Goal: Task Accomplishment & Management: Complete application form

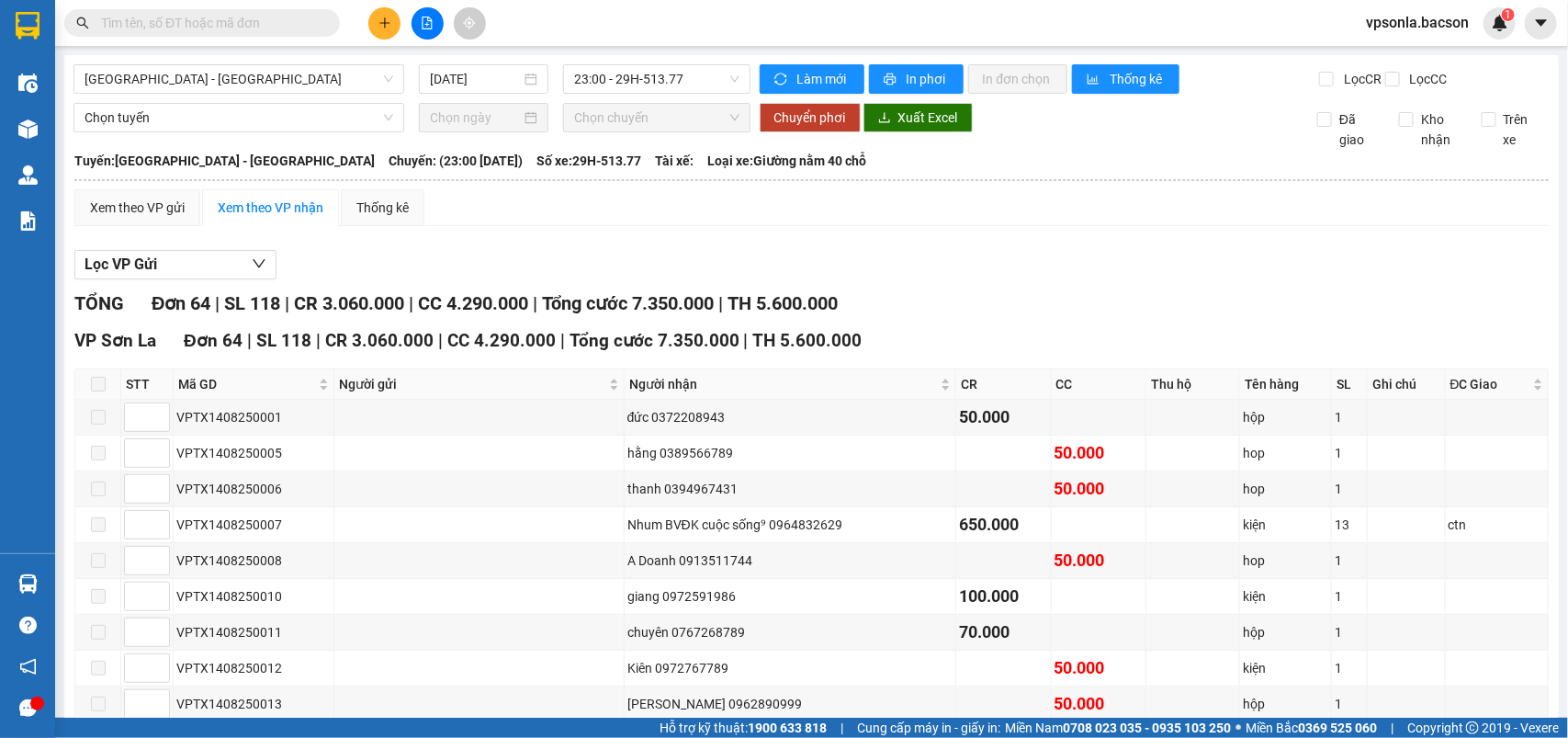
scroll to position [2130, 0]
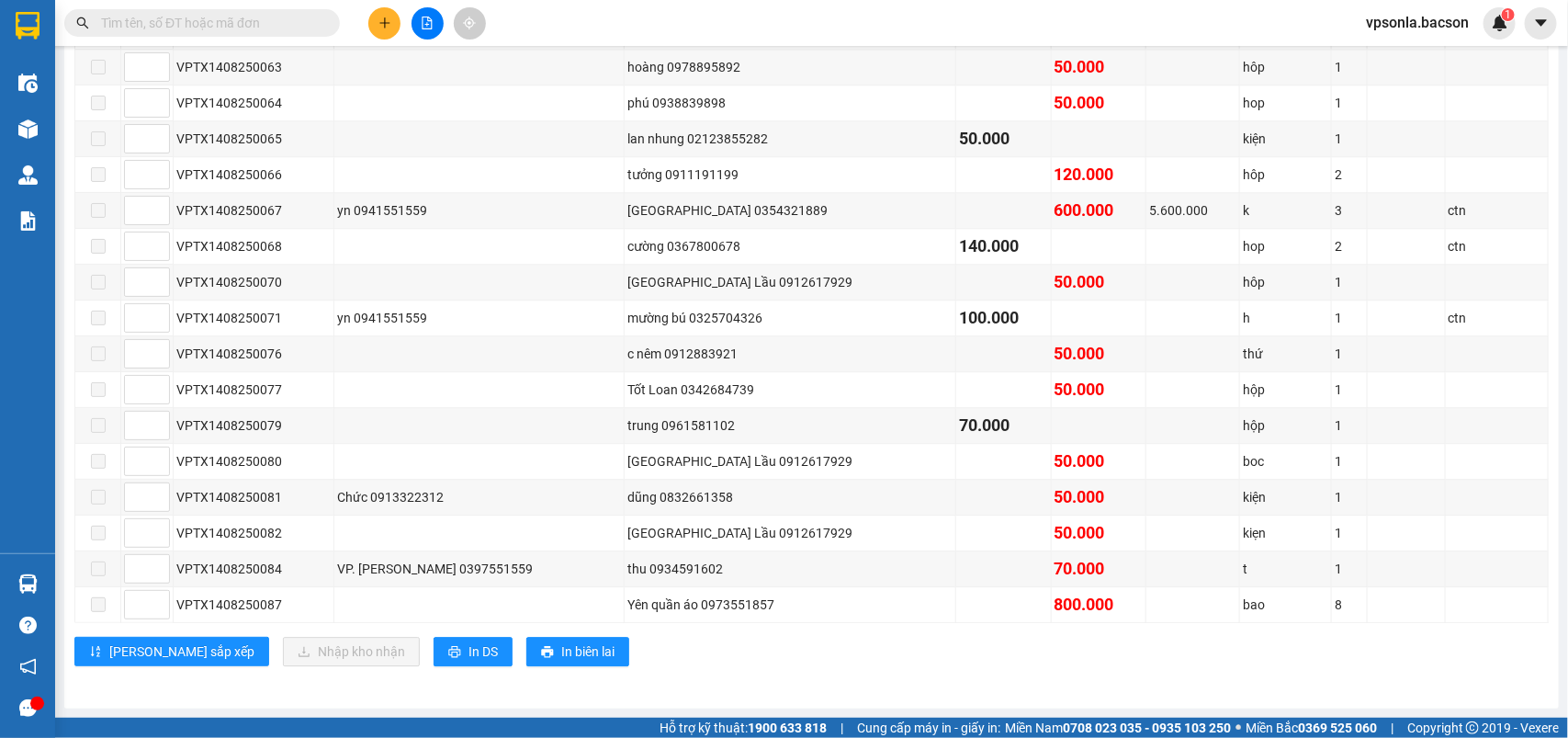
click at [307, 15] on input "text" at bounding box center [209, 23] width 217 height 20
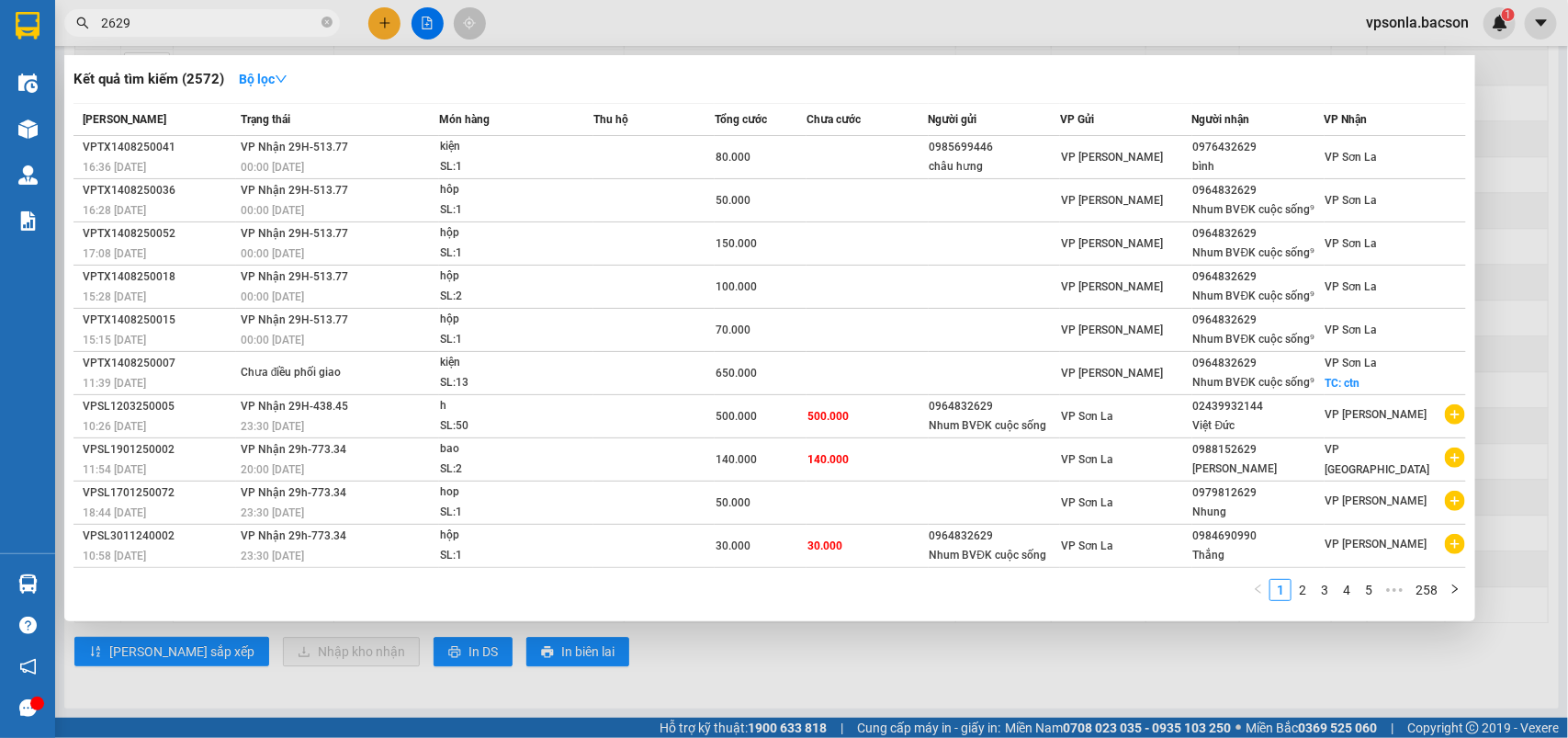
click at [293, 21] on input "2629" at bounding box center [209, 23] width 217 height 20
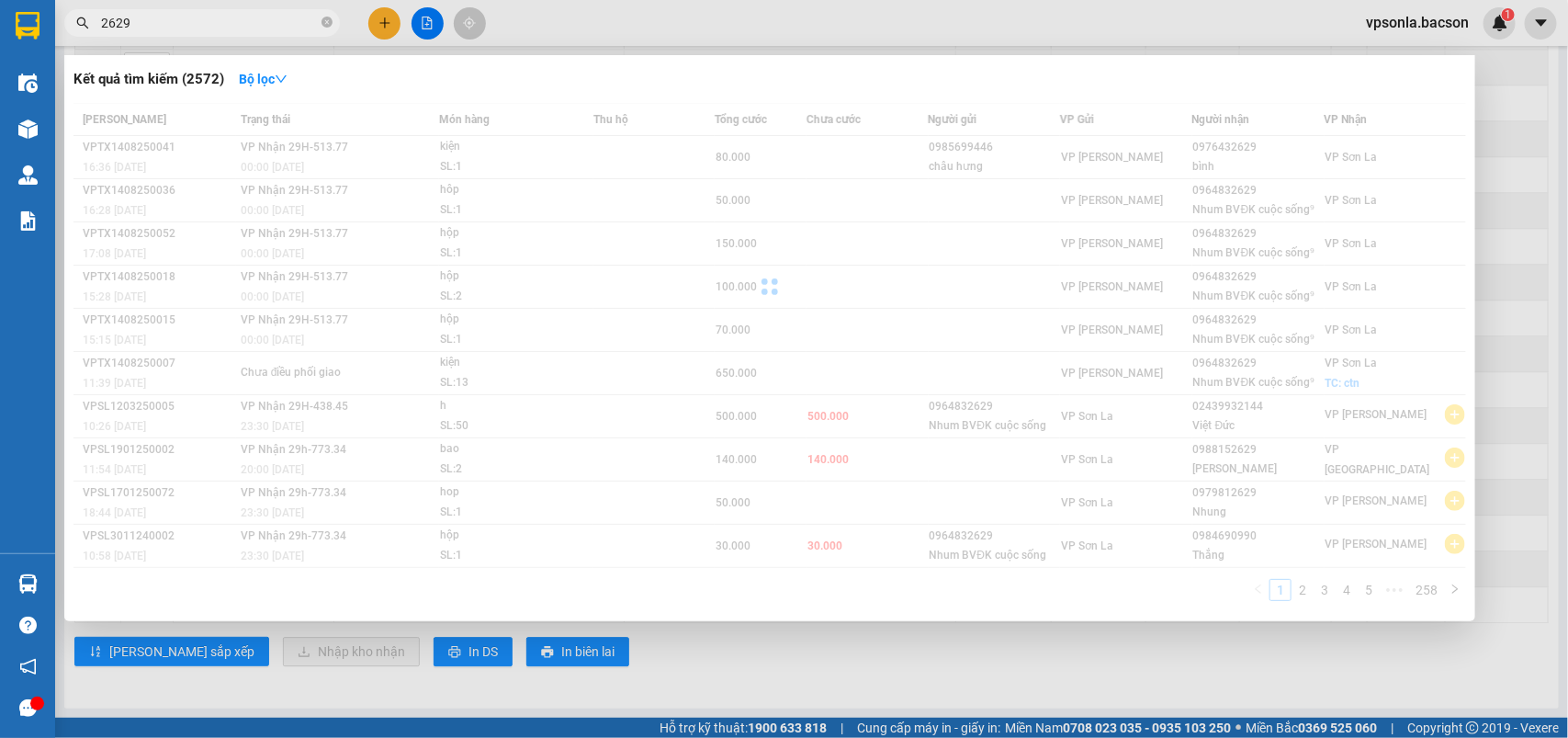
click at [293, 21] on input "2629" at bounding box center [209, 23] width 217 height 20
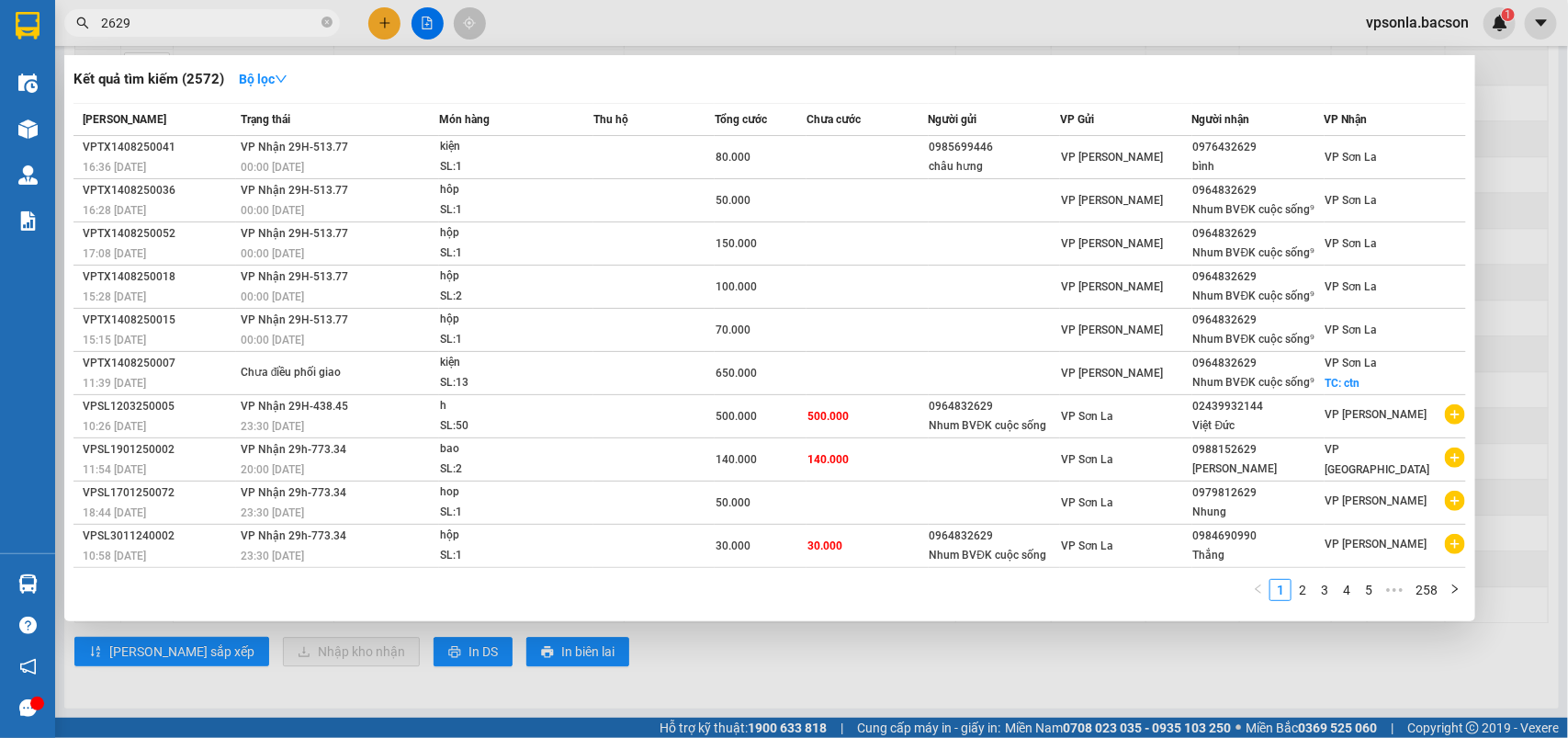
click at [214, 10] on span "2629" at bounding box center [202, 23] width 276 height 28
click at [209, 11] on span "2629" at bounding box center [202, 23] width 276 height 28
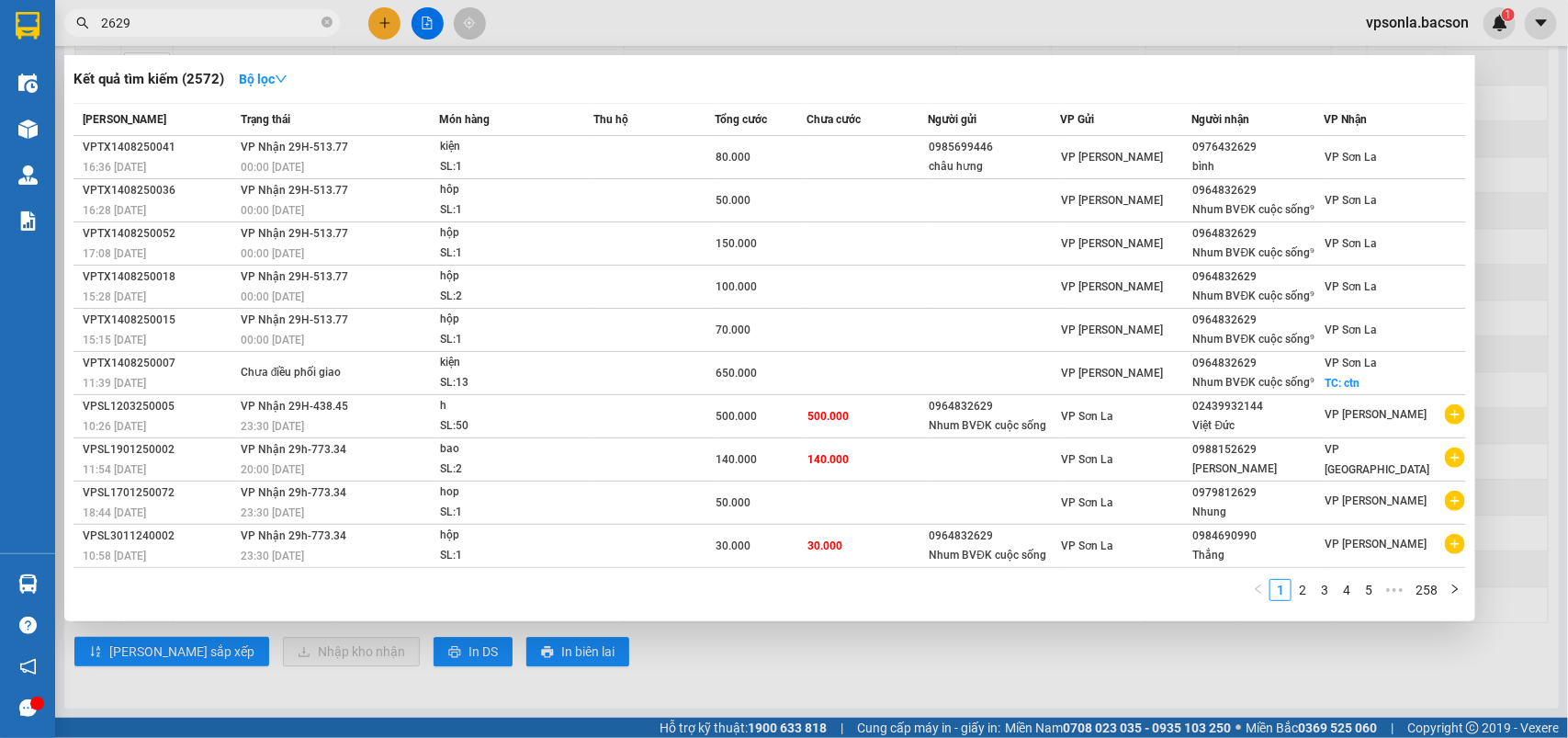
click at [196, 23] on input "2629" at bounding box center [209, 23] width 217 height 20
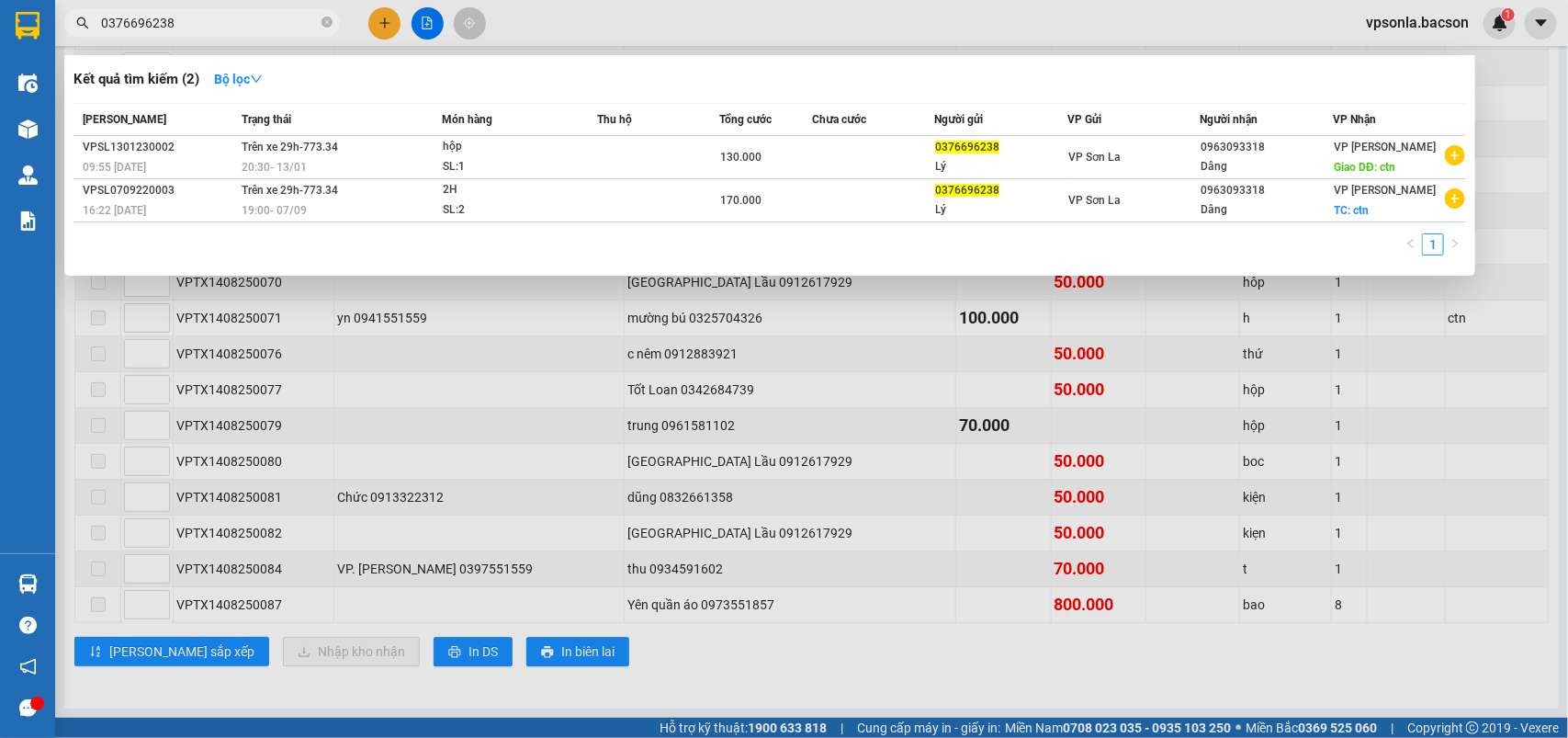
click at [186, 17] on input "0376696238" at bounding box center [209, 23] width 217 height 20
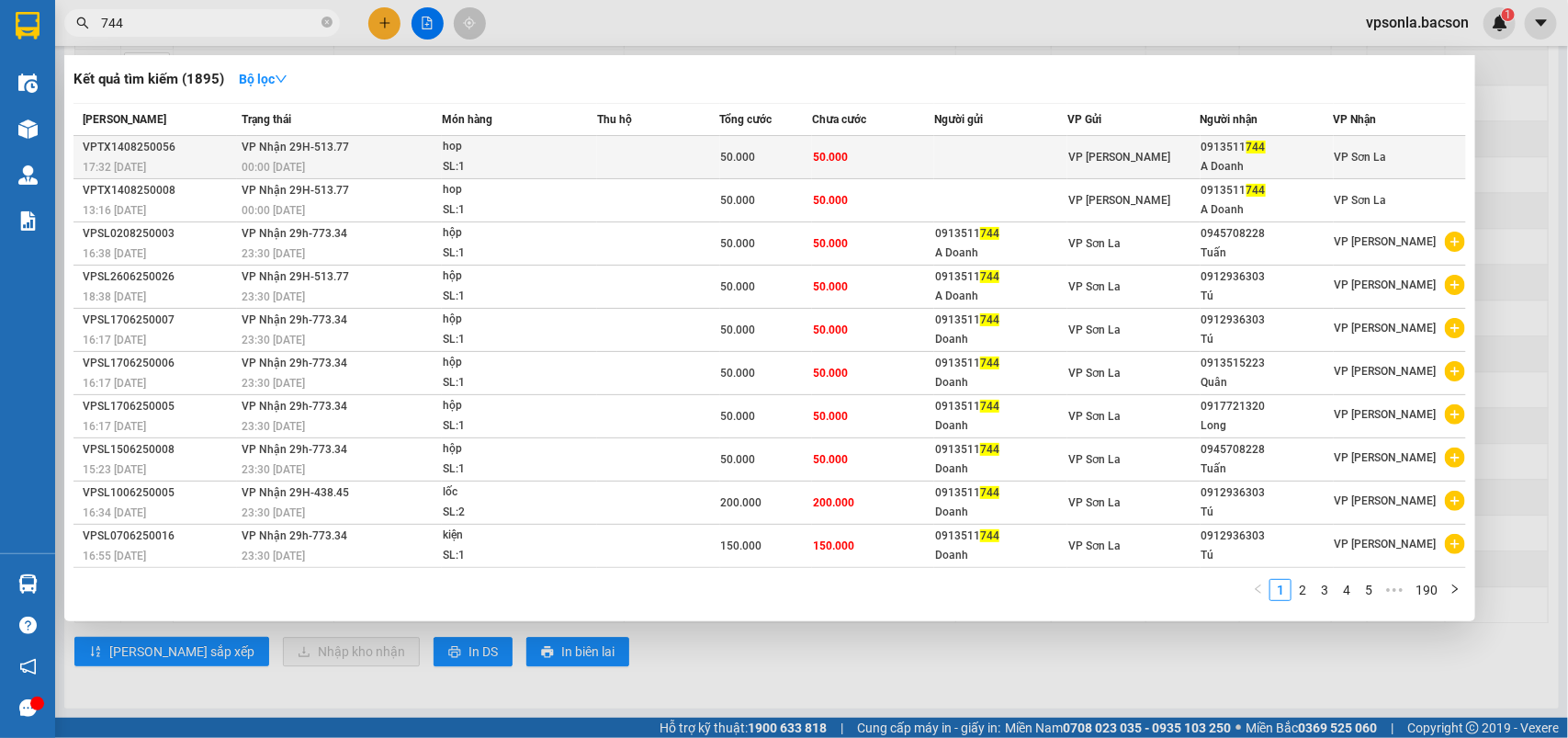
type input "744"
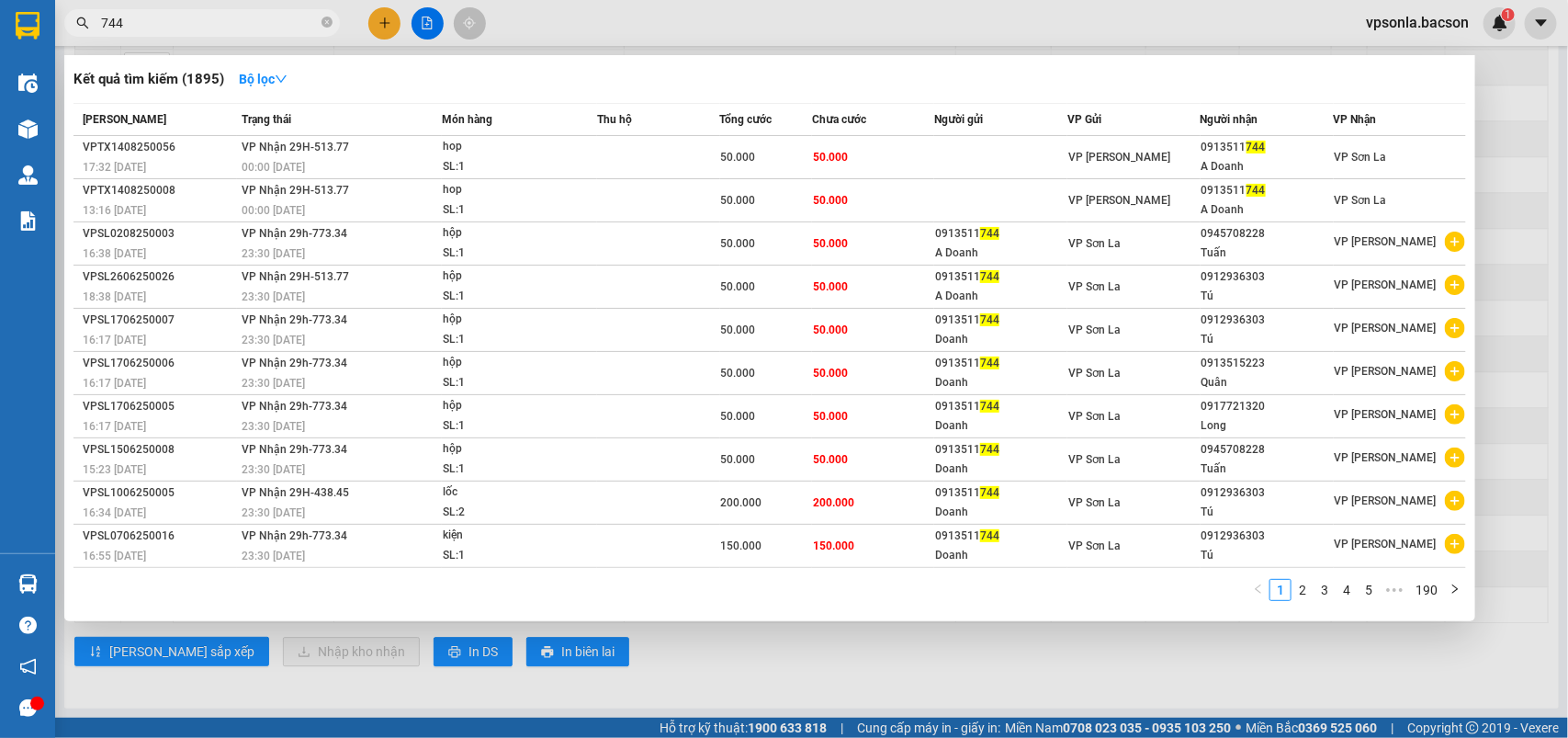
click at [1200, 185] on tr "VPTX1408250008 13:16 [DATE] VP Nhận 29H-513.77 00:00 [DATE] hop SL: 1 50.000 50…" at bounding box center [770, 200] width 1393 height 43
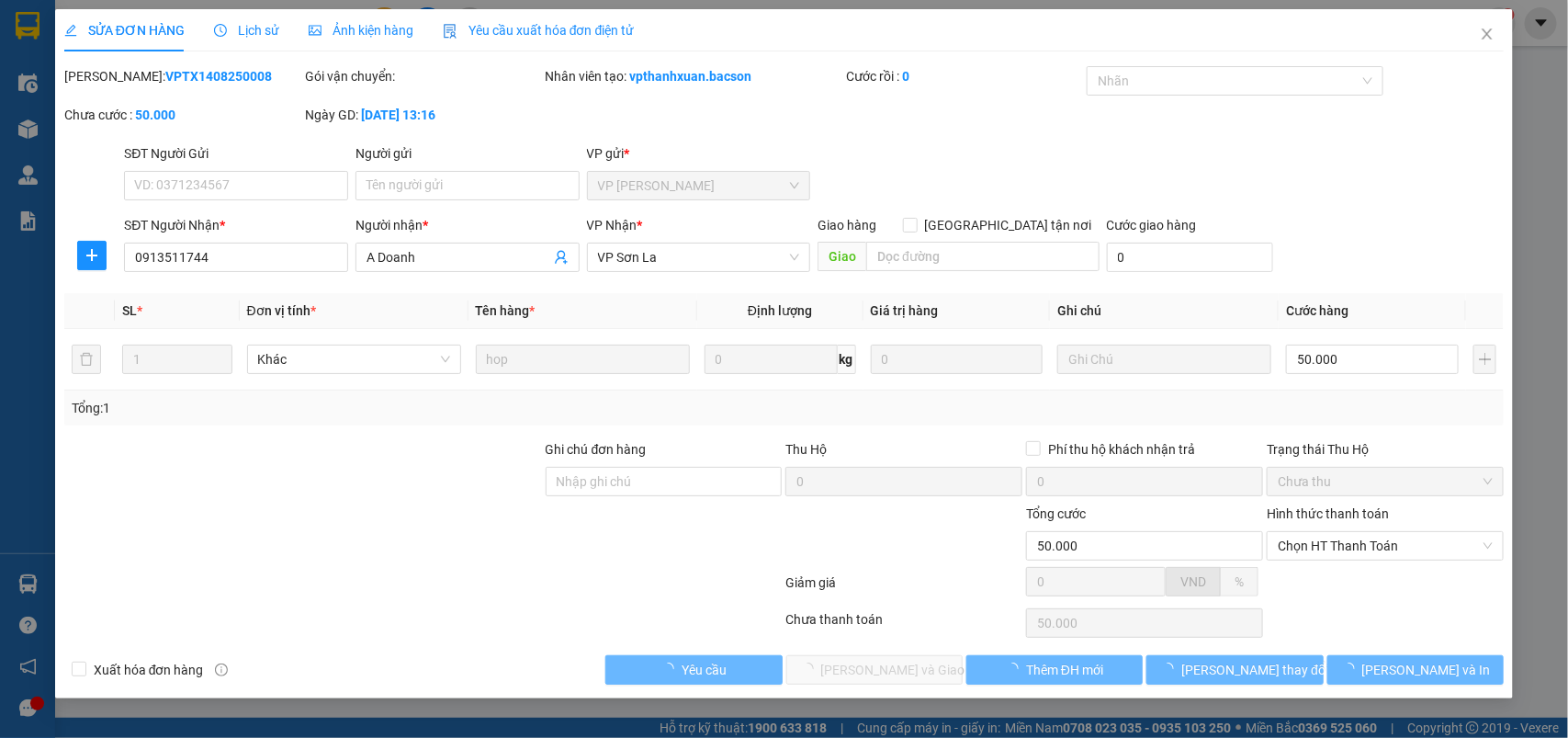
type input "0913511744"
type input "A Doanh"
type input "50.000"
click at [1338, 547] on span "Chọn HT Thanh Toán" at bounding box center [1385, 546] width 215 height 28
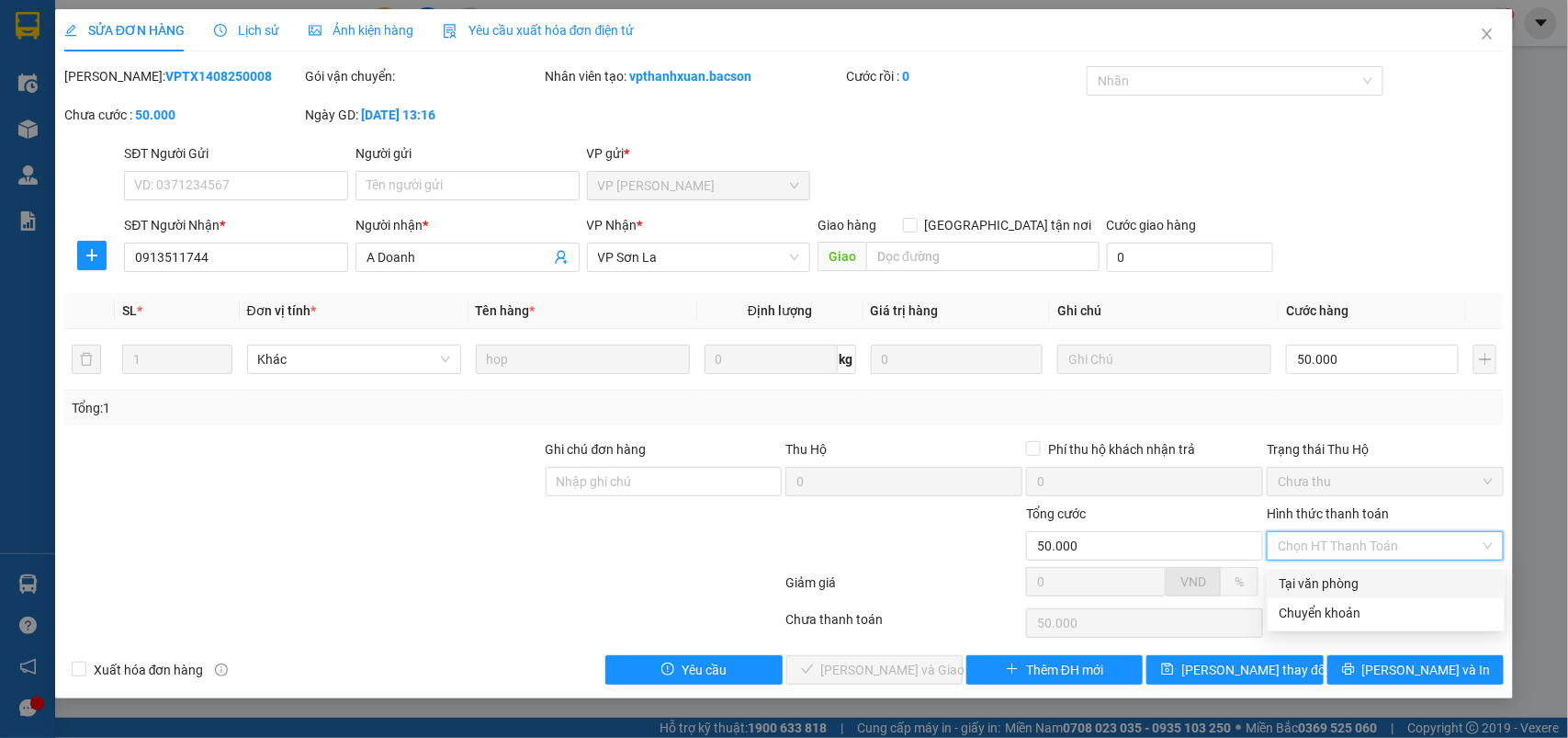
click at [1318, 574] on div "Tại văn phòng" at bounding box center [1386, 583] width 215 height 20
type input "0"
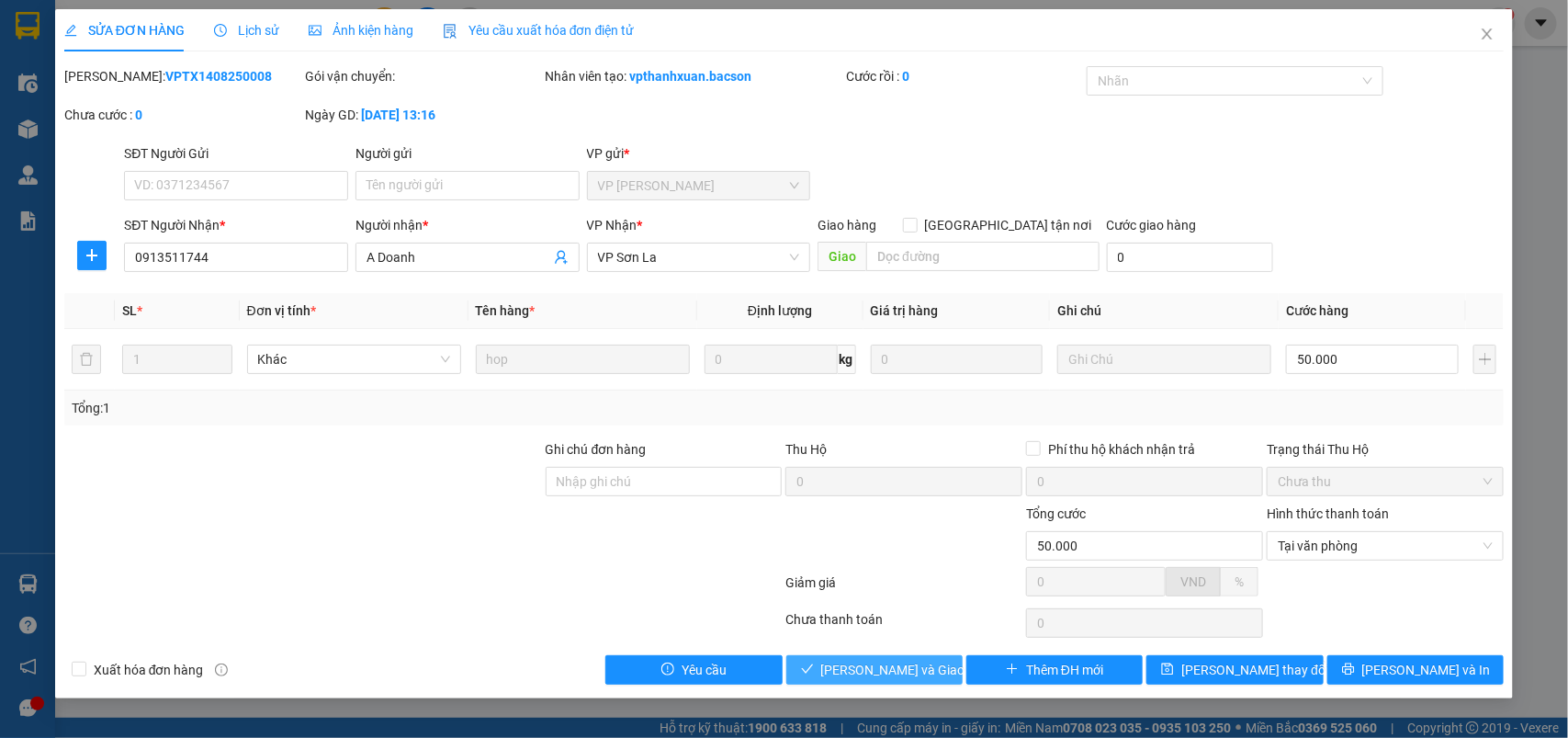
click at [878, 660] on button "[PERSON_NAME] và Giao hàng" at bounding box center [874, 670] width 176 height 30
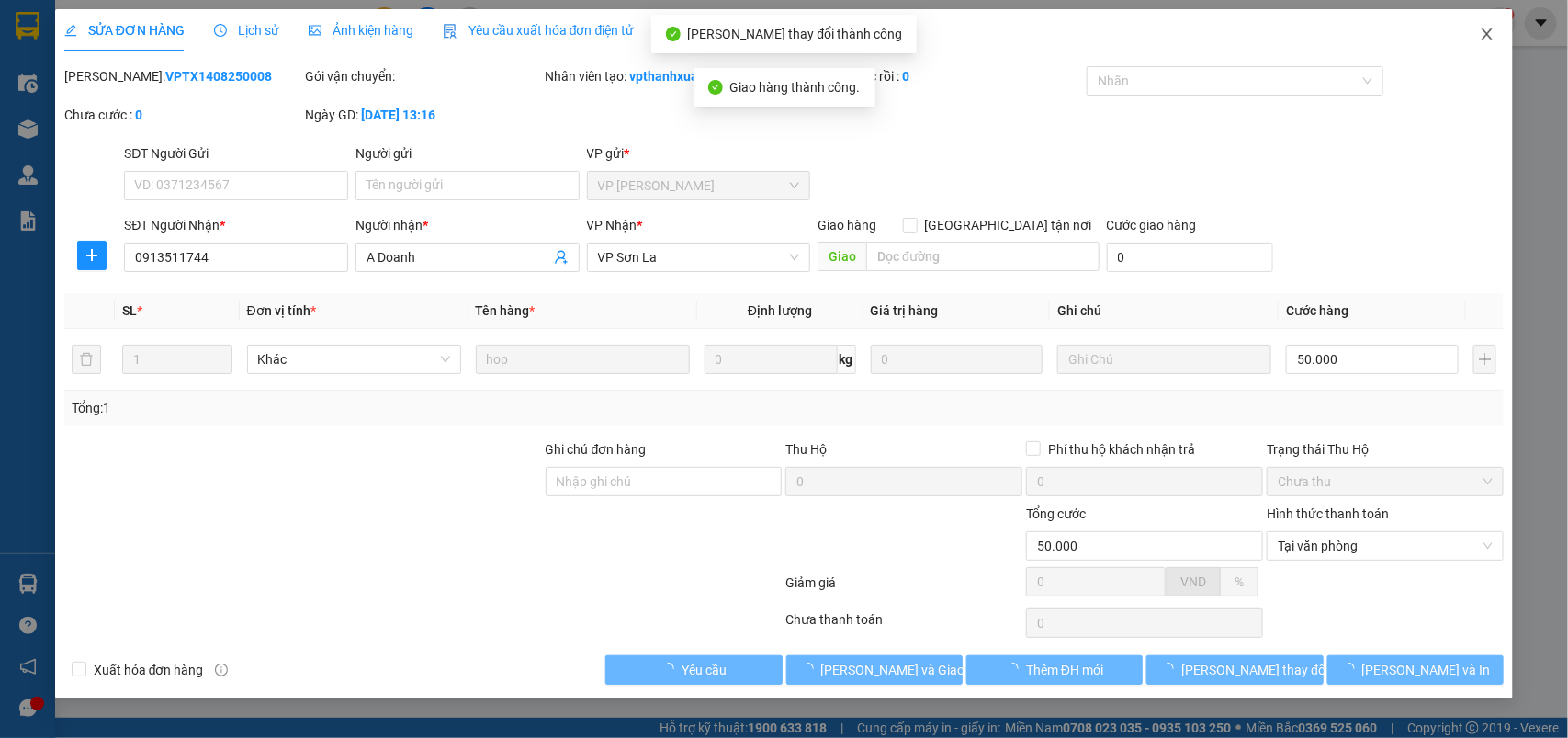
click at [1488, 33] on icon "close" at bounding box center [1488, 34] width 15 height 15
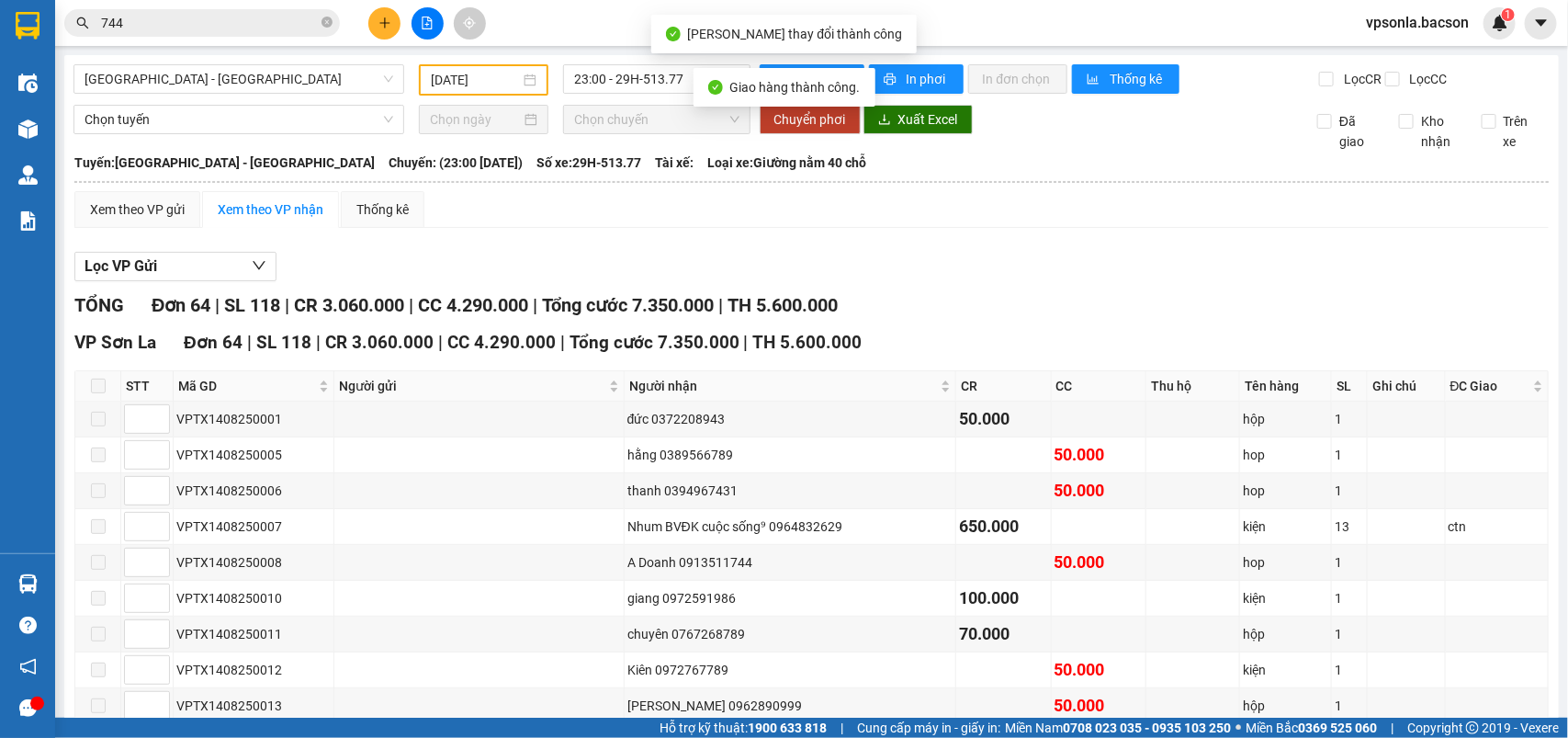
click at [210, 25] on input "744" at bounding box center [209, 23] width 217 height 20
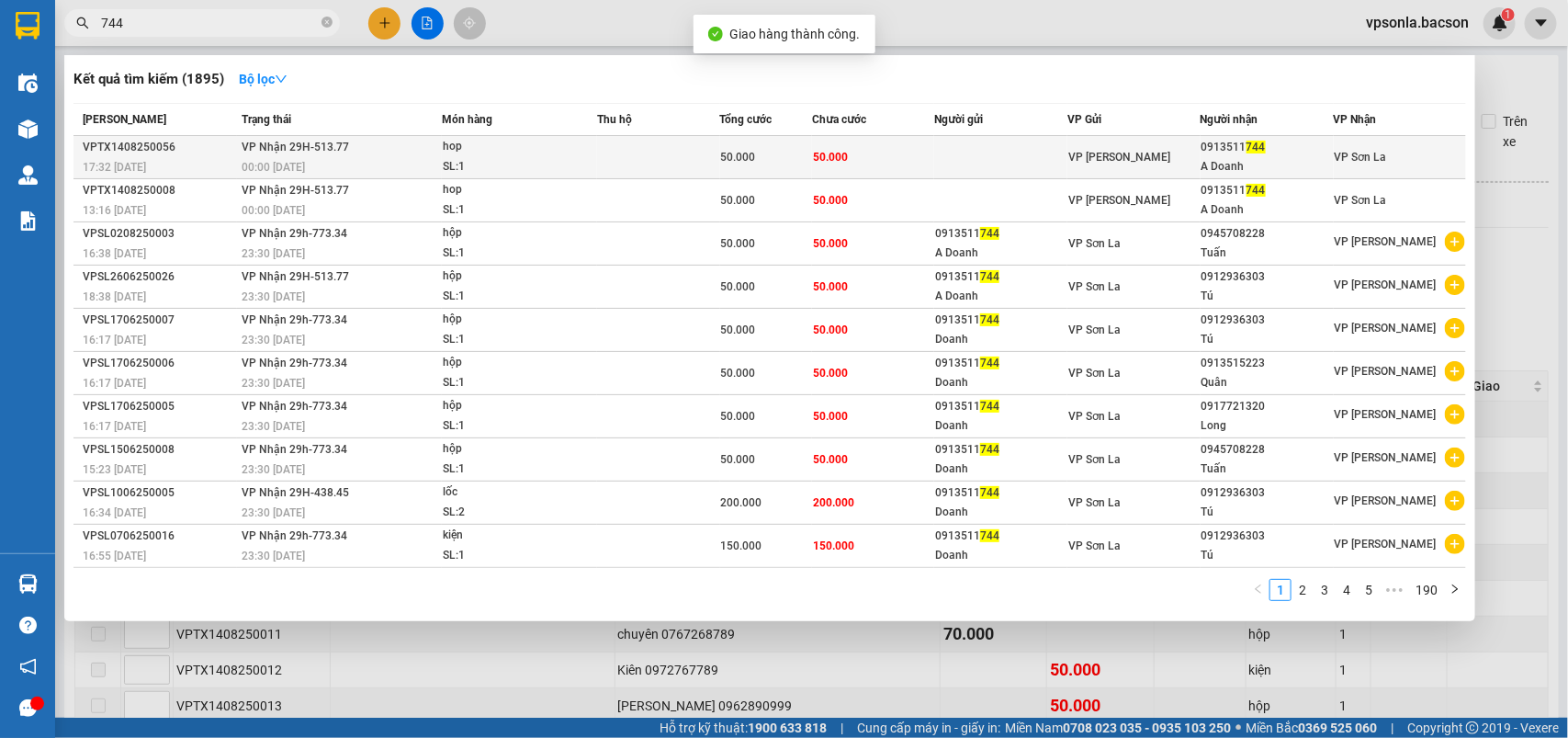
click at [1202, 165] on div "A Doanh" at bounding box center [1267, 167] width 131 height 20
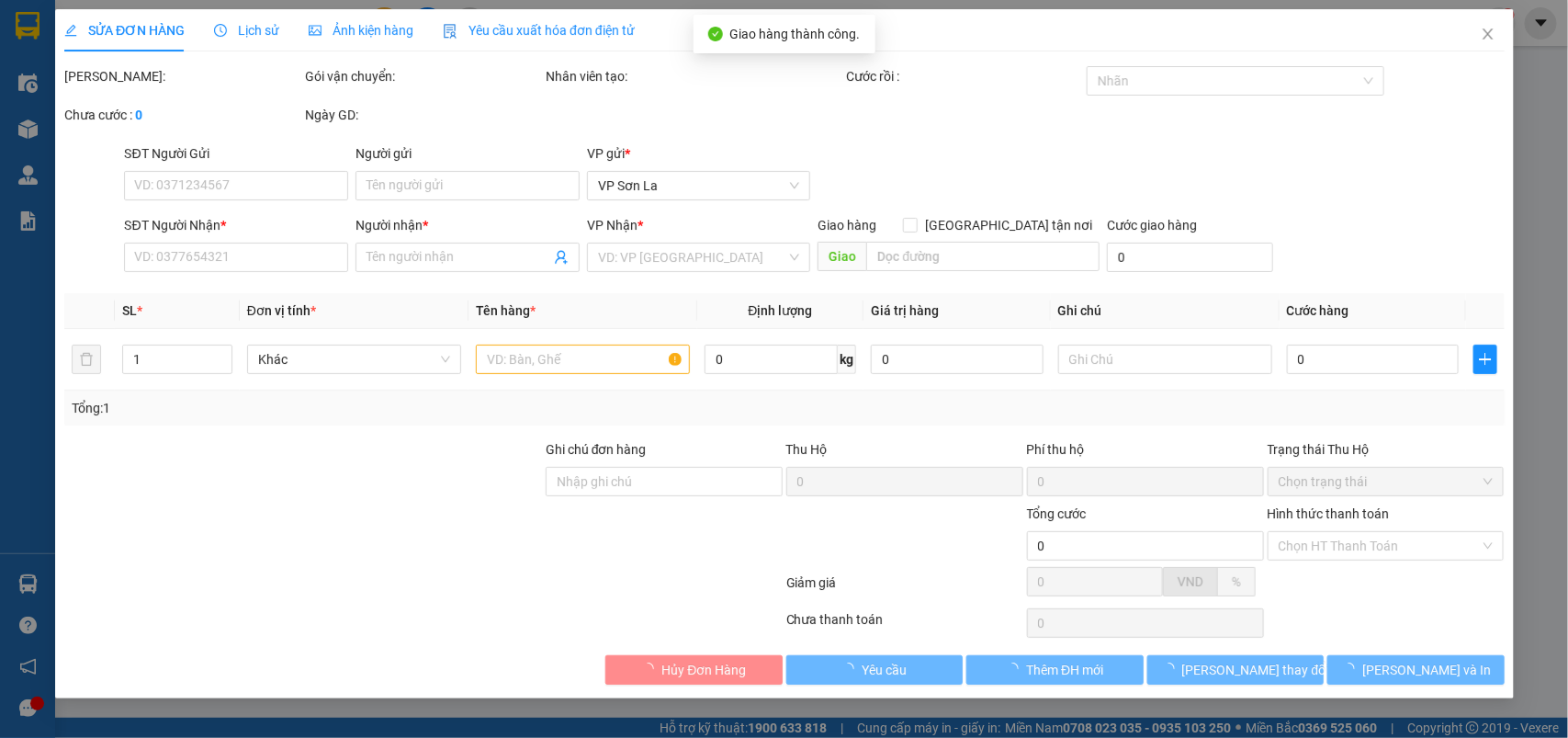
type input "0913511744"
type input "A Doanh"
type input "50.000"
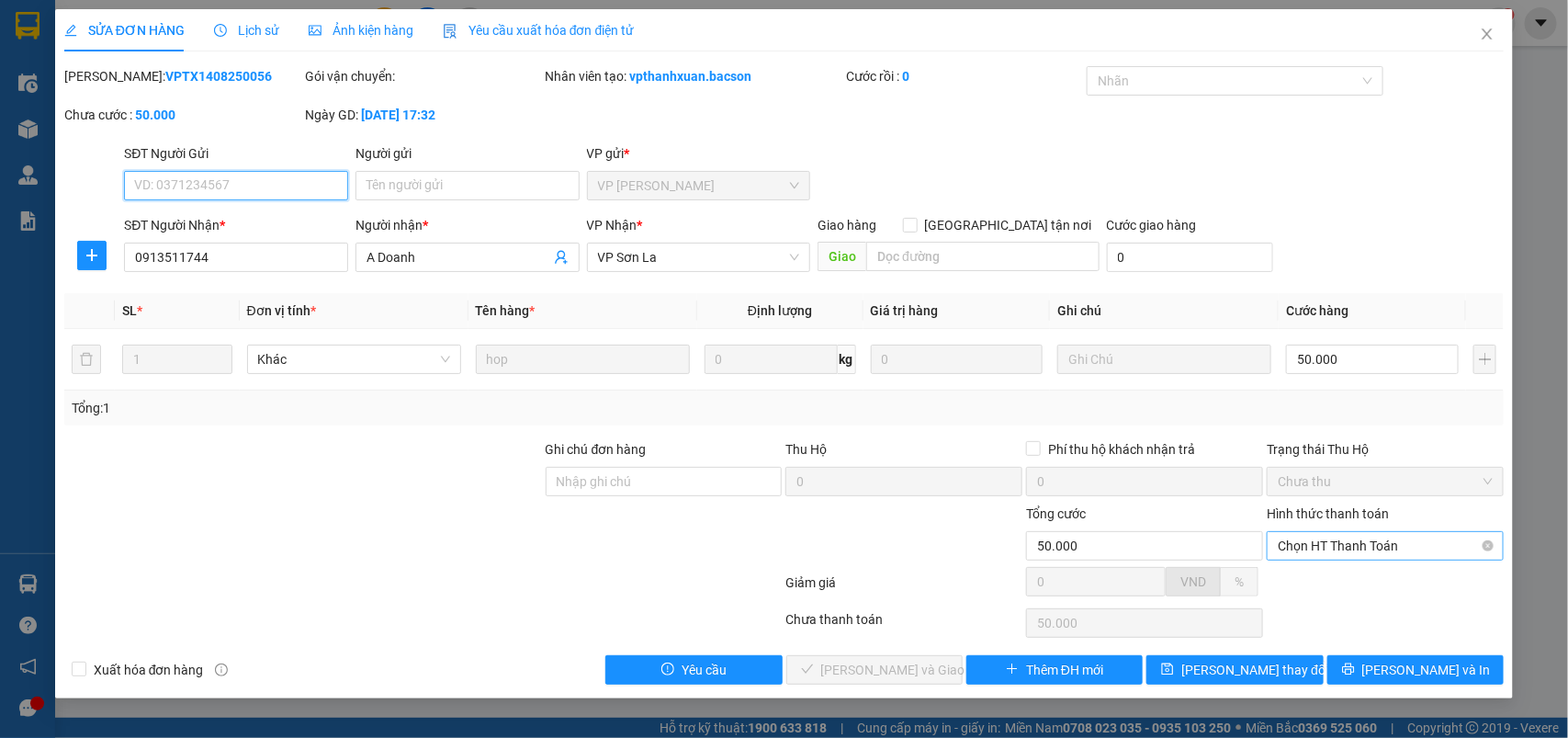
click at [1304, 544] on span "Chọn HT Thanh Toán" at bounding box center [1385, 546] width 215 height 28
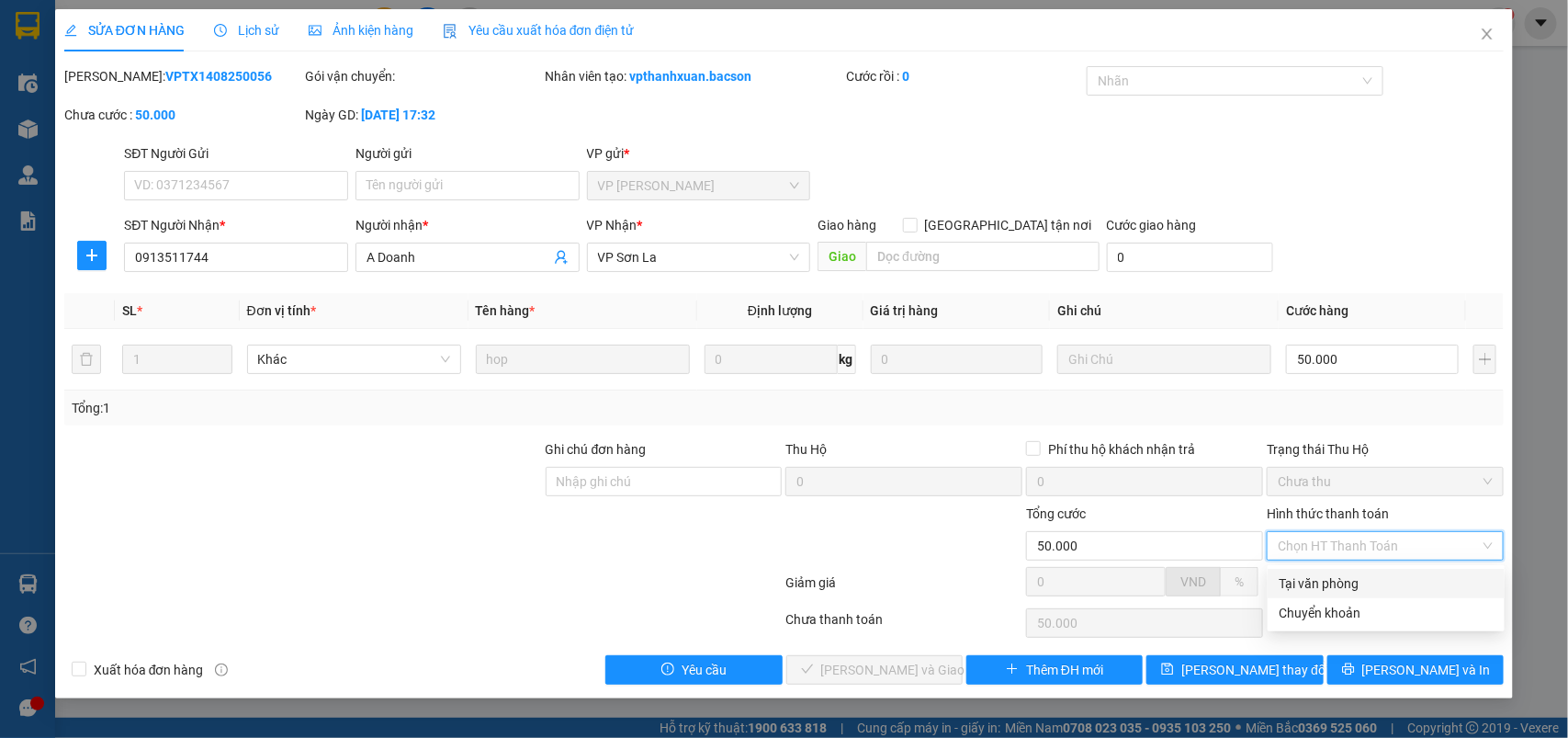
click at [1302, 575] on div "Tại văn phòng" at bounding box center [1386, 583] width 215 height 20
type input "0"
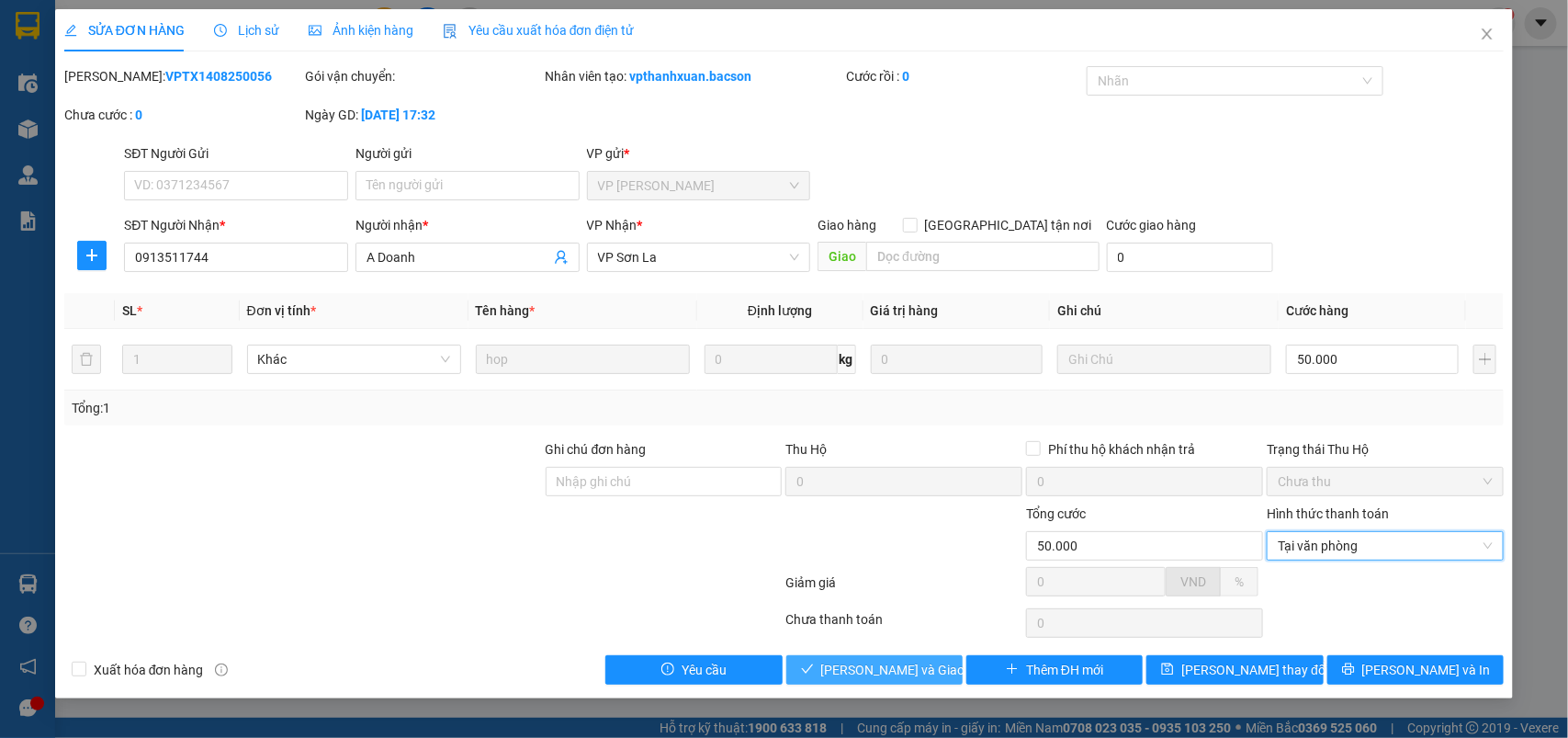
click at [842, 674] on span "[PERSON_NAME] và Giao hàng" at bounding box center [909, 670] width 176 height 20
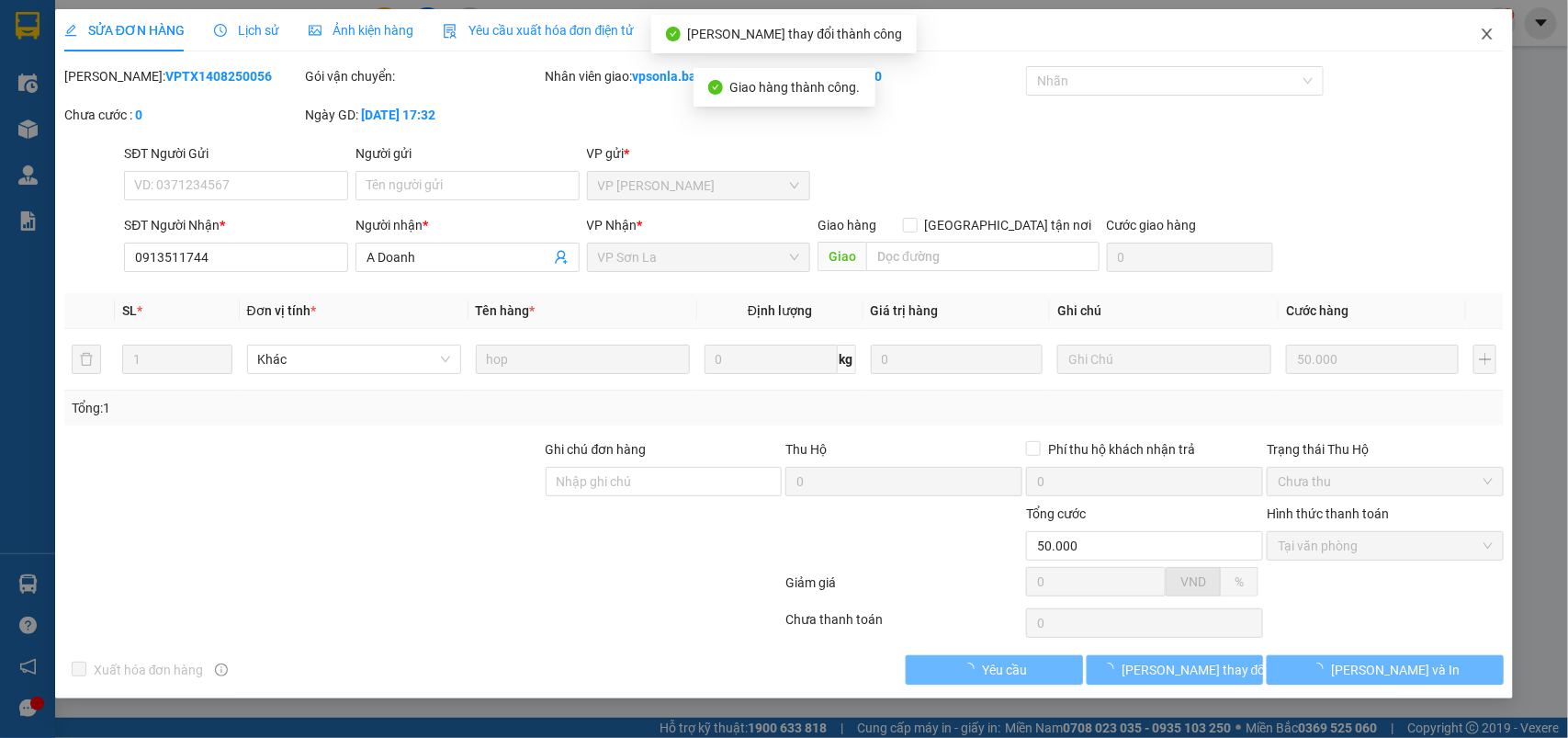
click at [1497, 34] on span "Close" at bounding box center [1487, 34] width 51 height 51
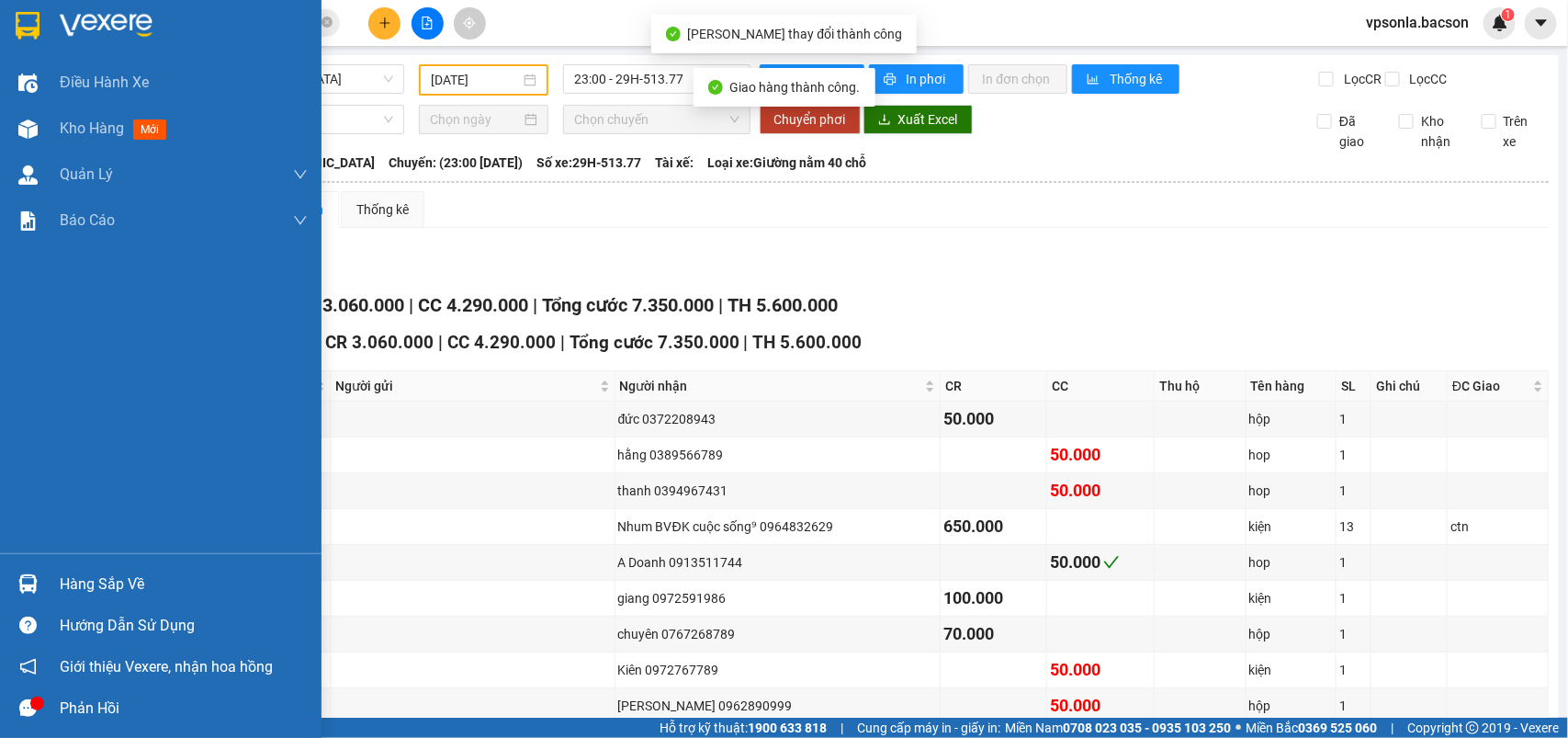
click at [161, 9] on div at bounding box center [160, 30] width 321 height 60
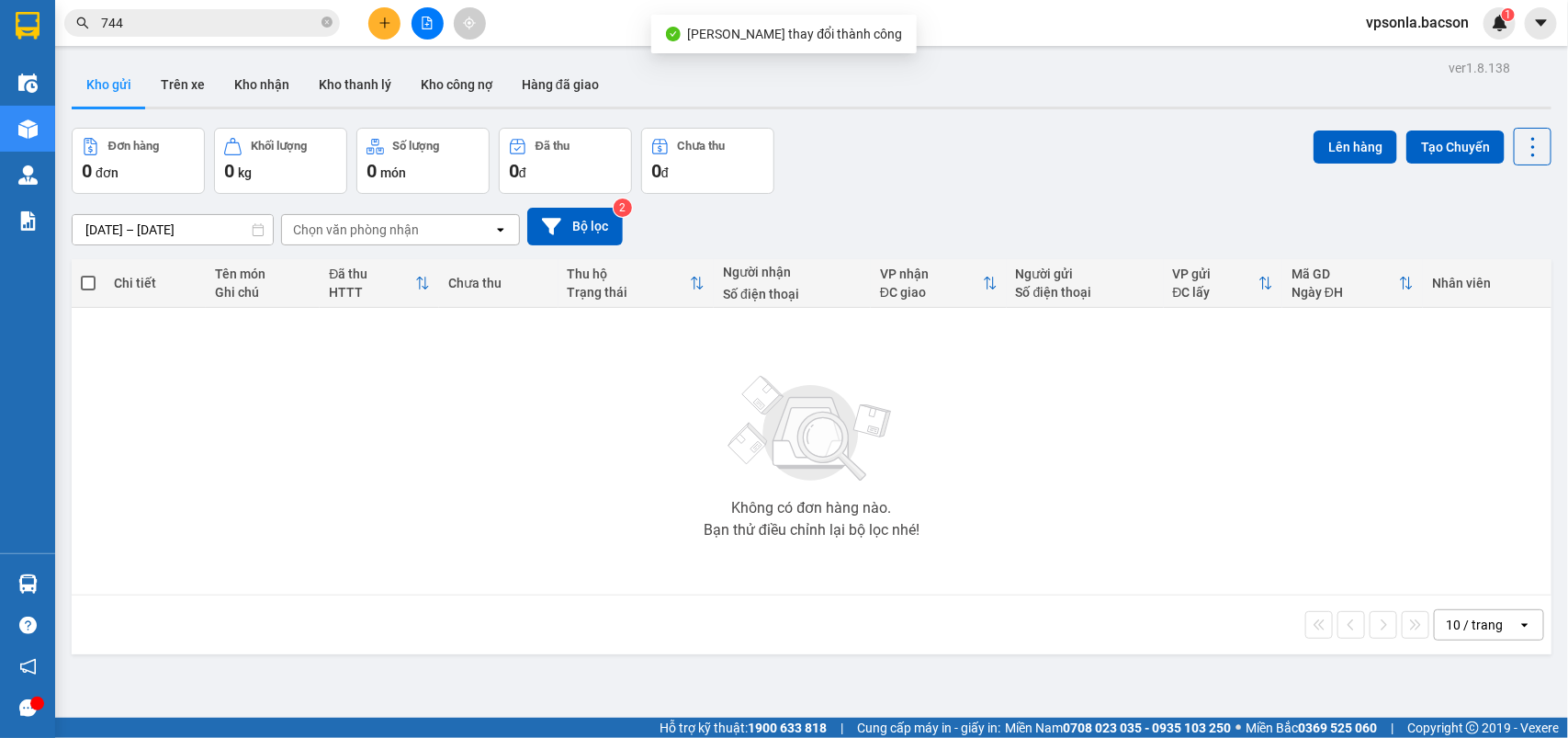
click at [184, 20] on input "744" at bounding box center [209, 23] width 217 height 20
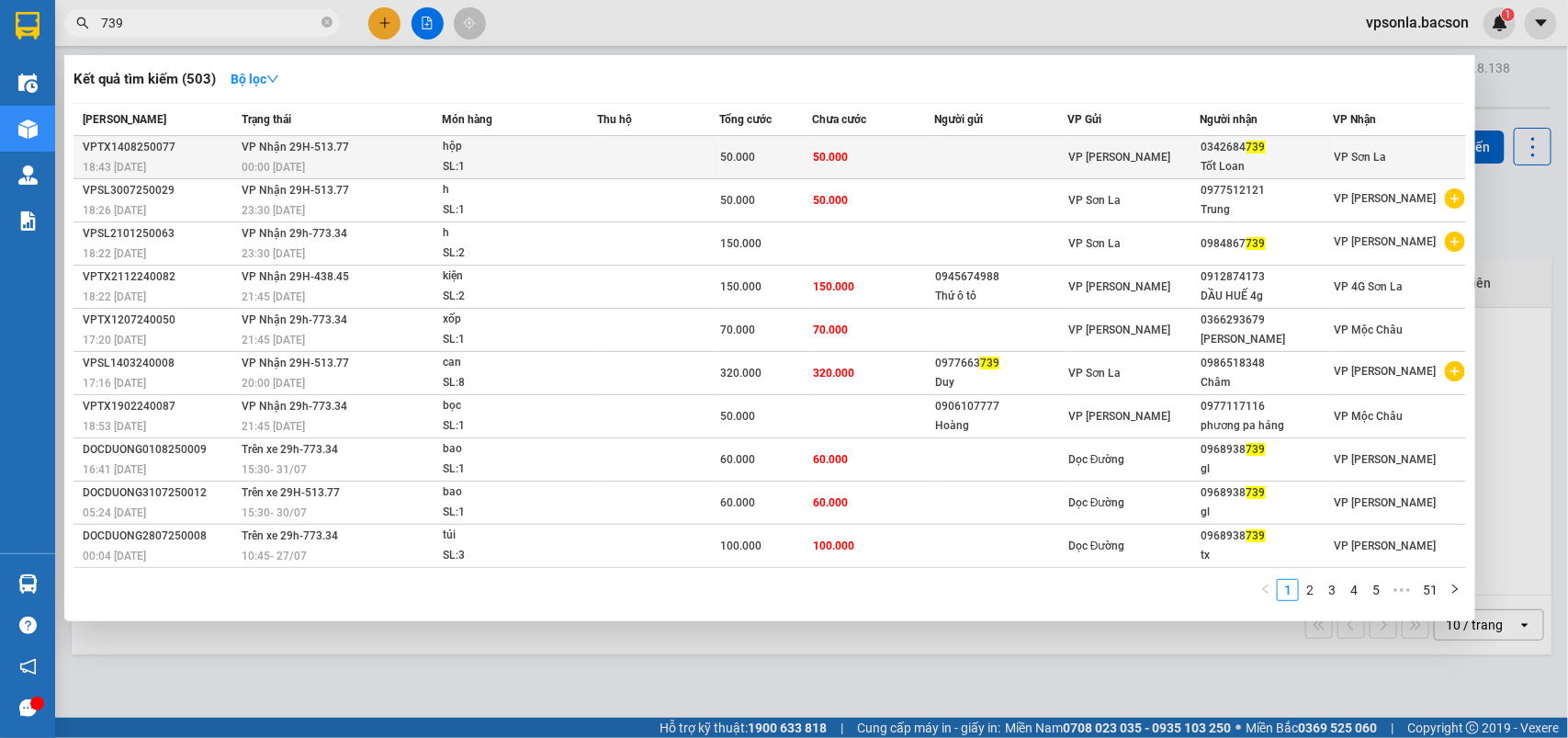
type input "739"
click at [1283, 150] on div "0342684 739" at bounding box center [1267, 147] width 131 height 20
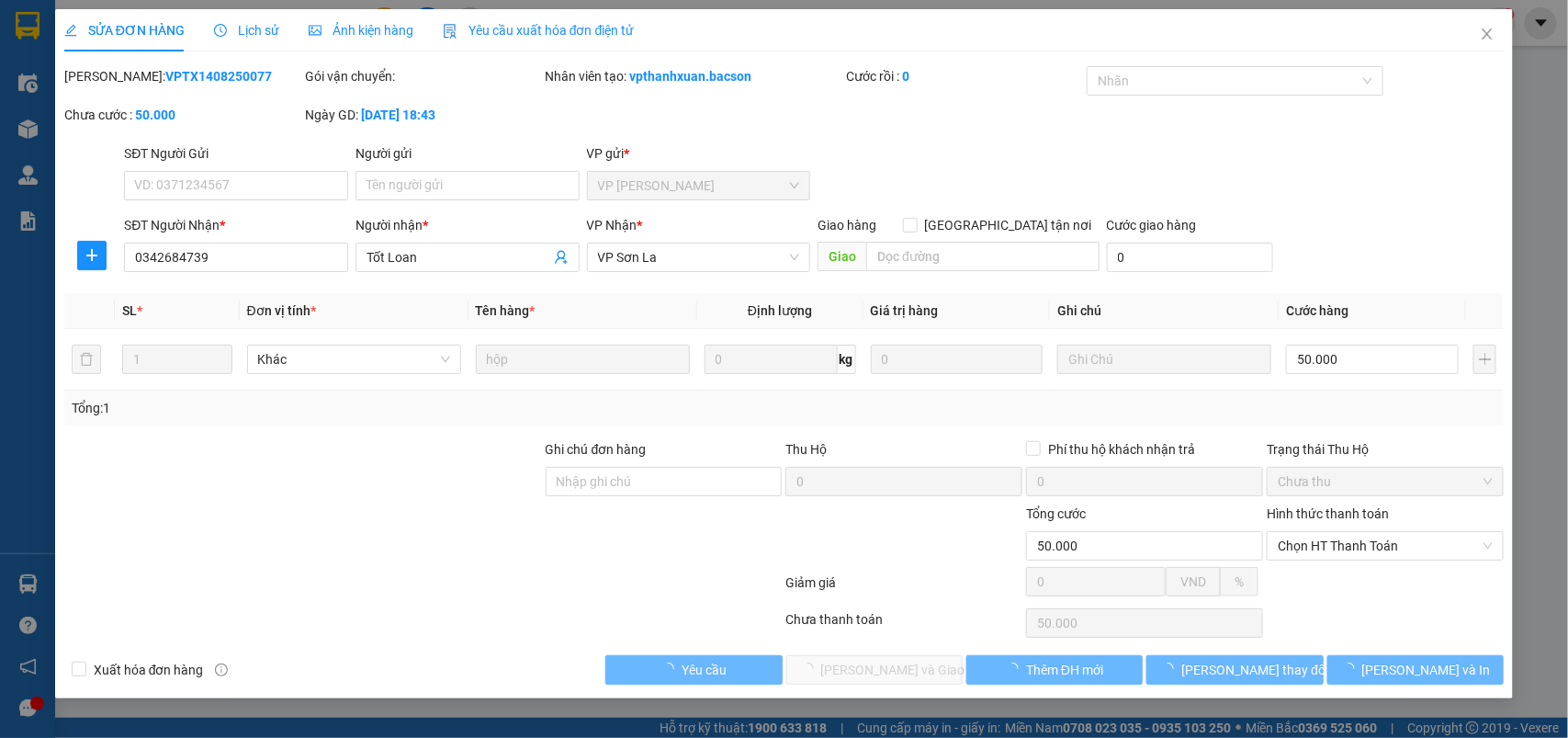
click at [1353, 529] on div "Hình thức thanh toán" at bounding box center [1385, 517] width 237 height 28
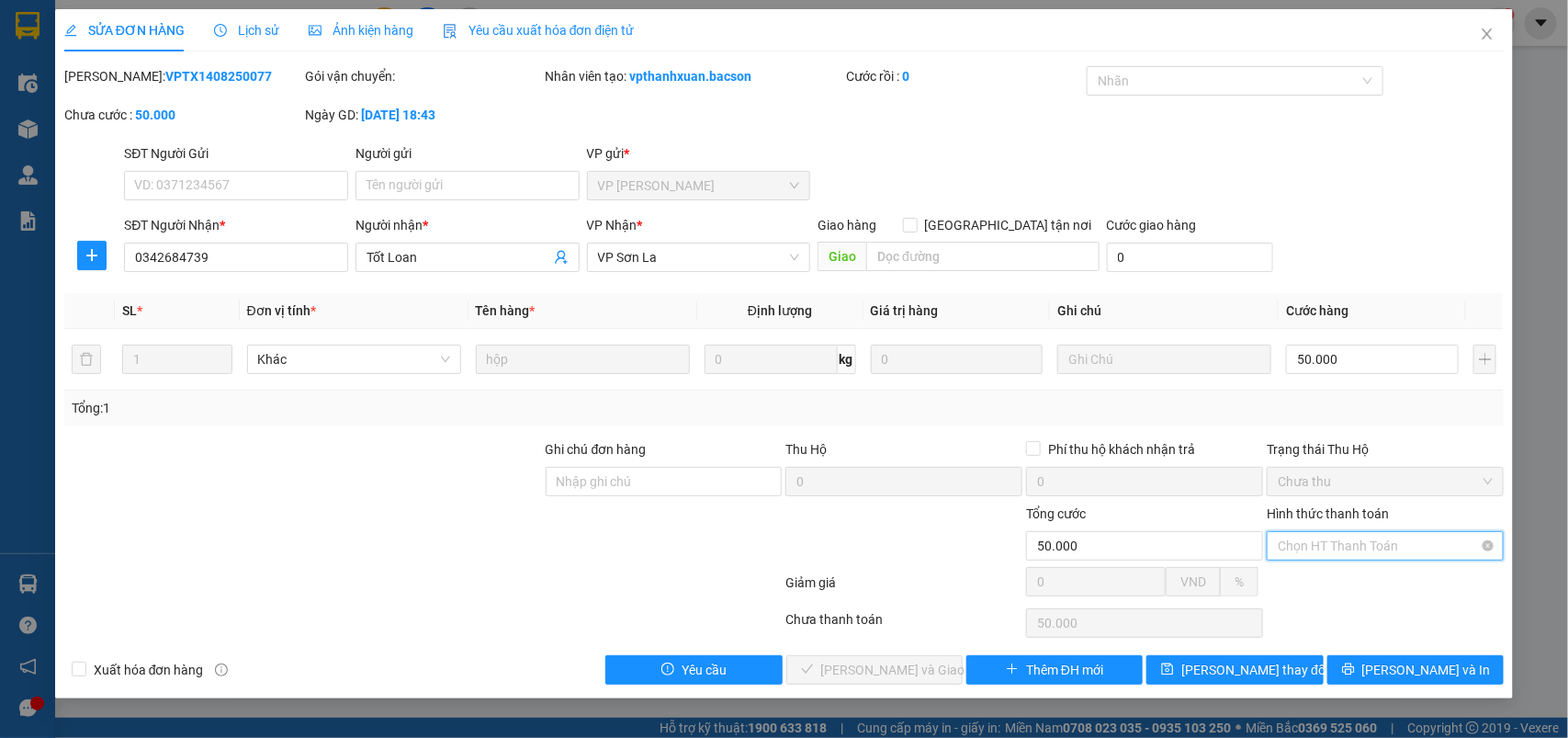
click at [1325, 559] on input "Hình thức thanh toán" at bounding box center [1379, 546] width 202 height 28
drag, startPoint x: 1310, startPoint y: 588, endPoint x: 883, endPoint y: 657, distance: 432.5
click at [1292, 593] on div "Tại văn phòng" at bounding box center [1386, 583] width 215 height 20
type input "0"
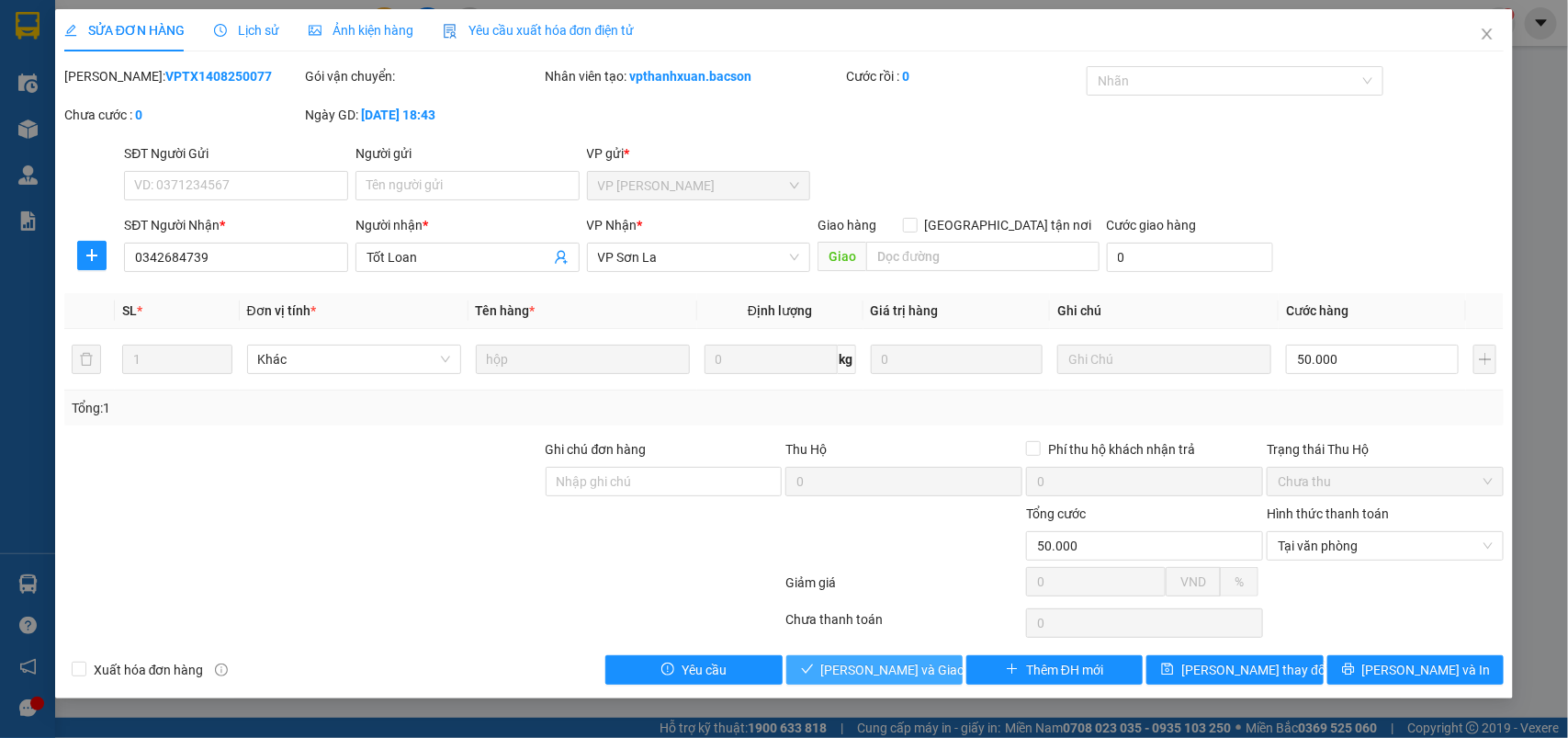
click at [841, 677] on span "[PERSON_NAME] và Giao hàng" at bounding box center [909, 670] width 176 height 20
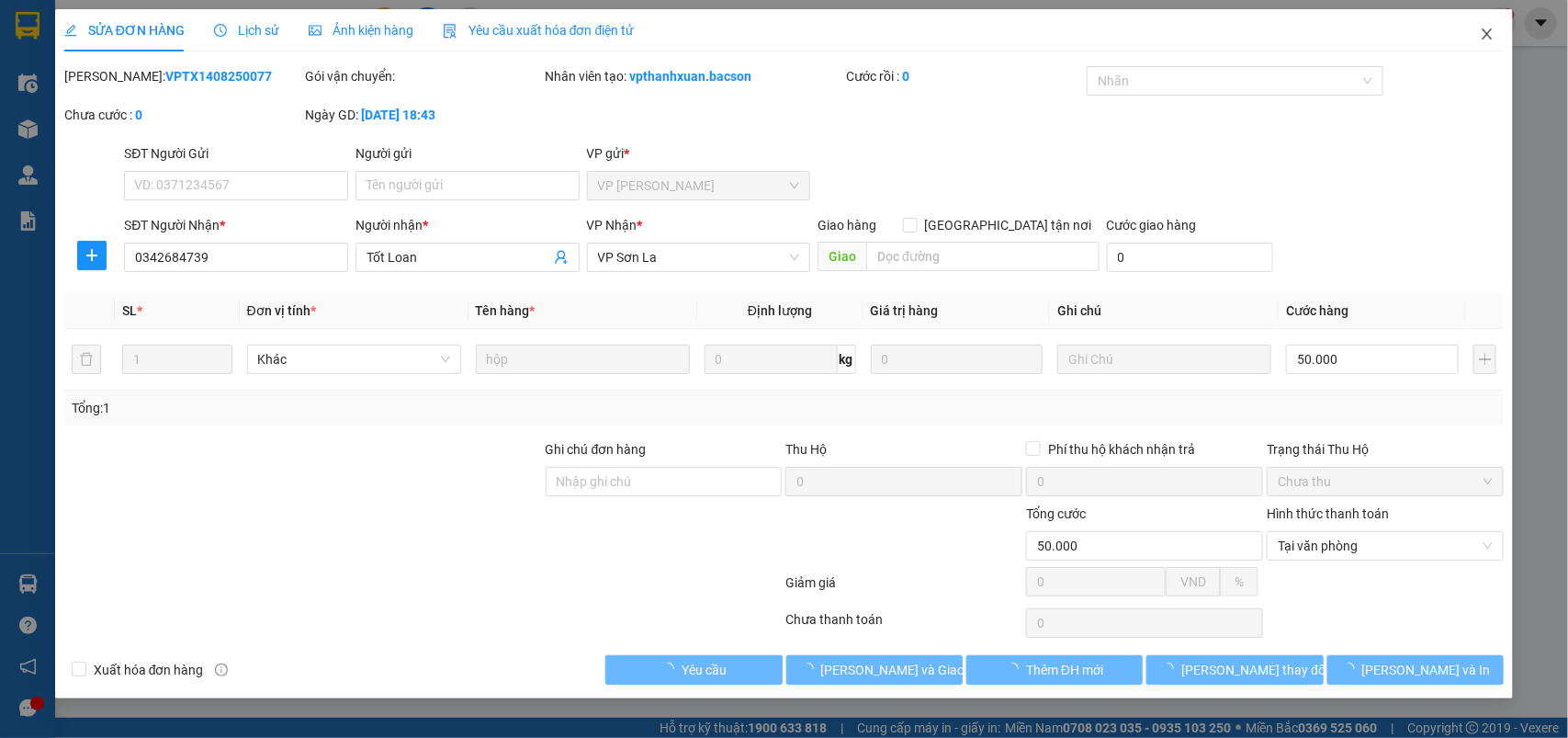
click at [1483, 34] on icon "close" at bounding box center [1488, 34] width 15 height 15
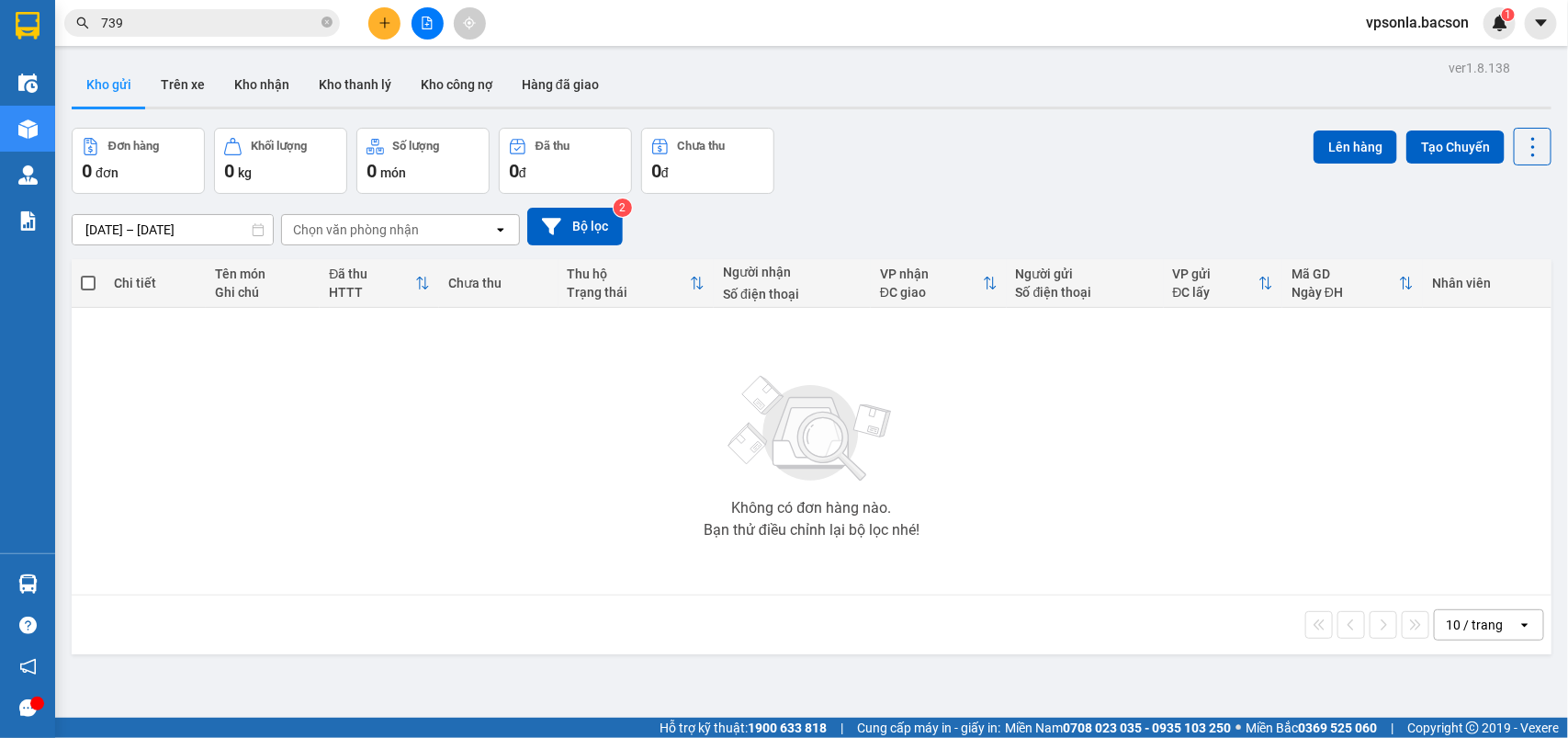
click at [165, 24] on input "739" at bounding box center [209, 23] width 217 height 20
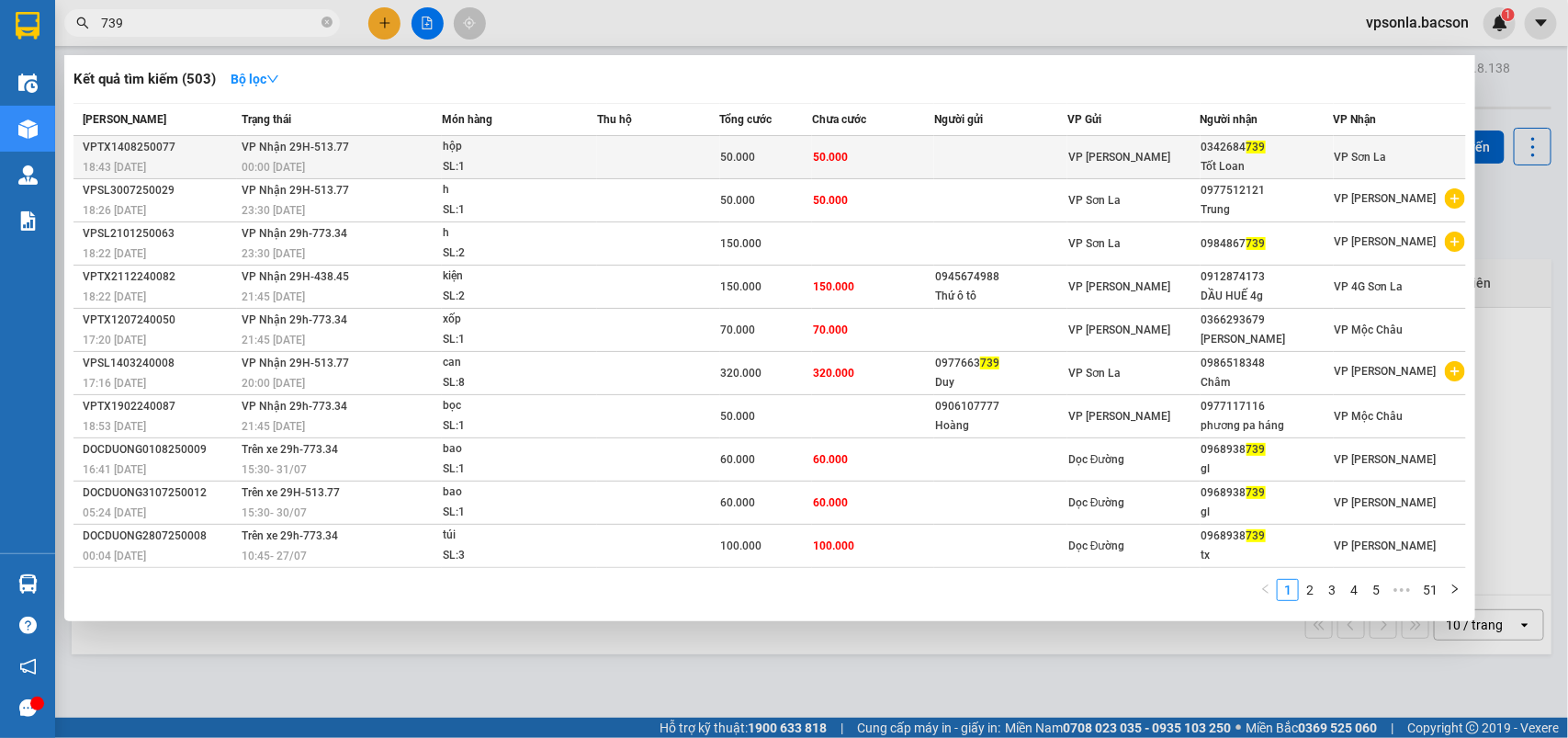
click at [1211, 162] on div "Tốt Loan" at bounding box center [1267, 167] width 131 height 20
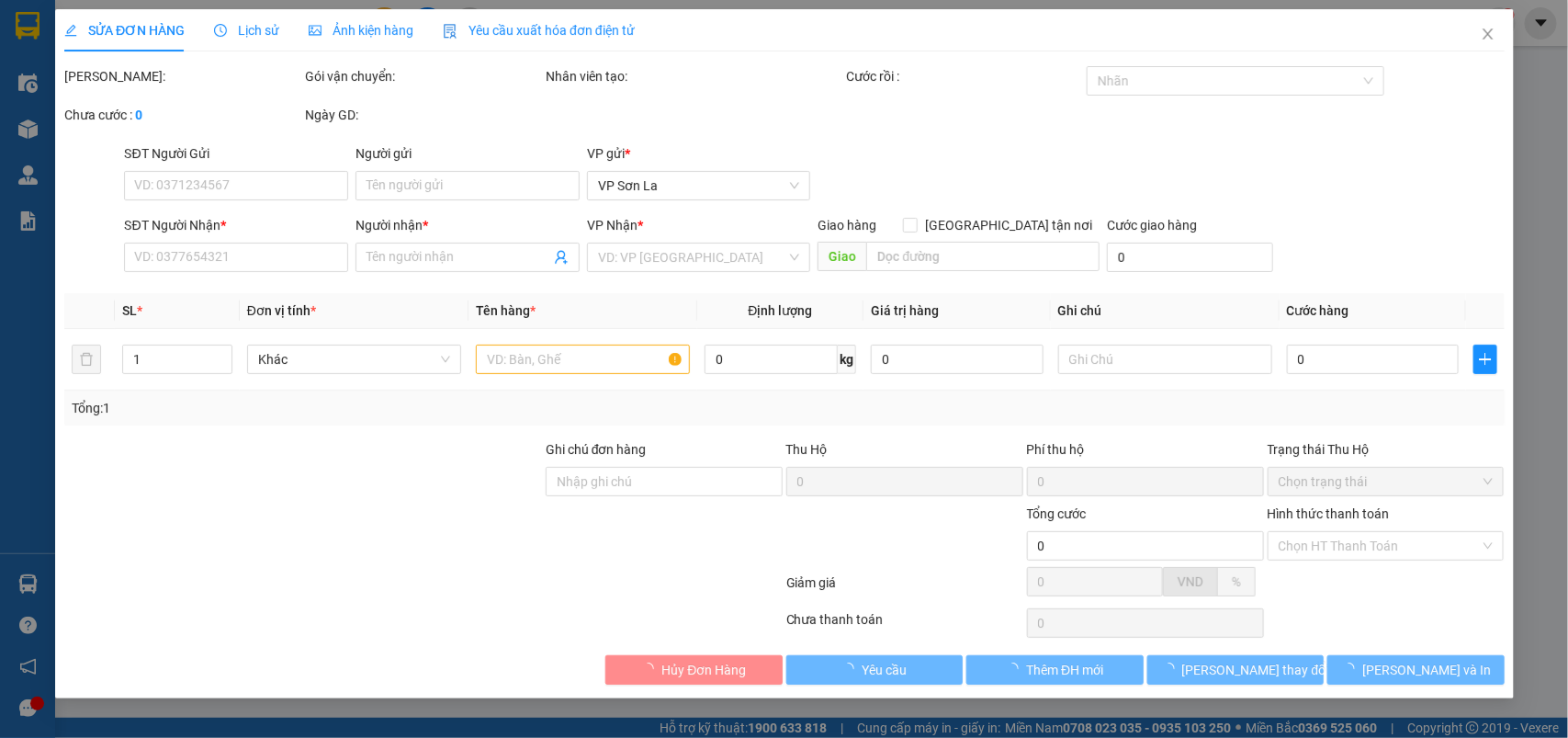
type input "0342684739"
type input "Tốt Loan"
type input "50.000"
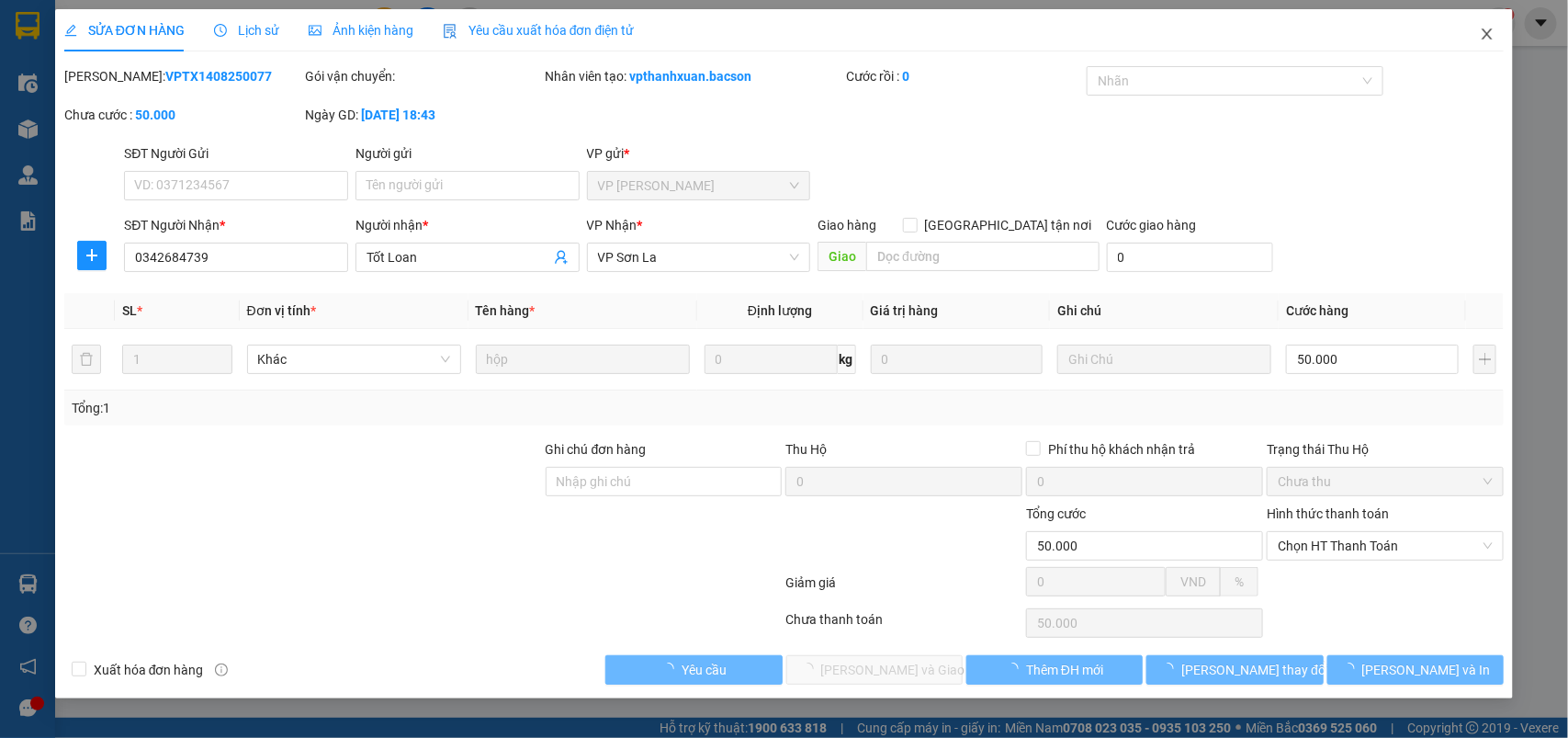
click at [1486, 33] on icon "close" at bounding box center [1487, 34] width 10 height 11
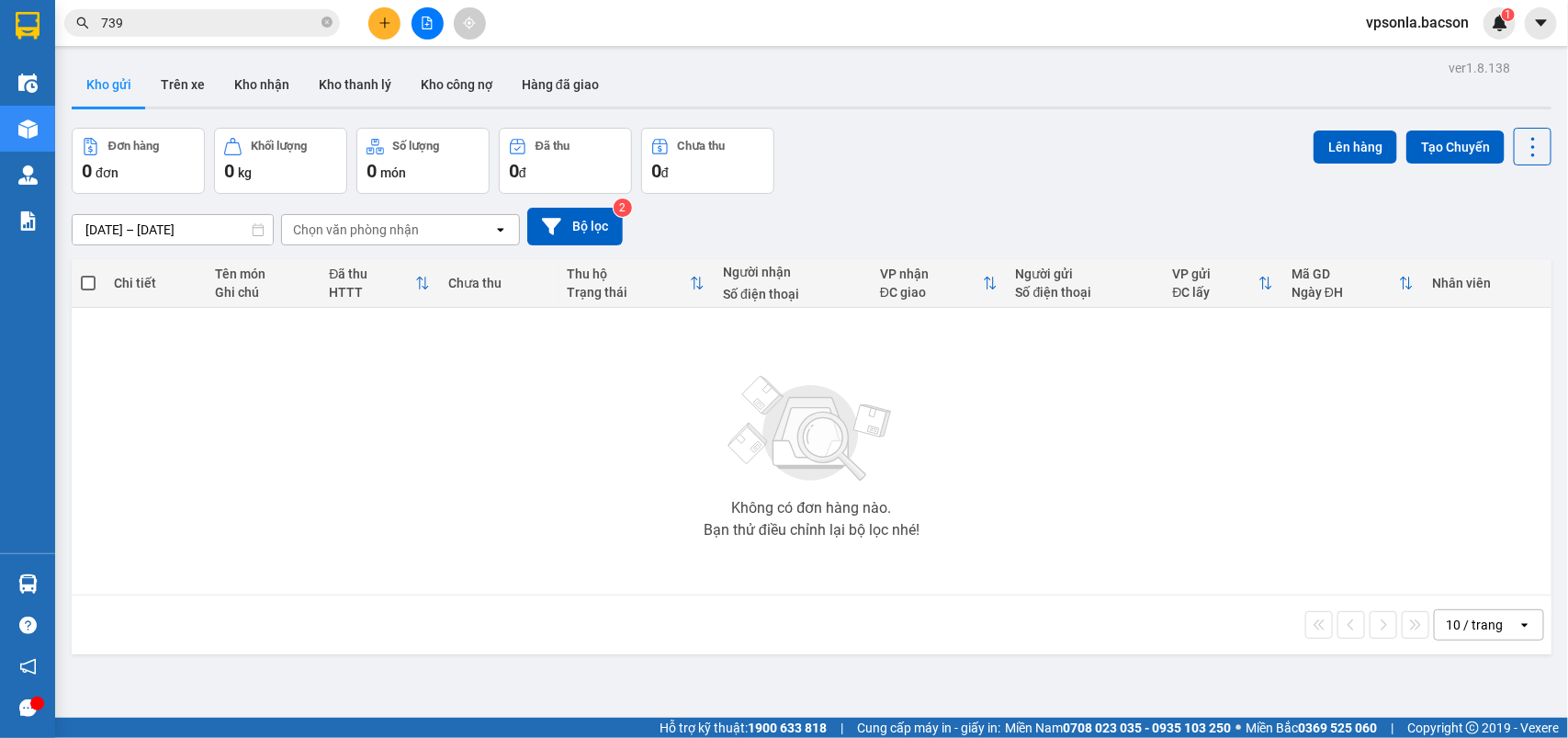
click at [134, 16] on input "739" at bounding box center [209, 23] width 217 height 20
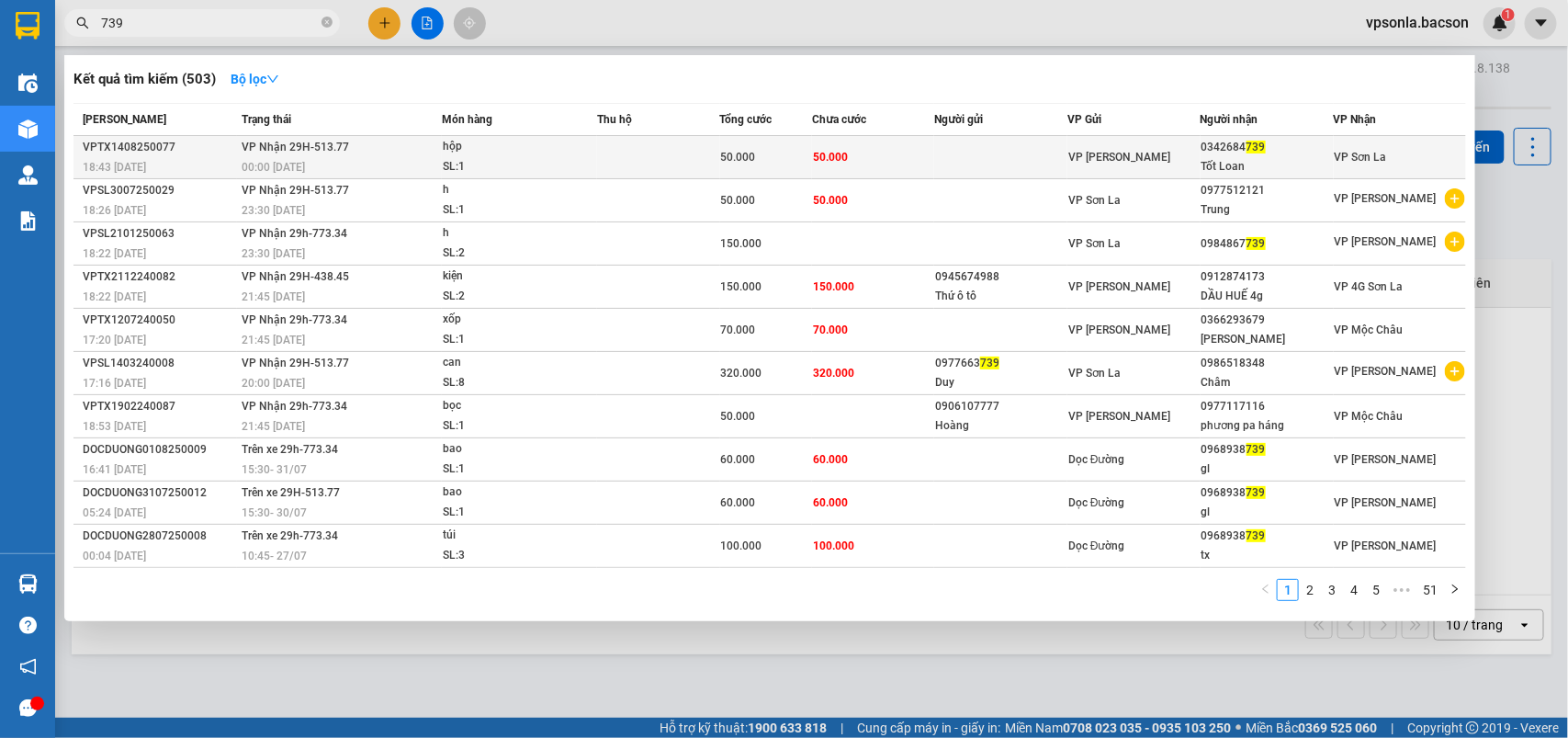
click at [1094, 144] on td "VP [PERSON_NAME]" at bounding box center [1134, 157] width 133 height 43
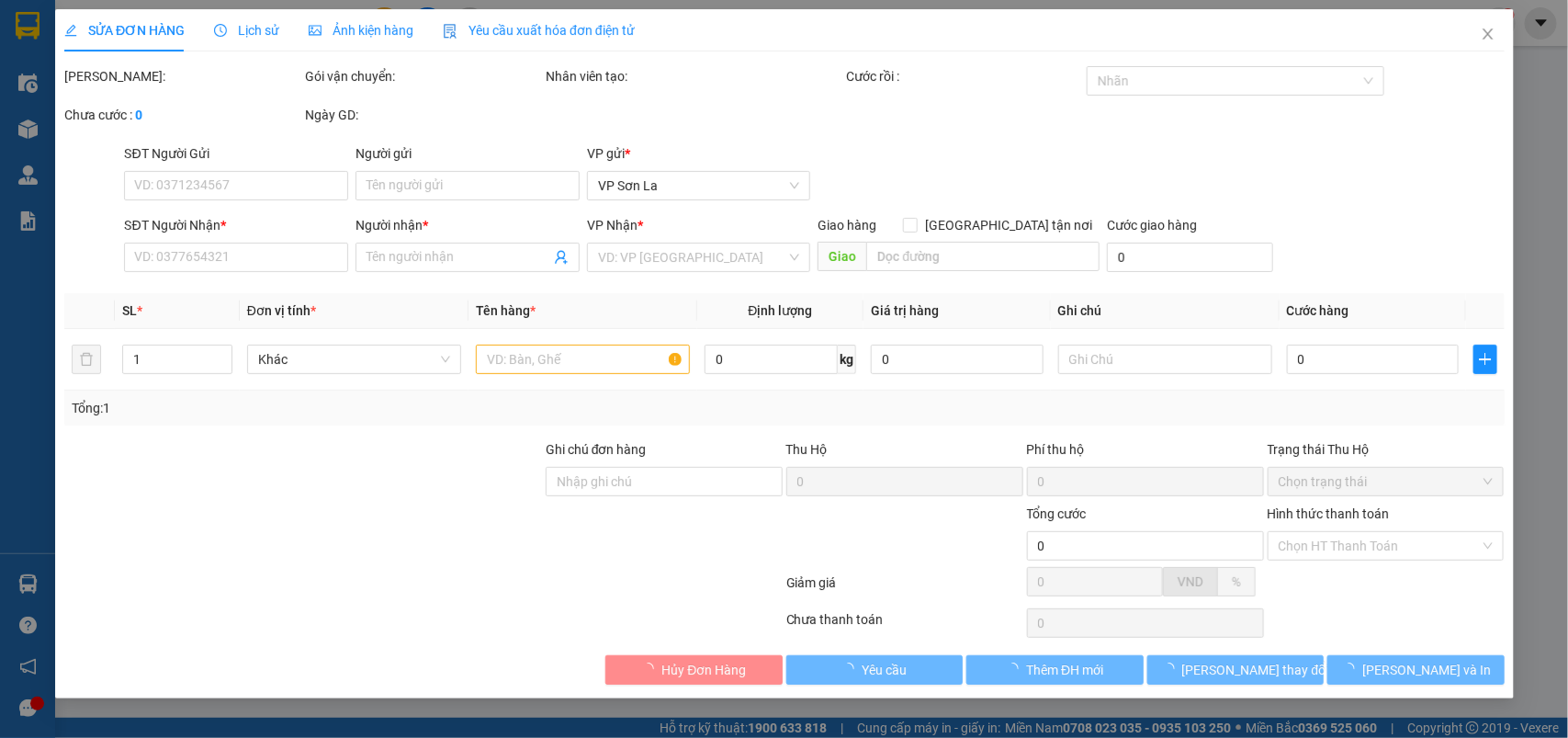
type input "0342684739"
type input "Tốt Loan"
type input "50.000"
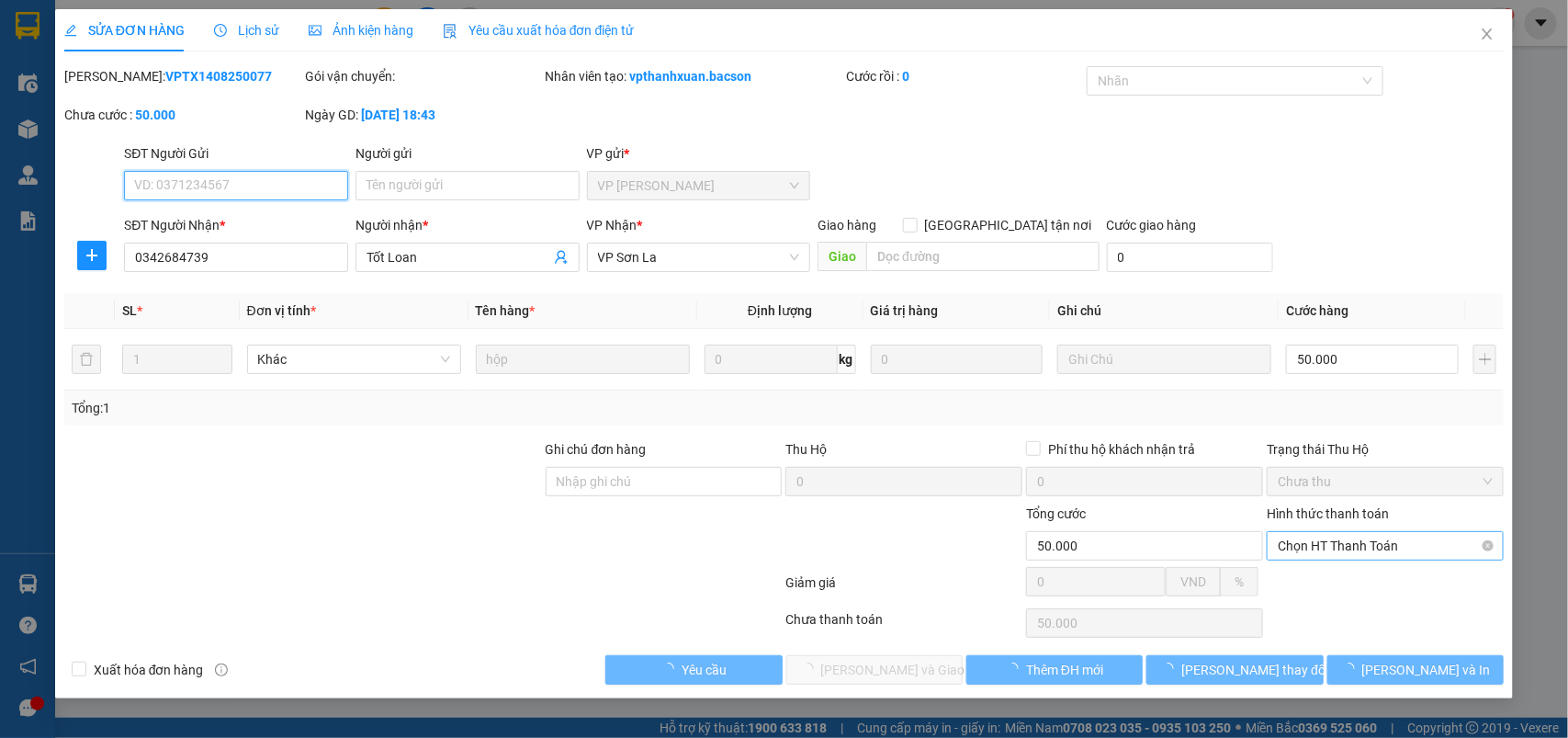
click at [1329, 556] on span "Chọn HT Thanh Toán" at bounding box center [1385, 546] width 215 height 28
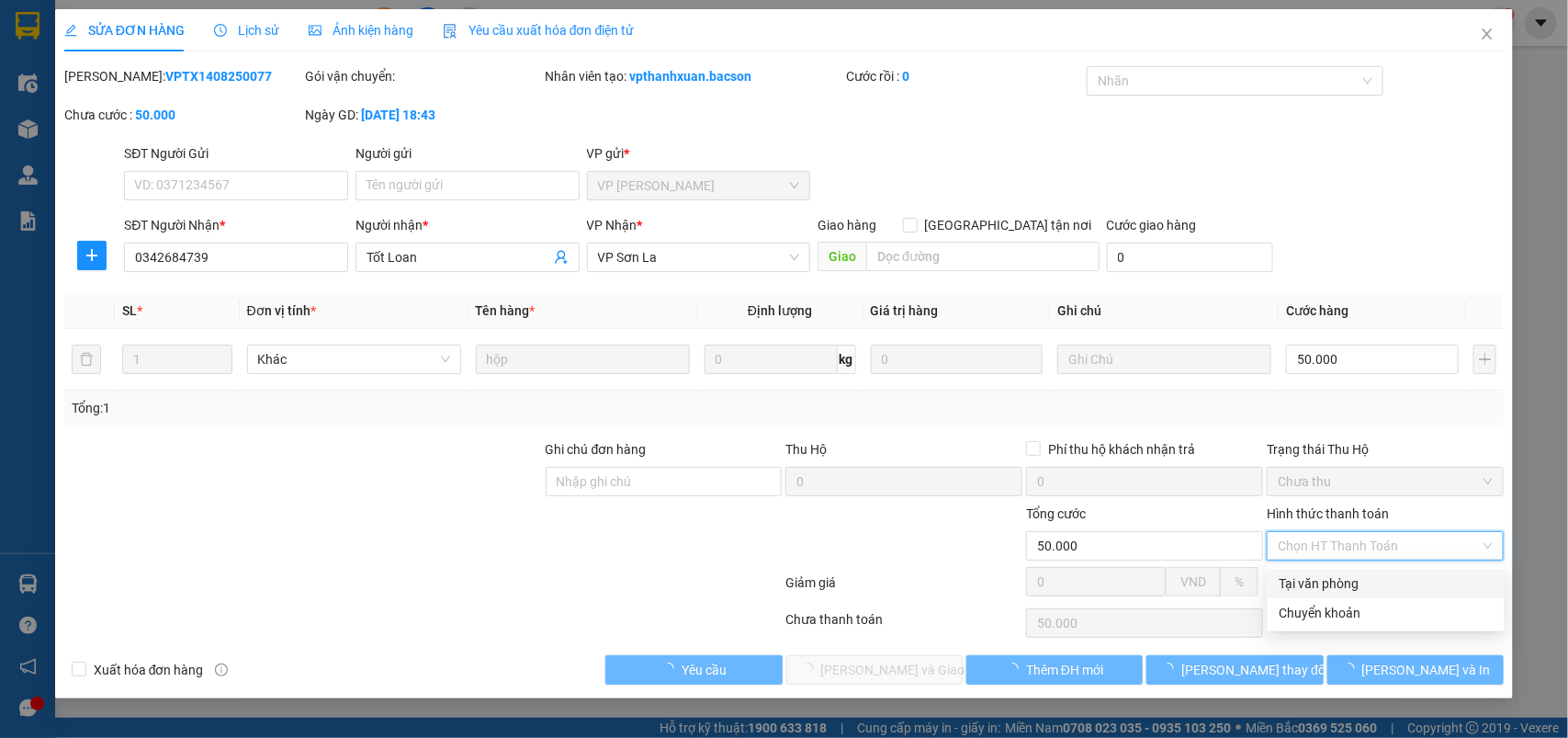
click at [1309, 575] on div "Tại văn phòng" at bounding box center [1386, 583] width 215 height 20
type input "0"
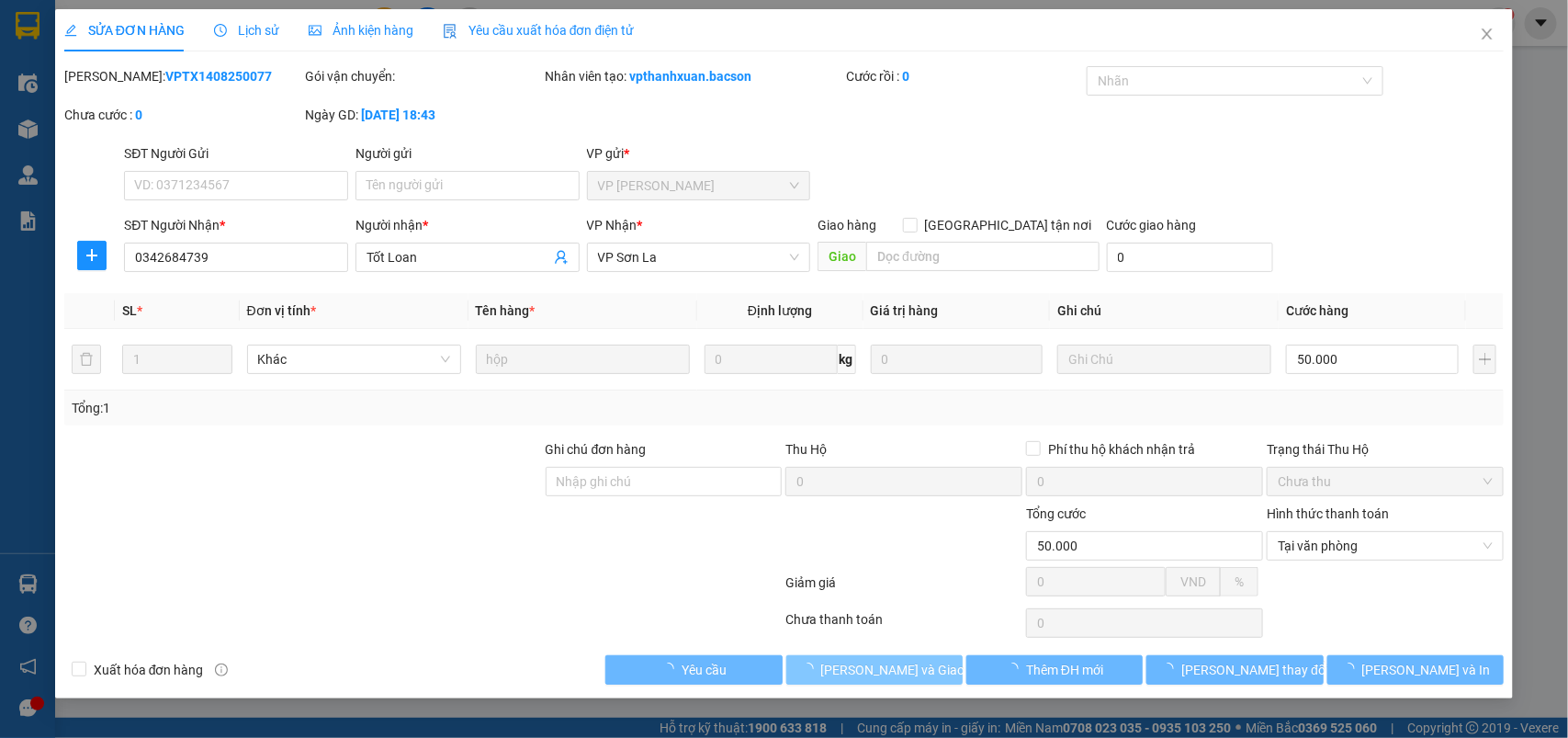
click at [907, 659] on button "[PERSON_NAME] và Giao hàng" at bounding box center [874, 670] width 176 height 30
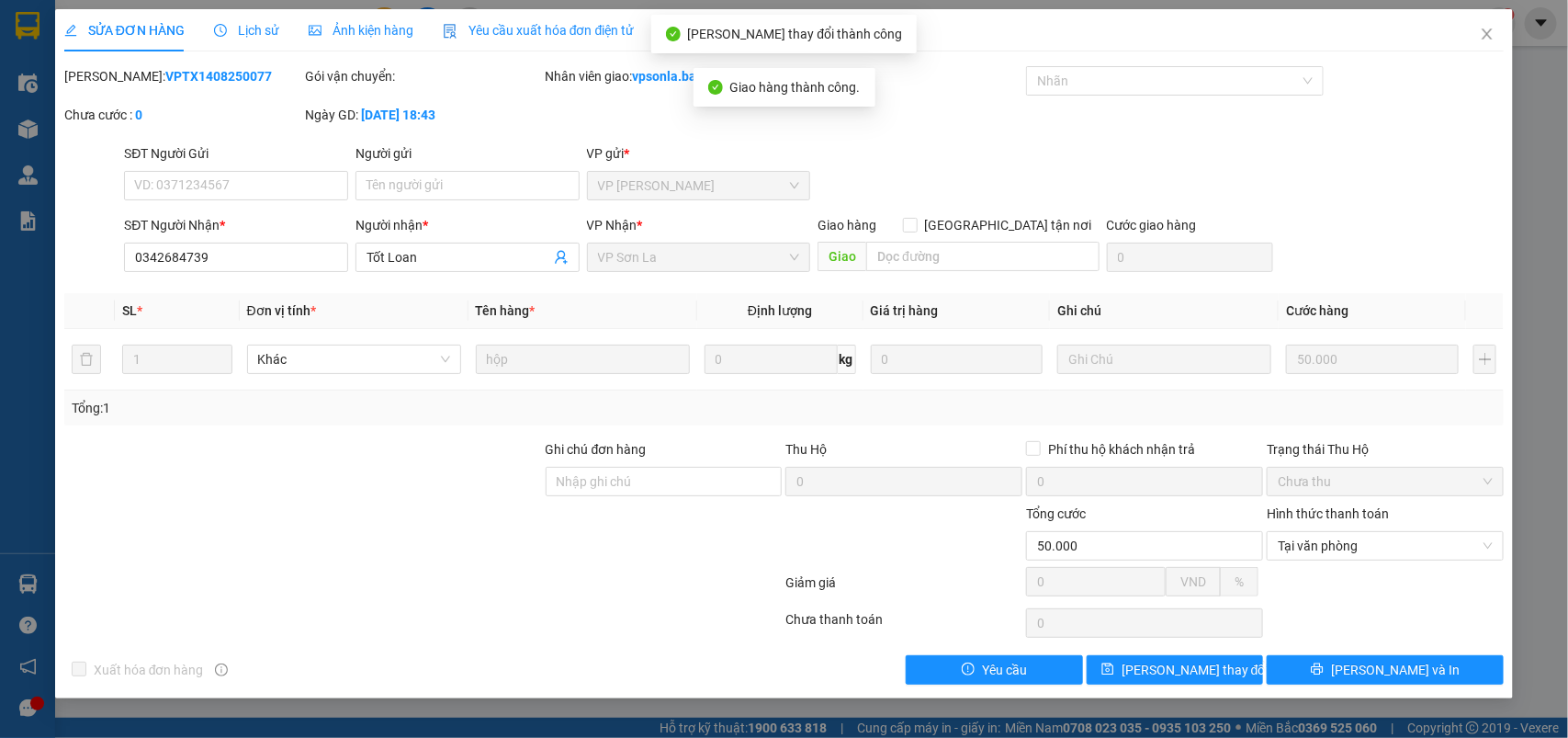
click at [821, 680] on div "Xuất hóa đơn hàng Yêu cầu [PERSON_NAME] thay đổi [PERSON_NAME] và In" at bounding box center [784, 670] width 1444 height 30
click at [1488, 33] on icon "close" at bounding box center [1488, 34] width 15 height 15
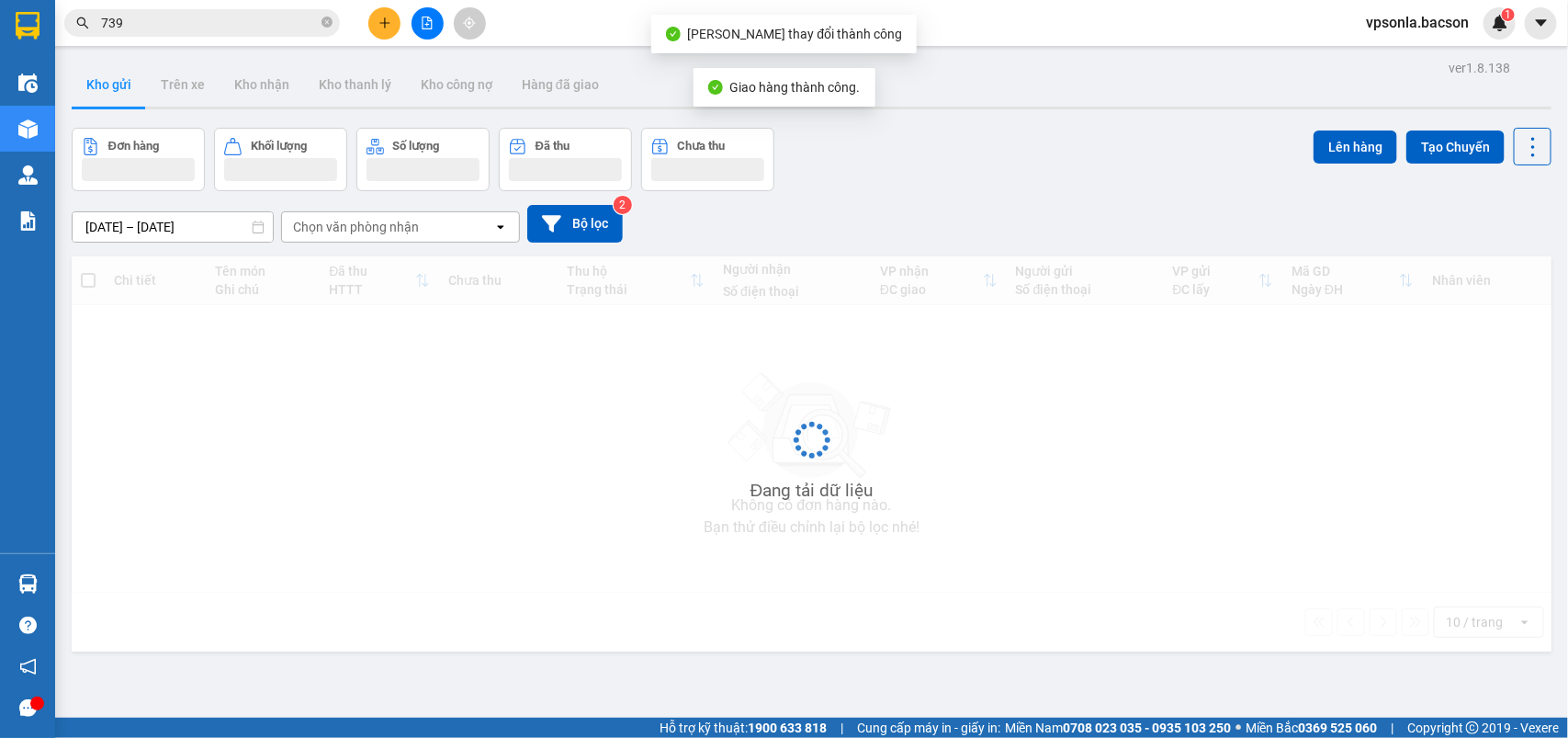
click at [1488, 33] on div "1" at bounding box center [1499, 23] width 33 height 33
click at [1567, 33] on div "Thông báo Thông báo của bạn Tính năng mới Chưa có thông báo mới" at bounding box center [1568, 369] width 0 height 738
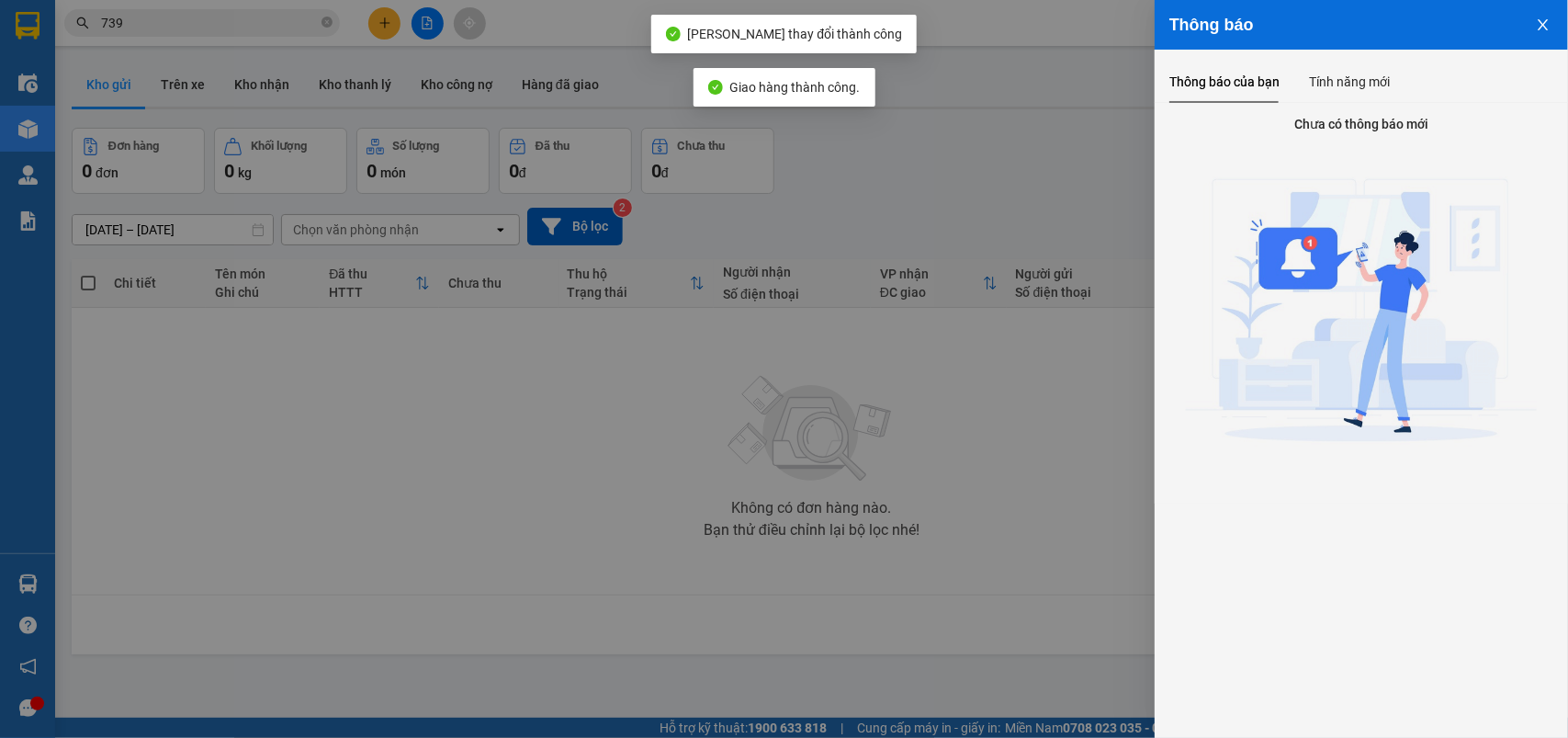
click at [948, 133] on div at bounding box center [784, 369] width 1568 height 738
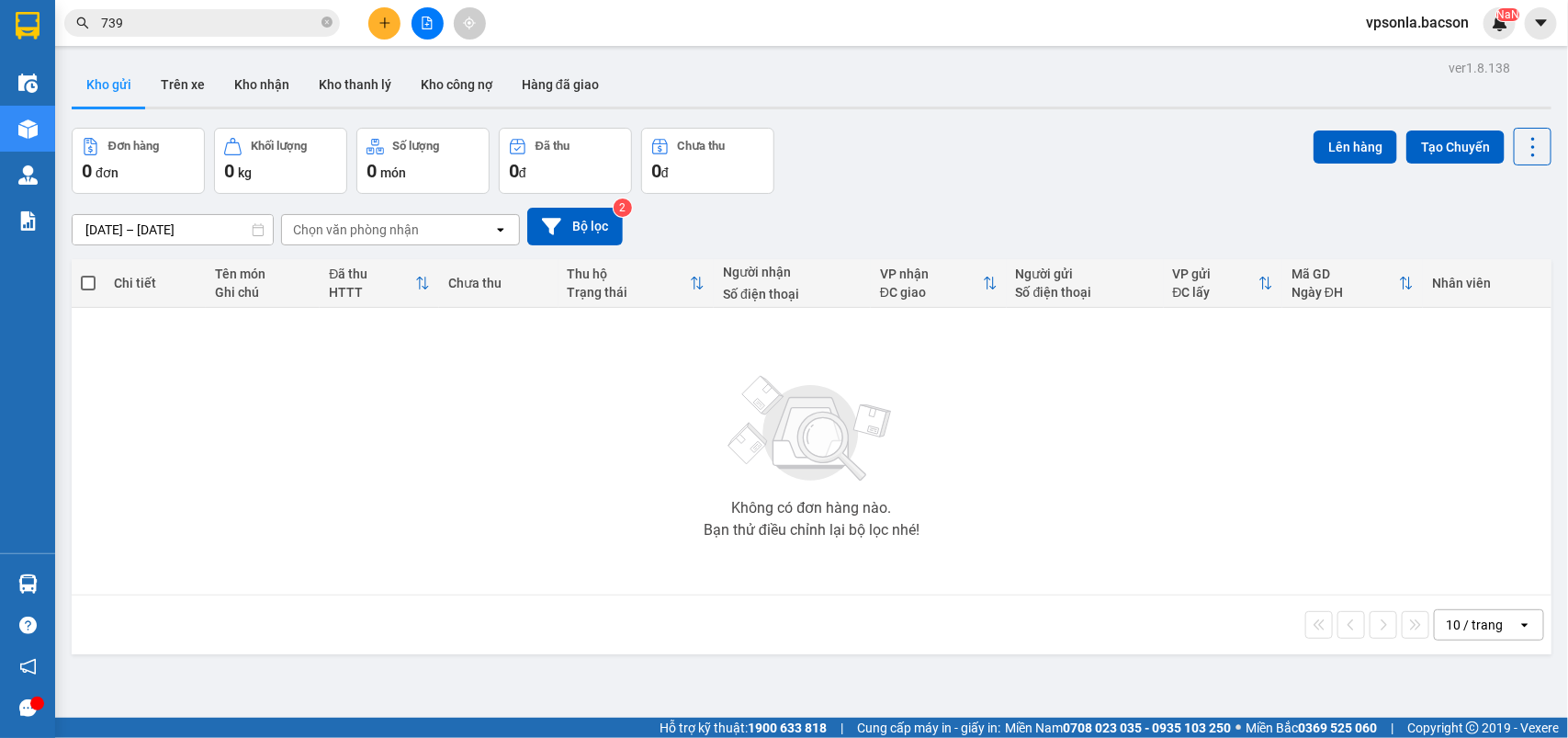
click at [177, 19] on input "739" at bounding box center [209, 23] width 217 height 20
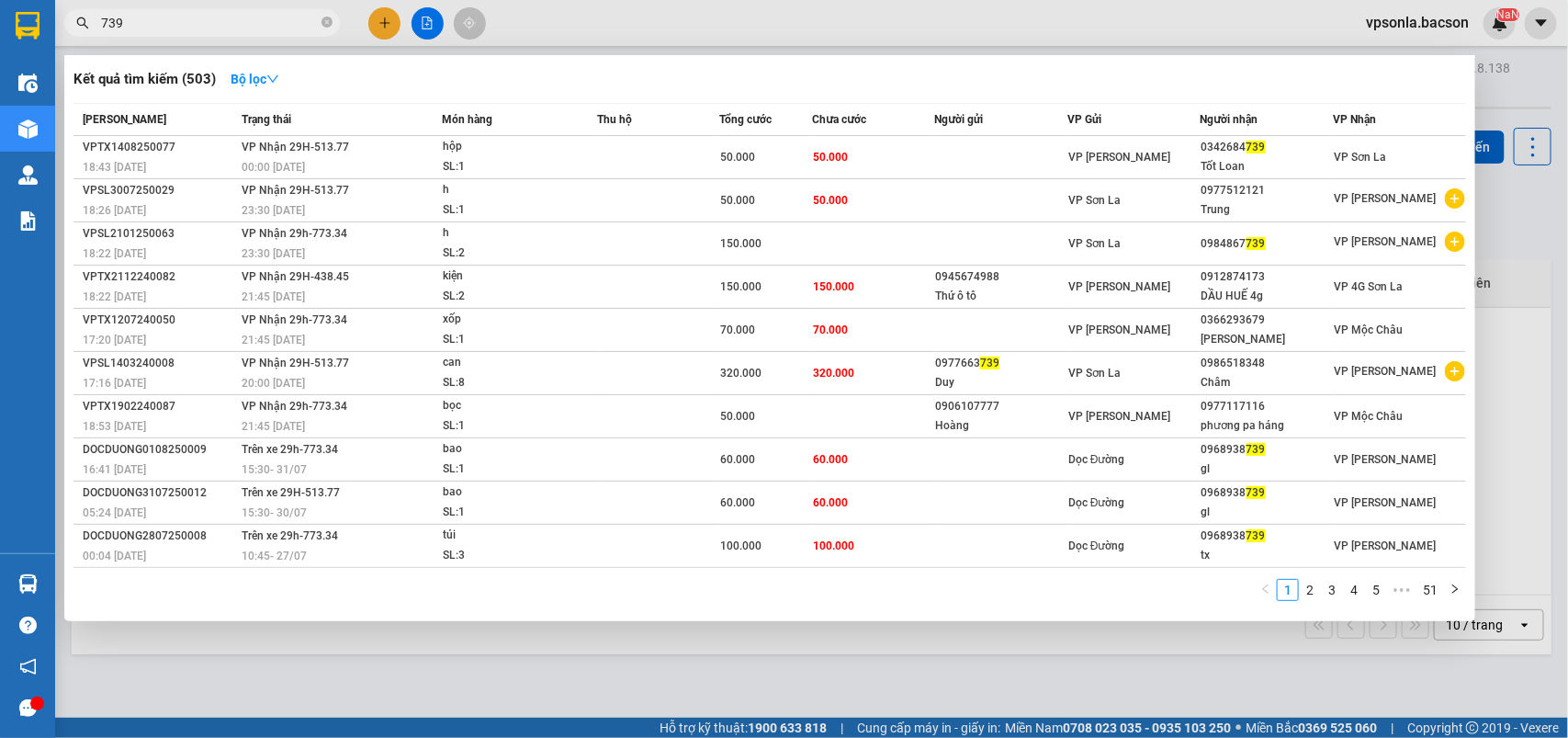
click at [177, 19] on input "739" at bounding box center [209, 23] width 217 height 20
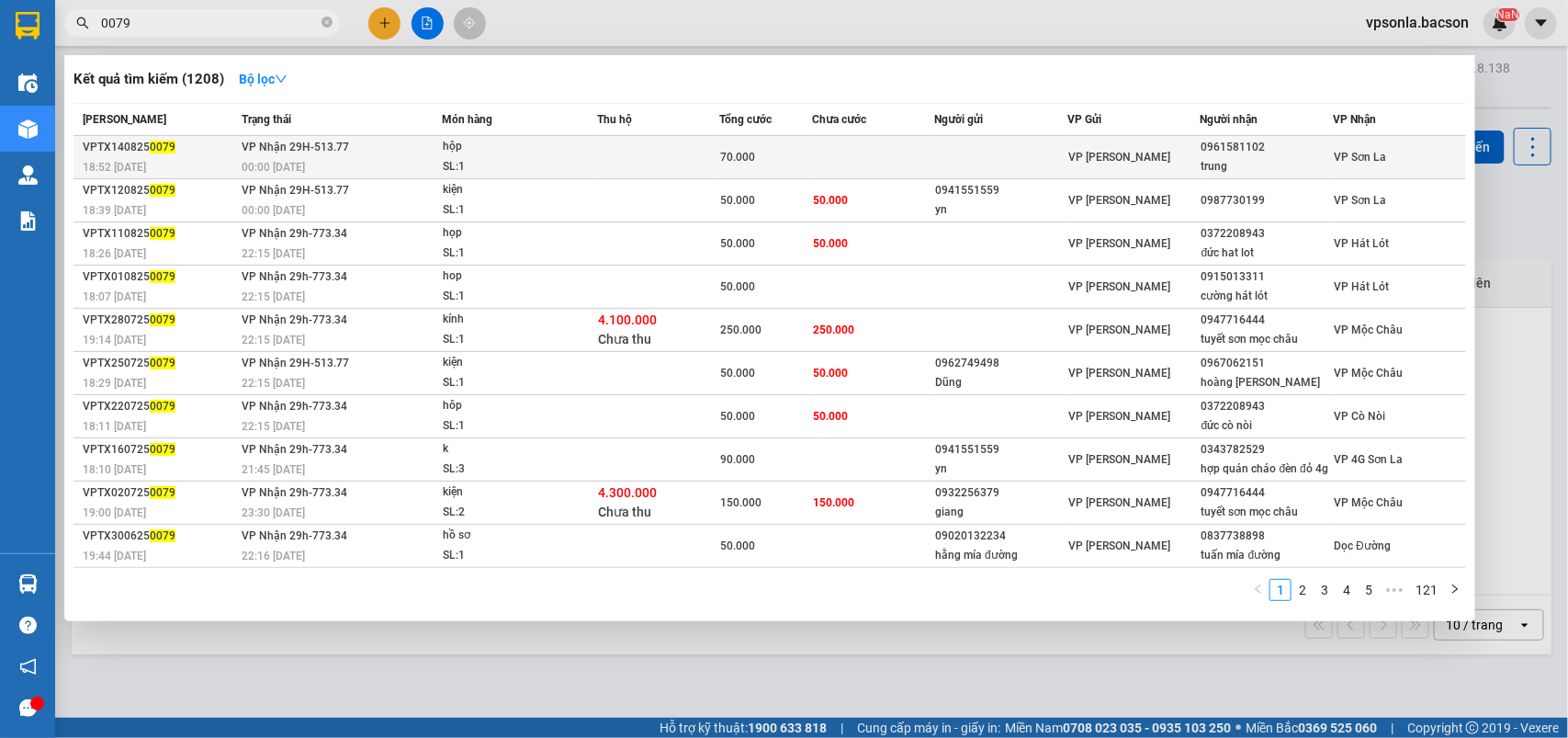
type input "0079"
click at [1265, 149] on div "0961581102" at bounding box center [1267, 147] width 131 height 20
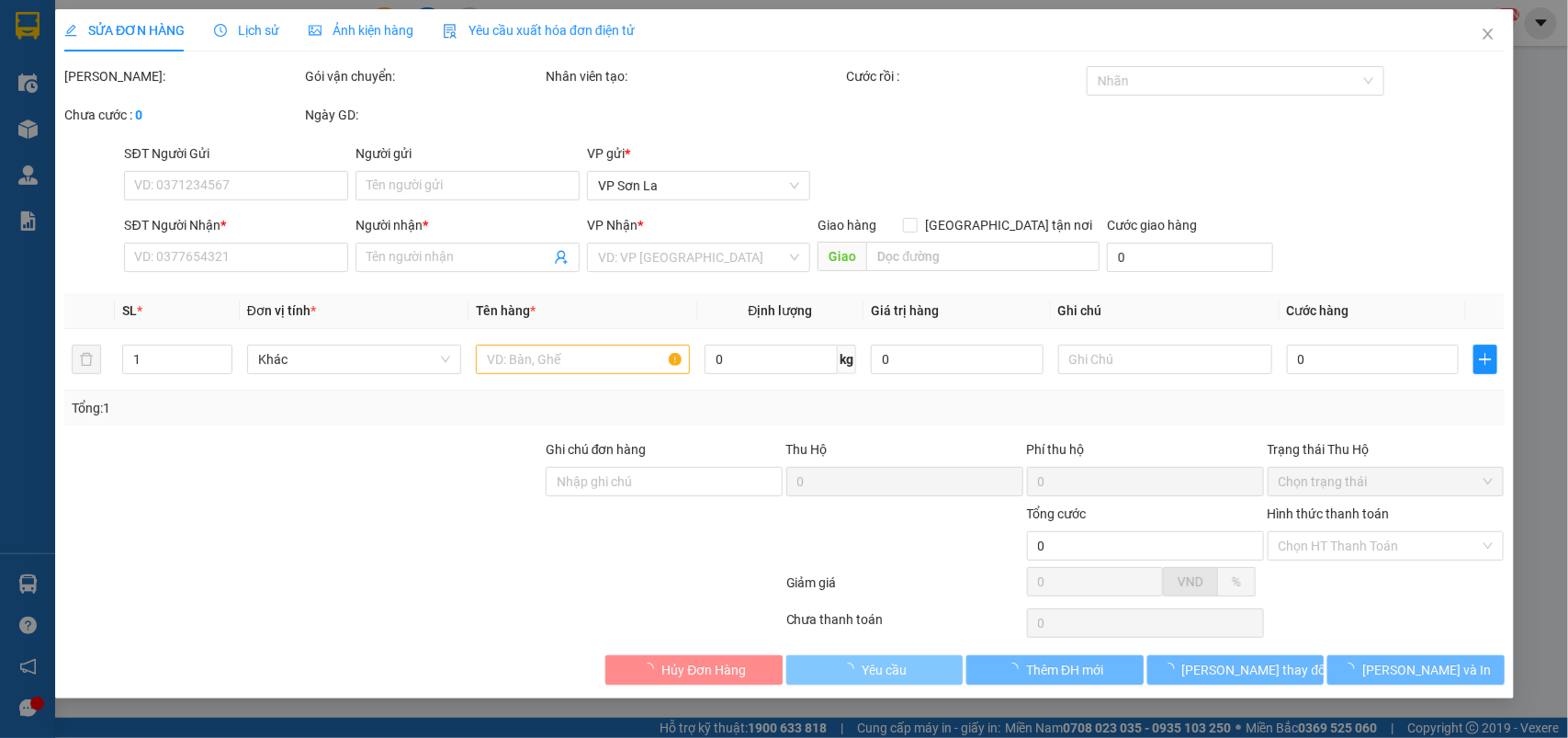
type input "0961581102"
type input "trung"
type input "70.000"
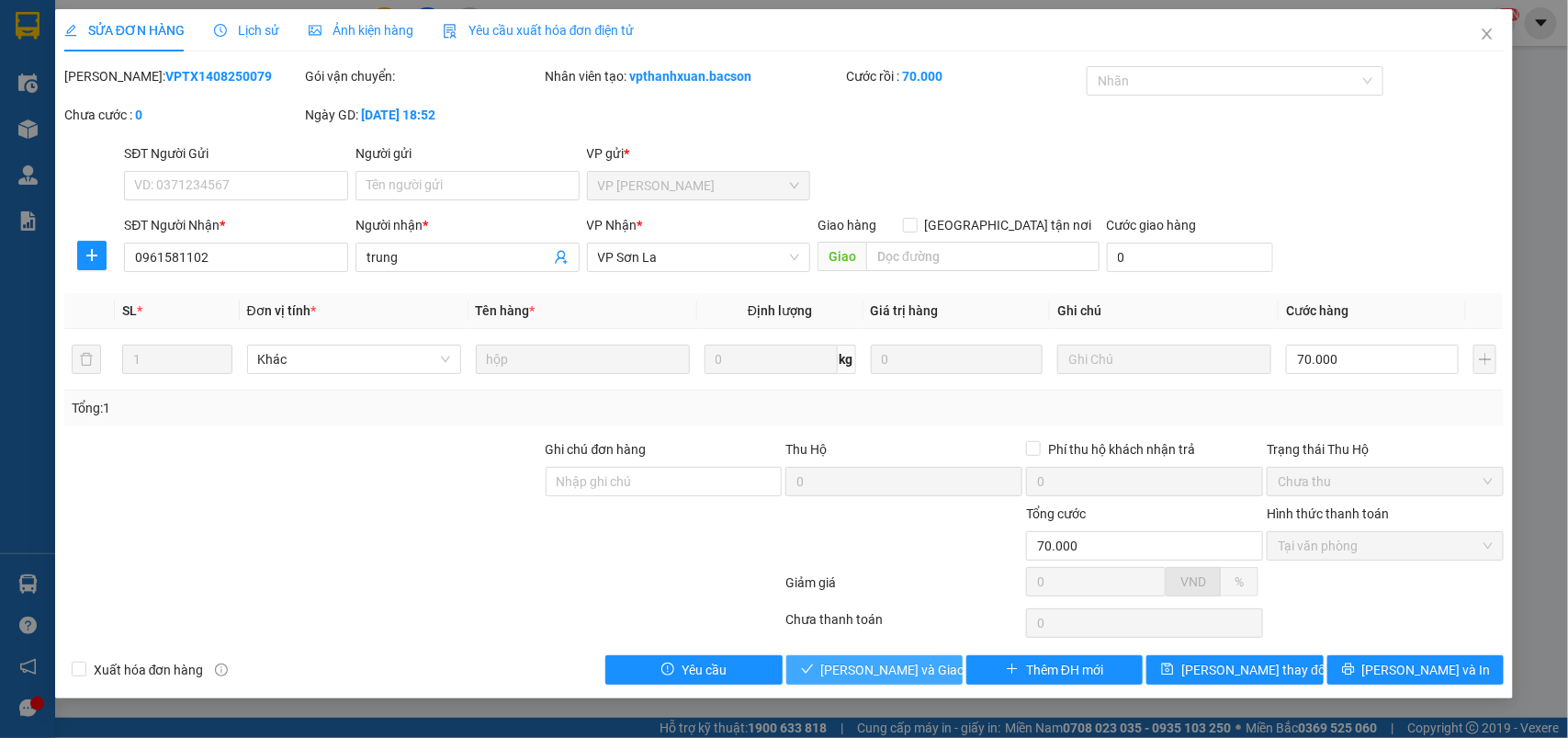
click at [865, 680] on span "[PERSON_NAME] và Giao hàng" at bounding box center [909, 670] width 176 height 20
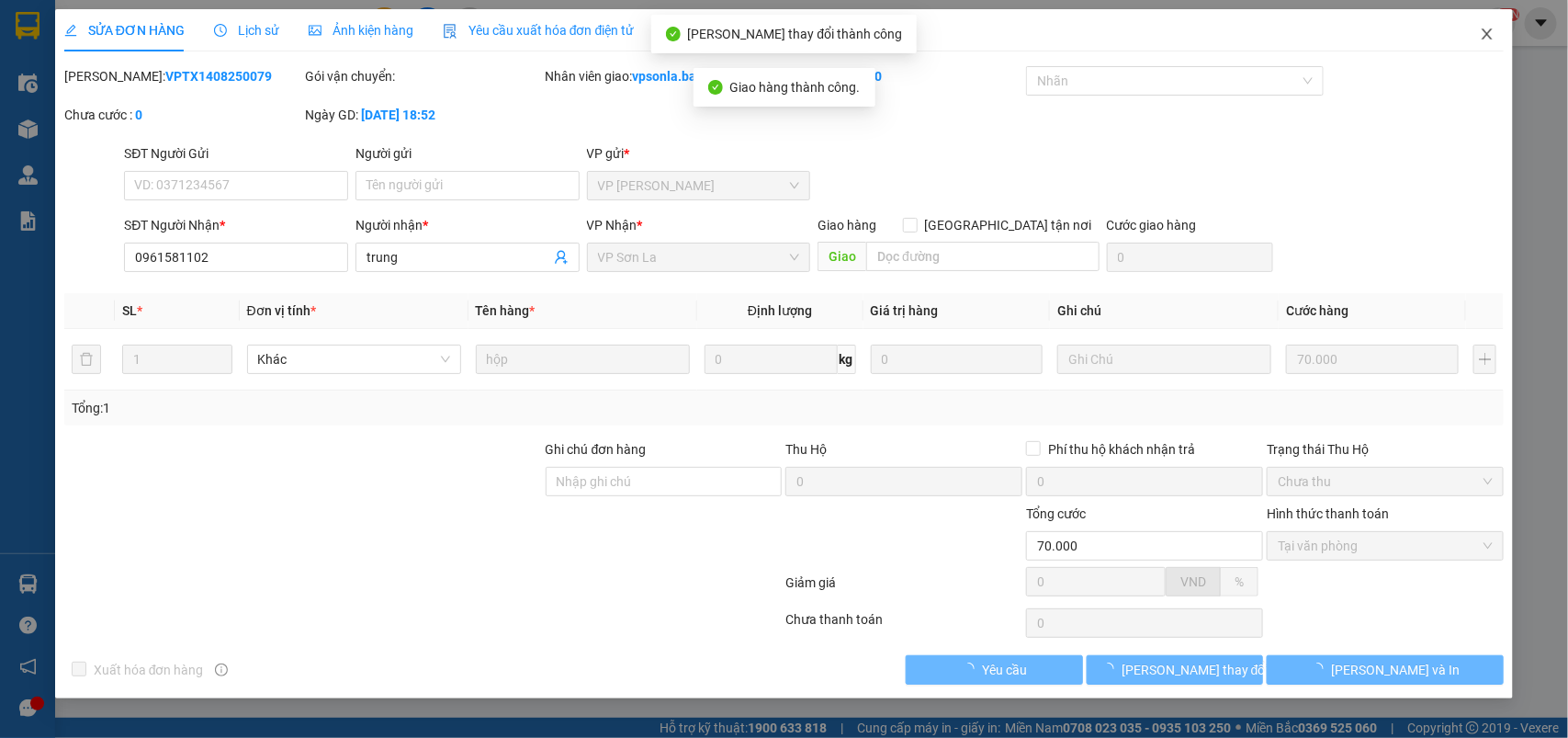
click at [1479, 37] on span "Close" at bounding box center [1487, 34] width 51 height 51
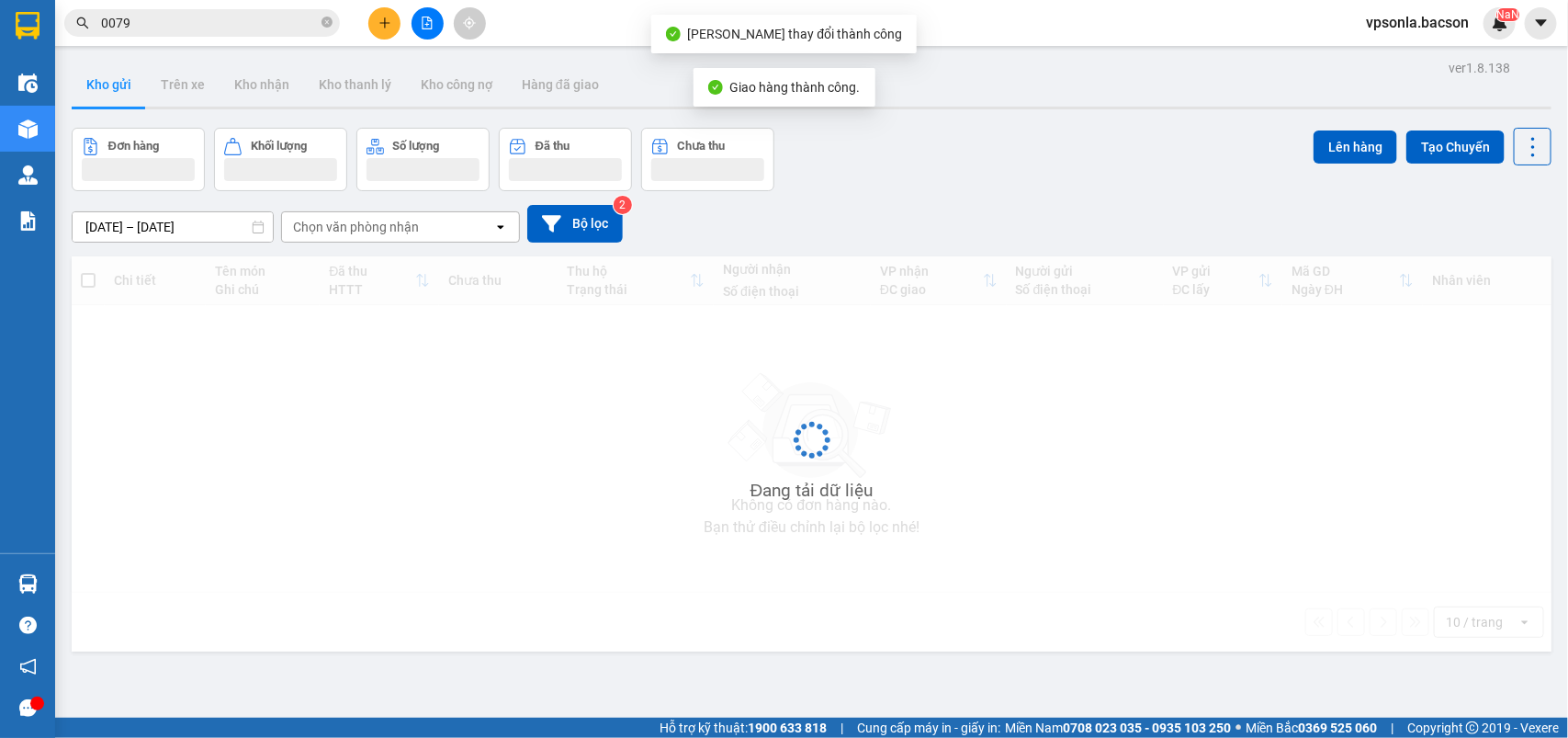
click at [1479, 37] on div "vpsonla.bacson NaN" at bounding box center [1433, 23] width 165 height 33
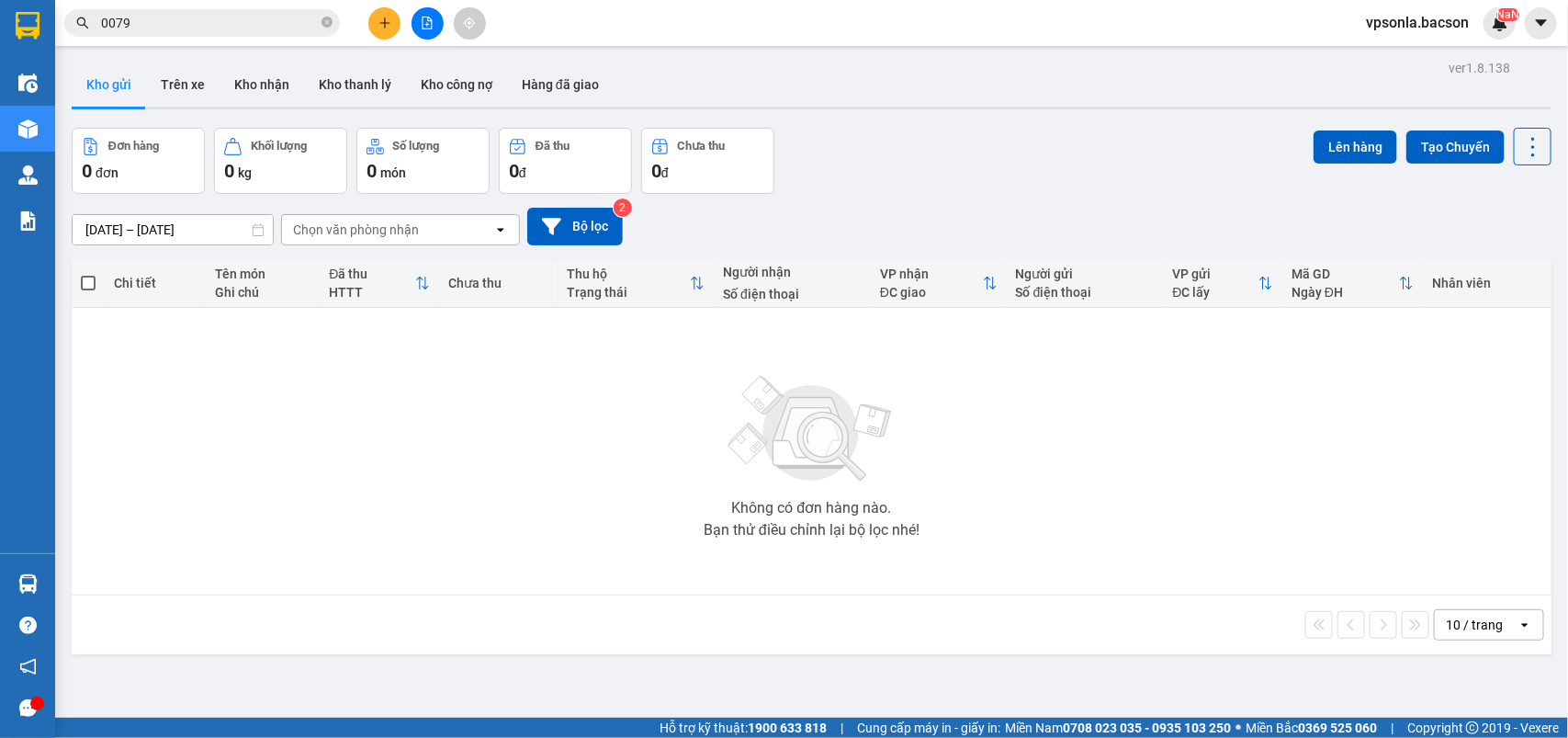
click at [241, 19] on input "0079" at bounding box center [209, 23] width 217 height 20
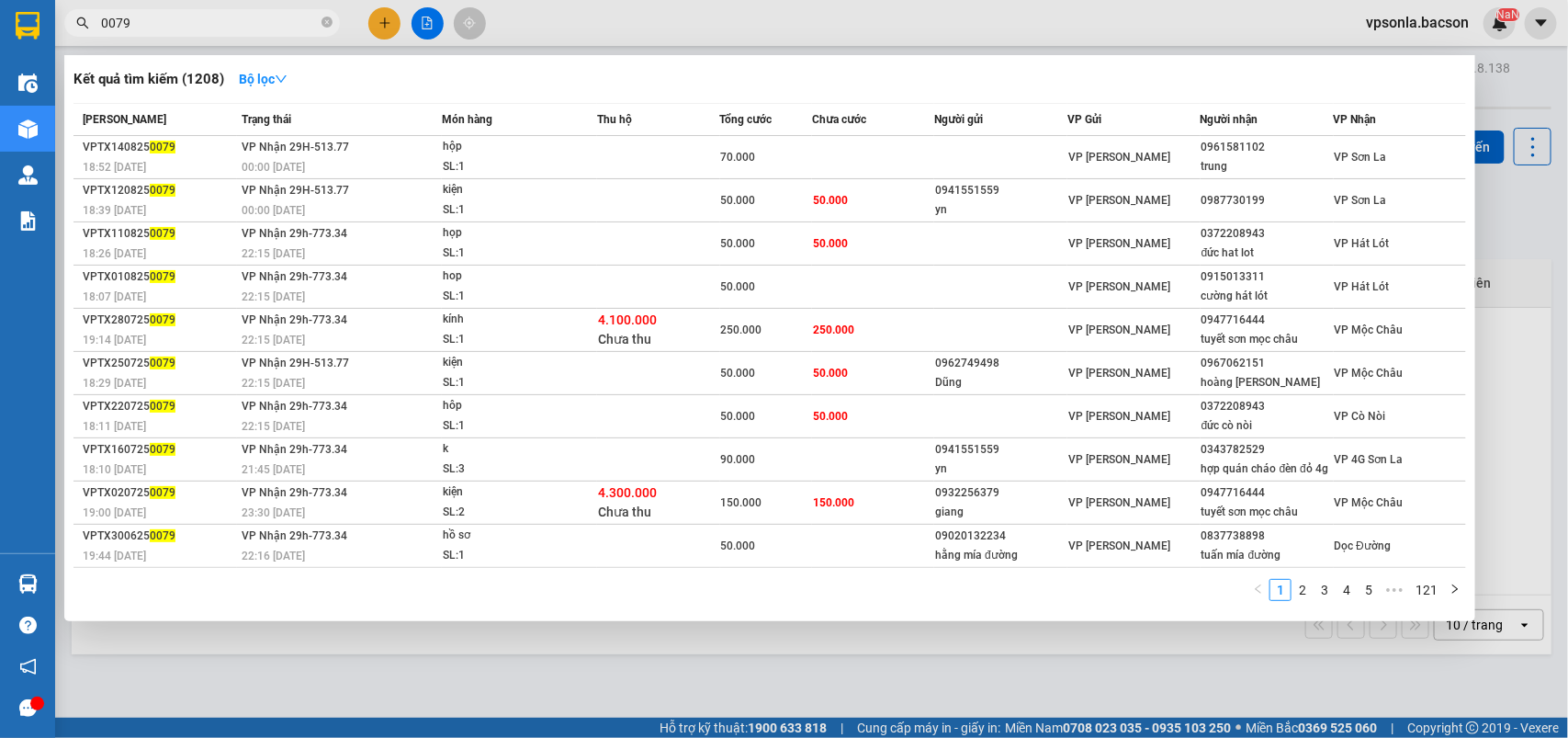
click at [243, 19] on input "0079" at bounding box center [209, 23] width 217 height 20
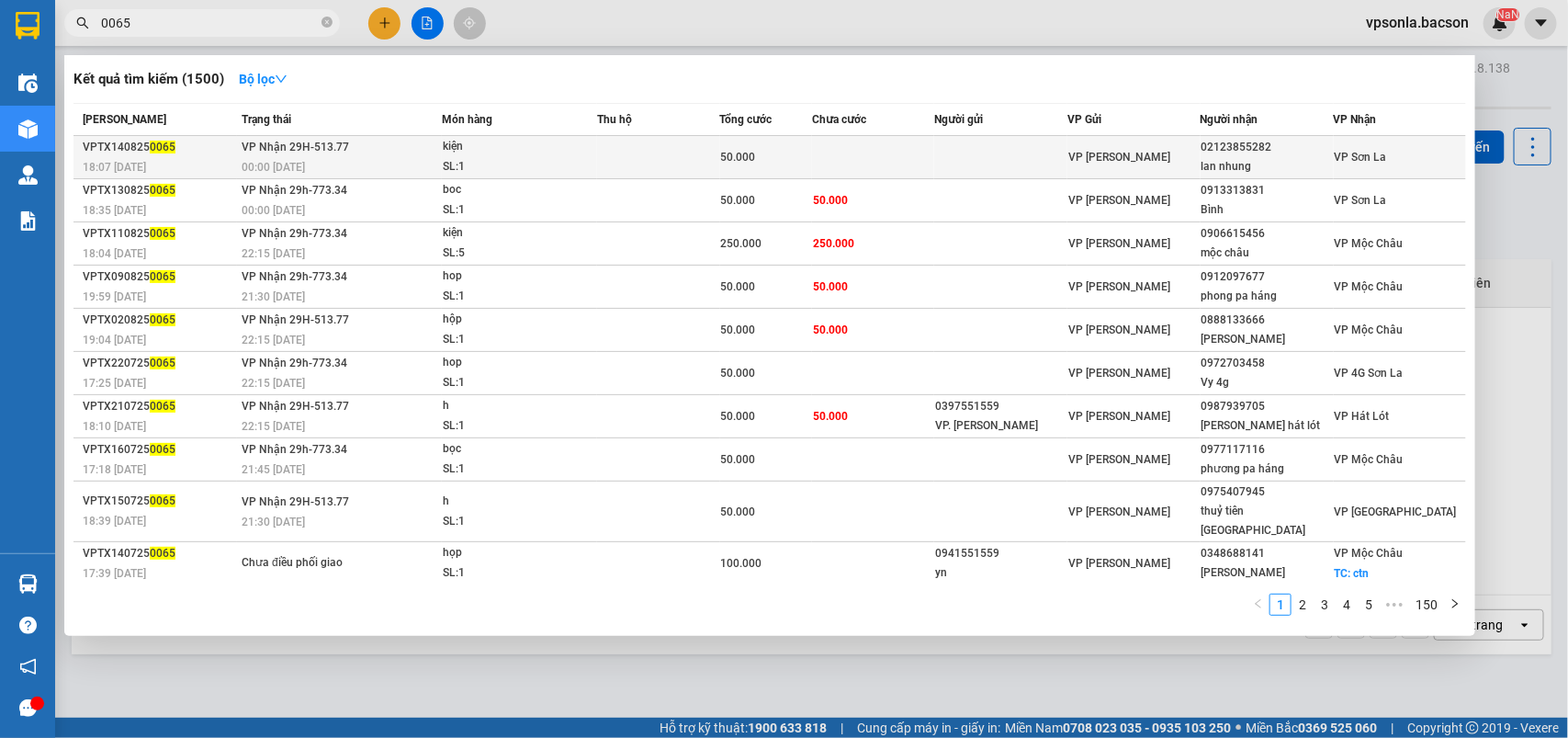
type input "0065"
click at [1118, 157] on span "VP [PERSON_NAME]" at bounding box center [1119, 157] width 102 height 13
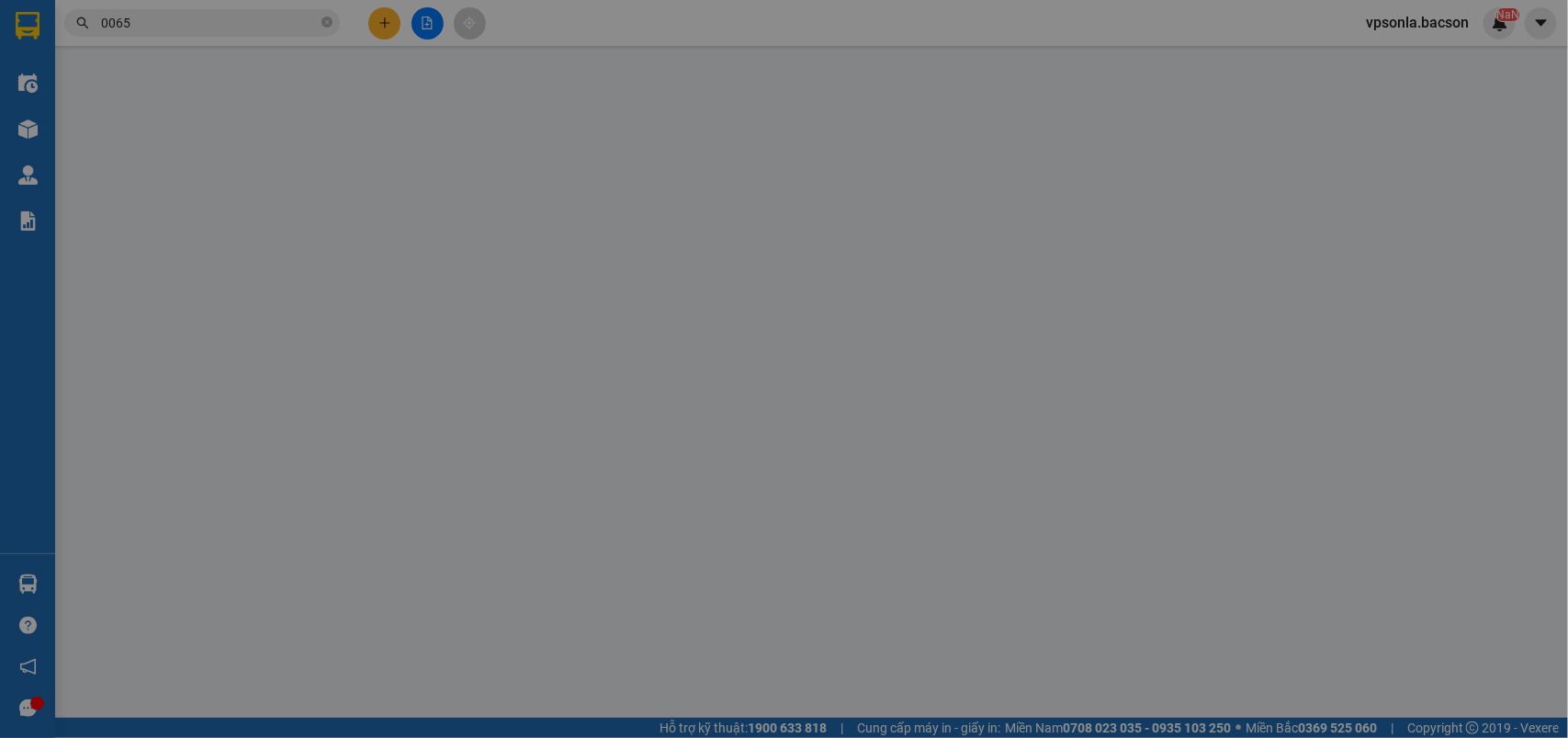
type input "02123855282"
type input "lan nhung"
type input "50.000"
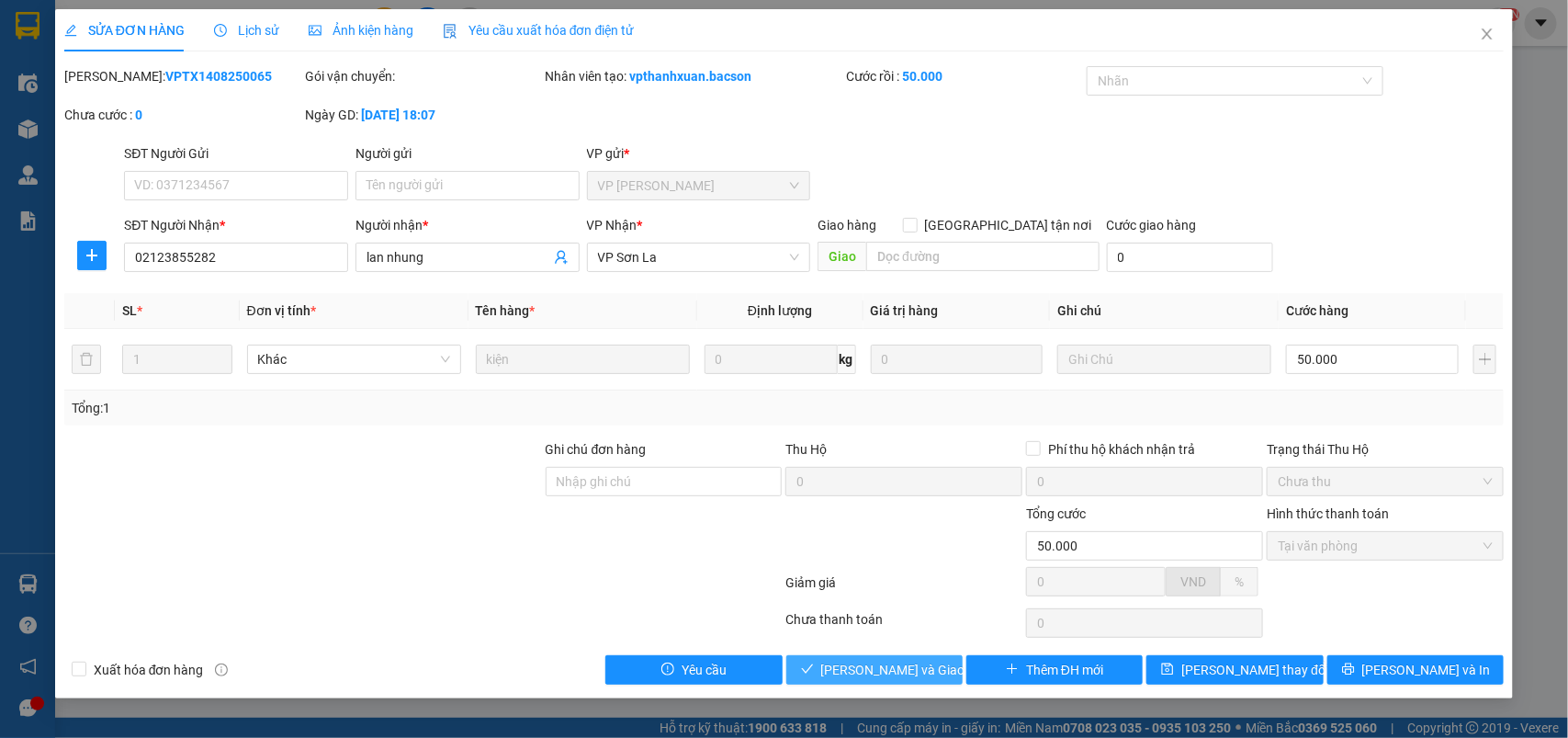
click at [842, 671] on span "[PERSON_NAME] và Giao hàng" at bounding box center [909, 670] width 176 height 20
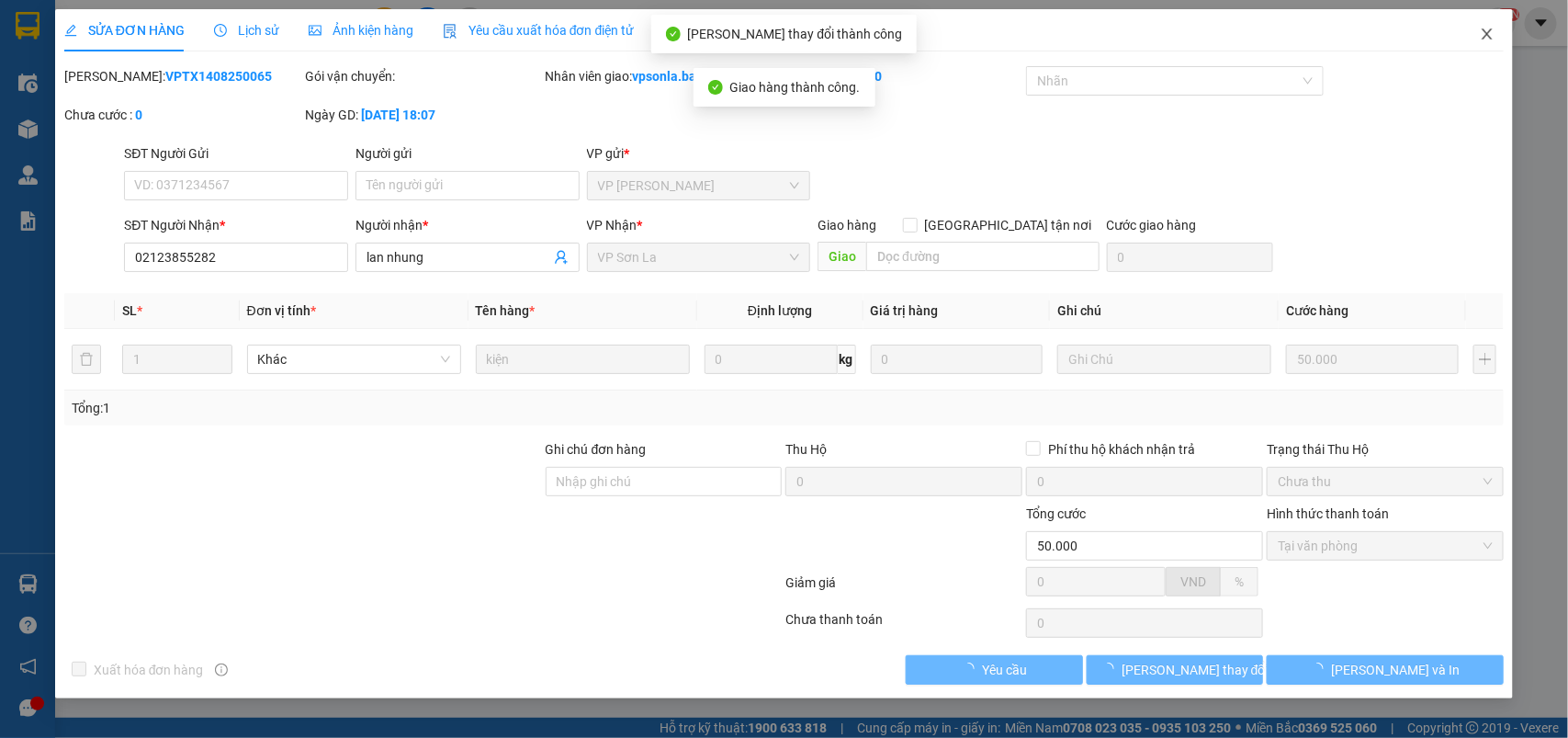
click at [1490, 25] on span "Close" at bounding box center [1487, 34] width 51 height 51
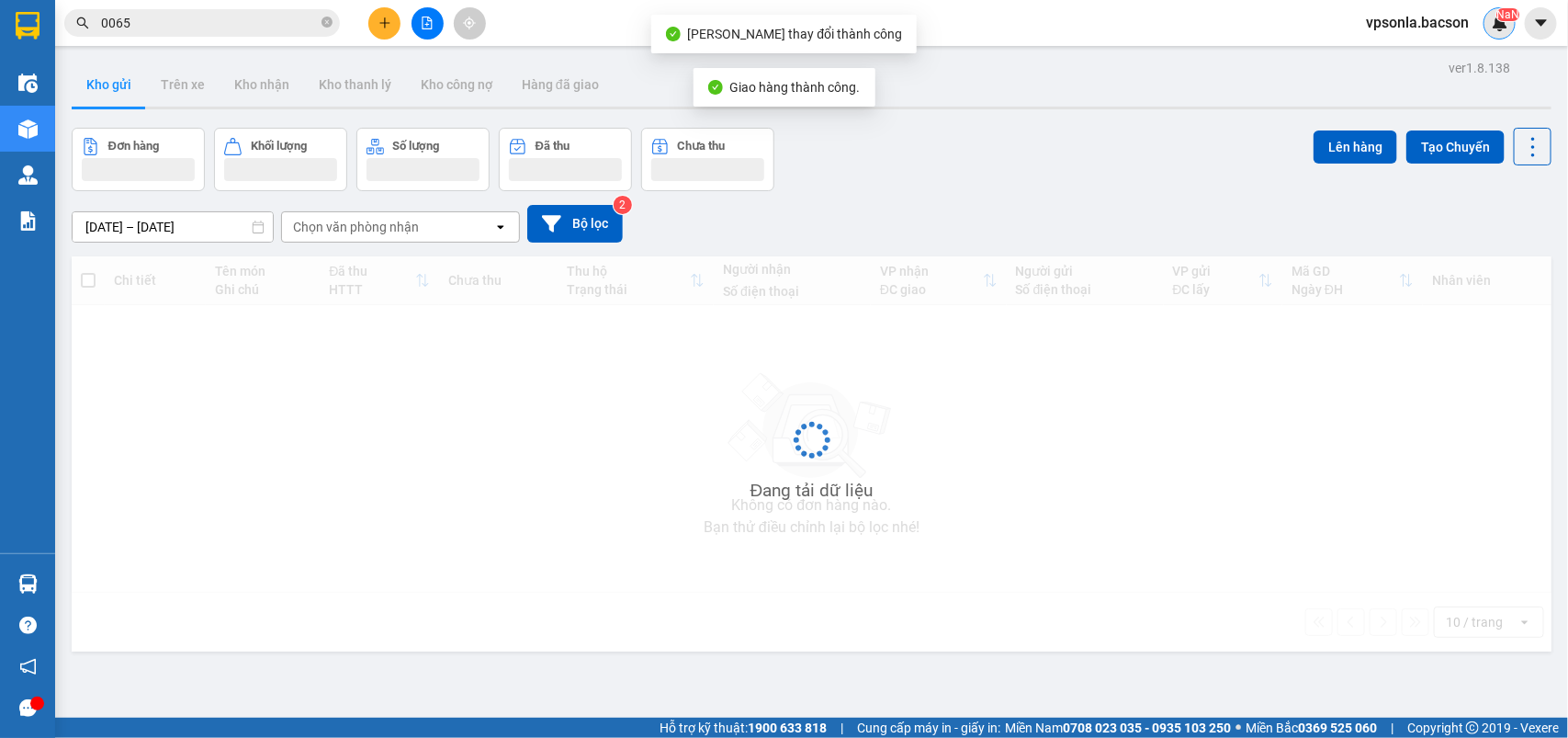
click at [1486, 33] on div "NaN" at bounding box center [1499, 23] width 33 height 33
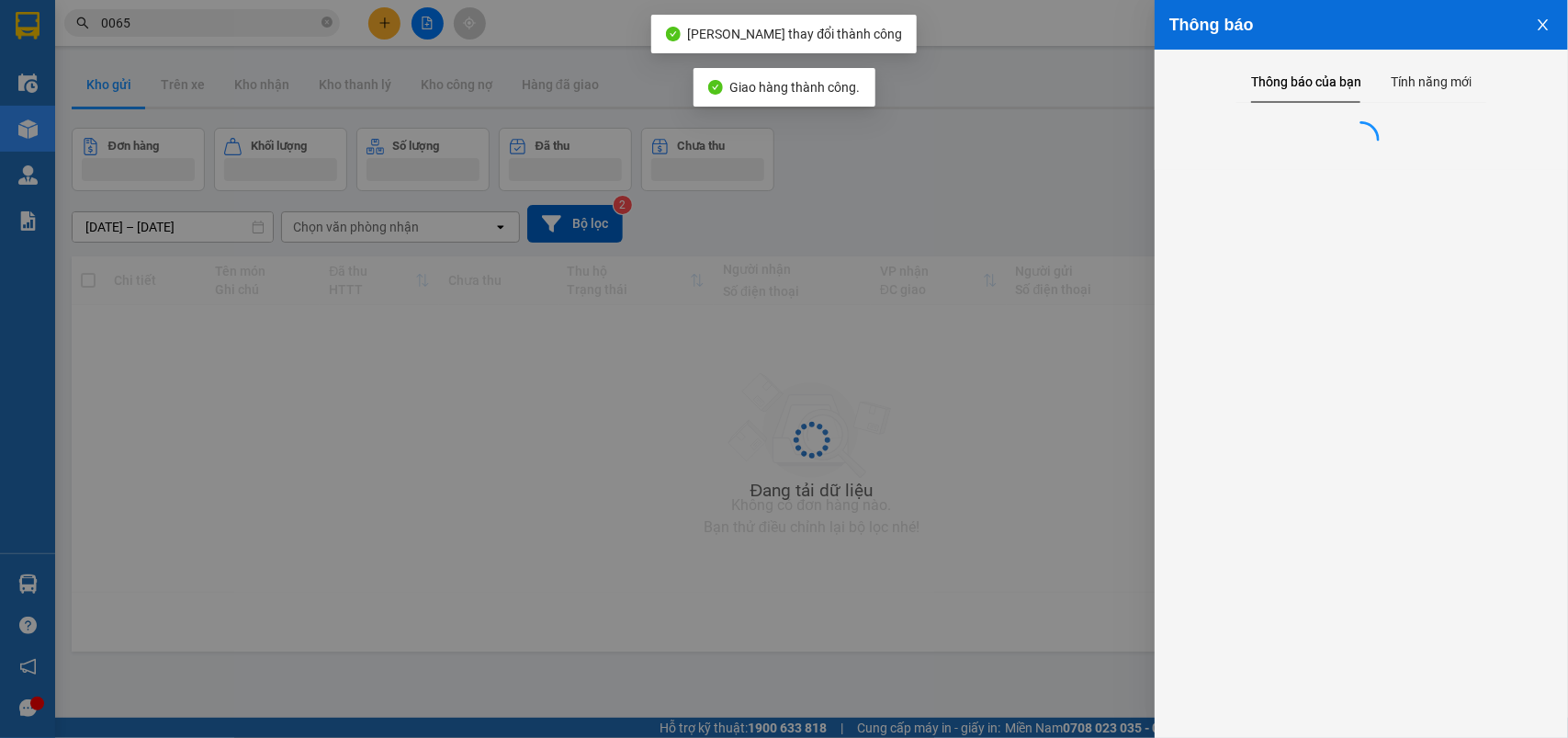
click at [1486, 33] on div "Thông báo" at bounding box center [1361, 25] width 384 height 20
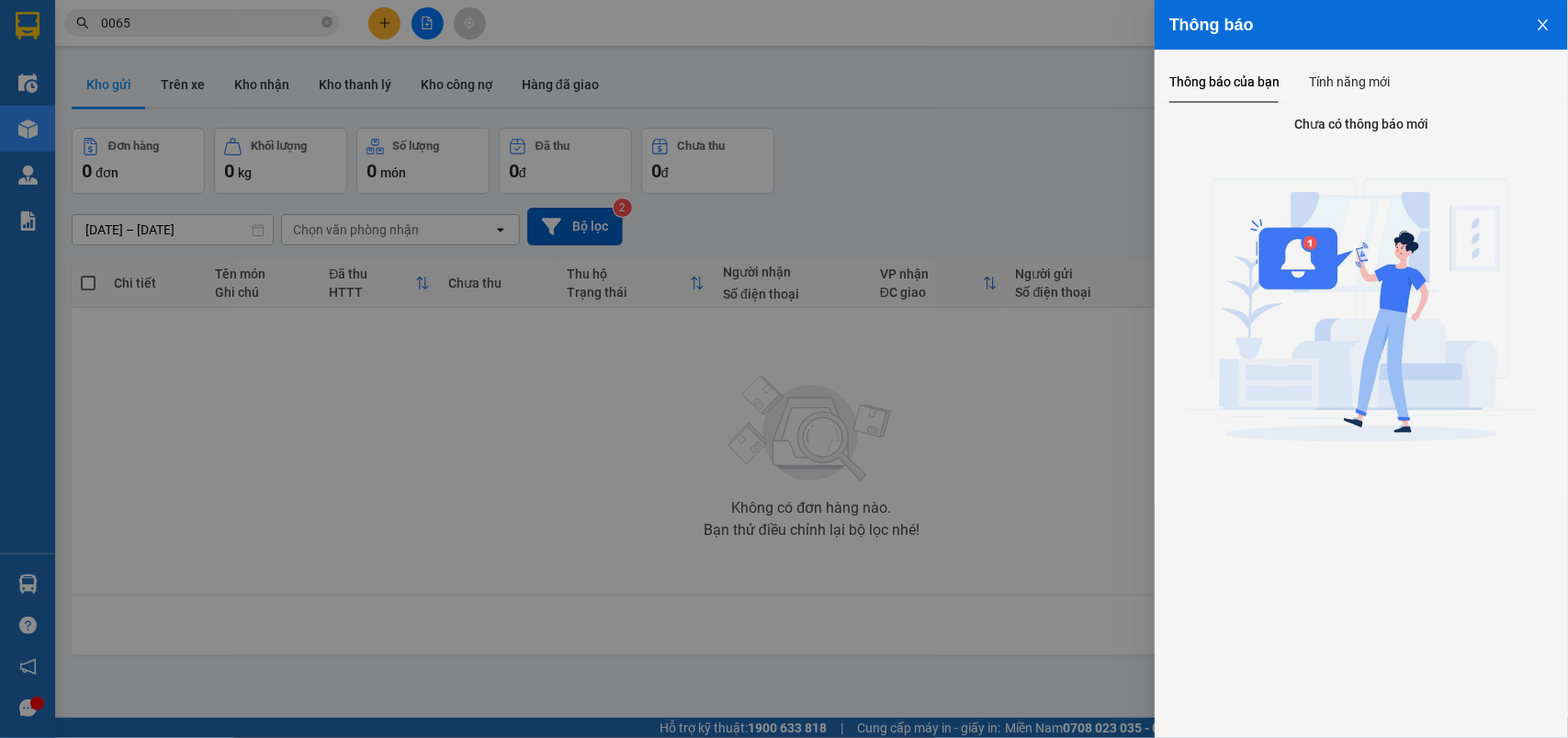
click at [171, 14] on div at bounding box center [784, 369] width 1568 height 738
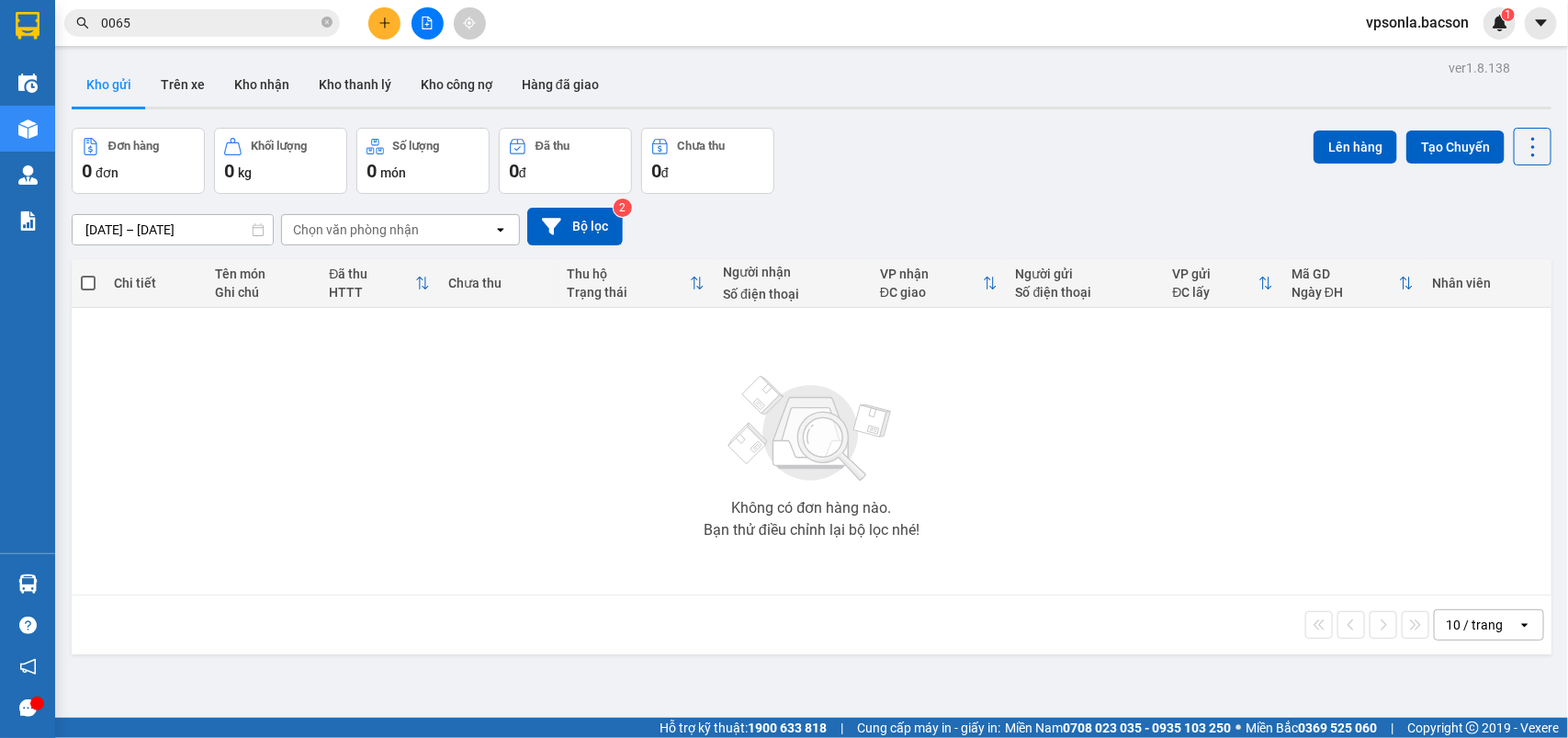
click at [1567, 14] on div "Thông báo Thông báo của bạn Tính năng mới Chưa có thông báo mới" at bounding box center [1568, 369] width 0 height 738
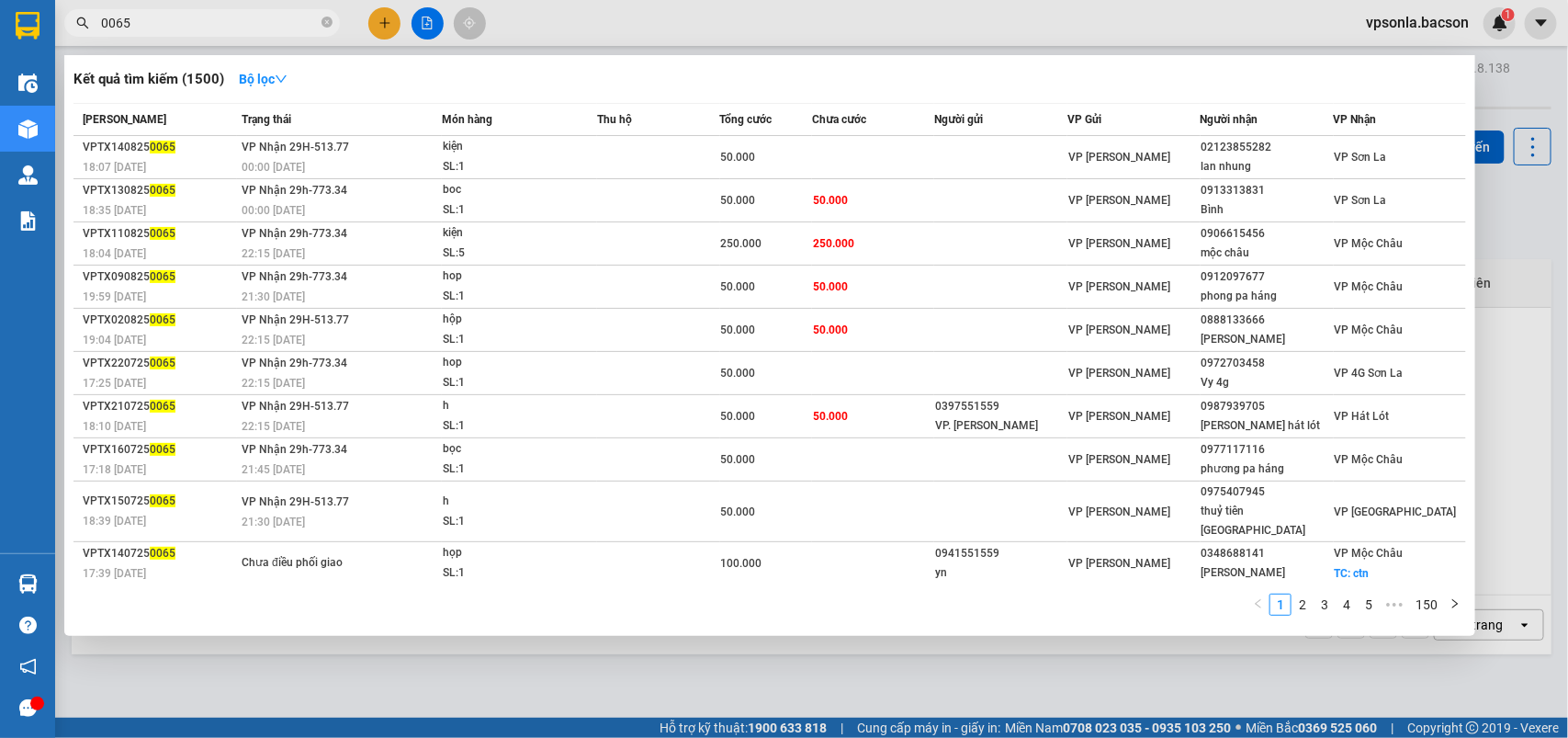
click at [171, 14] on input "0065" at bounding box center [209, 23] width 217 height 20
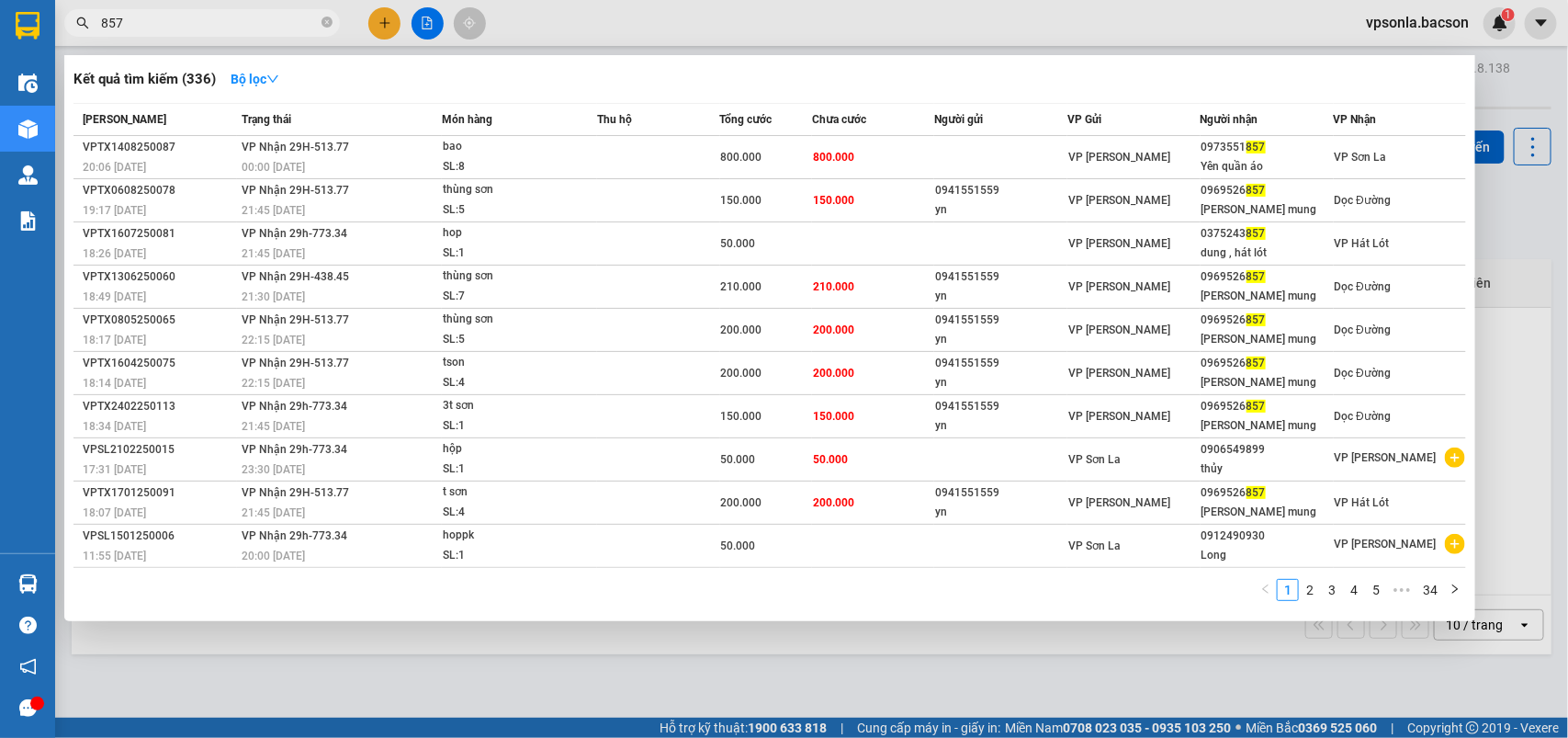
type input "857"
click at [416, 30] on div at bounding box center [784, 369] width 1568 height 738
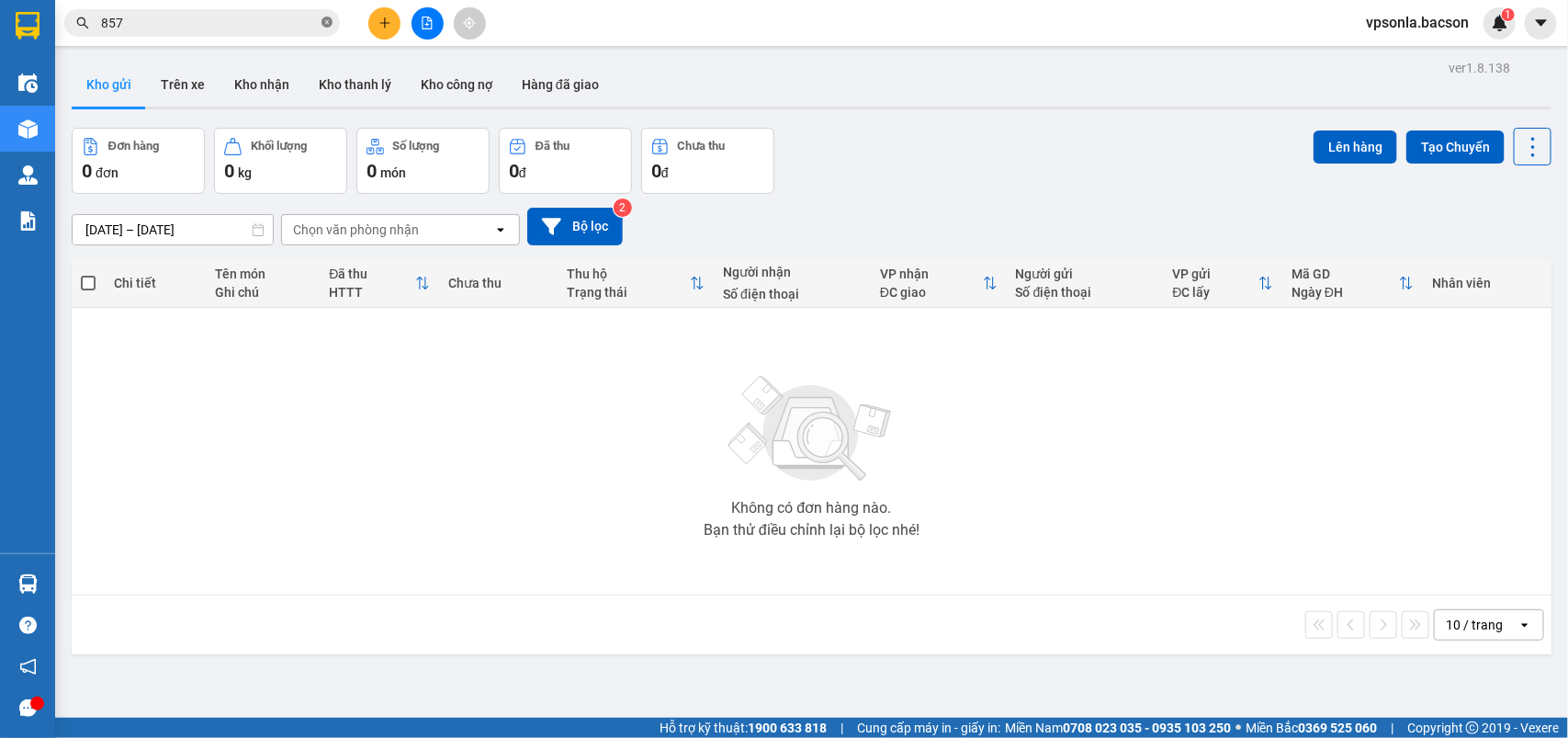
click at [327, 24] on icon "close-circle" at bounding box center [327, 22] width 11 height 11
click at [265, 83] on button "Kho nhận" at bounding box center [262, 84] width 85 height 44
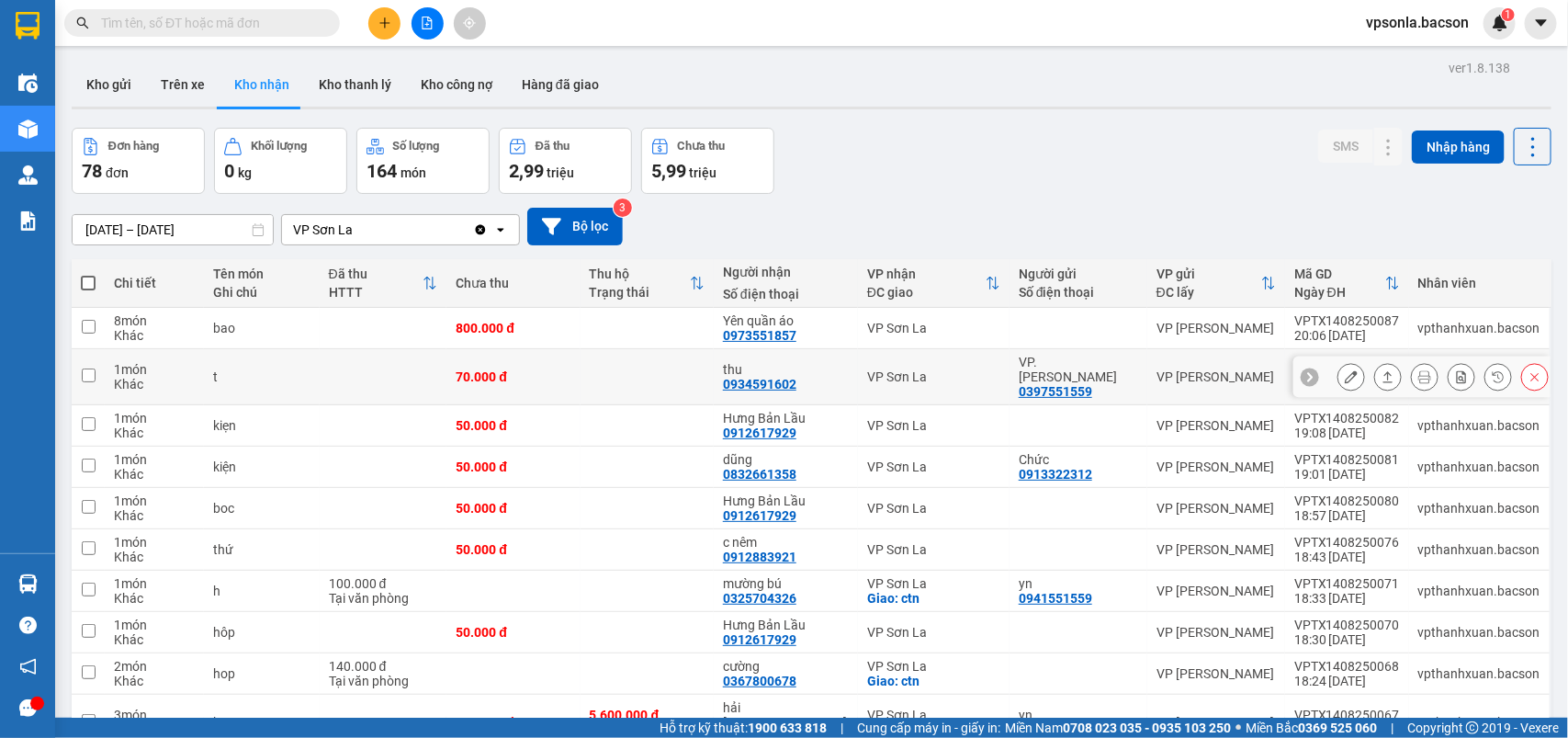
scroll to position [85, 0]
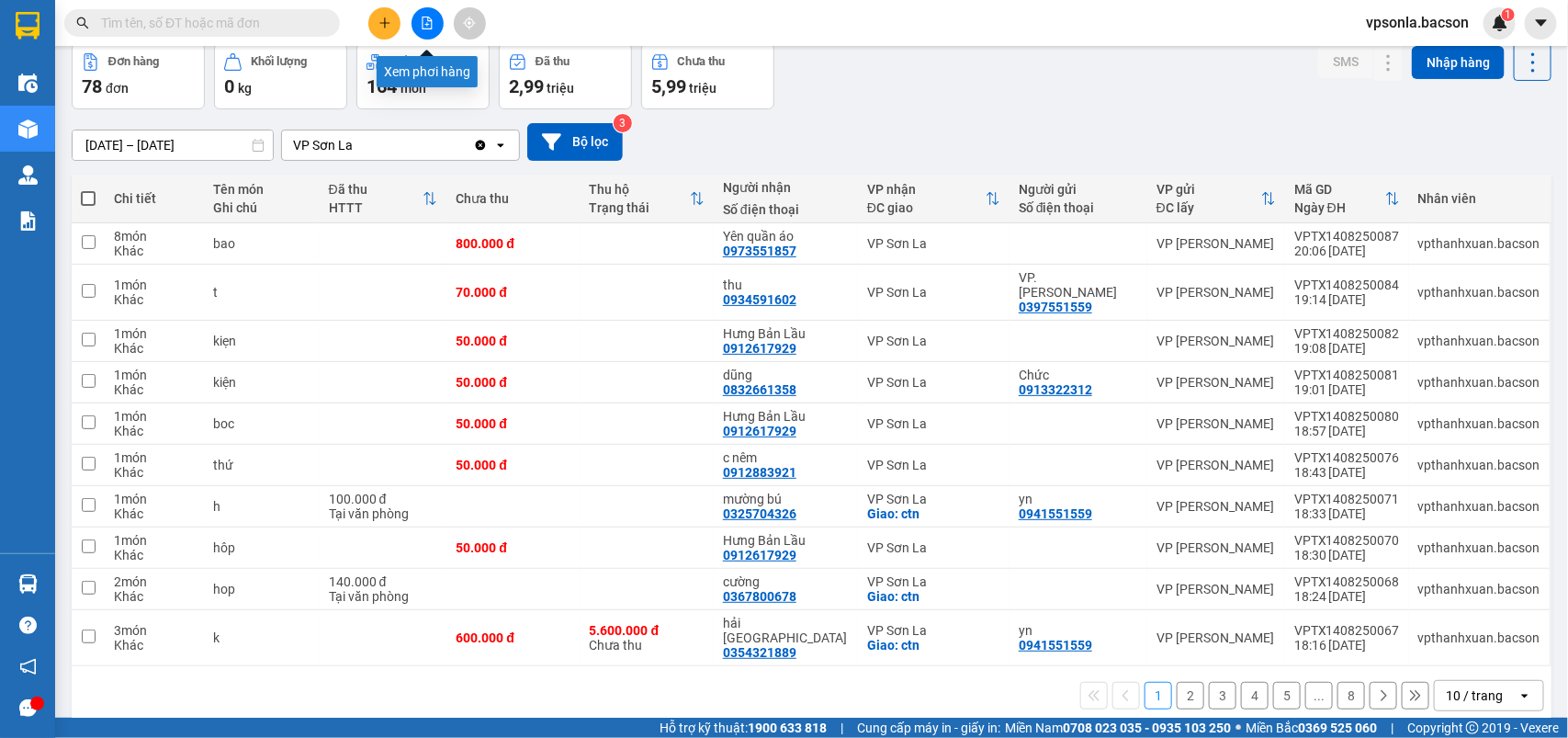
click at [424, 28] on icon "file-add" at bounding box center [428, 23] width 13 height 13
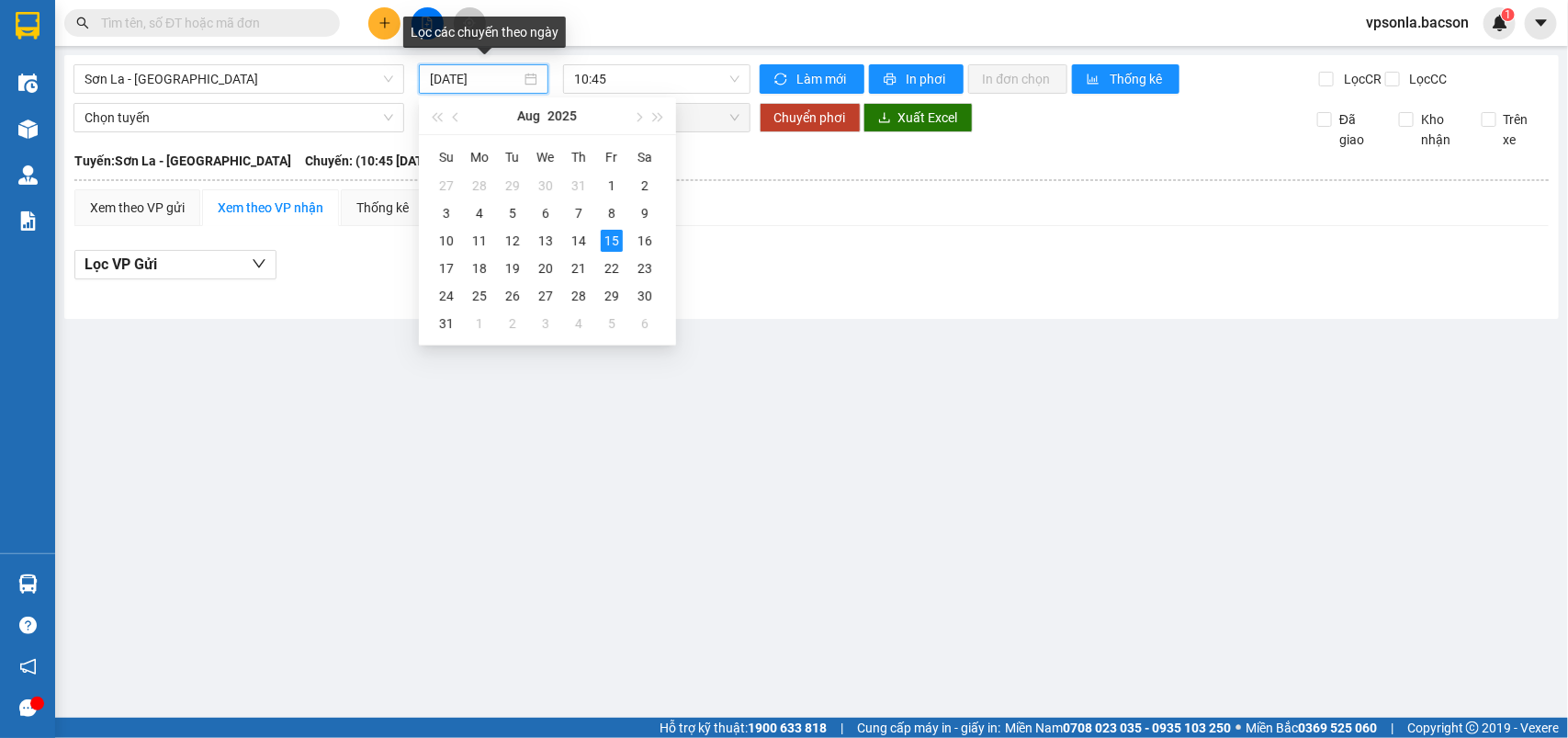
click at [512, 72] on input "[DATE]" at bounding box center [475, 79] width 91 height 20
click at [580, 236] on div "14" at bounding box center [579, 241] width 22 height 22
type input "[DATE]"
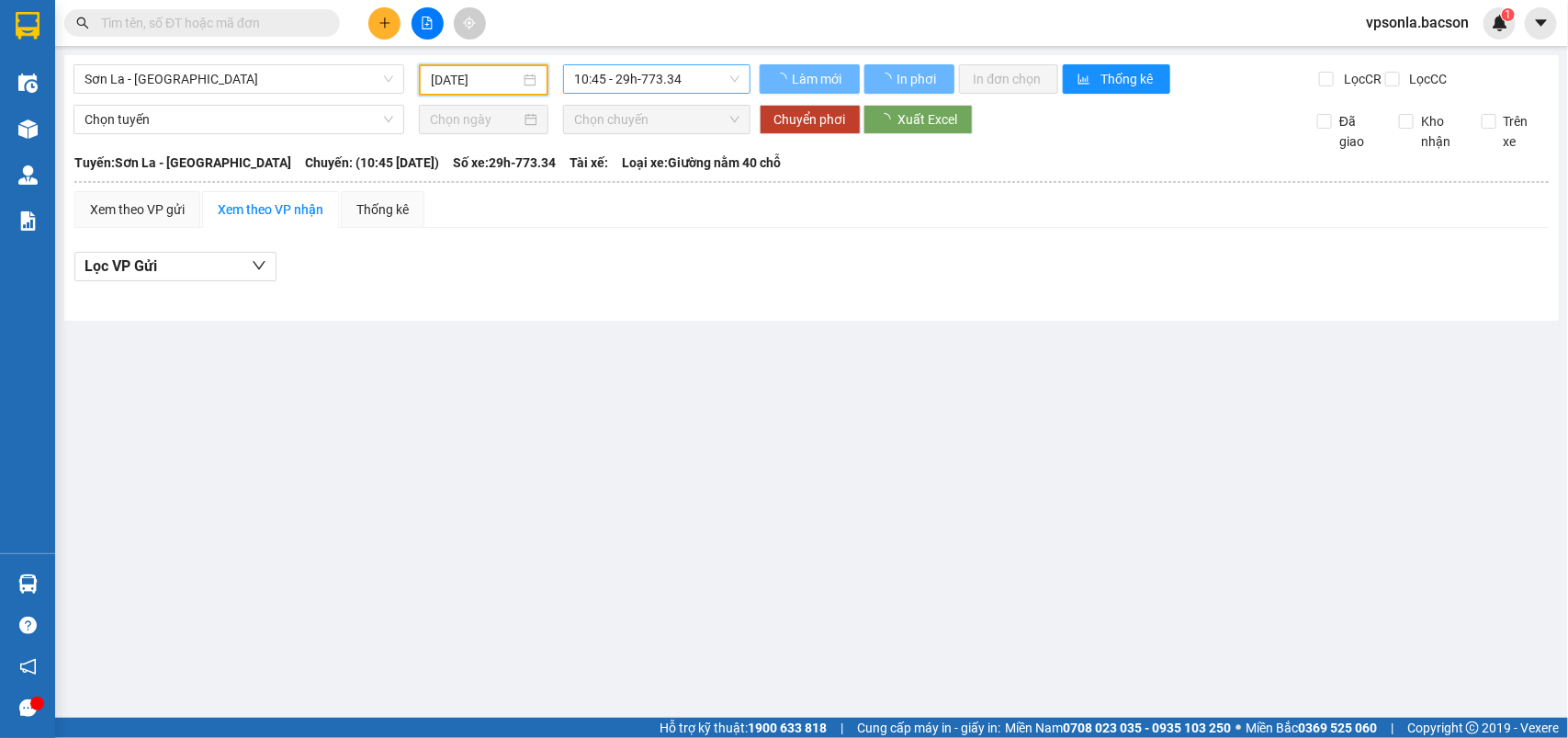
click at [658, 75] on span "10:45 - 29h-773.34" at bounding box center [656, 79] width 165 height 28
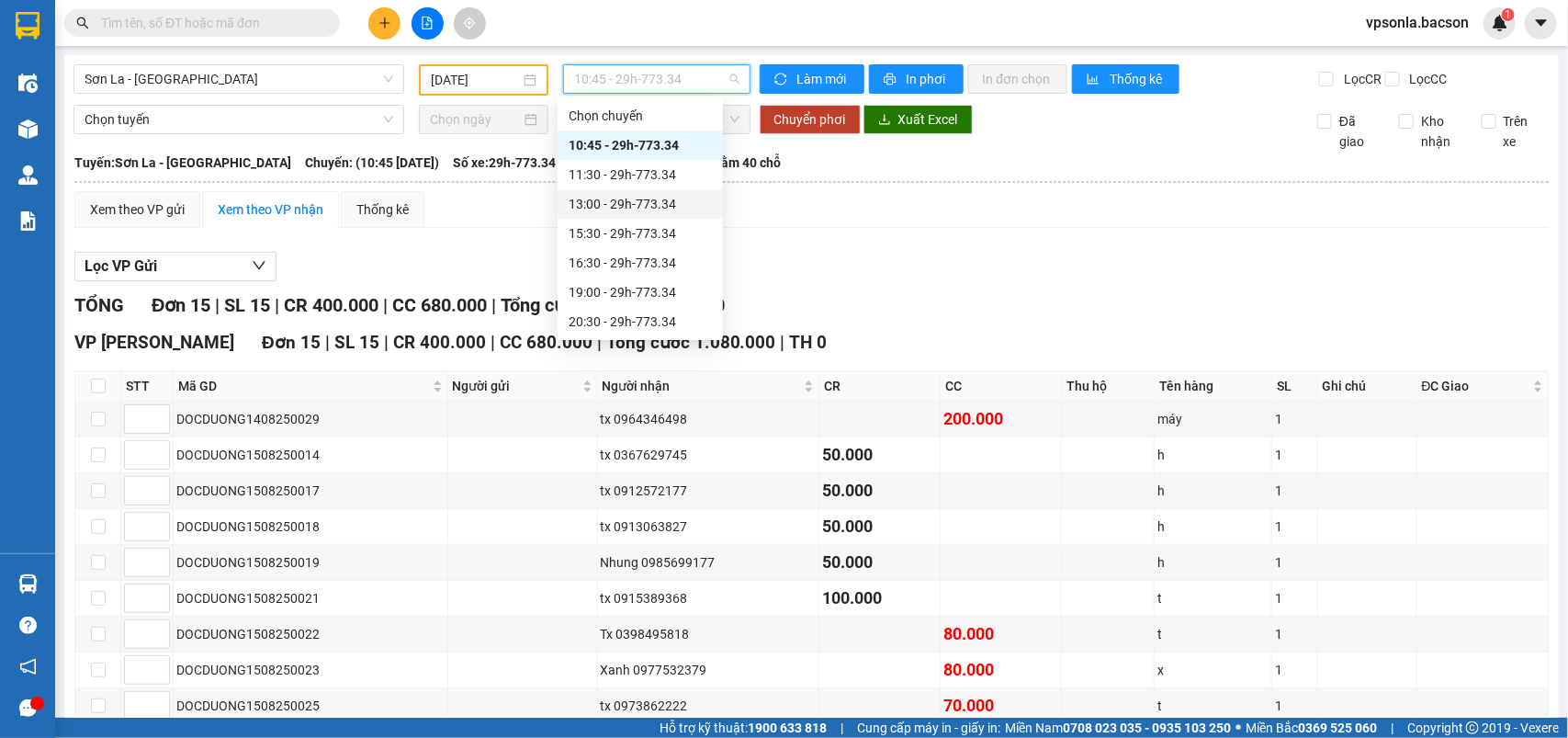
click at [644, 199] on div "13:00 - 29h-773.34" at bounding box center [640, 204] width 143 height 20
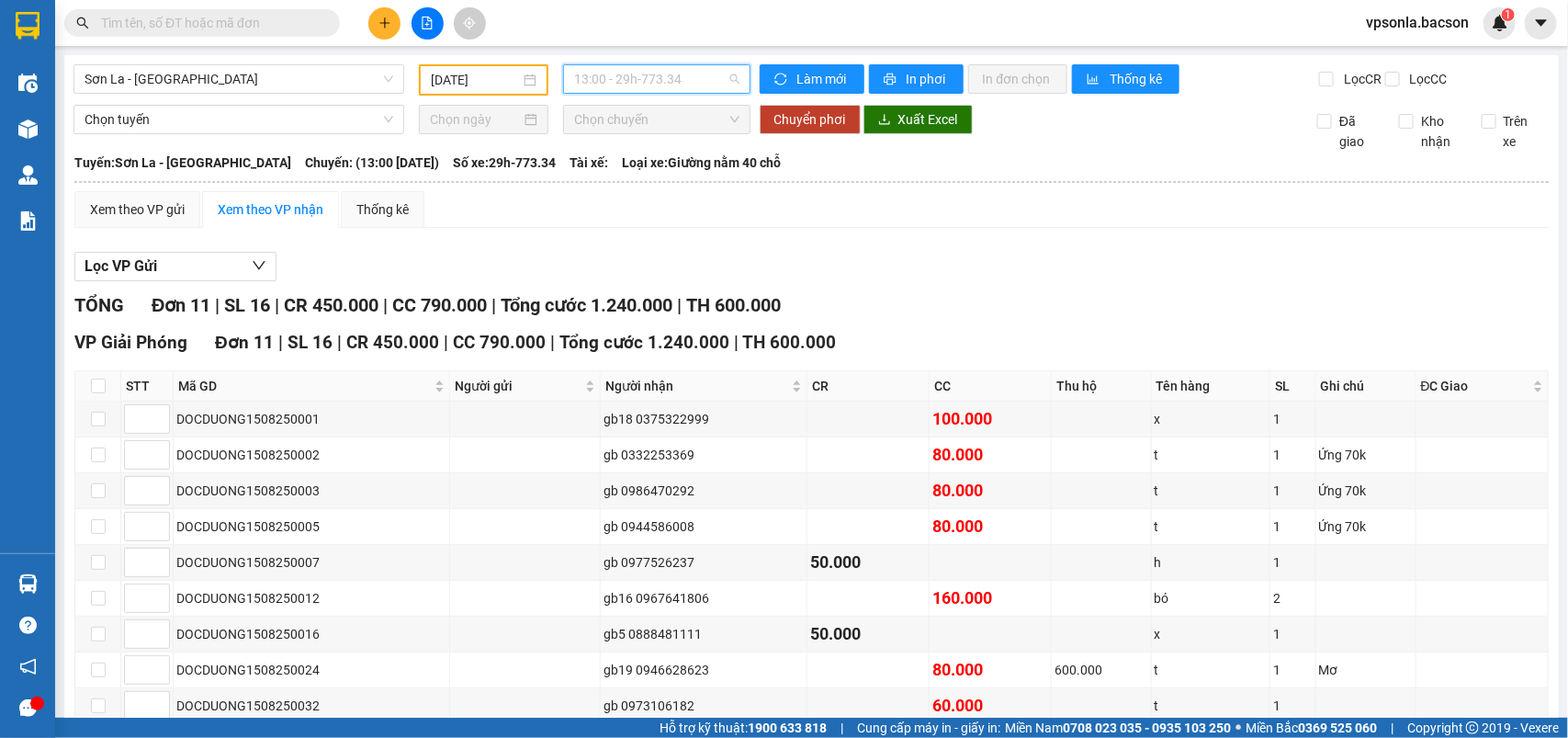
click at [622, 88] on span "13:00 - 29h-773.34" at bounding box center [656, 79] width 165 height 28
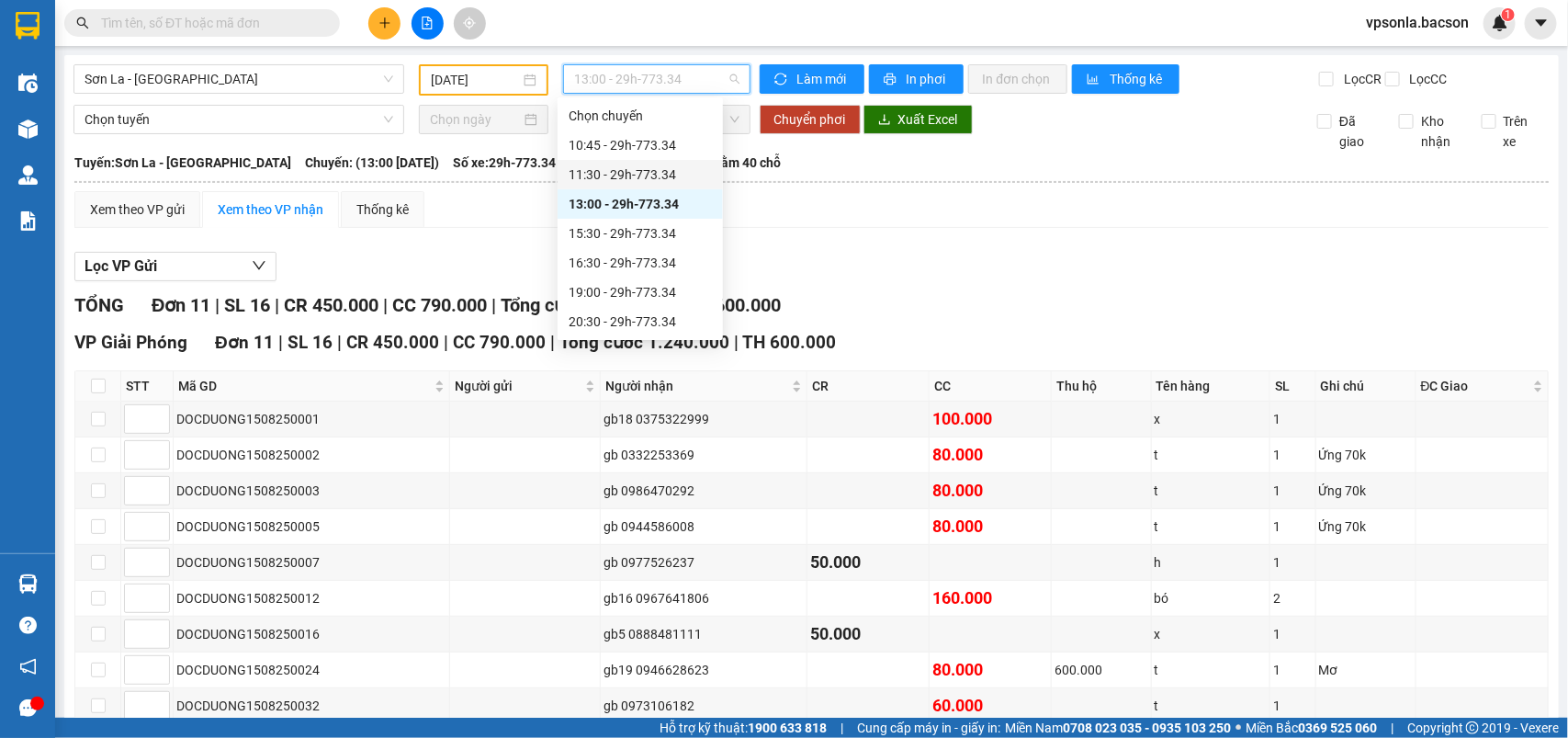
click at [619, 167] on div "11:30 - 29h-773.34" at bounding box center [640, 175] width 143 height 20
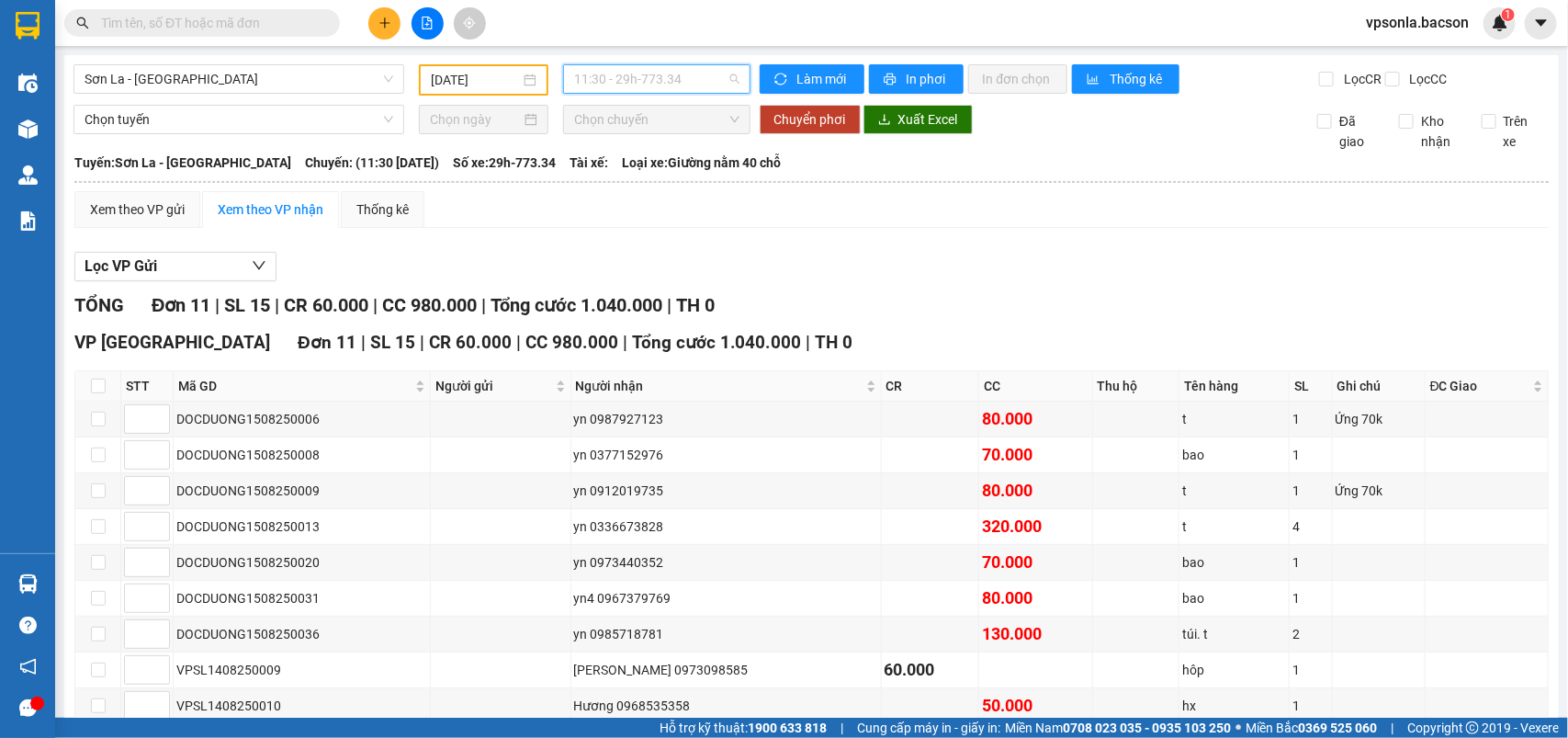
click at [639, 70] on span "11:30 - 29h-773.34" at bounding box center [656, 79] width 165 height 28
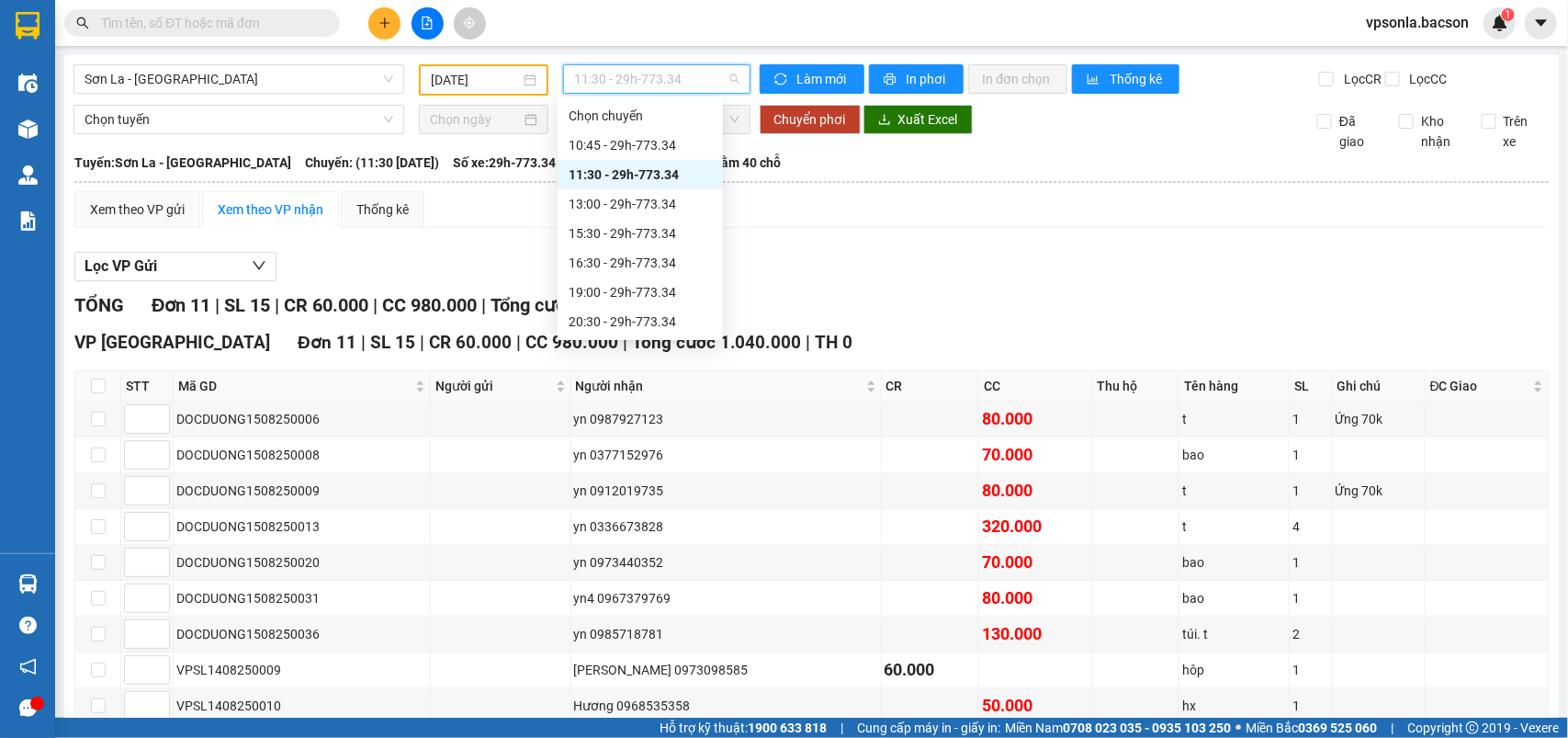
click at [644, 179] on div "11:30 - 29h-773.34" at bounding box center [640, 175] width 143 height 20
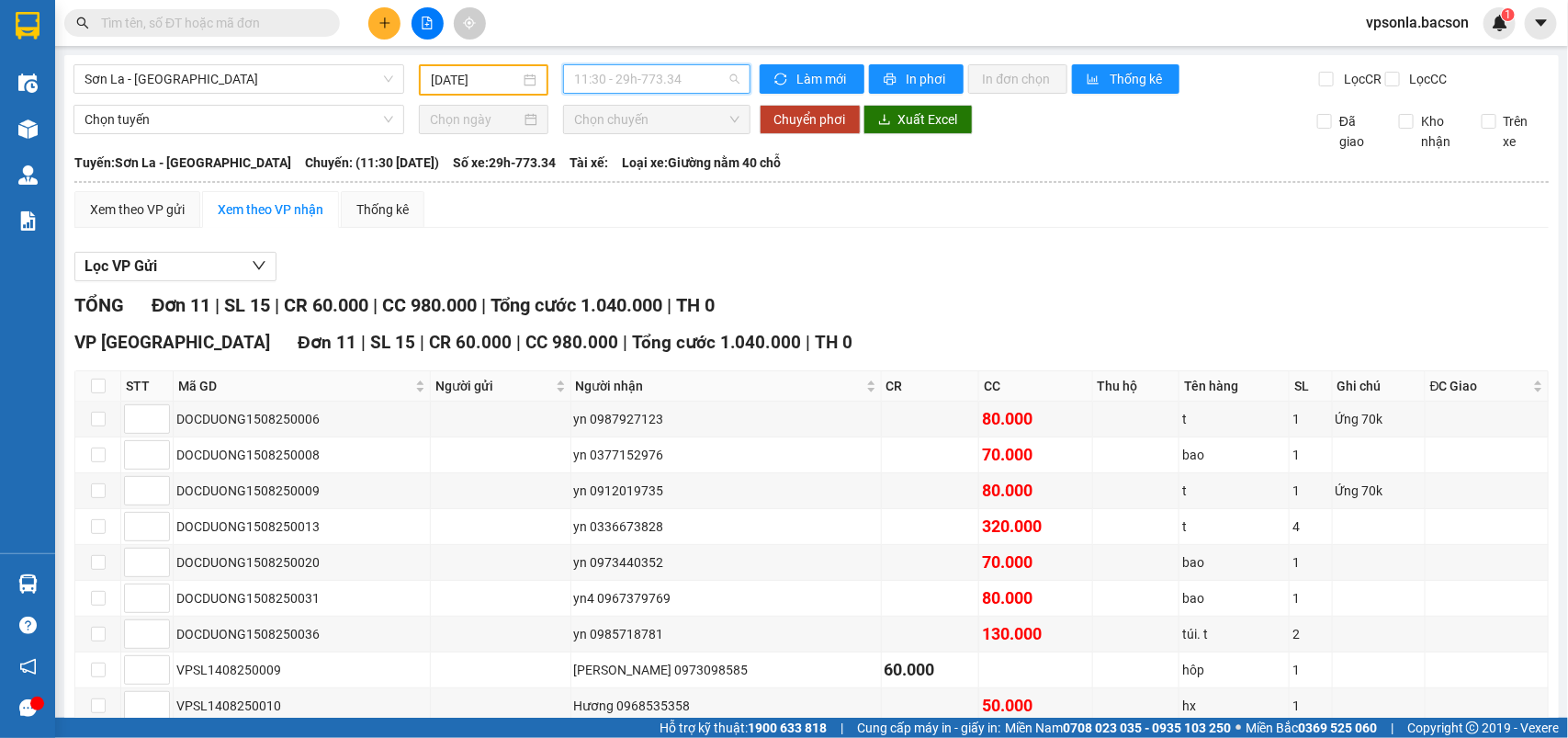
click at [667, 84] on span "11:30 - 29h-773.34" at bounding box center [656, 79] width 165 height 28
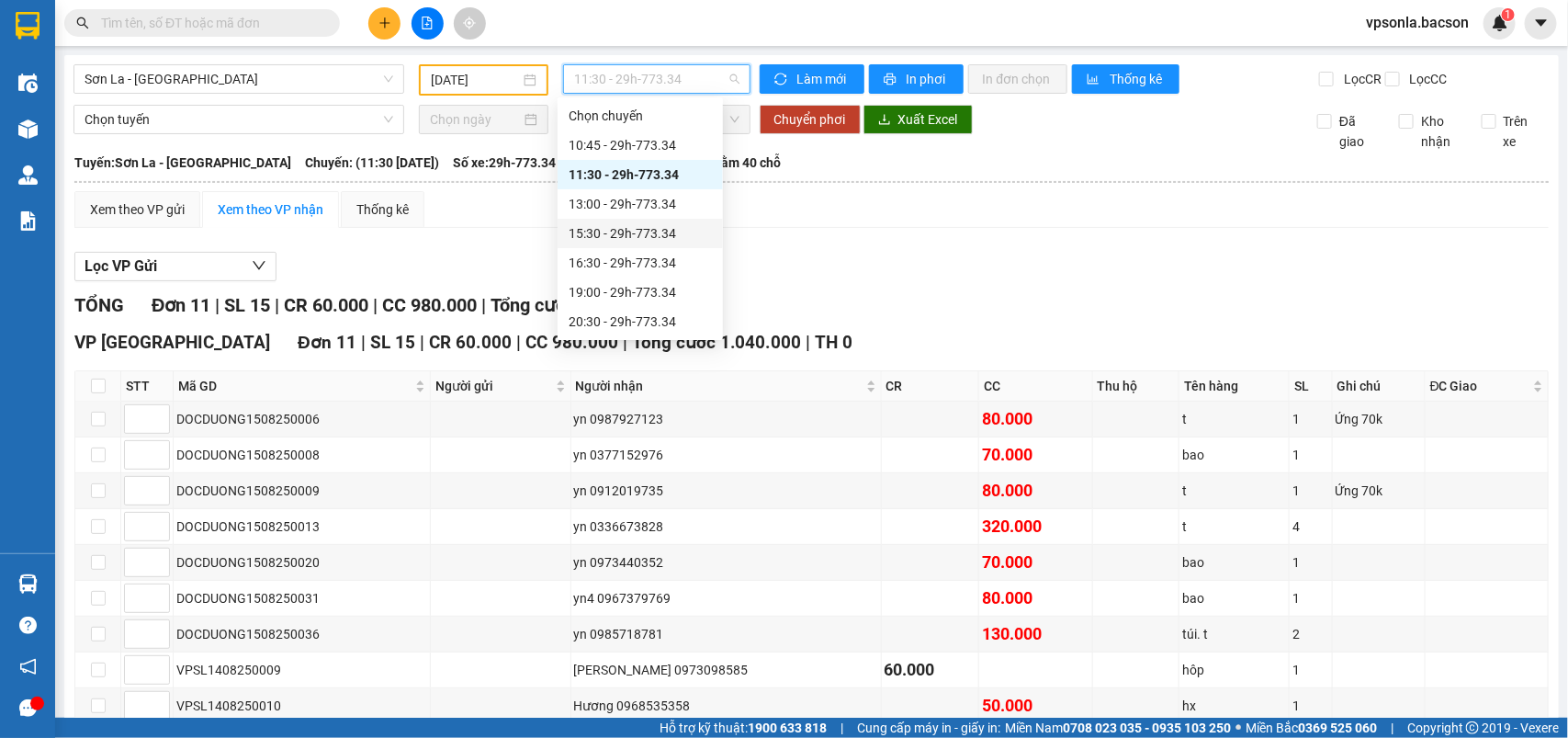
click at [625, 234] on div "15:30 - 29h-773.34" at bounding box center [640, 234] width 143 height 20
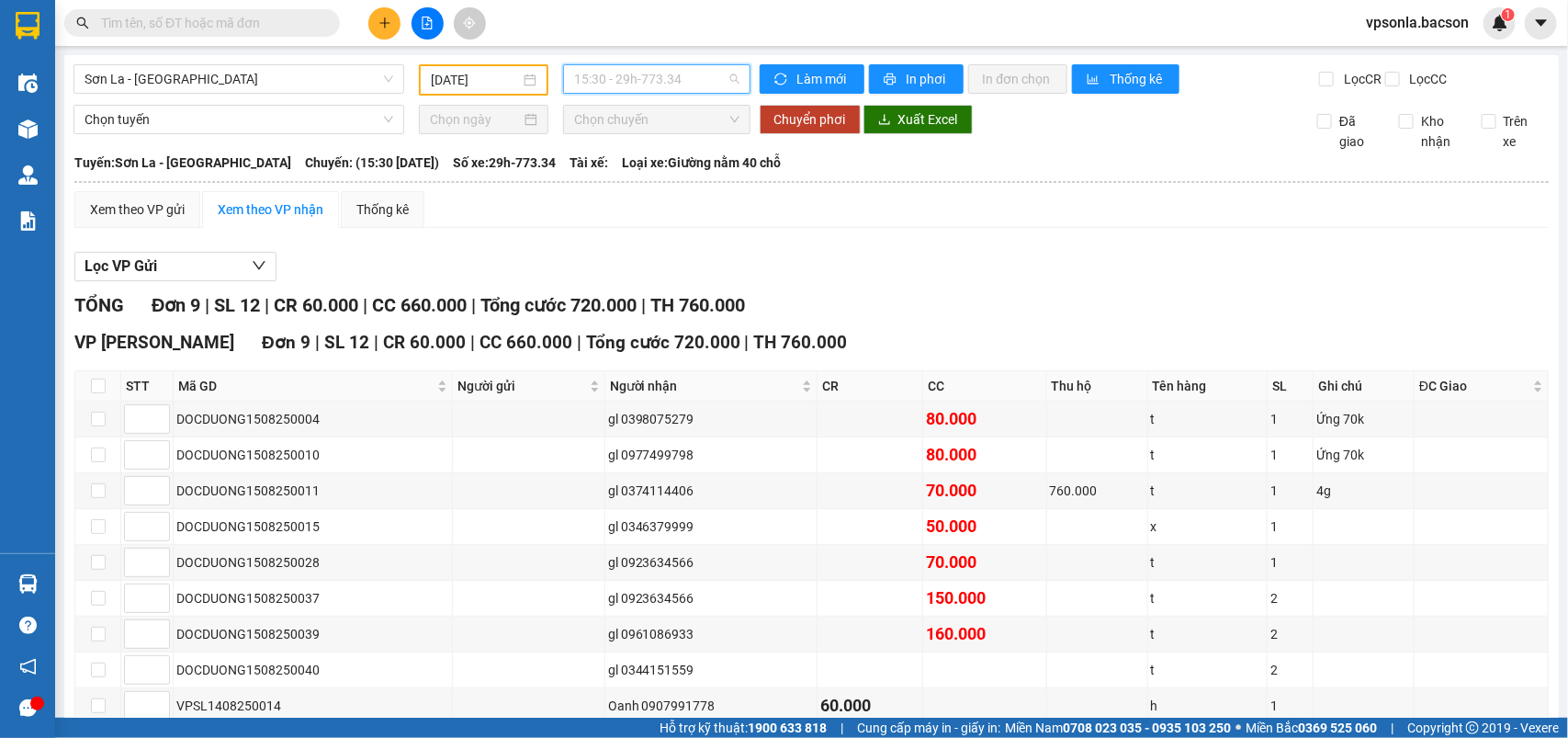
click at [612, 81] on span "15:30 - 29h-773.34" at bounding box center [656, 79] width 165 height 28
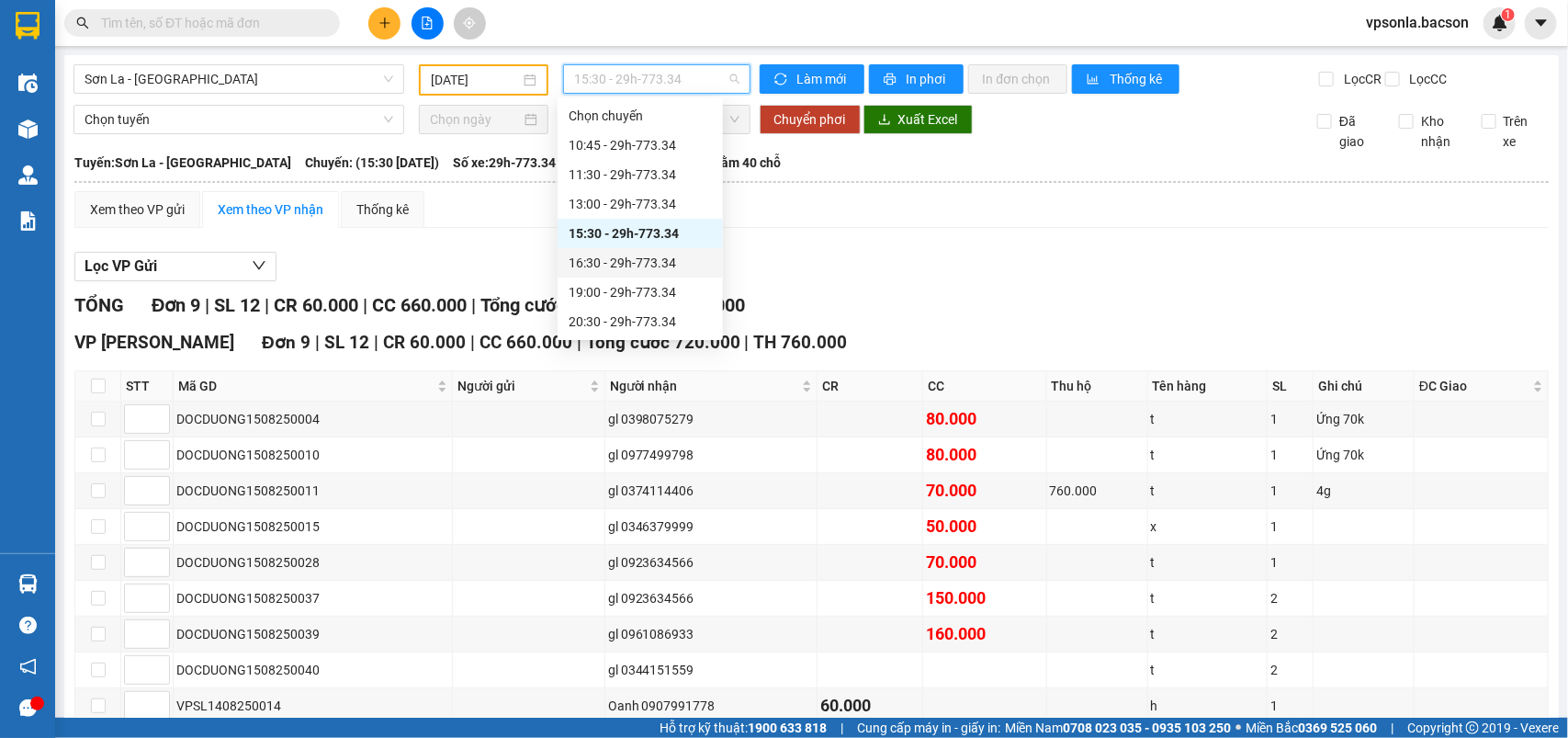
scroll to position [89, 0]
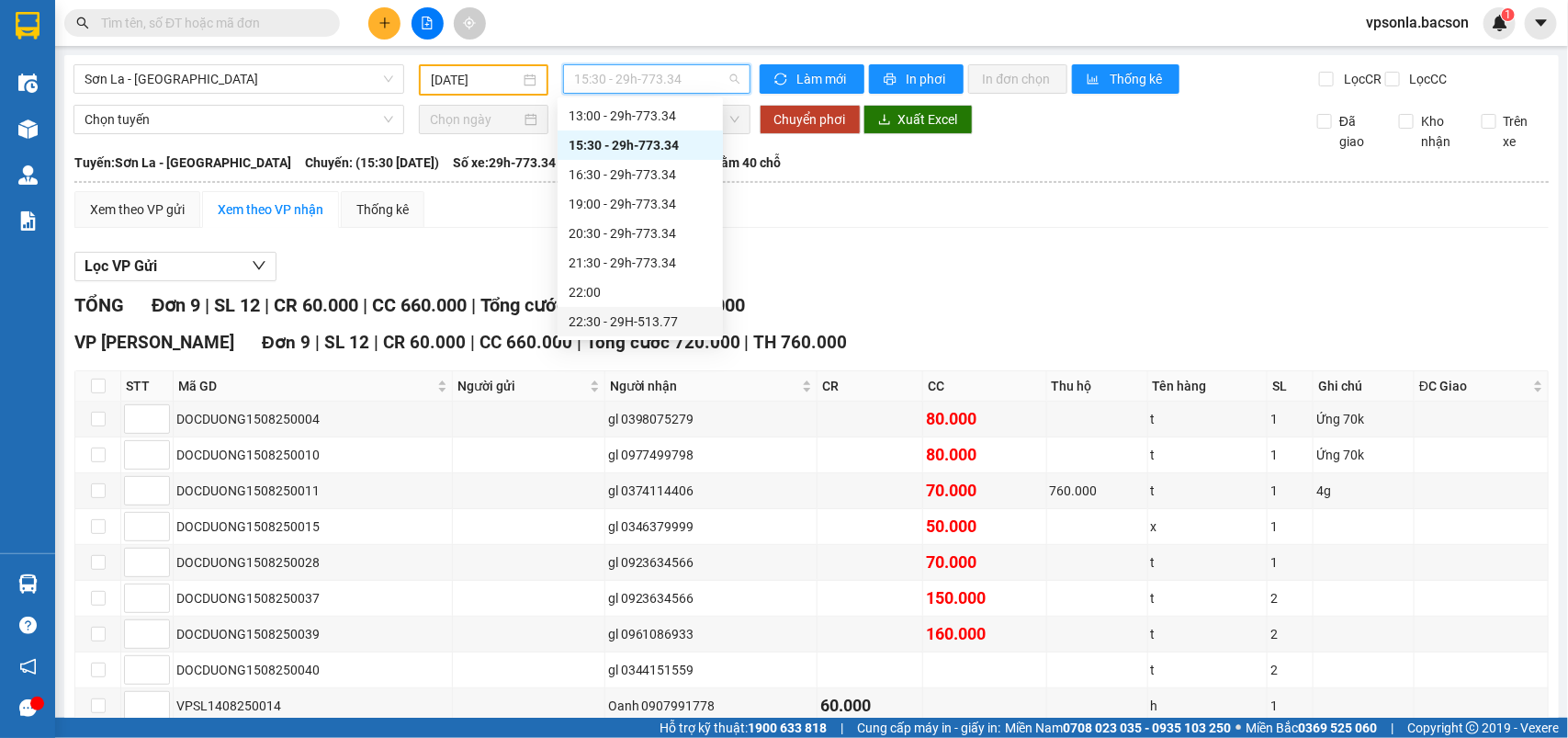
click at [625, 311] on div "22:30 - 29H-513.77" at bounding box center [640, 321] width 143 height 20
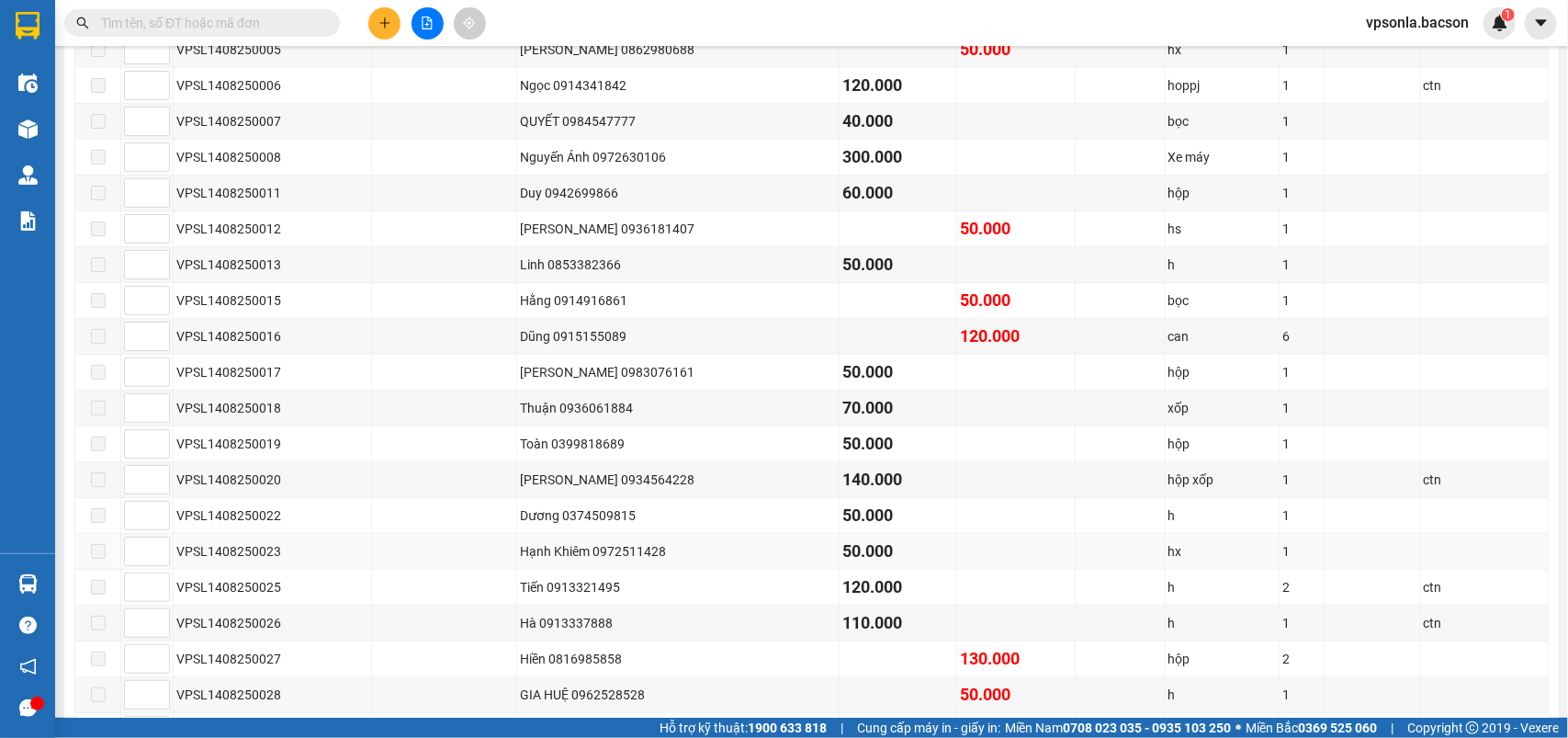
scroll to position [398, 0]
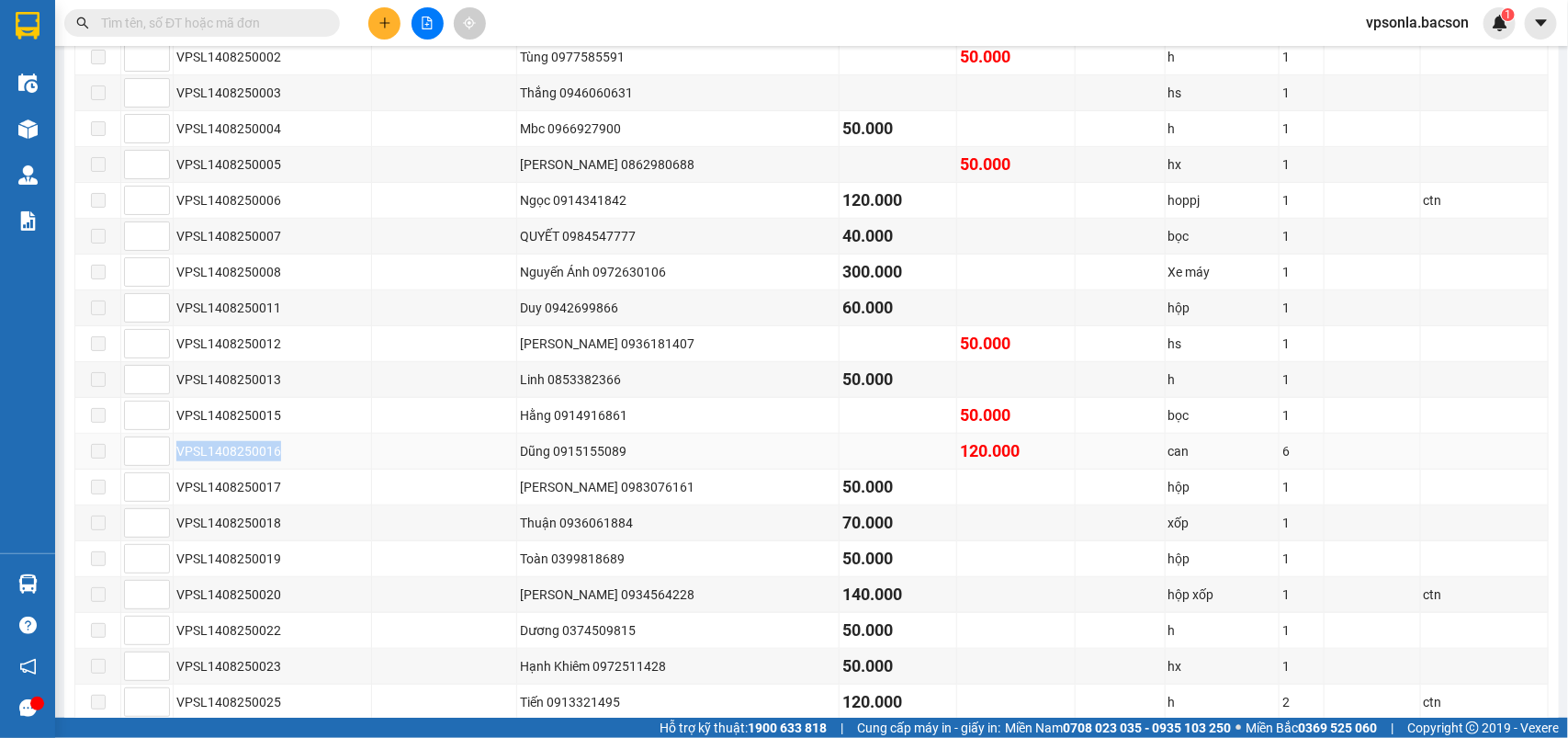
drag, startPoint x: 176, startPoint y: 471, endPoint x: 294, endPoint y: 471, distance: 118.0
click at [294, 461] on div "VPSL1408250016" at bounding box center [272, 451] width 192 height 20
copy div "VPSL1408250016"
paste input "VPSL1408250016"
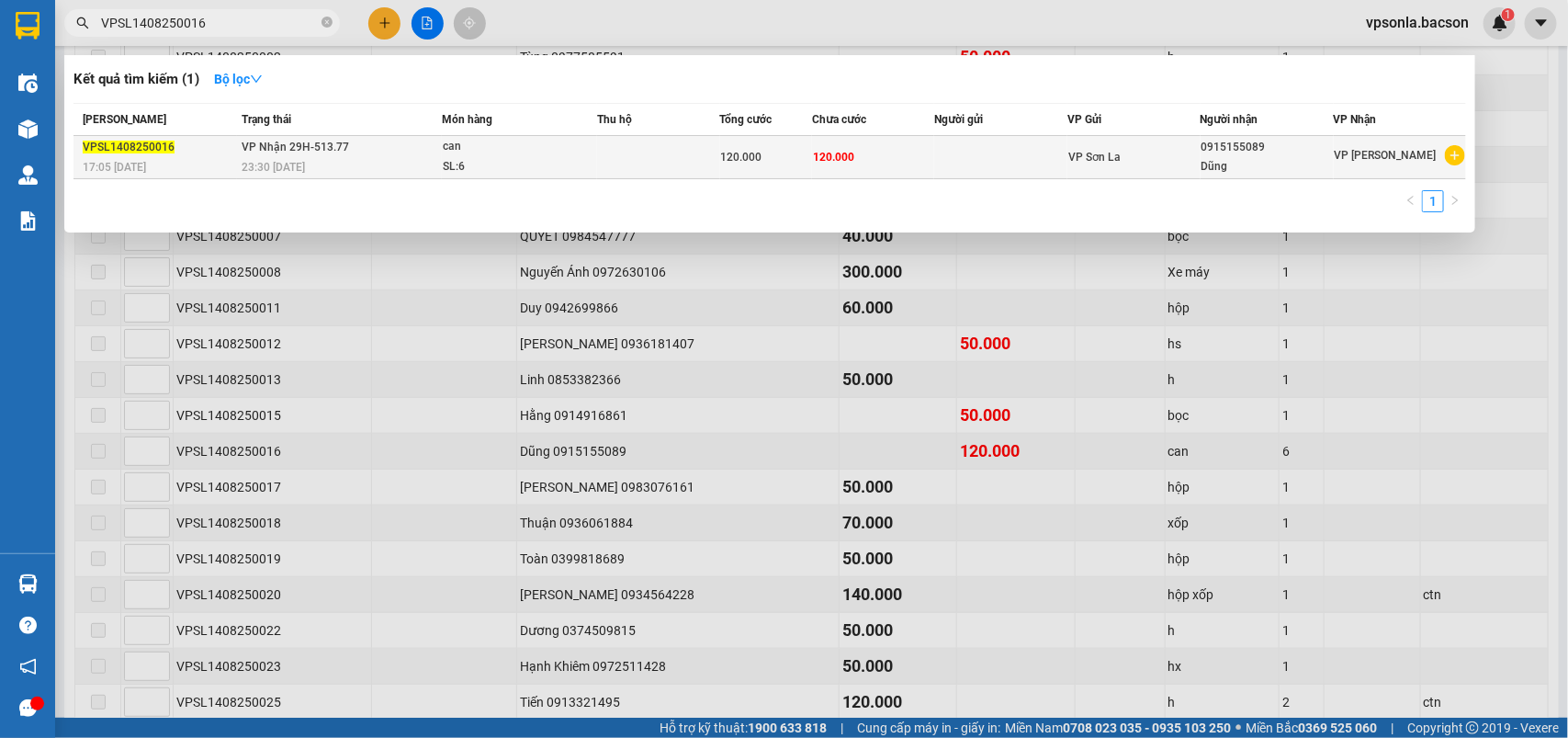
type input "VPSL1408250016"
click at [1049, 158] on td at bounding box center [1001, 157] width 133 height 43
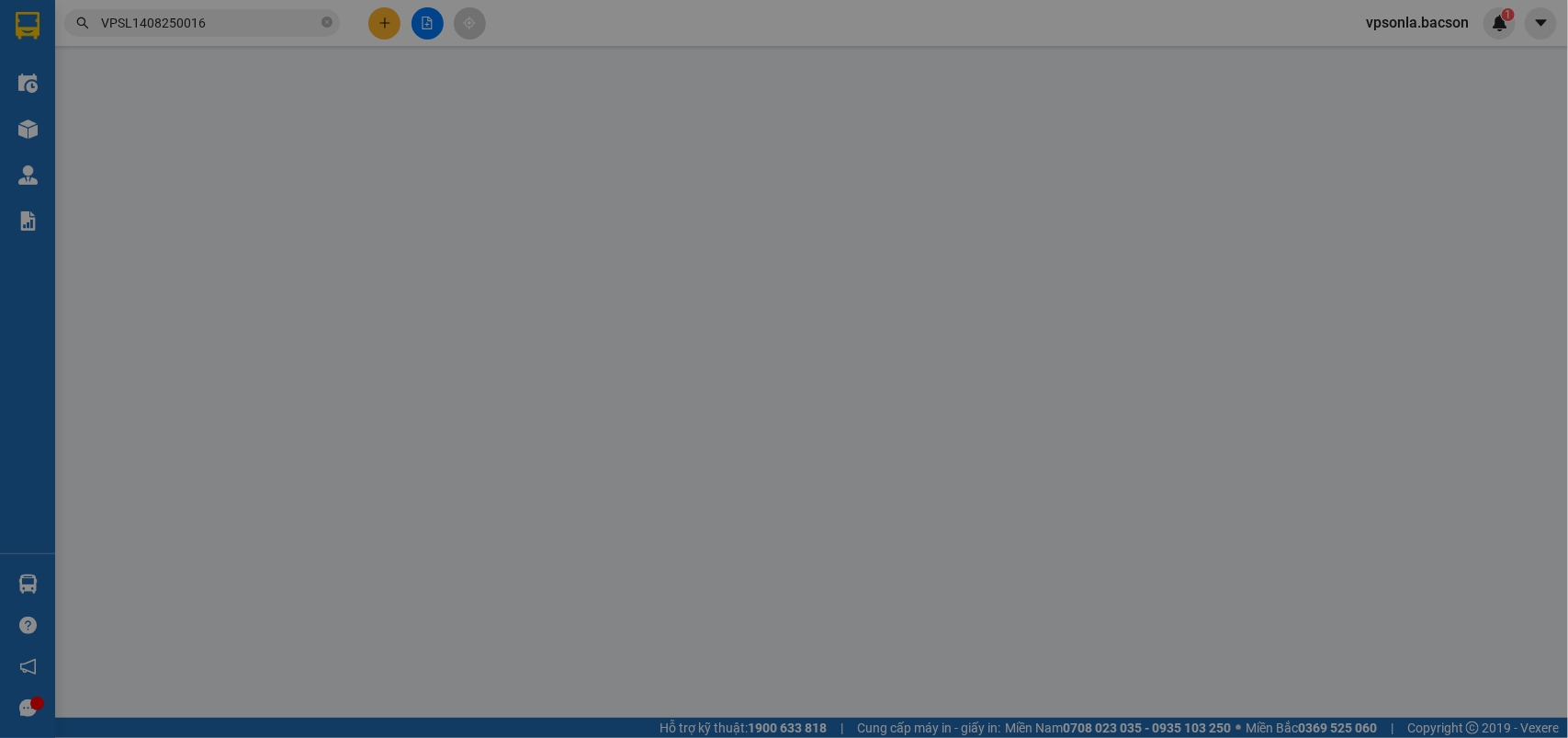
type input "0915155089"
type input "Dũng"
type input "120.000"
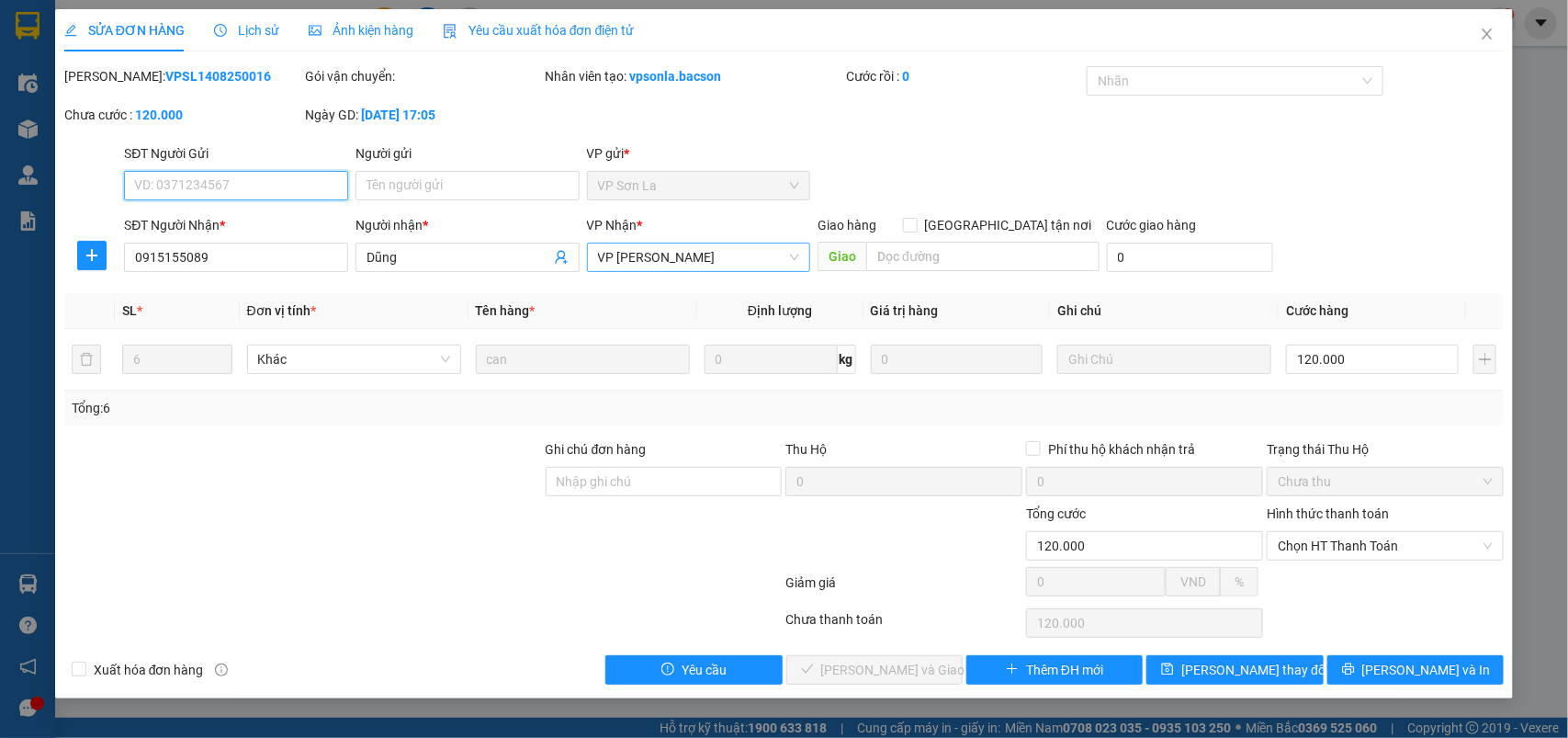
click at [636, 254] on span "VP [PERSON_NAME]" at bounding box center [699, 257] width 202 height 28
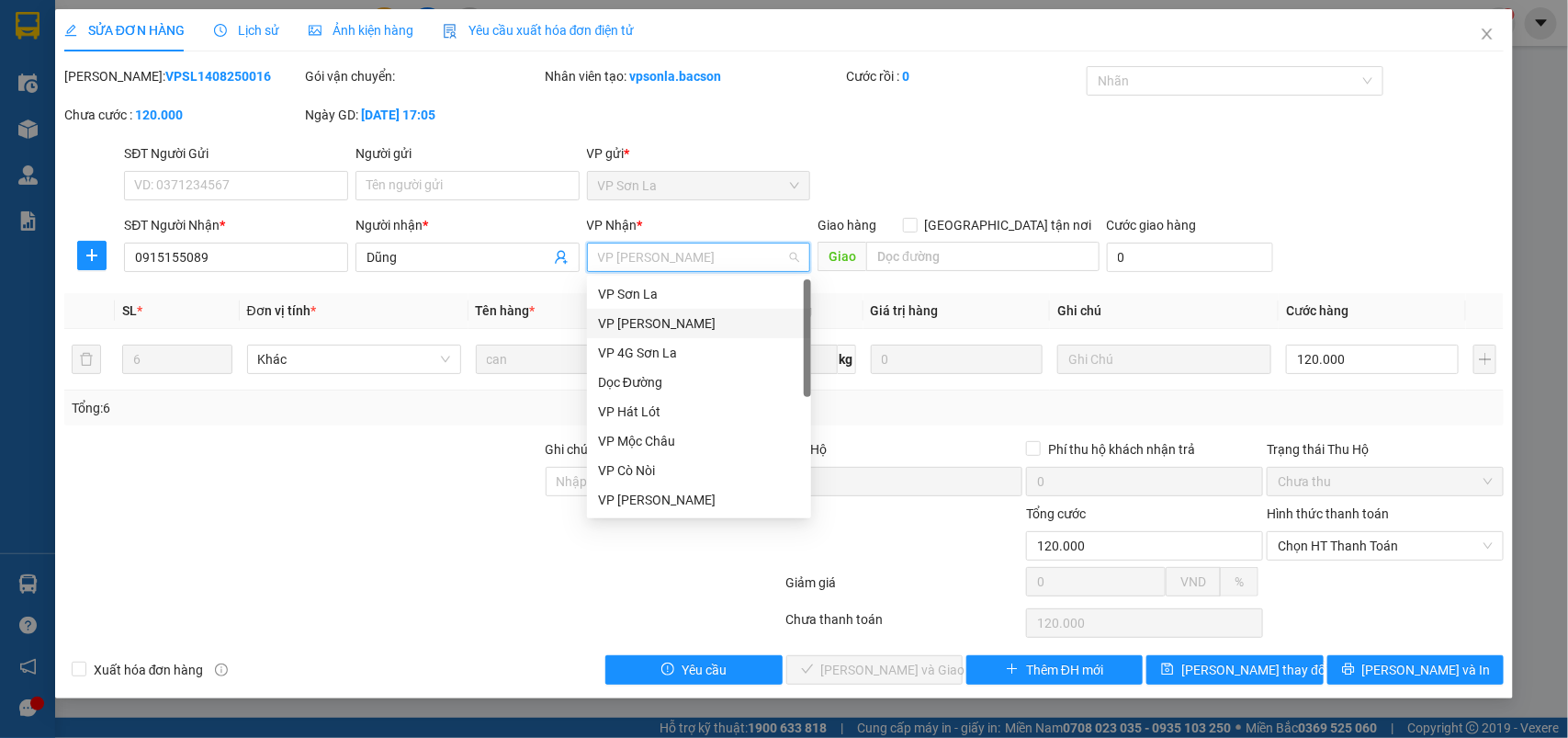
click at [660, 323] on div "VP [PERSON_NAME]" at bounding box center [699, 323] width 202 height 20
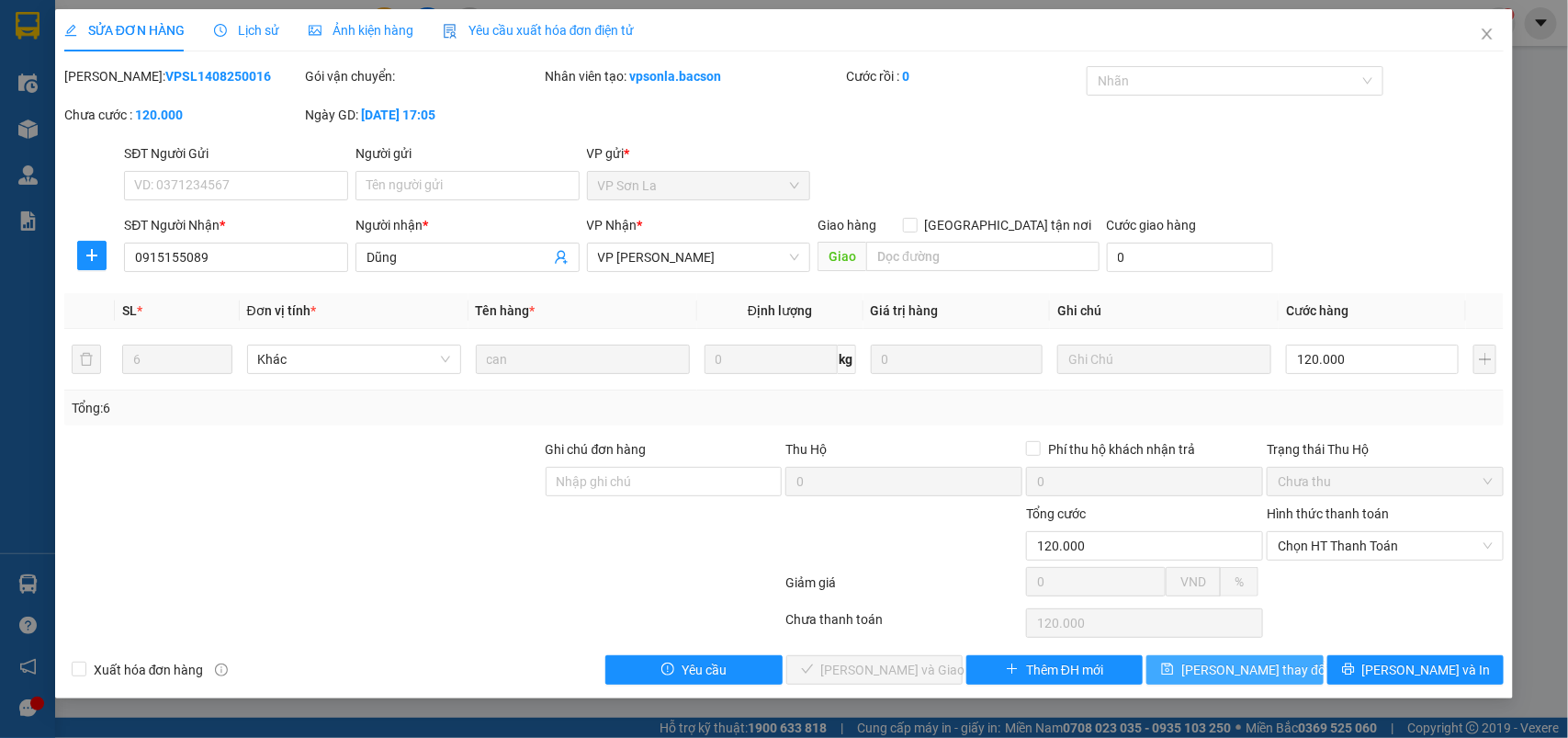
click at [1242, 680] on span "[PERSON_NAME] thay đổi" at bounding box center [1255, 670] width 147 height 20
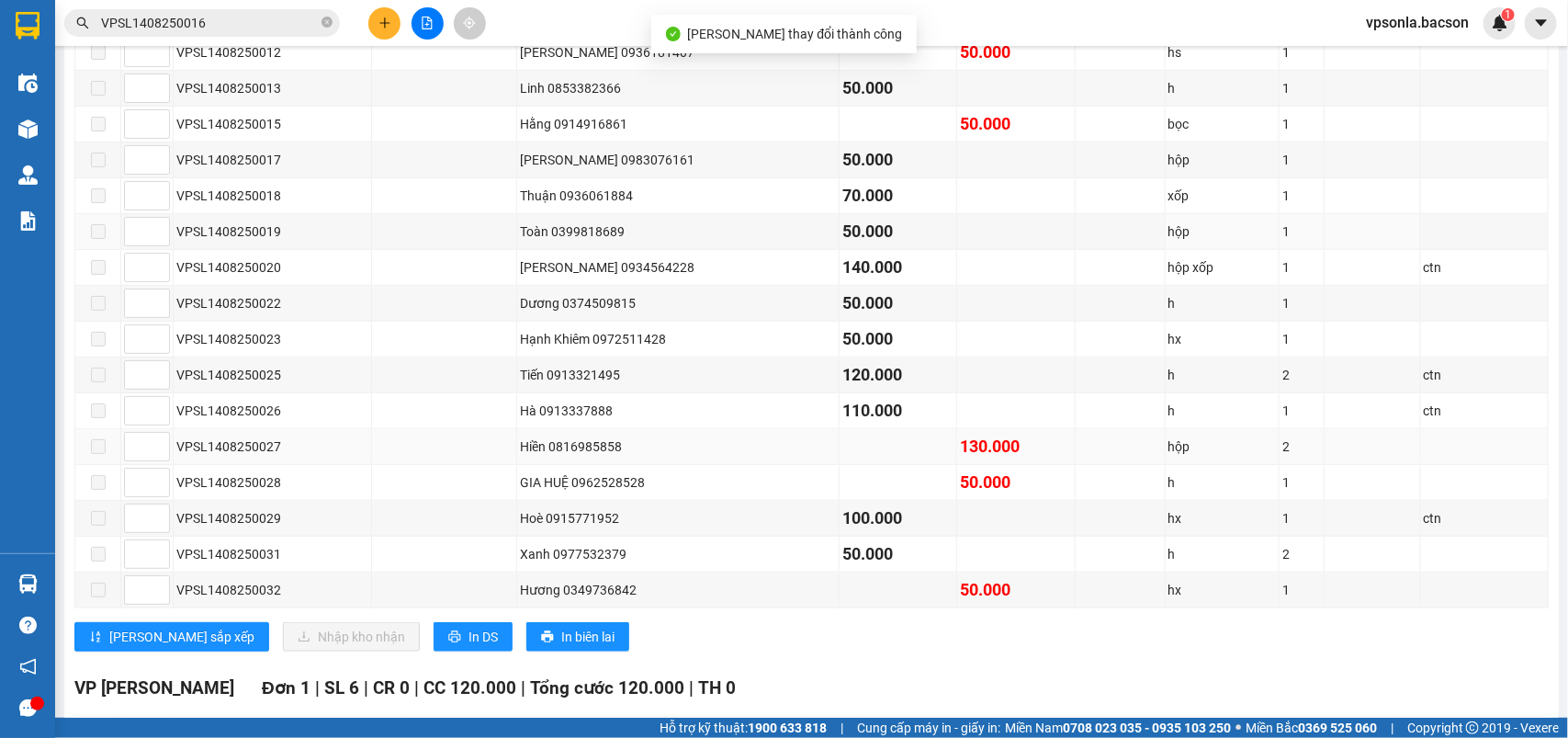
scroll to position [882, 0]
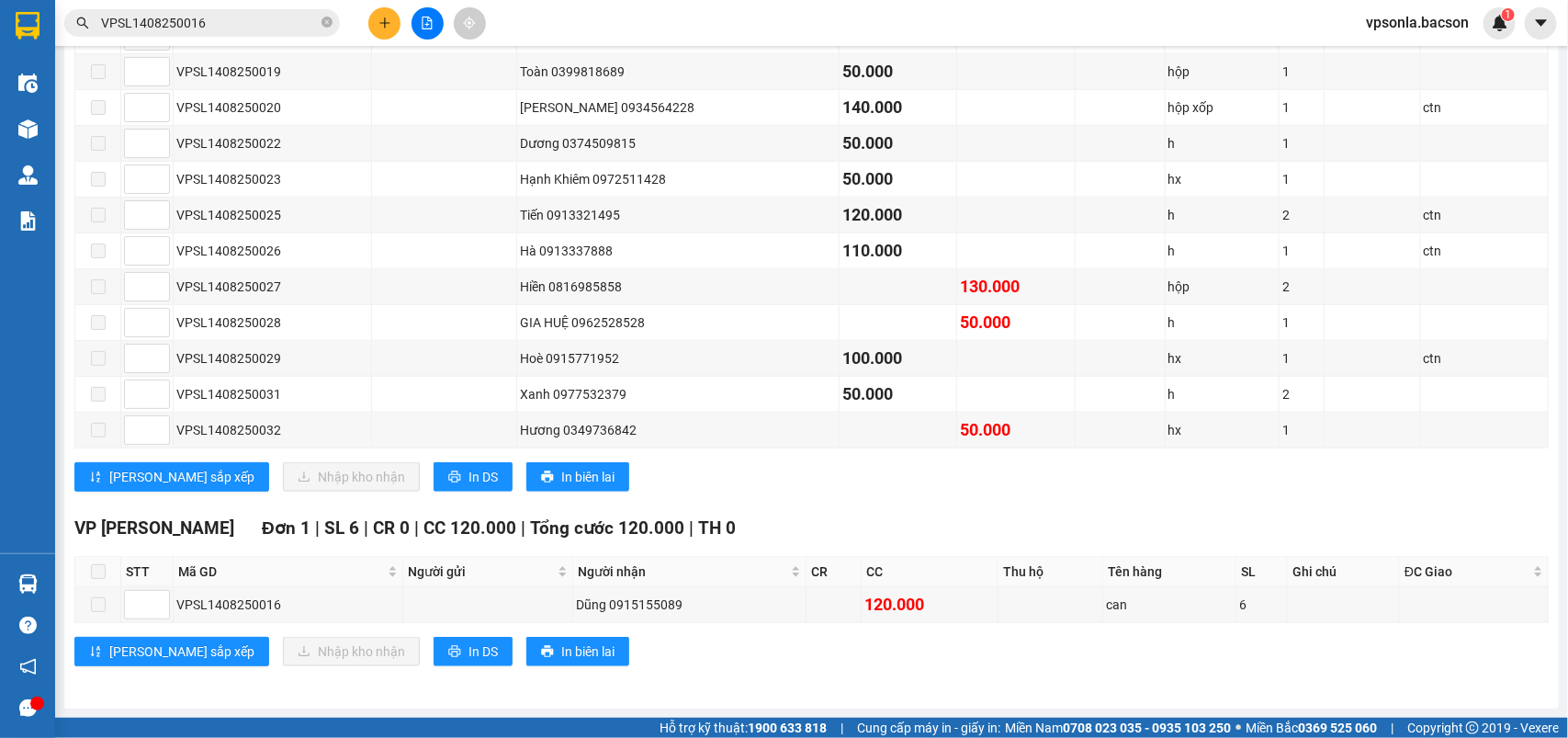
click at [204, 20] on input "VPSL1408250016" at bounding box center [209, 23] width 217 height 20
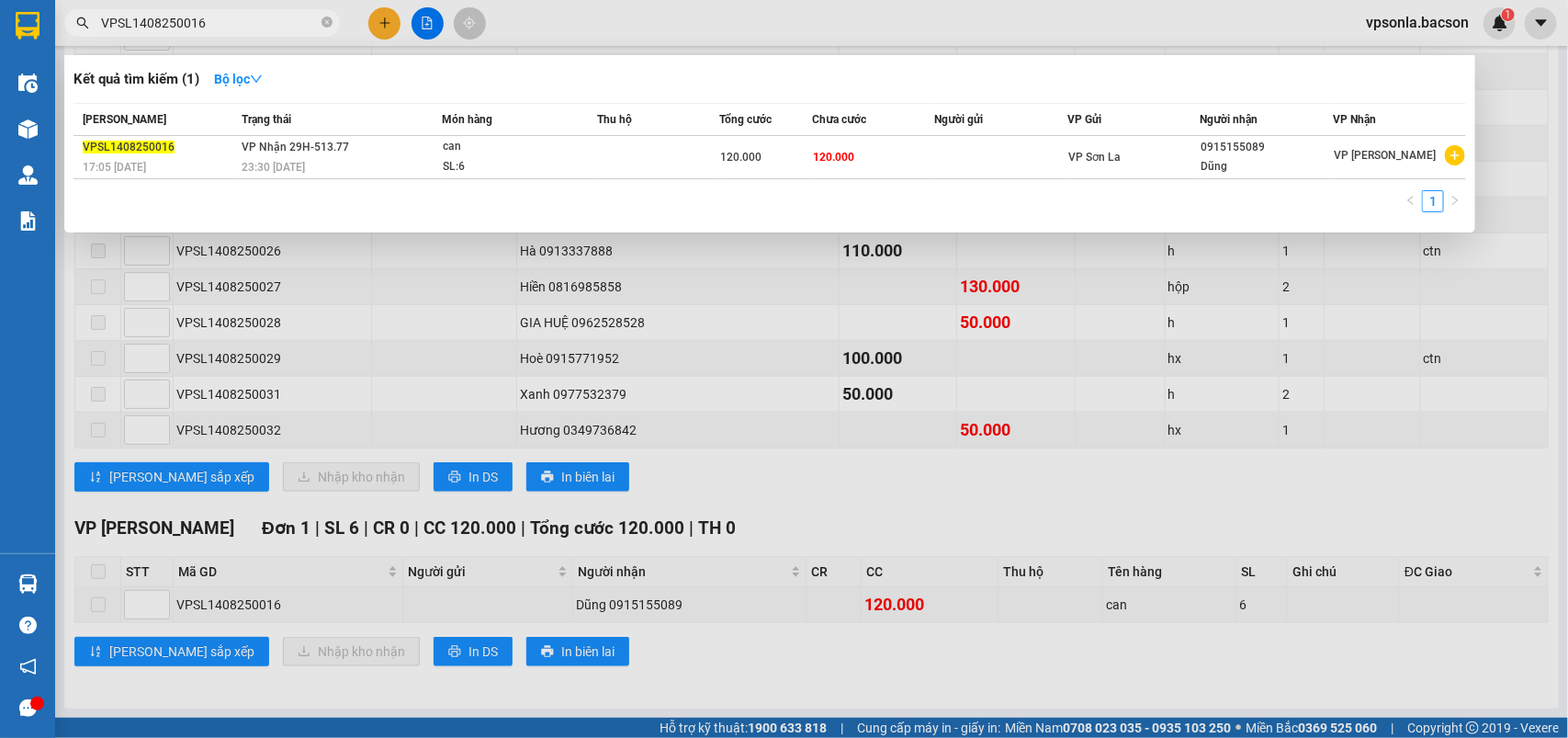
click at [204, 20] on input "VPSL1408250016" at bounding box center [209, 23] width 217 height 20
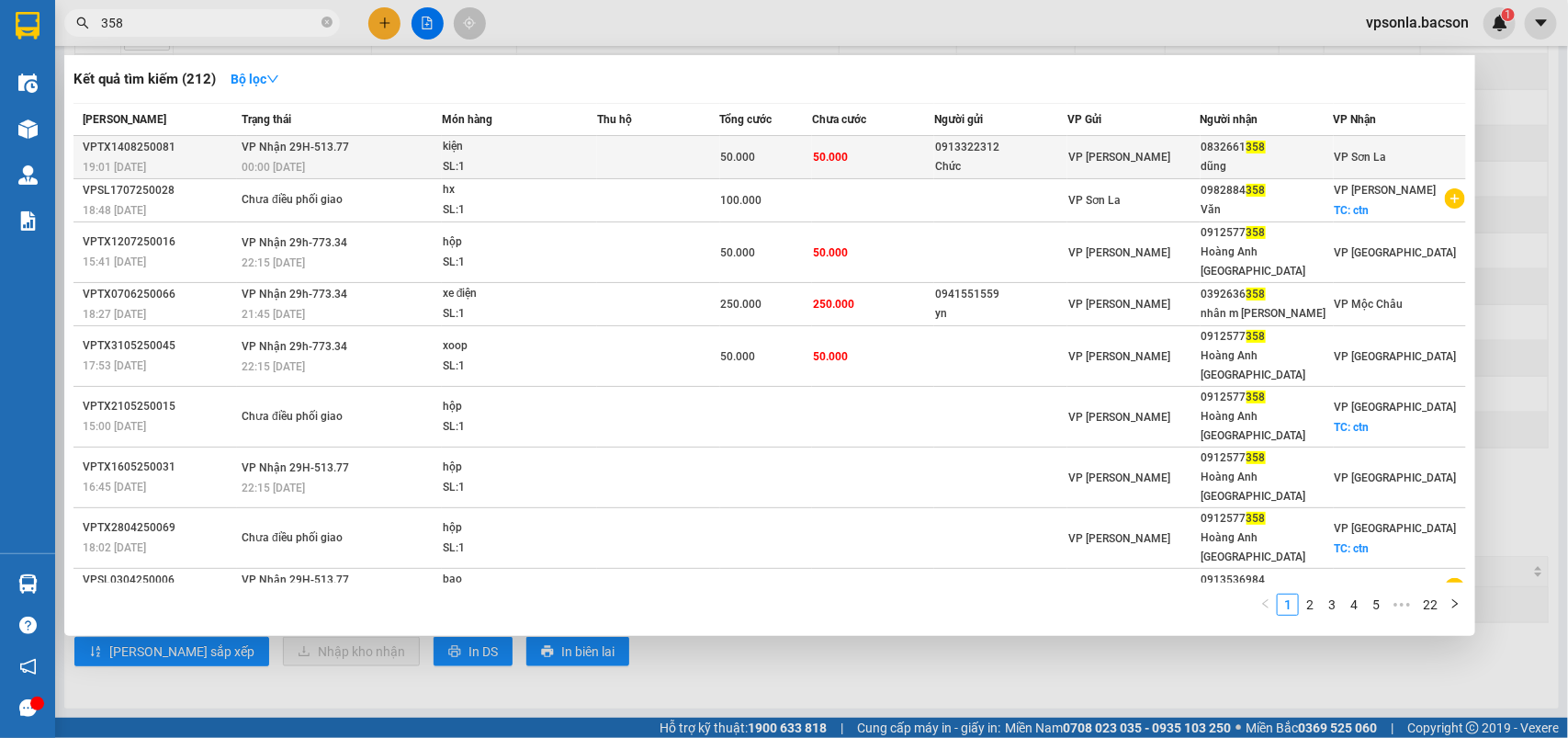
type input "358"
click at [1328, 161] on div "dũng" at bounding box center [1267, 167] width 131 height 20
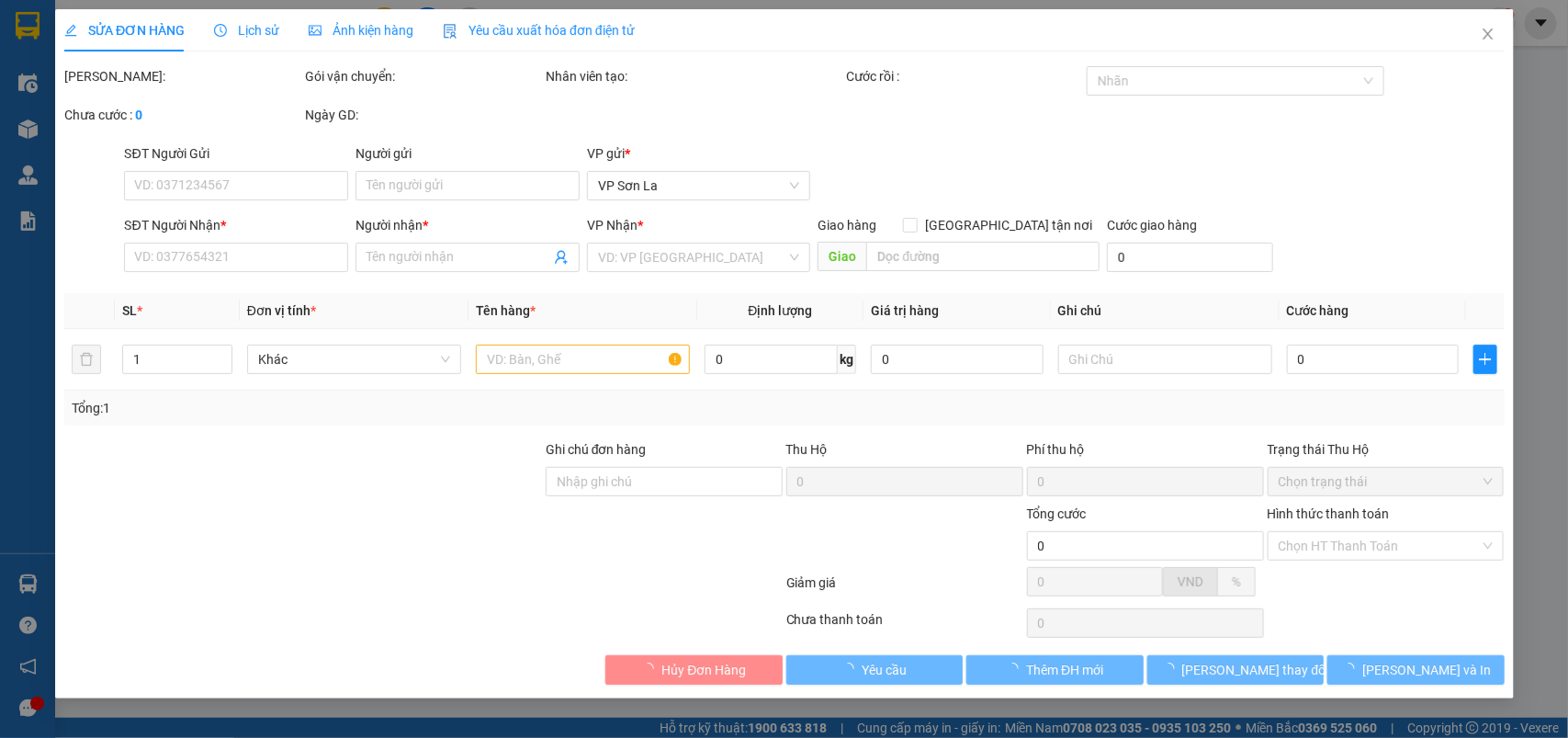
type input "0913322312"
type input "Chức"
type input "0832661358"
type input "dũng"
type input "50.000"
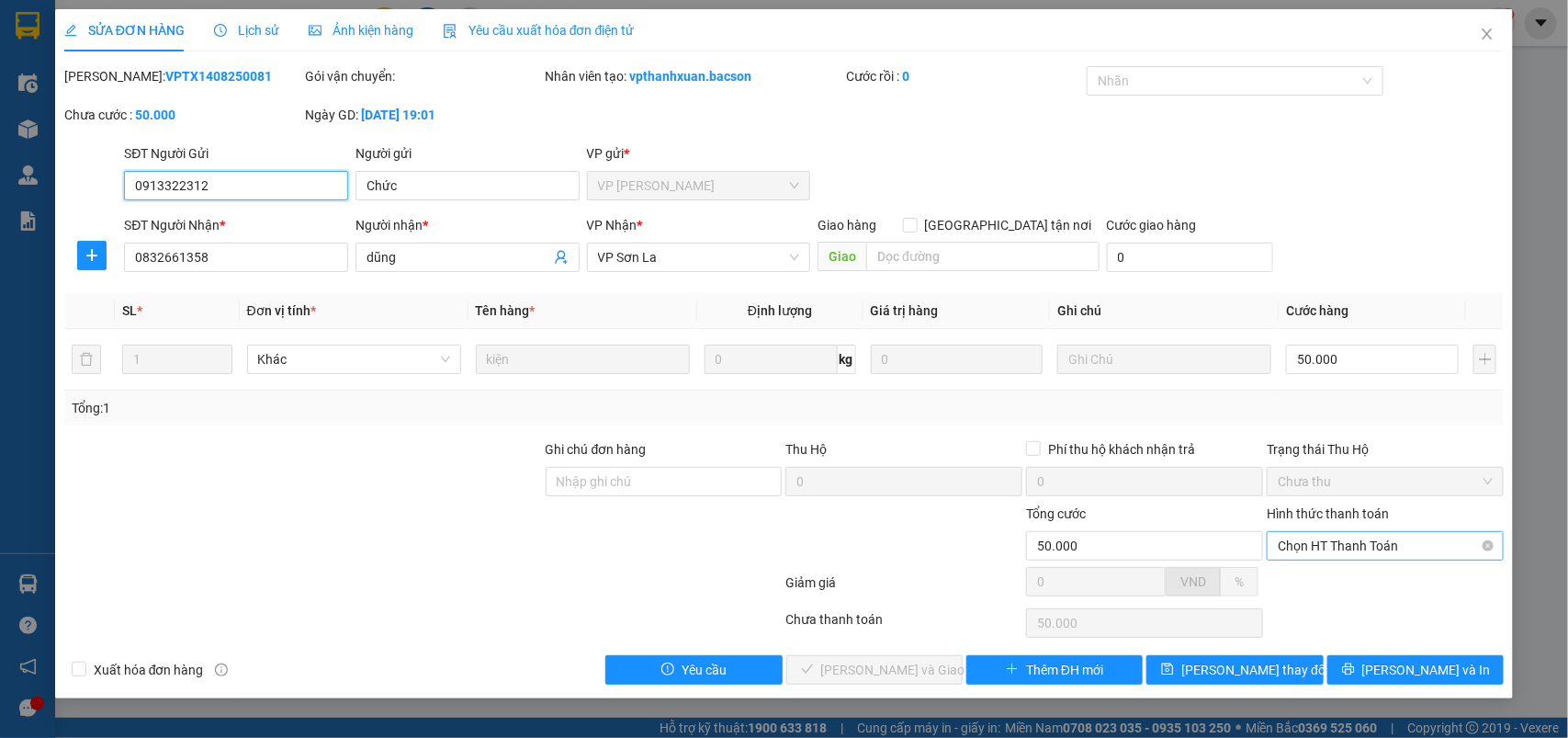
click at [1335, 556] on span "Chọn HT Thanh Toán" at bounding box center [1385, 546] width 215 height 28
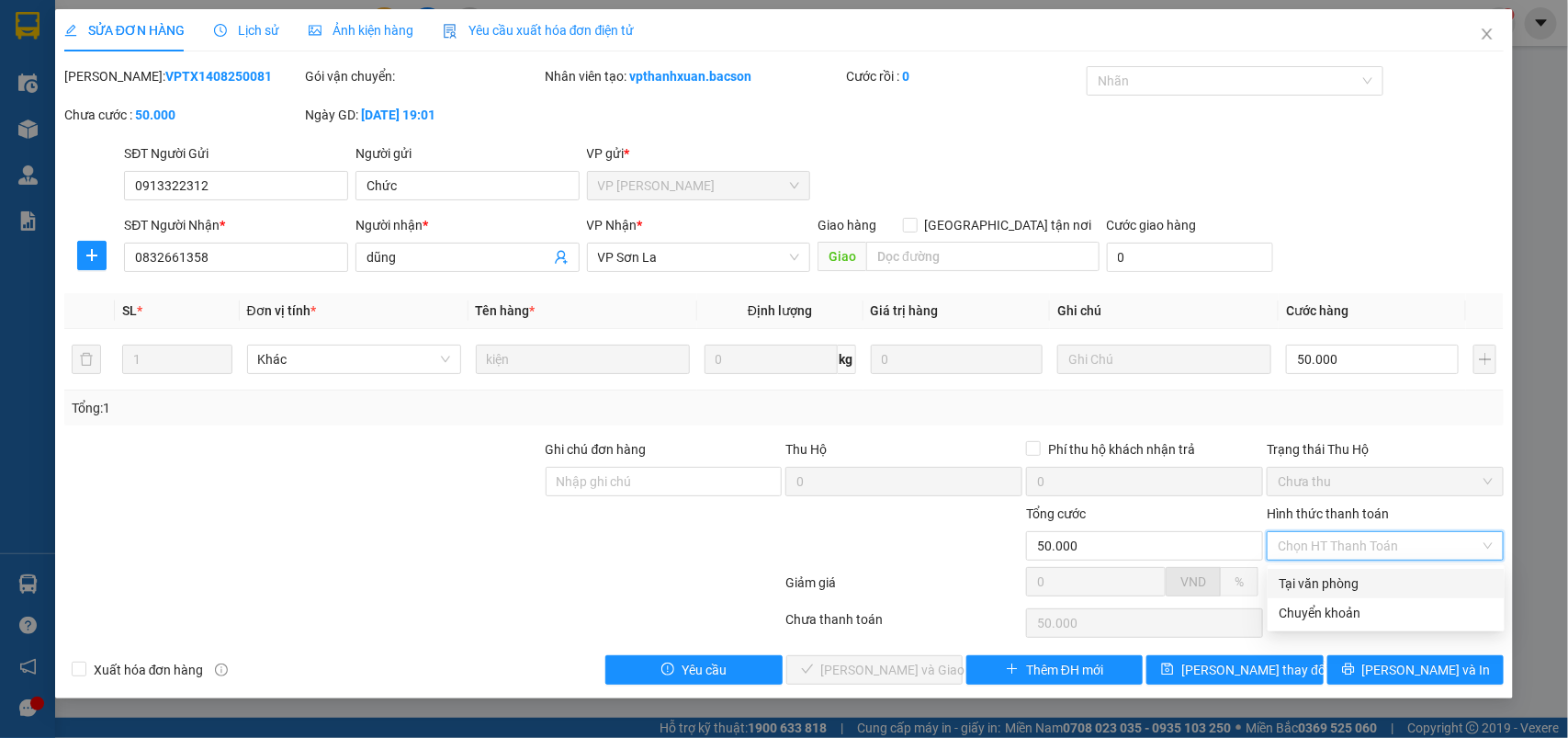
drag, startPoint x: 1330, startPoint y: 576, endPoint x: 802, endPoint y: 619, distance: 529.7
click at [1329, 577] on div "Tại văn phòng" at bounding box center [1386, 583] width 215 height 20
type input "0"
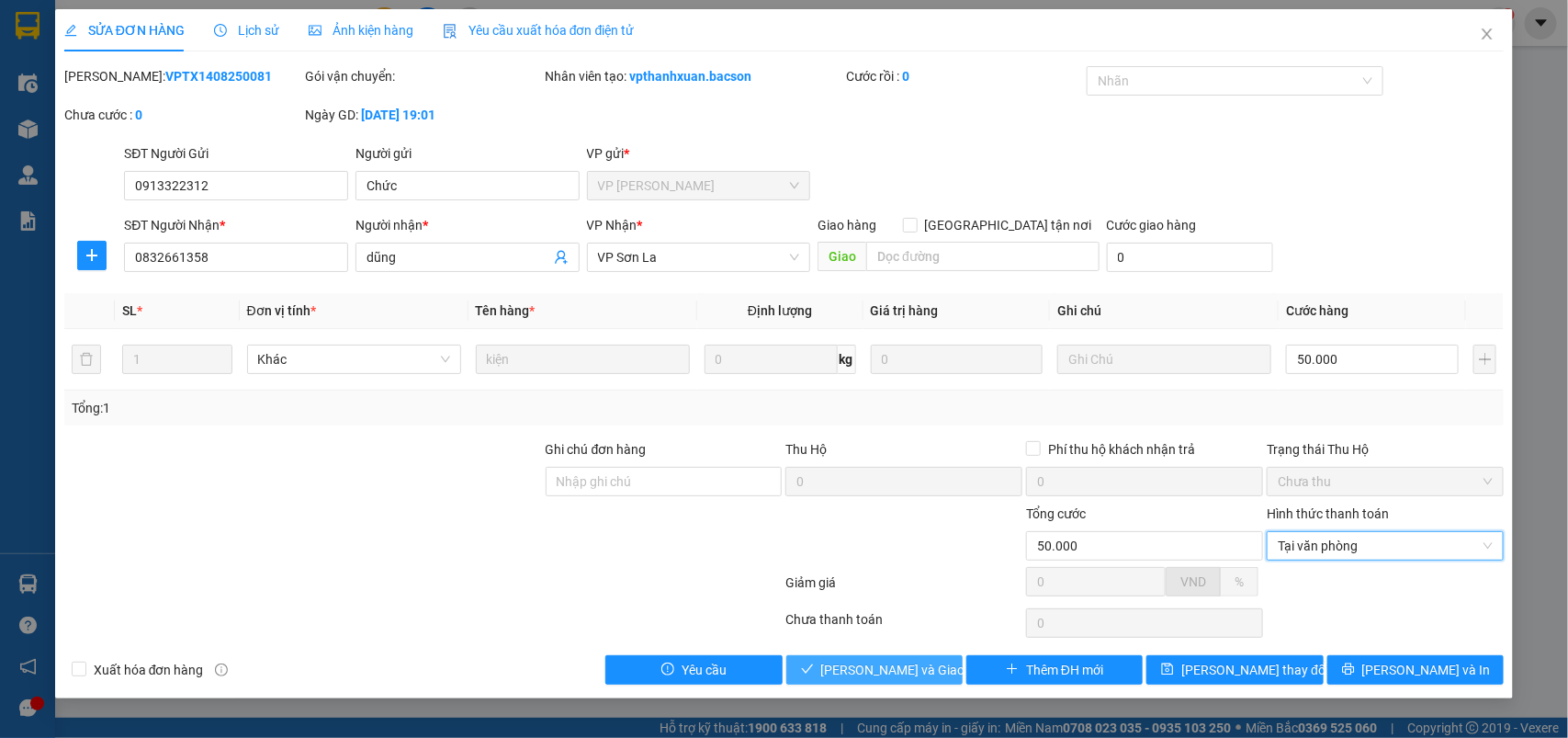
click at [897, 663] on span "[PERSON_NAME] và Giao hàng" at bounding box center [909, 670] width 176 height 20
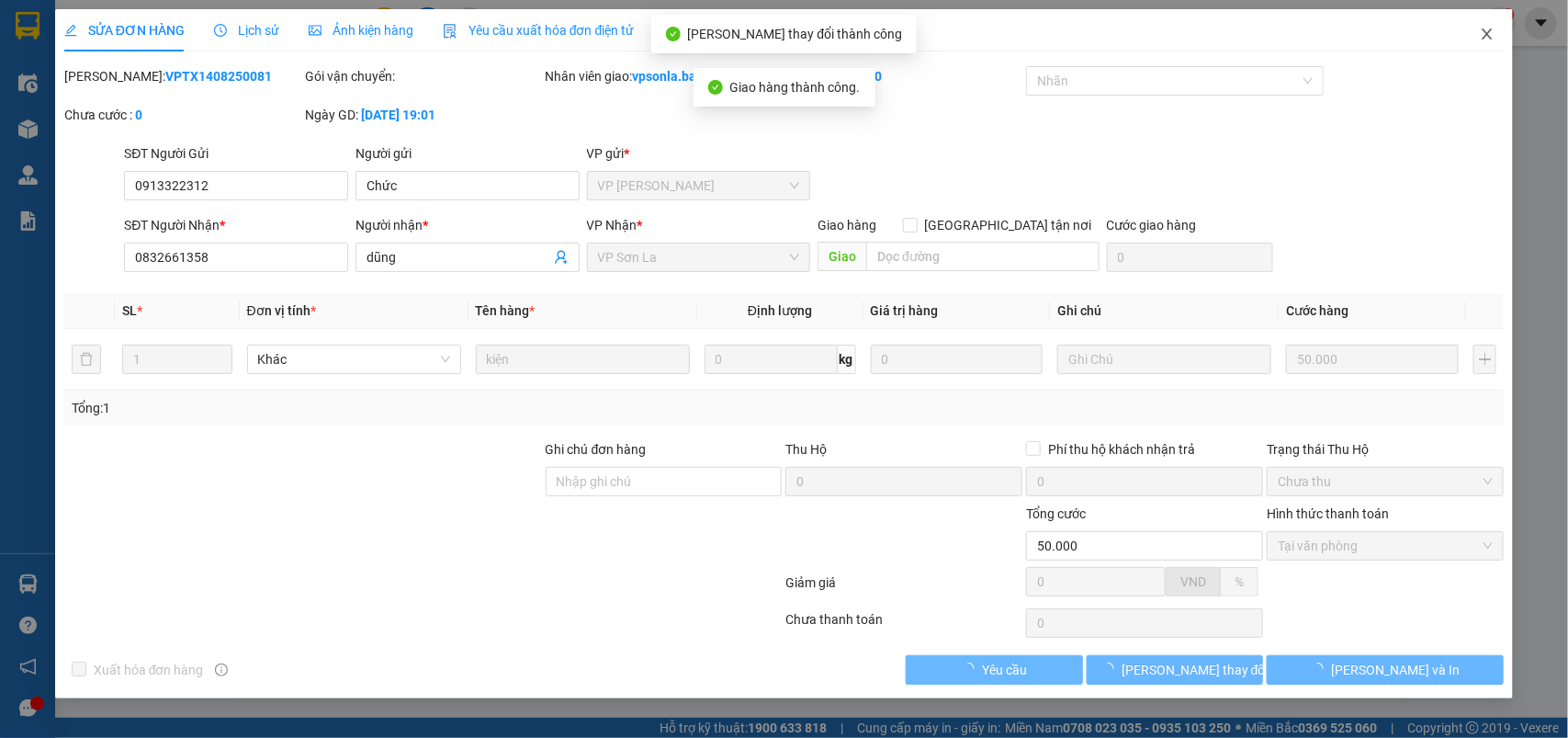
click at [1493, 33] on icon "close" at bounding box center [1488, 34] width 15 height 15
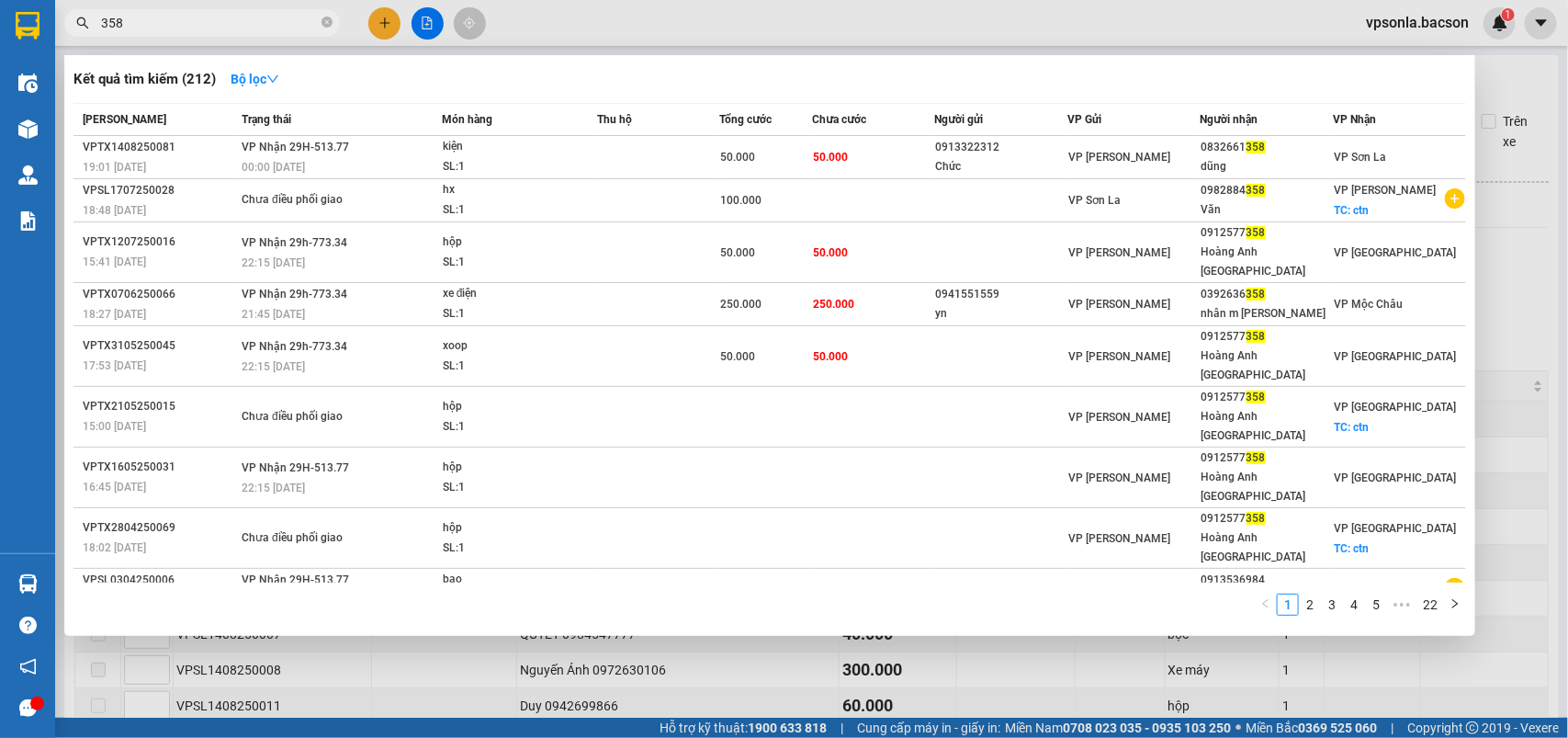
click at [198, 16] on input "358" at bounding box center [209, 23] width 217 height 20
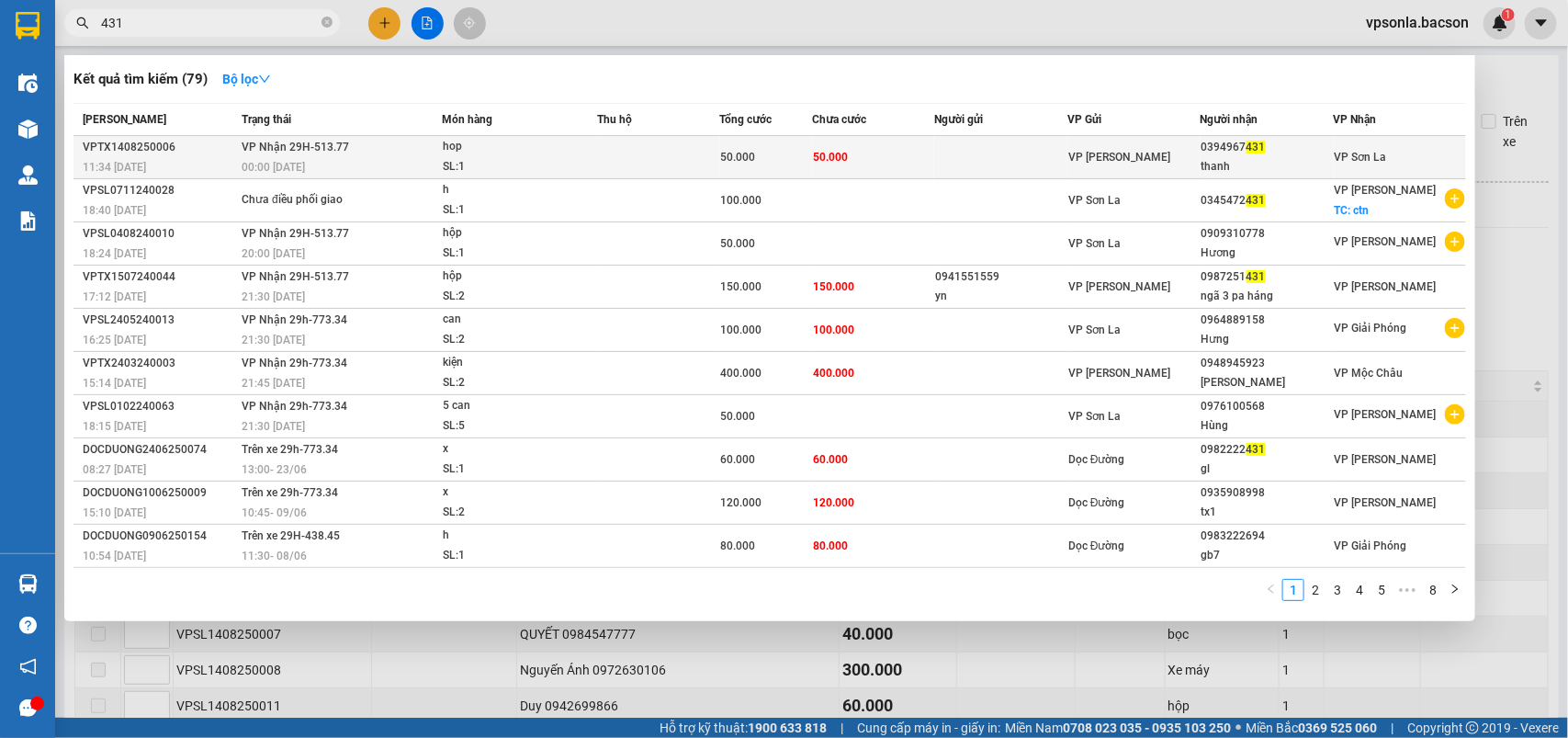
type input "431"
click at [1231, 143] on div "0394967 431" at bounding box center [1267, 147] width 131 height 20
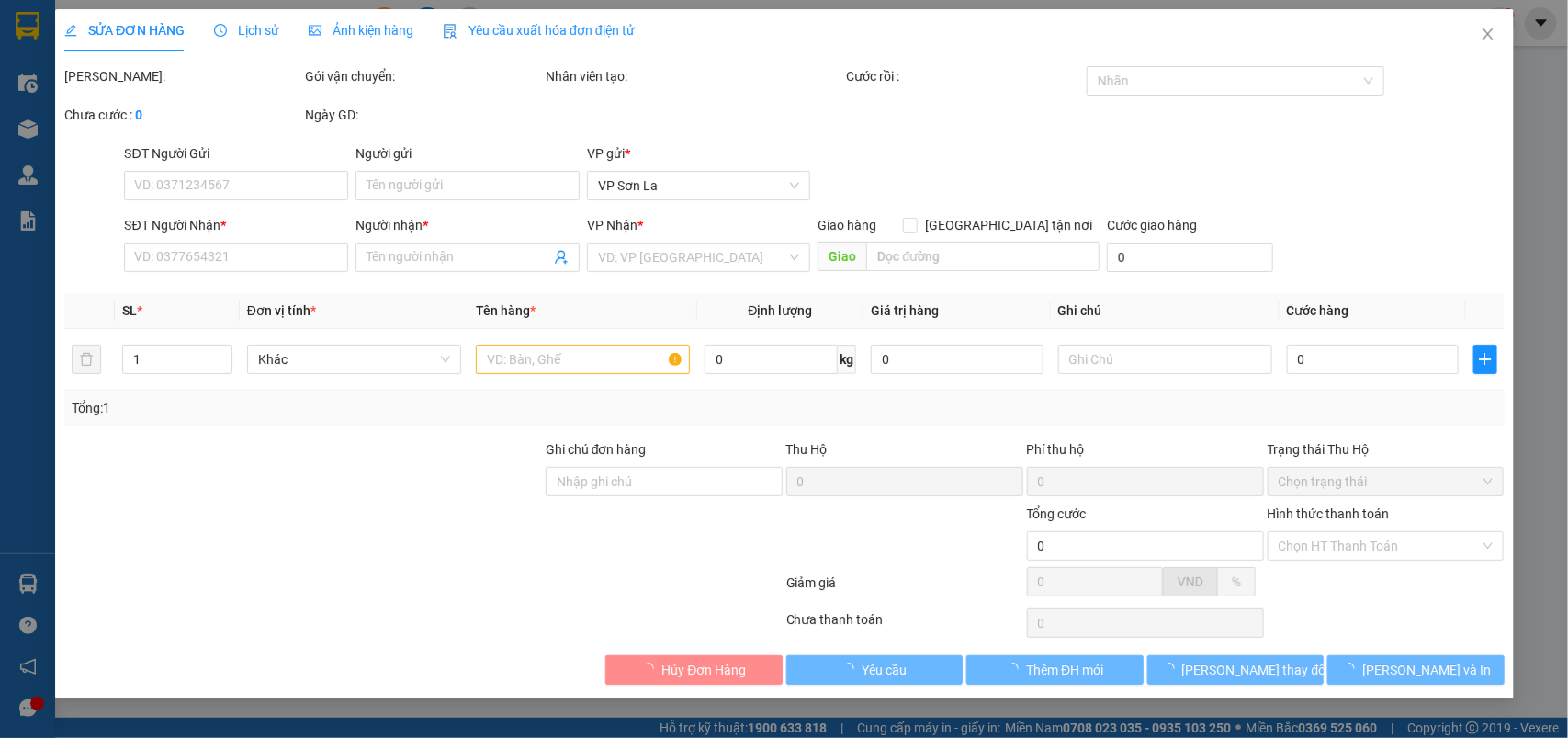
type input "0394967431"
type input "thanh"
type input "50.000"
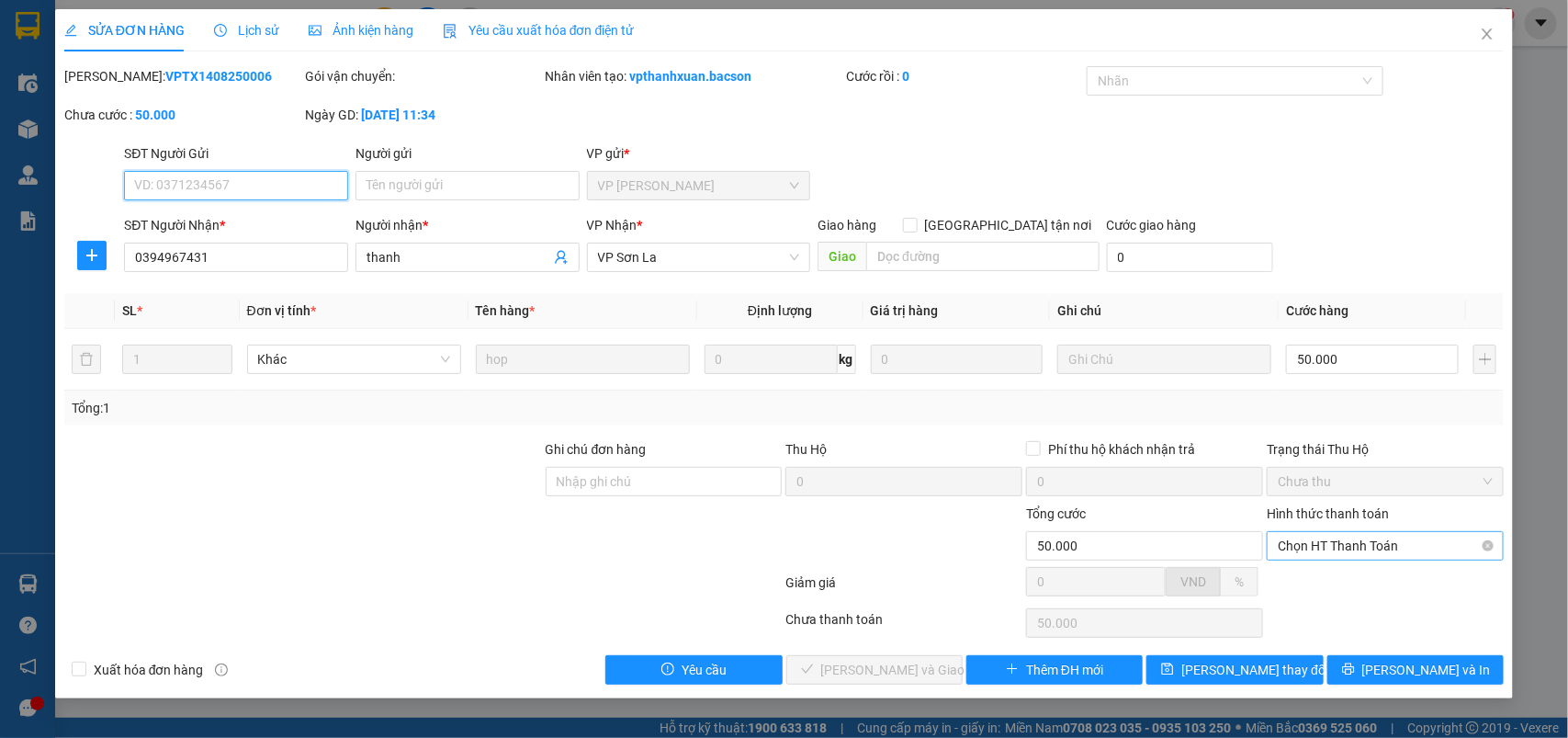
click at [1335, 554] on span "Chọn HT Thanh Toán" at bounding box center [1385, 546] width 215 height 28
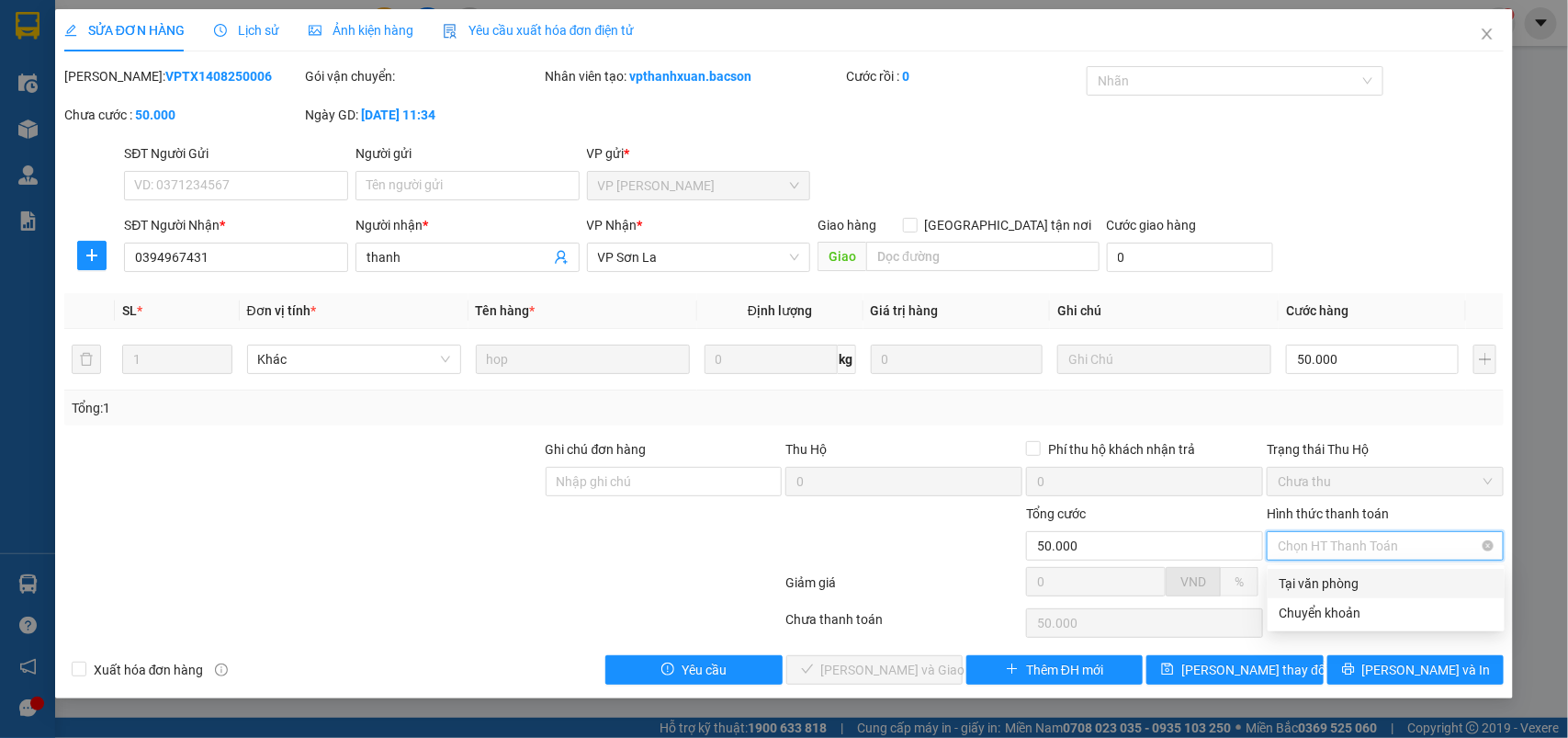
click at [1309, 575] on div "Tại văn phòng" at bounding box center [1386, 583] width 215 height 20
type input "0"
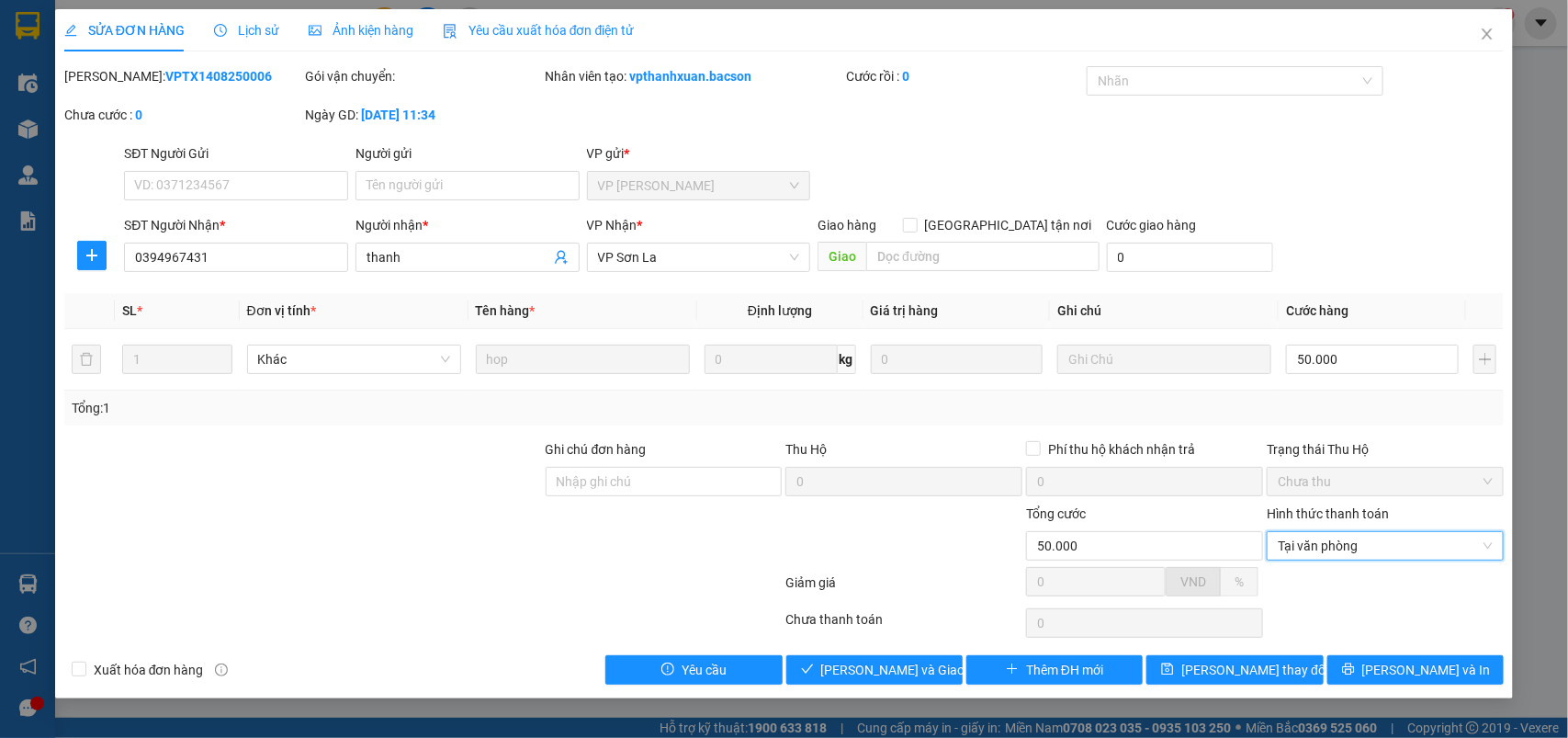
drag, startPoint x: 943, startPoint y: 639, endPoint x: 933, endPoint y: 653, distance: 17.2
click at [942, 639] on div "Chưa thanh toán" at bounding box center [905, 625] width 240 height 33
click at [928, 657] on button "[PERSON_NAME] và Giao hàng" at bounding box center [874, 670] width 176 height 30
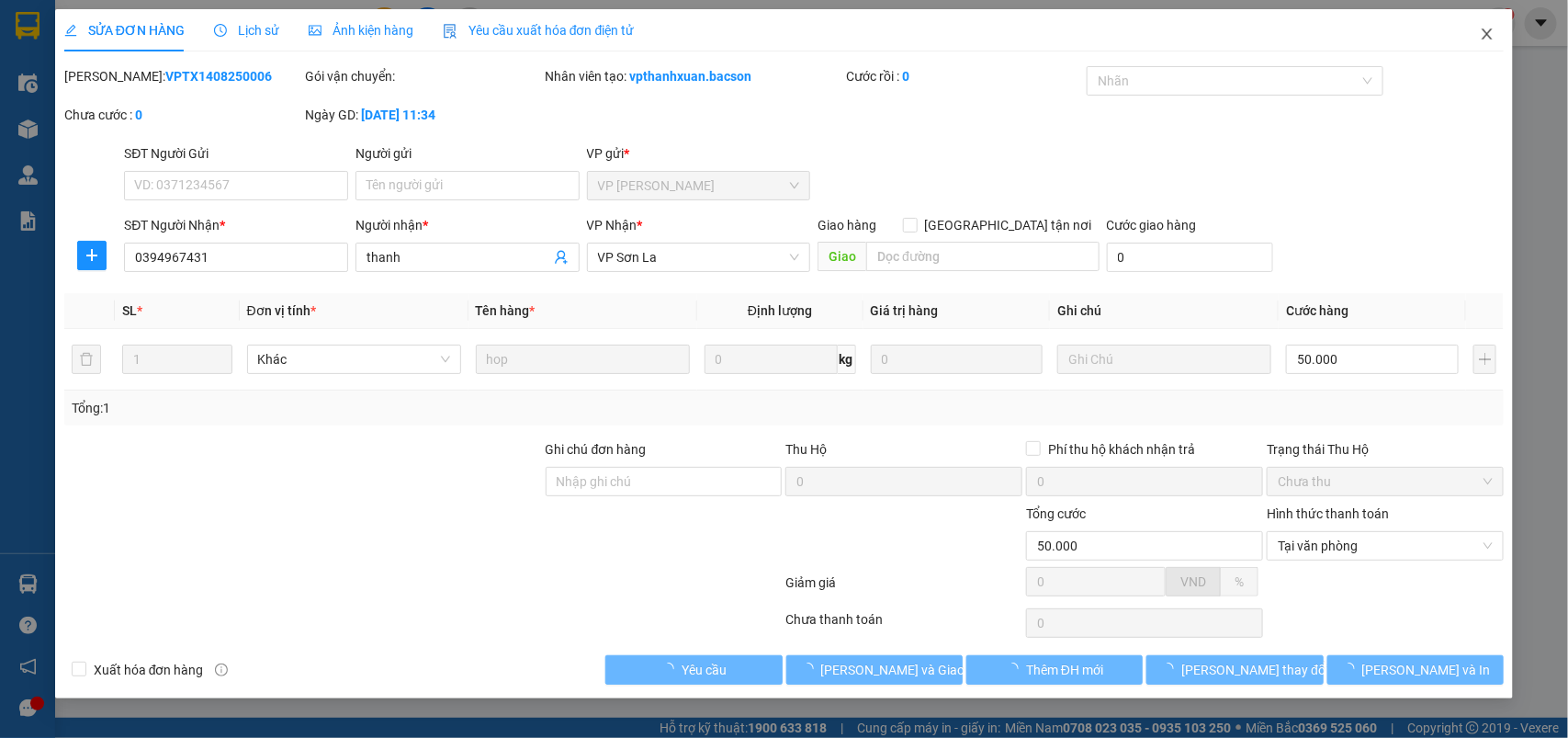
click at [1481, 29] on icon "close" at bounding box center [1488, 34] width 15 height 15
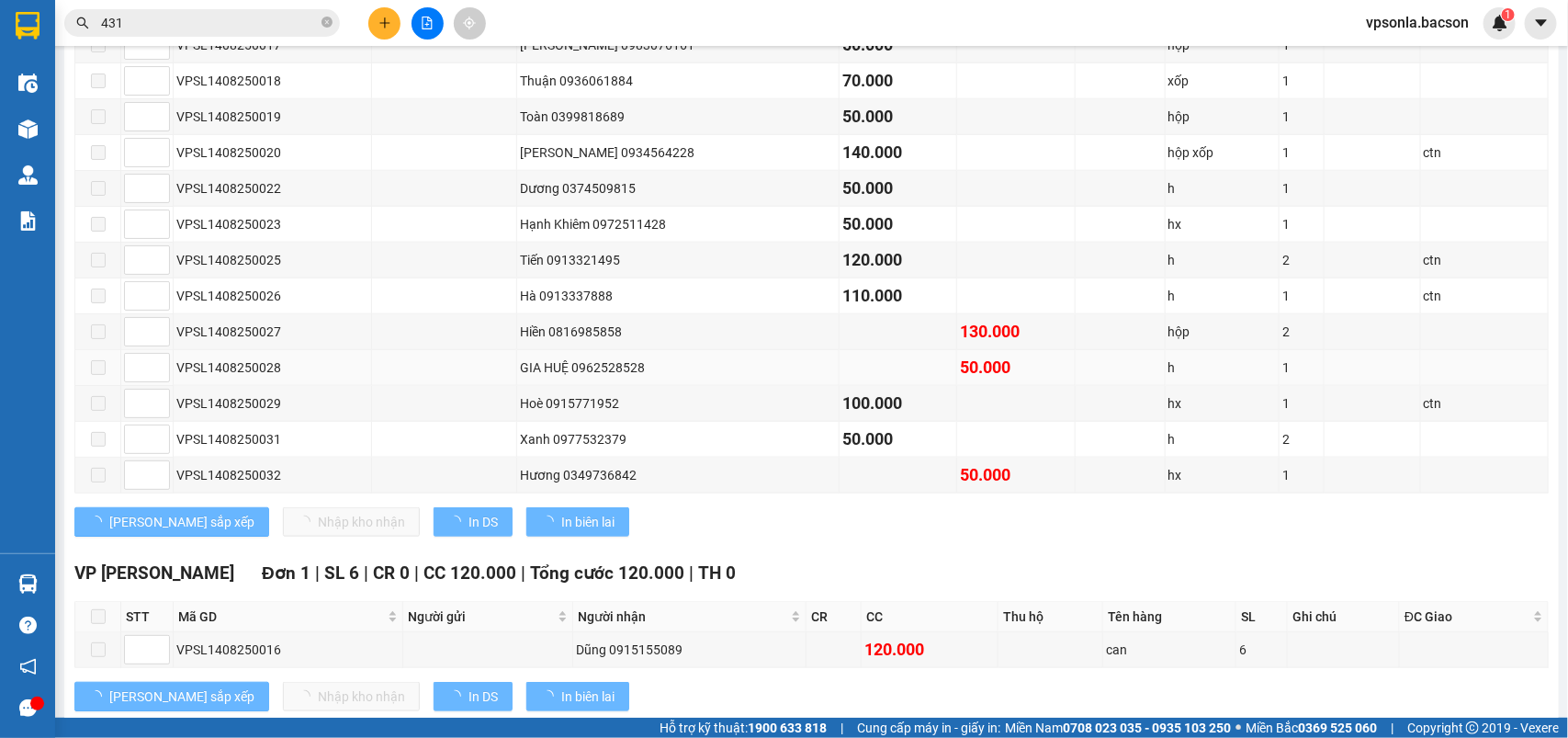
scroll to position [115, 0]
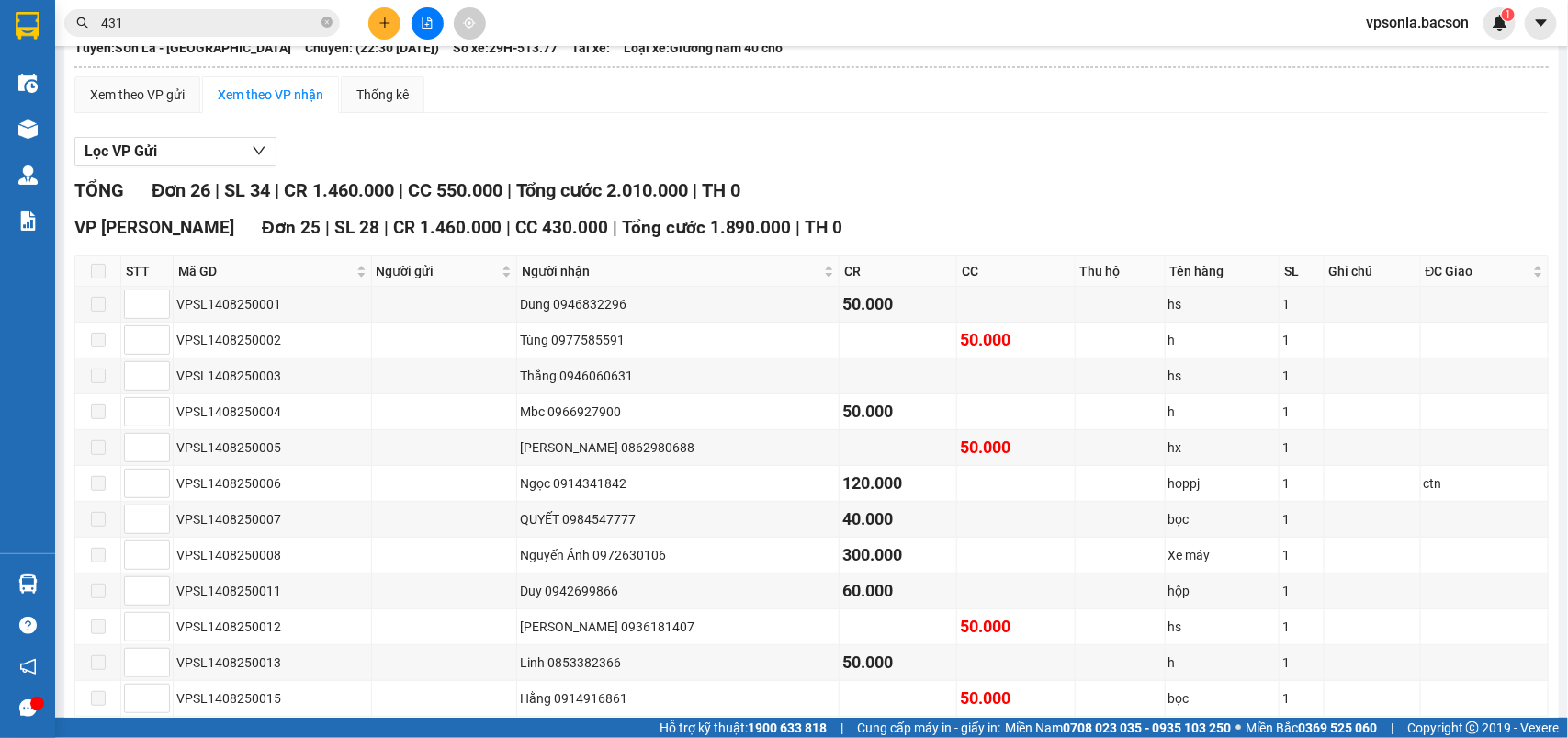
click at [223, 20] on input "431" at bounding box center [209, 23] width 217 height 20
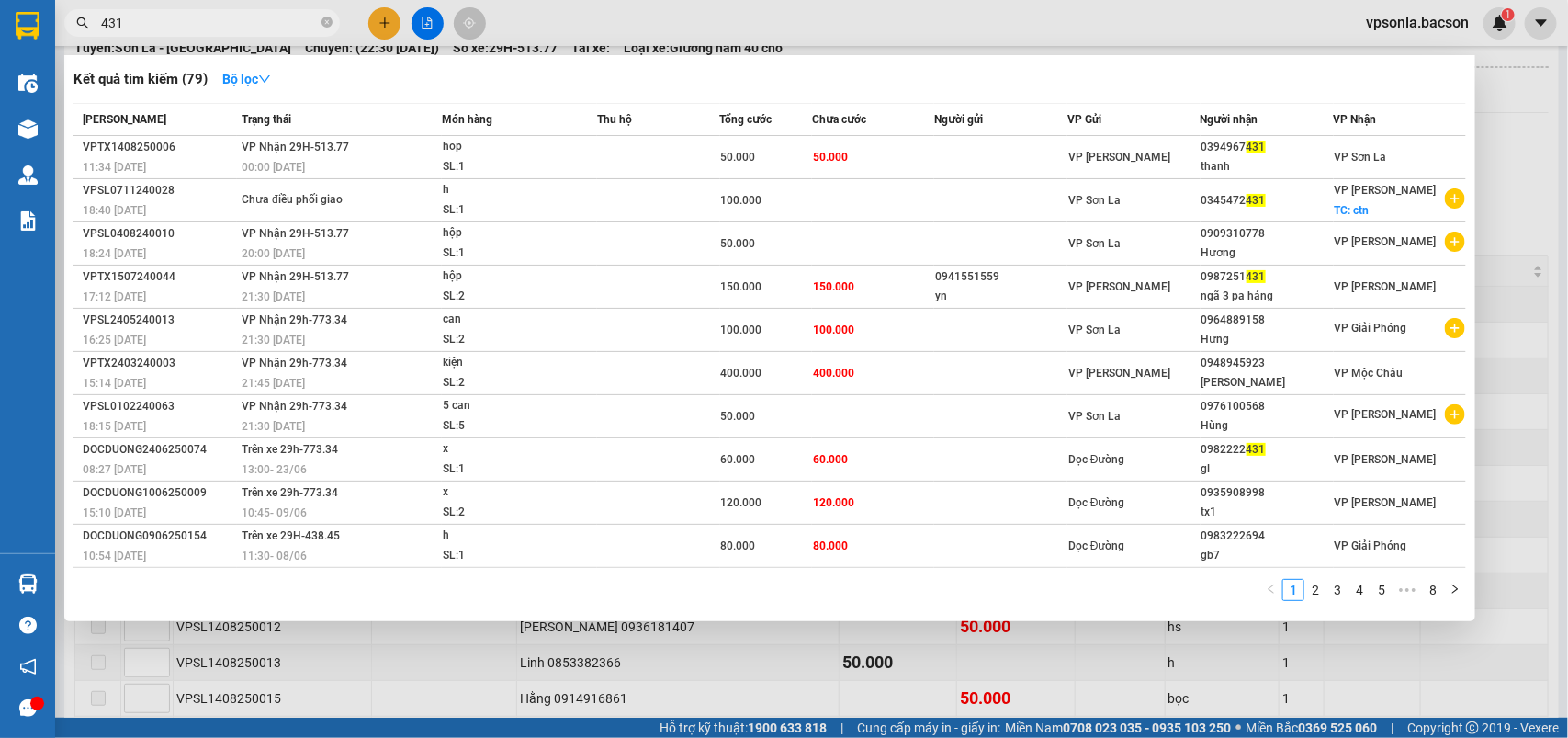
click at [223, 20] on input "431" at bounding box center [209, 23] width 217 height 20
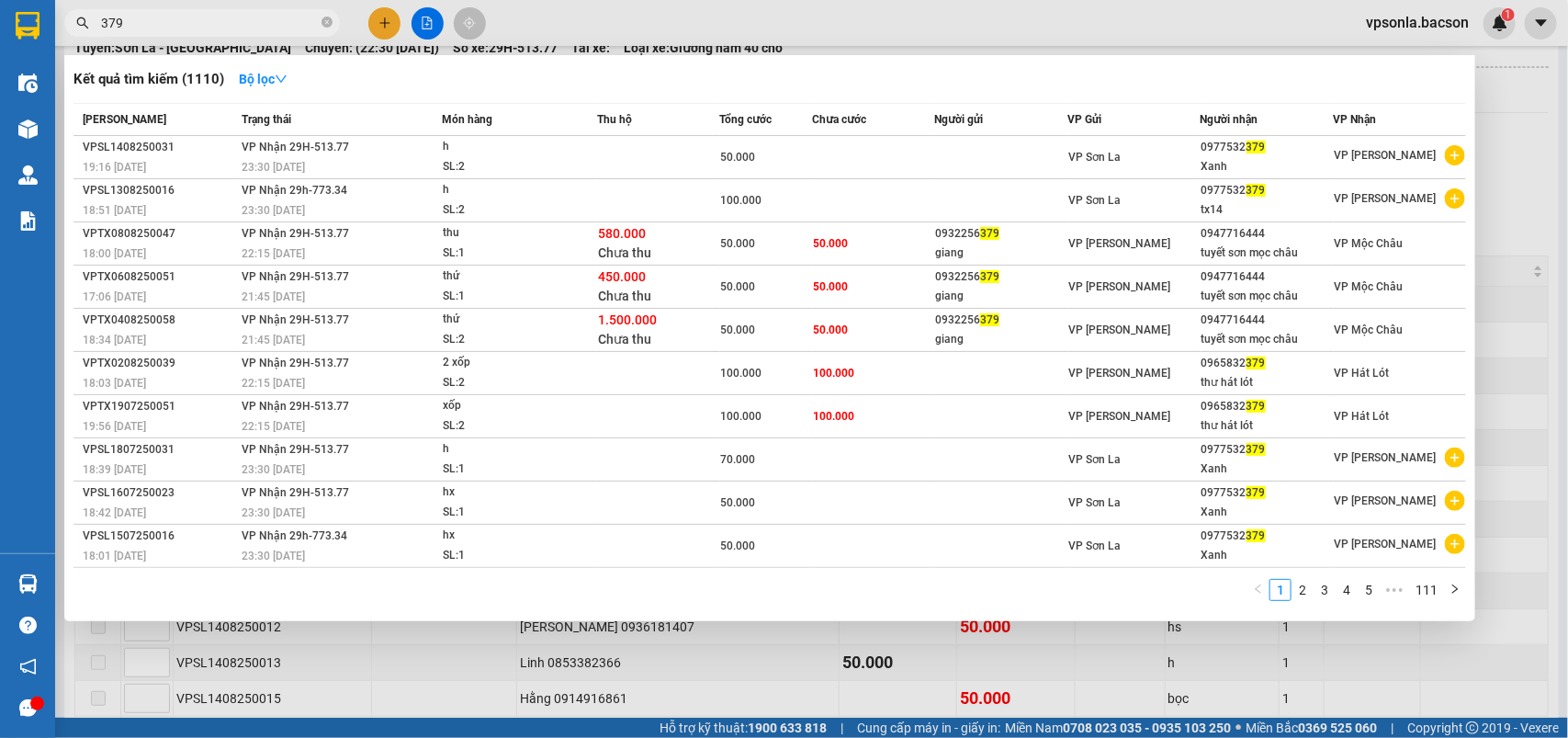
click at [139, 25] on input "379" at bounding box center [209, 23] width 217 height 20
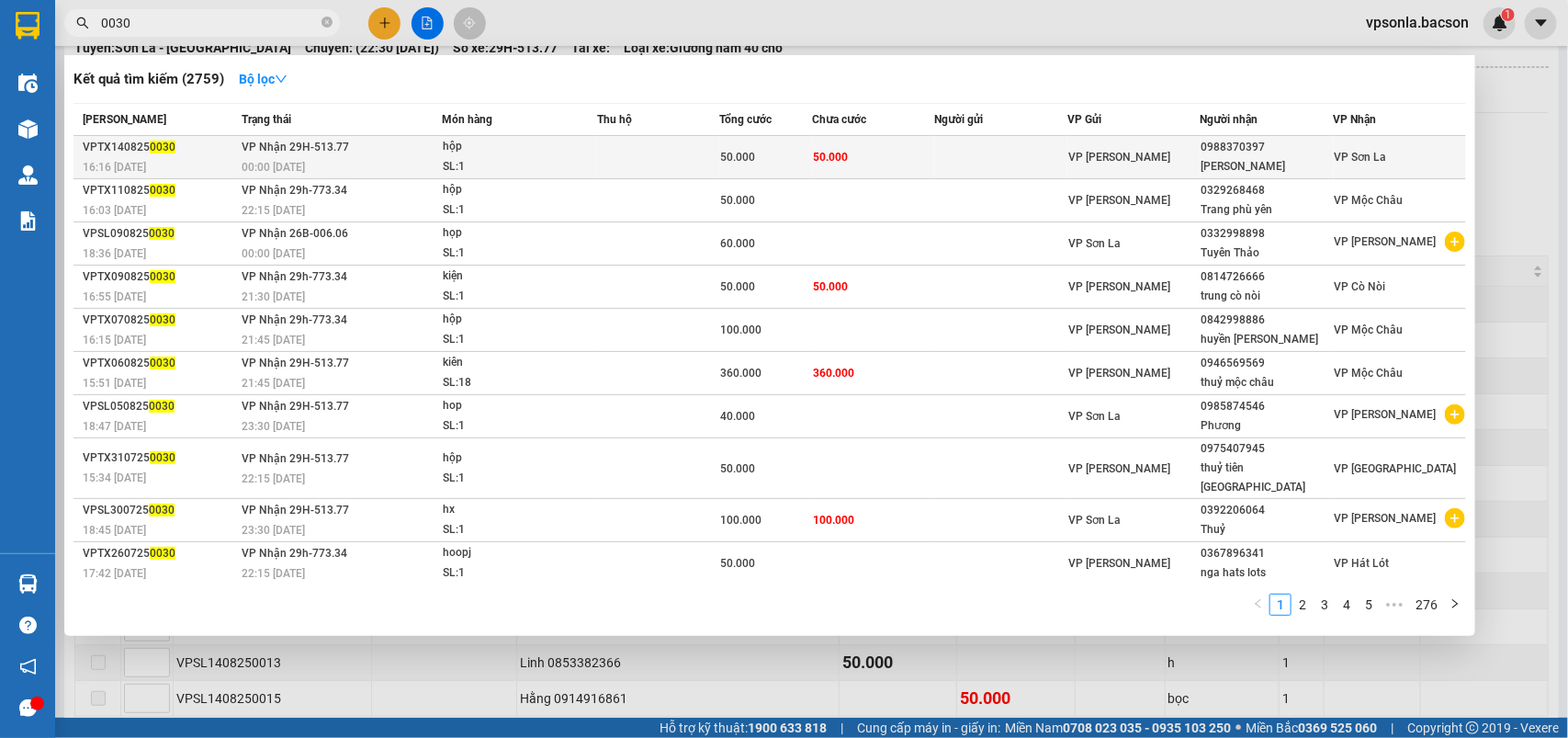
type input "0030"
click at [1273, 152] on div "0988370397" at bounding box center [1267, 147] width 131 height 20
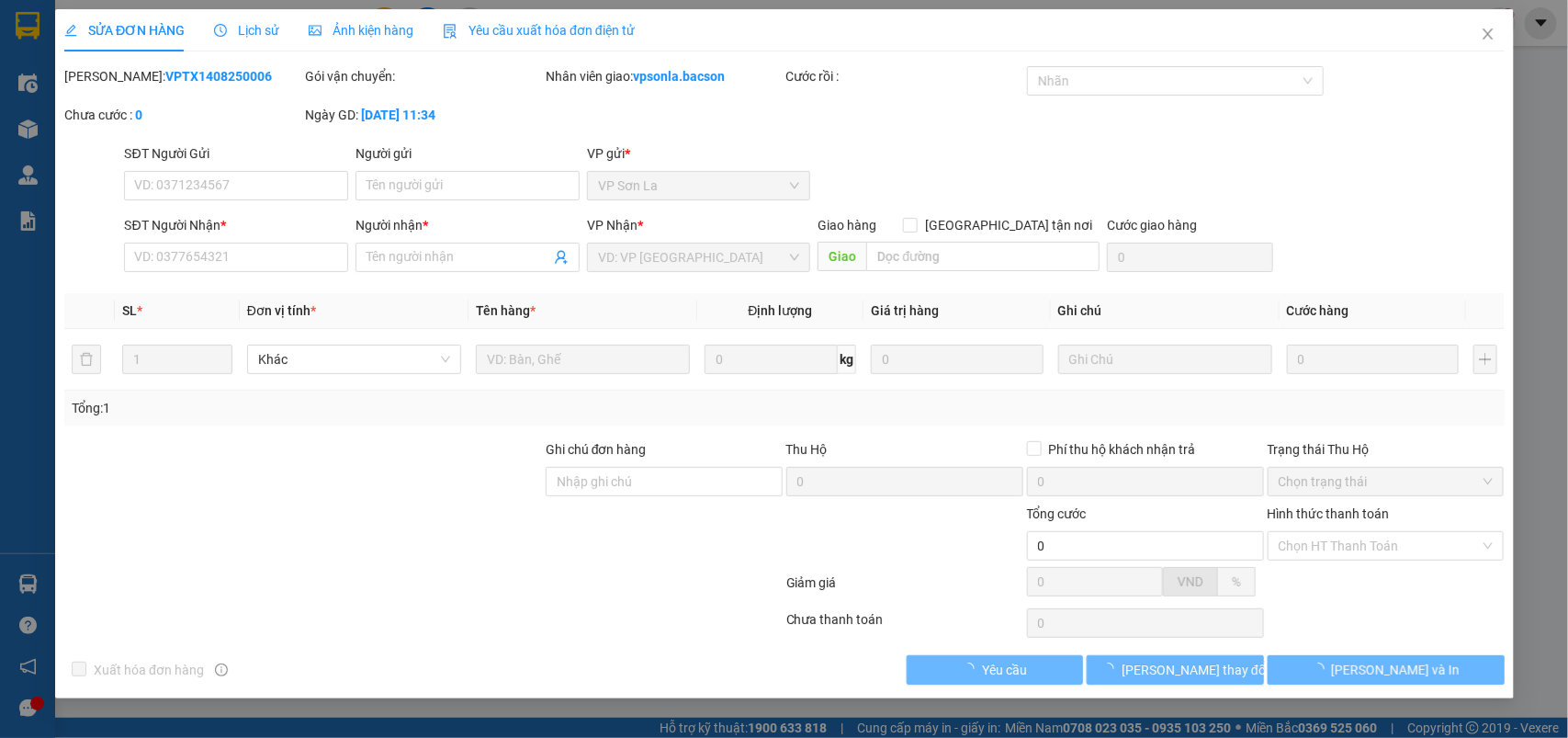
type input "0988370397"
type input "[PERSON_NAME]"
type input "50.000"
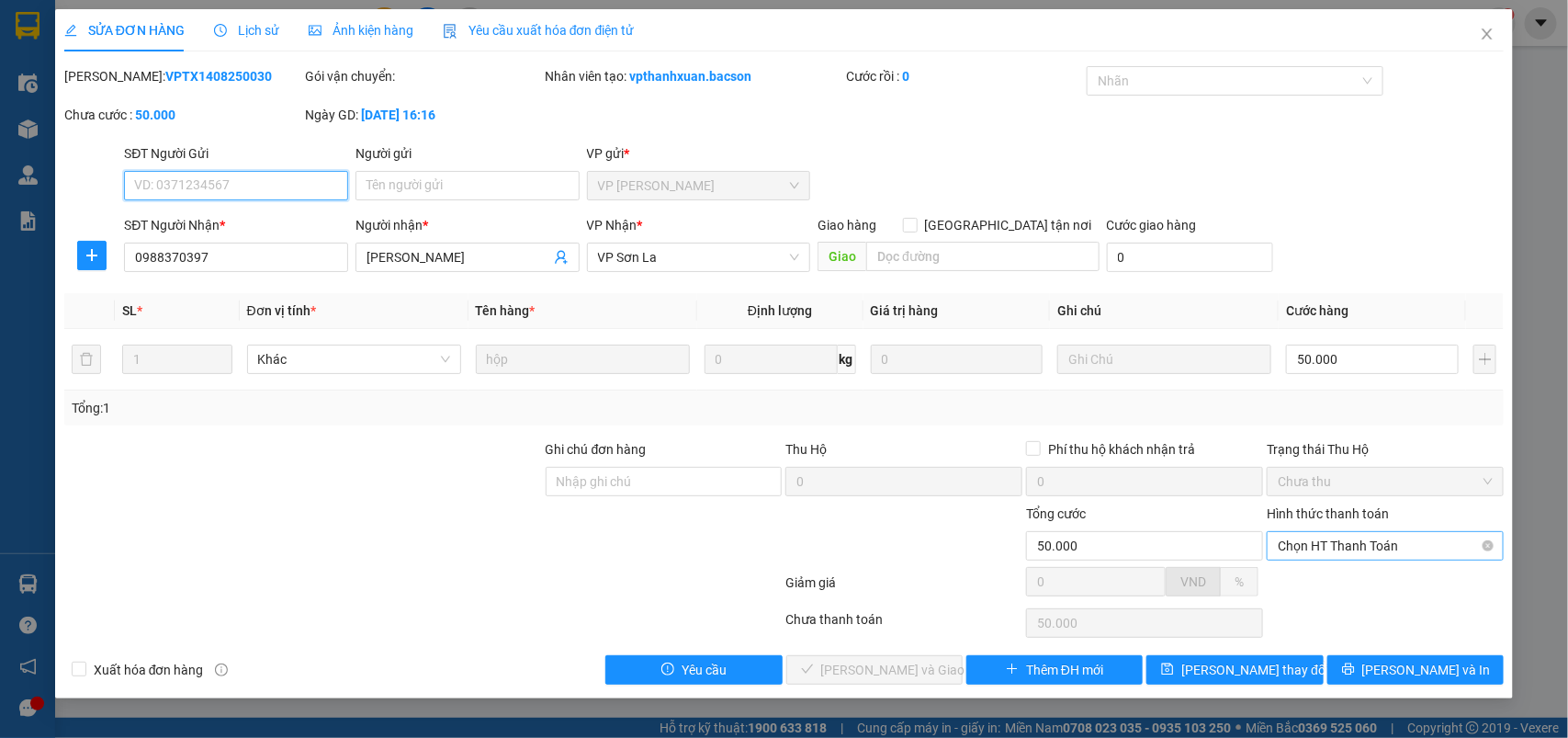
click at [1314, 545] on span "Chọn HT Thanh Toán" at bounding box center [1385, 546] width 215 height 28
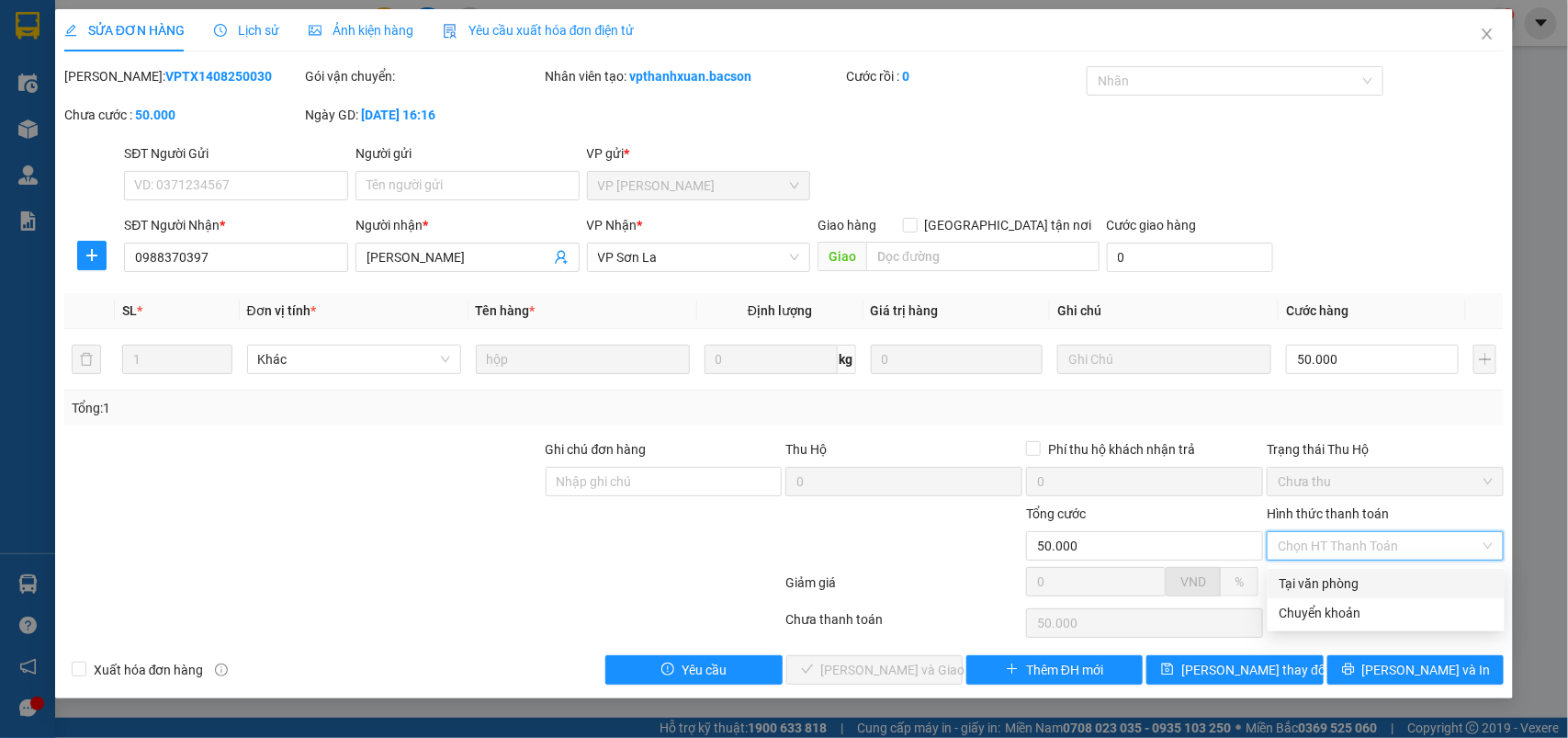
drag, startPoint x: 1320, startPoint y: 581, endPoint x: 947, endPoint y: 602, distance: 373.6
click at [1320, 583] on div "Tại văn phòng" at bounding box center [1386, 583] width 215 height 20
type input "0"
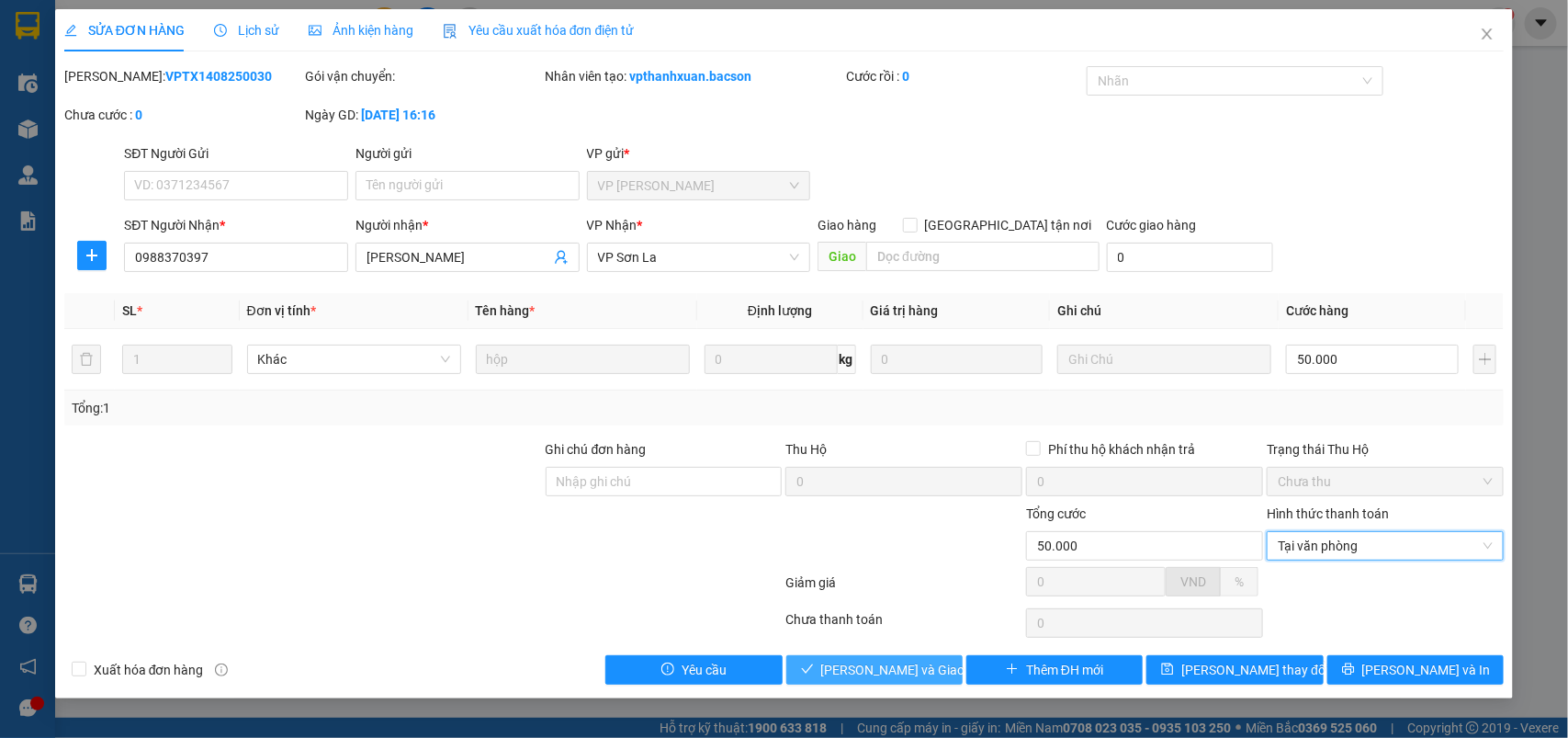
click at [875, 666] on span "[PERSON_NAME] và Giao hàng" at bounding box center [909, 670] width 176 height 20
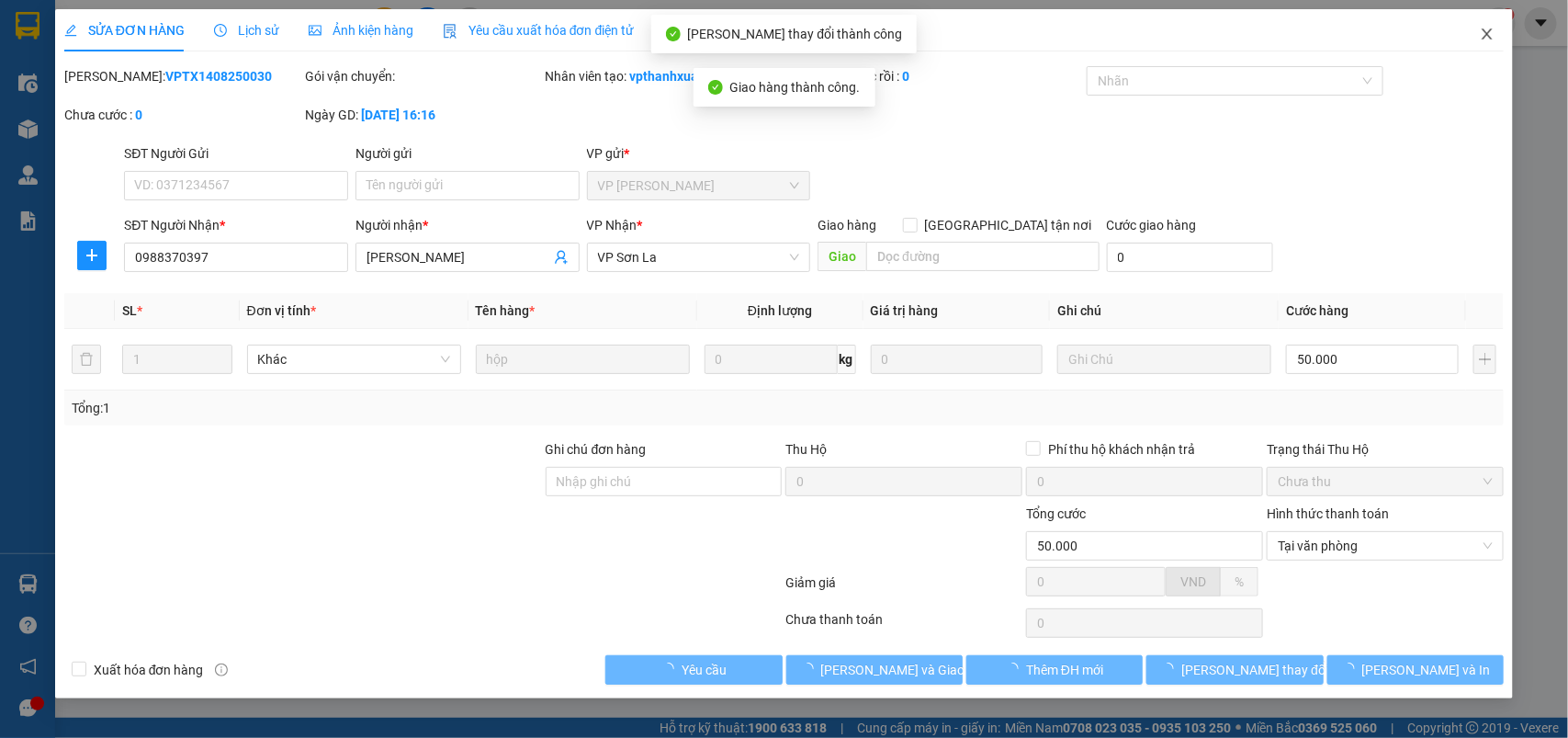
click at [1480, 34] on icon "close" at bounding box center [1488, 34] width 15 height 15
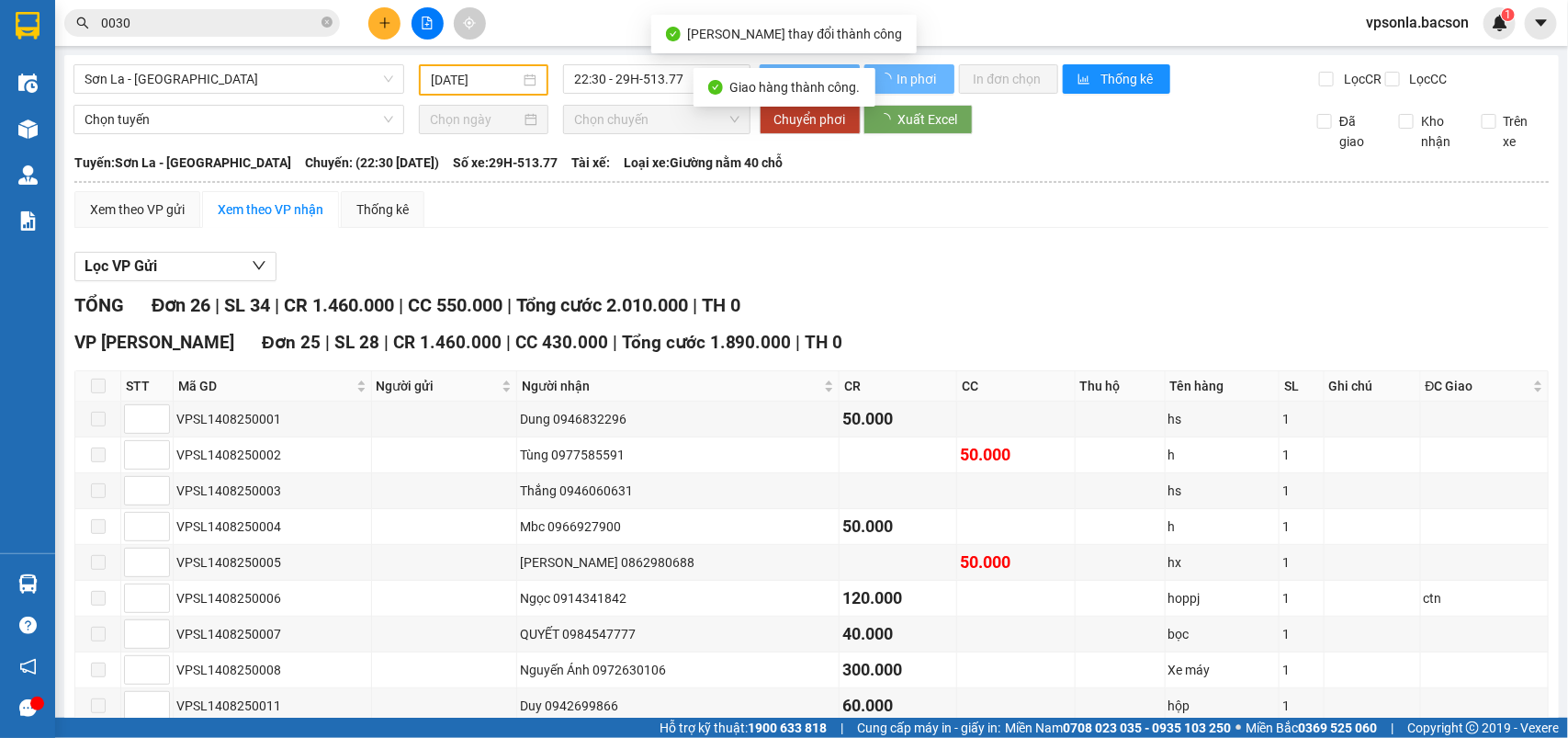
click at [268, 15] on input "0030" at bounding box center [209, 23] width 217 height 20
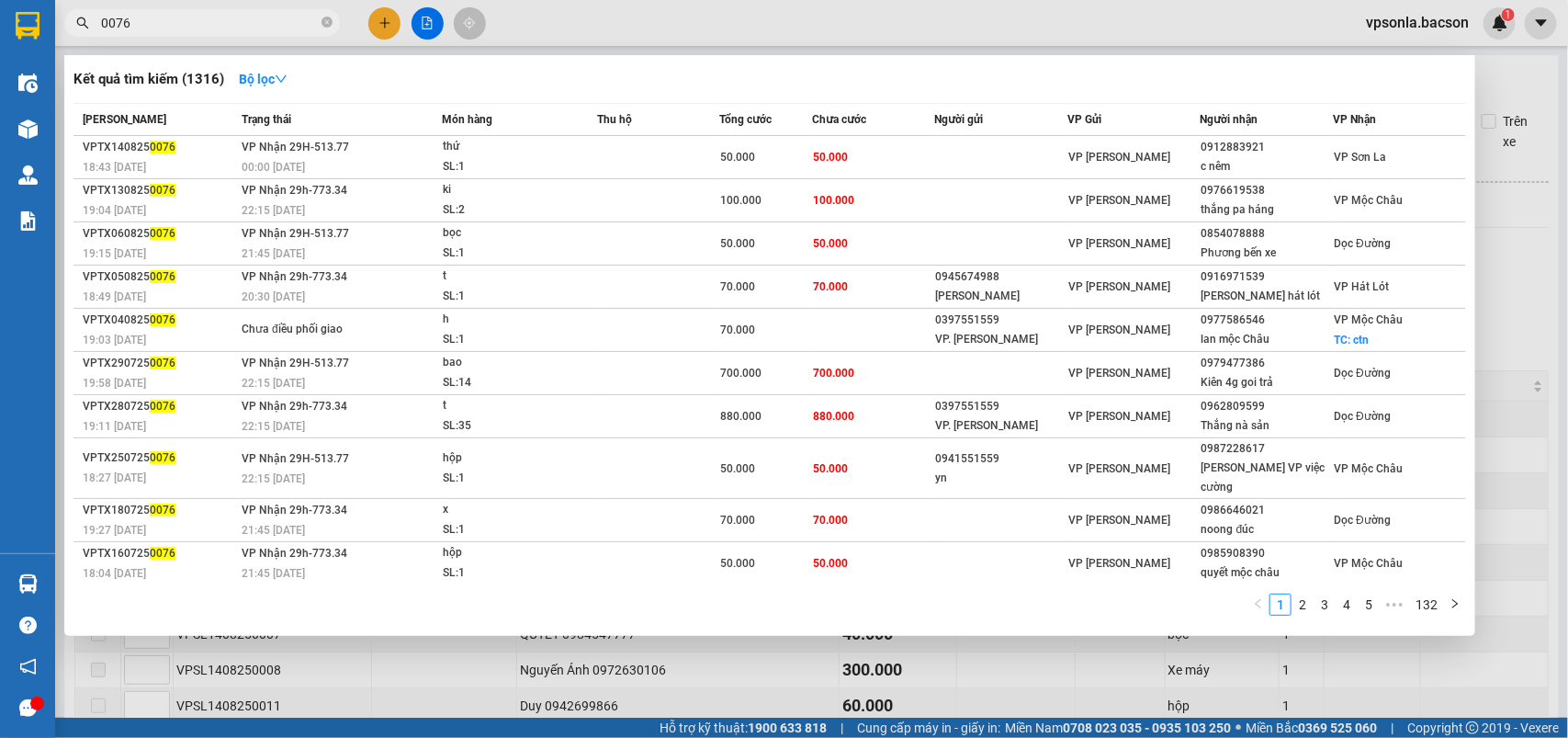
click at [179, 23] on input "0076" at bounding box center [209, 23] width 217 height 20
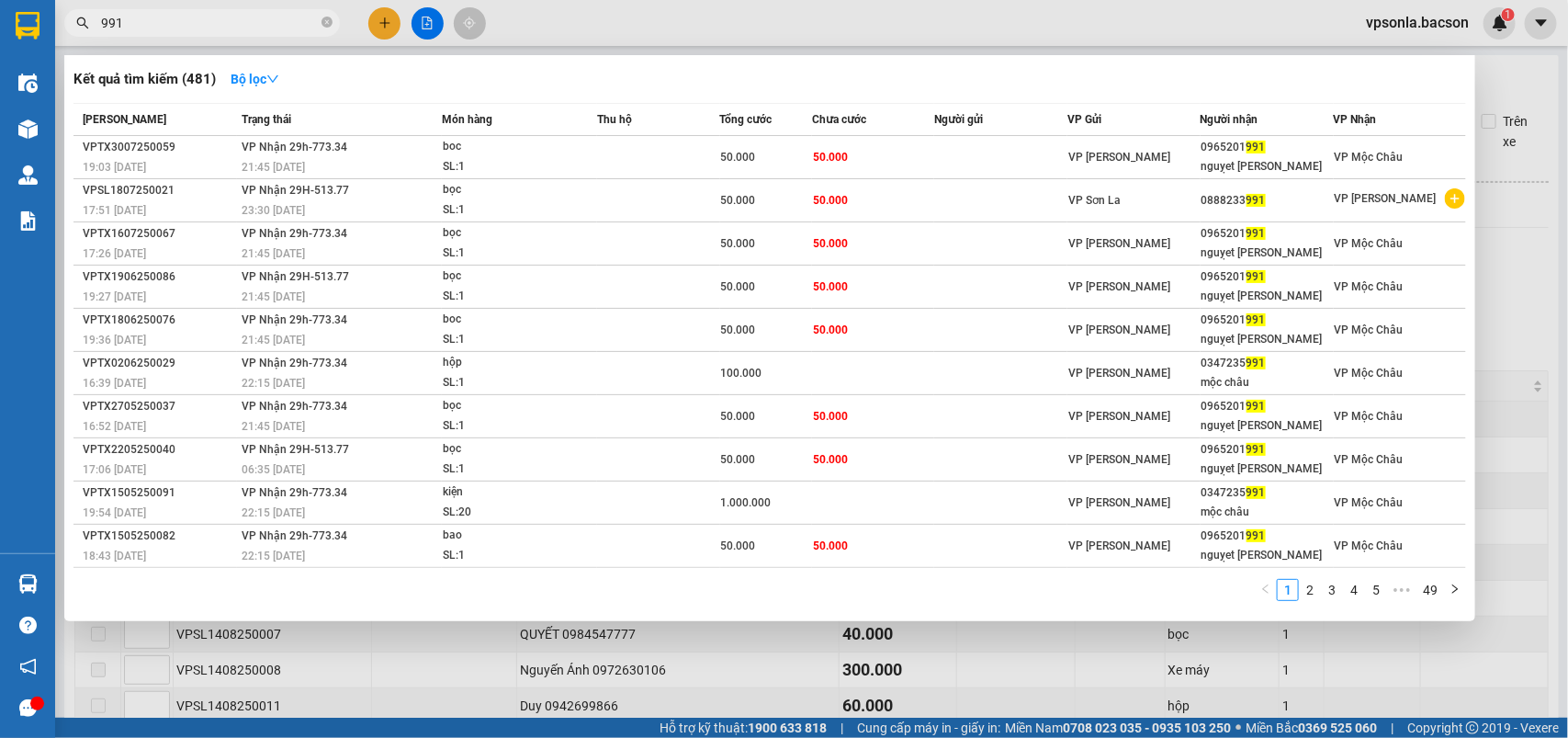
click at [184, 31] on input "991" at bounding box center [209, 23] width 217 height 20
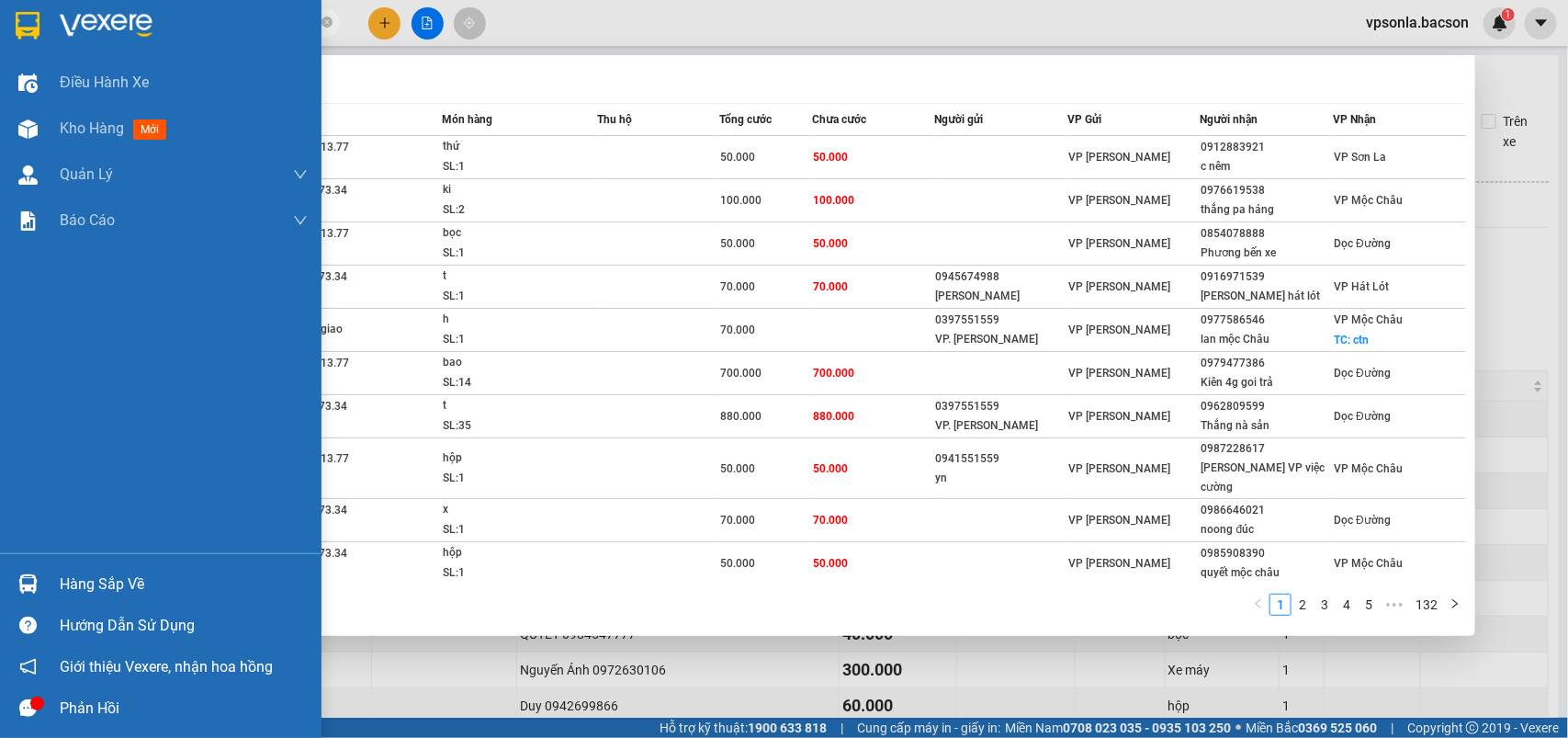
click at [41, 28] on div at bounding box center [28, 25] width 33 height 33
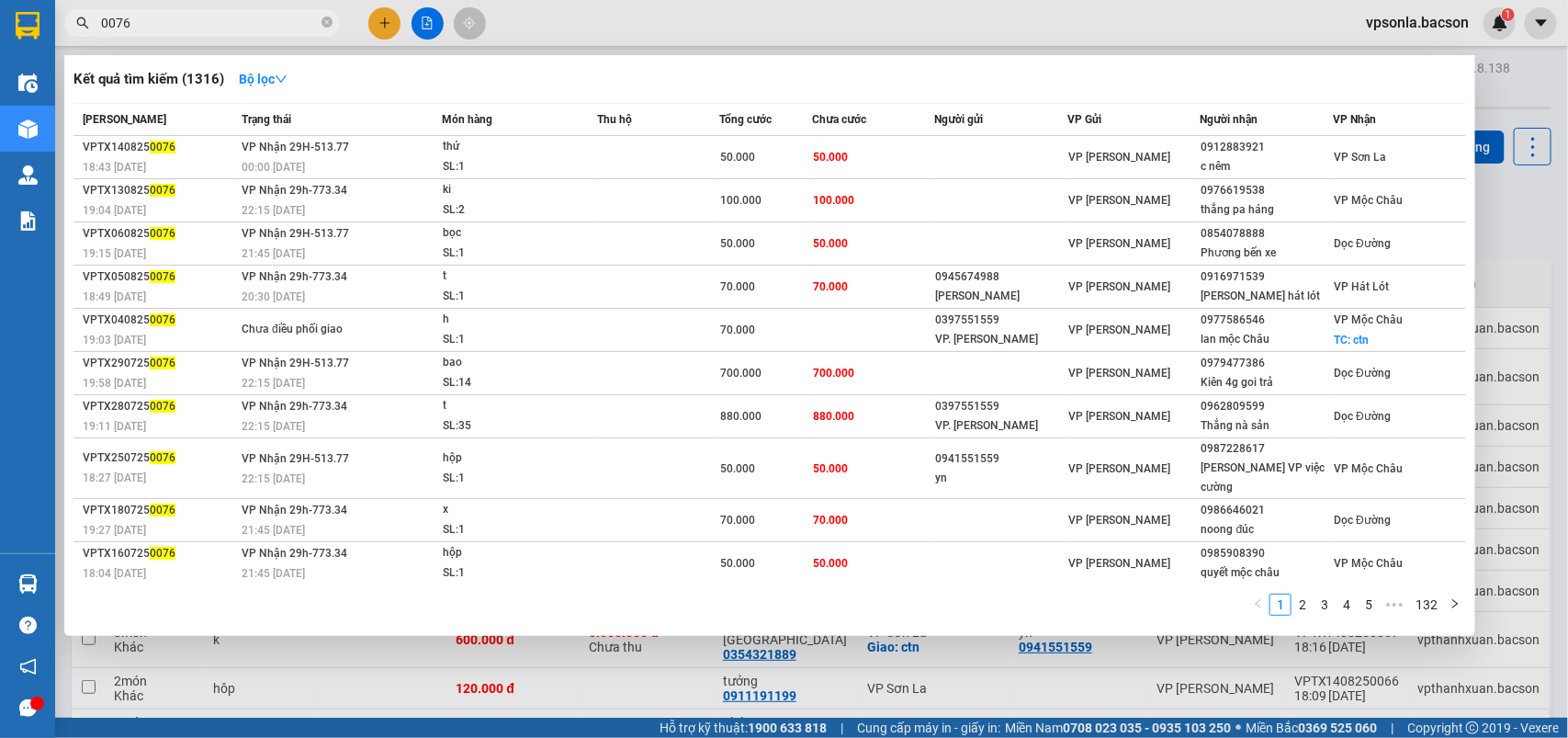
click at [1548, 205] on div at bounding box center [784, 369] width 1568 height 738
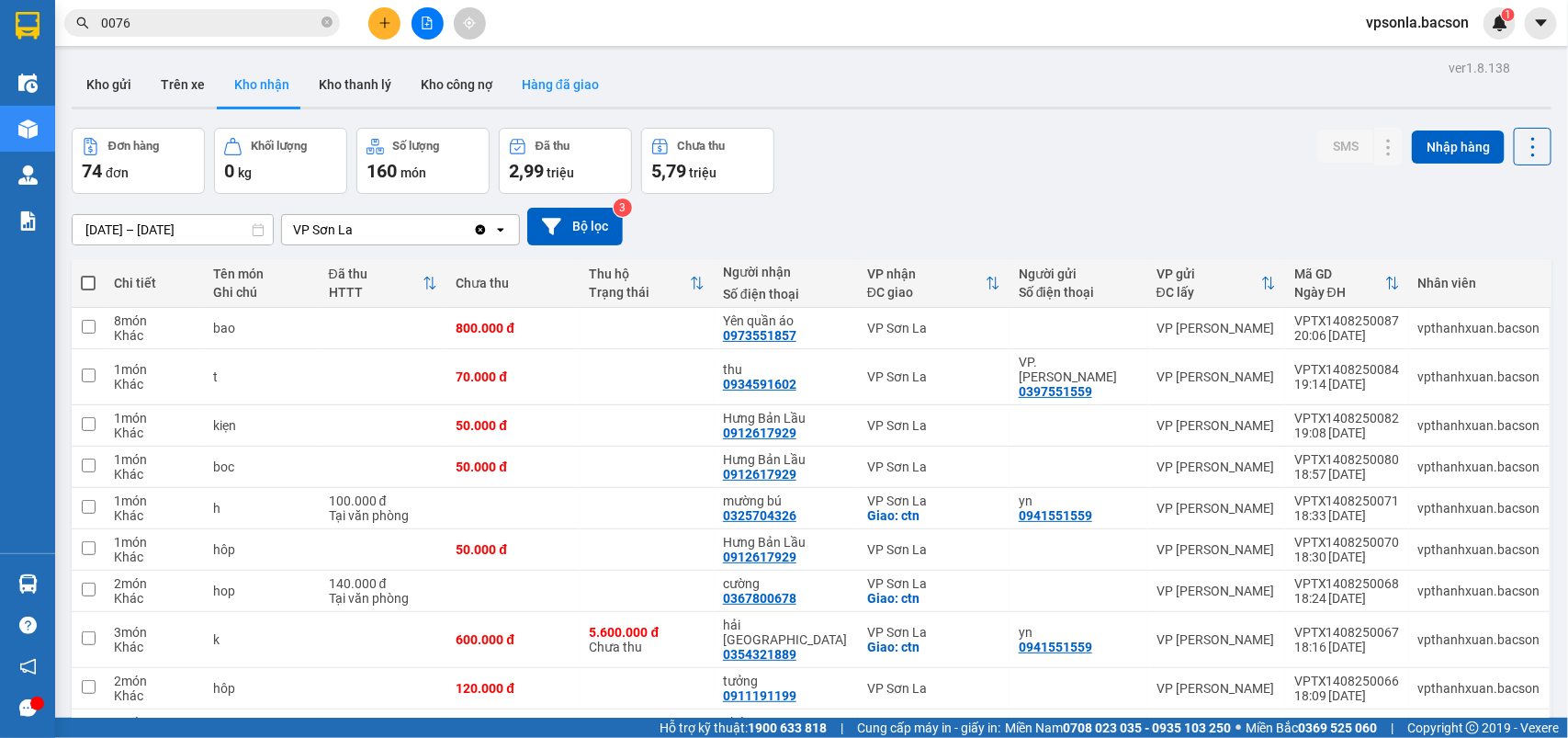
click at [569, 85] on button "Hàng đã giao" at bounding box center [560, 84] width 106 height 44
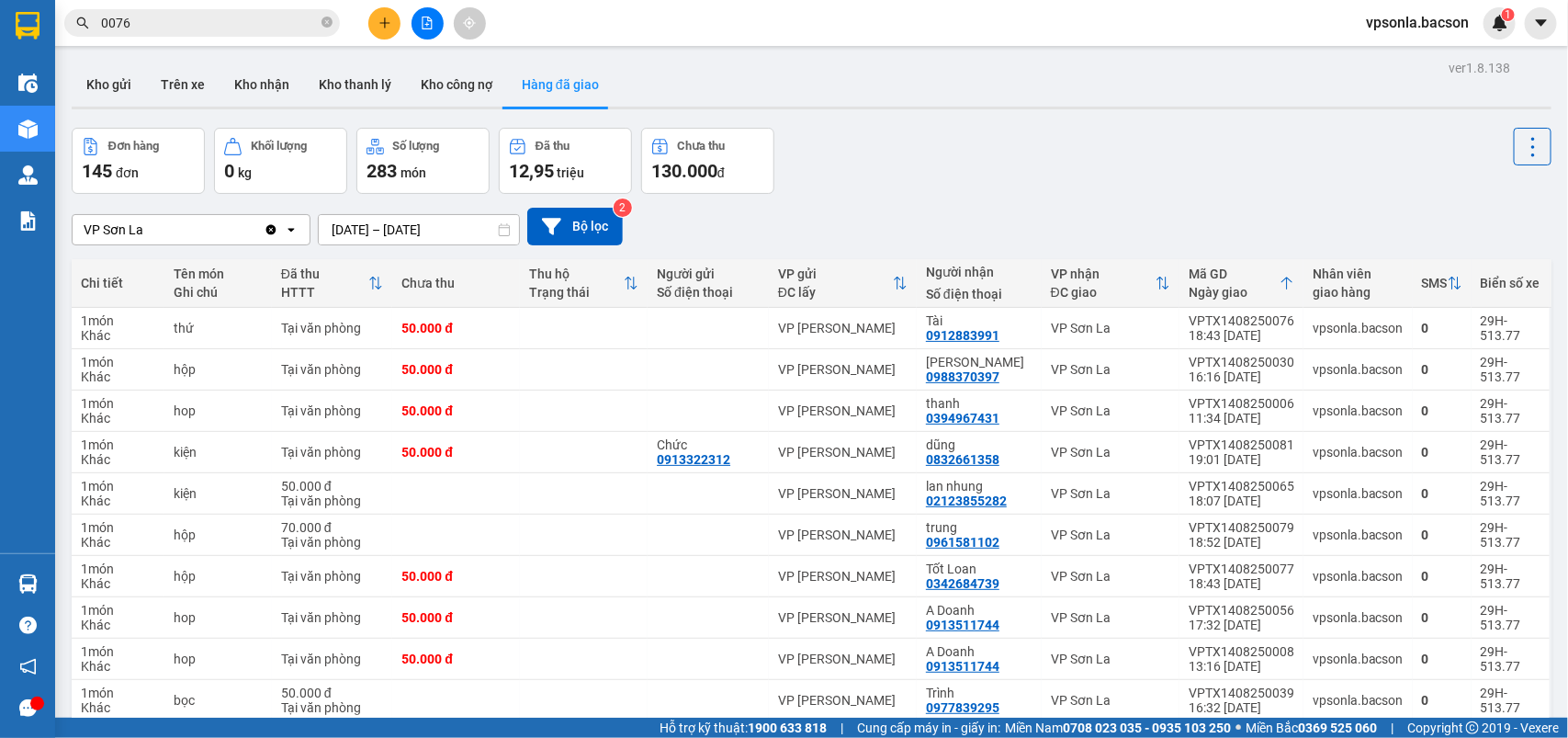
click at [141, 20] on input "0076" at bounding box center [209, 23] width 217 height 20
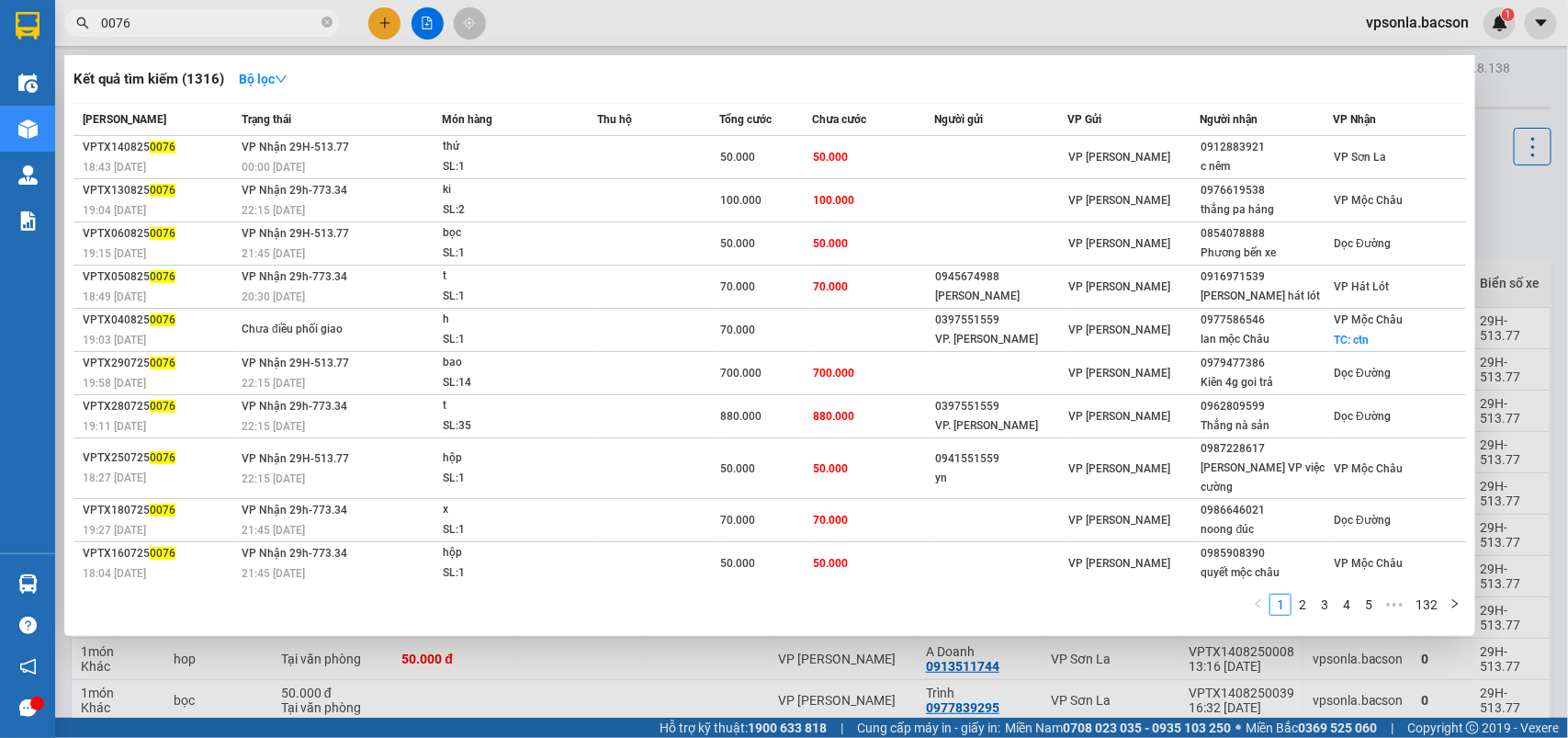
click at [141, 20] on input "0076" at bounding box center [209, 23] width 217 height 20
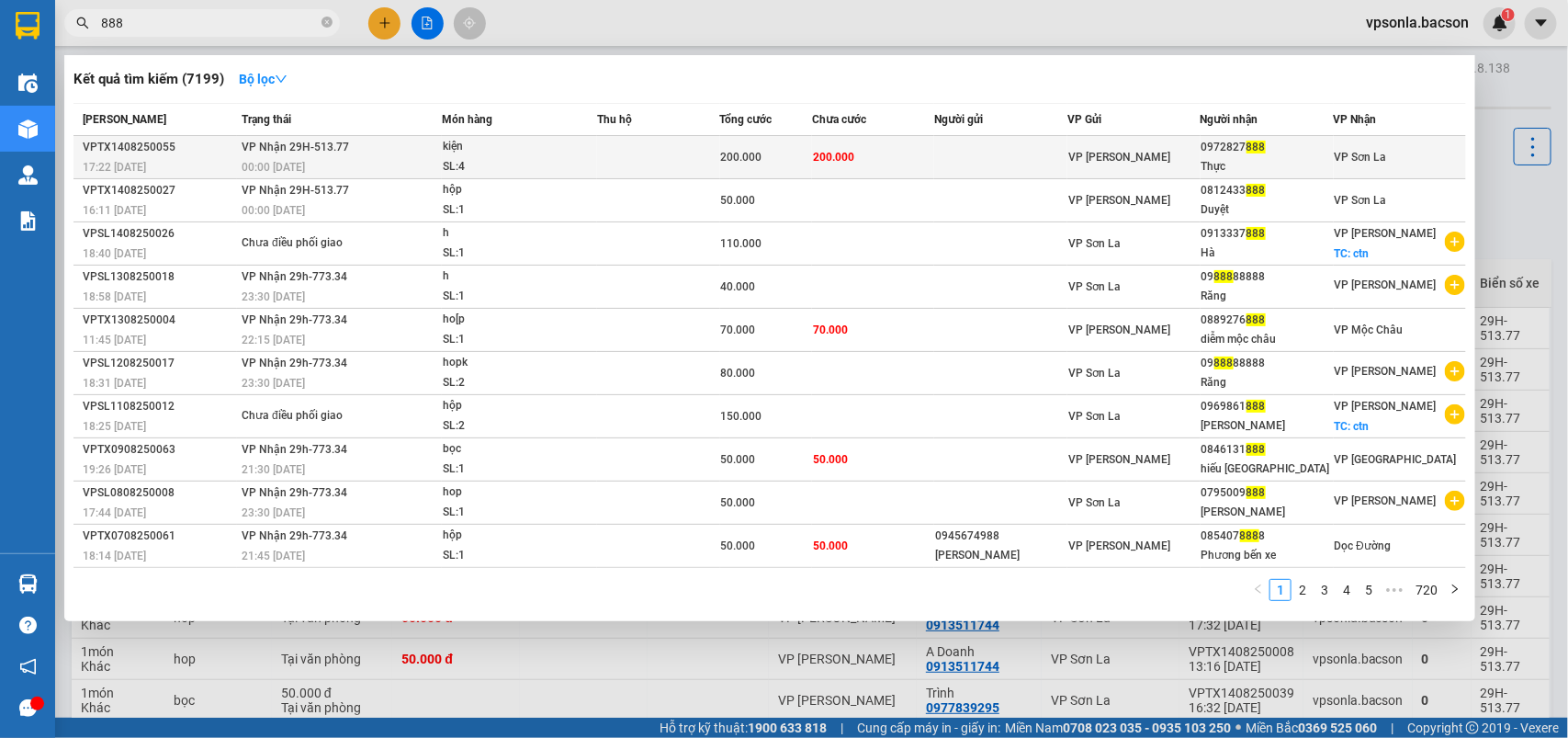
type input "888"
click at [1234, 152] on div "0972827 888" at bounding box center [1267, 147] width 131 height 20
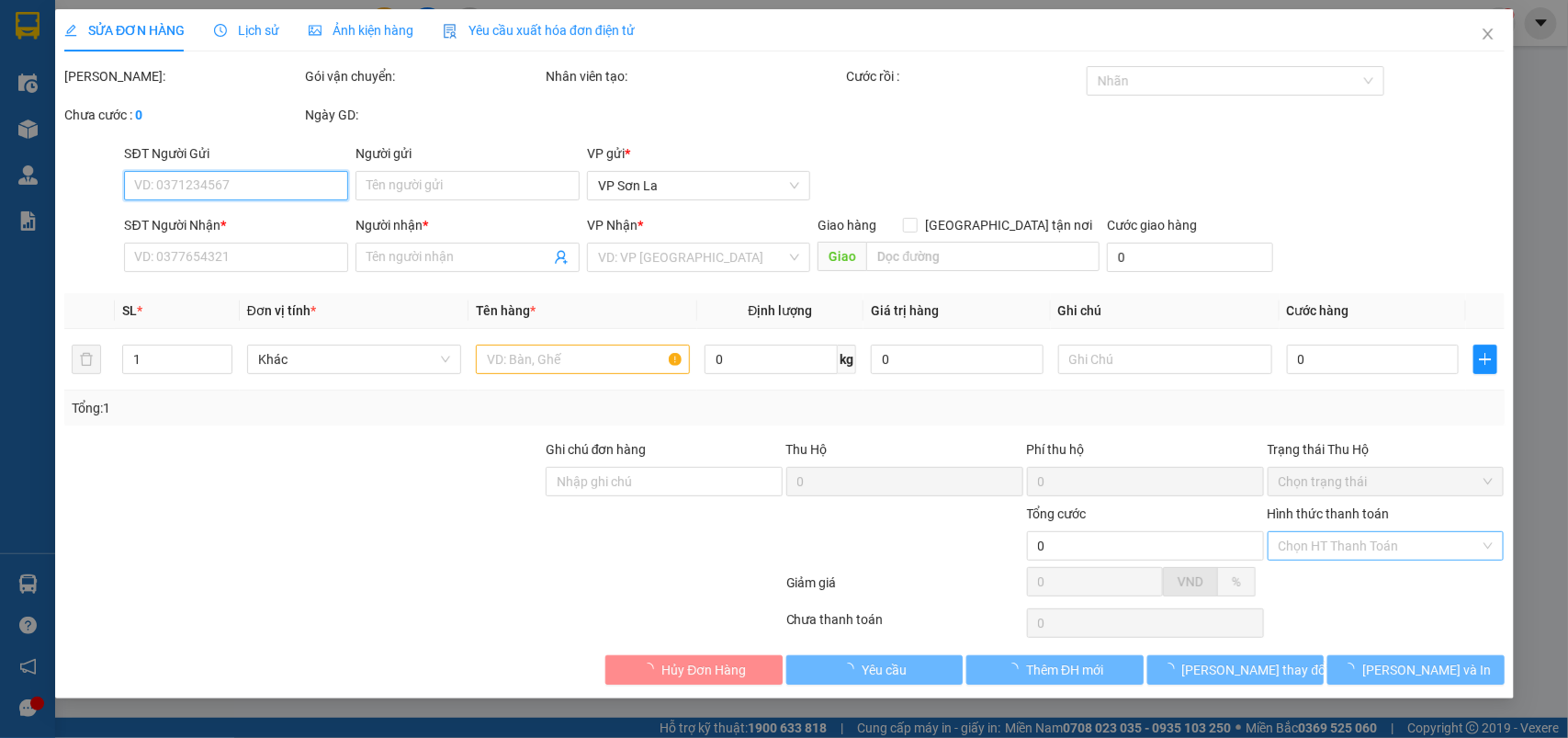
type input "0972827888"
type input "Thực"
type input "200.000"
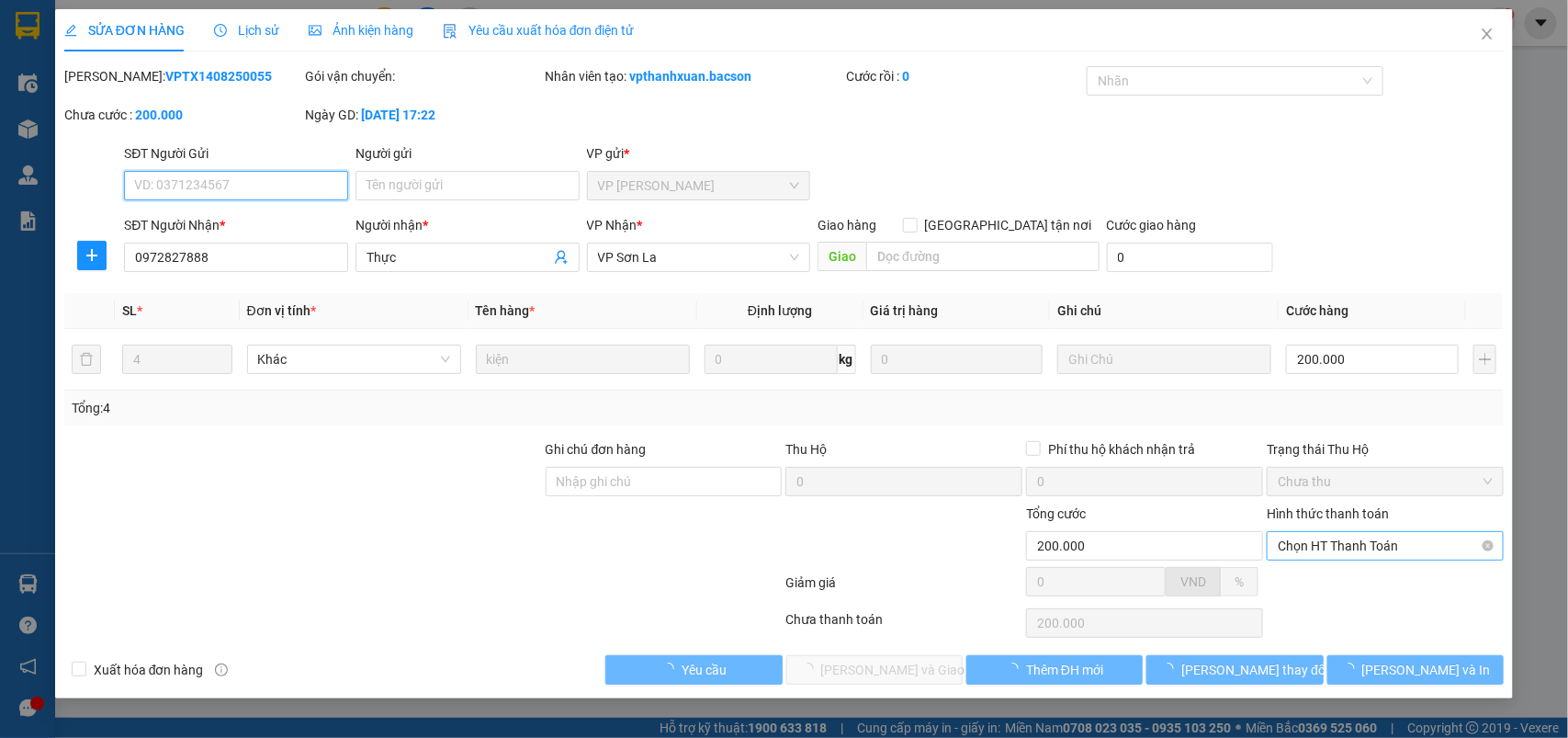
click at [1307, 540] on span "Chọn HT Thanh Toán" at bounding box center [1385, 546] width 215 height 28
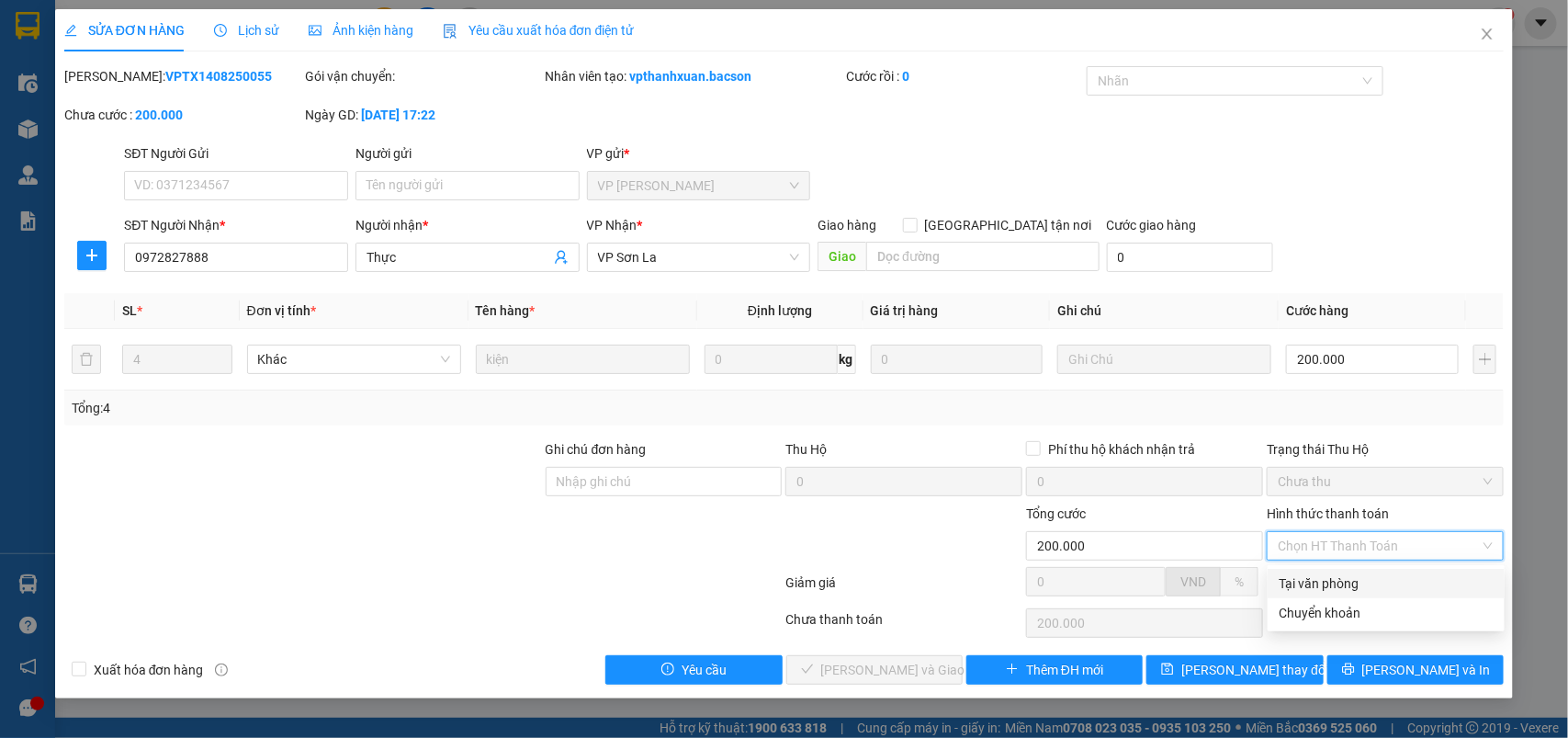
click at [1305, 574] on div "Tại văn phòng" at bounding box center [1386, 583] width 215 height 20
type input "0"
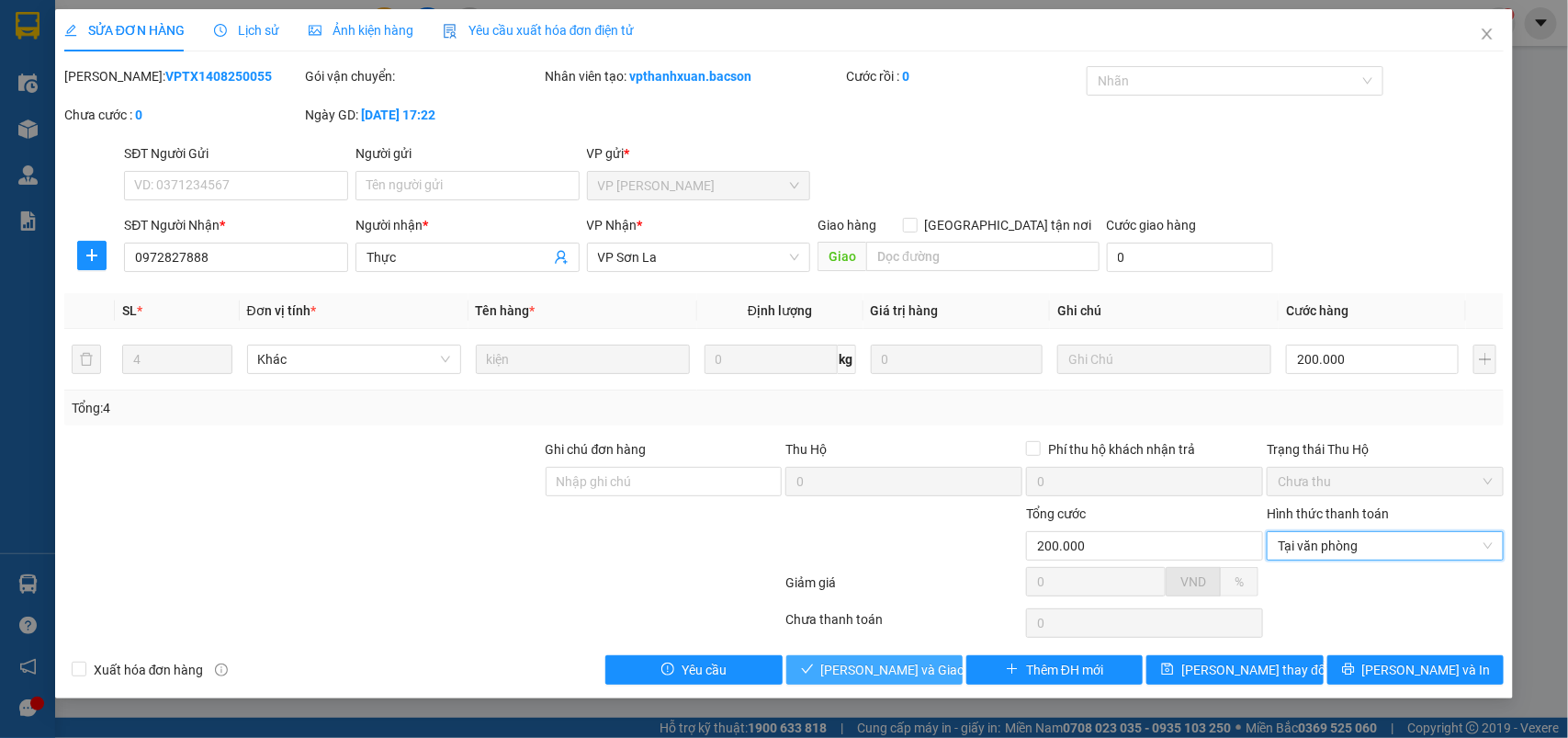
click at [943, 660] on button "[PERSON_NAME] và Giao hàng" at bounding box center [874, 670] width 176 height 30
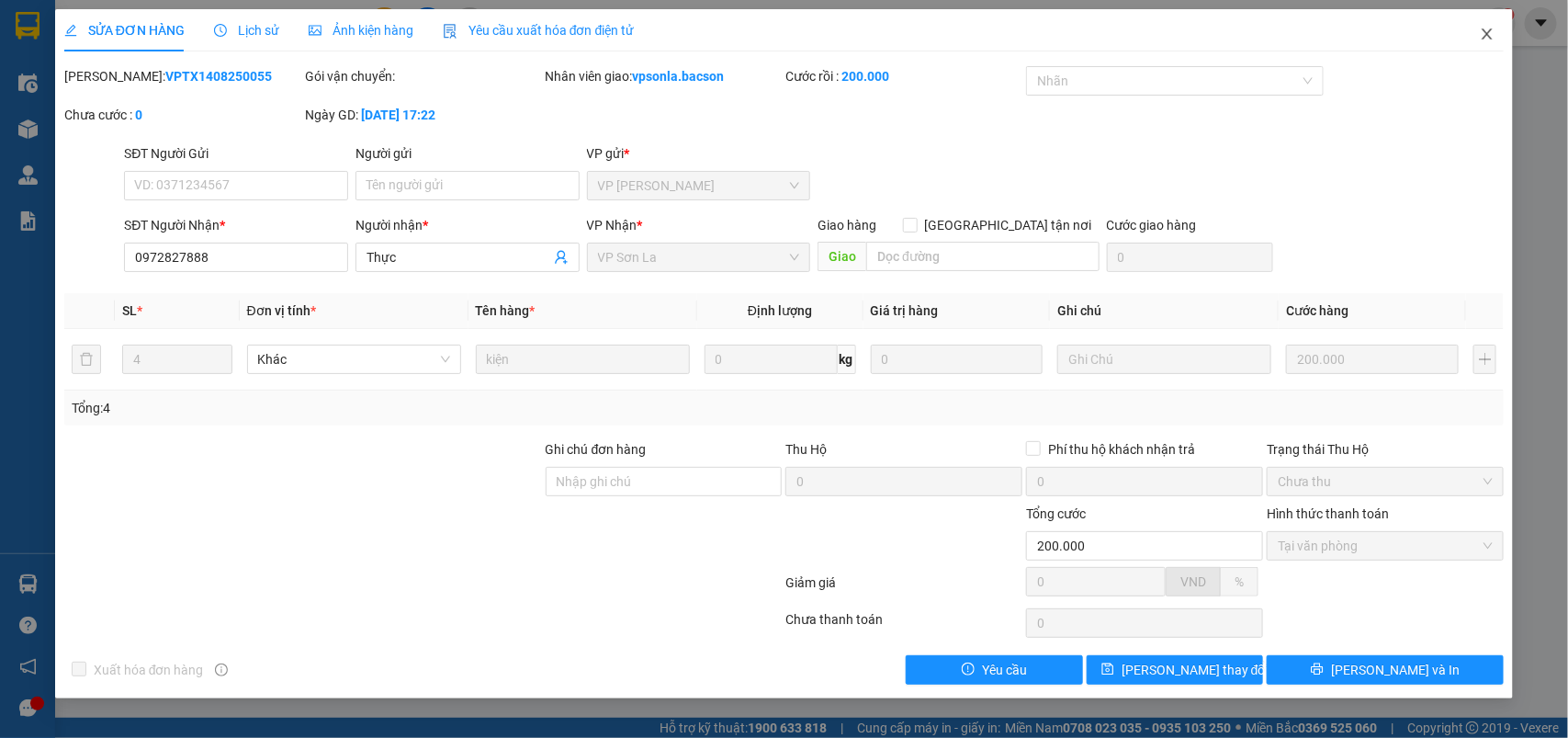
click at [1484, 31] on icon "close" at bounding box center [1487, 34] width 10 height 11
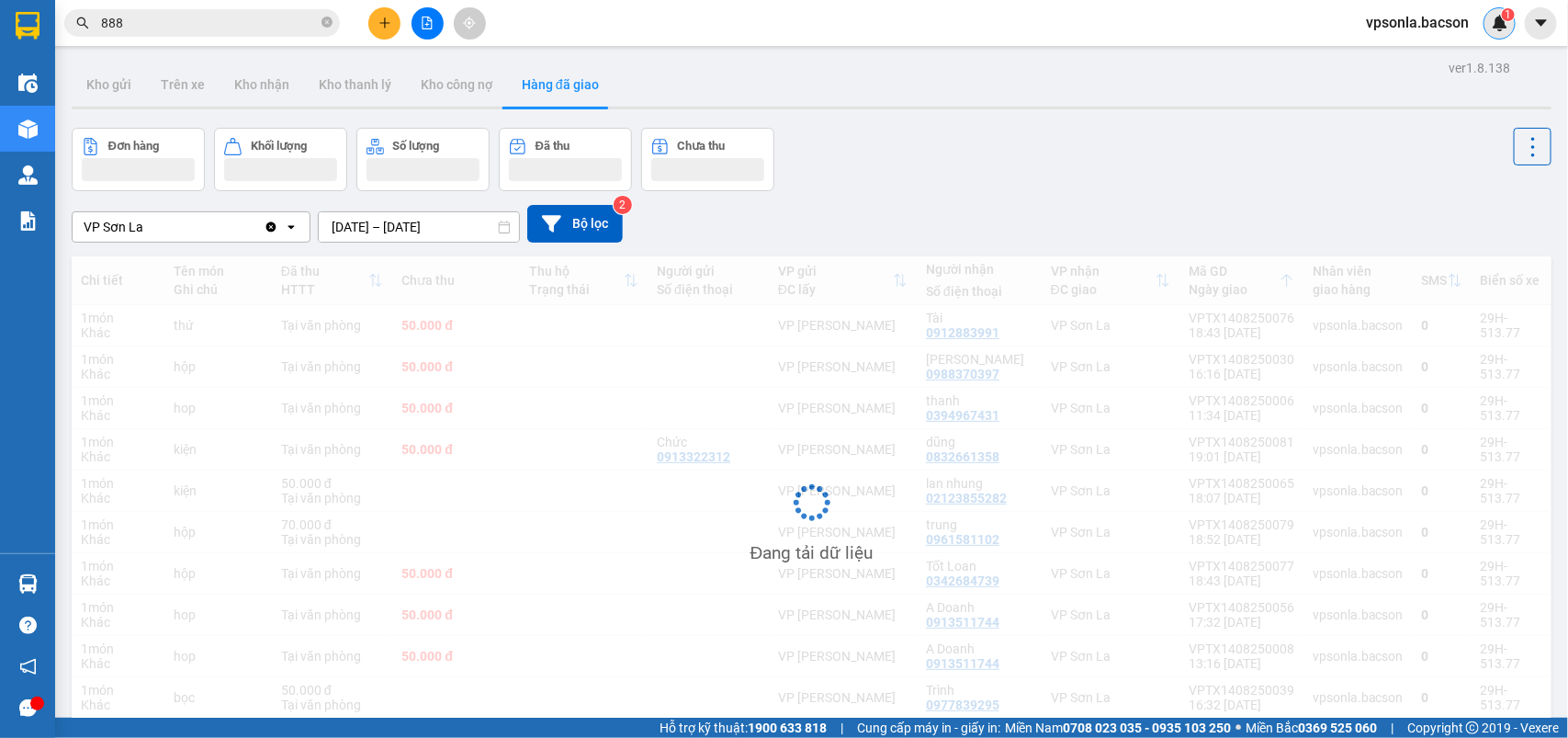
click at [1489, 33] on div "1" at bounding box center [1499, 23] width 33 height 33
click at [1489, 33] on body "Kết quả tìm kiếm ( 7199 ) Bộ lọc Mã ĐH Trạng thái Món hàng Thu hộ Tổng cước Chư…" at bounding box center [784, 369] width 1568 height 738
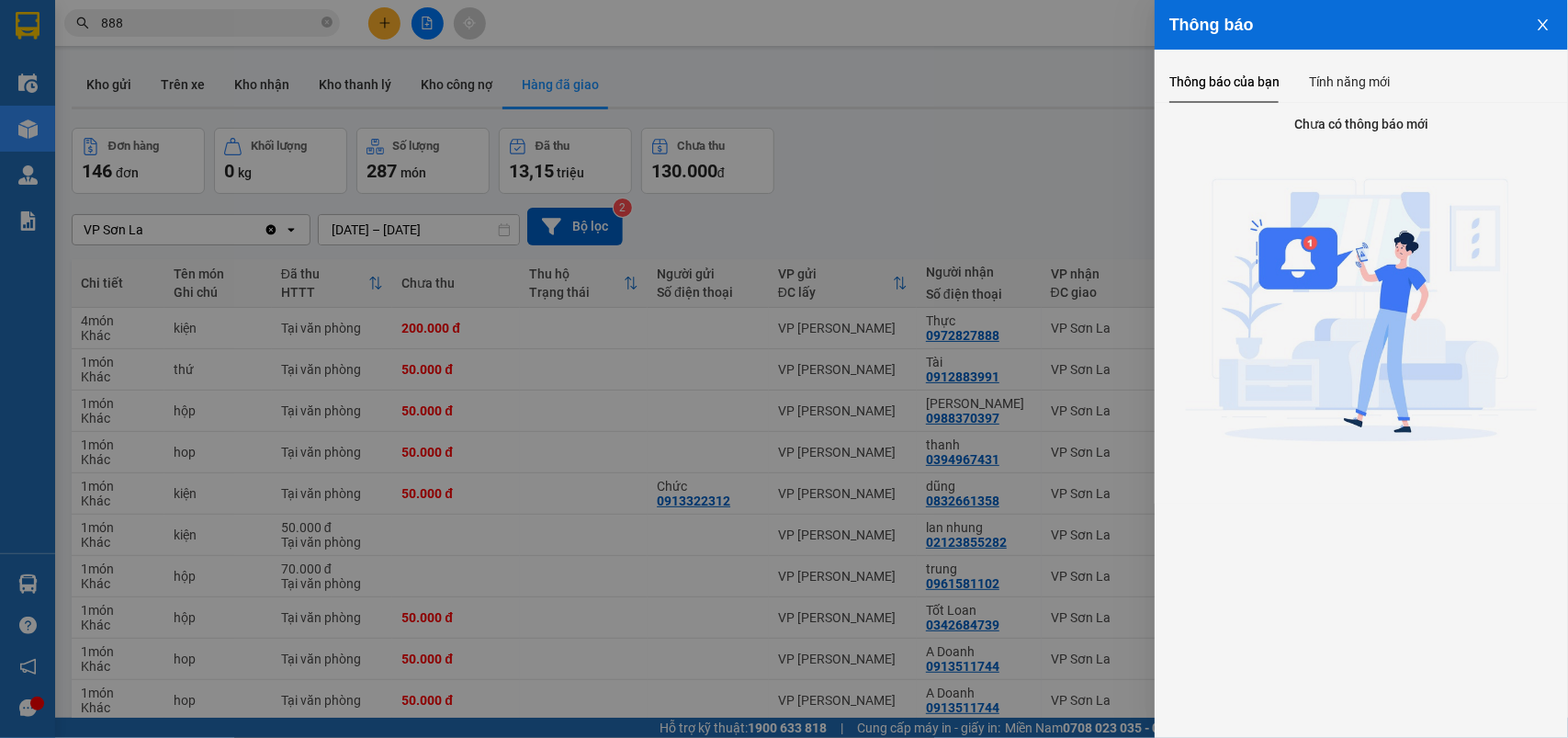
click at [144, 24] on div at bounding box center [784, 369] width 1568 height 738
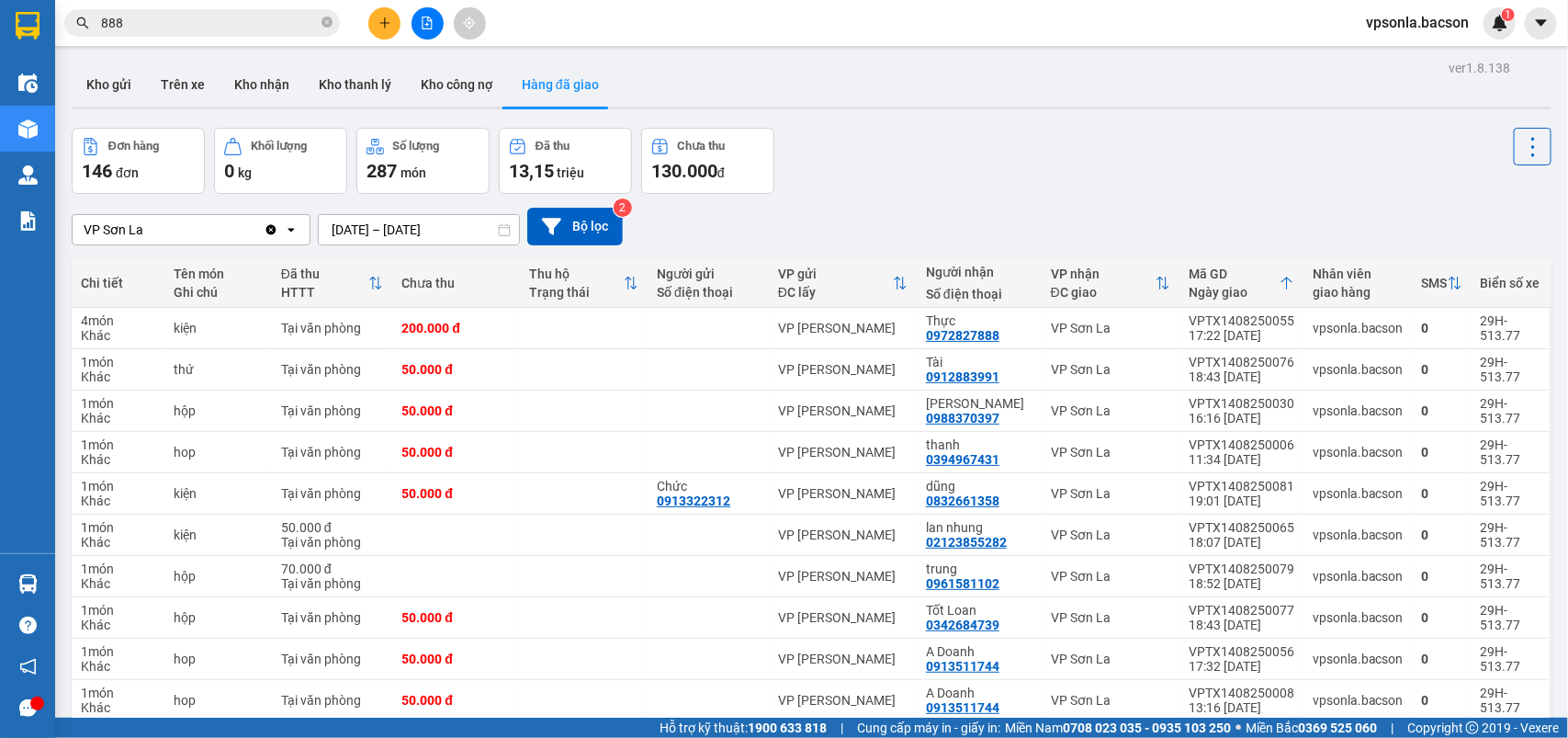
click at [144, 24] on input "888" at bounding box center [209, 23] width 217 height 20
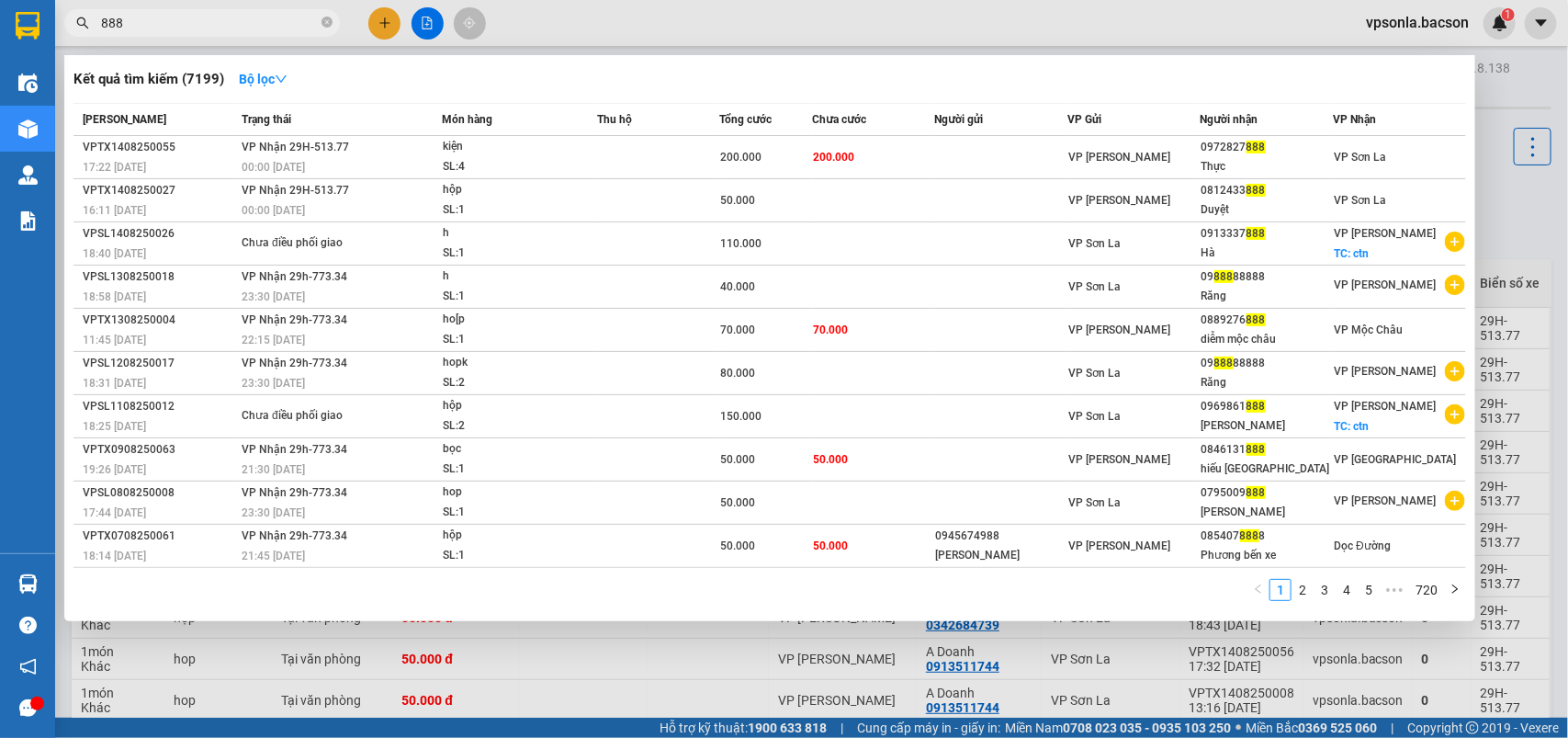
click at [144, 24] on input "888" at bounding box center [209, 23] width 217 height 20
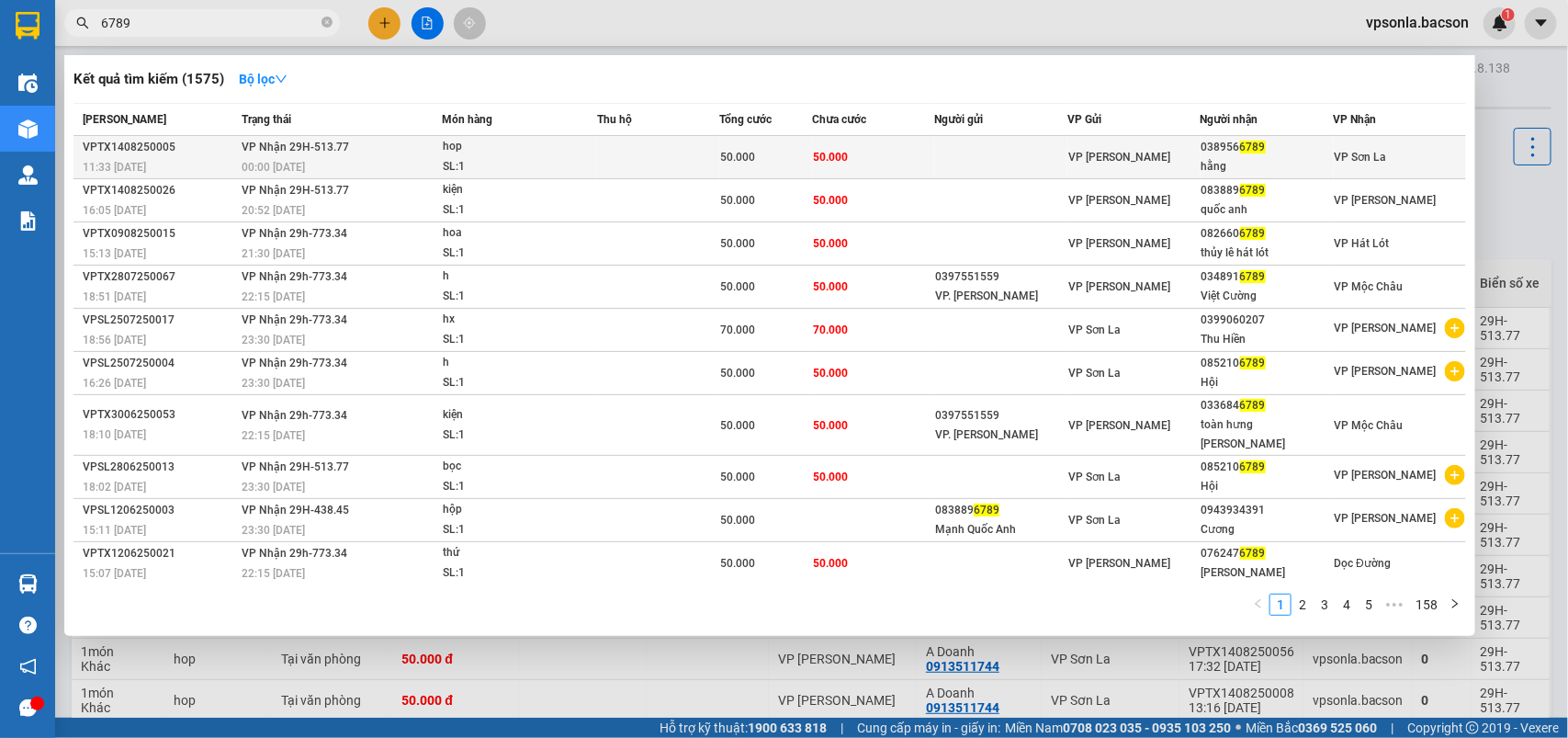
type input "6789"
click at [1323, 157] on div "hằng" at bounding box center [1267, 167] width 131 height 20
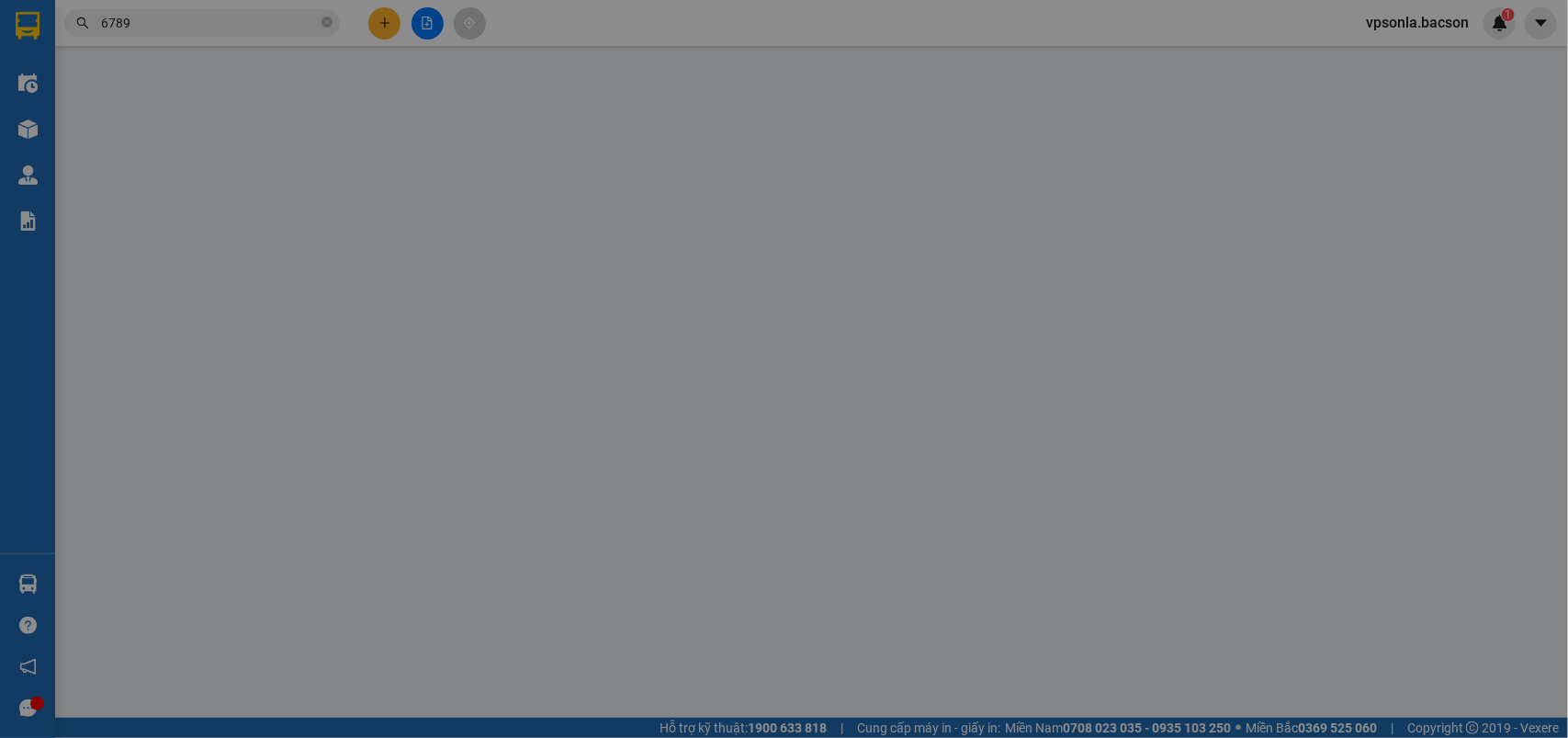
type input "0389566789"
type input "hằng"
type input "50.000"
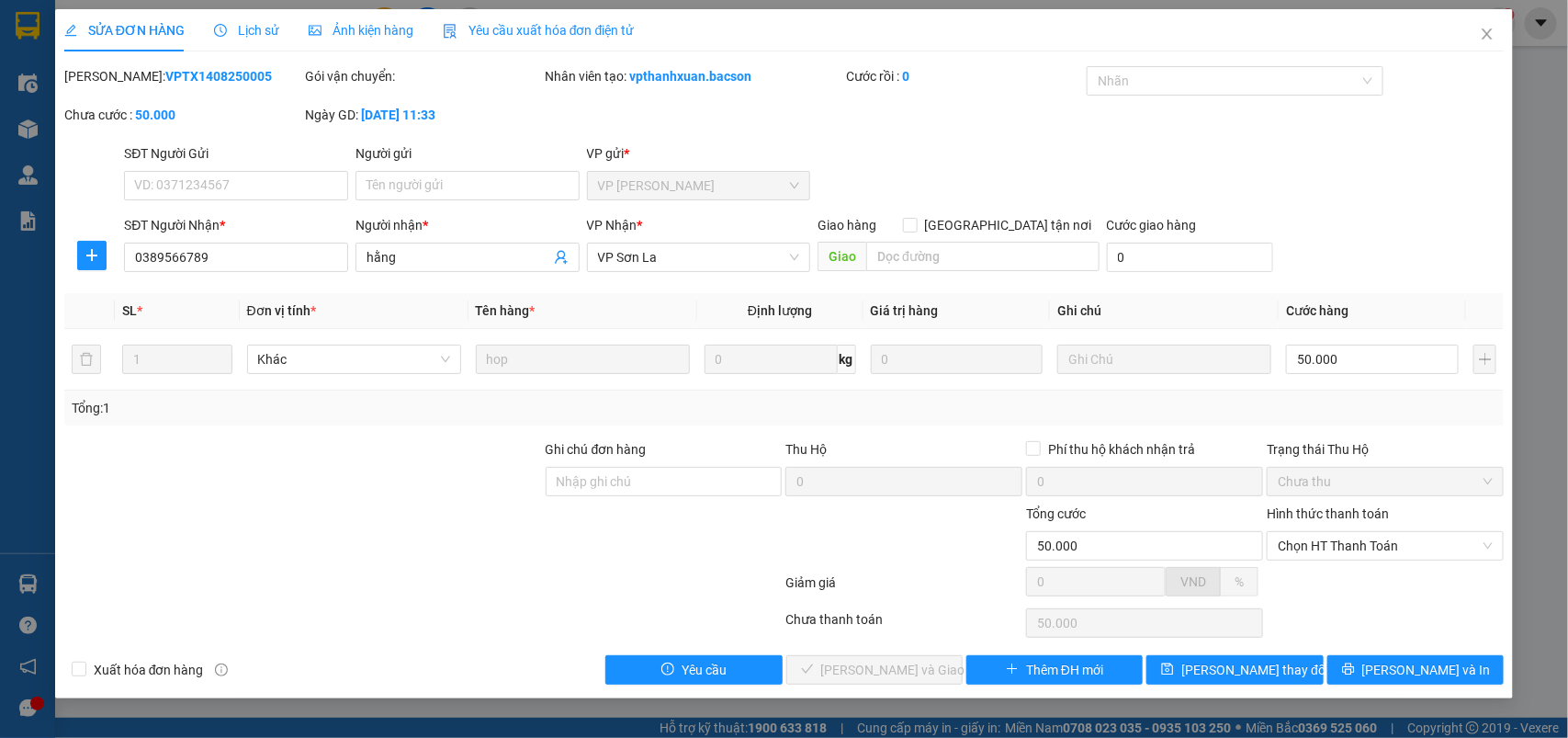
click at [1301, 565] on div "Hình thức thanh toán Chọn HT Thanh Toán" at bounding box center [1385, 535] width 237 height 64
click at [1323, 545] on span "Chọn HT Thanh Toán" at bounding box center [1385, 546] width 215 height 28
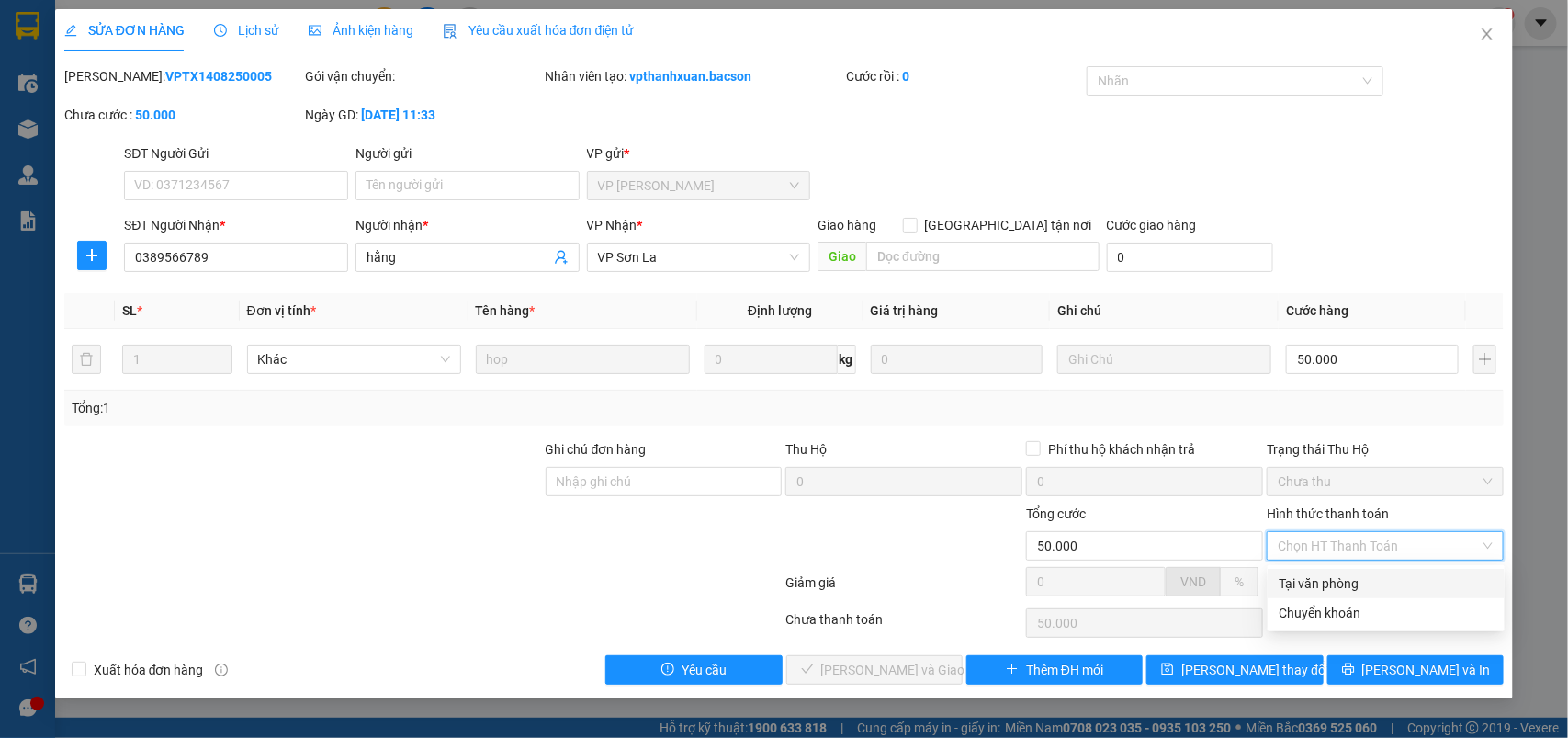
click at [1312, 583] on div "Tại văn phòng" at bounding box center [1386, 583] width 215 height 20
type input "0"
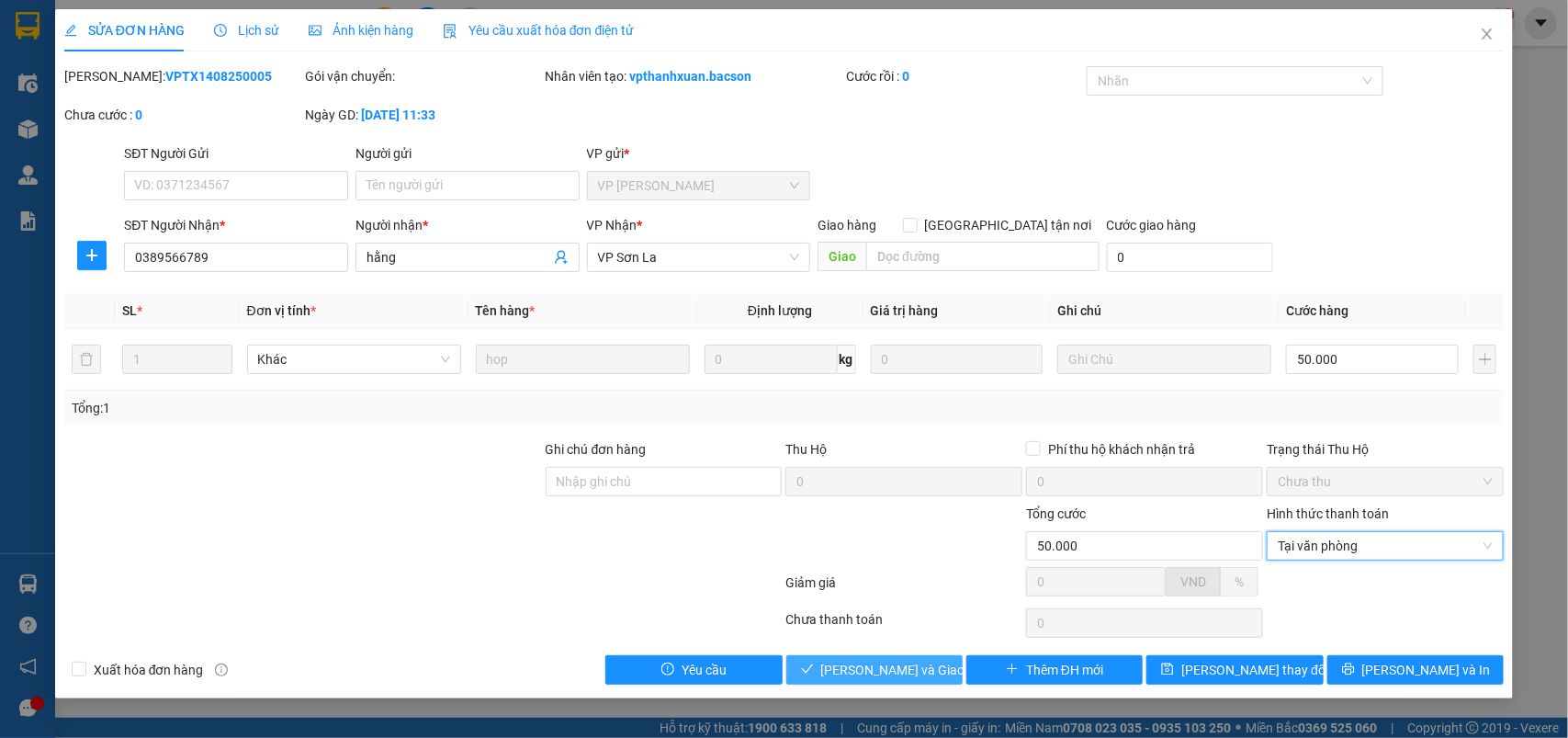
click at [909, 671] on span "[PERSON_NAME] và Giao hàng" at bounding box center [909, 670] width 176 height 20
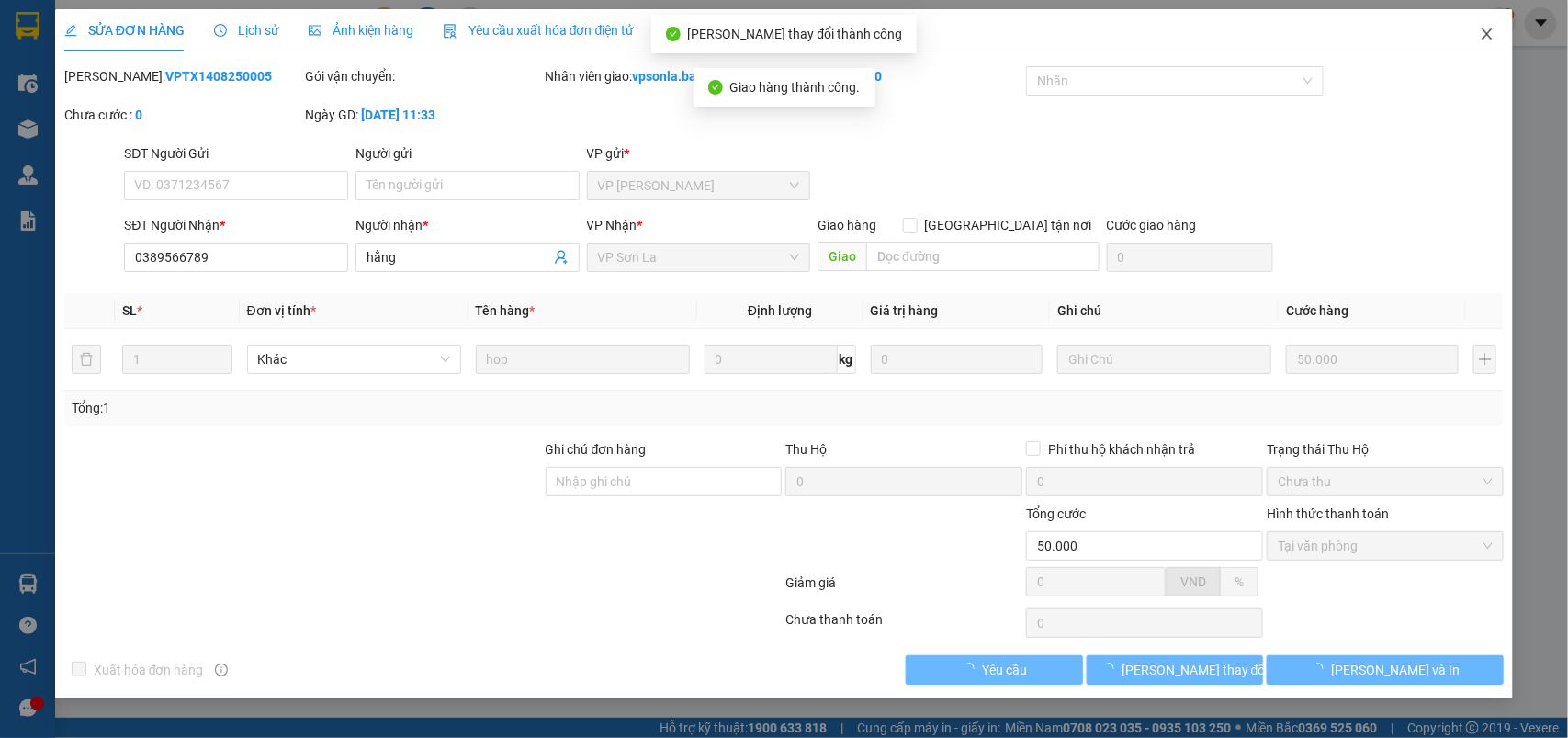
click at [1490, 30] on icon "close" at bounding box center [1488, 34] width 15 height 15
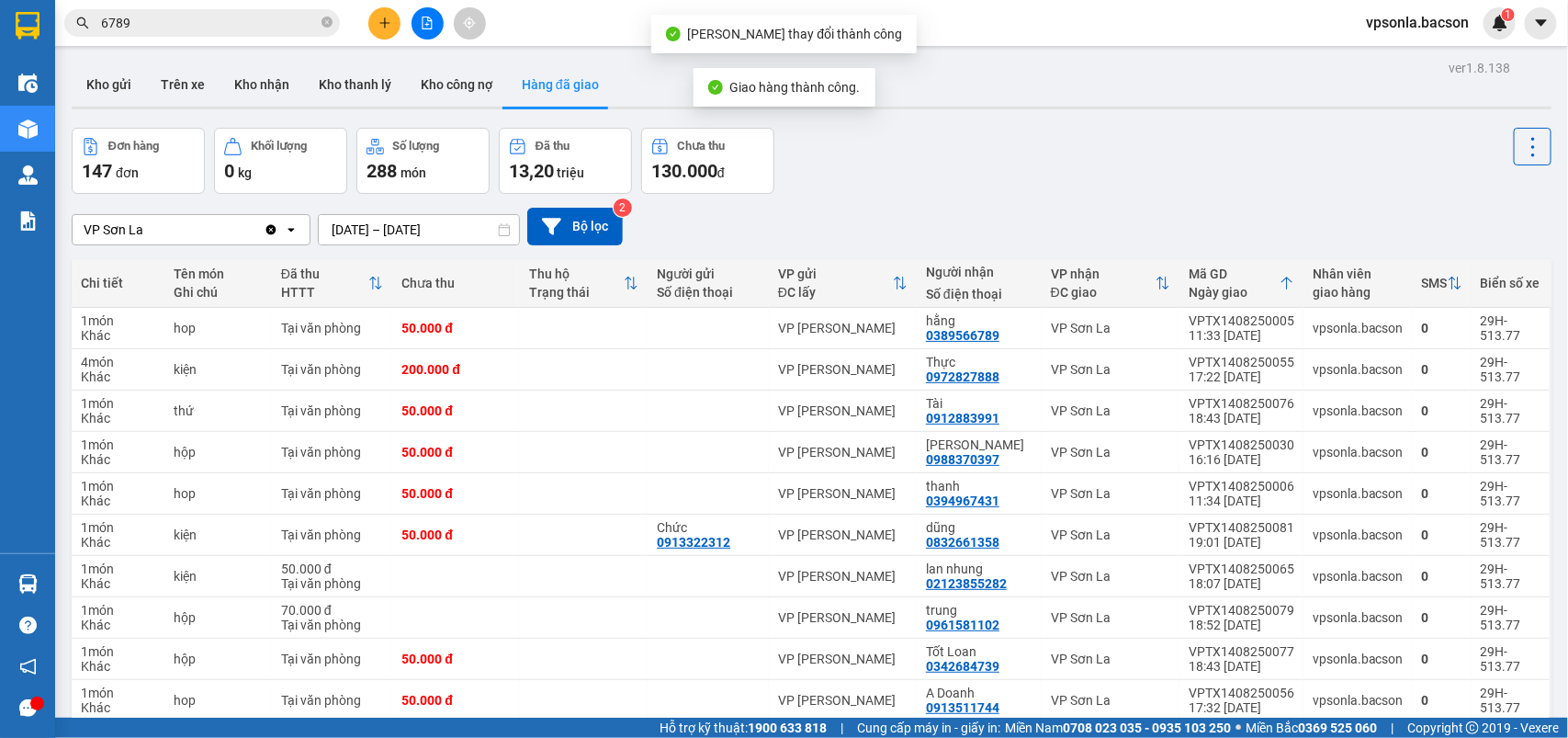
click at [1113, 153] on div "Đơn hàng 147 đơn Khối lượng 0 kg Số lượng 288 món Đã thu 13,20 triệu Chưa thu 1…" at bounding box center [811, 160] width 1480 height 66
click at [95, 89] on button "Kho gửi" at bounding box center [109, 84] width 75 height 44
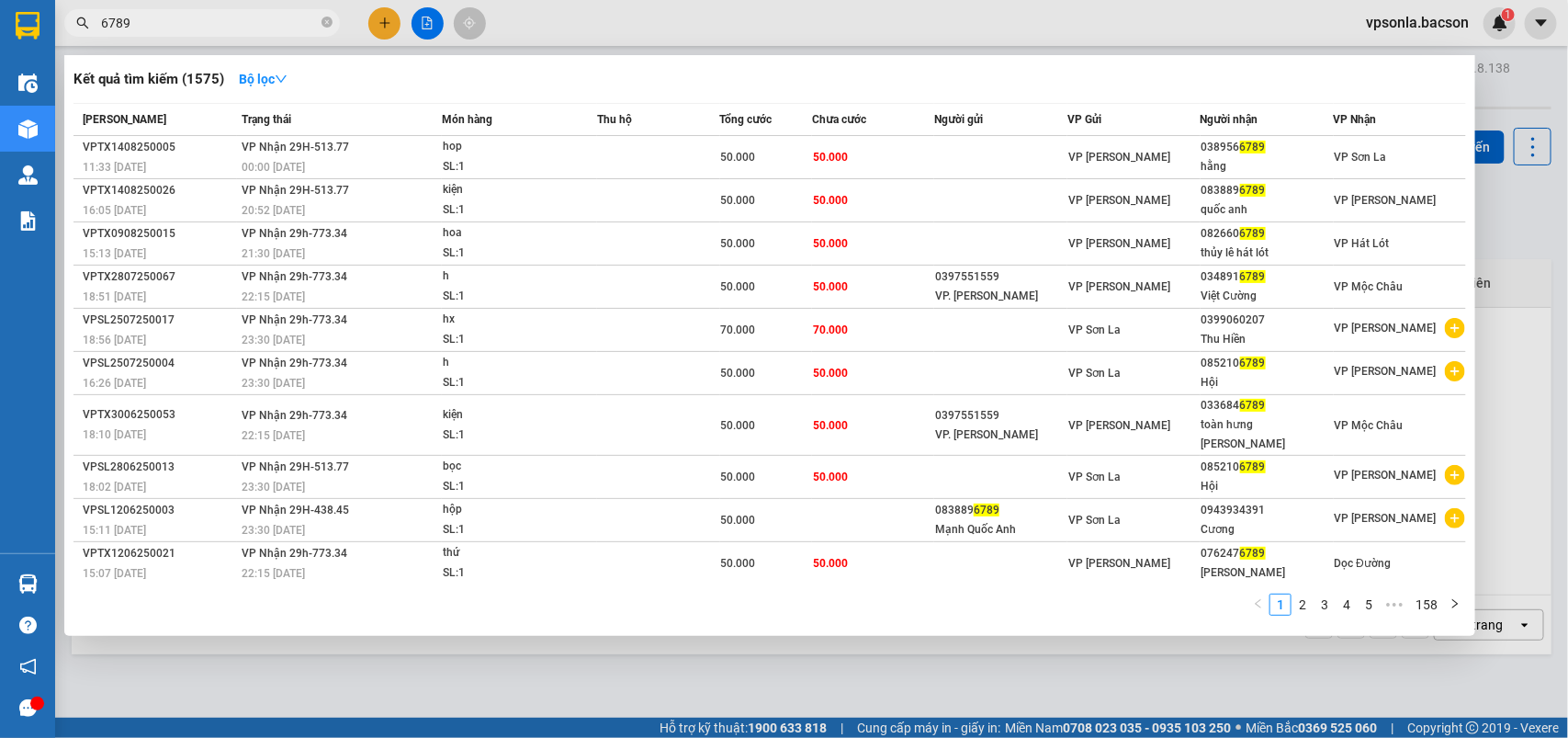
click at [164, 19] on input "6789" at bounding box center [209, 23] width 217 height 20
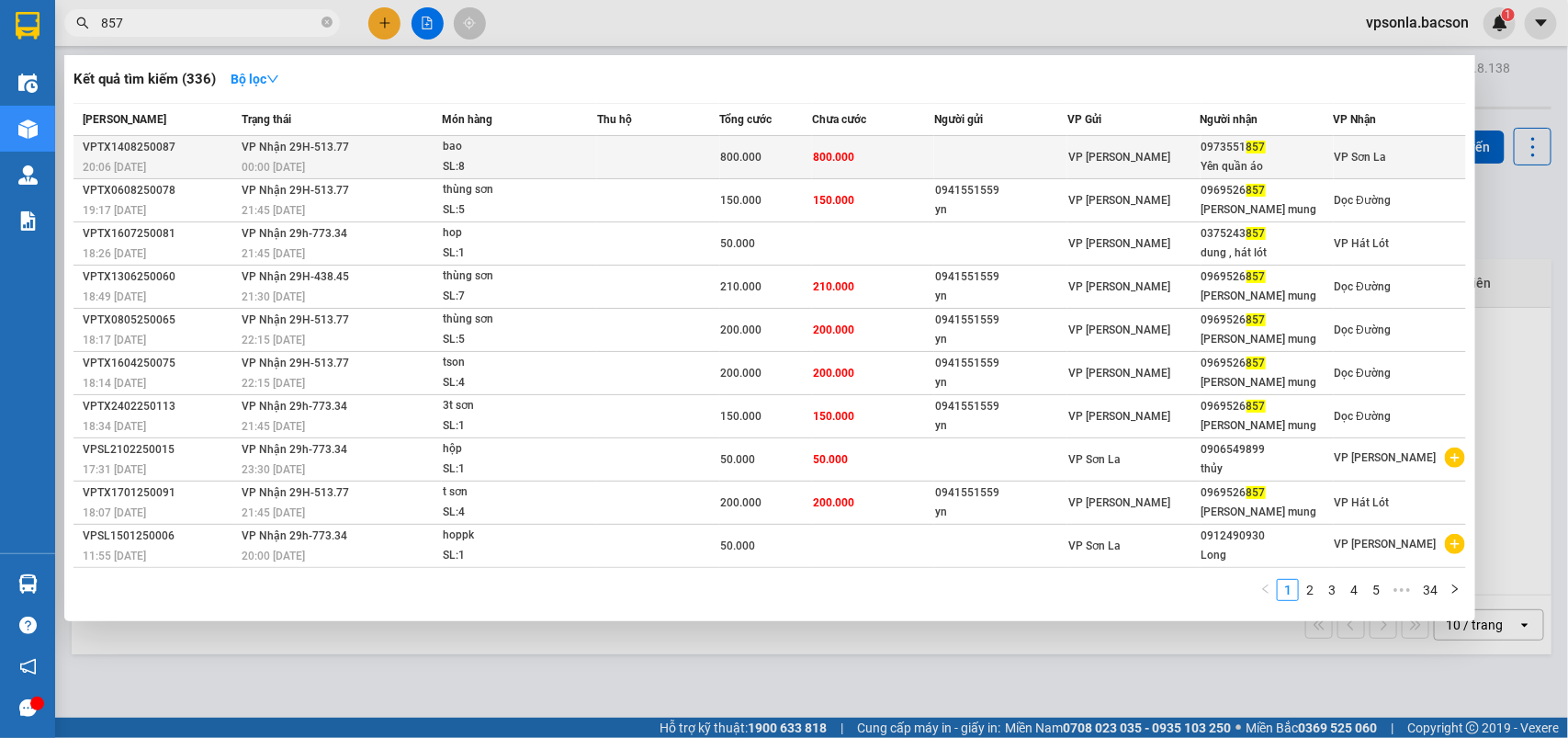
type input "857"
click at [1179, 148] on div "VP [PERSON_NAME]" at bounding box center [1134, 157] width 131 height 20
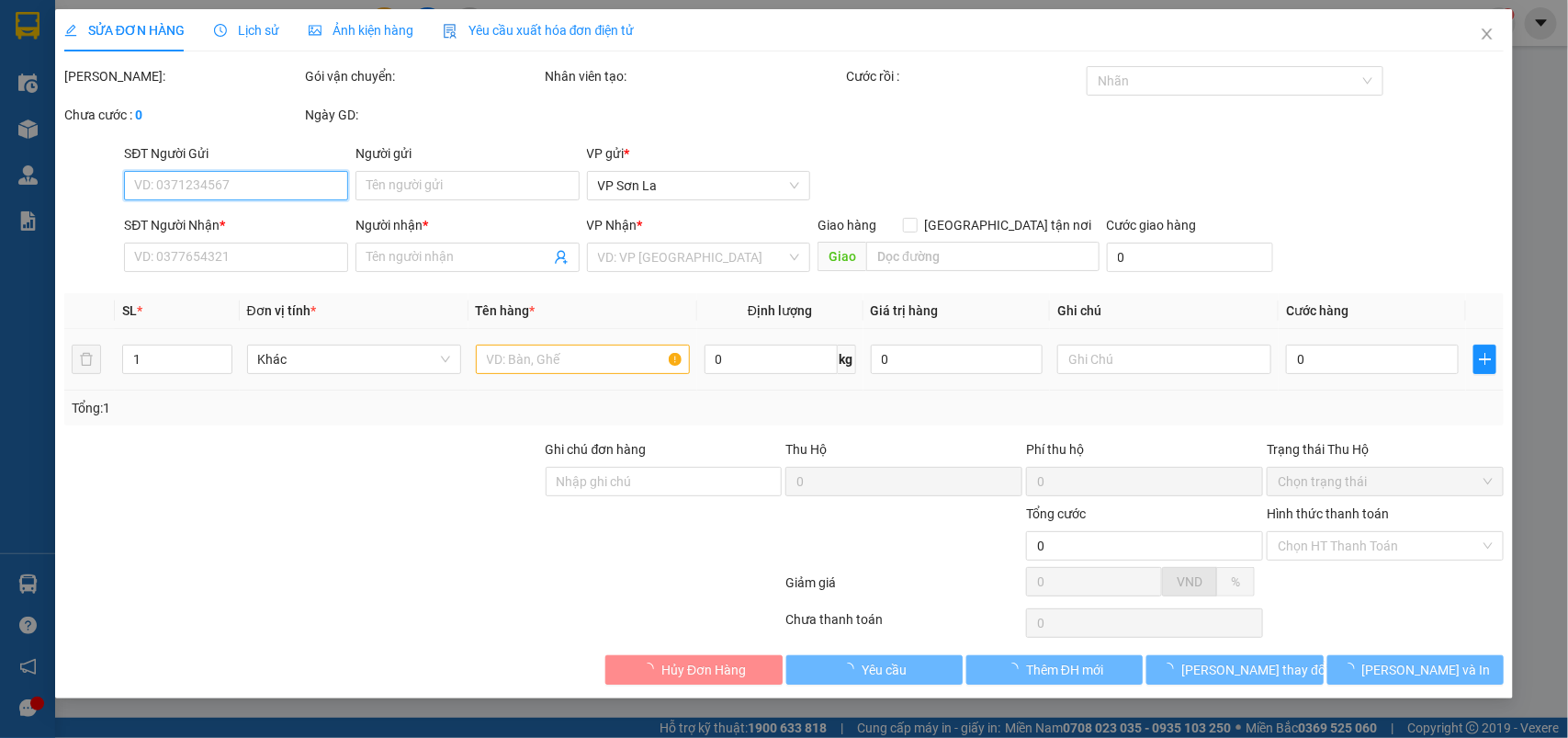
type input "0973551857"
type input "Yên quần áo"
type input "800.000"
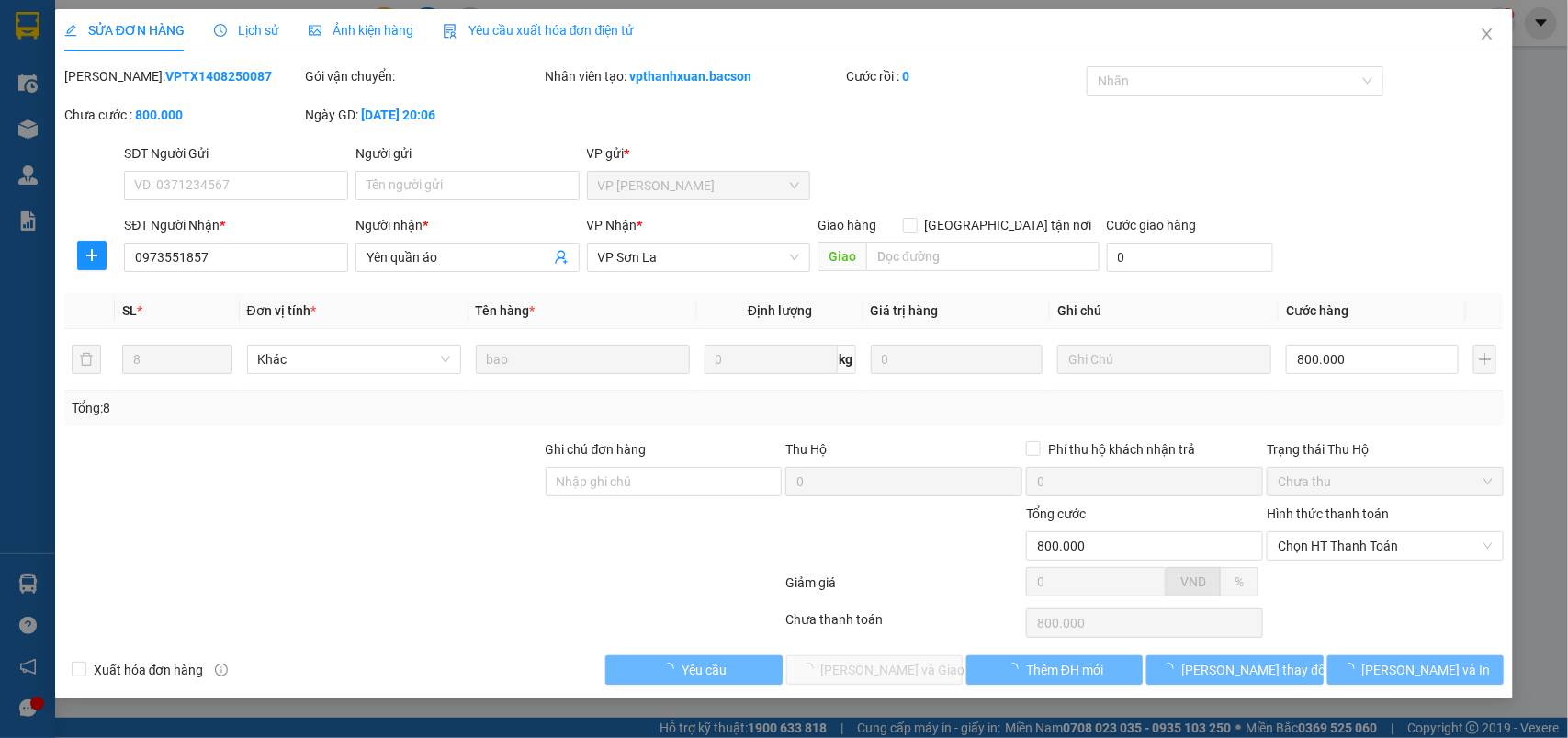
click at [1284, 530] on div "Hình thức thanh toán" at bounding box center [1385, 517] width 237 height 28
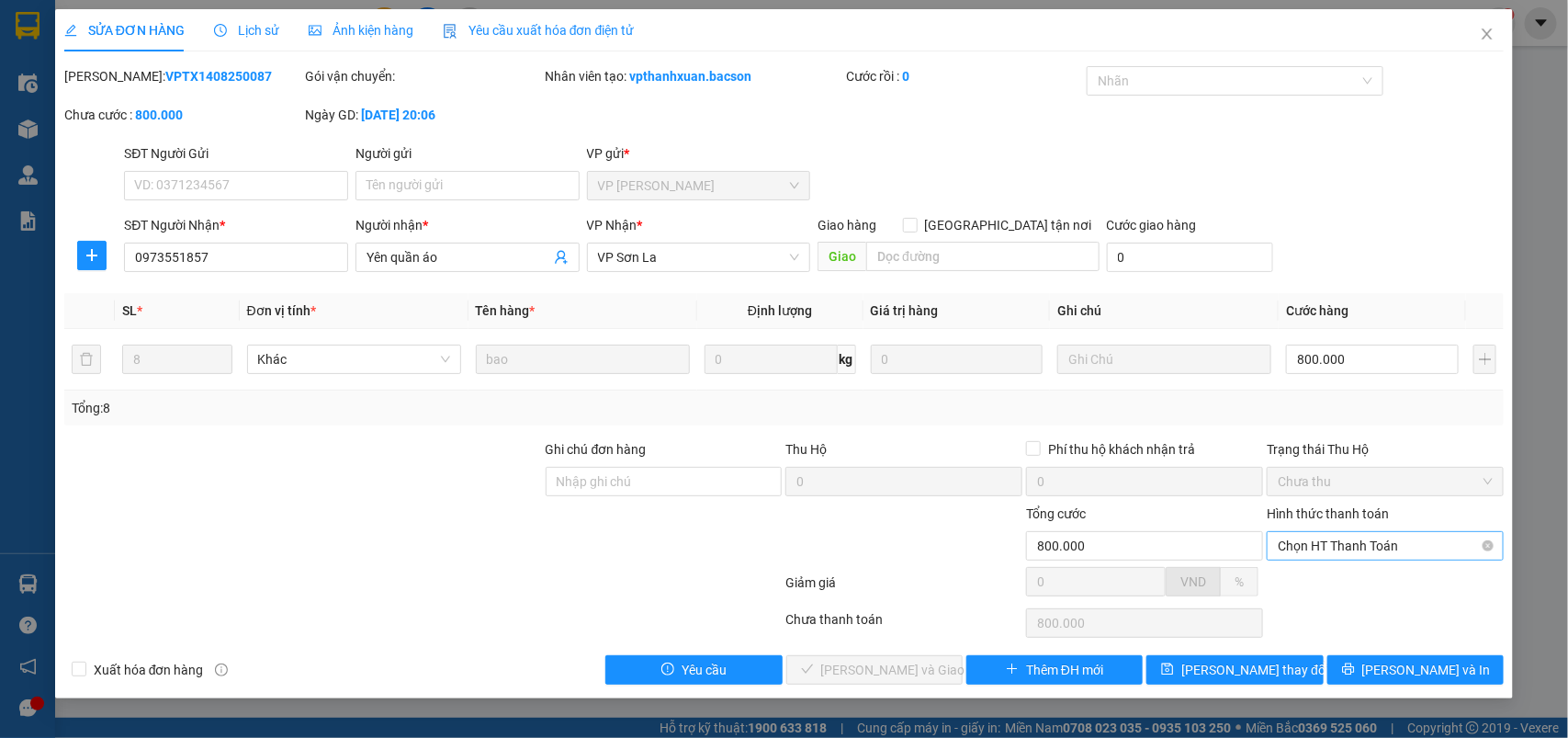
click at [1290, 540] on span "Chọn HT Thanh Toán" at bounding box center [1385, 546] width 215 height 28
drag, startPoint x: 1291, startPoint y: 574, endPoint x: 1246, endPoint y: 593, distance: 48.8
click at [1291, 575] on div "Tại văn phòng" at bounding box center [1386, 583] width 215 height 20
type input "0"
click at [888, 653] on div "Total Paid Fee 0 Total UnPaid Fee 800.000 Cash Collection Total Fee Mã ĐH: VPTX…" at bounding box center [784, 376] width 1440 height 619
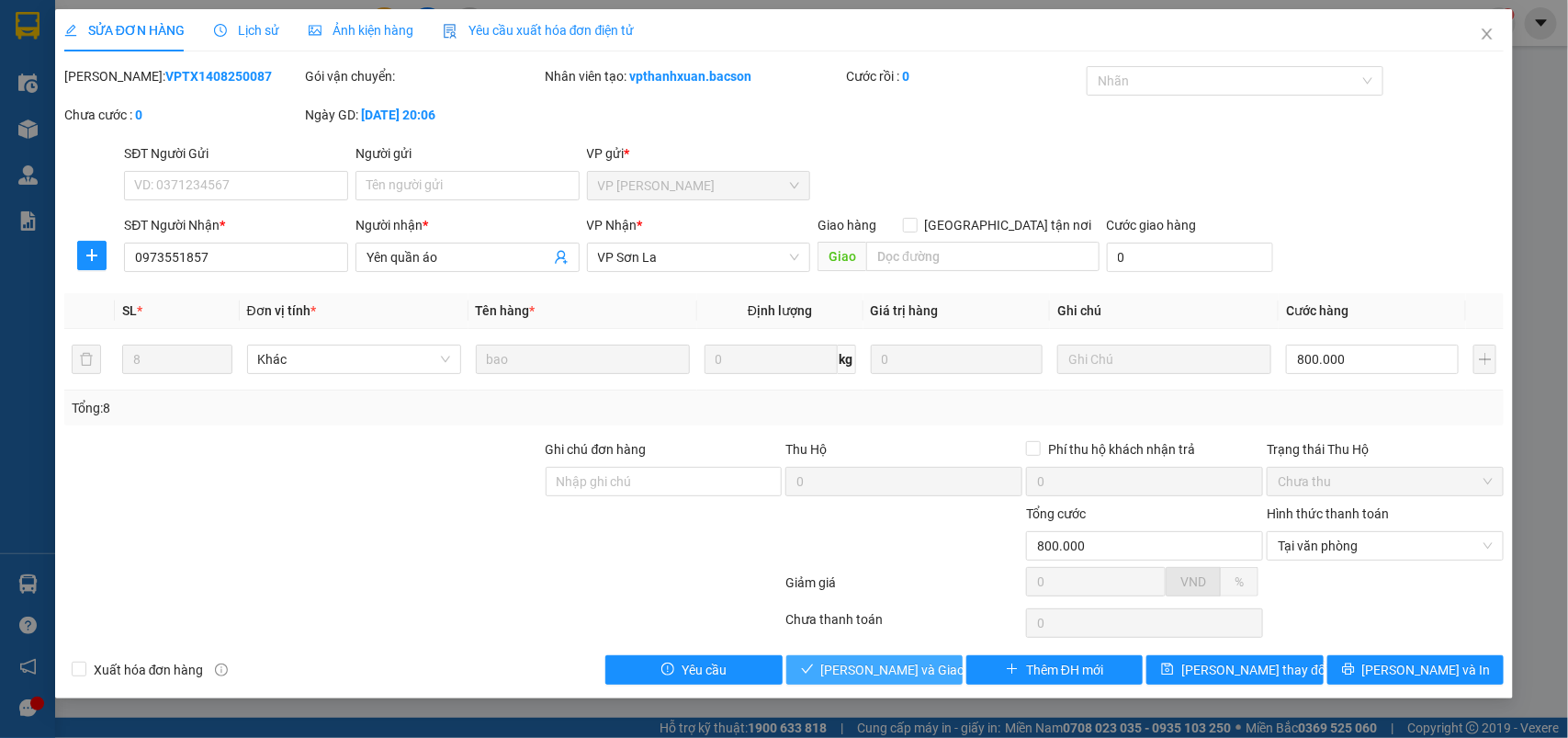
click at [879, 664] on span "[PERSON_NAME] và Giao hàng" at bounding box center [909, 670] width 176 height 20
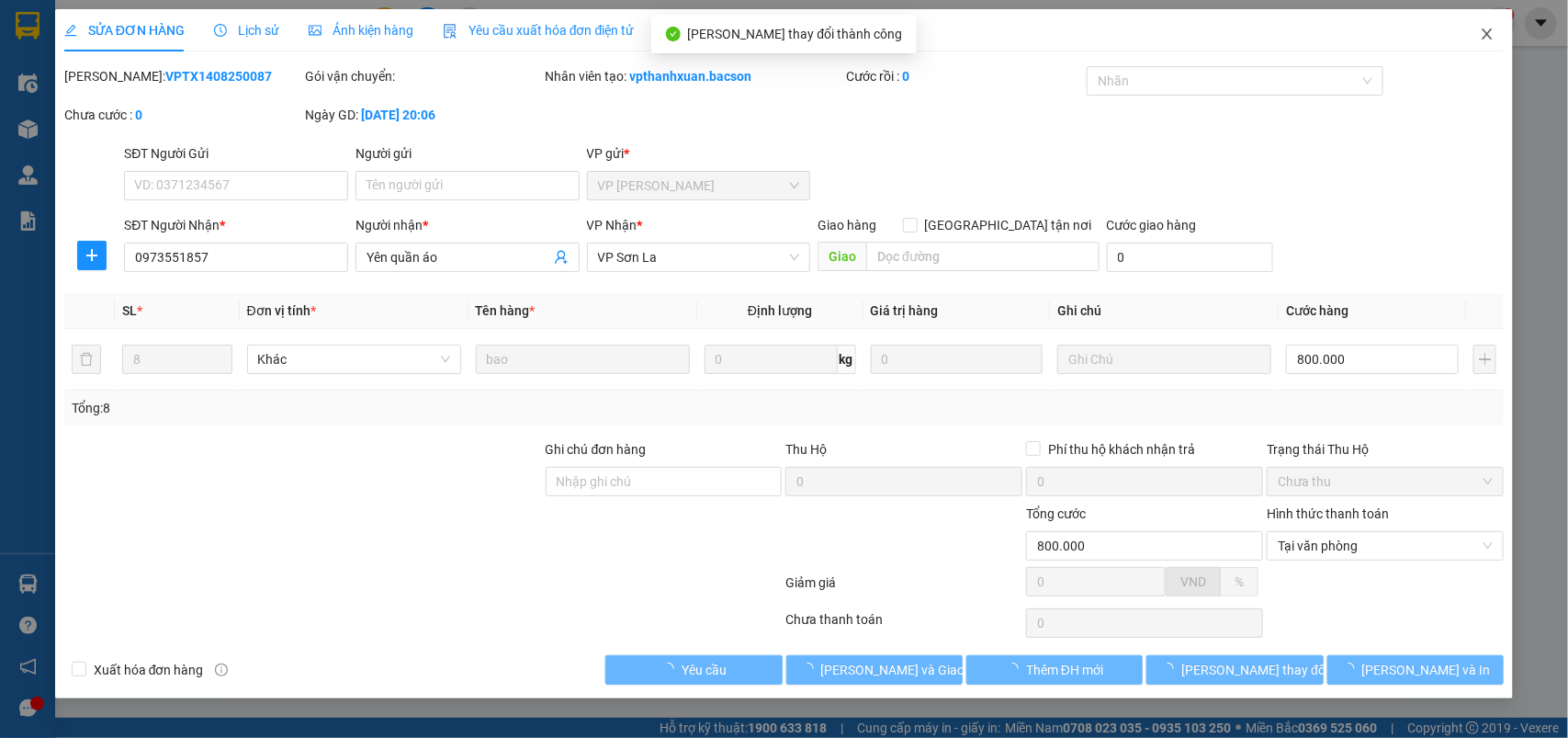
click at [1495, 38] on span "Close" at bounding box center [1487, 34] width 51 height 51
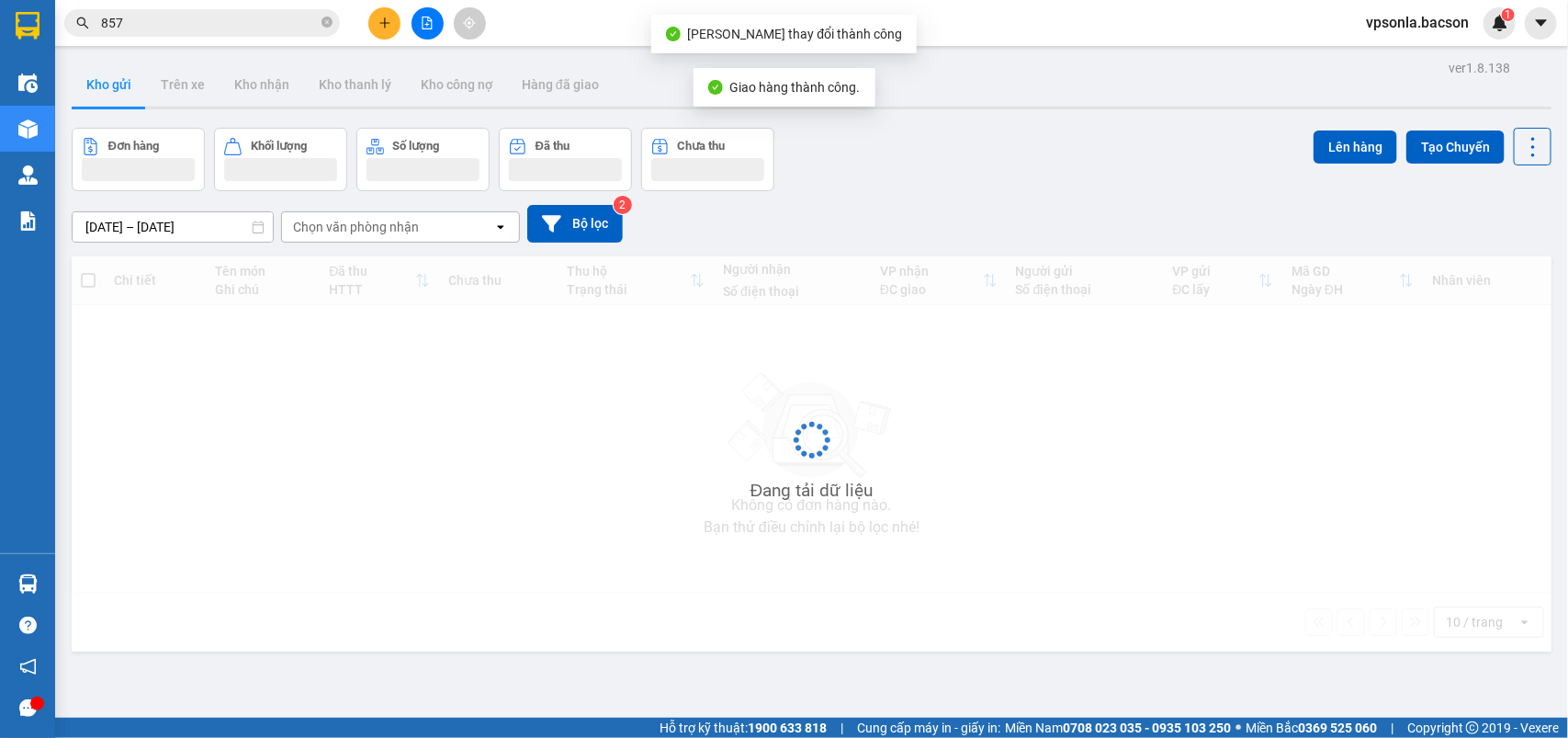
click at [1495, 38] on div "Kết quả tìm kiếm ( 336 ) Bộ lọc Mã ĐH Trạng thái Món hàng Thu hộ Tổng cước Chưa…" at bounding box center [784, 22] width 1568 height 46
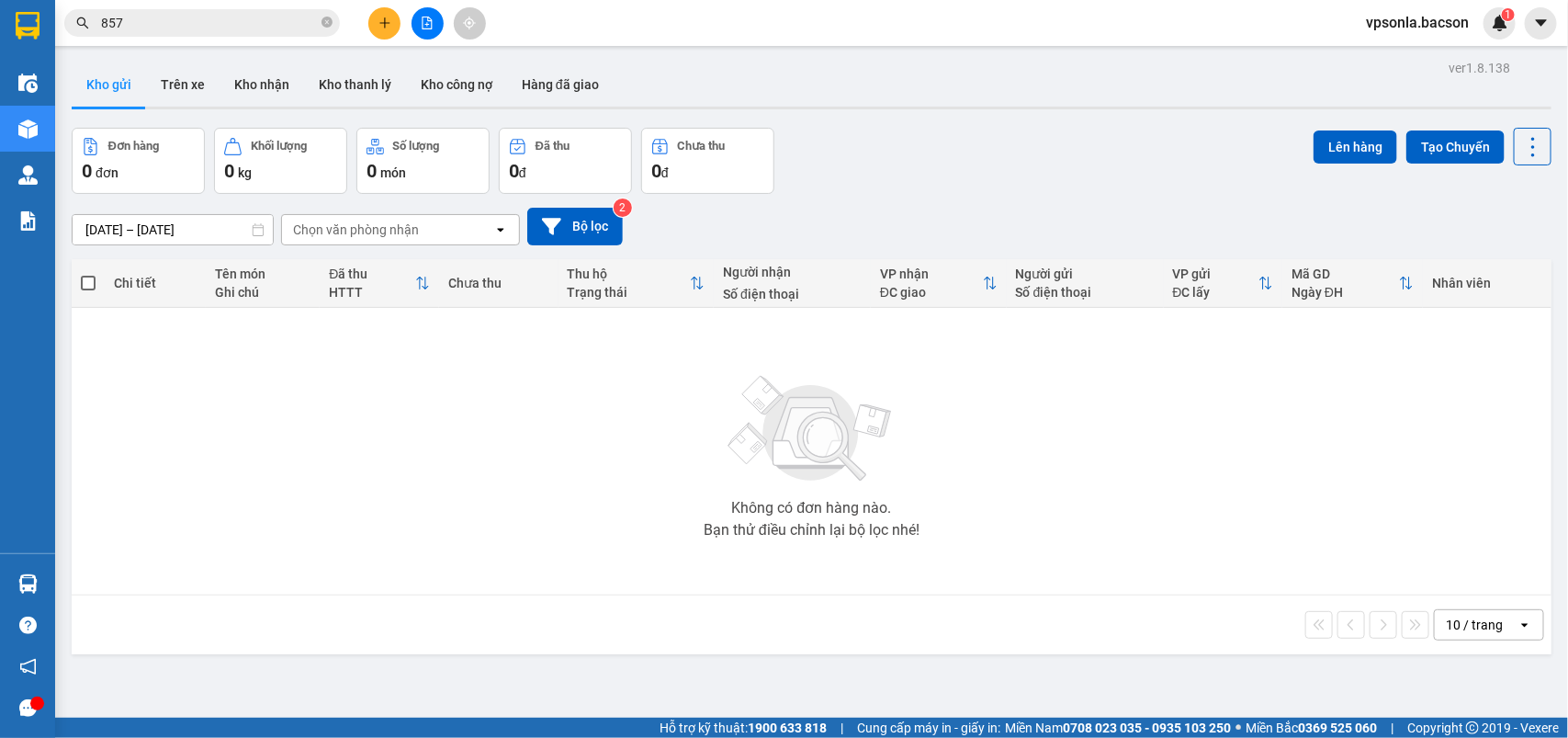
click at [184, 38] on div "Kết quả tìm kiếm ( 336 ) Bộ lọc Mã ĐH Trạng thái Món hàng Thu hộ Tổng cước Chưa…" at bounding box center [784, 22] width 1568 height 46
click at [196, 20] on input "857" at bounding box center [209, 23] width 217 height 20
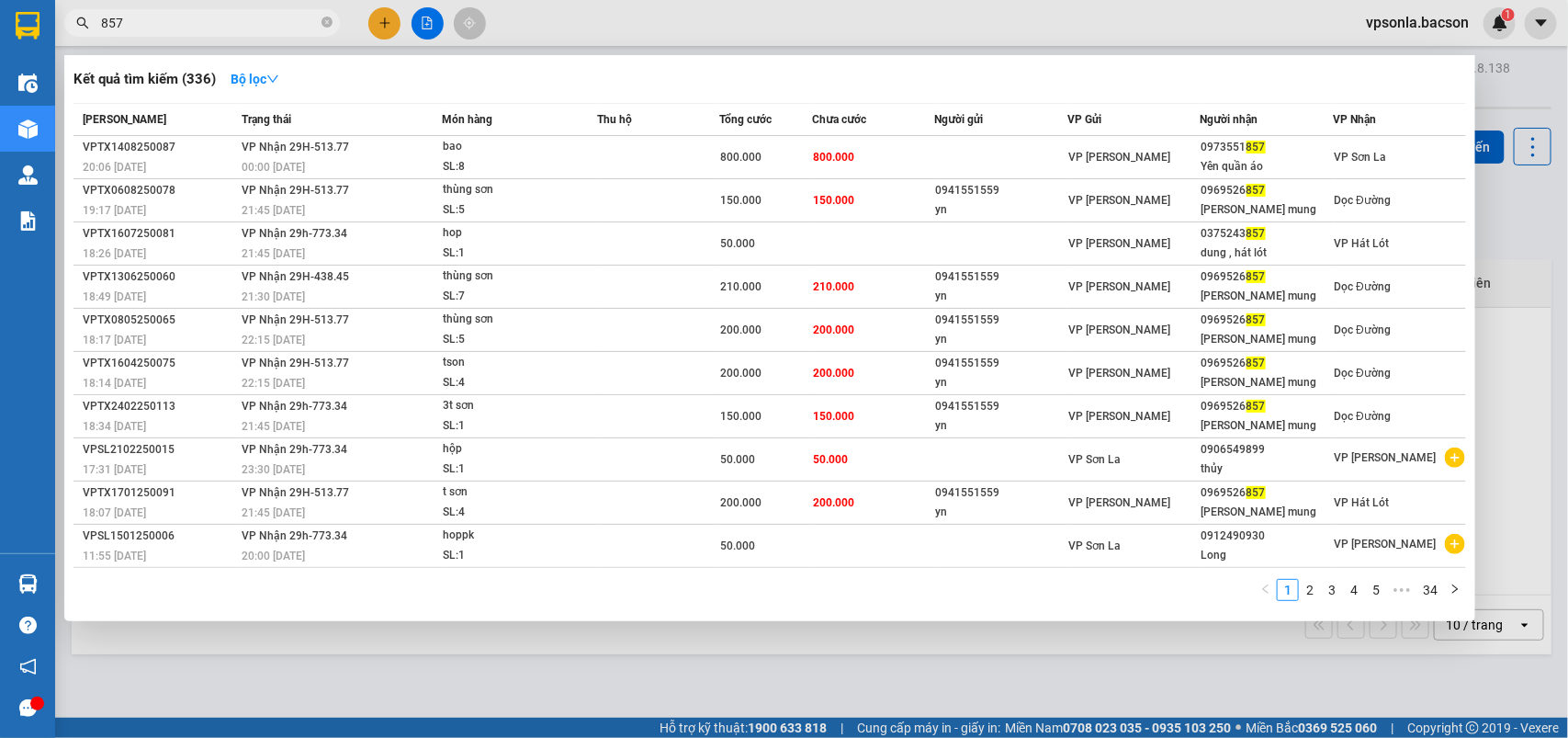
click at [196, 20] on input "857" at bounding box center [209, 23] width 217 height 20
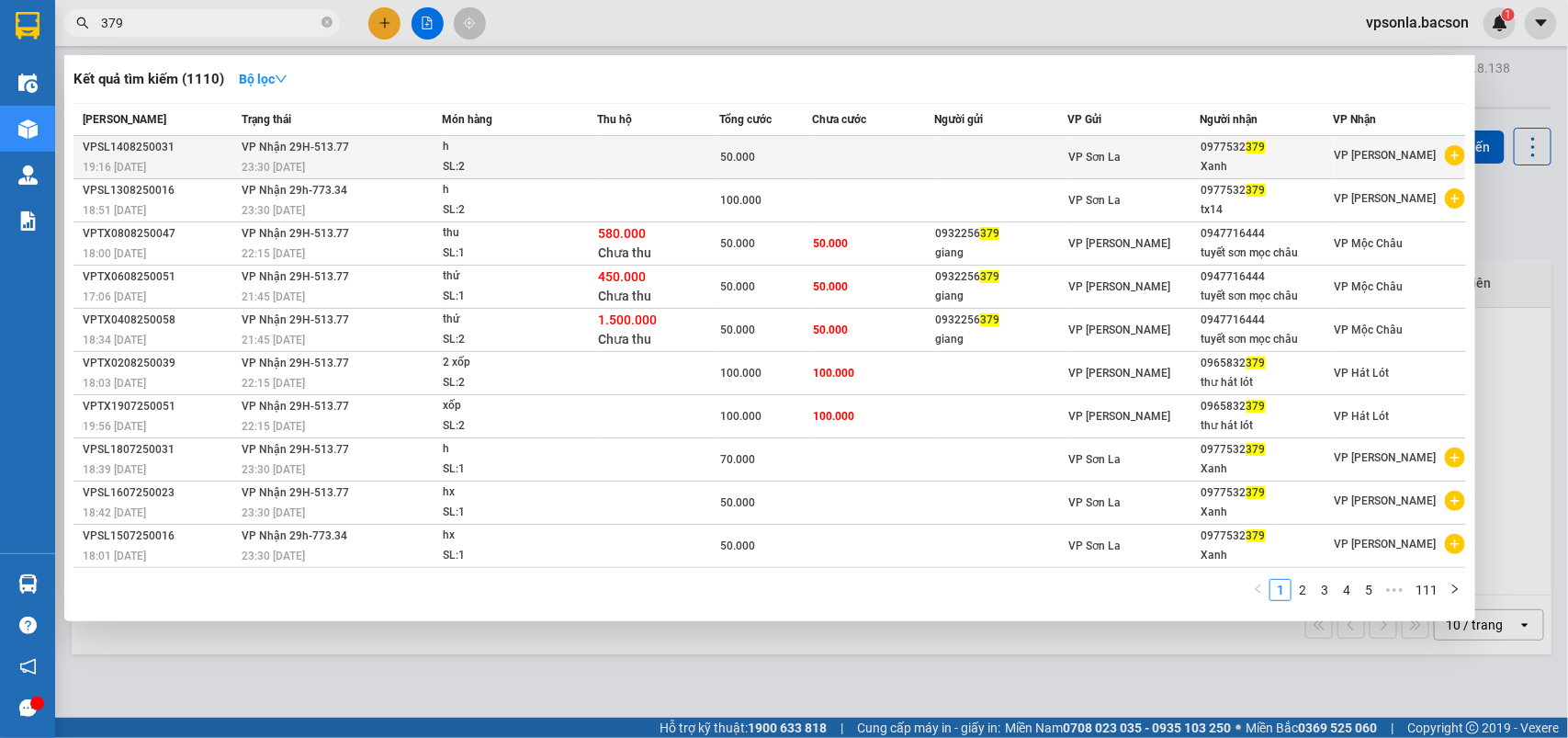
type input "379"
click at [1108, 148] on div "VP Sơn La" at bounding box center [1134, 157] width 131 height 20
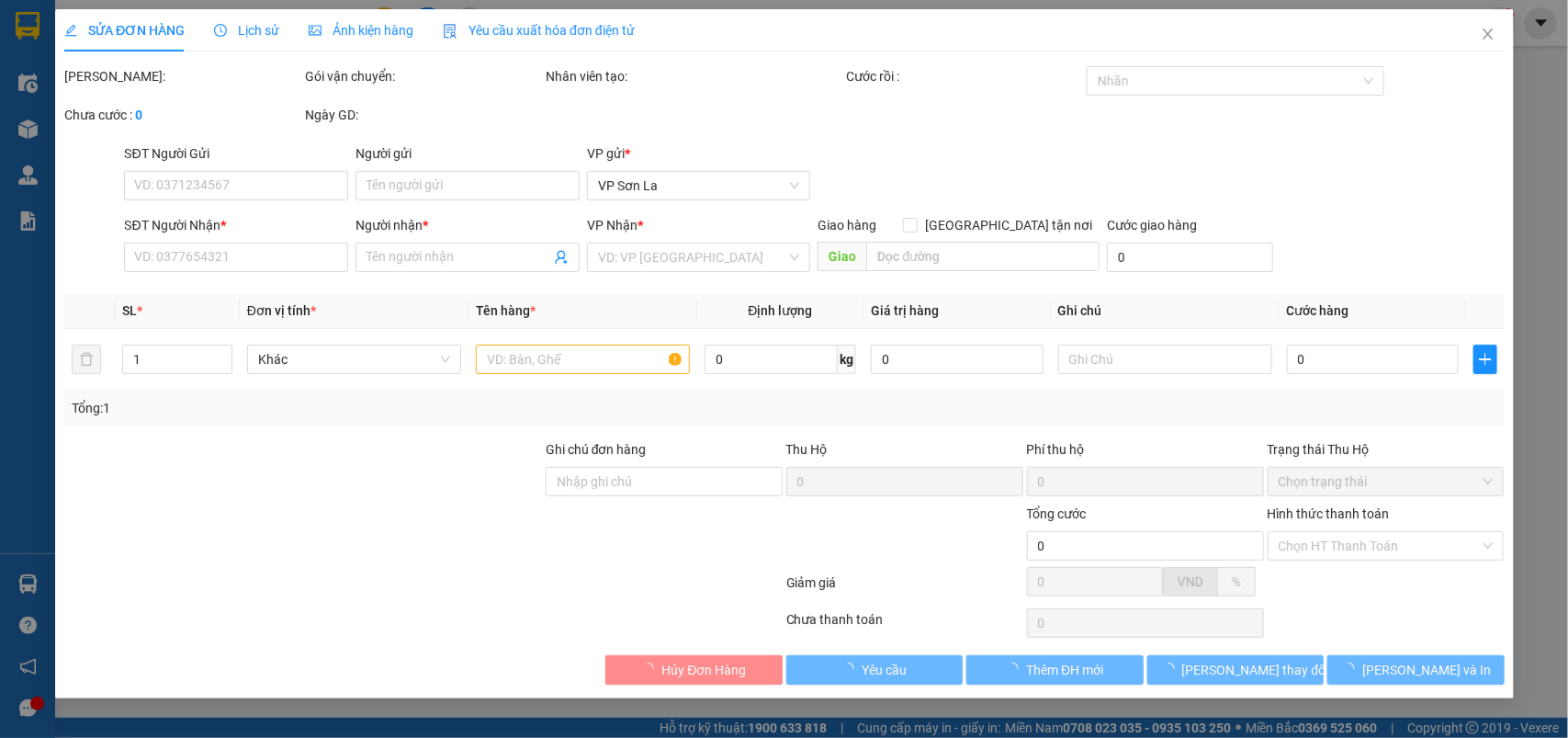
type input "0977532379"
type input "Xanh"
type input "50.000"
type input "0"
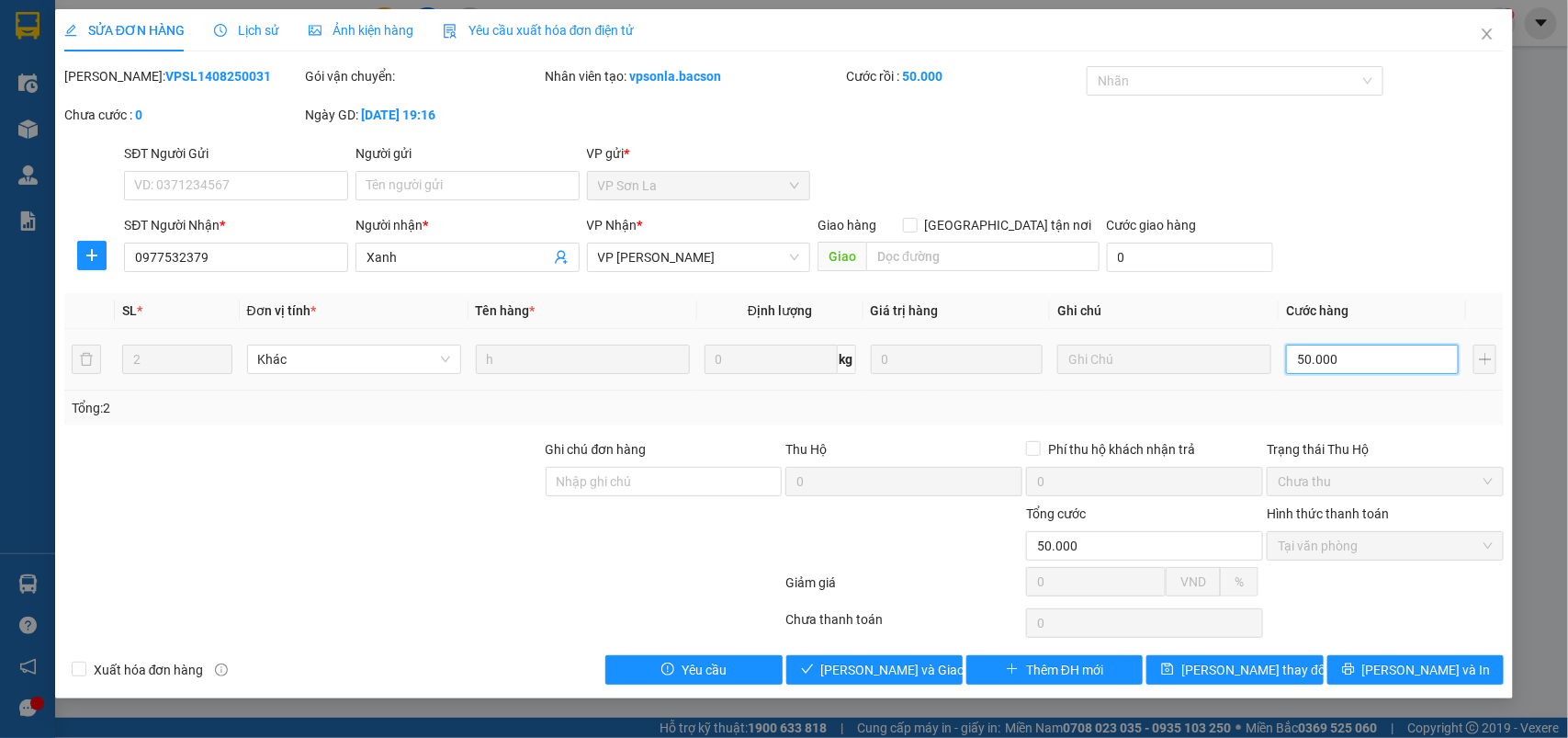
click at [1370, 352] on input "50.000" at bounding box center [1371, 360] width 172 height 30
type input "1"
type input "10"
type input "100"
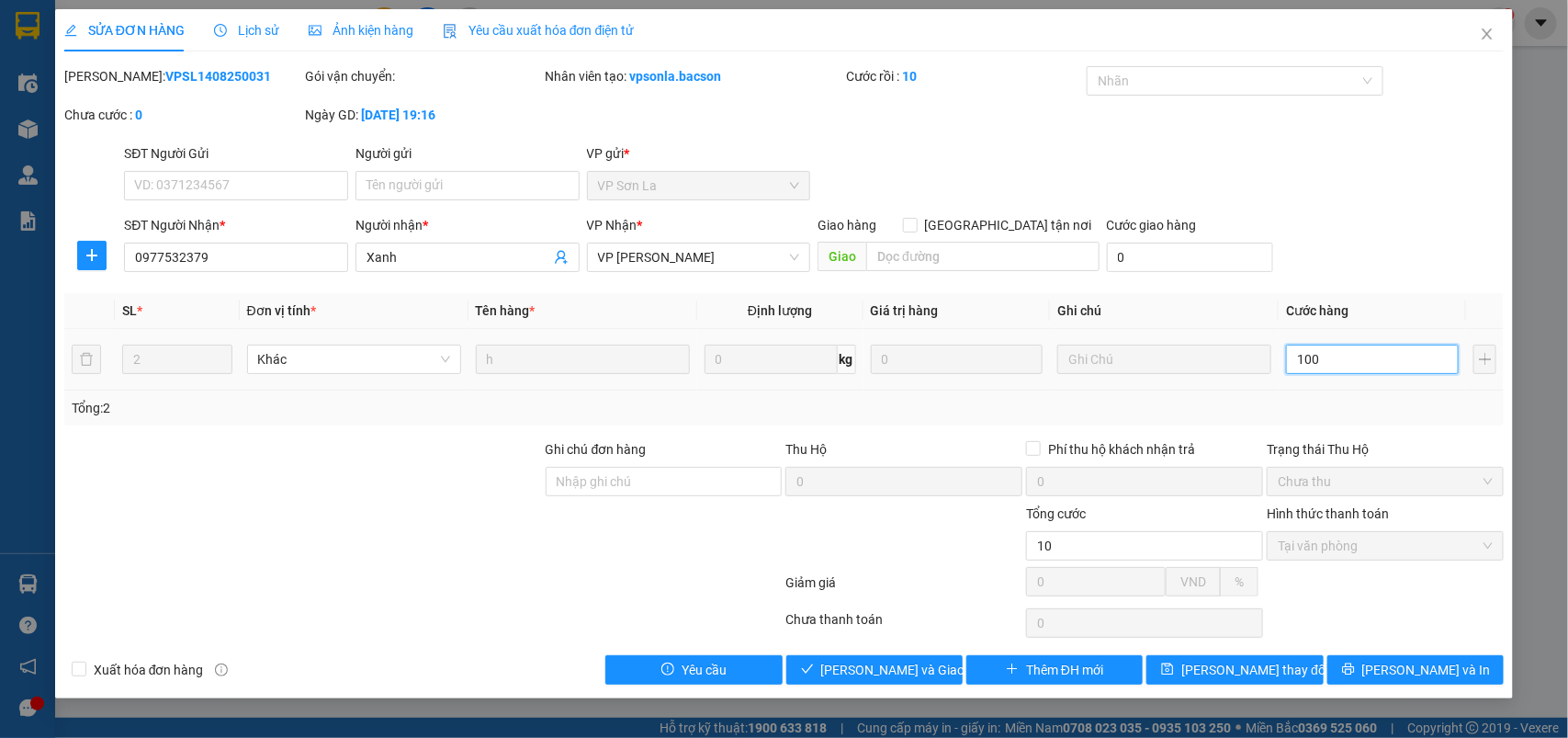
type input "100"
type input "100.000"
click at [1180, 671] on button "[PERSON_NAME] thay đổi" at bounding box center [1234, 670] width 176 height 30
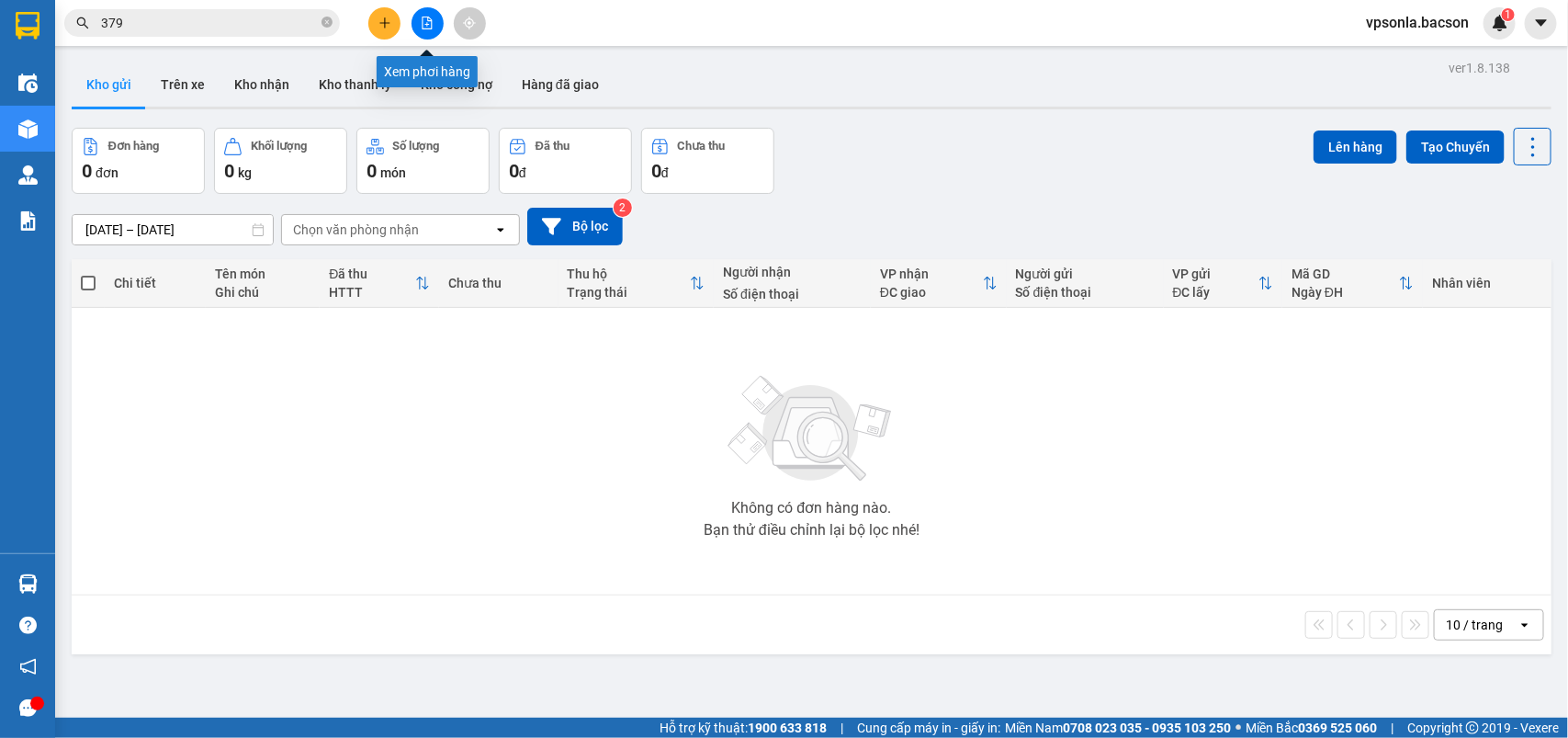
click at [429, 19] on icon "file-add" at bounding box center [428, 23] width 10 height 13
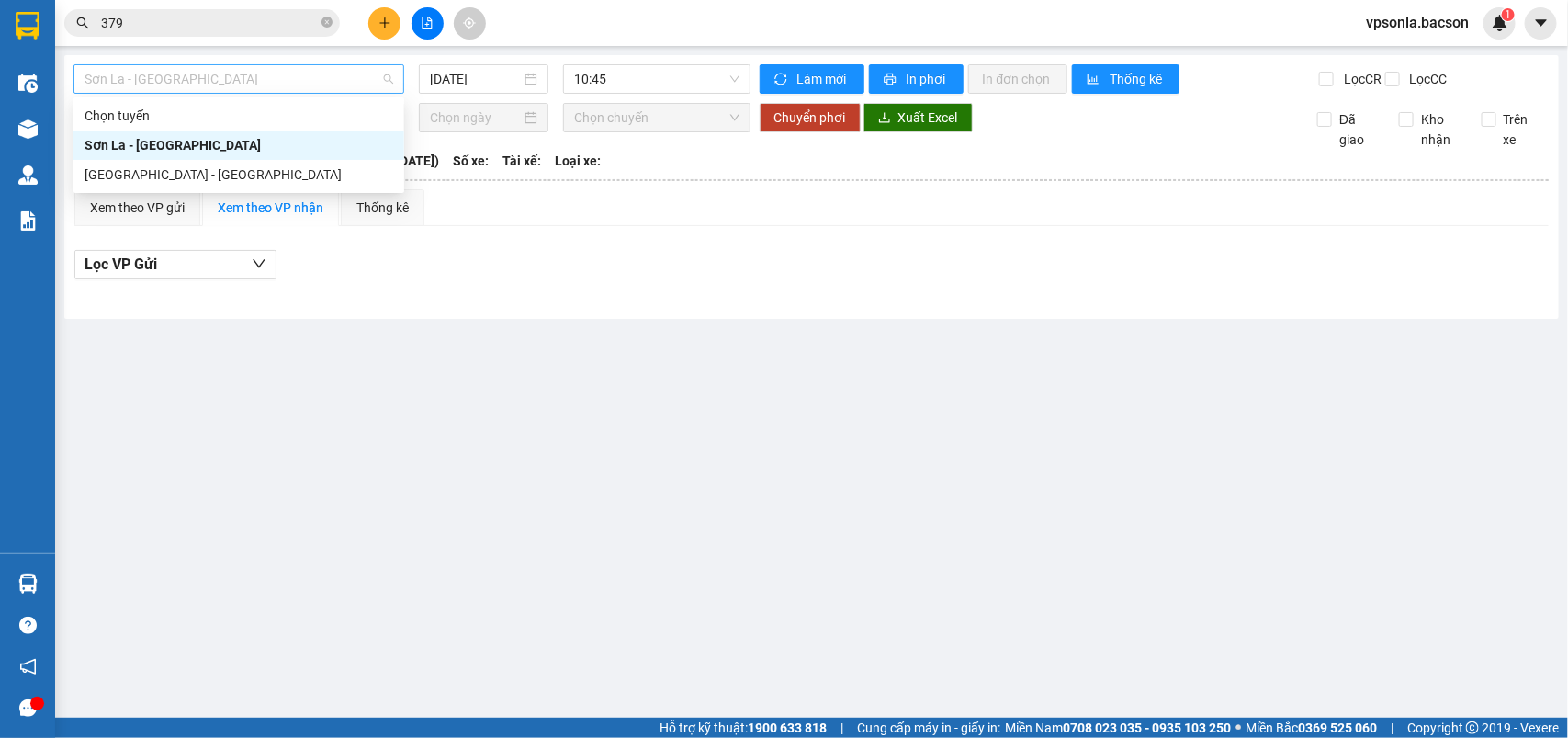
click at [165, 75] on span "Sơn La - [GEOGRAPHIC_DATA]" at bounding box center [239, 79] width 308 height 28
click at [494, 85] on input "[DATE]" at bounding box center [475, 79] width 91 height 20
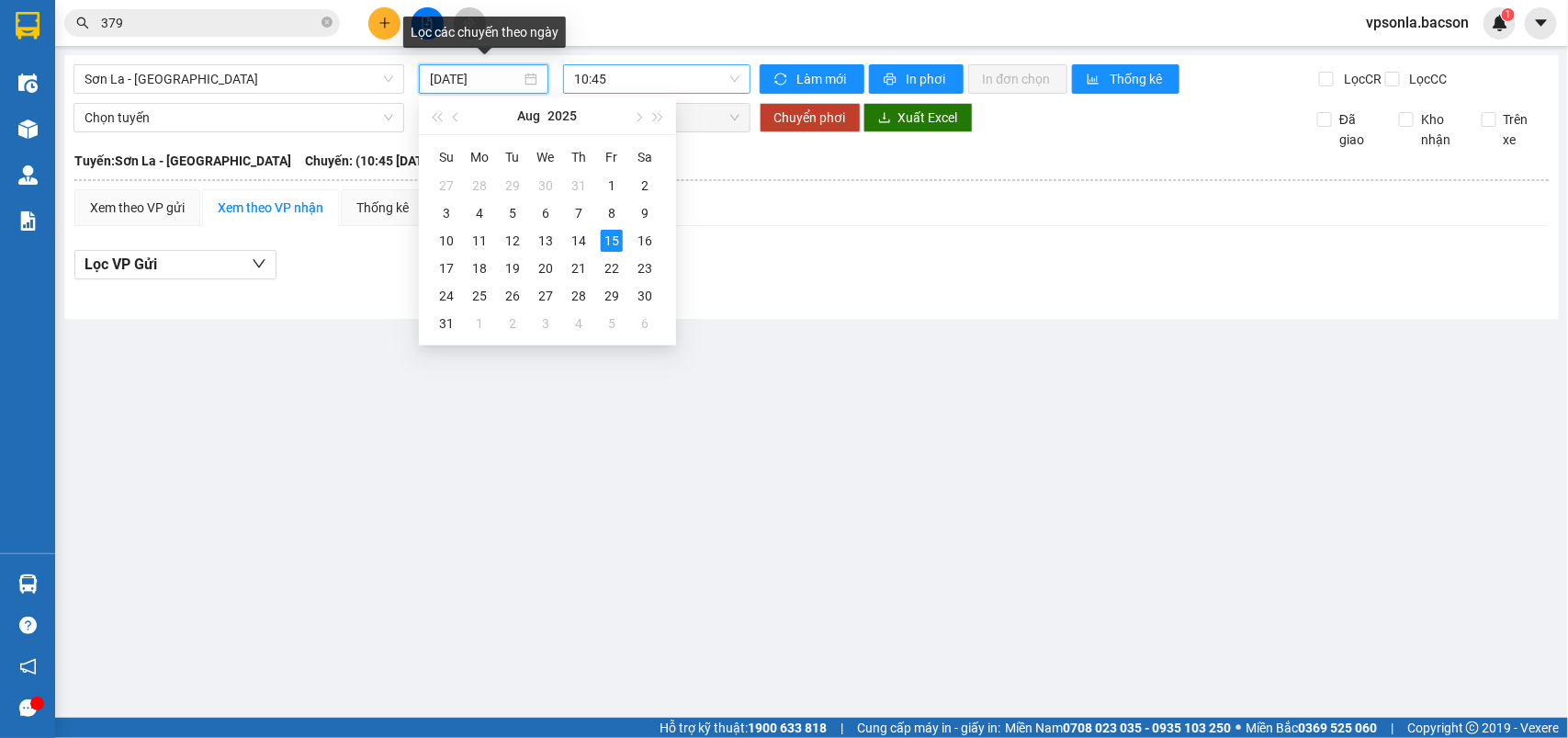
click at [673, 79] on span "10:45" at bounding box center [656, 79] width 165 height 28
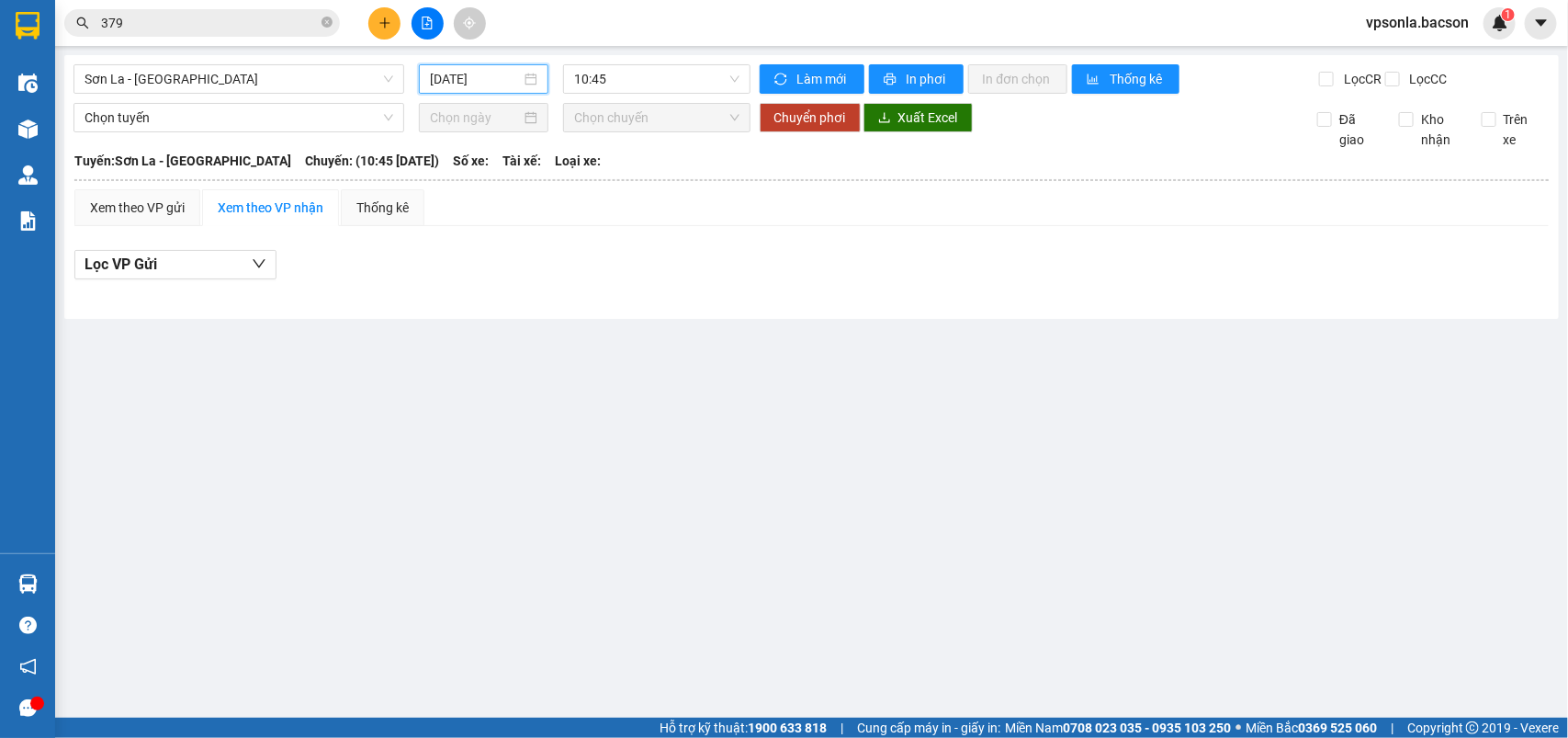
click at [457, 79] on input "[DATE]" at bounding box center [475, 79] width 91 height 20
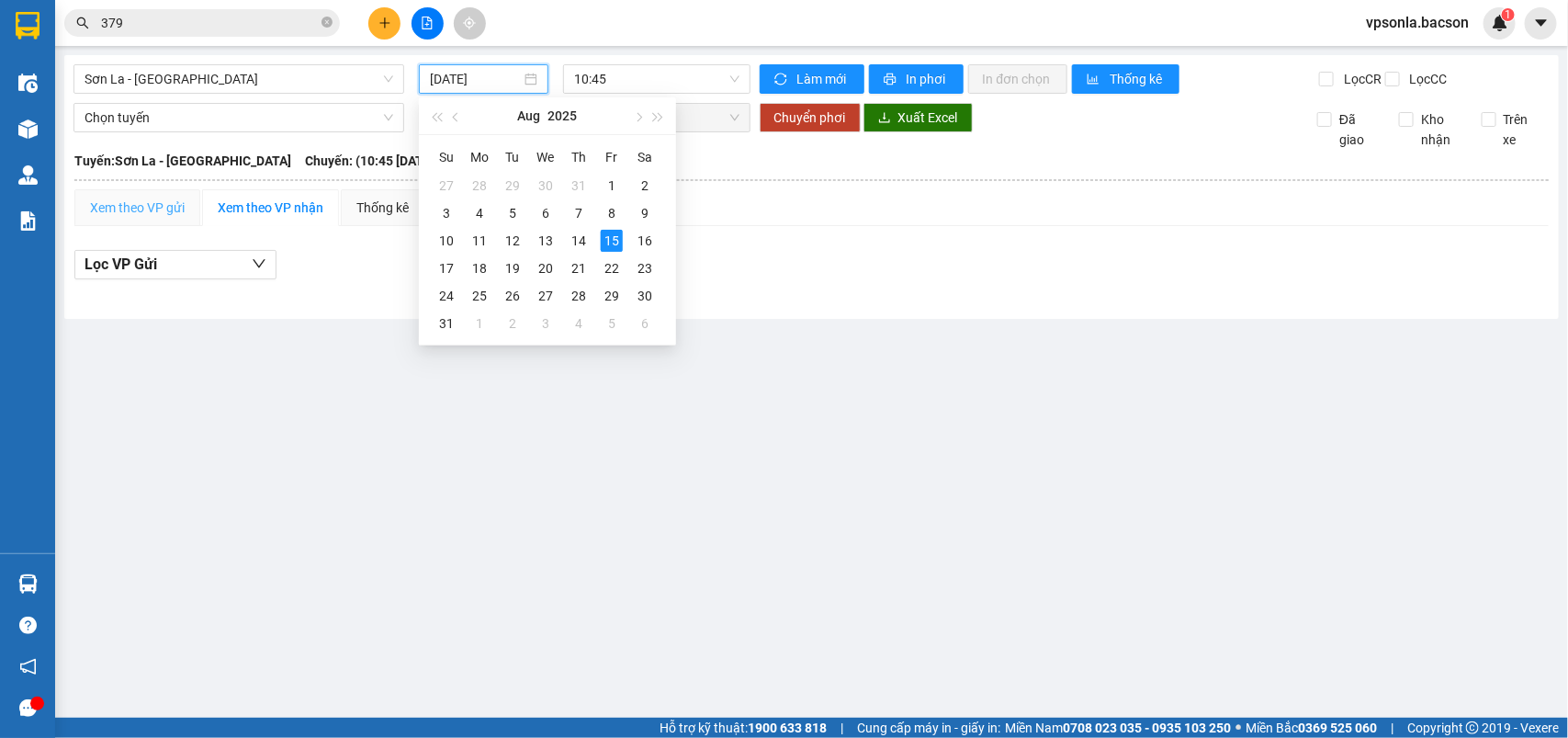
type input "[DATE]"
click at [170, 25] on input "379" at bounding box center [209, 23] width 217 height 20
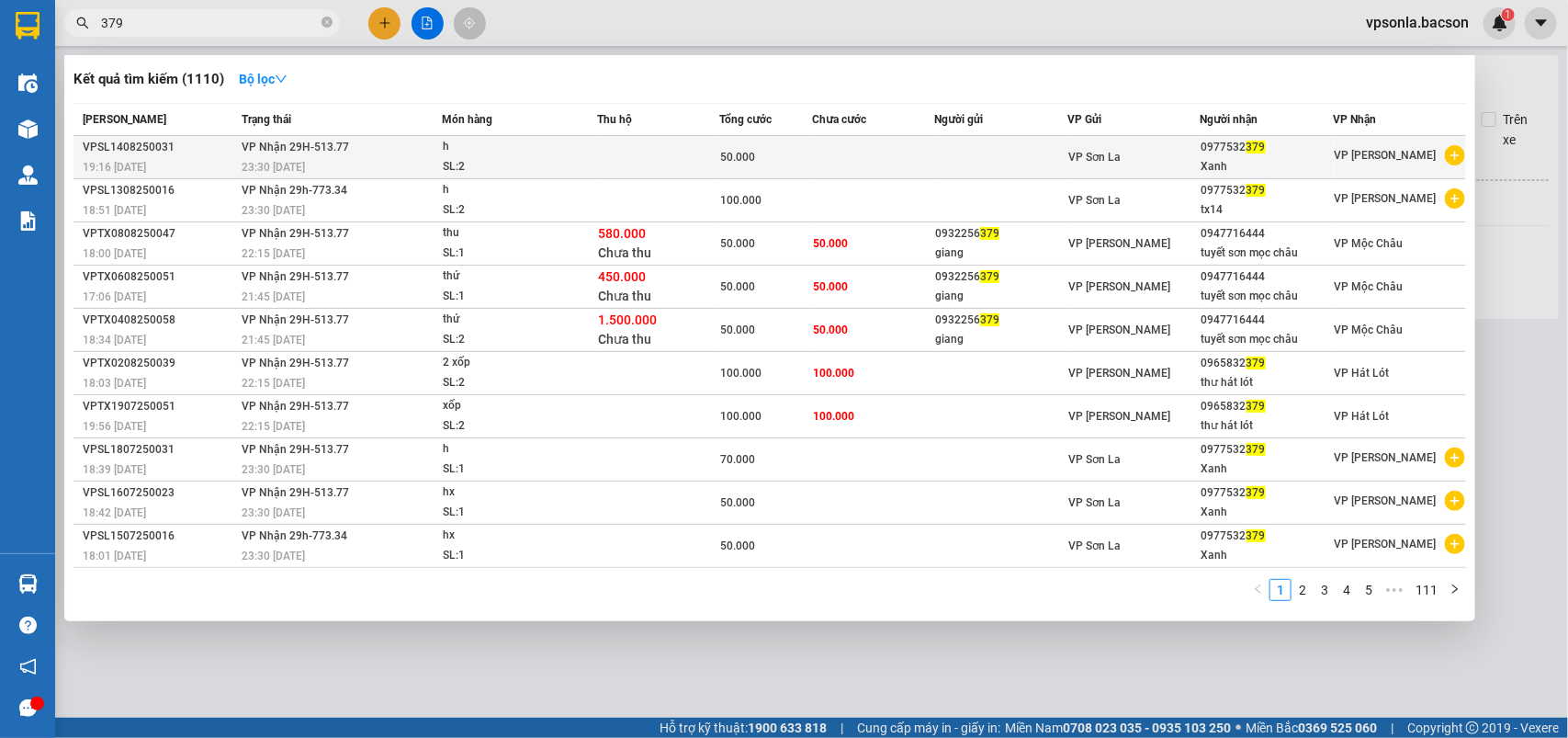
click at [1103, 161] on span "VP Sơn La" at bounding box center [1095, 157] width 52 height 13
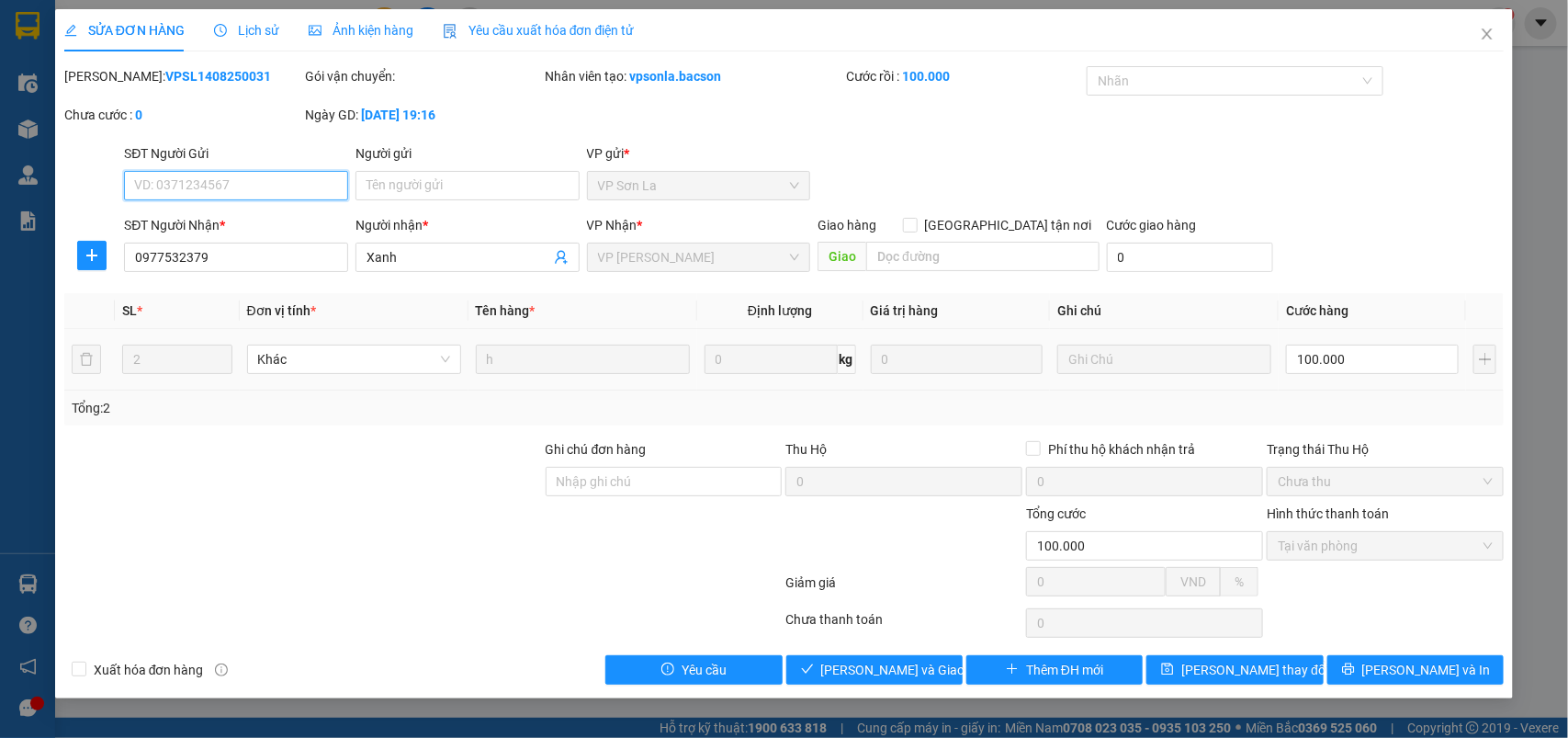
type input "0977532379"
type input "Xanh"
type input "100.000"
click at [1329, 359] on input "100.000" at bounding box center [1371, 360] width 172 height 30
type input "5"
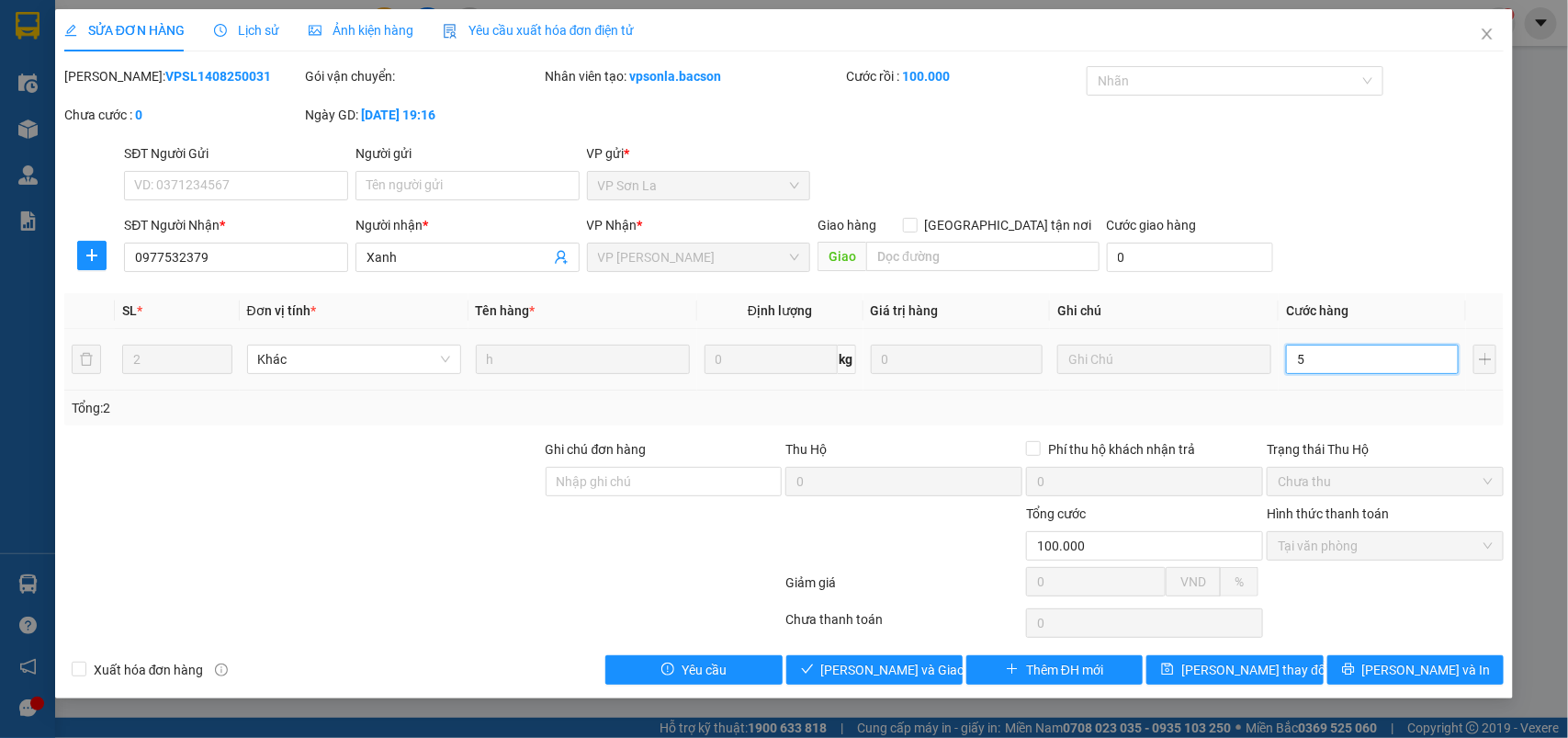
type input "50"
type input "50.000"
click at [1282, 672] on button "[PERSON_NAME] thay đổi" at bounding box center [1234, 670] width 176 height 30
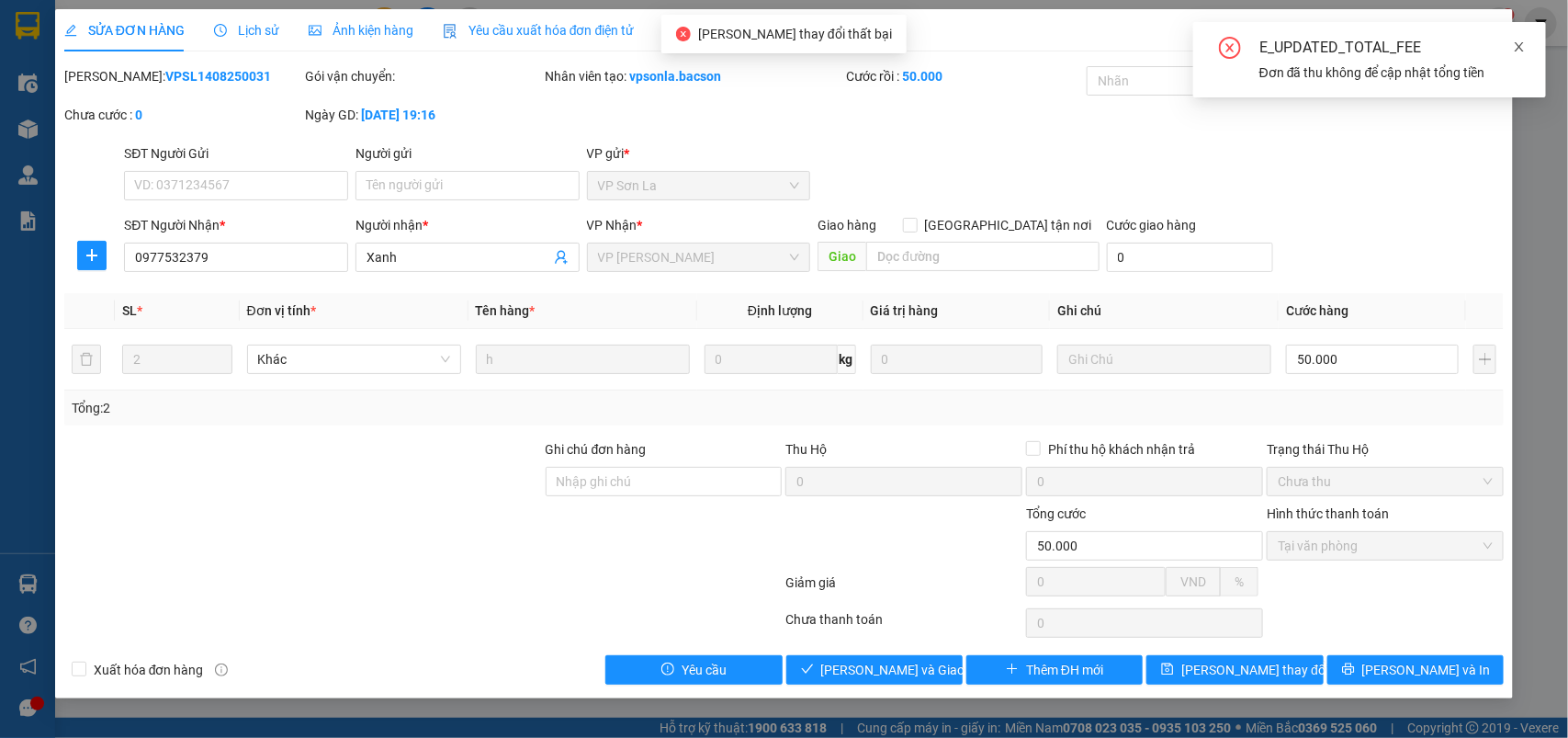
click at [1518, 41] on icon "close" at bounding box center [1520, 47] width 13 height 13
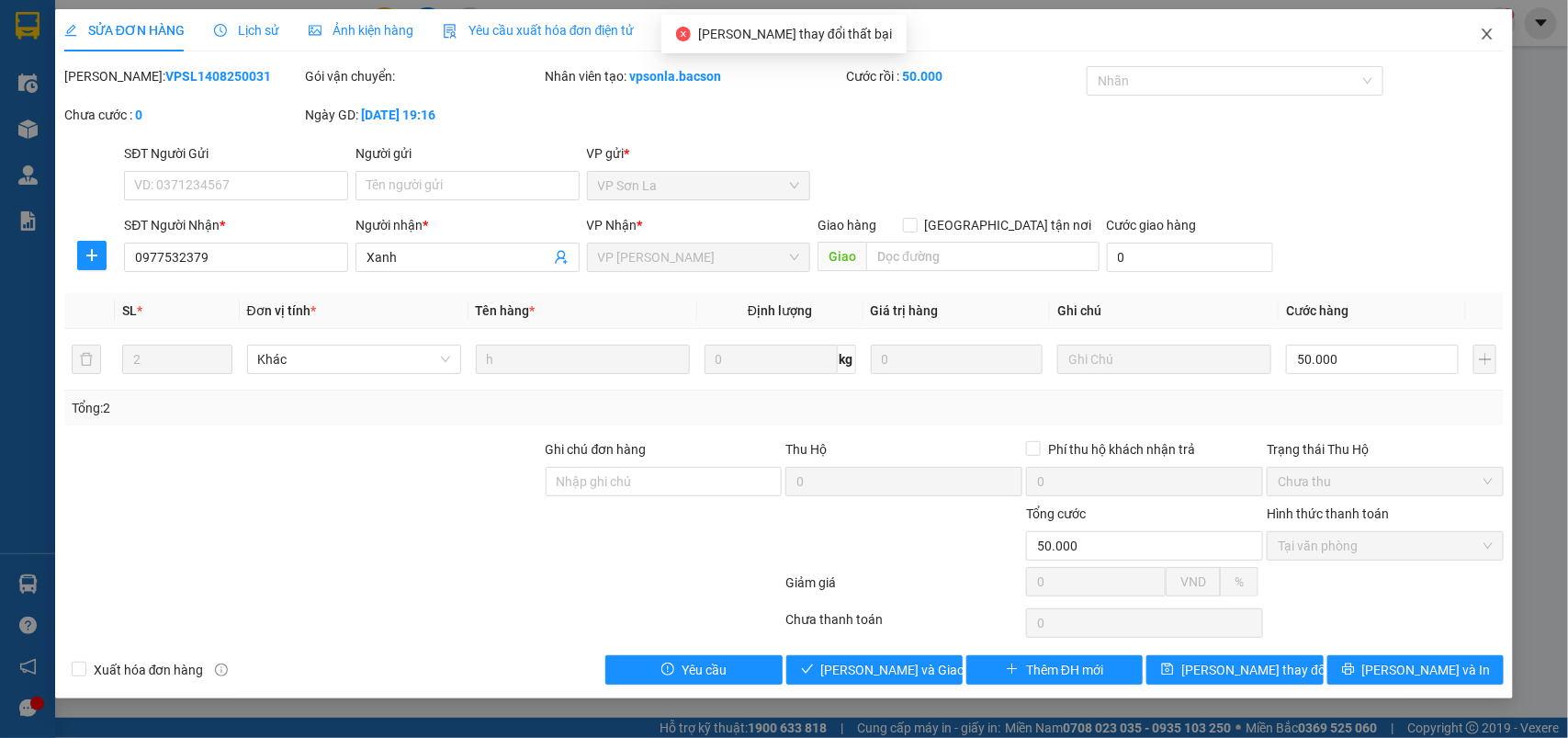
click at [1491, 39] on icon "close" at bounding box center [1488, 34] width 15 height 15
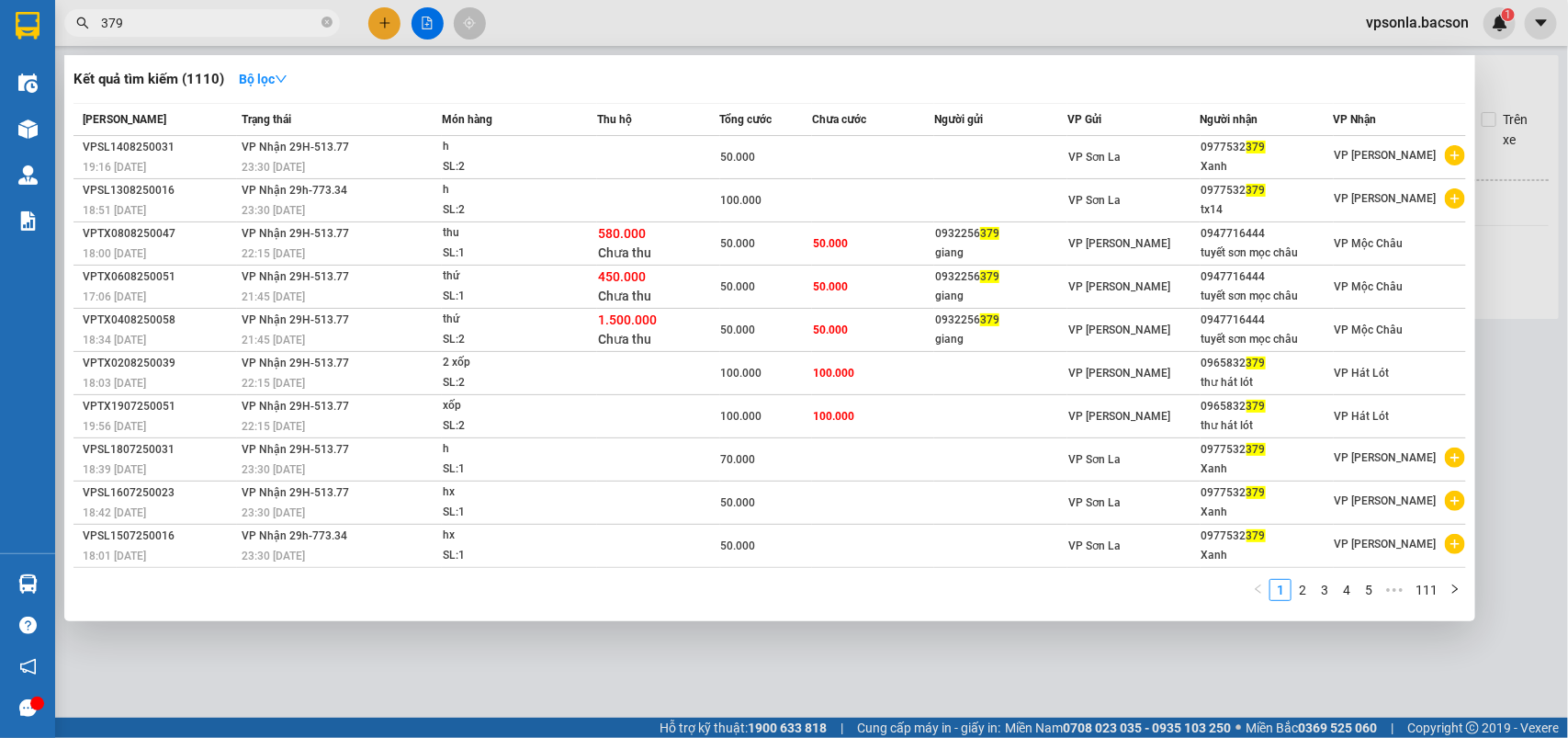
click at [196, 19] on input "379" at bounding box center [209, 23] width 217 height 20
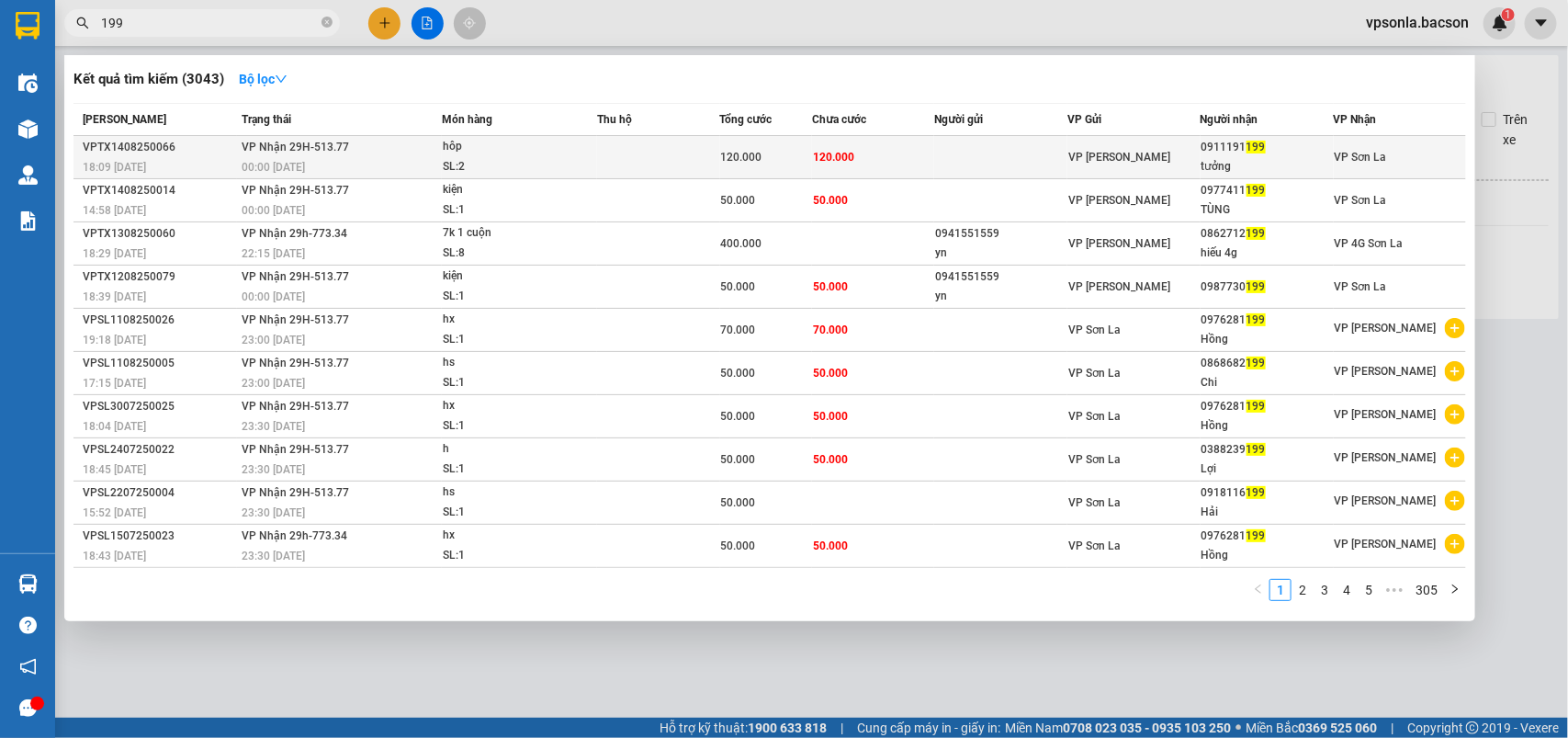
type input "199"
click at [1209, 164] on div "tưởng" at bounding box center [1267, 167] width 131 height 20
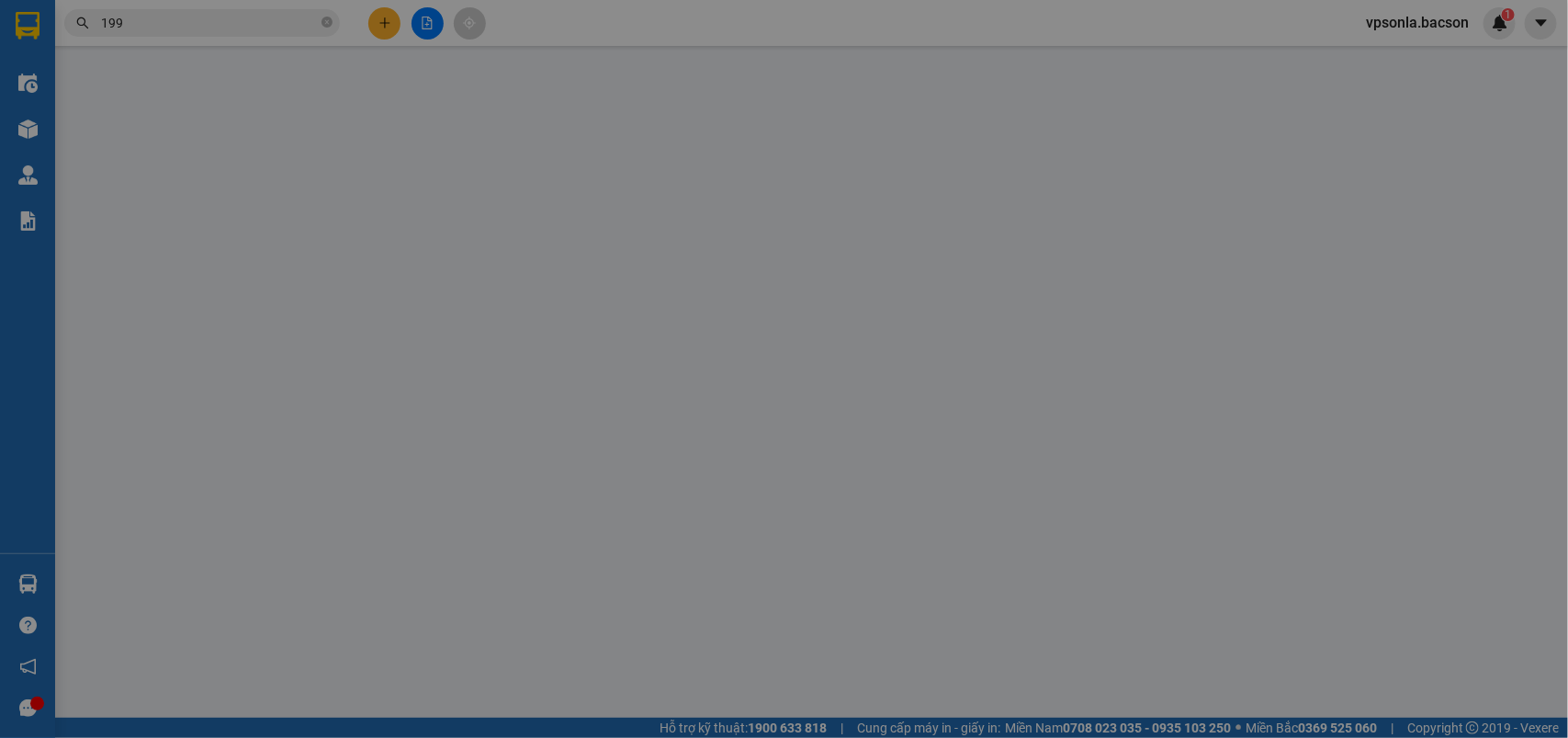
type input "0911191199"
type input "tưởng"
type input "120.000"
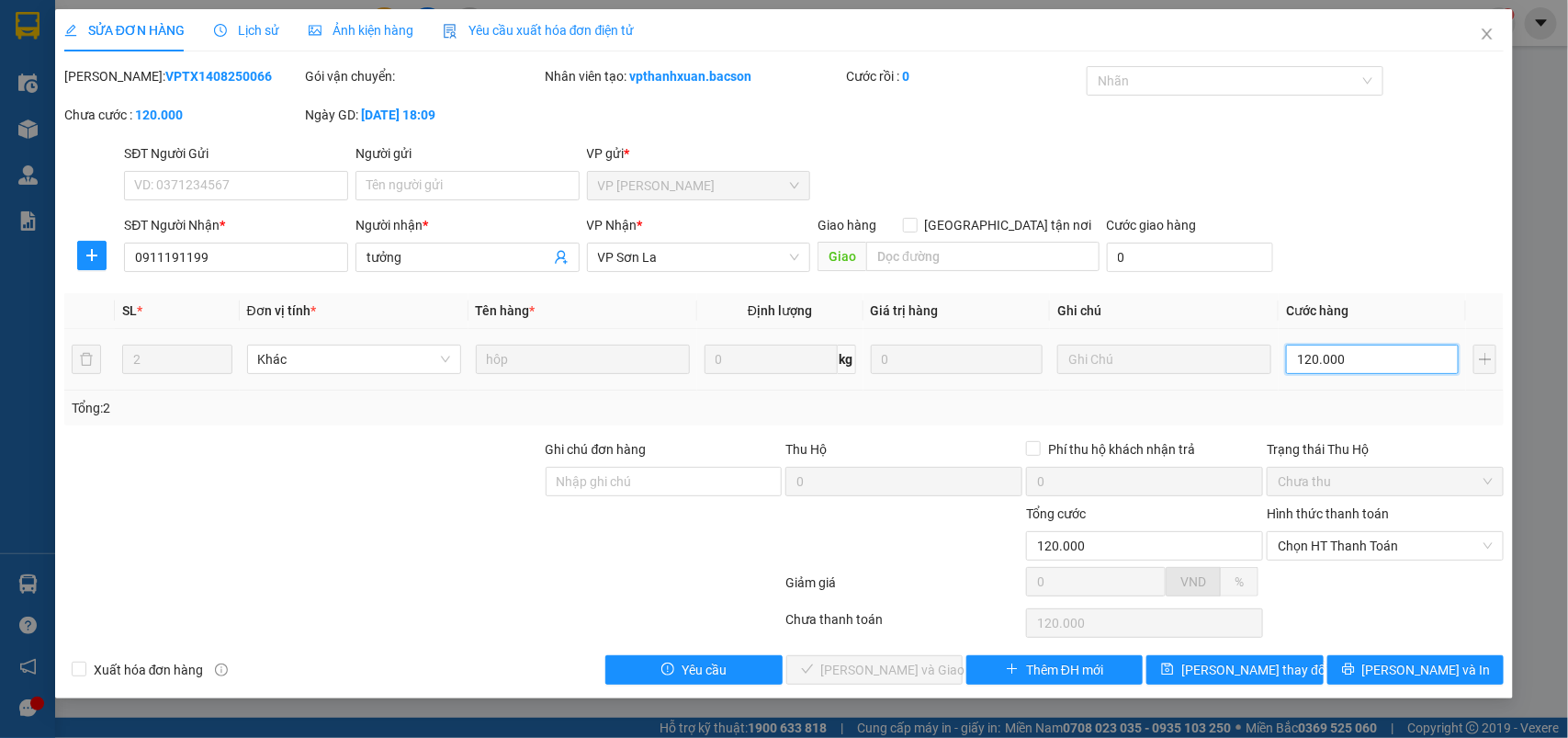
click at [1292, 352] on input "120.000" at bounding box center [1371, 360] width 172 height 30
type input "1"
type input "10"
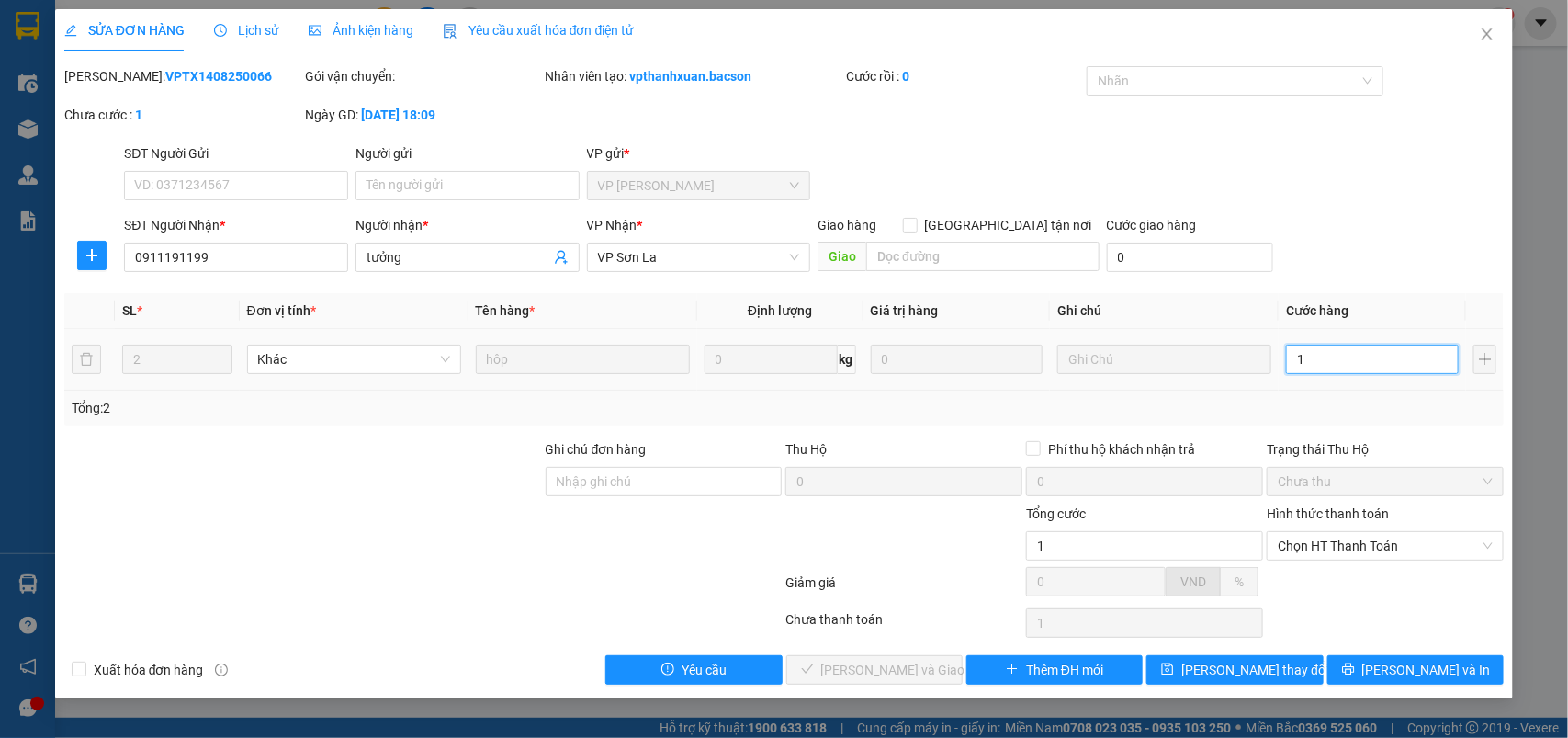
type input "10"
type input "100"
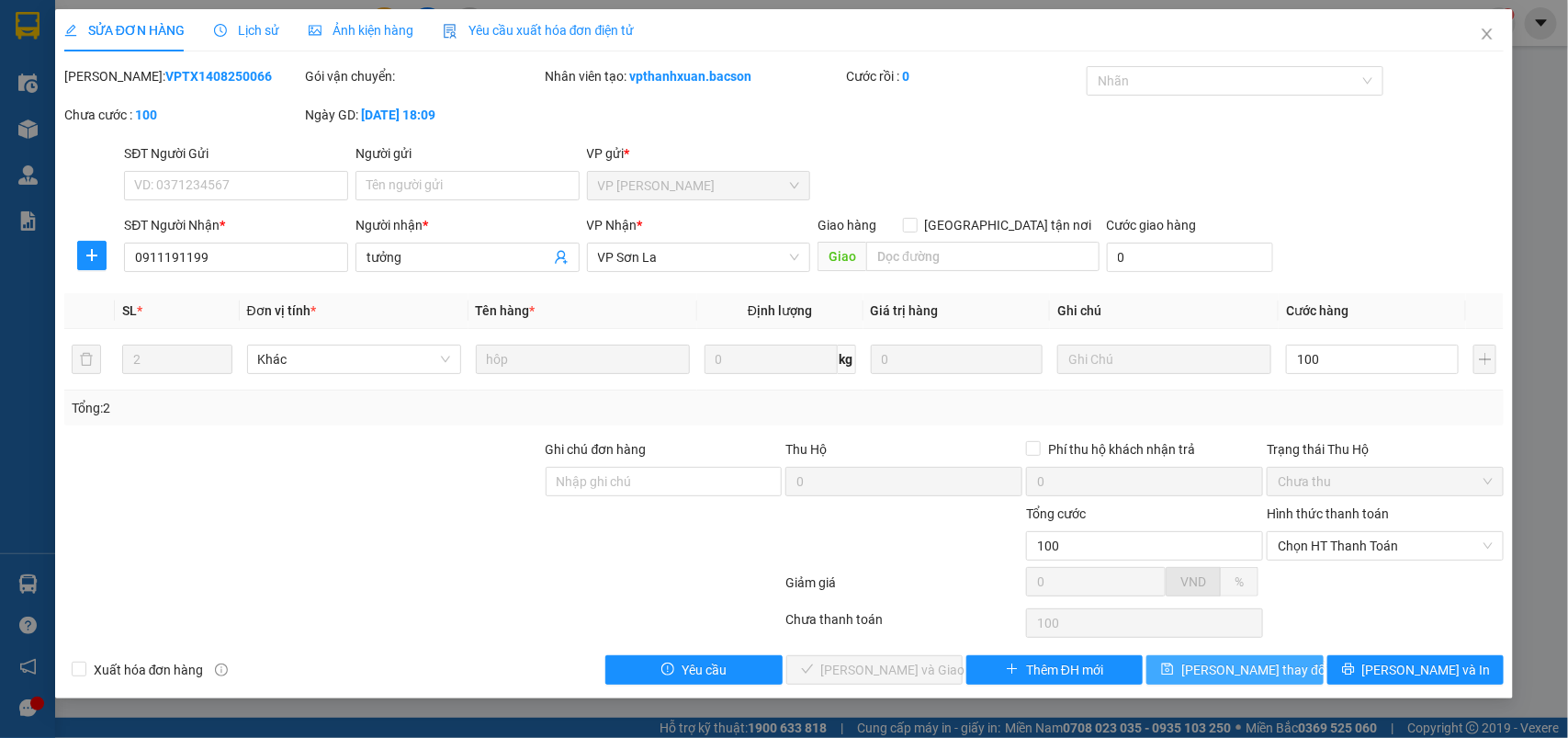
type input "100.000"
click at [1295, 677] on button "[PERSON_NAME] thay đổi" at bounding box center [1234, 670] width 176 height 30
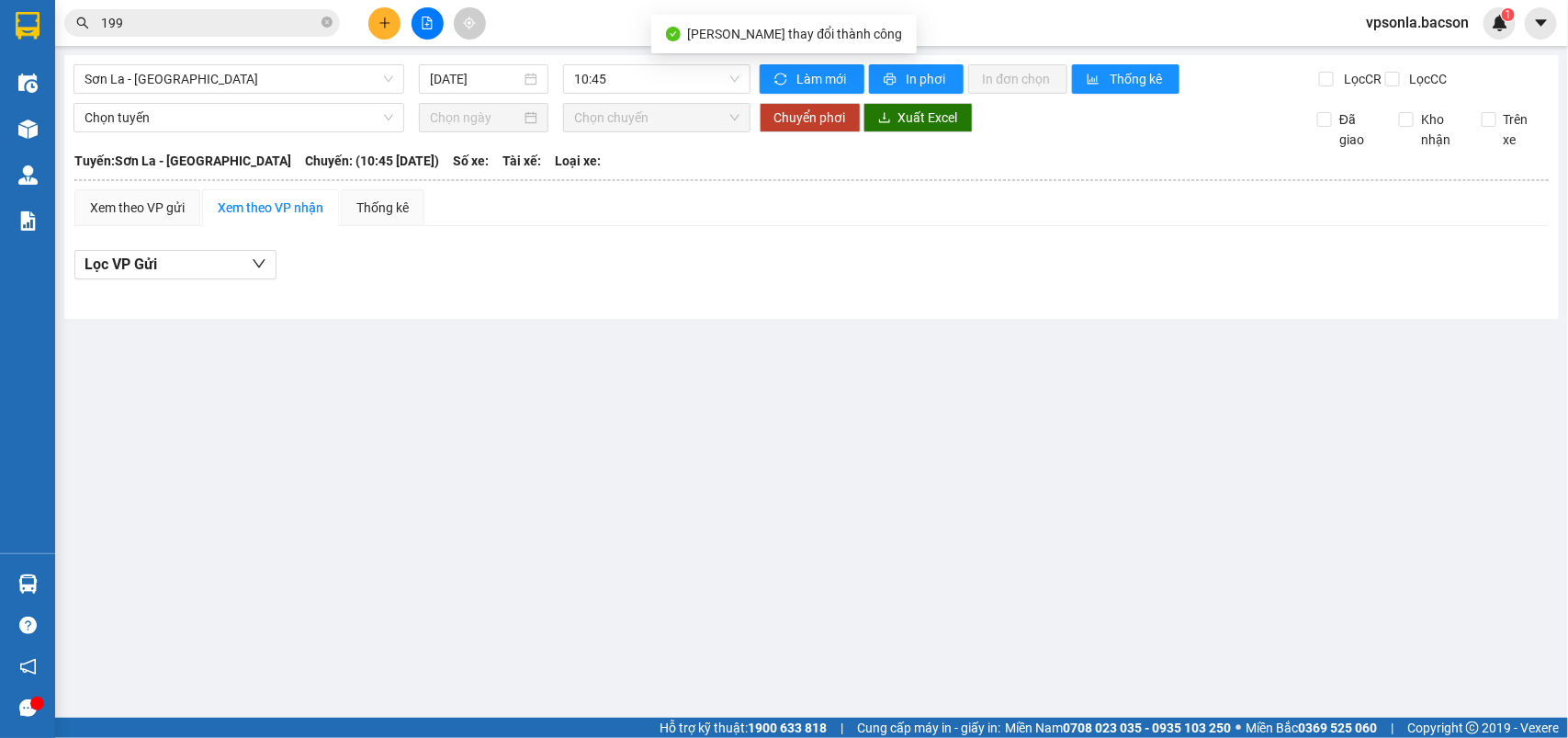
click at [133, 19] on input "199" at bounding box center [209, 23] width 217 height 20
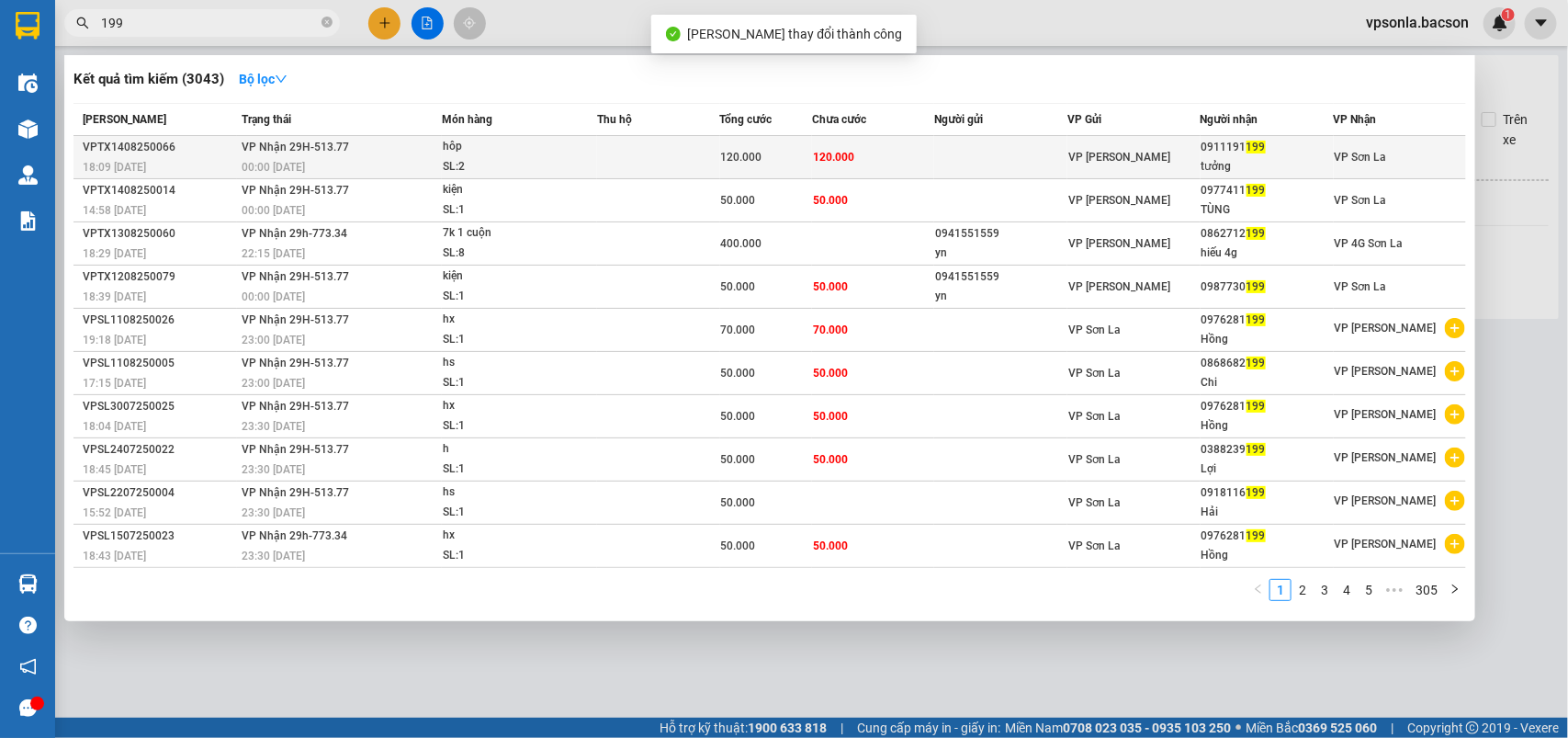
click at [1226, 157] on div "tưởng" at bounding box center [1267, 167] width 131 height 20
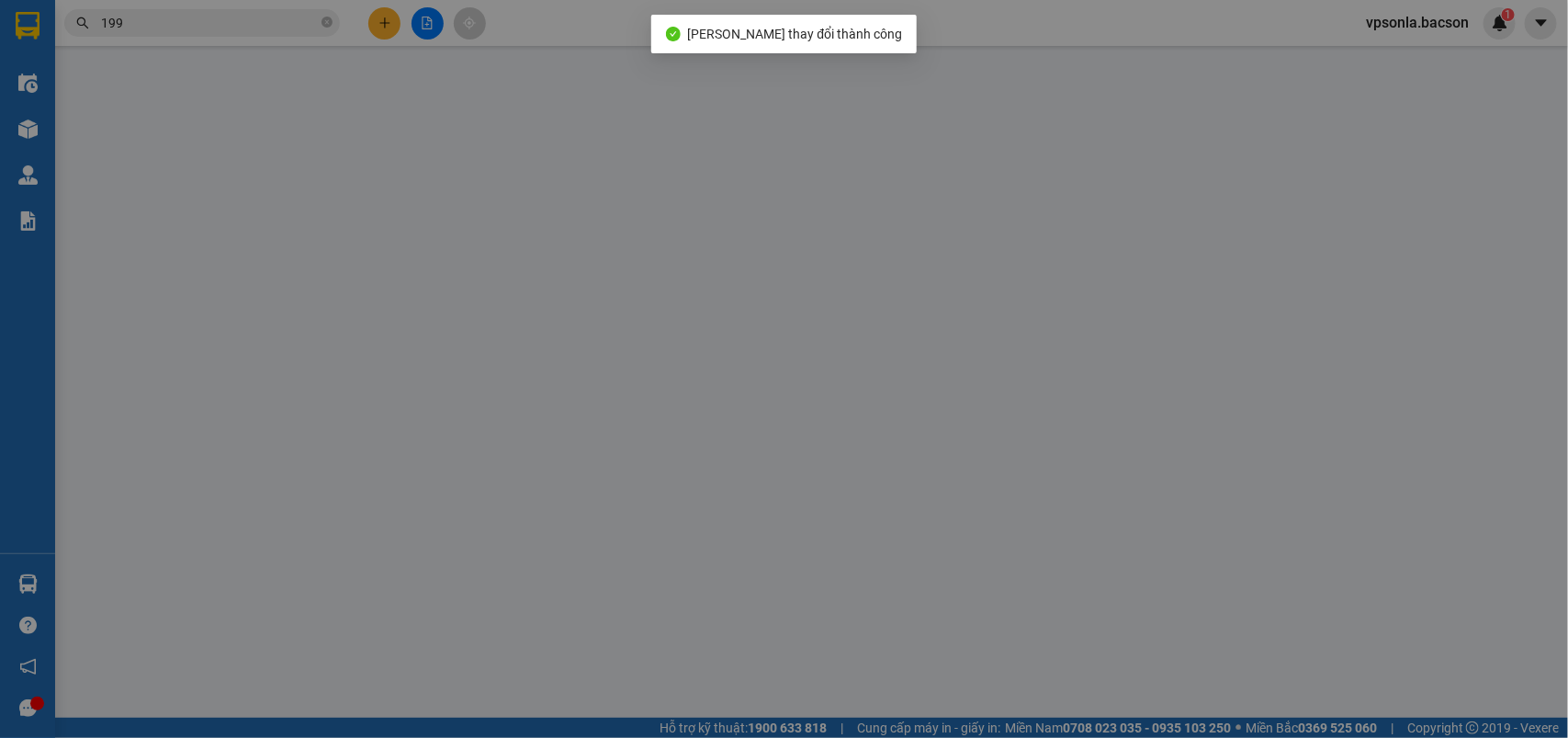
type input "0911191199"
type input "tưởng"
type input "100.000"
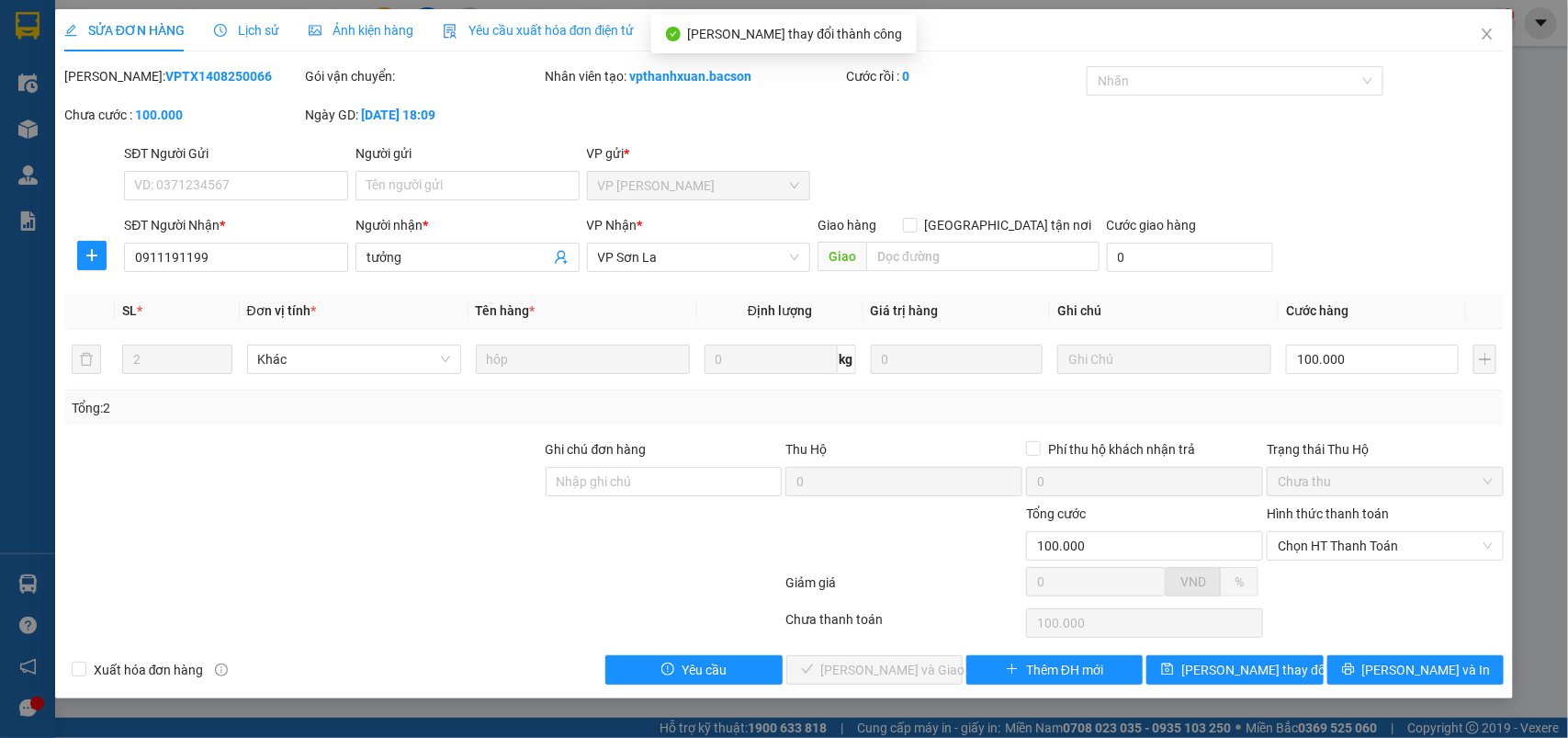
click at [1328, 569] on div "Giảm giá 0 VND %" at bounding box center [784, 585] width 1444 height 36
click at [1316, 550] on span "Chọn HT Thanh Toán" at bounding box center [1385, 546] width 215 height 28
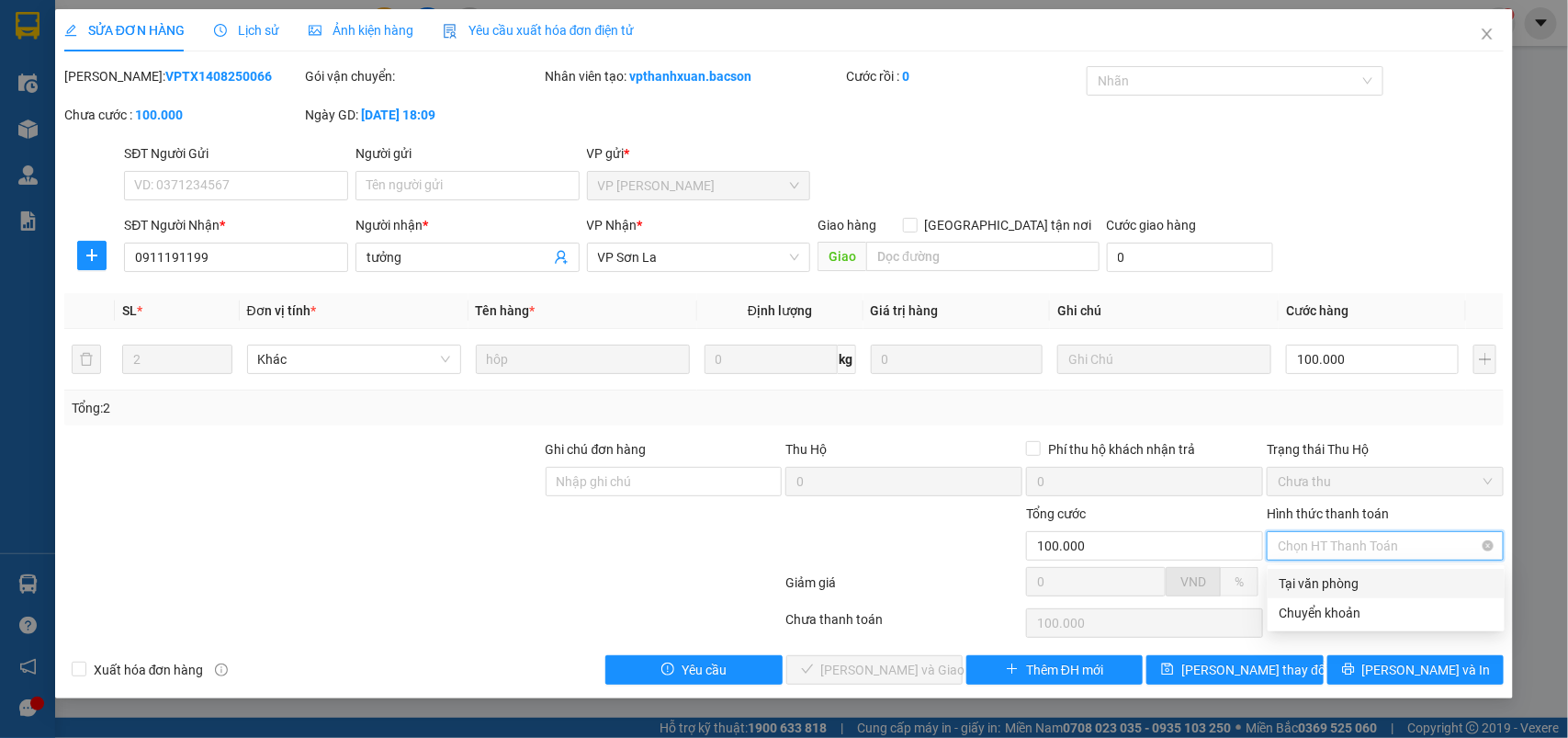
click at [1304, 589] on div "Tại văn phòng" at bounding box center [1386, 583] width 215 height 20
type input "0"
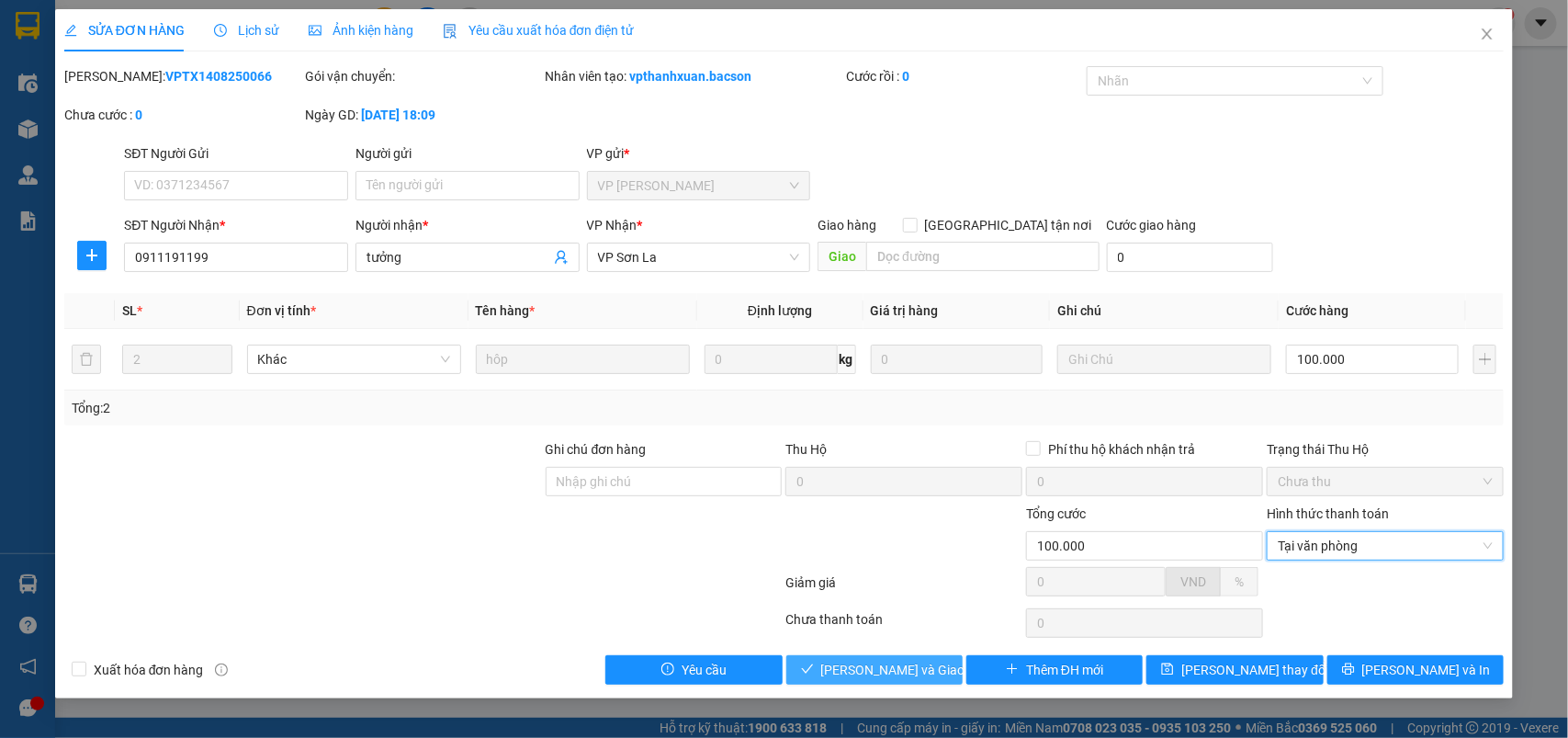
click at [866, 674] on span "[PERSON_NAME] và Giao hàng" at bounding box center [909, 670] width 176 height 20
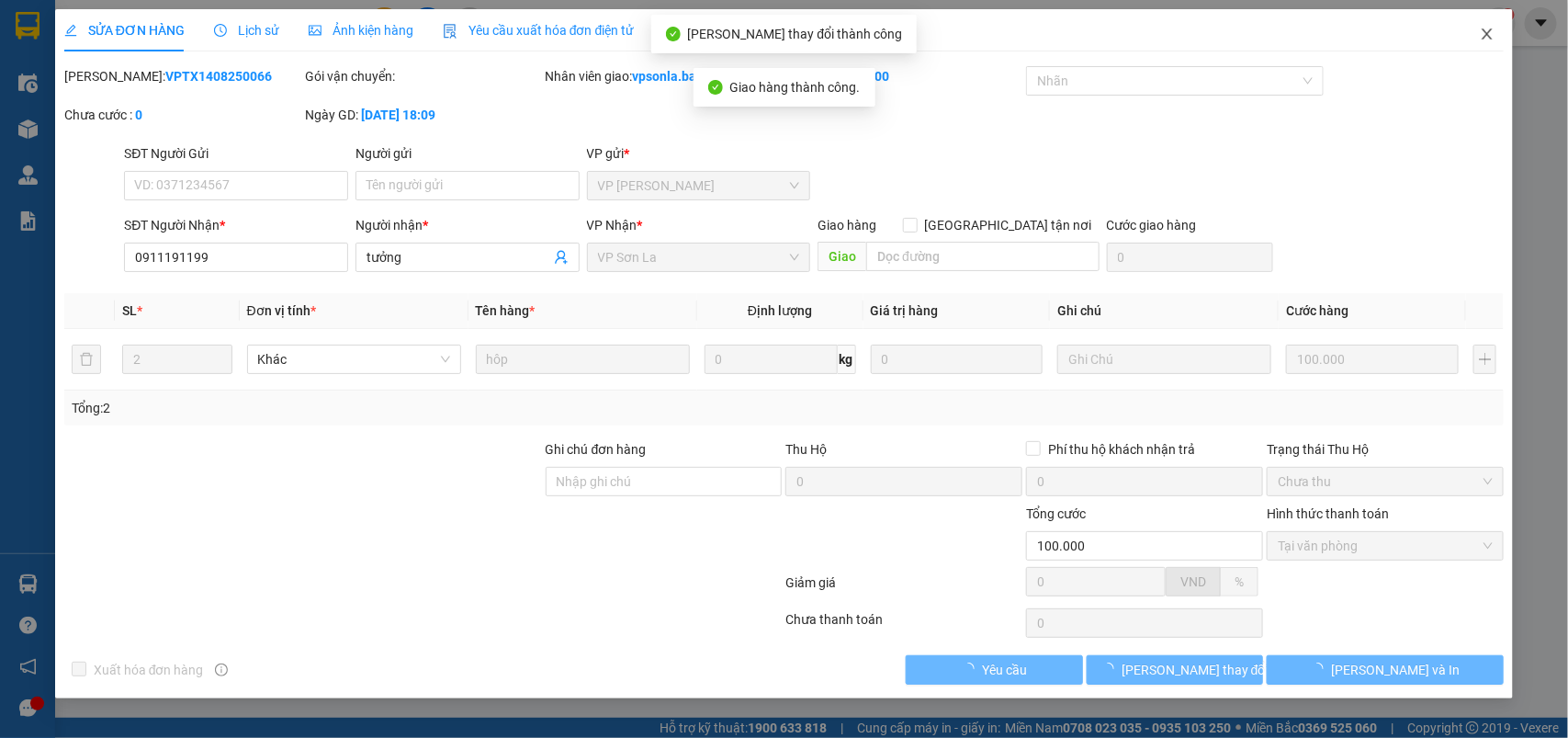
click at [1483, 30] on icon "close" at bounding box center [1488, 34] width 15 height 15
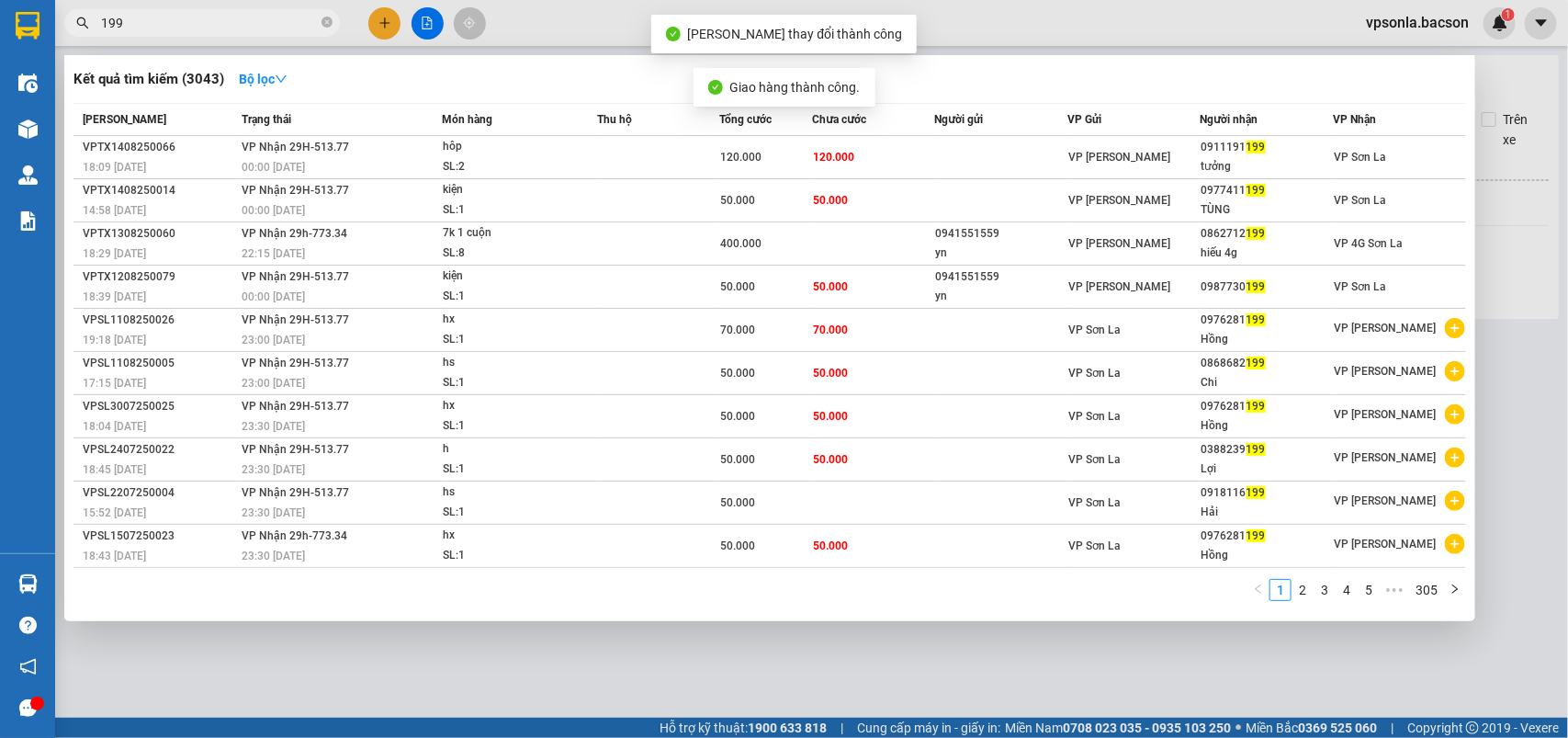
click at [221, 33] on input "199" at bounding box center [209, 23] width 217 height 20
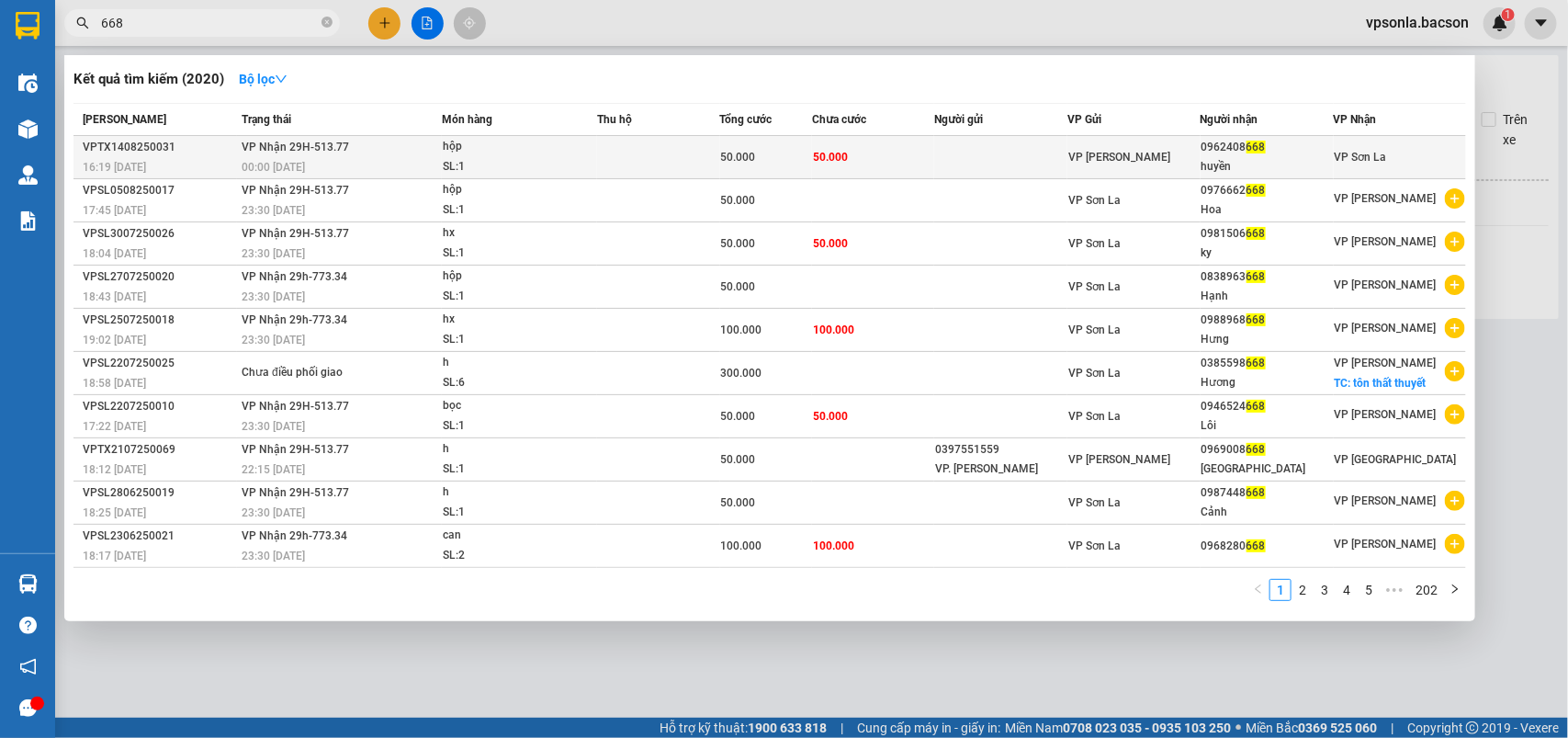
type input "668"
click at [1108, 145] on td "VP [PERSON_NAME]" at bounding box center [1134, 157] width 133 height 43
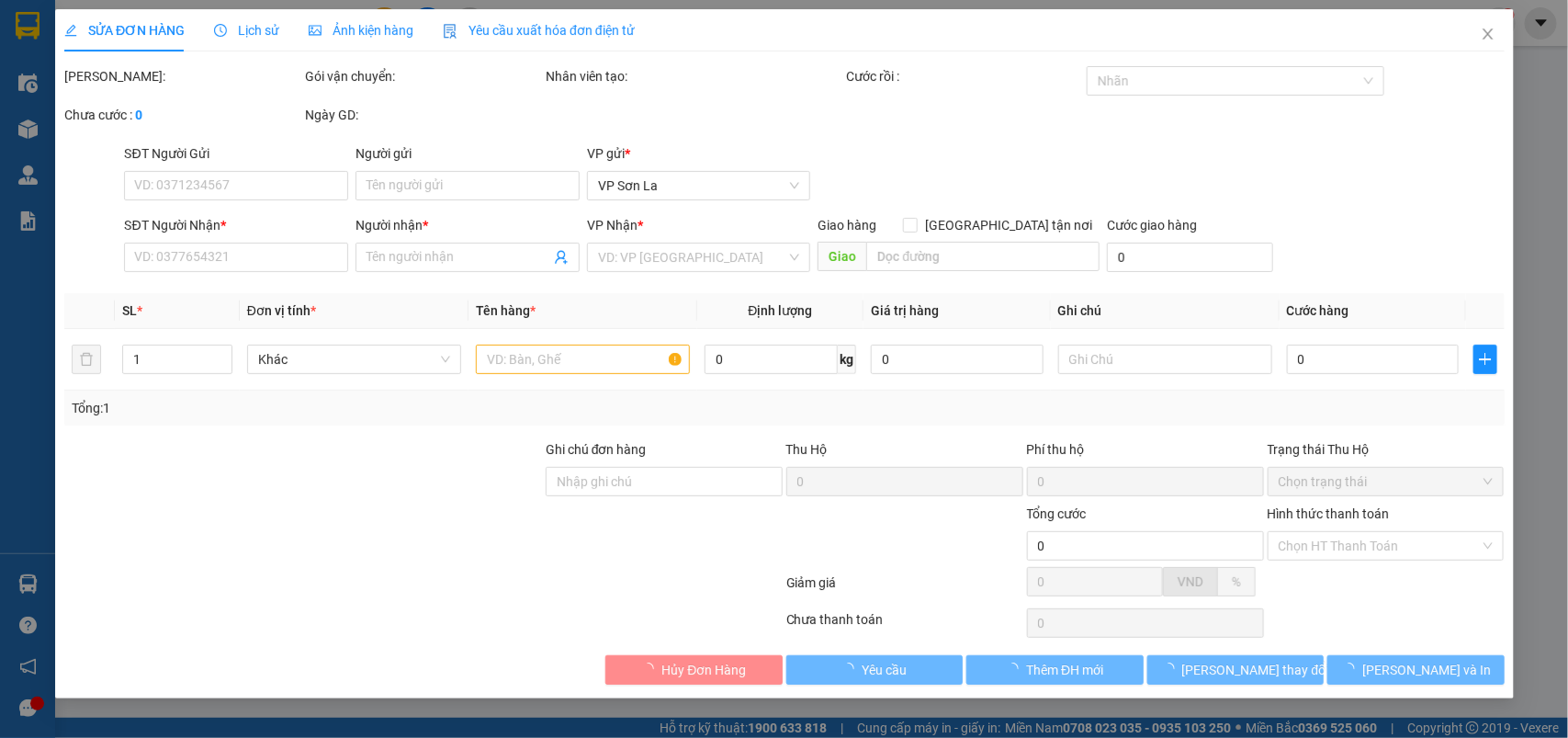
type input "0962408668"
type input "huyền"
type input "50.000"
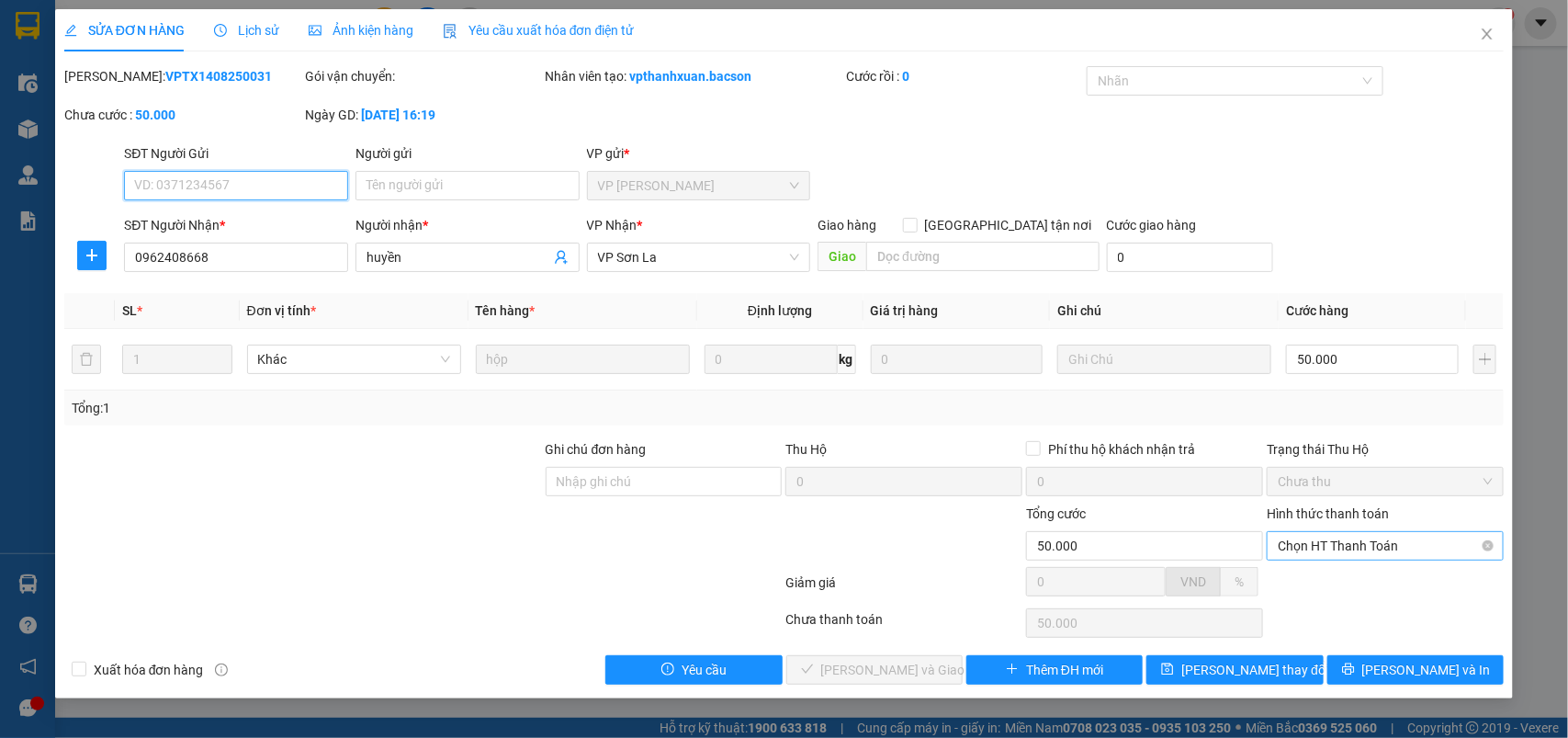
click at [1306, 549] on span "Chọn HT Thanh Toán" at bounding box center [1385, 546] width 215 height 28
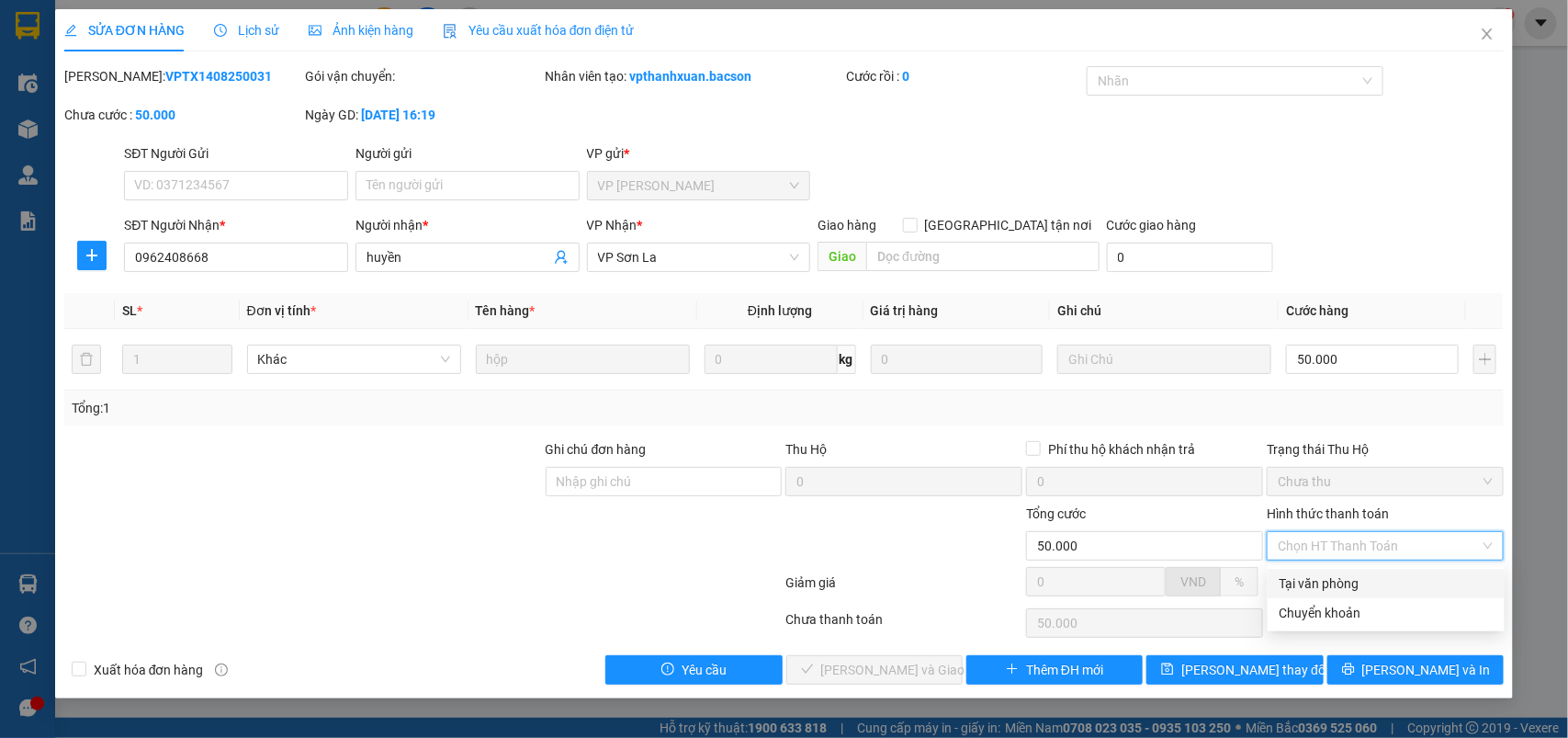
click at [1305, 577] on div "Tại văn phòng" at bounding box center [1386, 583] width 215 height 20
type input "0"
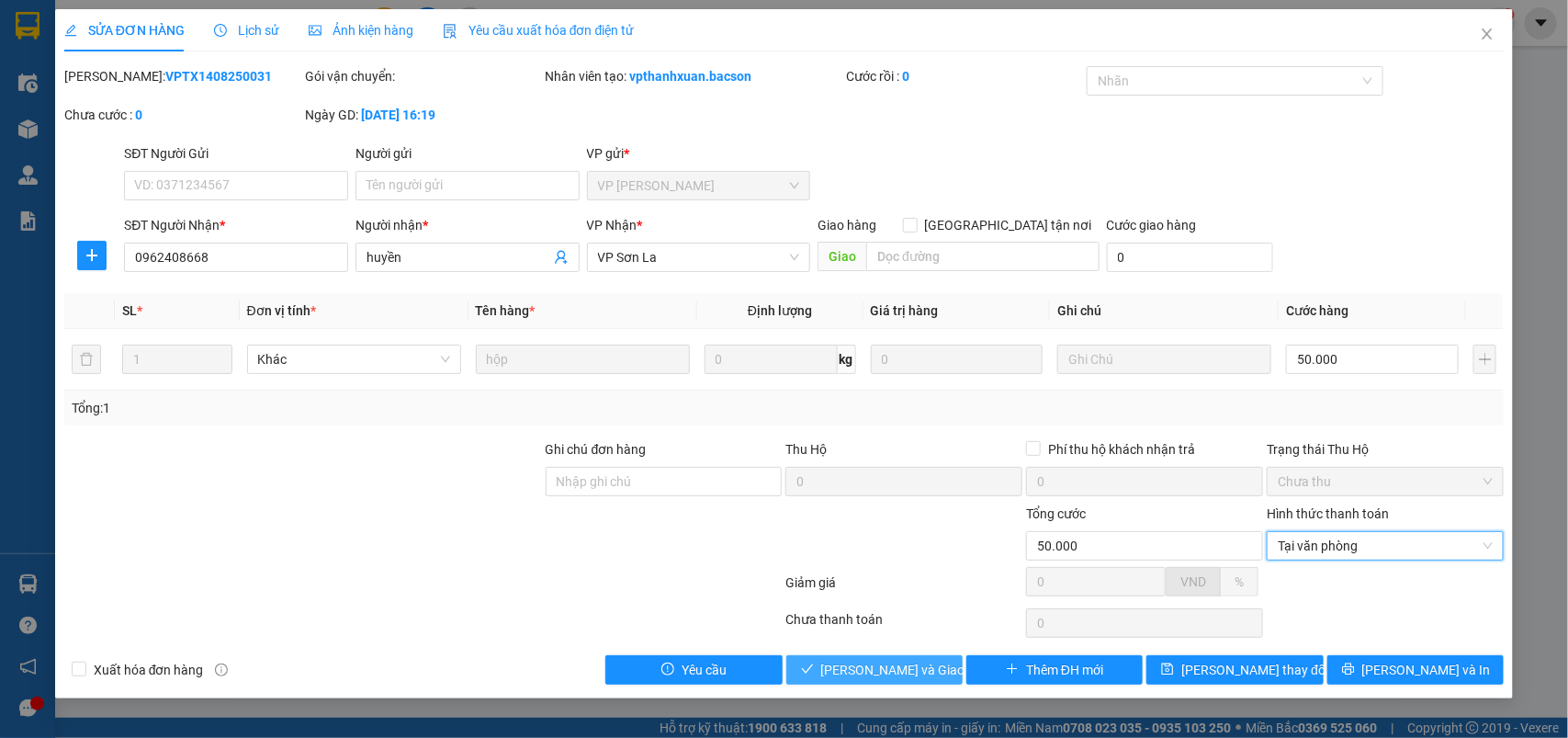
click at [897, 662] on span "[PERSON_NAME] và Giao hàng" at bounding box center [909, 670] width 176 height 20
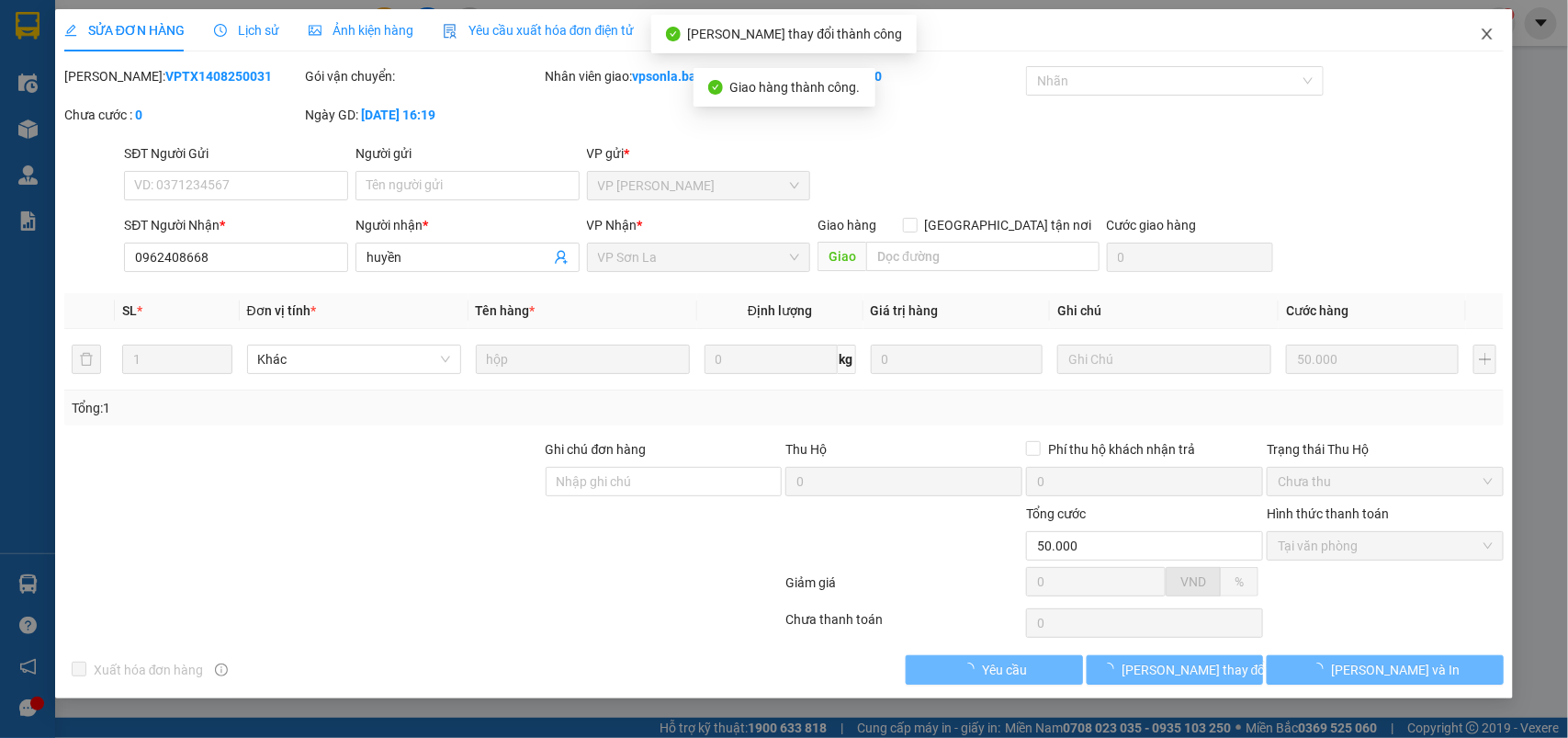
click at [1483, 33] on icon "close" at bounding box center [1488, 34] width 15 height 15
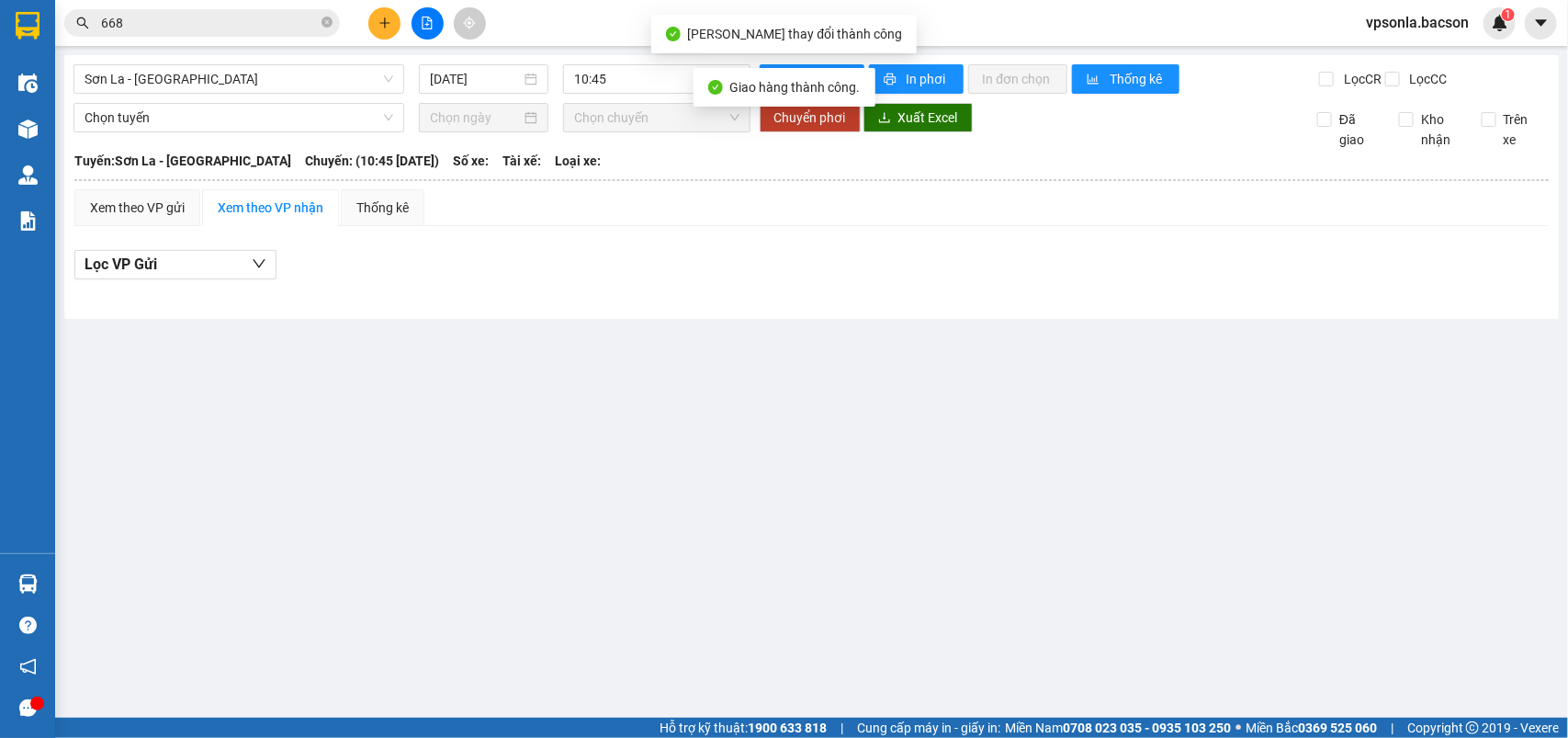
click at [1484, 33] on div "vpsonla.bacson 1" at bounding box center [1433, 23] width 165 height 33
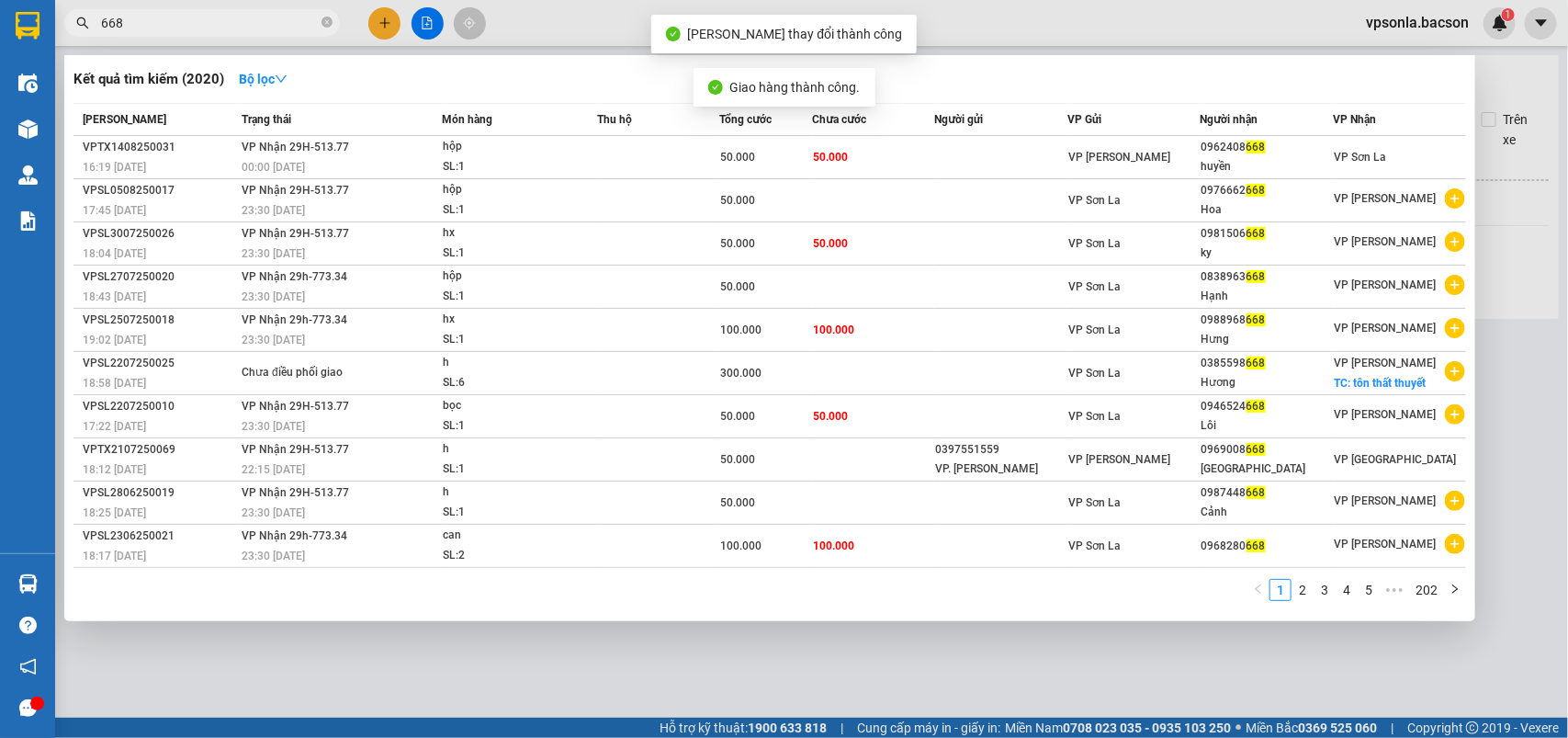
click at [248, 24] on input "668" at bounding box center [209, 23] width 217 height 20
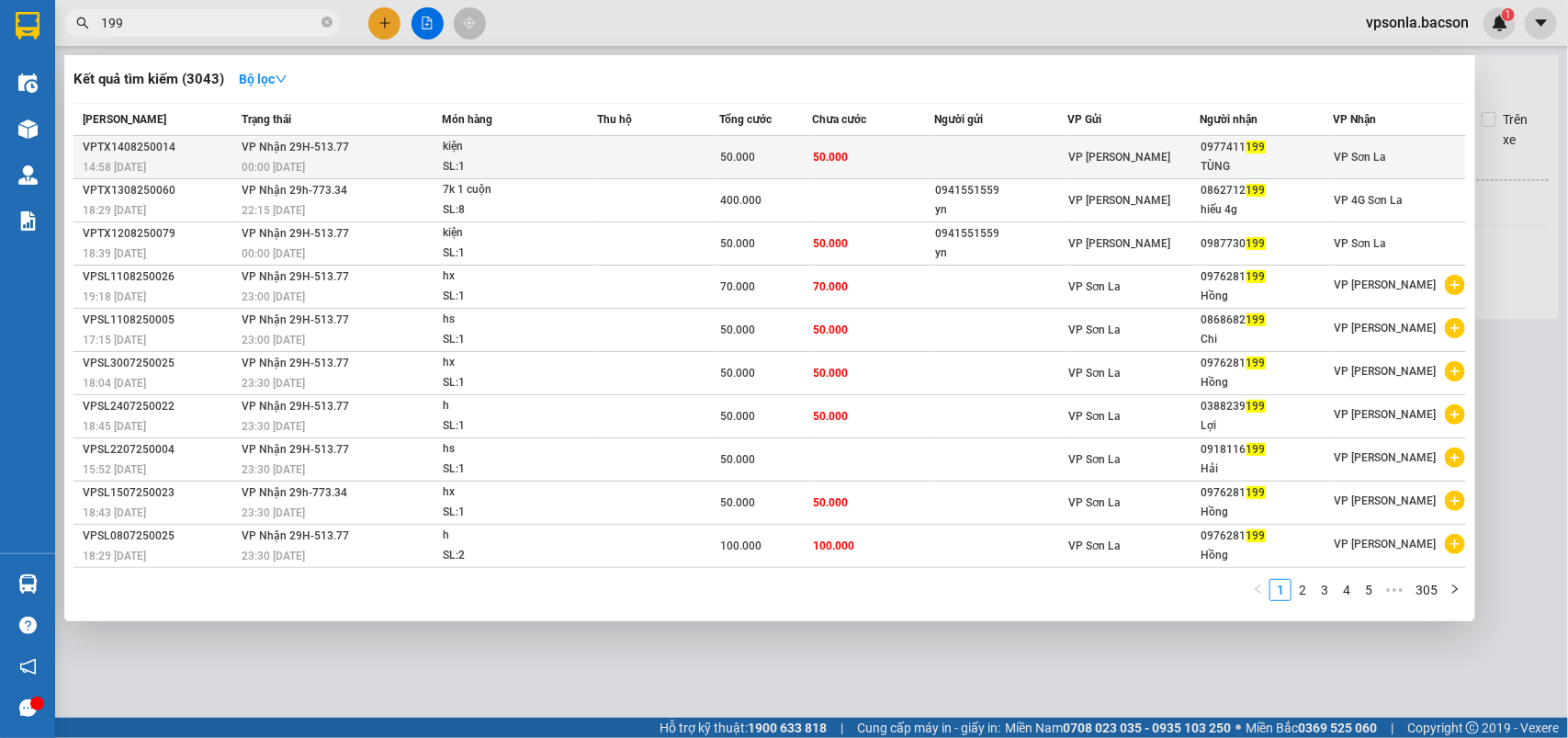
type input "199"
click at [1222, 152] on div "0977411 199" at bounding box center [1267, 147] width 131 height 20
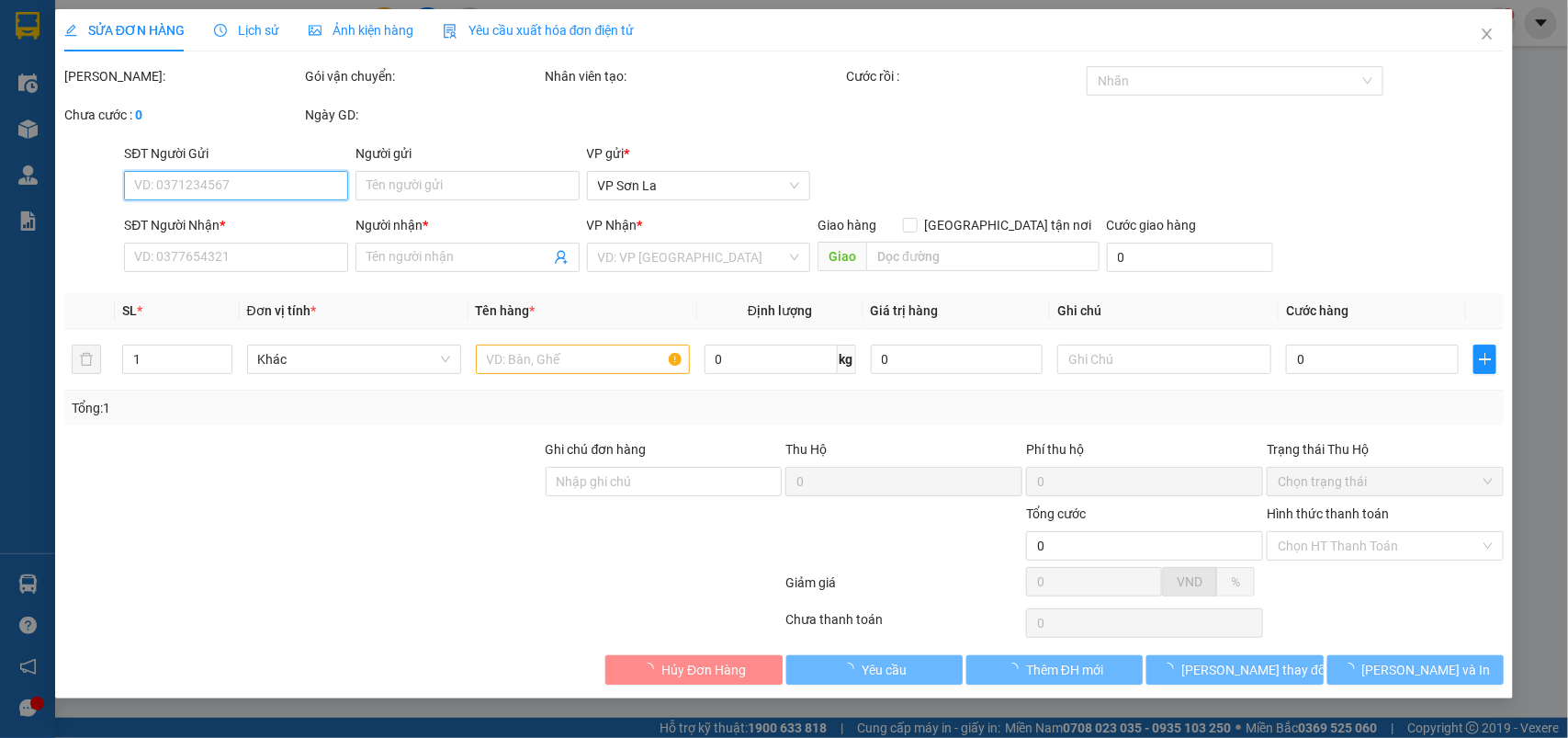
type input "0977411199"
type input "TÙNG"
type input "50.000"
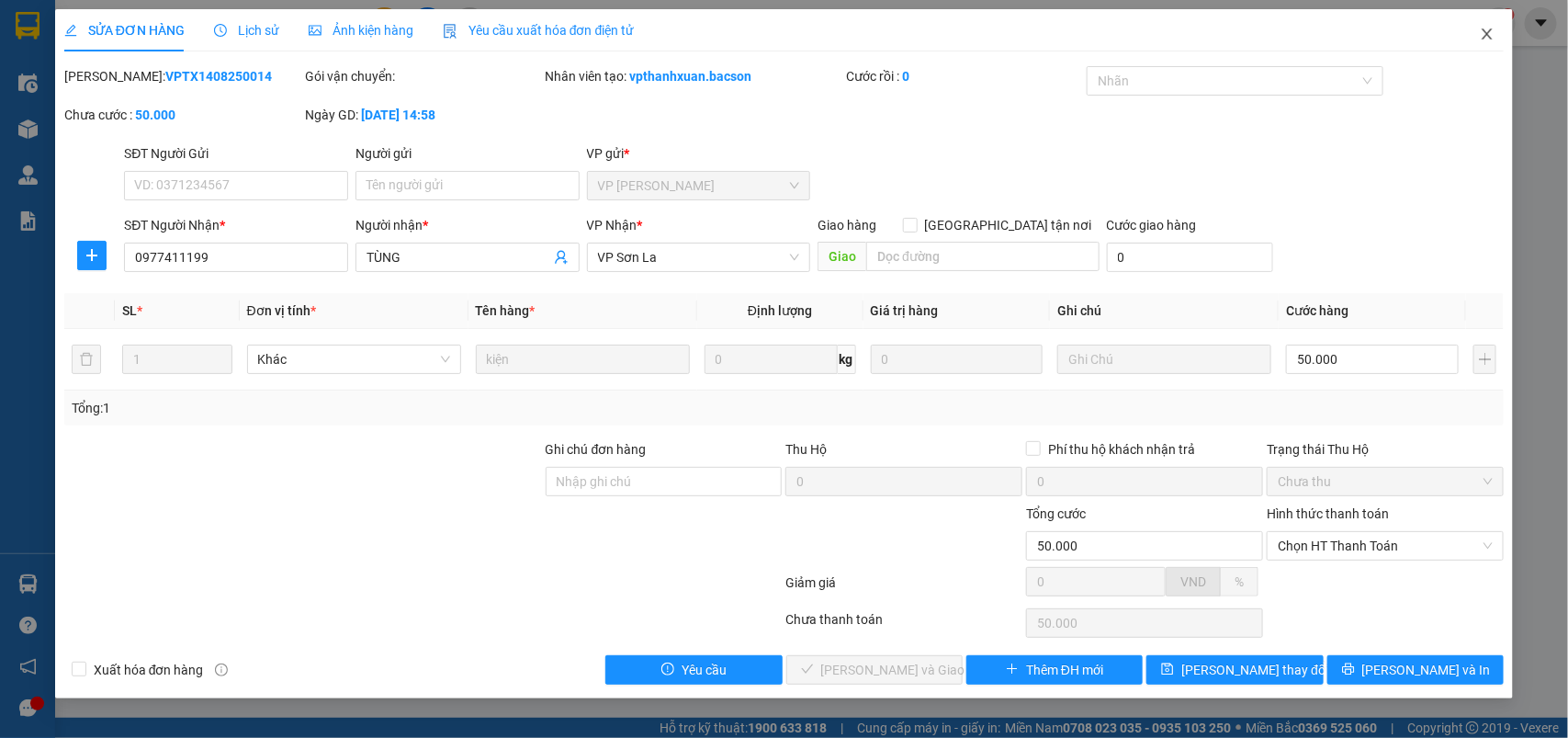
click at [1490, 24] on span "Close" at bounding box center [1487, 34] width 51 height 51
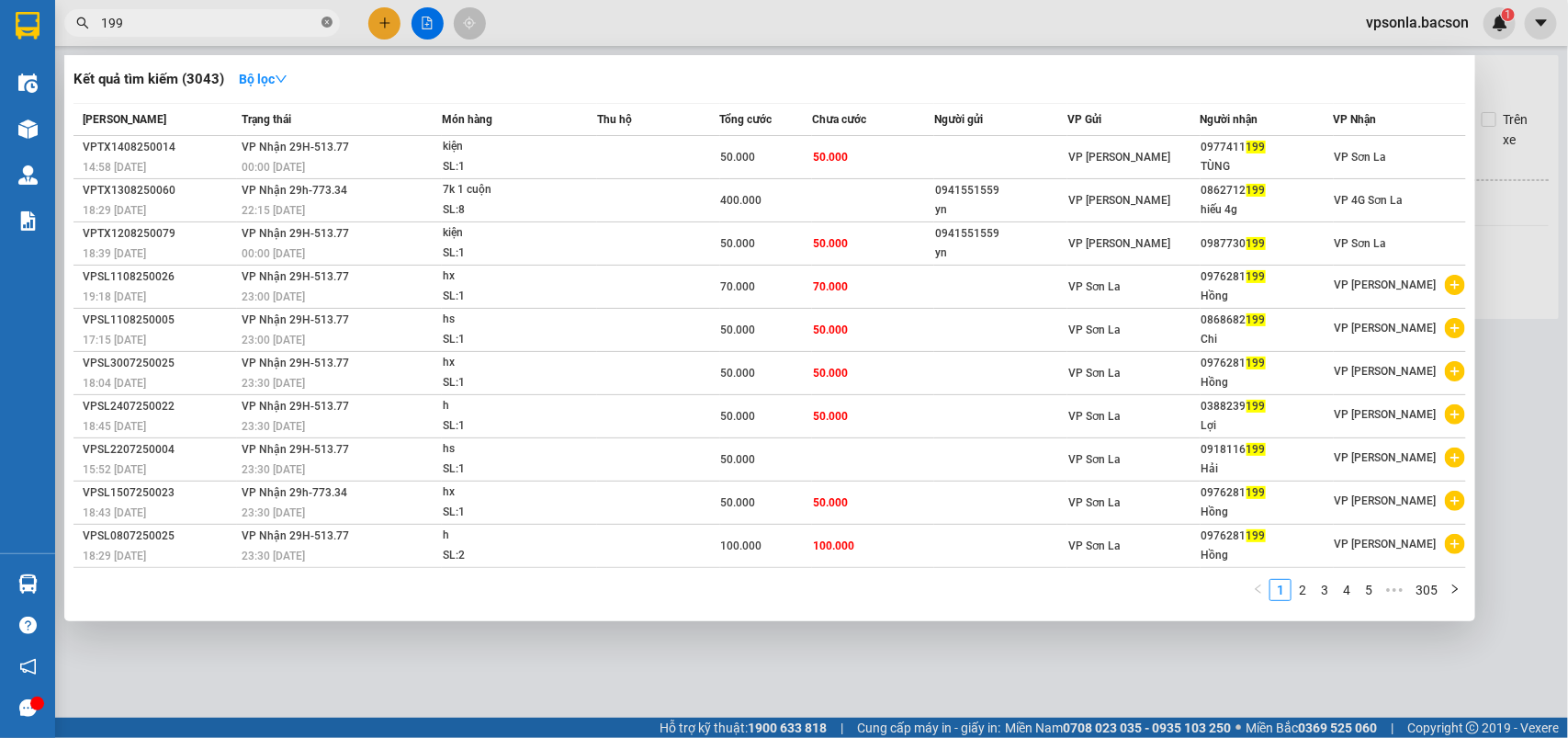
click at [321, 20] on icon "close-circle" at bounding box center [327, 22] width 11 height 11
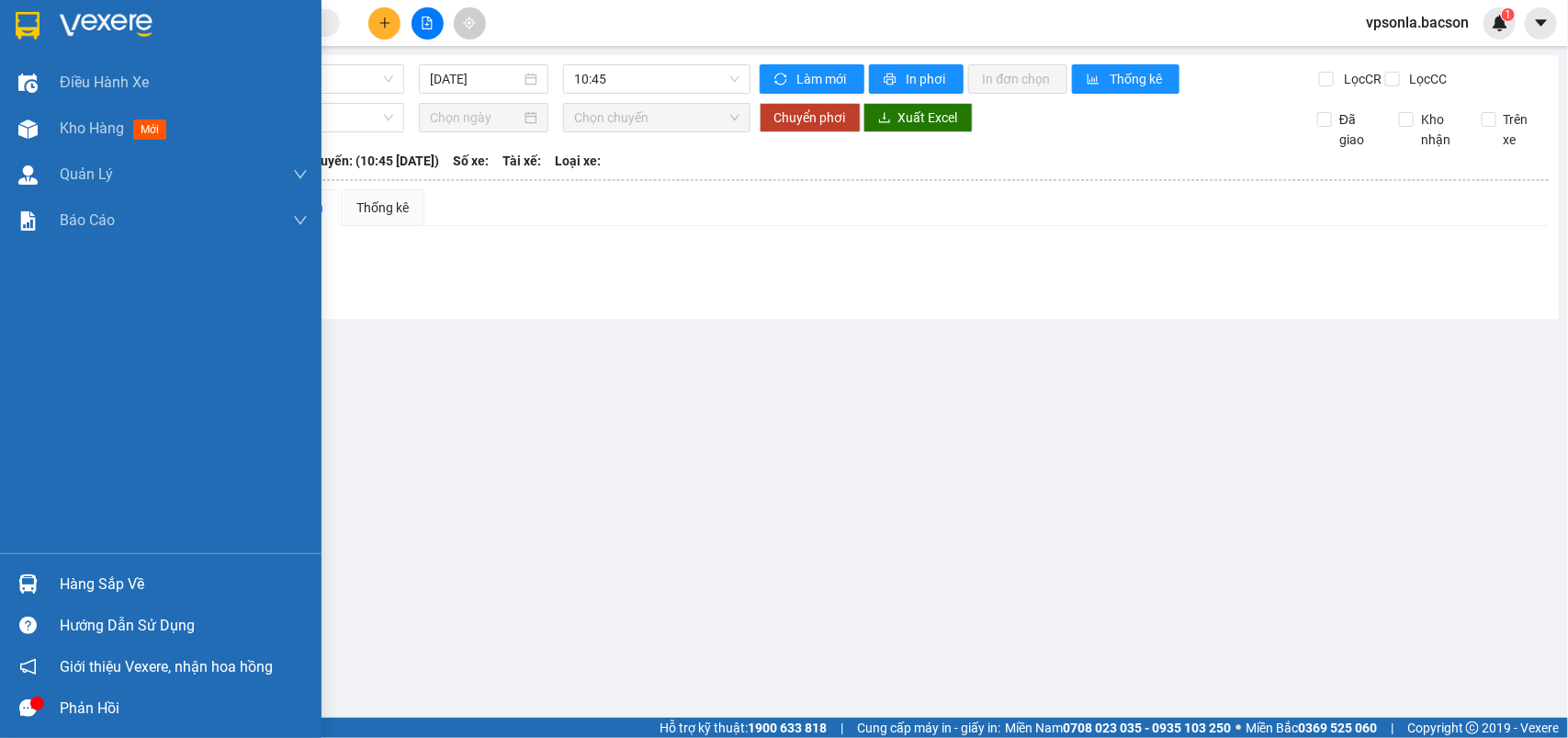
click at [17, 33] on img at bounding box center [28, 26] width 24 height 28
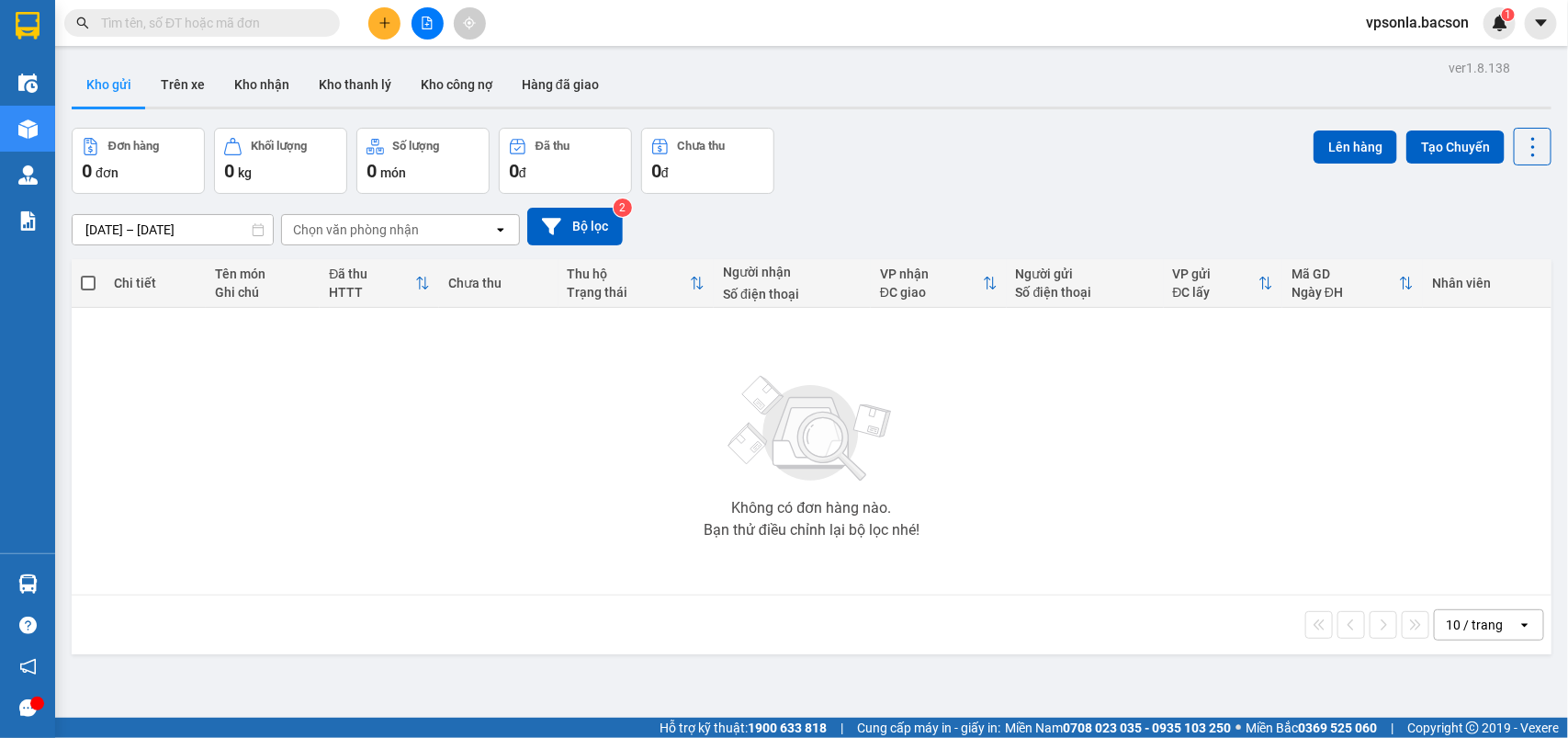
click at [194, 24] on input "text" at bounding box center [209, 23] width 217 height 20
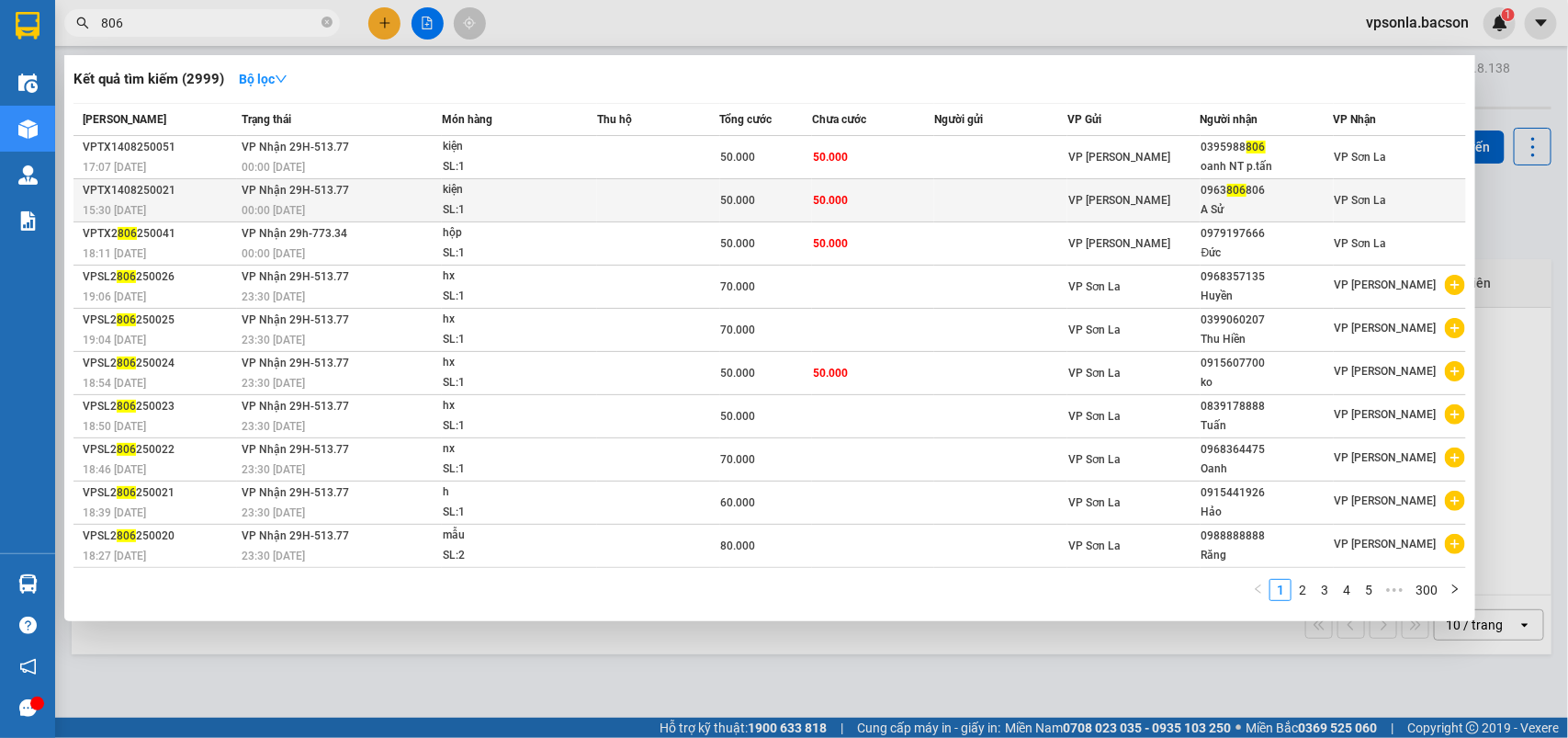
type input "806"
click at [1254, 193] on div "0963 806 806" at bounding box center [1267, 190] width 131 height 20
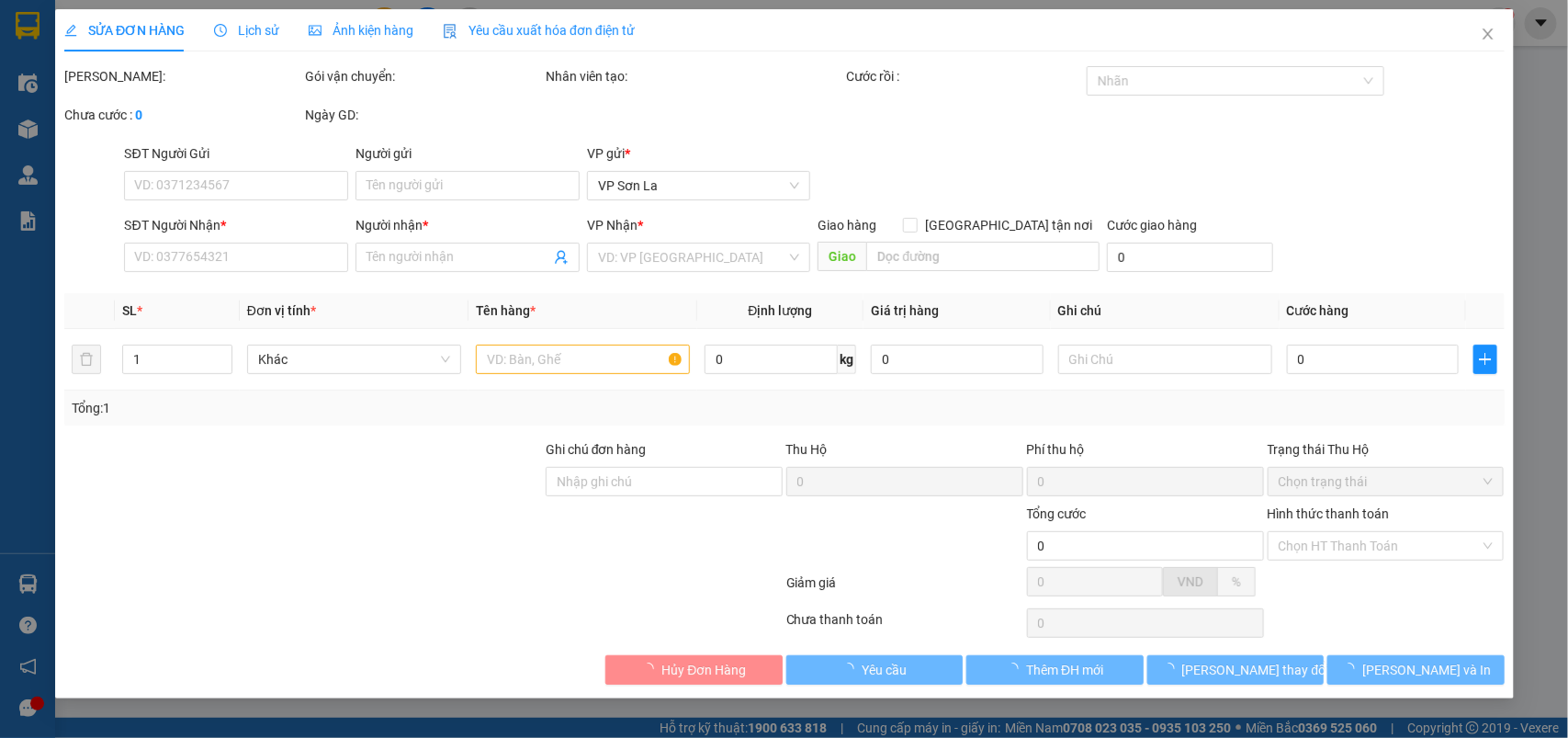
type input "0963806806"
type input "A Sử"
type input "50.000"
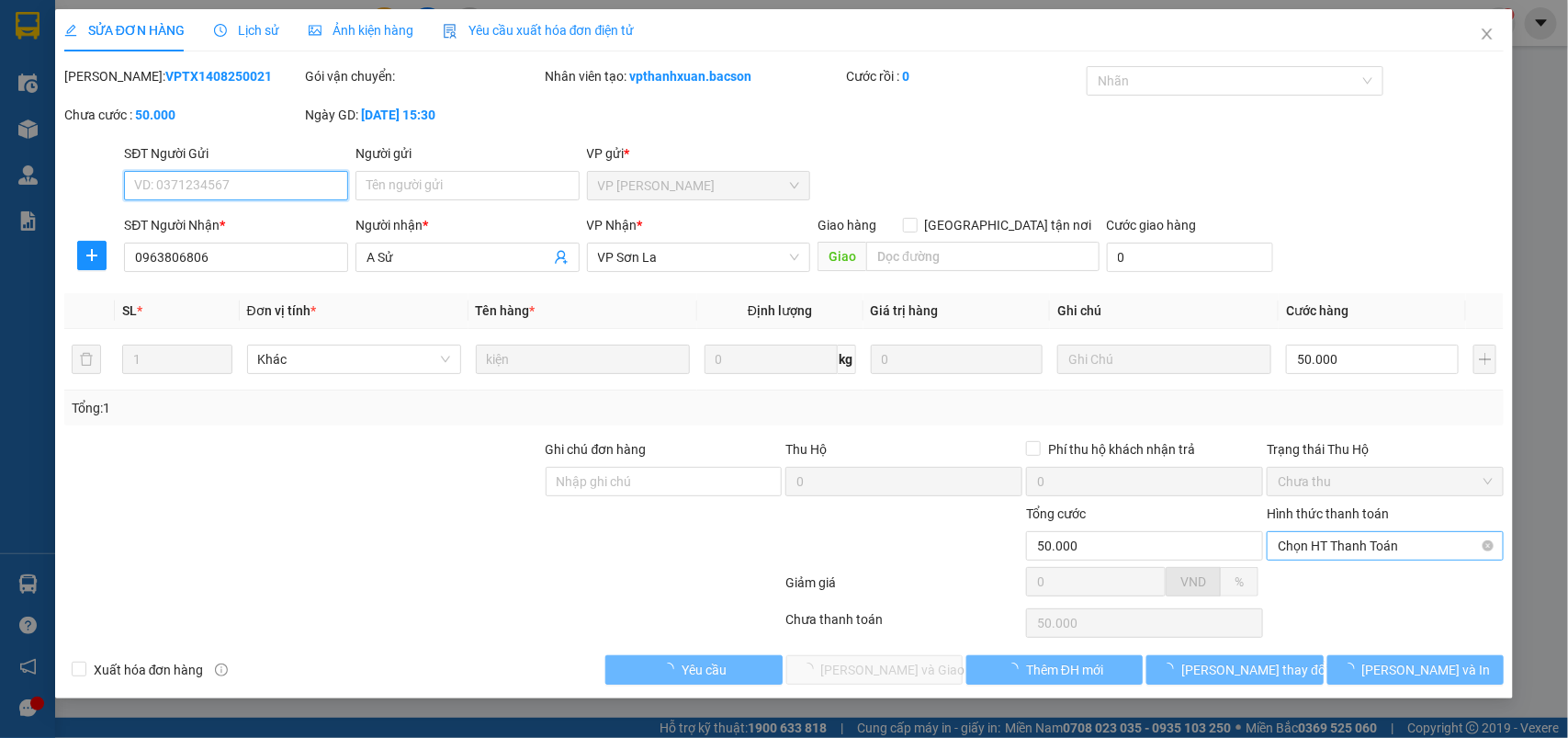
click at [1311, 539] on span "Chọn HT Thanh Toán" at bounding box center [1385, 546] width 215 height 28
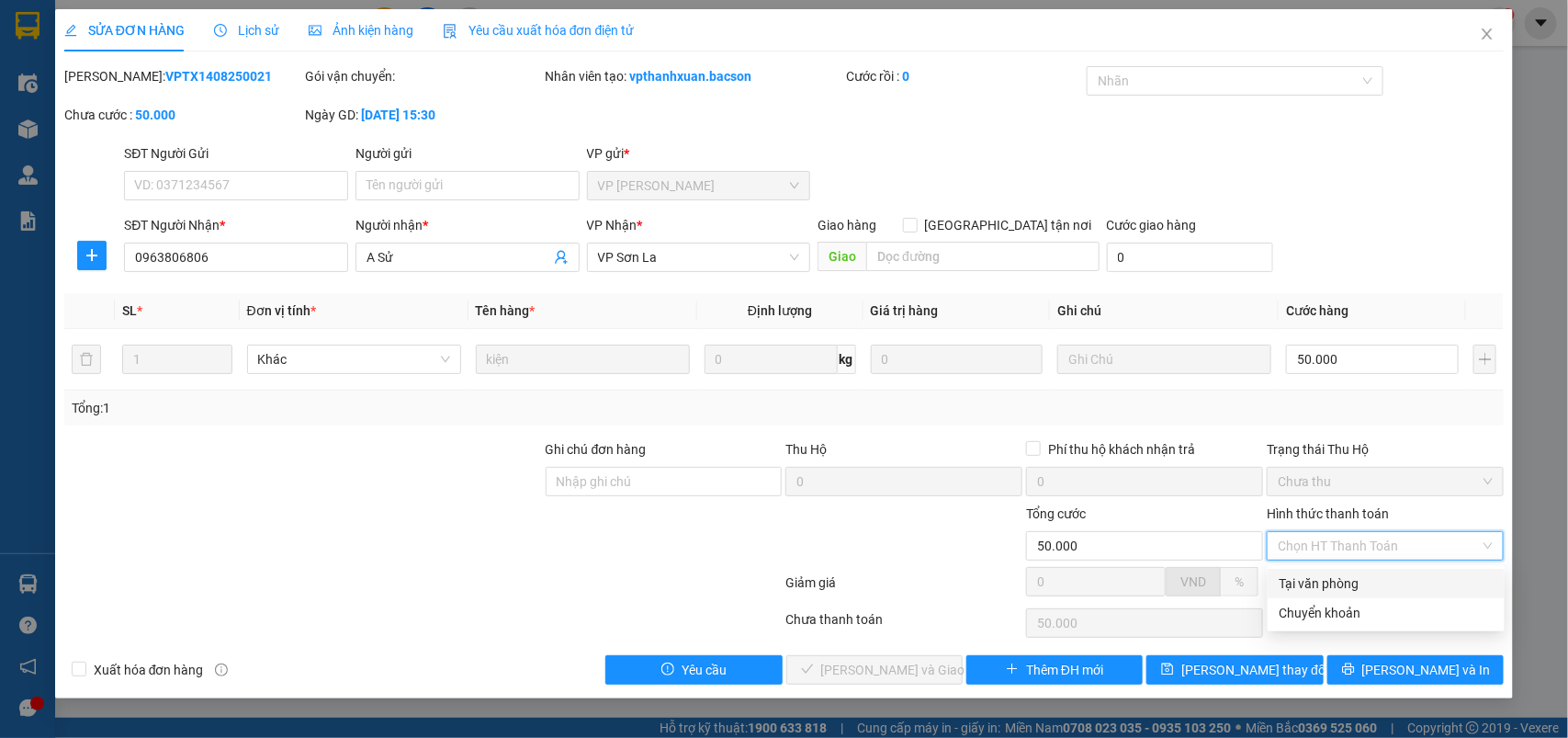
click at [1318, 580] on div "Tại văn phòng" at bounding box center [1386, 583] width 215 height 20
type input "0"
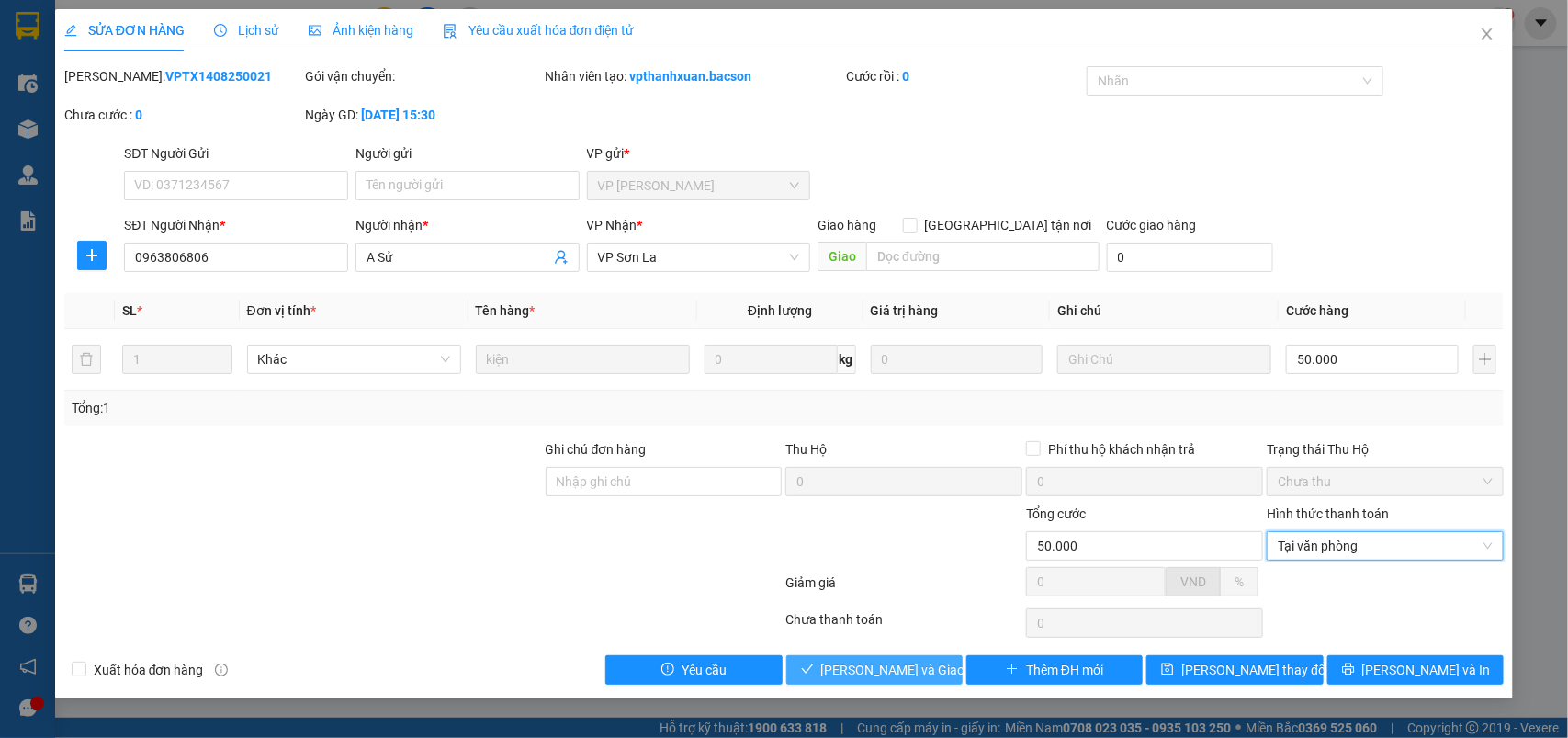
click at [852, 663] on span "[PERSON_NAME] và Giao hàng" at bounding box center [909, 670] width 176 height 20
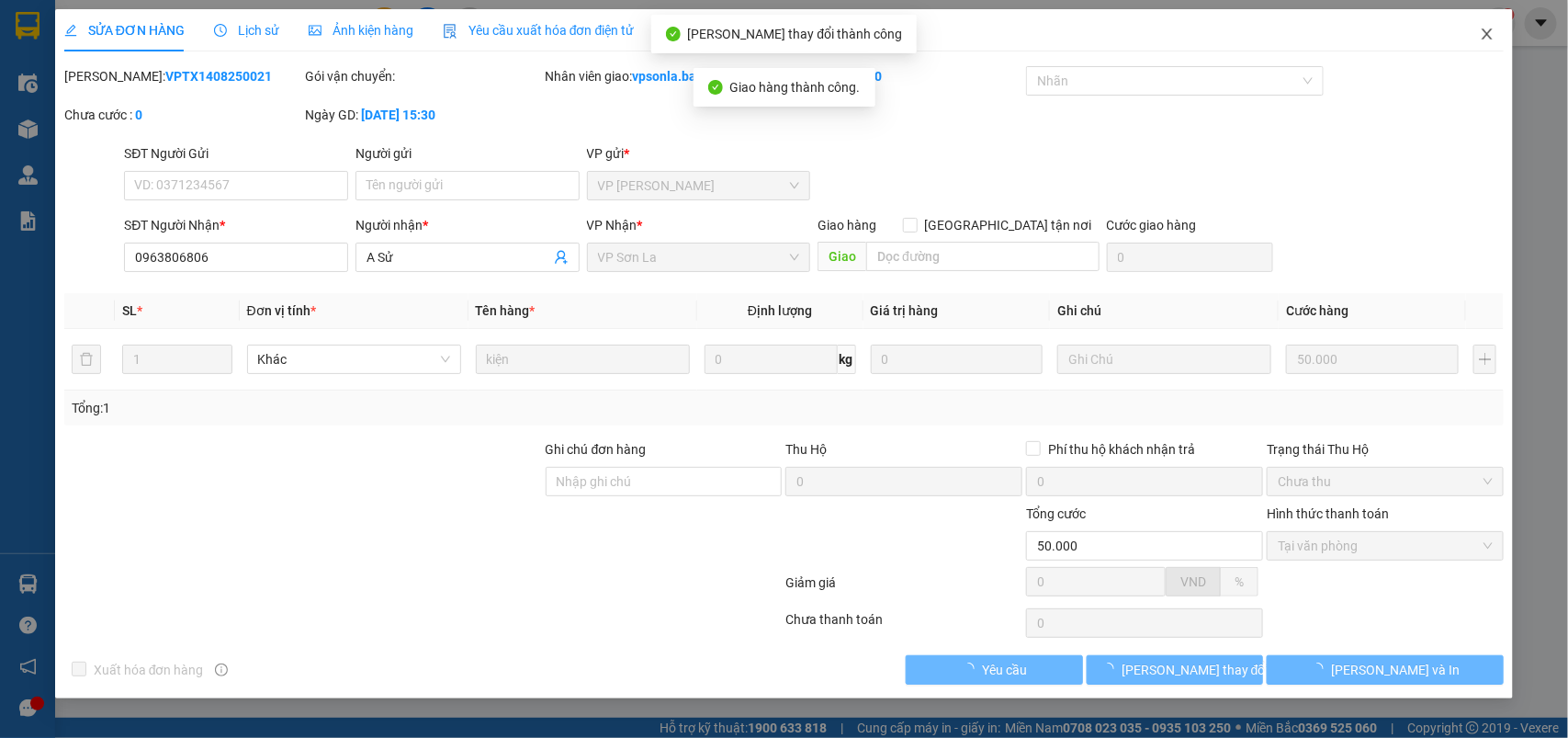
click at [1497, 29] on span "Close" at bounding box center [1487, 34] width 51 height 51
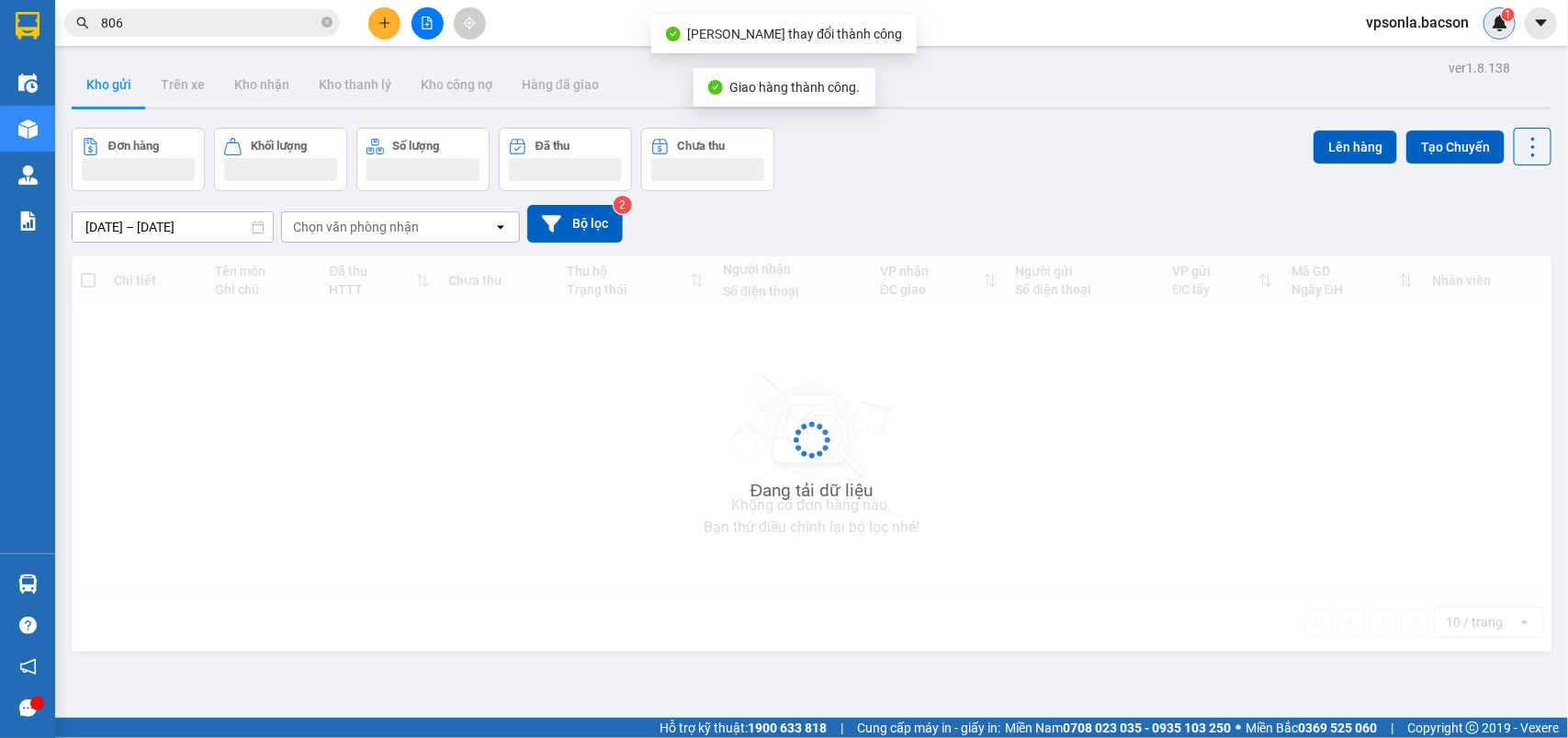
click at [1489, 30] on div "1" at bounding box center [1499, 23] width 33 height 33
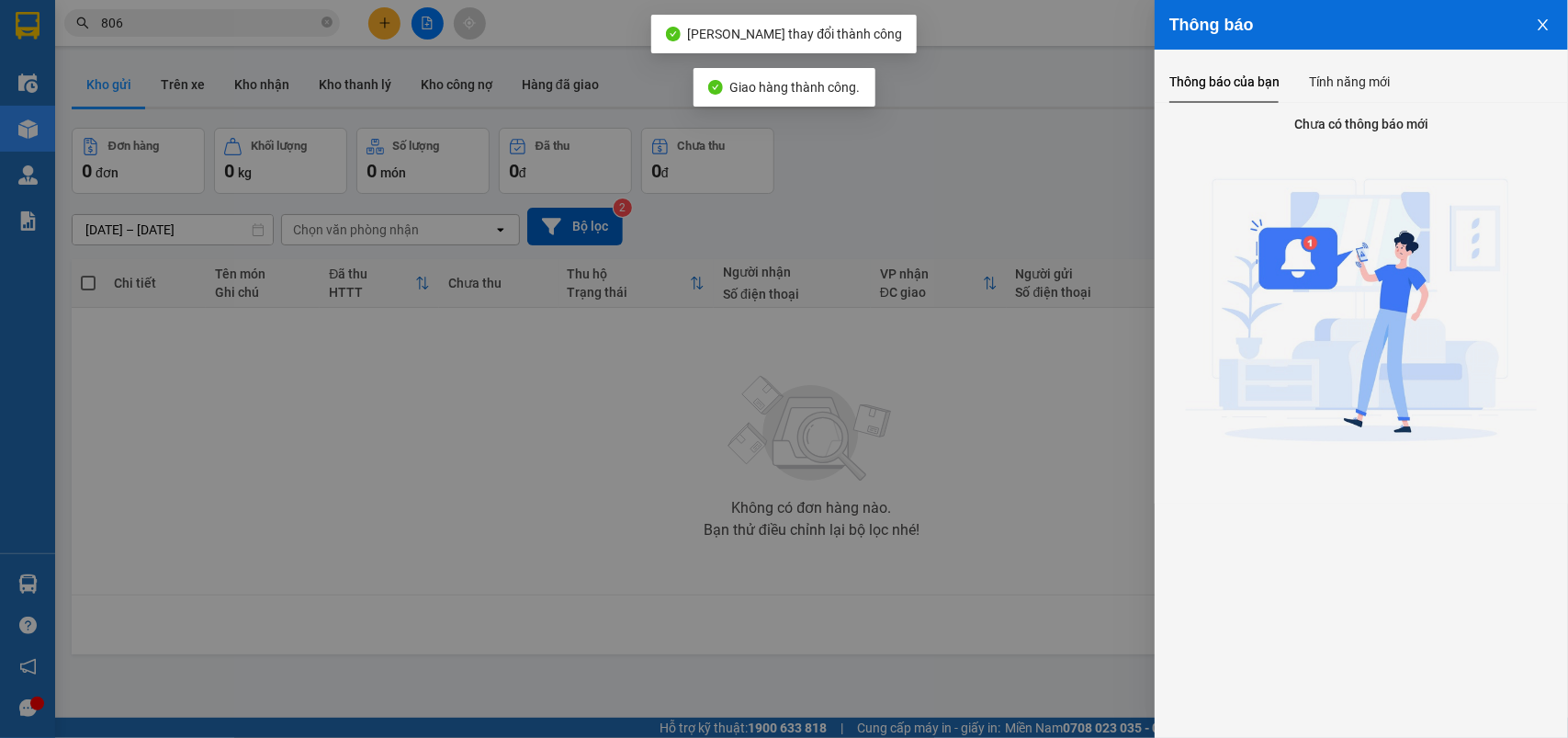
click at [1096, 167] on div at bounding box center [784, 369] width 1568 height 738
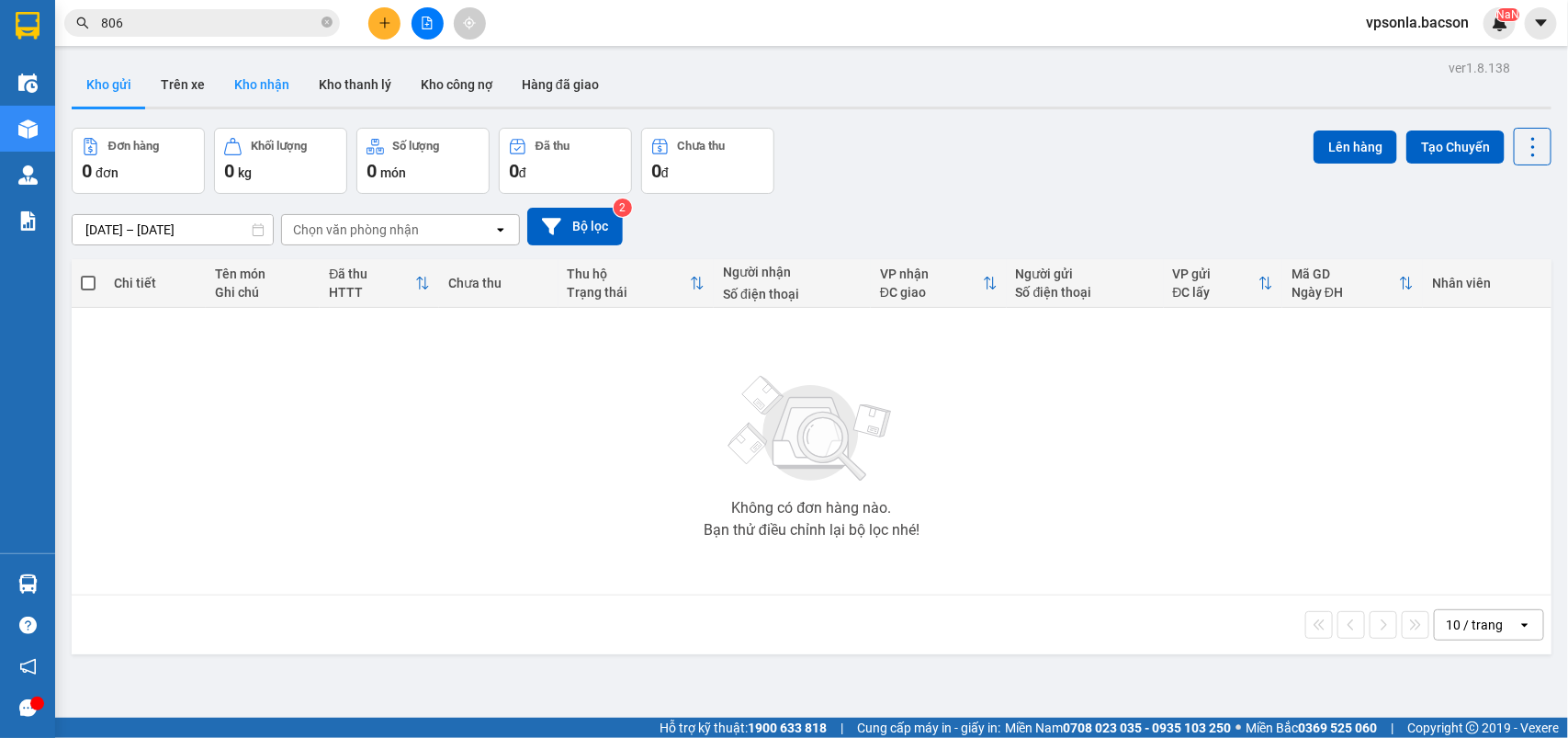
click at [274, 81] on button "Kho nhận" at bounding box center [262, 84] width 85 height 44
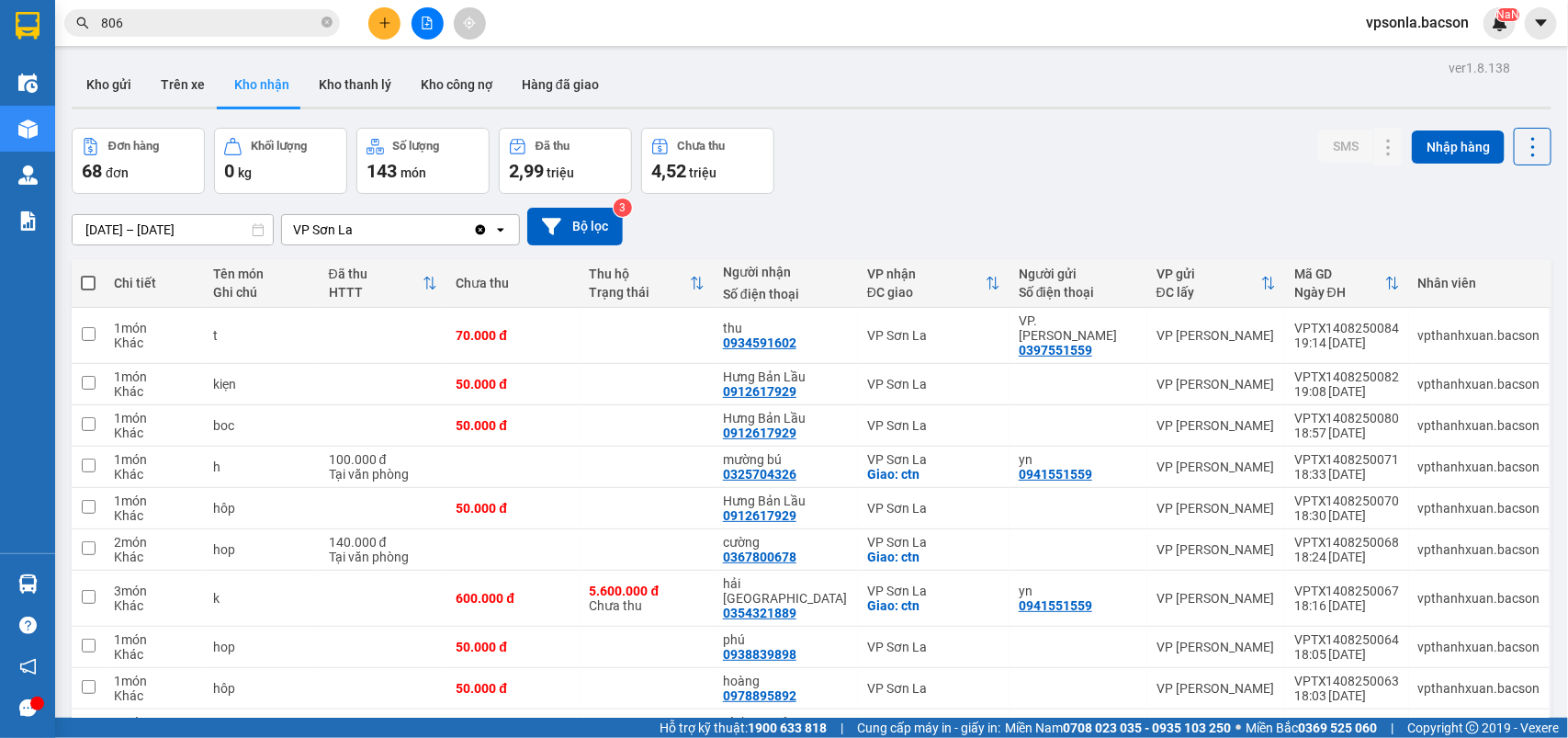
click at [143, 25] on input "806" at bounding box center [209, 23] width 217 height 20
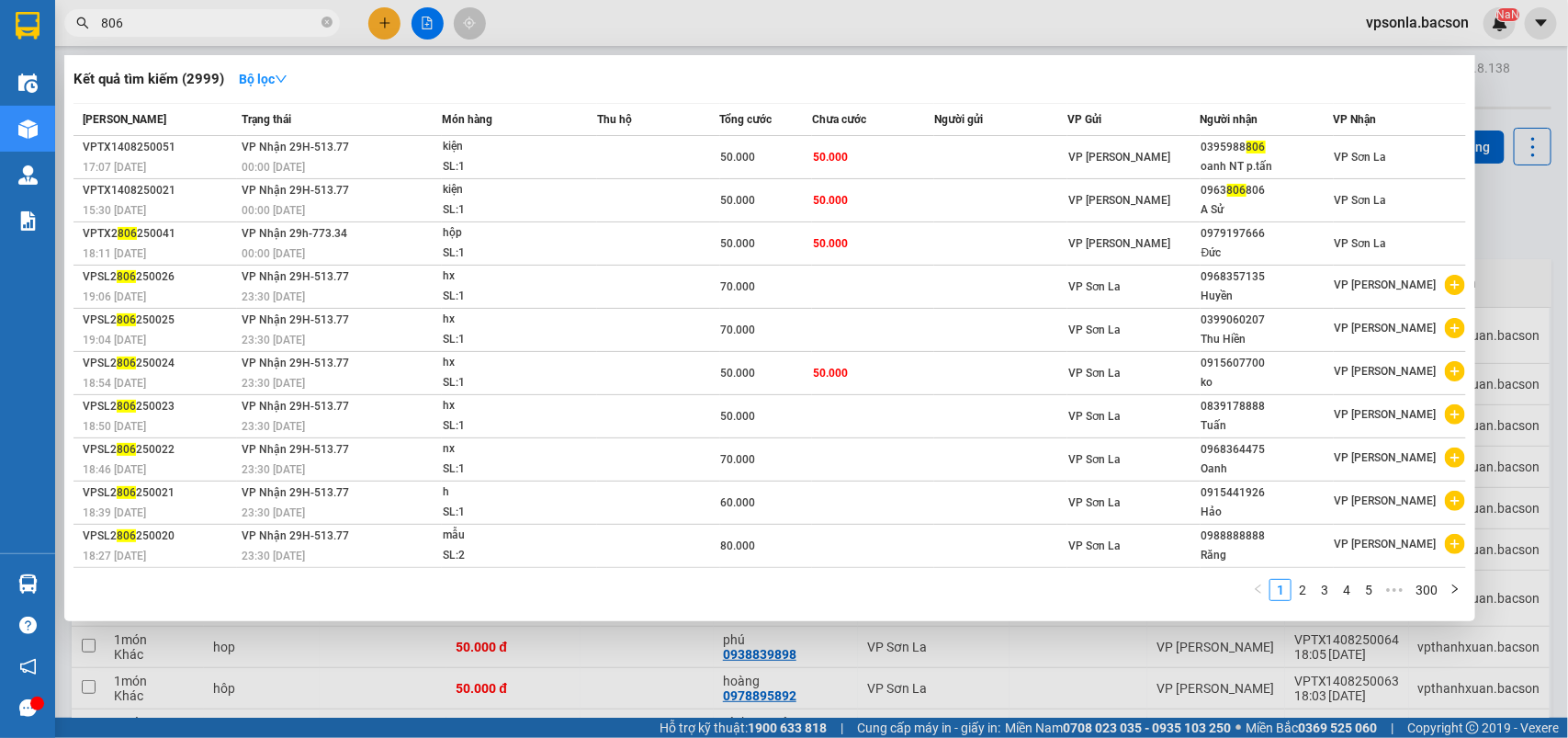
click at [143, 25] on input "806" at bounding box center [209, 23] width 217 height 20
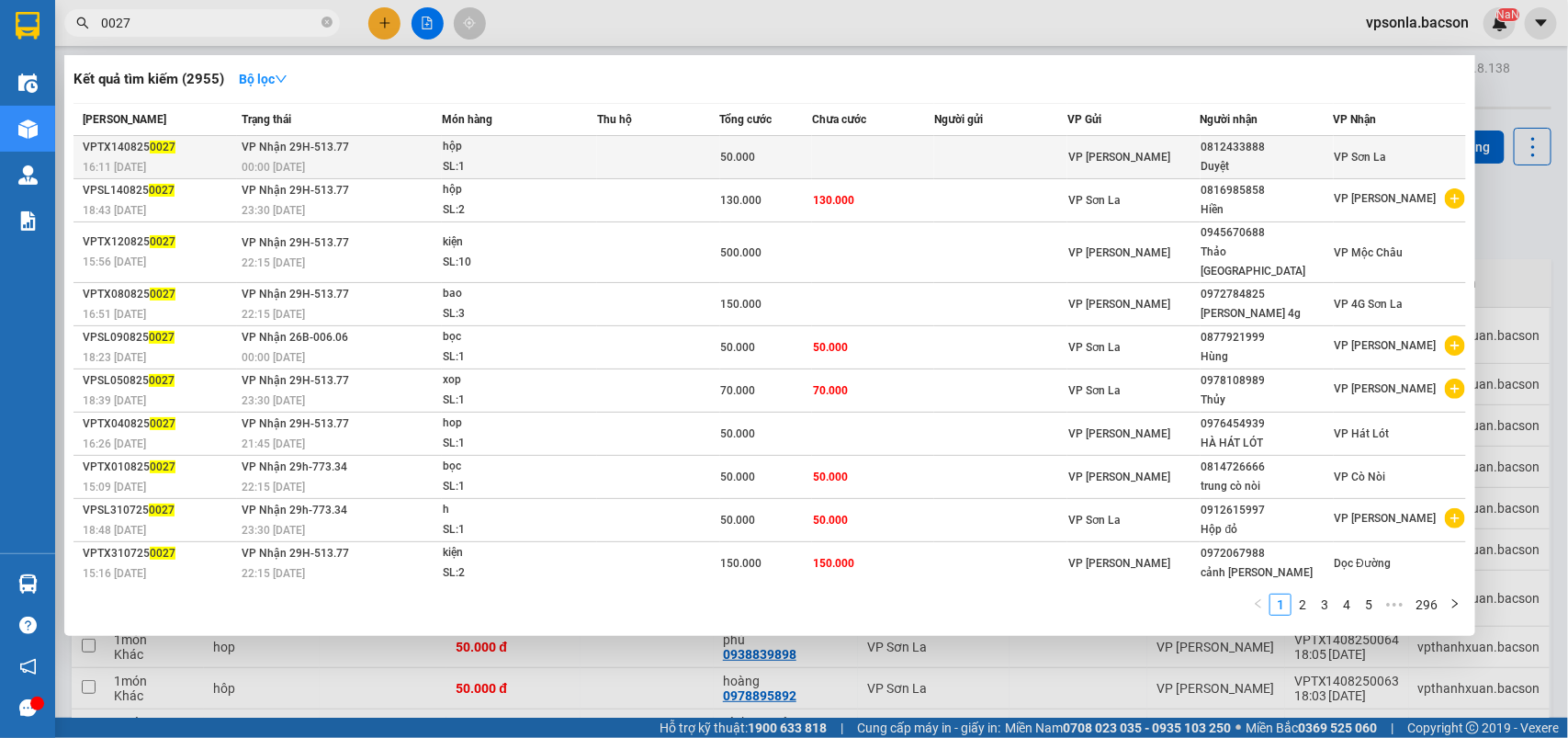
type input "0027"
click at [1167, 149] on div "VP [PERSON_NAME]" at bounding box center [1134, 157] width 131 height 20
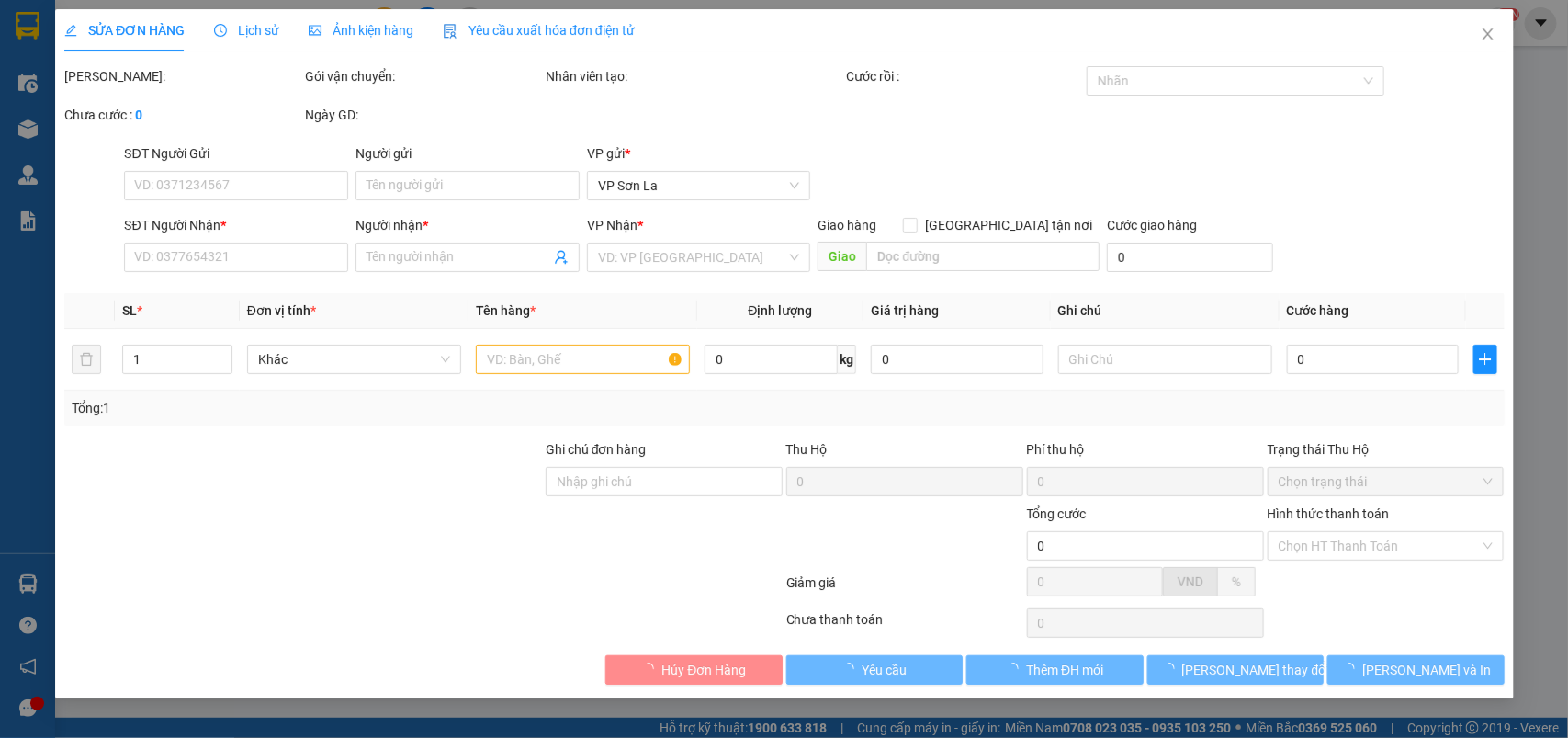
type input "0812433888"
type input "Duyệt"
type input "50.000"
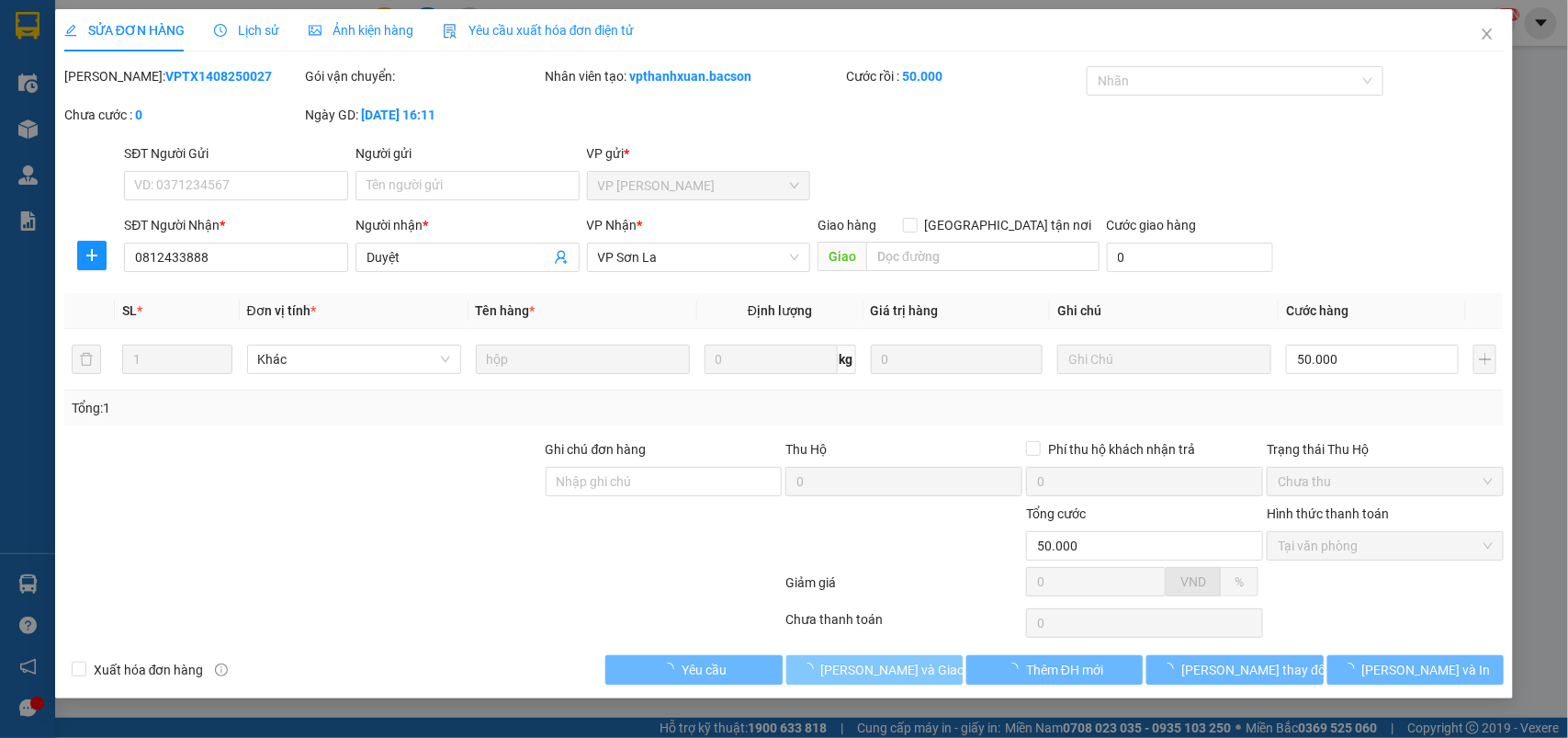
click at [857, 669] on span "[PERSON_NAME] và Giao hàng" at bounding box center [909, 670] width 176 height 20
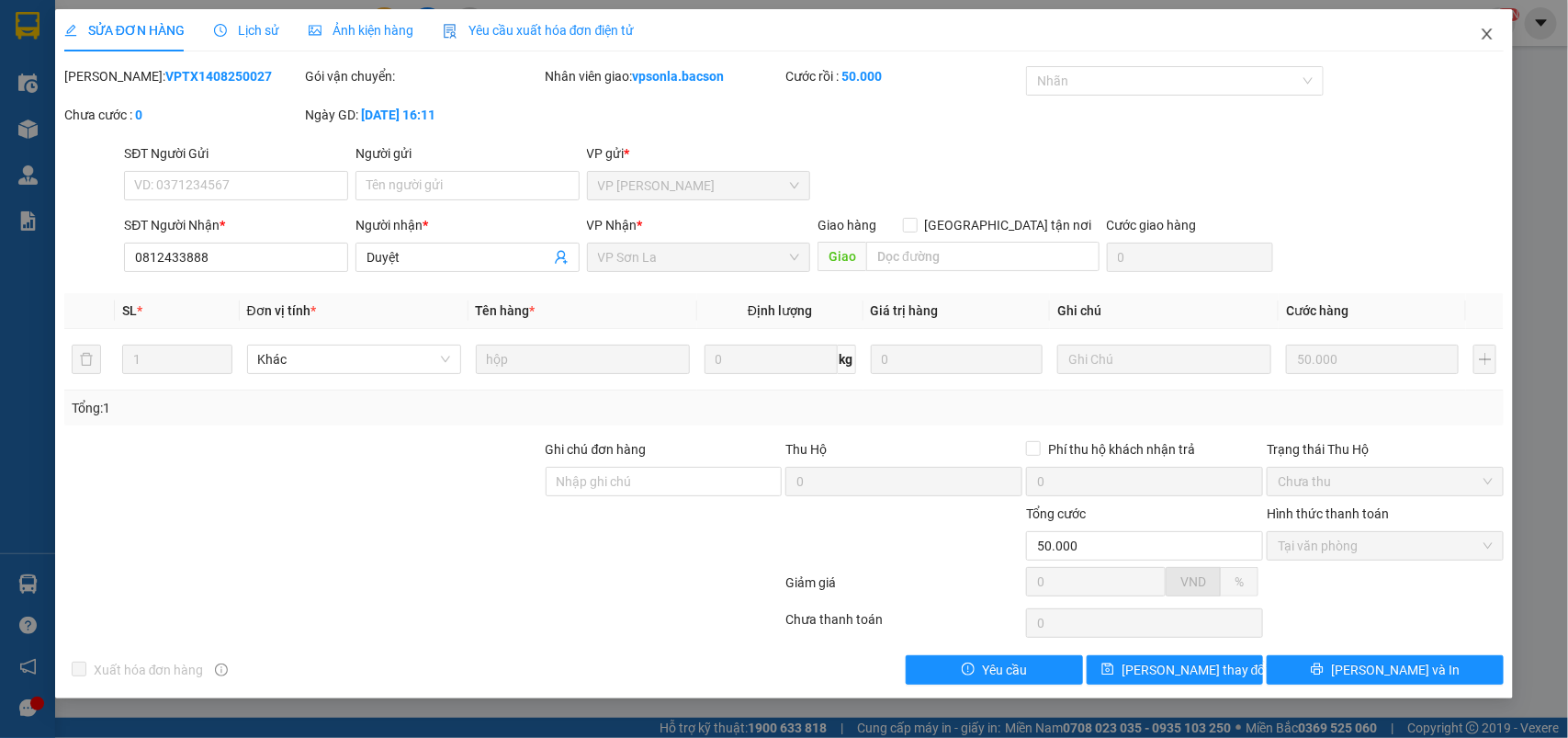
drag, startPoint x: 1498, startPoint y: 26, endPoint x: 1489, endPoint y: 37, distance: 14.2
click at [1494, 25] on span "Close" at bounding box center [1487, 34] width 51 height 51
click at [1489, 37] on div "vpsonla.bacson NaN" at bounding box center [1433, 23] width 165 height 33
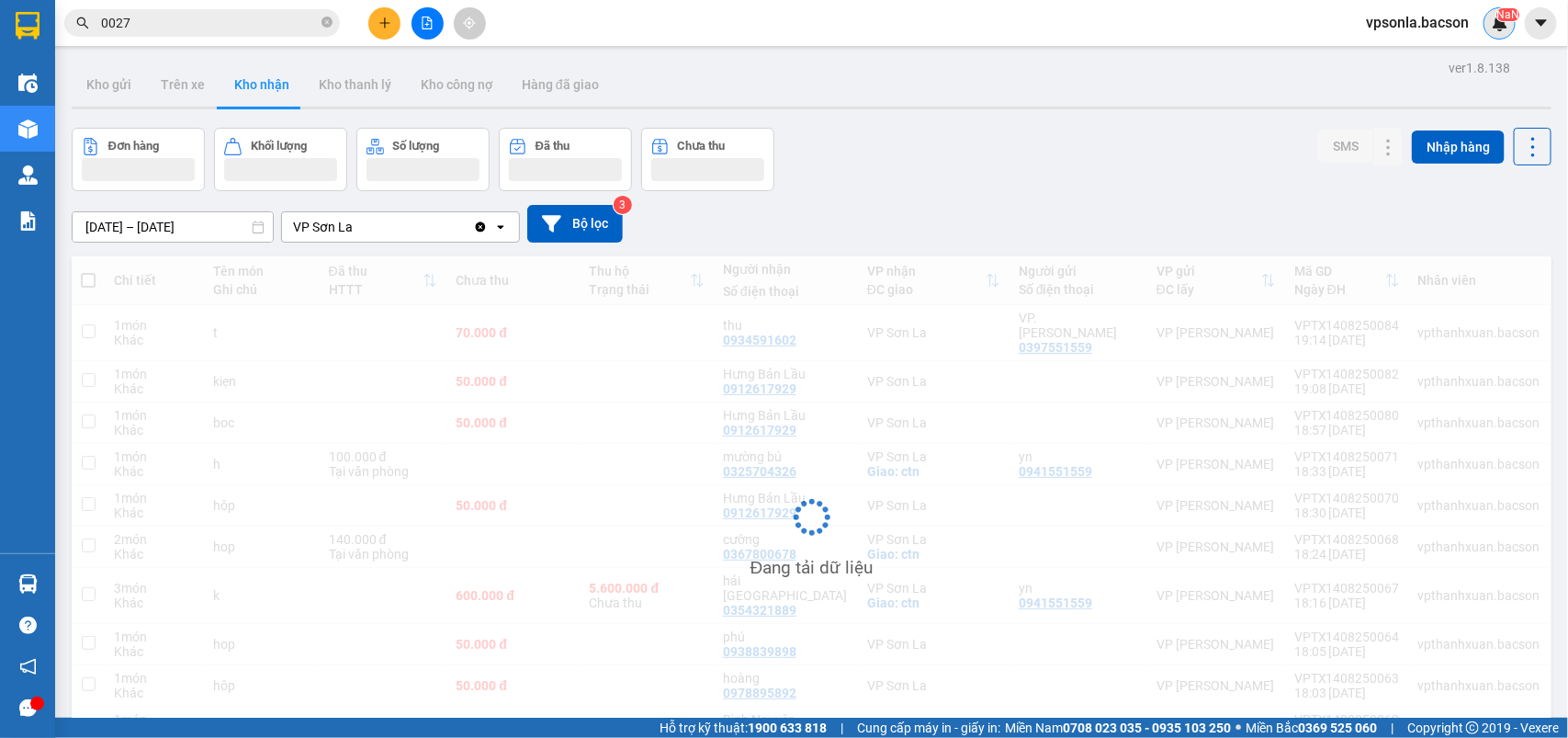
click at [1489, 31] on div "NaN" at bounding box center [1499, 23] width 33 height 33
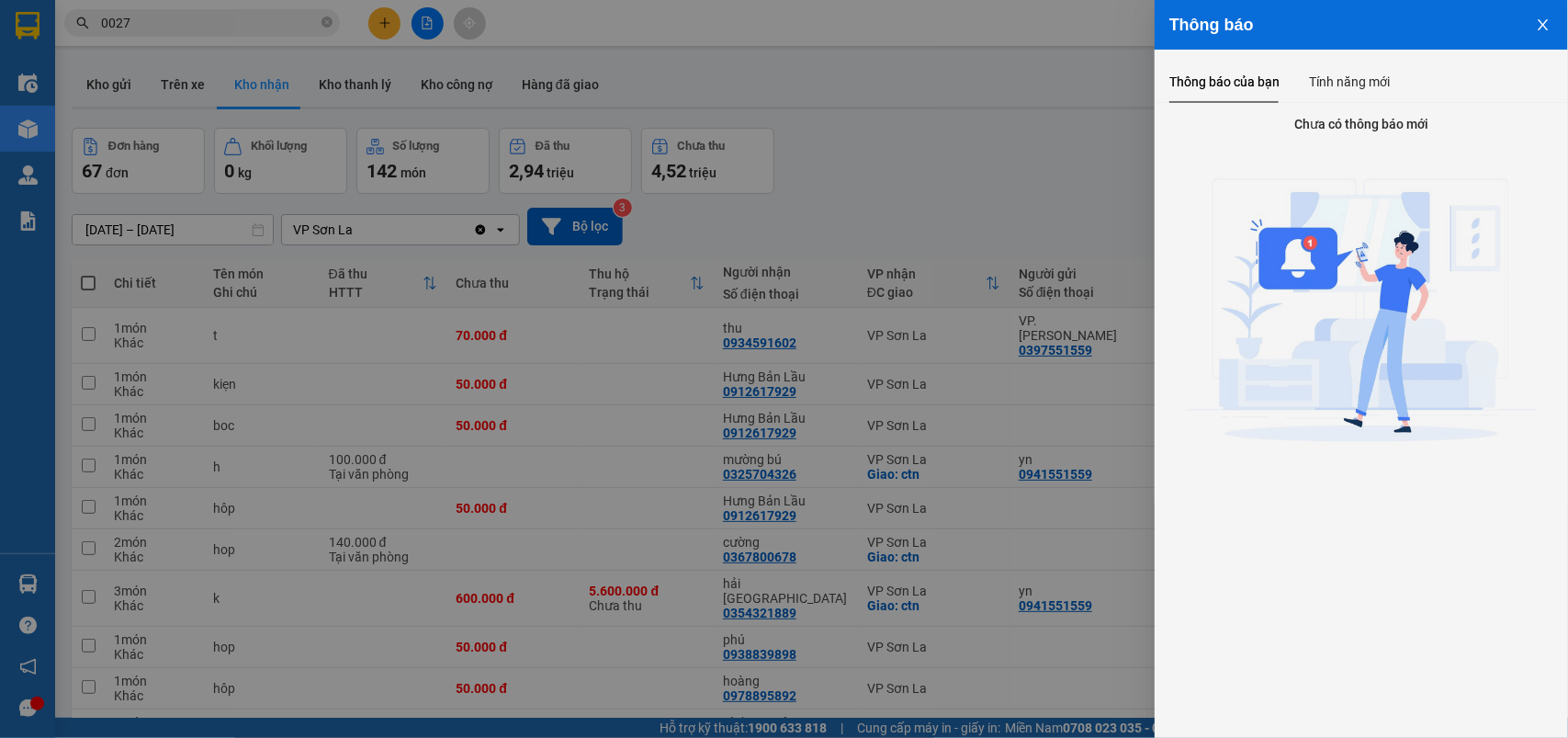
click at [182, 17] on div at bounding box center [784, 369] width 1568 height 738
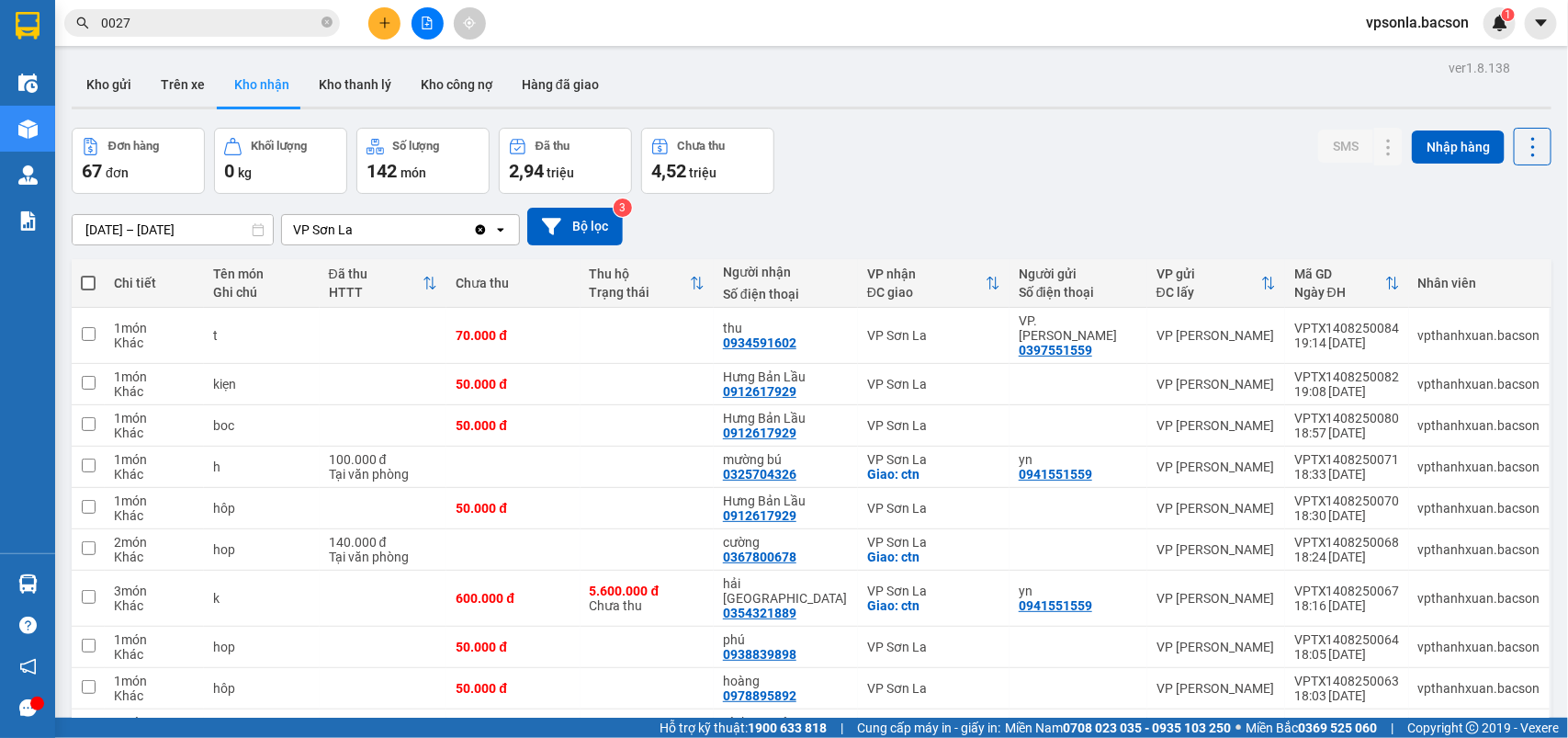
click at [1567, 17] on div "Thông báo Thông báo của bạn Tính năng mới Chưa có thông báo mới" at bounding box center [1568, 369] width 0 height 738
click at [184, 16] on input "0027" at bounding box center [209, 23] width 217 height 20
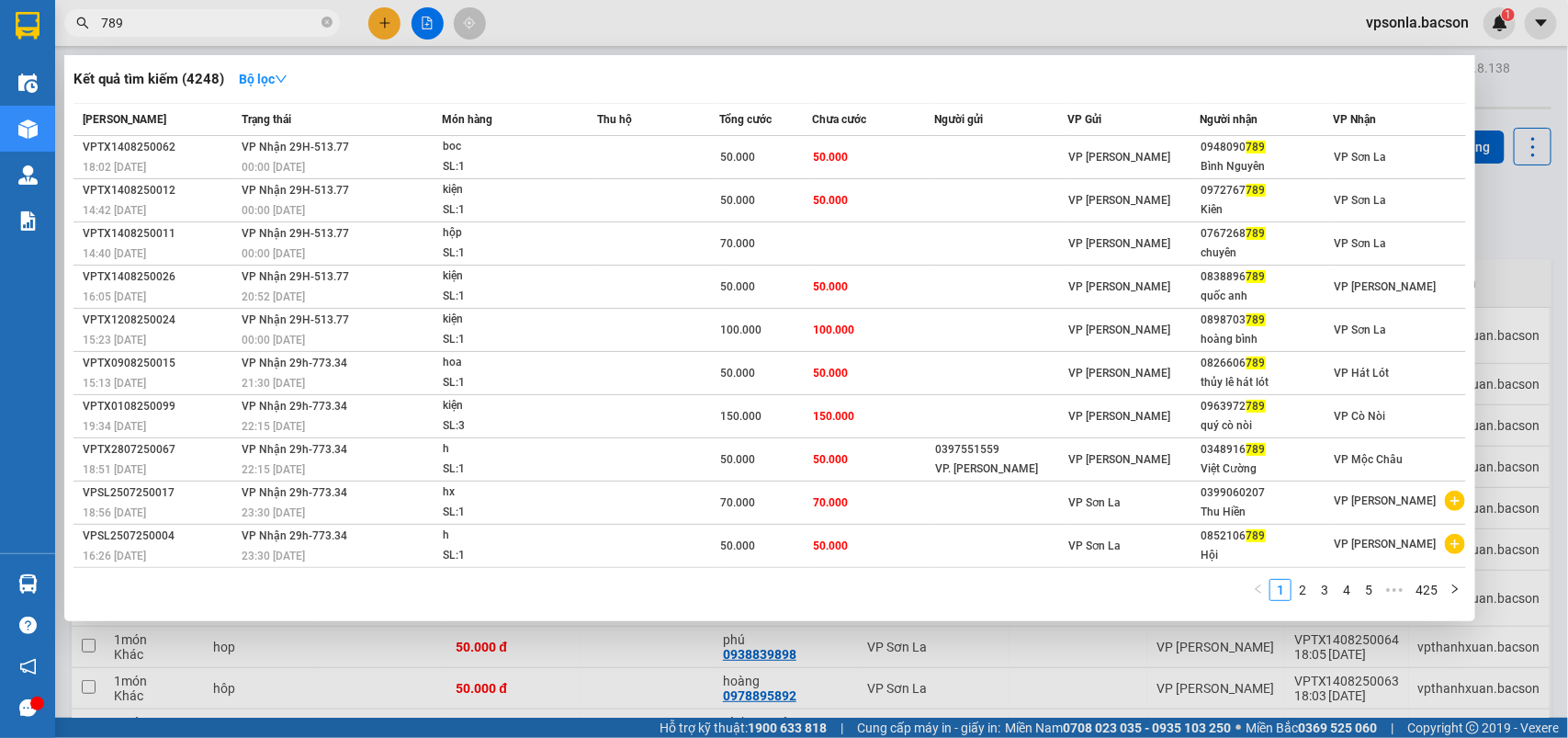
click at [272, 24] on input "789" at bounding box center [209, 23] width 217 height 20
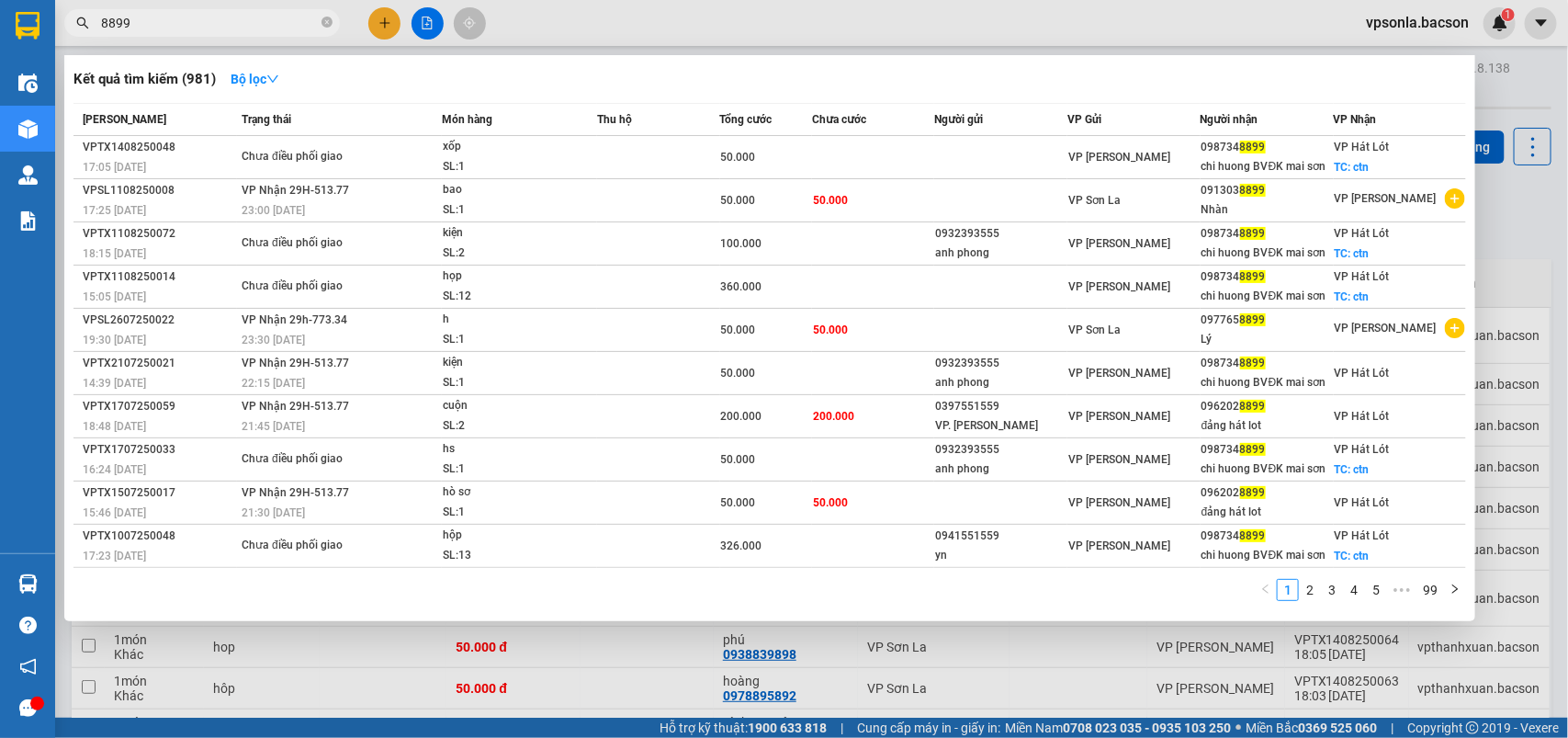
click at [134, 24] on input "8899" at bounding box center [209, 23] width 217 height 20
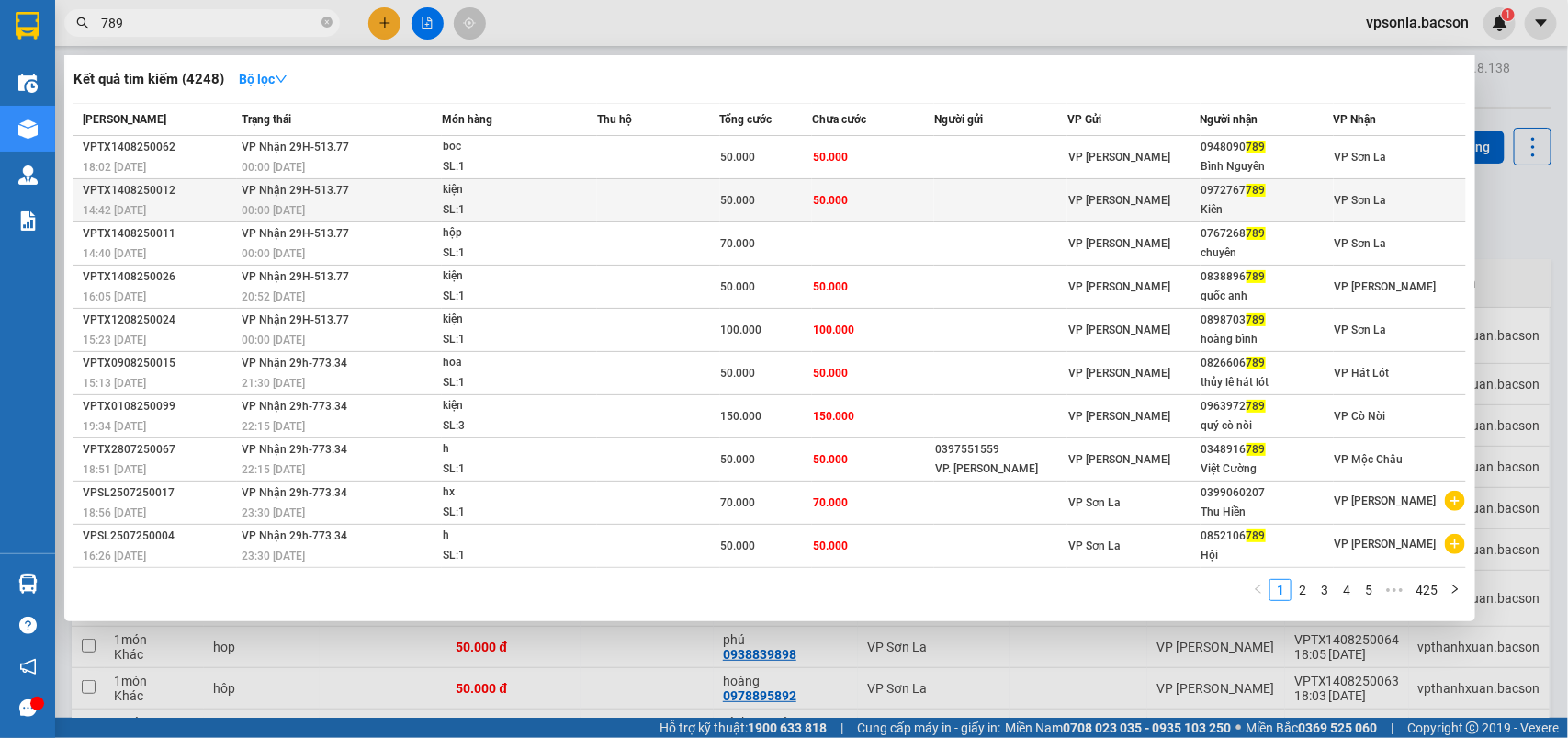
type input "789"
click at [1126, 198] on span "VP [PERSON_NAME]" at bounding box center [1119, 200] width 102 height 13
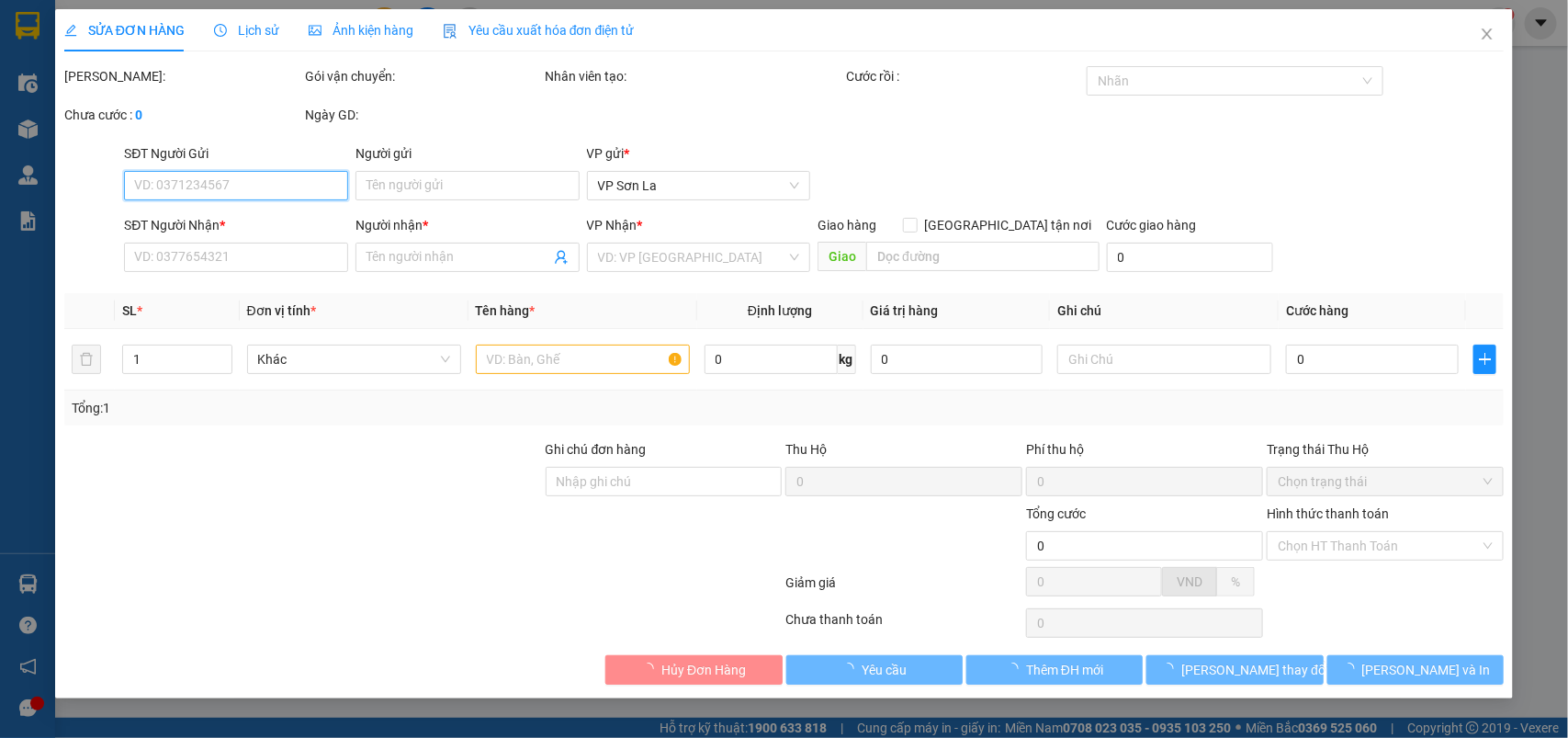
type input "0972767789"
type input "Kiên"
type input "50.000"
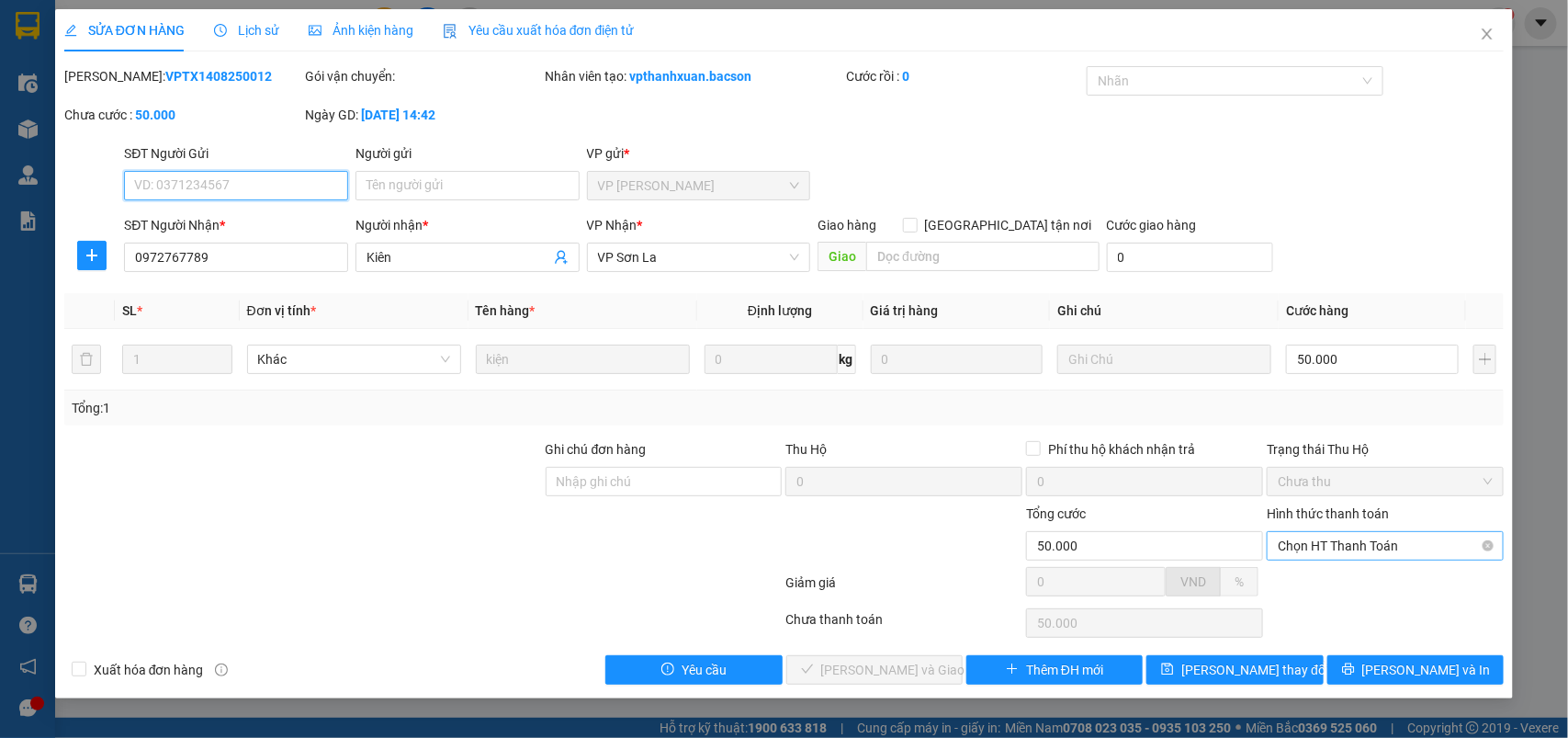
click at [1321, 550] on span "Chọn HT Thanh Toán" at bounding box center [1385, 546] width 215 height 28
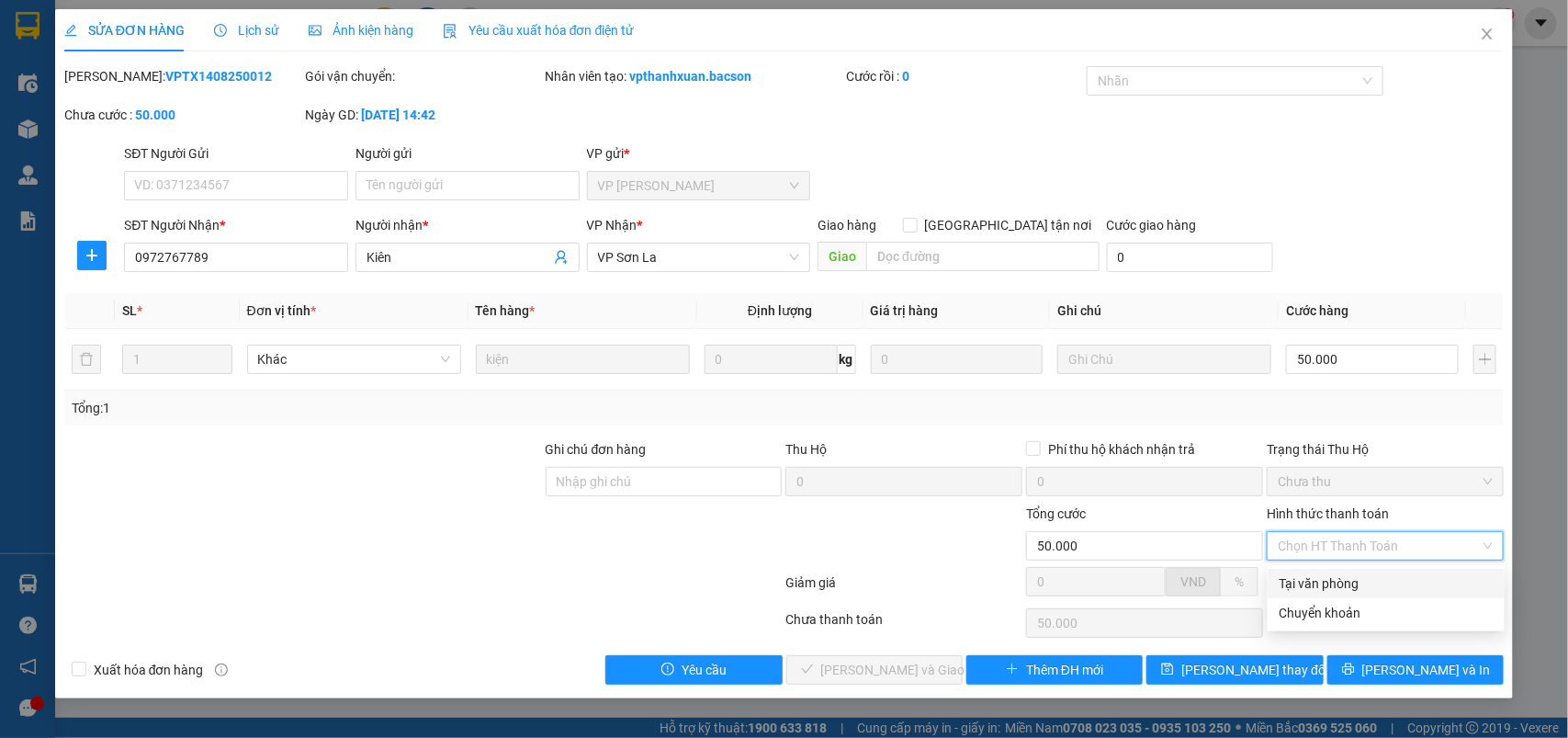
click at [1291, 580] on div "Tại văn phòng" at bounding box center [1386, 583] width 215 height 20
type input "0"
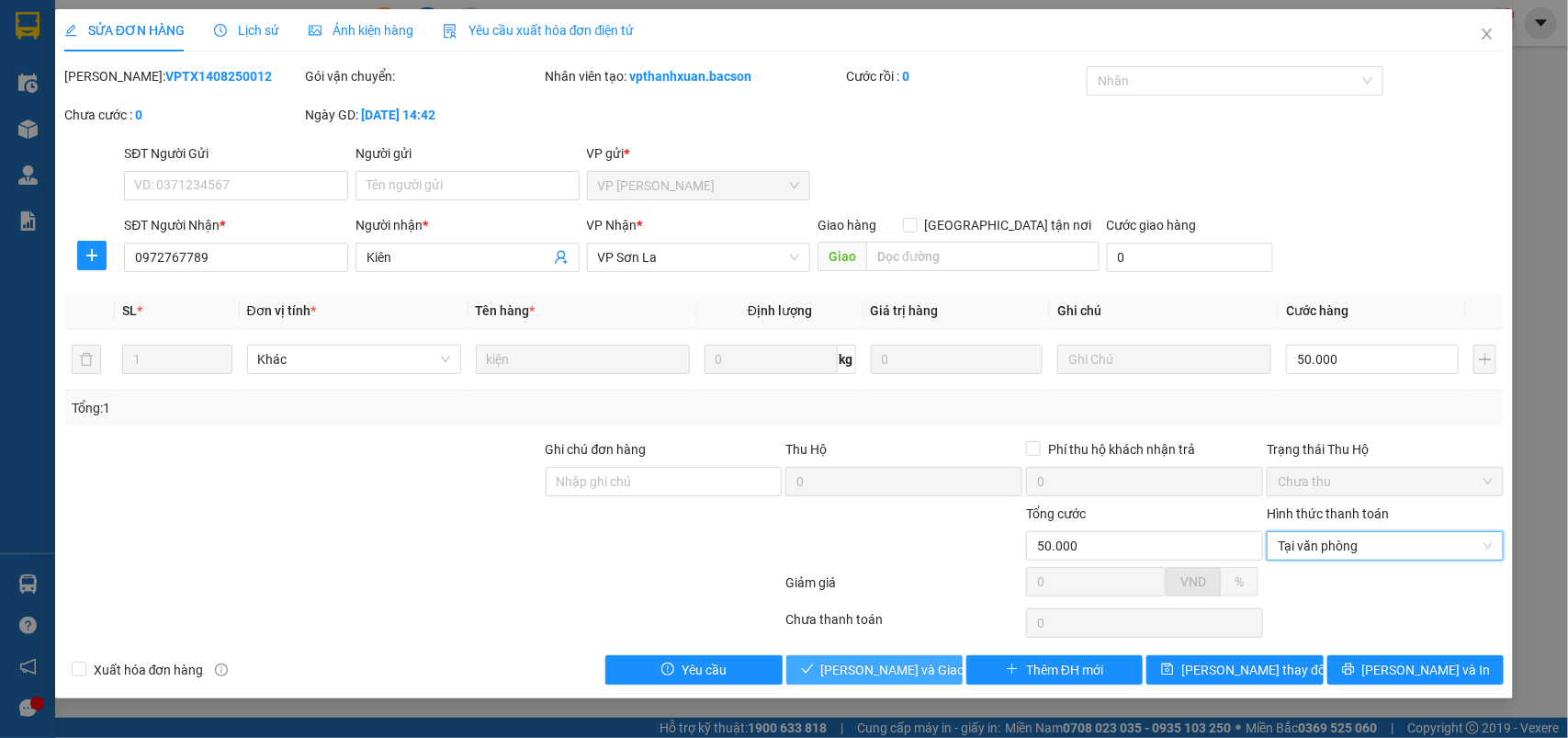
click at [855, 672] on span "[PERSON_NAME] và Giao hàng" at bounding box center [909, 670] width 176 height 20
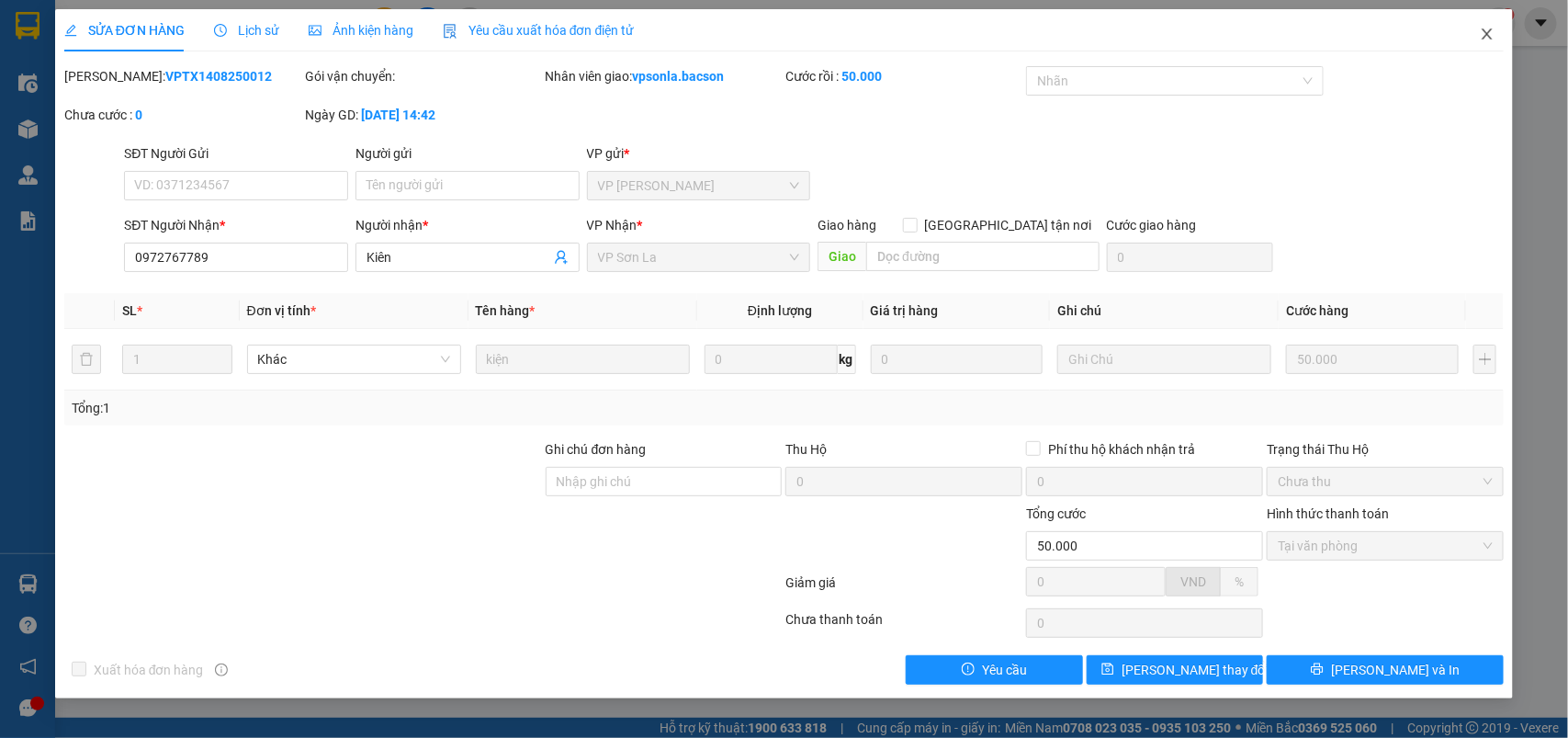
click at [1478, 24] on span "Close" at bounding box center [1487, 34] width 51 height 51
click at [1486, 31] on div "1" at bounding box center [1499, 23] width 33 height 33
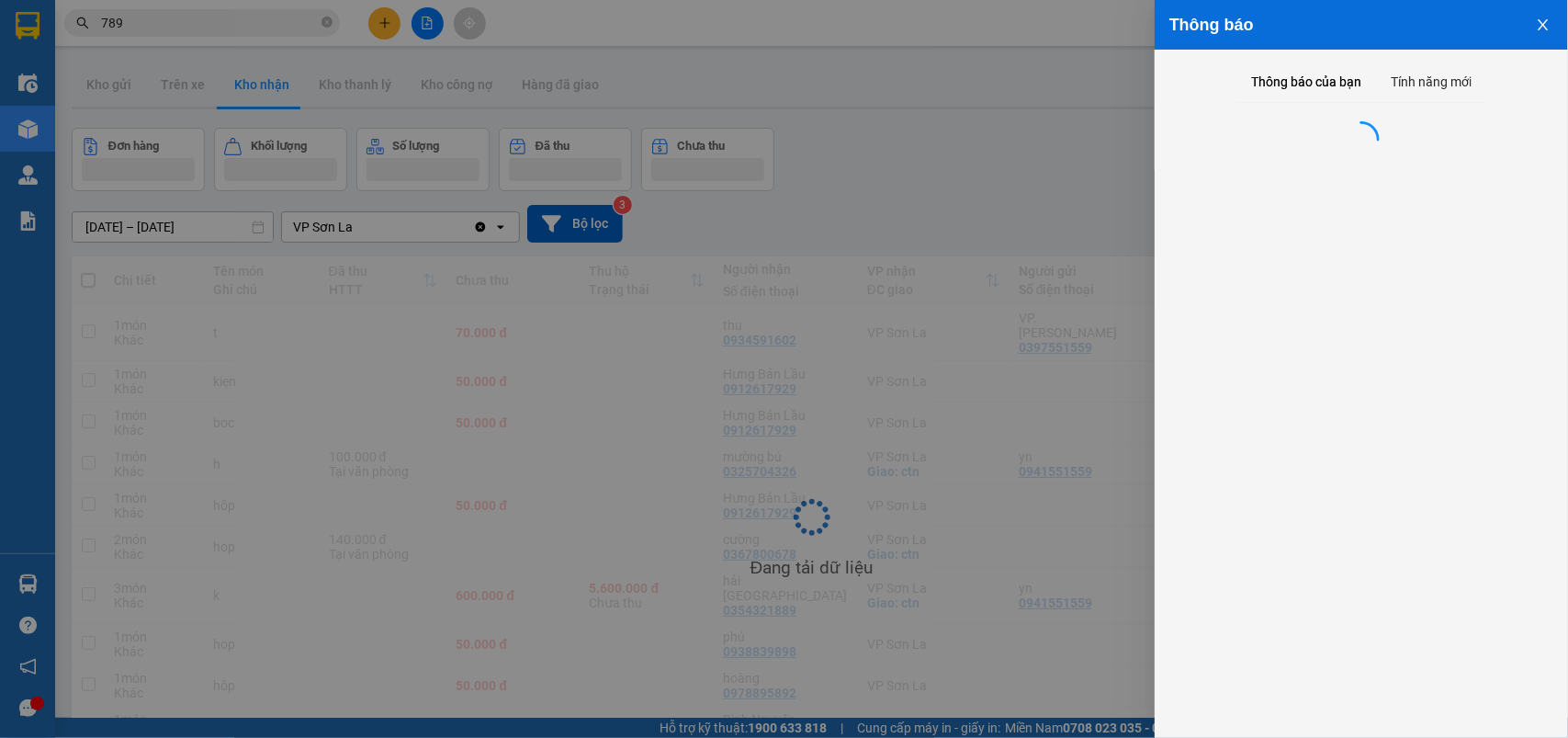
click at [1486, 31] on body "Kết quả tìm kiếm ( 4248 ) Bộ lọc Mã ĐH Trạng thái Món hàng Thu hộ Tổng cước Chư…" at bounding box center [784, 369] width 1568 height 738
click at [1486, 31] on div "Thông báo" at bounding box center [1361, 25] width 384 height 20
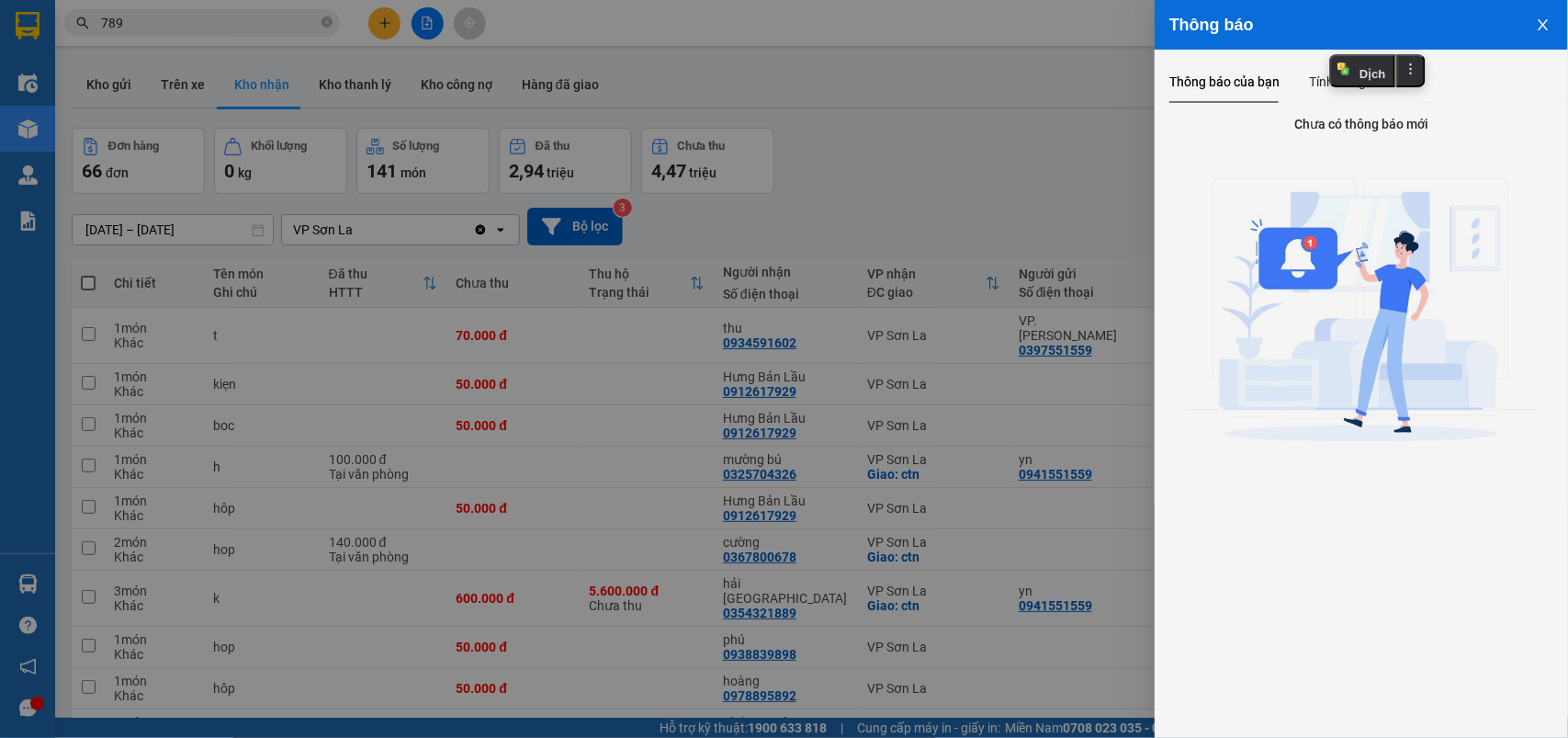
click at [512, 53] on div at bounding box center [784, 369] width 1568 height 738
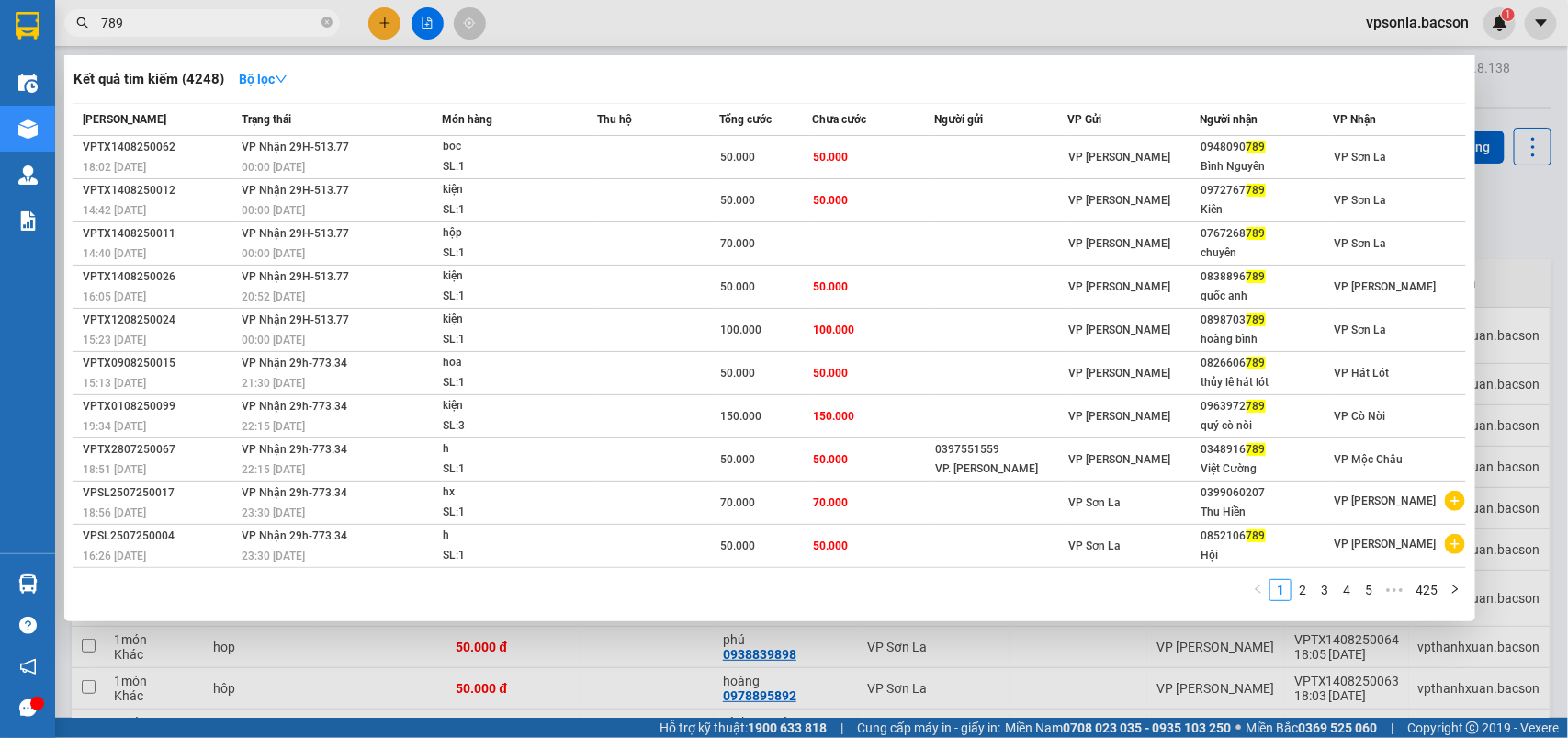
click at [213, 21] on input "789" at bounding box center [209, 23] width 217 height 20
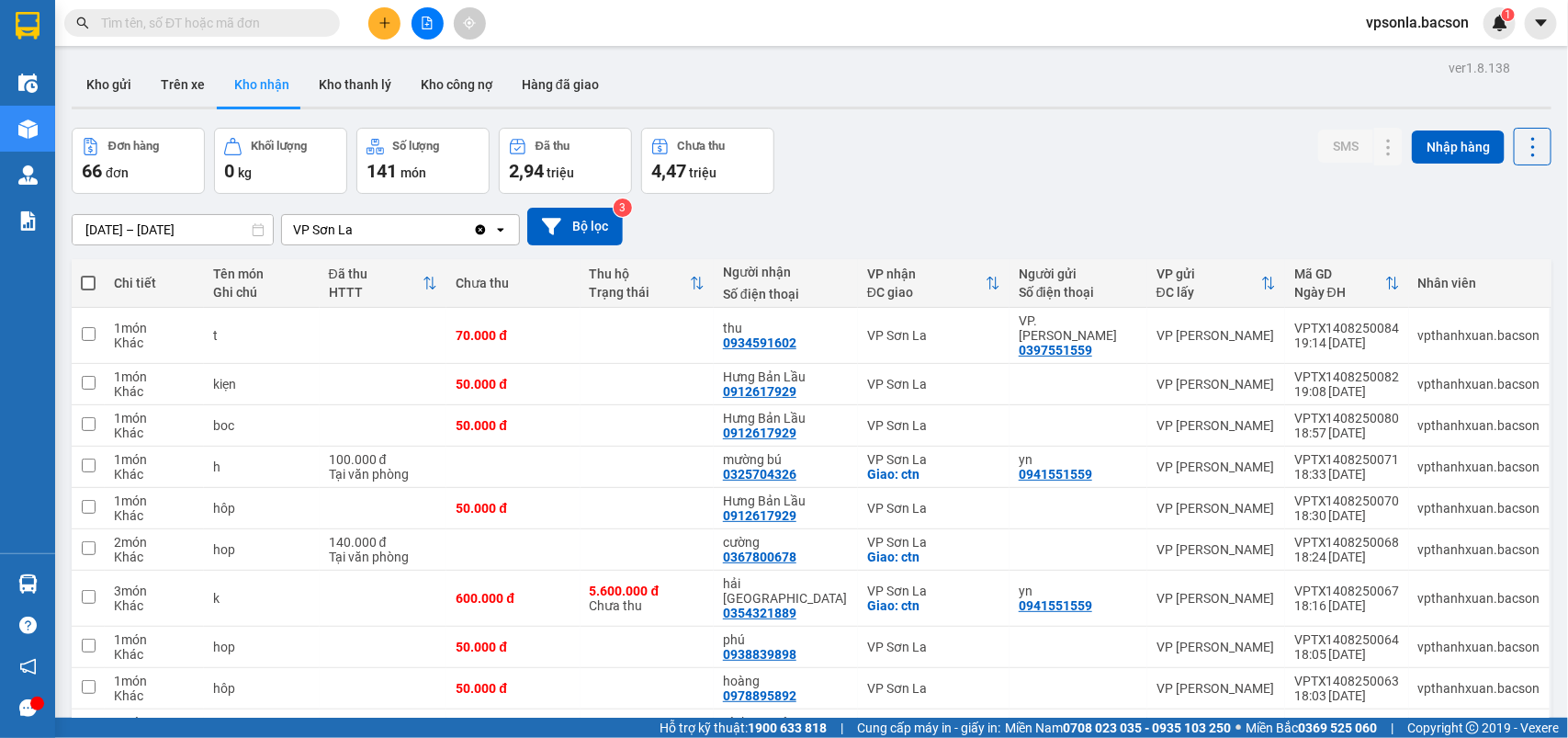
click at [227, 16] on input "text" at bounding box center [209, 23] width 217 height 20
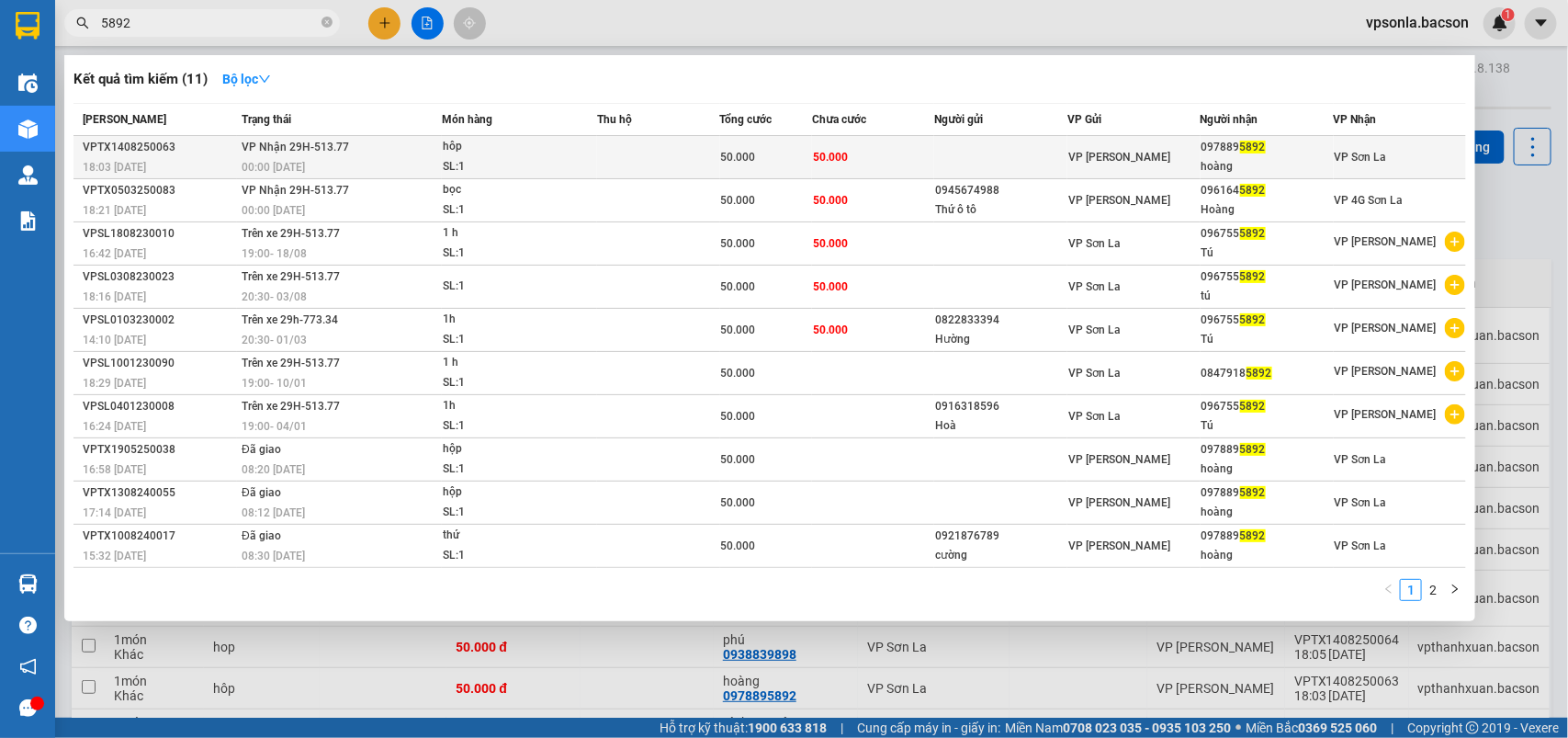
type input "5892"
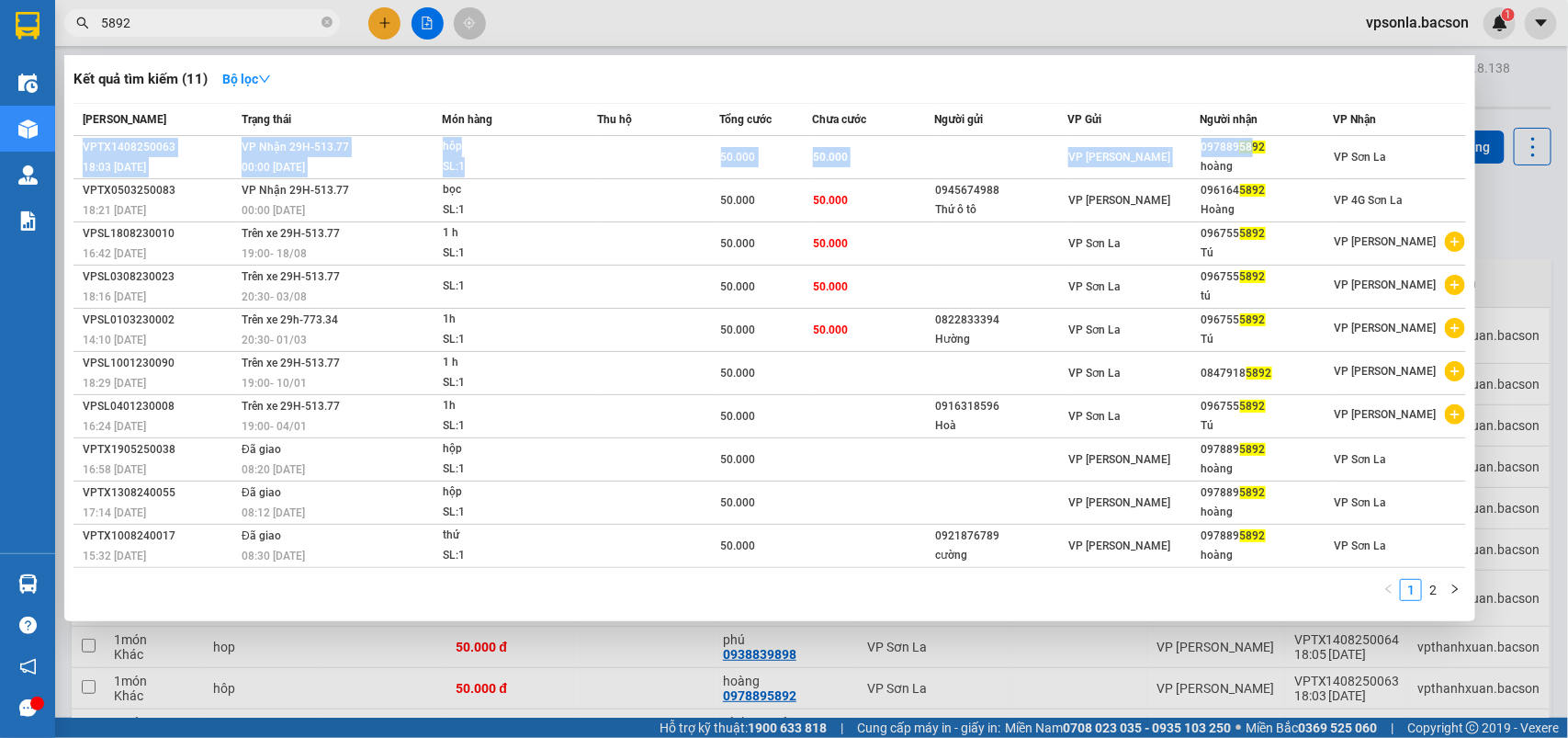
click at [1248, 135] on table "[PERSON_NAME] thái Món hàng Thu hộ Tổng cước Chưa cước Người gửi VP Gửi Người n…" at bounding box center [770, 335] width 1393 height 465
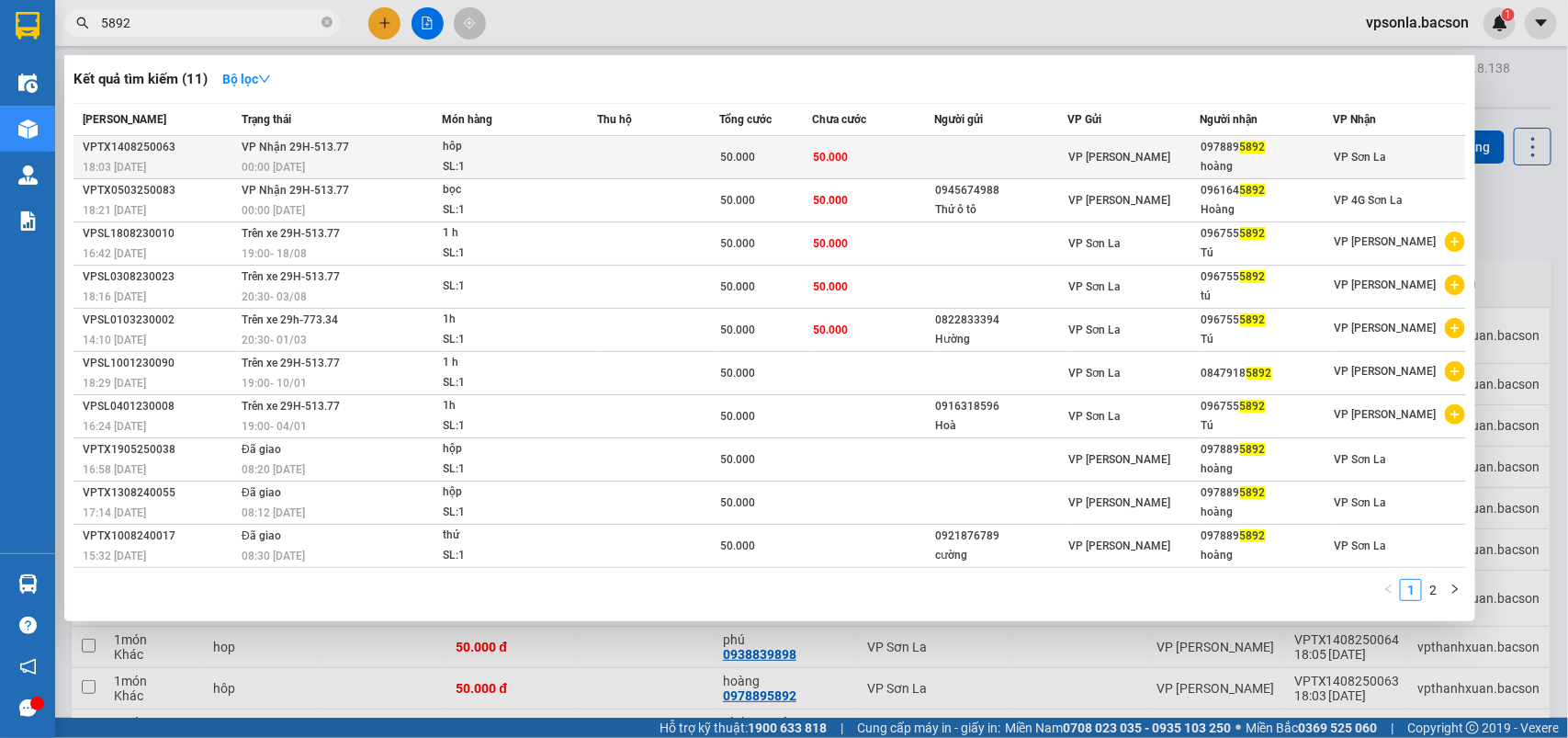
click at [1273, 161] on div "hoàng" at bounding box center [1267, 167] width 131 height 20
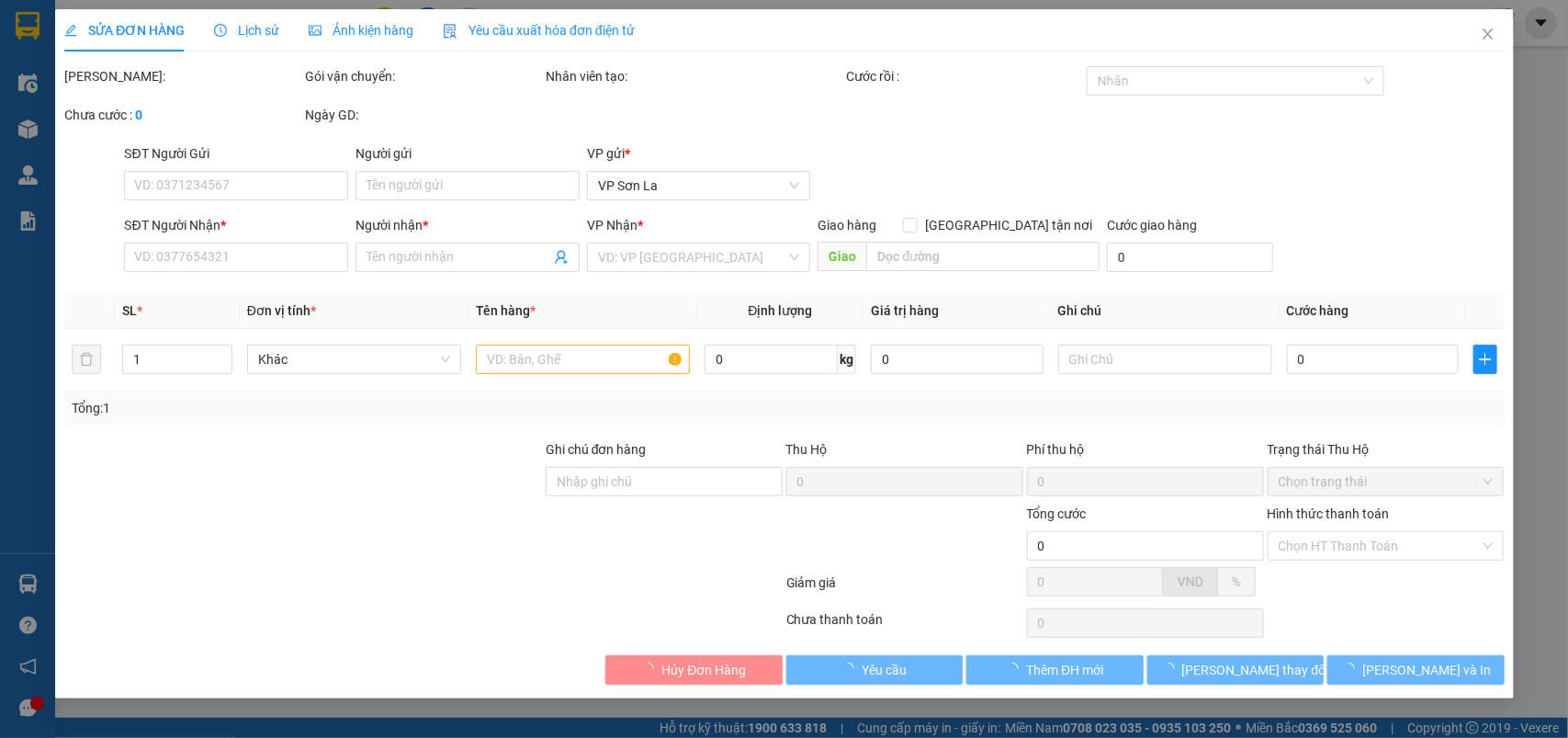
type input "0978895892"
type input "hoàng"
type input "50.000"
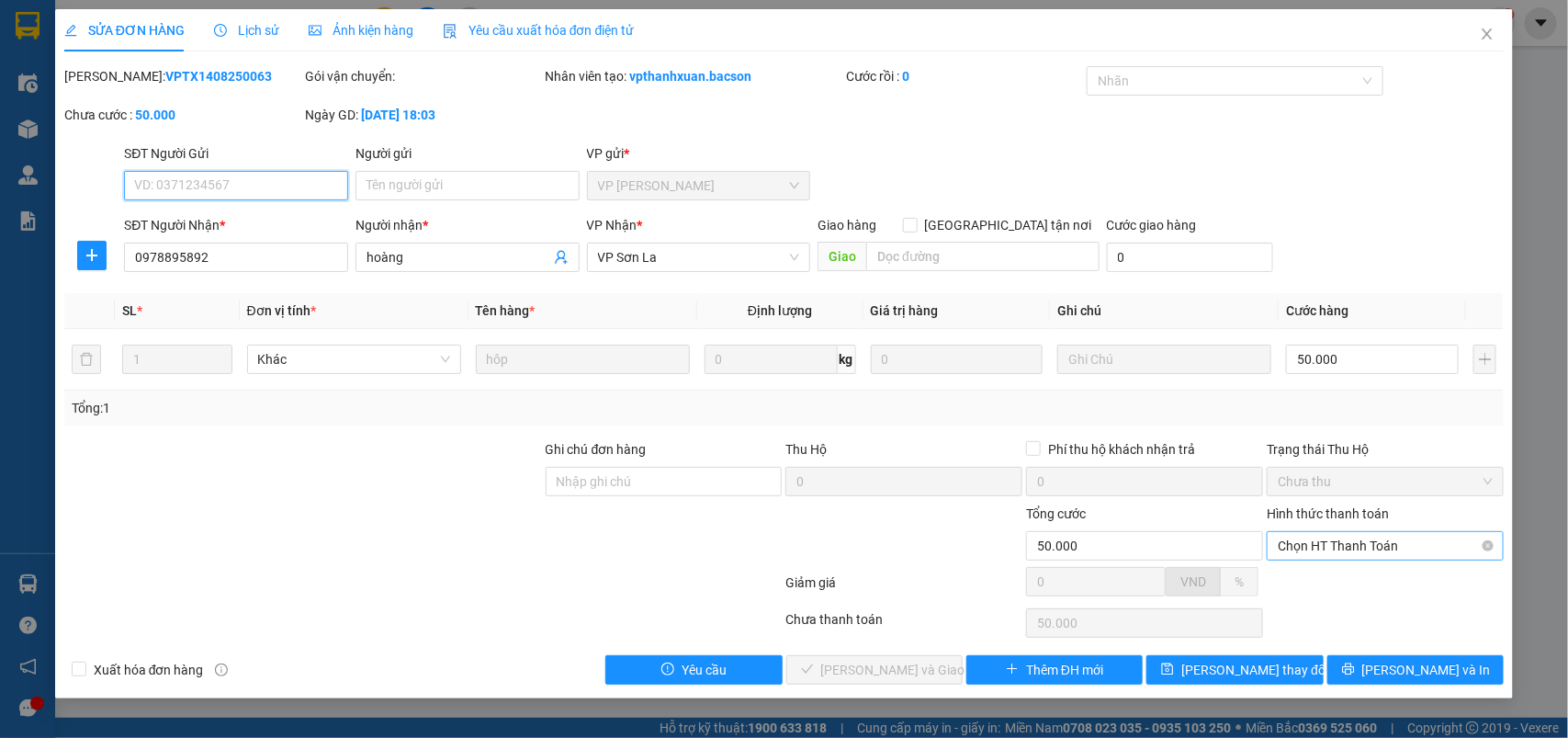
click at [1342, 534] on span "Chọn HT Thanh Toán" at bounding box center [1385, 546] width 215 height 28
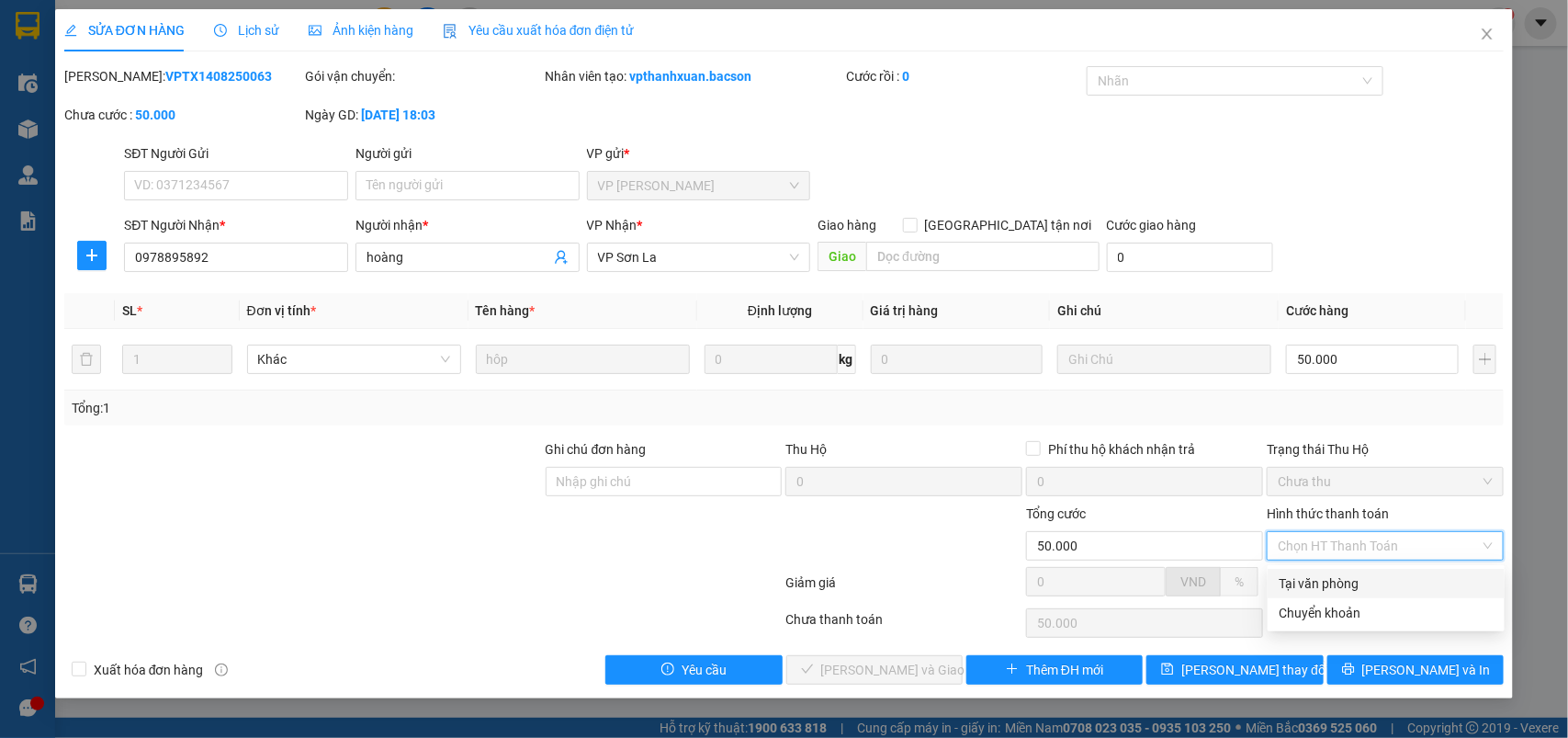
click at [1310, 579] on div "Tại văn phòng" at bounding box center [1386, 583] width 215 height 20
type input "0"
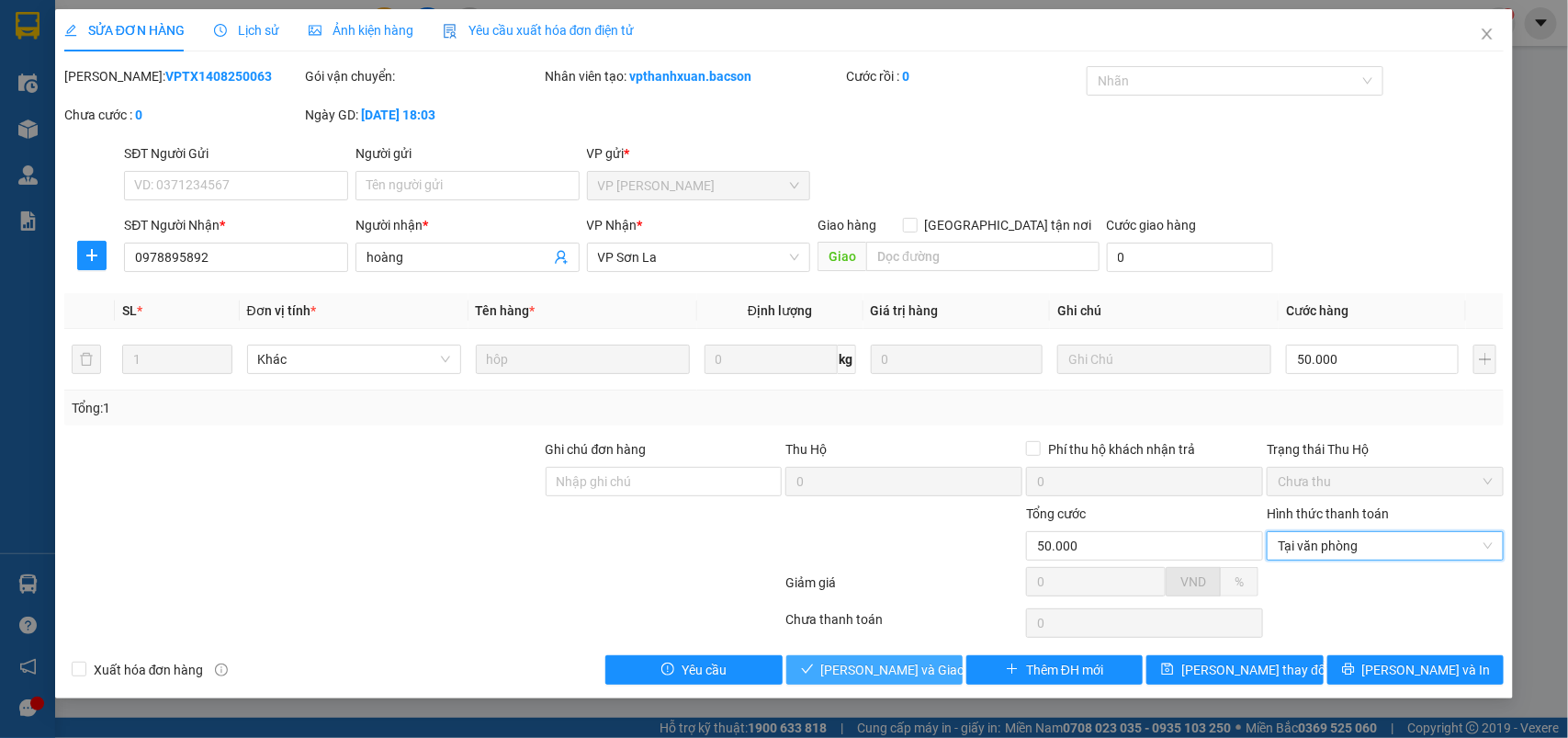
click at [799, 666] on button "[PERSON_NAME] và Giao hàng" at bounding box center [874, 670] width 176 height 30
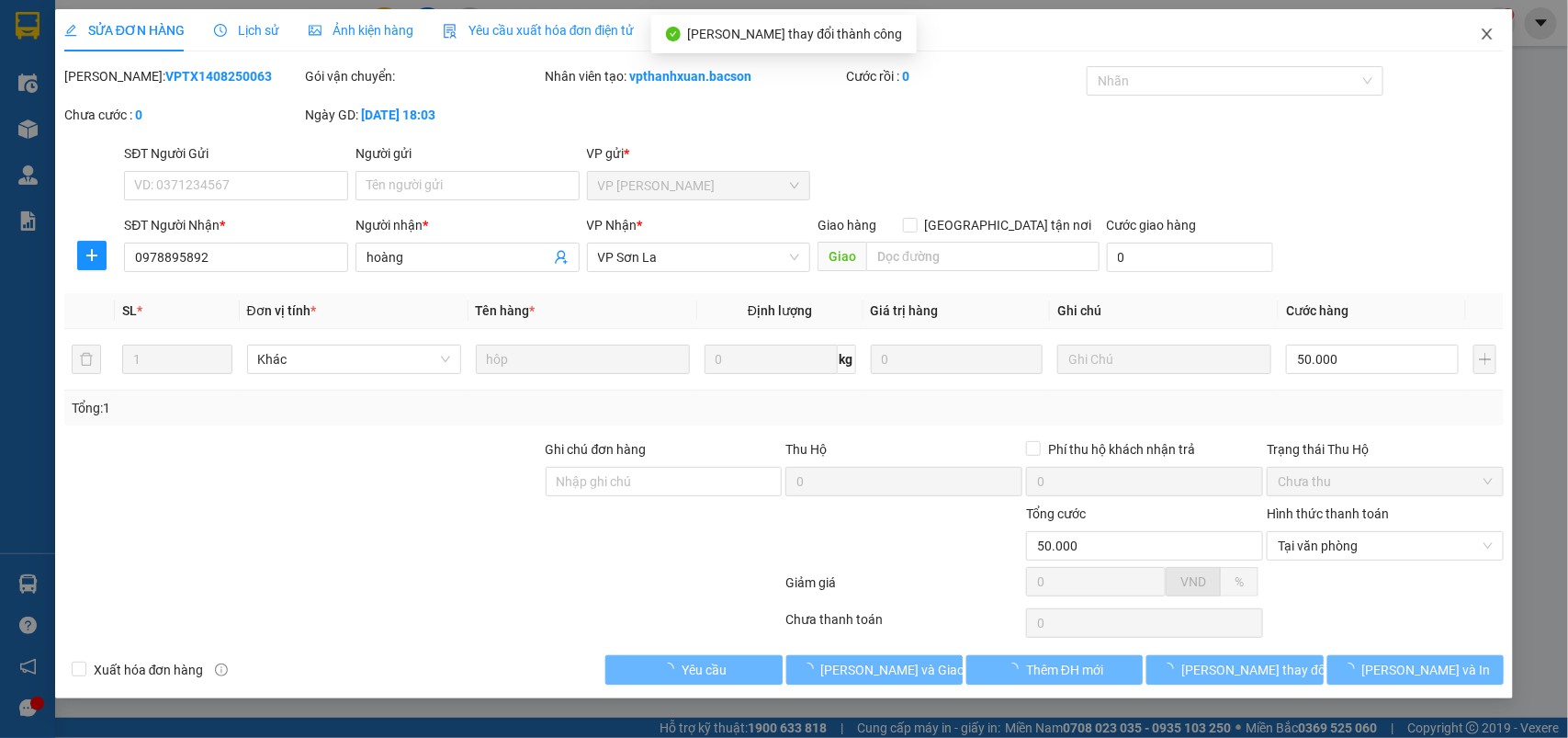
click at [1481, 33] on icon "close" at bounding box center [1488, 34] width 15 height 15
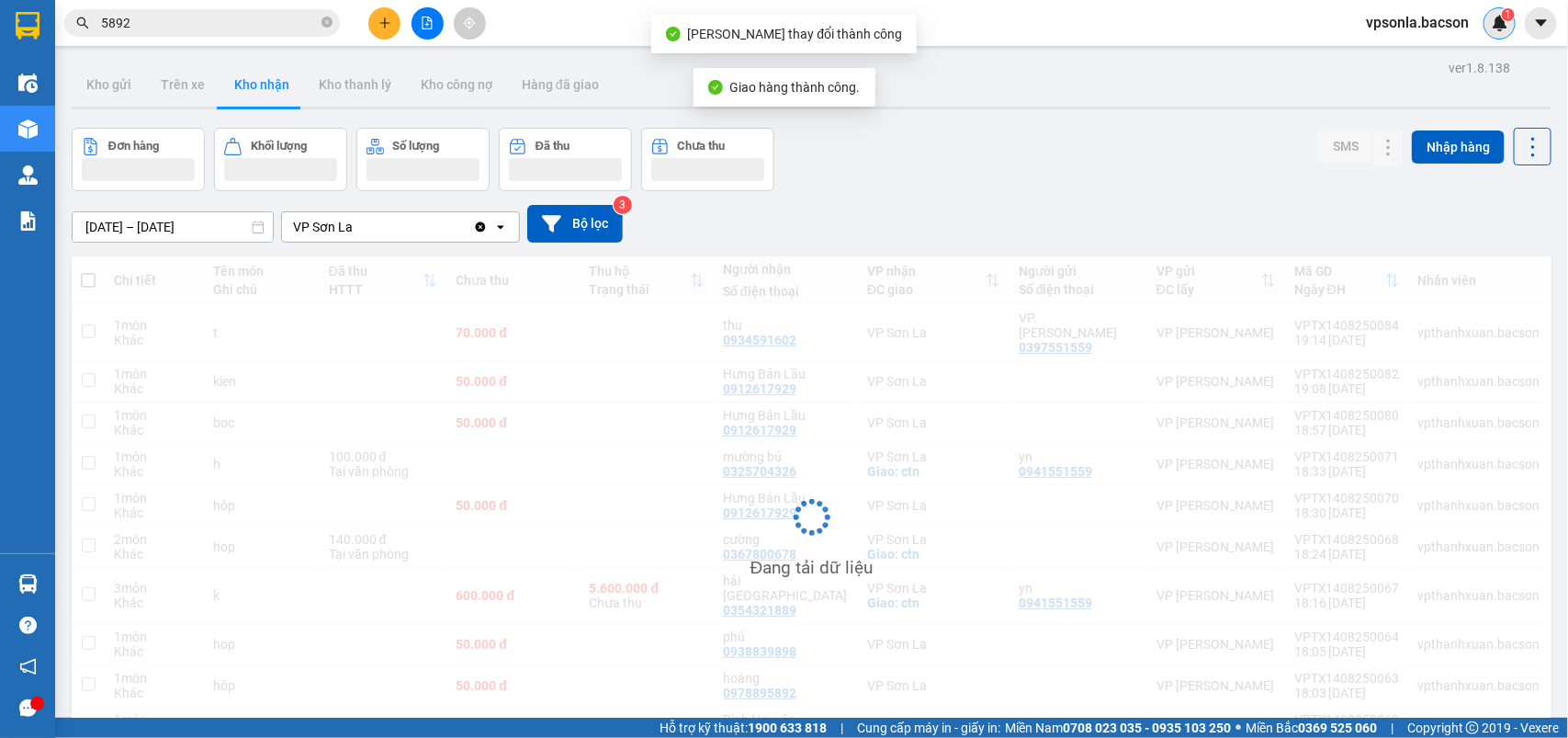
click at [1486, 33] on div "1" at bounding box center [1499, 23] width 33 height 33
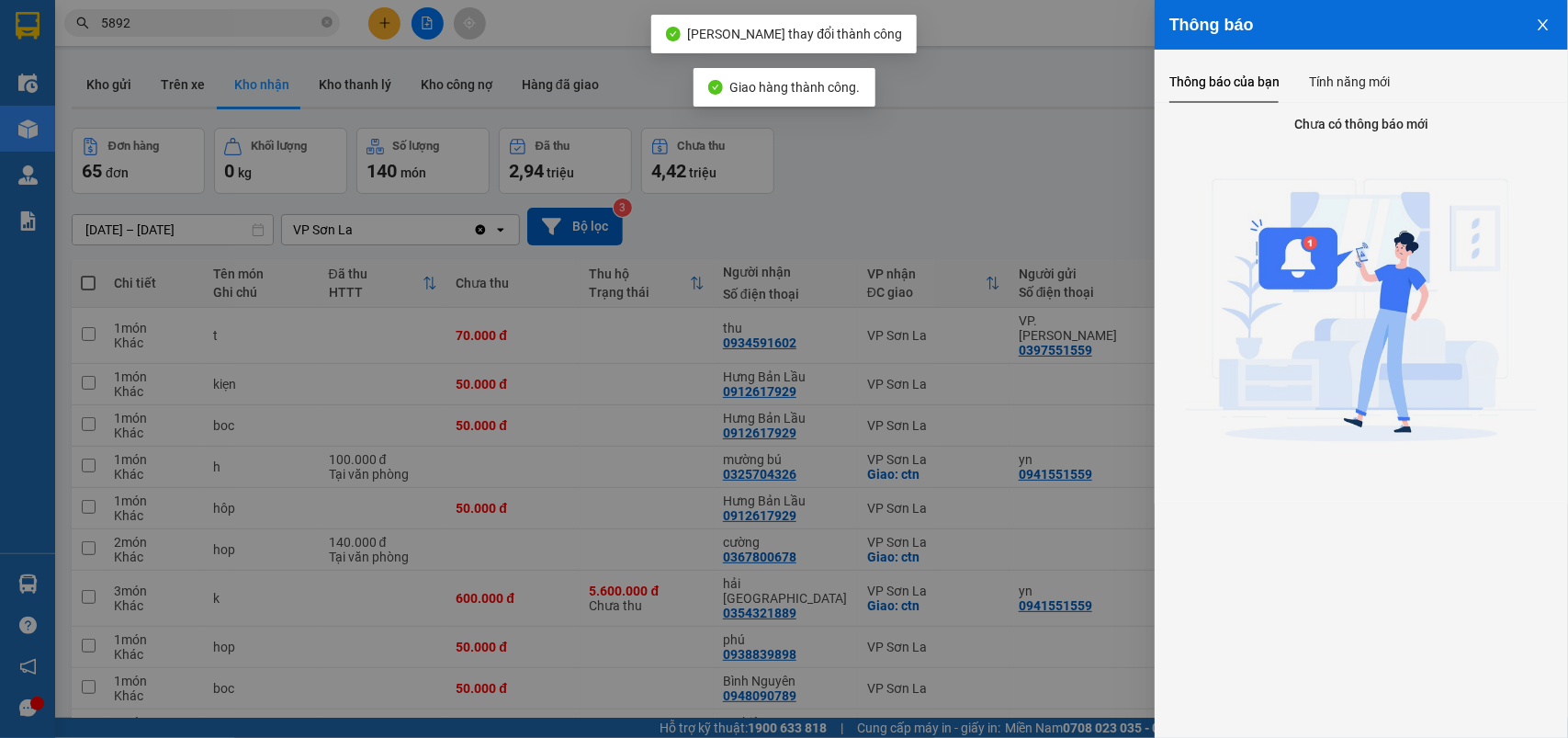
drag, startPoint x: 1009, startPoint y: 207, endPoint x: 1024, endPoint y: 199, distance: 17.0
click at [1012, 207] on div at bounding box center [784, 369] width 1568 height 738
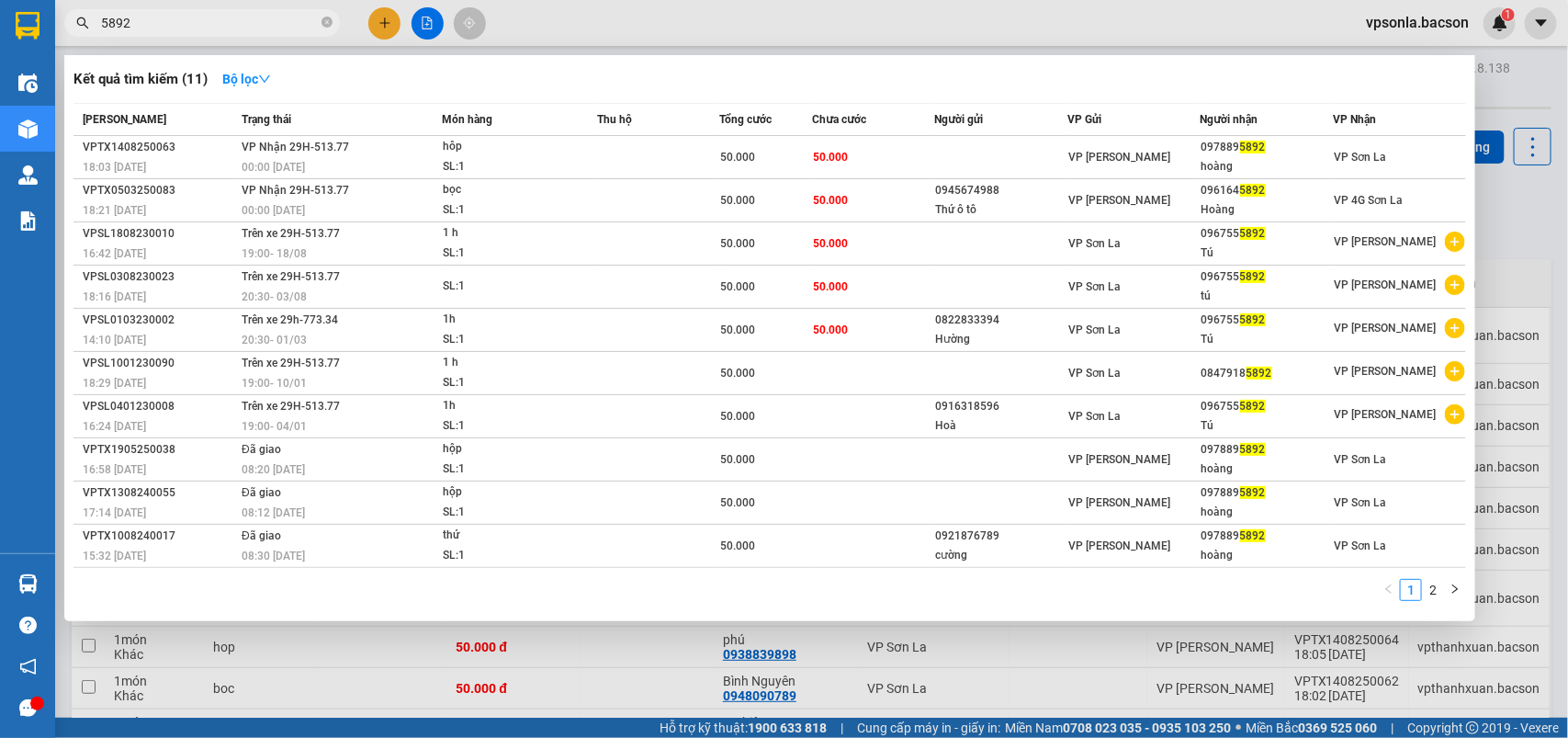
click at [134, 15] on input "5892" at bounding box center [209, 23] width 217 height 20
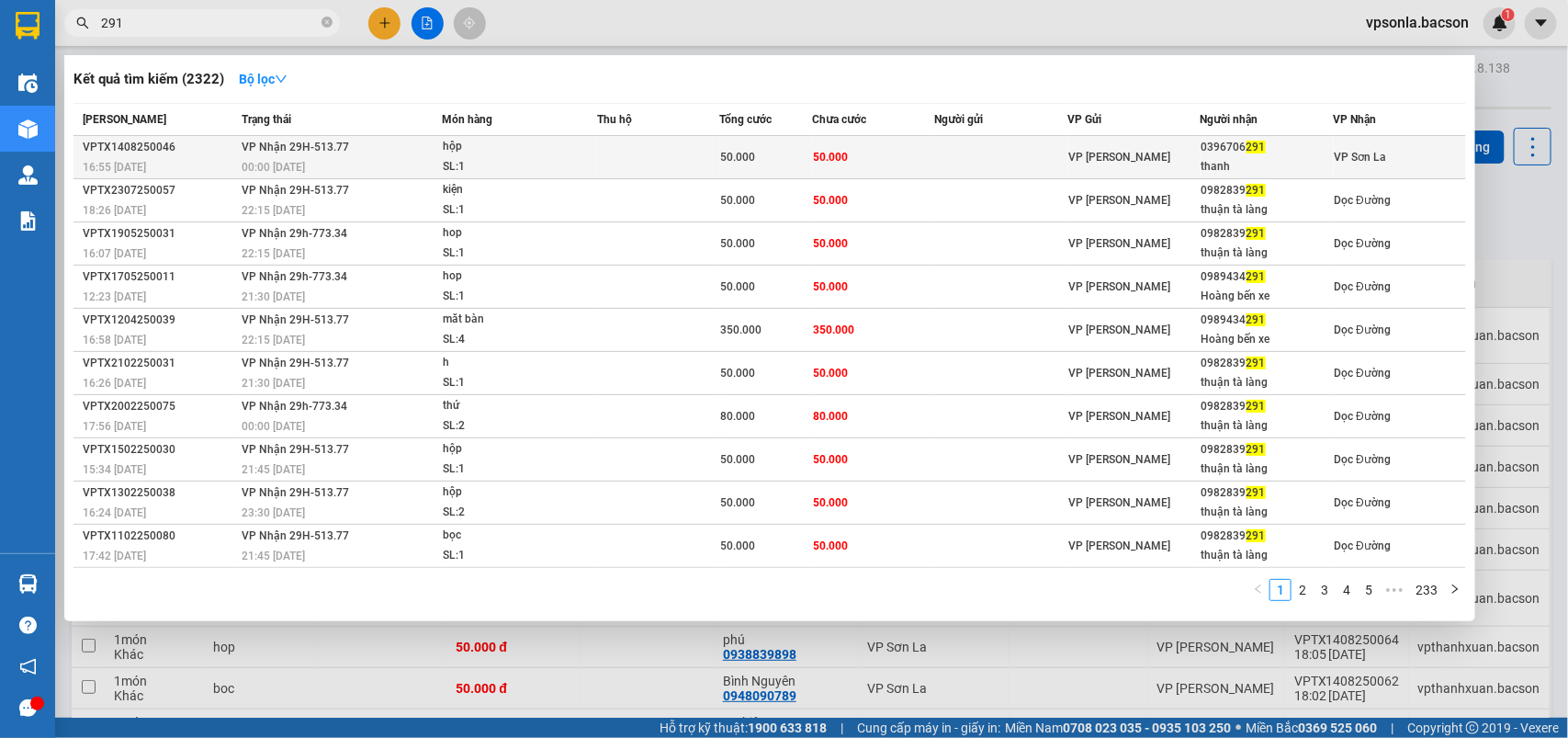
type input "291"
click at [1207, 152] on div "0396706 291" at bounding box center [1267, 147] width 131 height 20
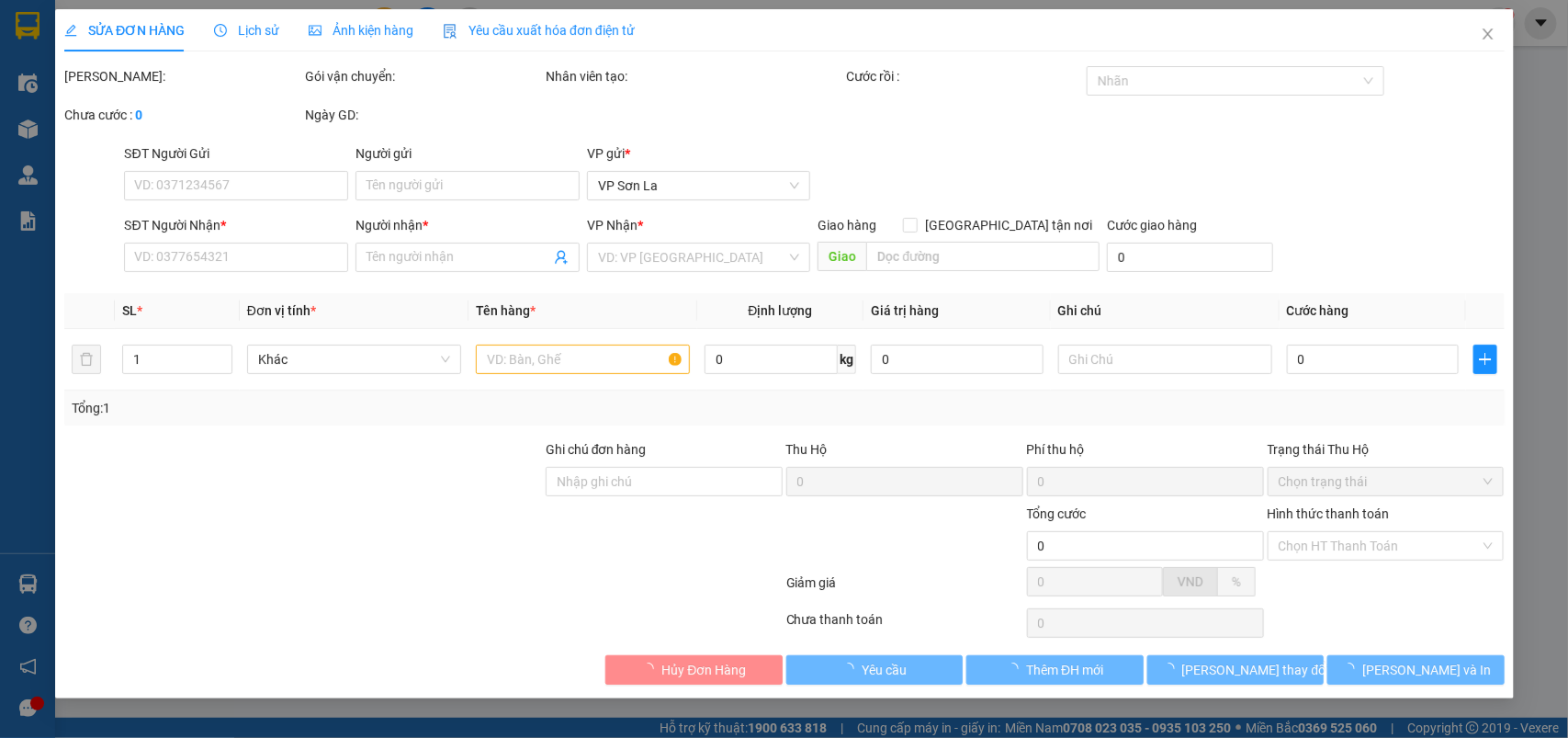
type input "0396706291"
type input "thanh"
type input "50.000"
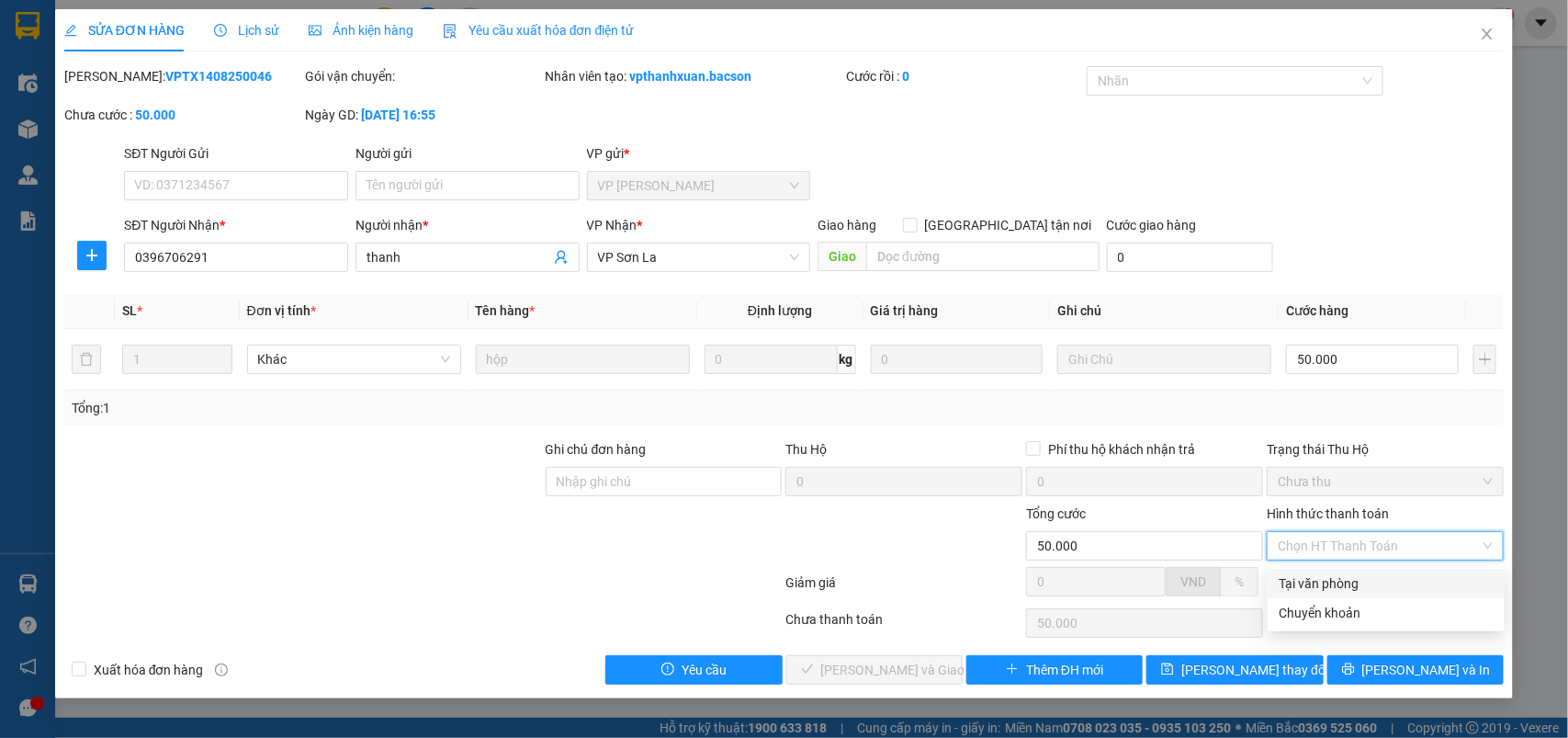
drag, startPoint x: 1321, startPoint y: 584, endPoint x: 1084, endPoint y: 649, distance: 245.8
click at [1316, 586] on div "Tại văn phòng" at bounding box center [1386, 583] width 215 height 20
type input "0"
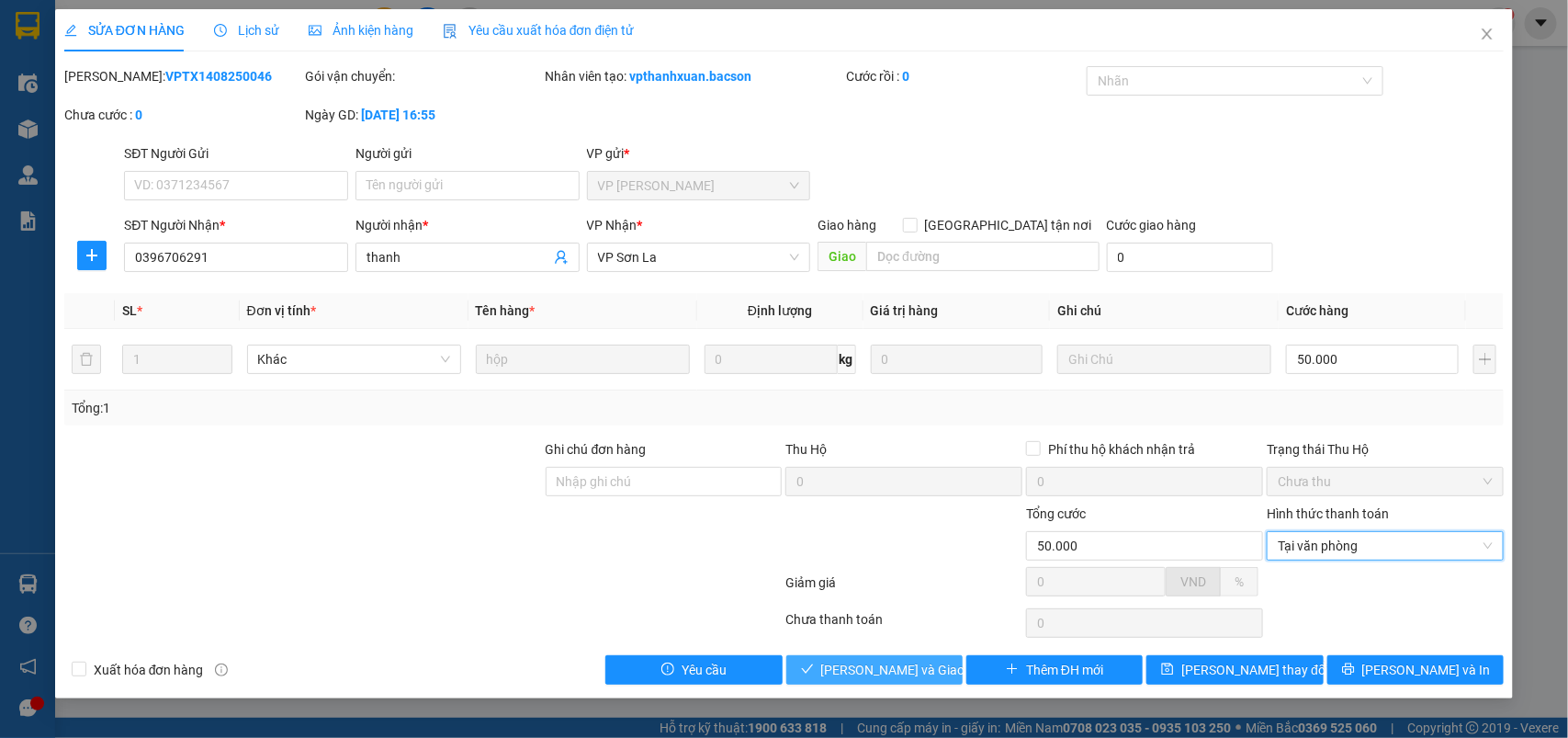
click at [847, 685] on button "[PERSON_NAME] và Giao hàng" at bounding box center [874, 670] width 176 height 30
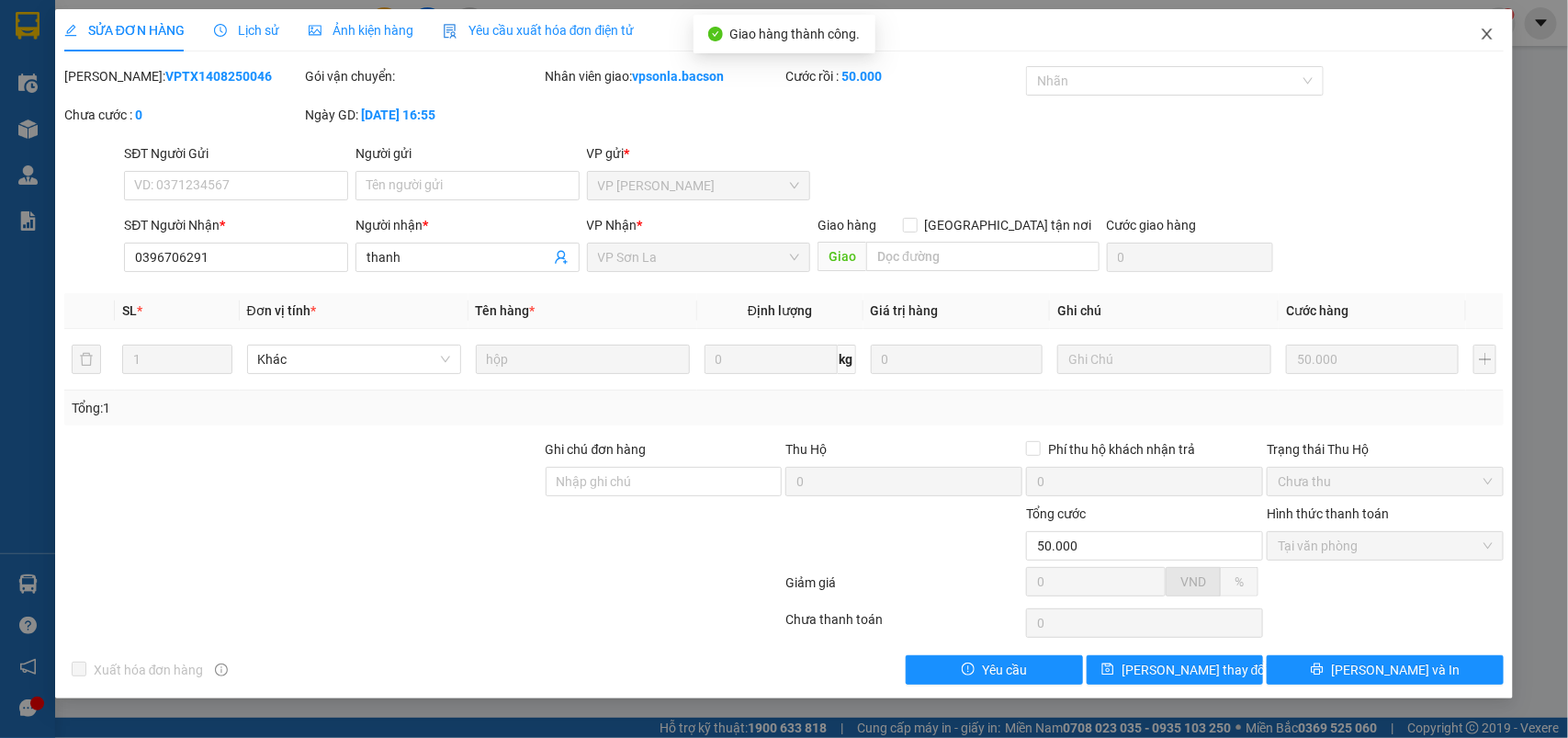
click at [1477, 34] on span "Close" at bounding box center [1487, 34] width 51 height 51
click at [1480, 34] on div "vpsonla.bacson 1" at bounding box center [1433, 23] width 165 height 33
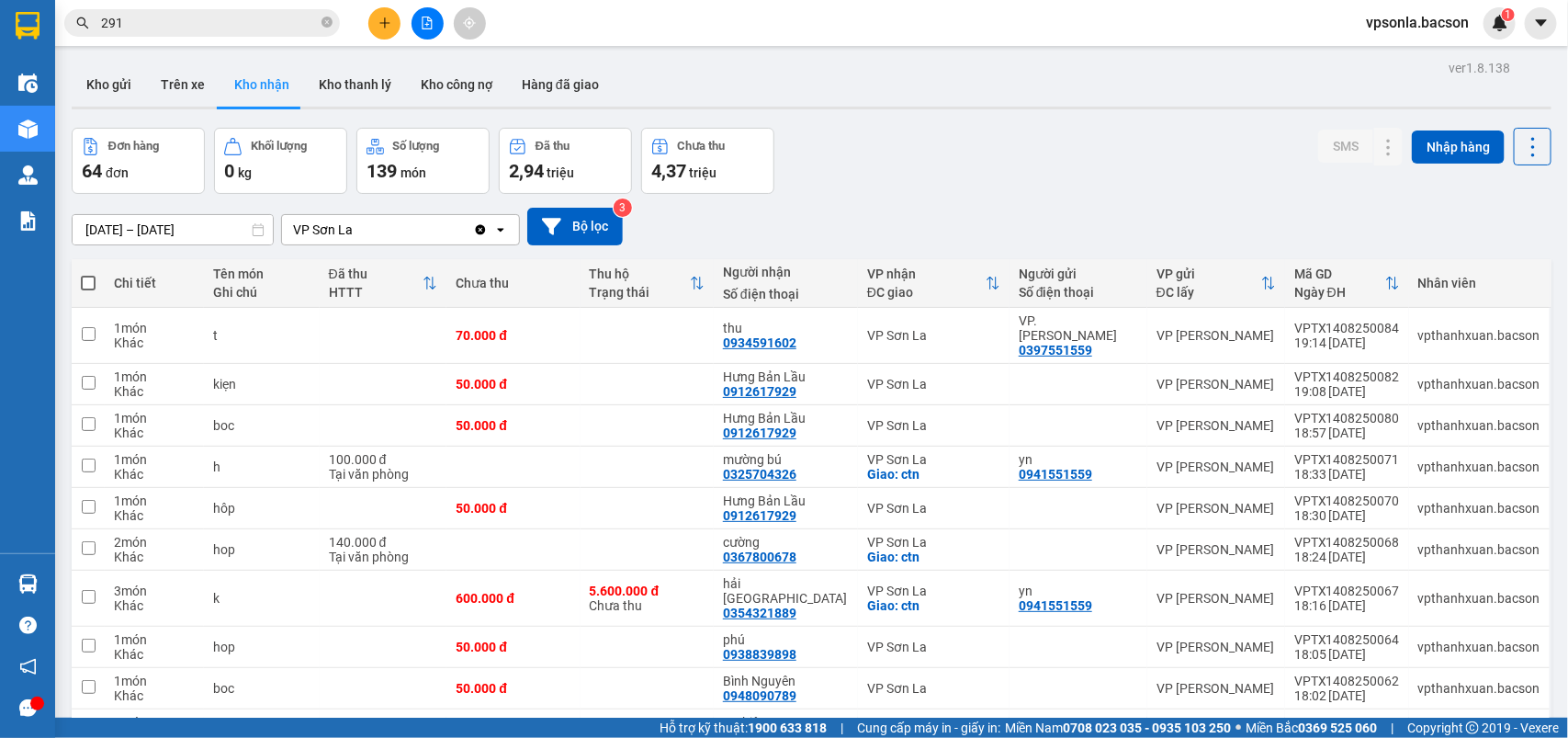
click at [162, 26] on input "291" at bounding box center [209, 23] width 217 height 20
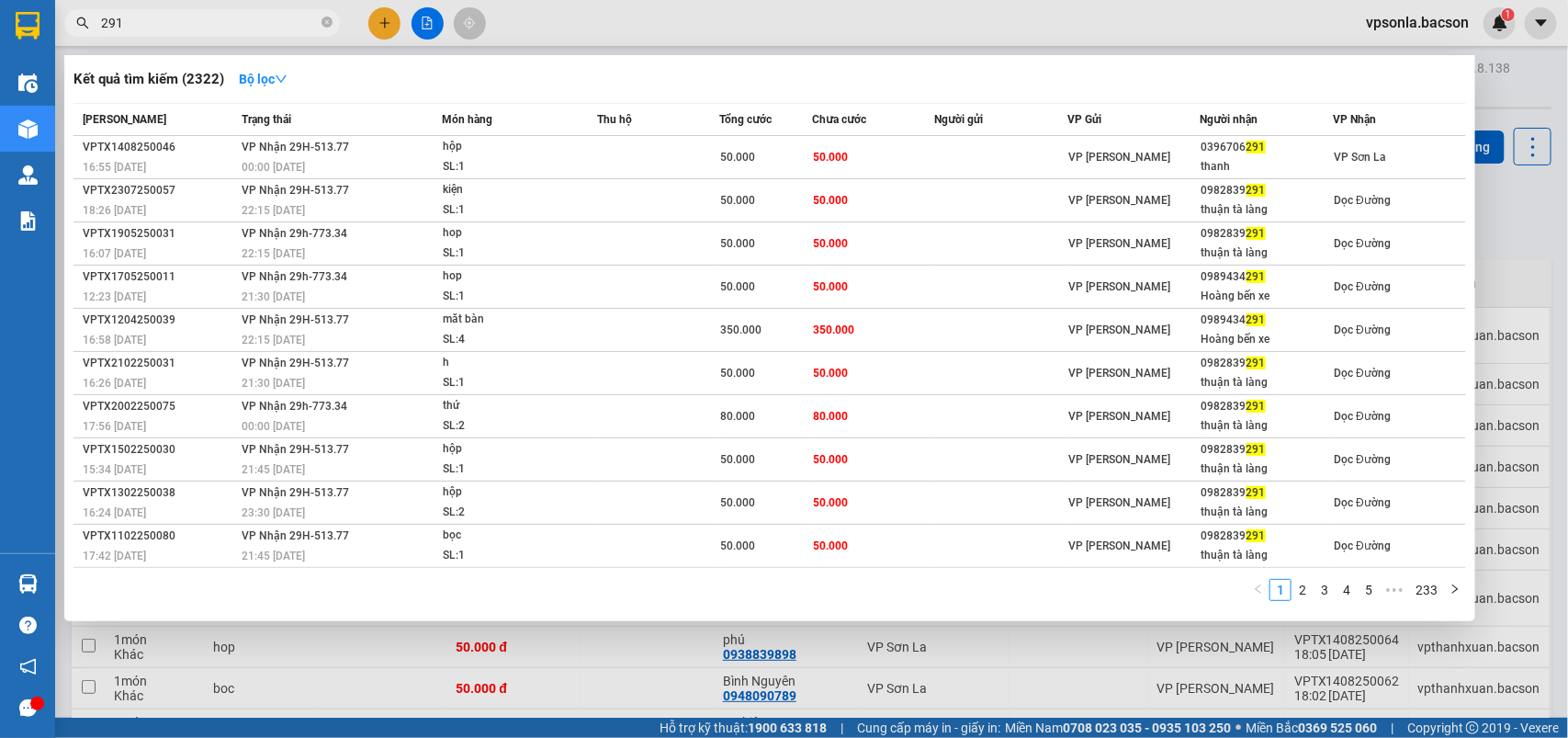
click at [162, 26] on input "291" at bounding box center [209, 23] width 217 height 20
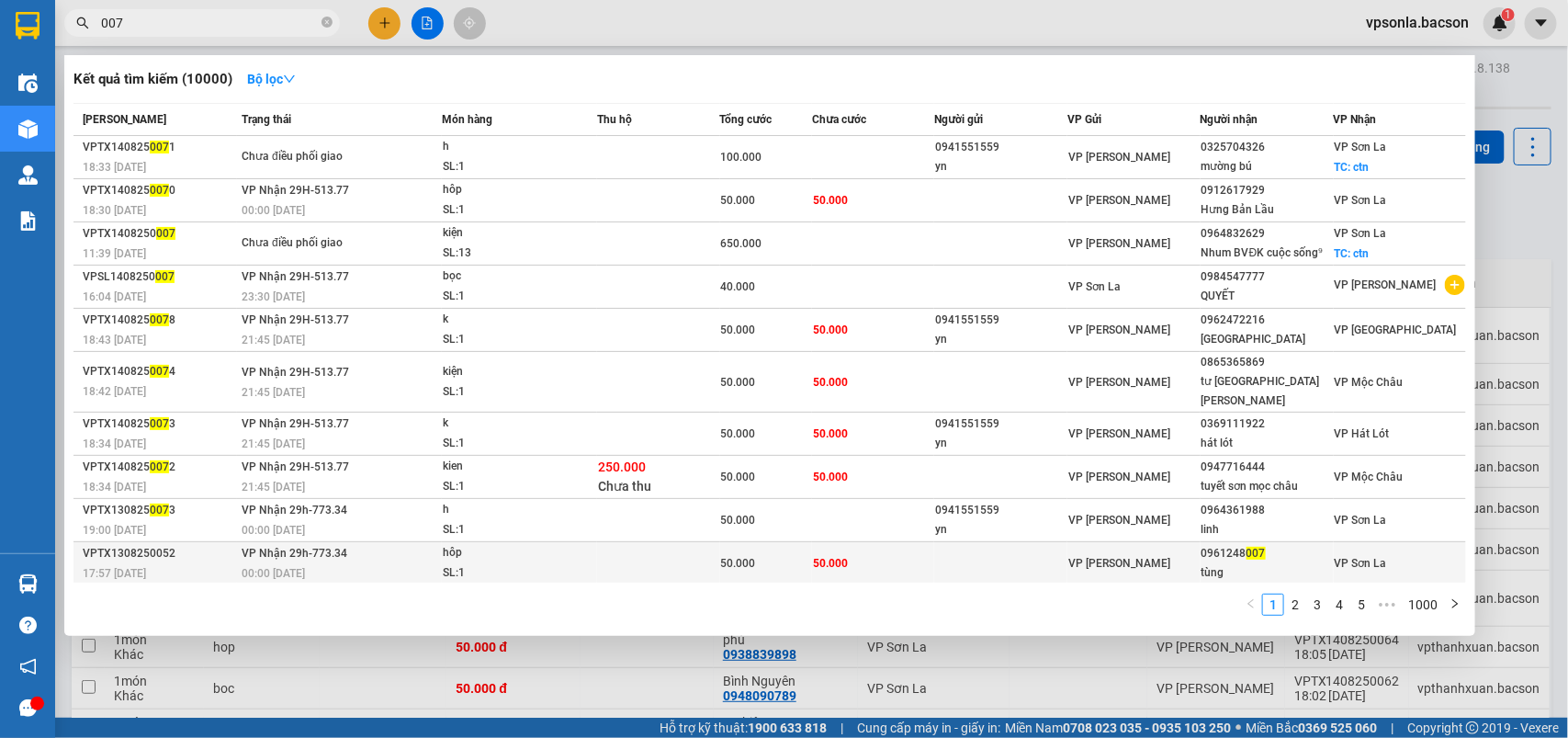
type input "007"
click at [1140, 567] on div "VP [PERSON_NAME]" at bounding box center [1134, 564] width 131 height 20
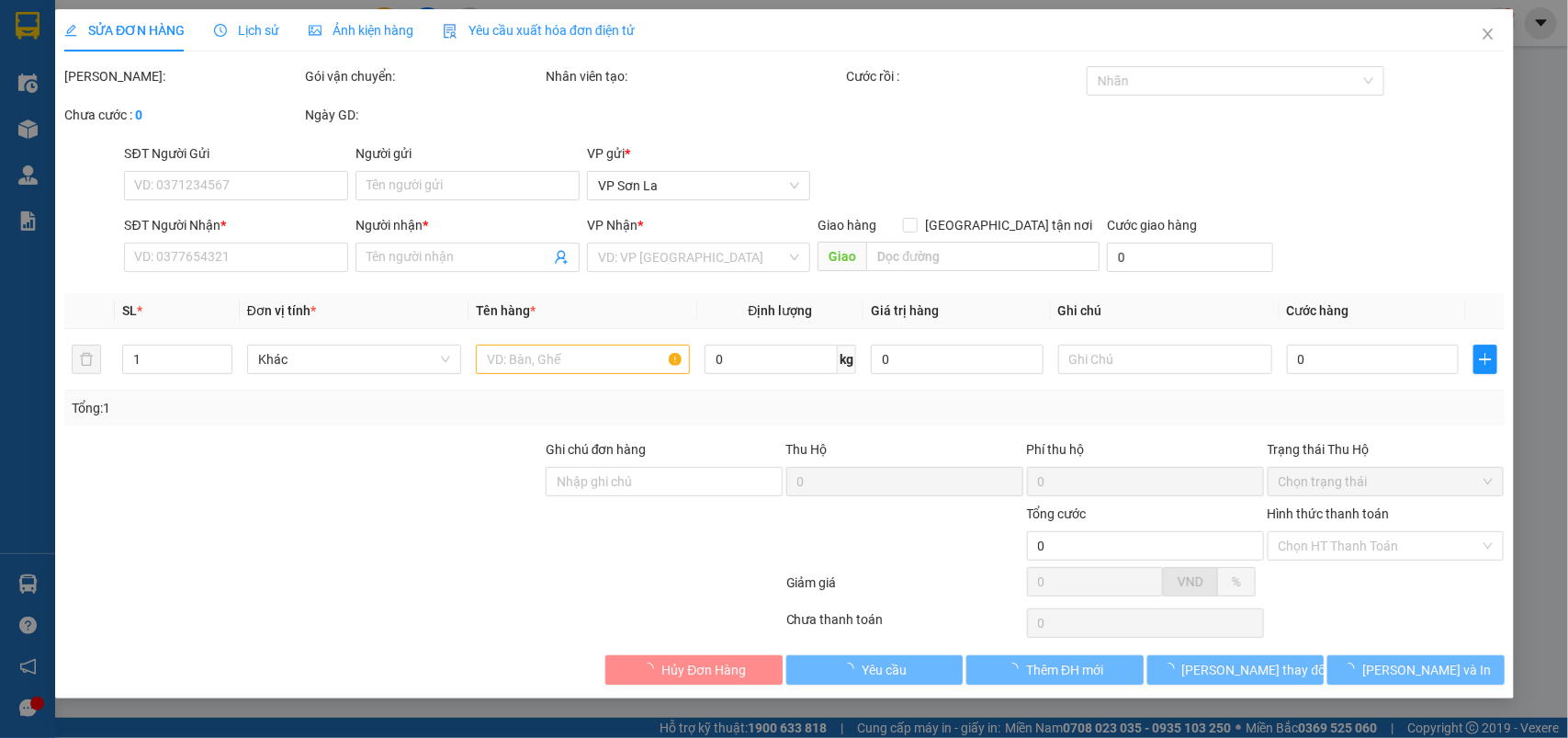
type input "0961248007"
type input "tùng"
type input "50.000"
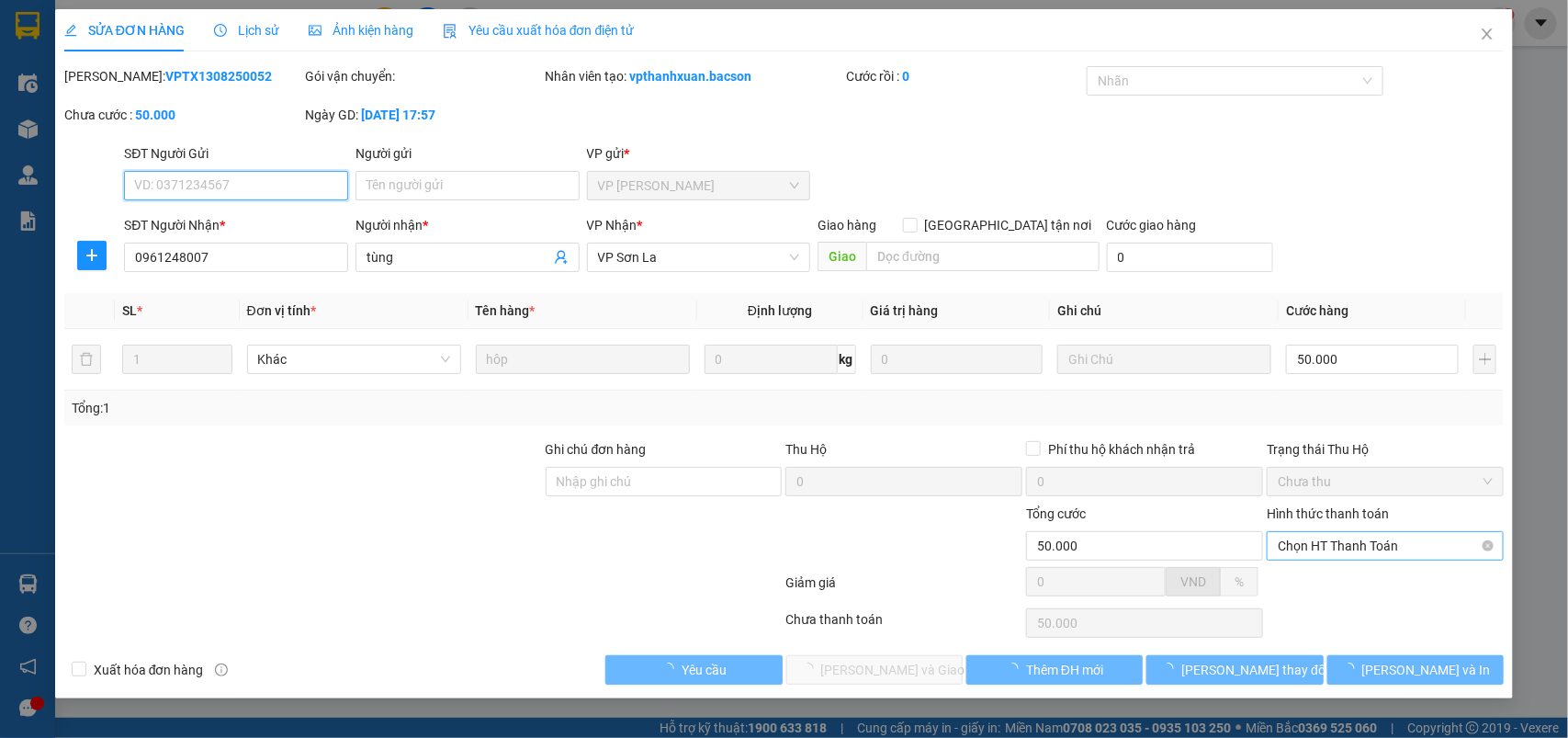
click at [1378, 557] on span "Chọn HT Thanh Toán" at bounding box center [1385, 546] width 215 height 28
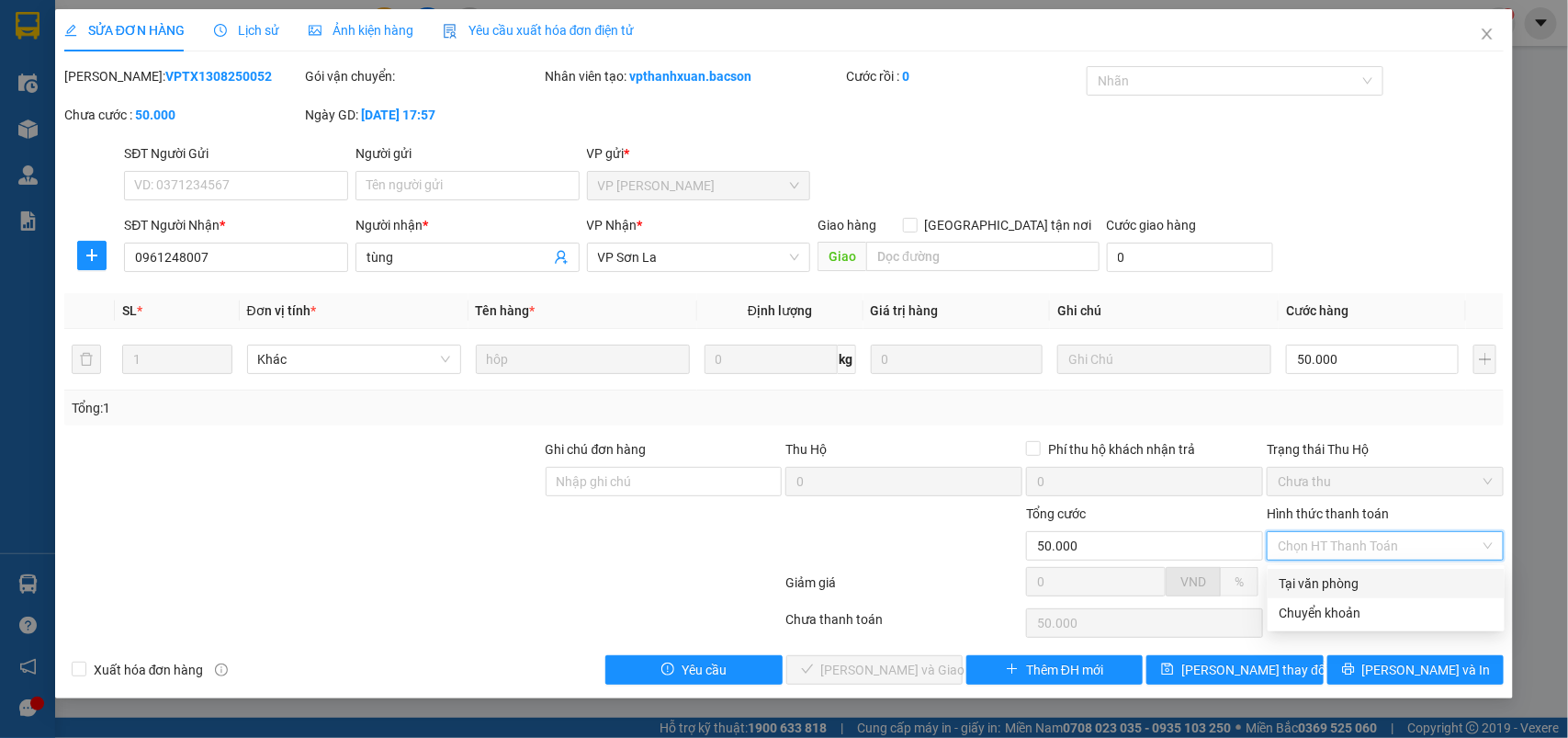
drag, startPoint x: 1344, startPoint y: 574, endPoint x: 1287, endPoint y: 593, distance: 60.1
click at [1343, 575] on div "Tại văn phòng" at bounding box center [1386, 583] width 215 height 20
type input "0"
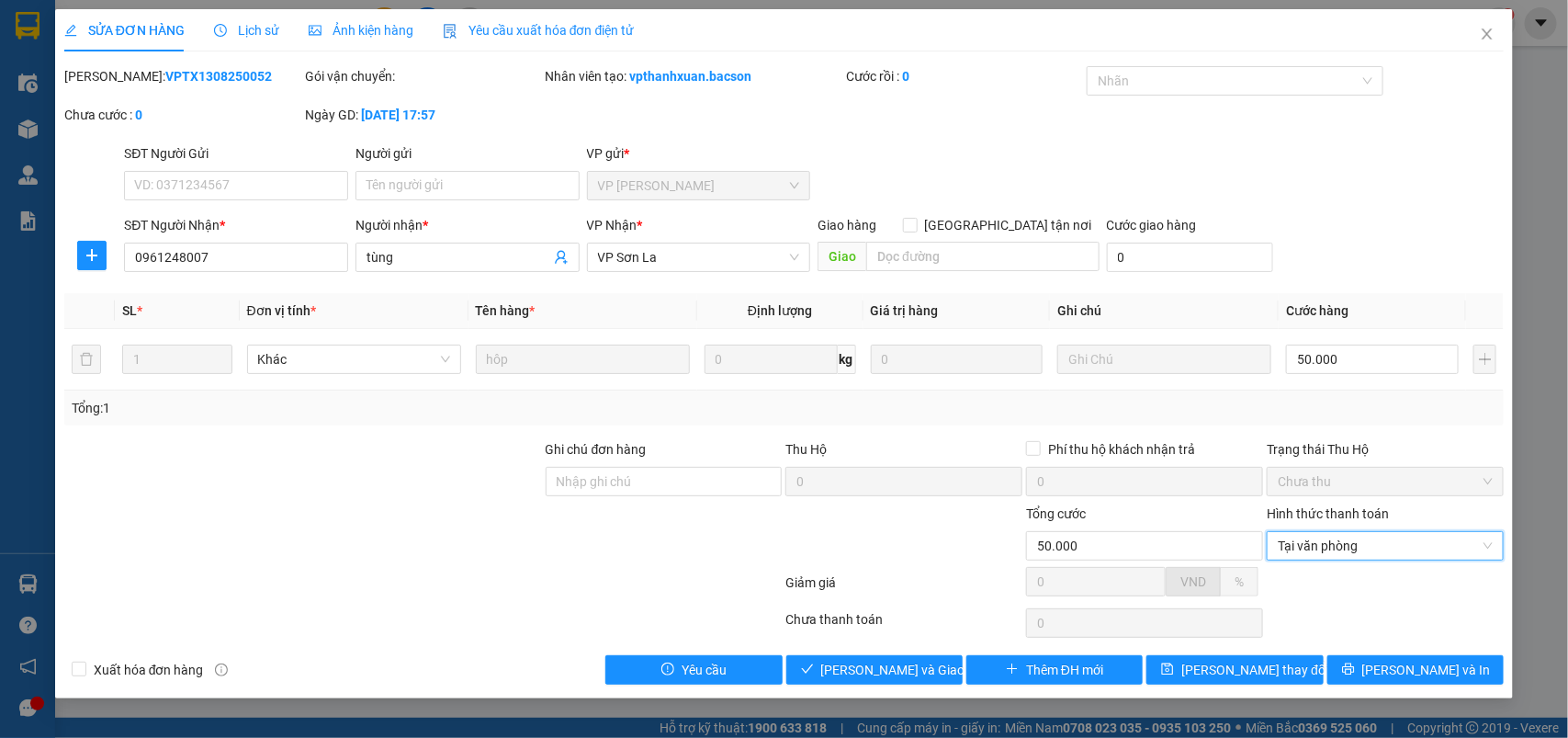
click at [903, 687] on div "SỬA ĐƠN HÀNG Lịch sử Ảnh kiện hàng Yêu cầu xuất hóa đơn điện tử Total Paid Fee …" at bounding box center [784, 354] width 1459 height 690
click at [892, 659] on button "[PERSON_NAME] và Giao hàng" at bounding box center [874, 670] width 176 height 30
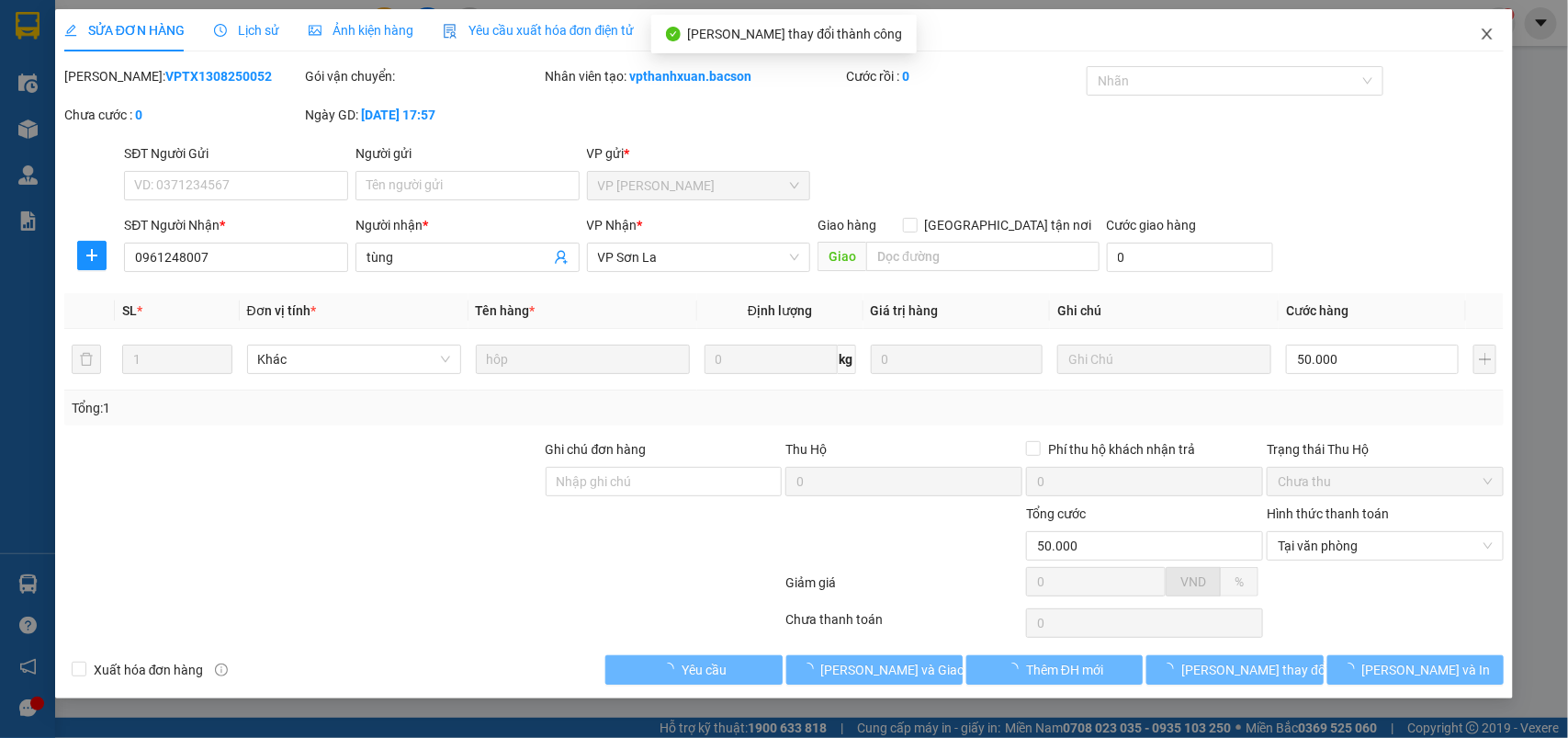
click at [1481, 42] on span "Close" at bounding box center [1487, 34] width 51 height 51
click at [1481, 34] on span "vpsonla.bacson" at bounding box center [1417, 22] width 132 height 23
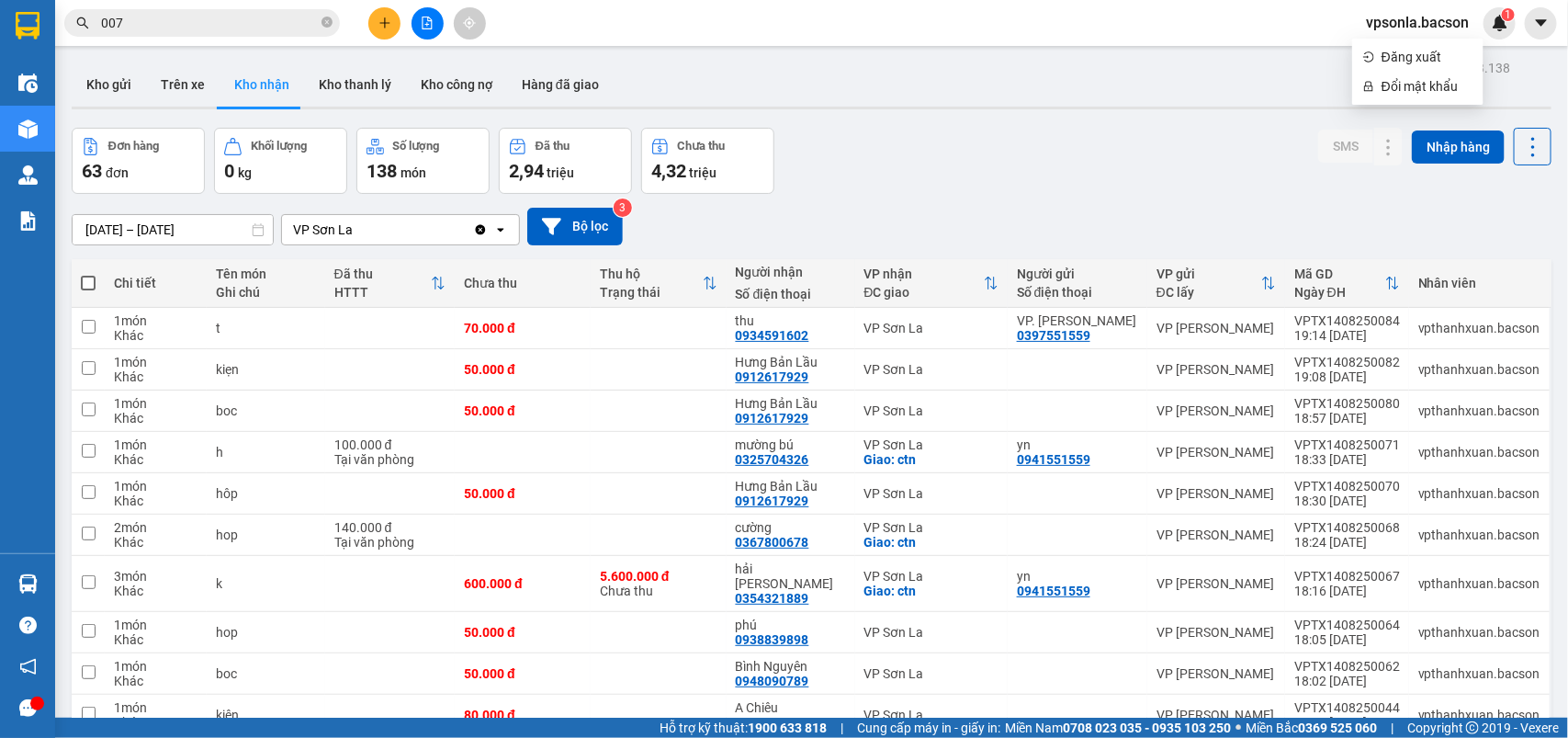
click at [176, 36] on div "Kết quả tìm kiếm ( 10000 ) Bộ lọc Mã ĐH Trạng thái Món hàng Thu hộ Tổng cước Ch…" at bounding box center [179, 23] width 359 height 33
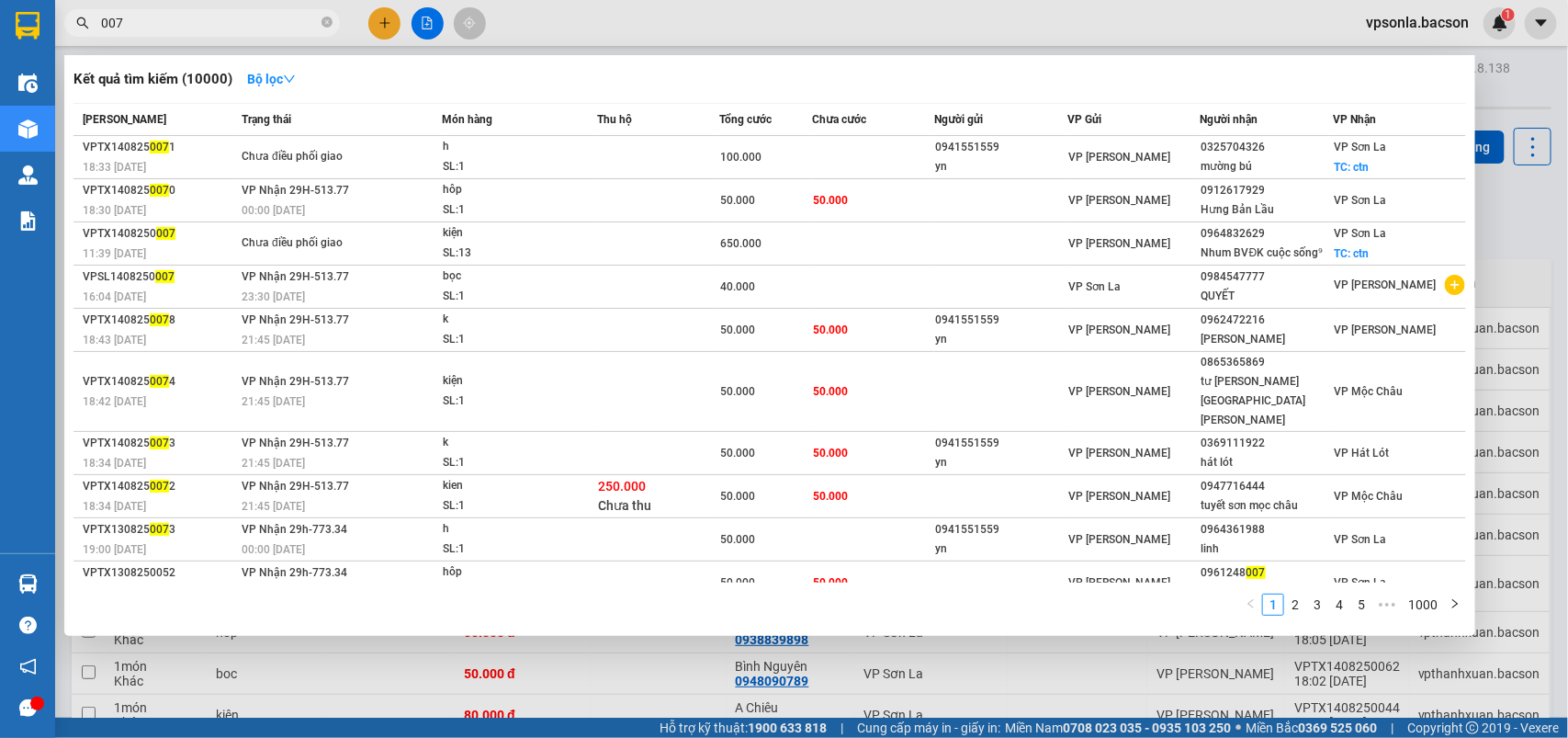
click at [176, 33] on input "007" at bounding box center [209, 23] width 217 height 20
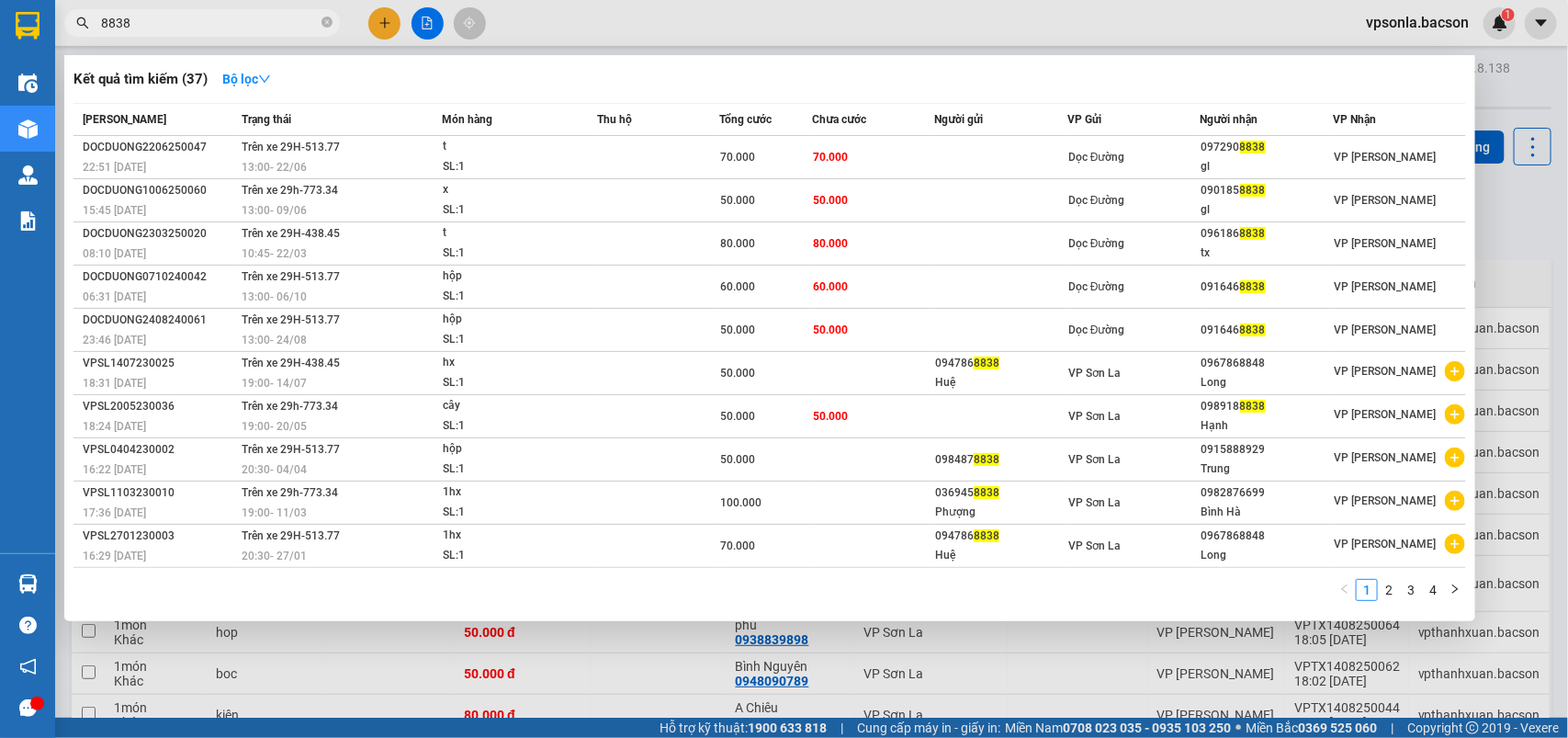
click at [226, 33] on input "8838" at bounding box center [209, 23] width 217 height 20
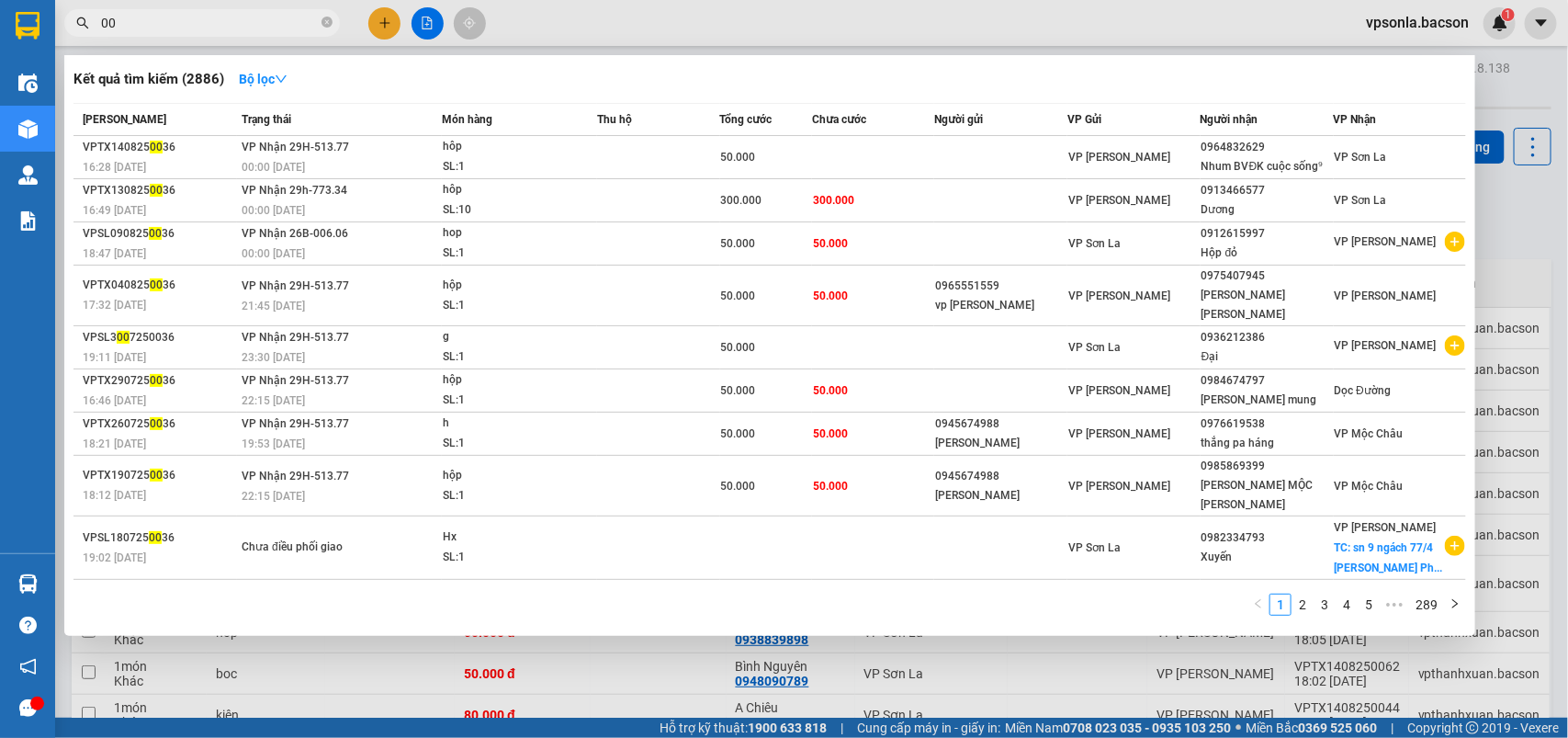
type input "0"
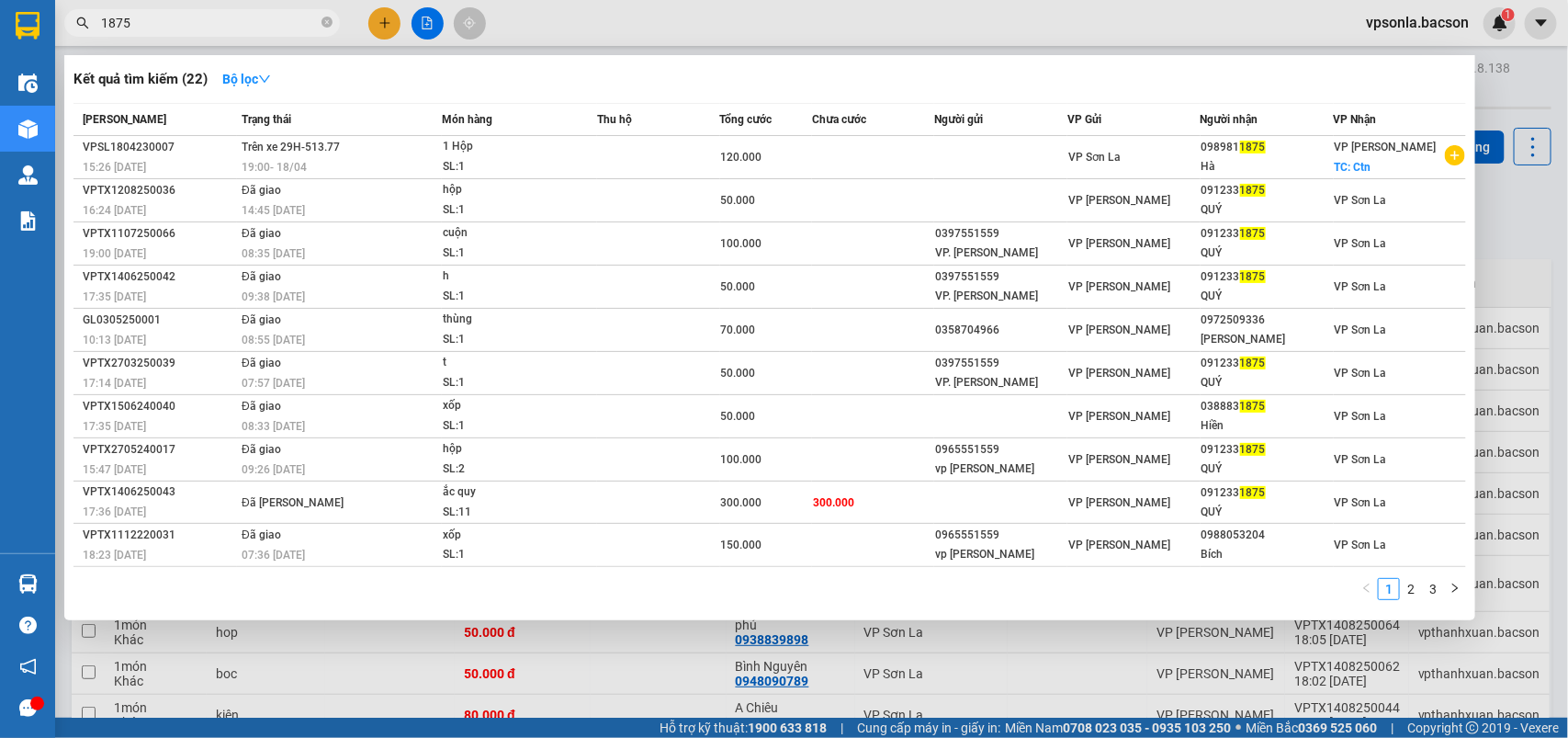
click at [200, 33] on span "1875" at bounding box center [202, 23] width 276 height 28
click at [212, 26] on input "1875" at bounding box center [209, 23] width 217 height 20
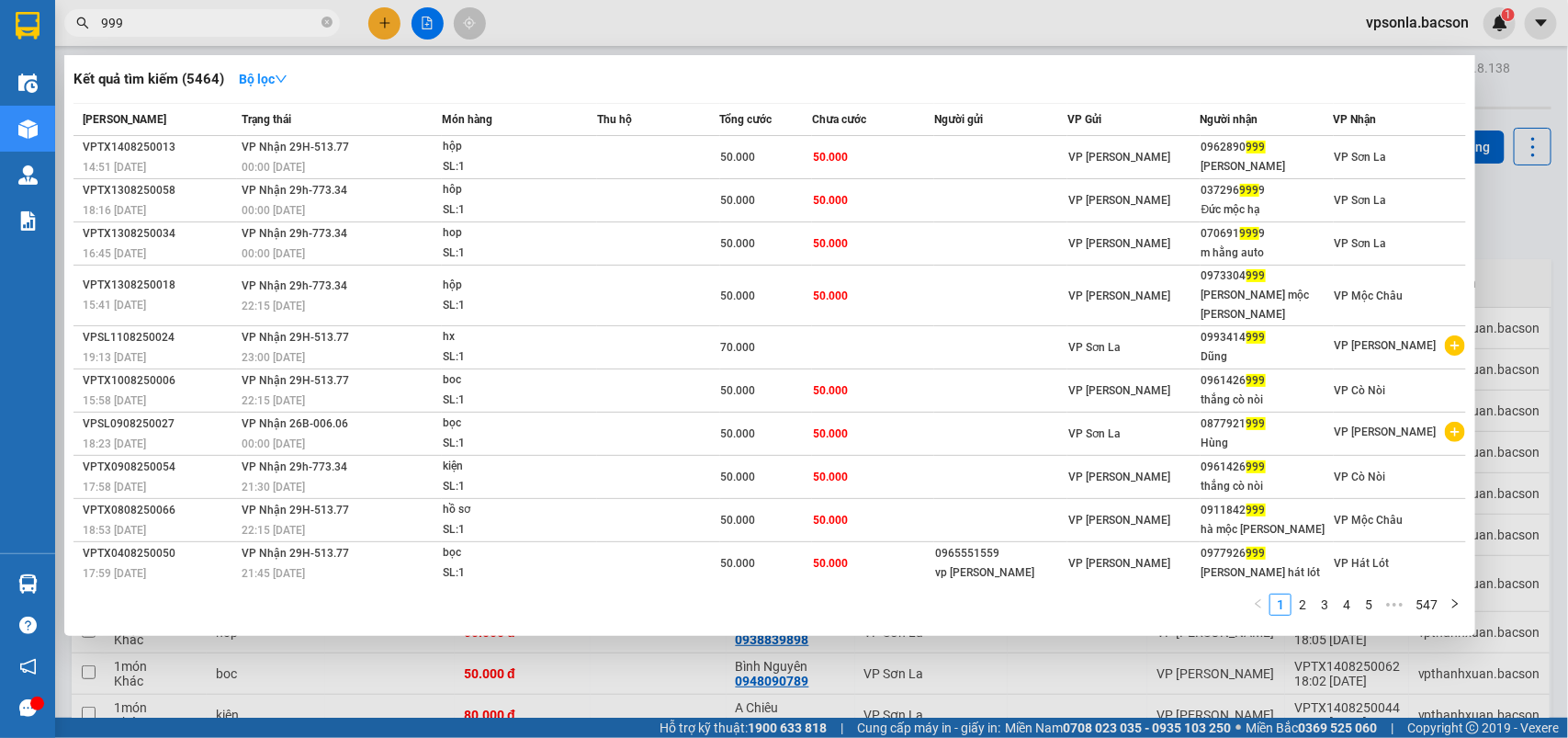
type input "999"
click at [1164, 58] on div "Kết quả tìm kiếm ( 5464 ) Bộ lọc Mã ĐH Trạng thái Món hàng Thu hộ Tổng cước Chư…" at bounding box center [770, 345] width 1411 height 581
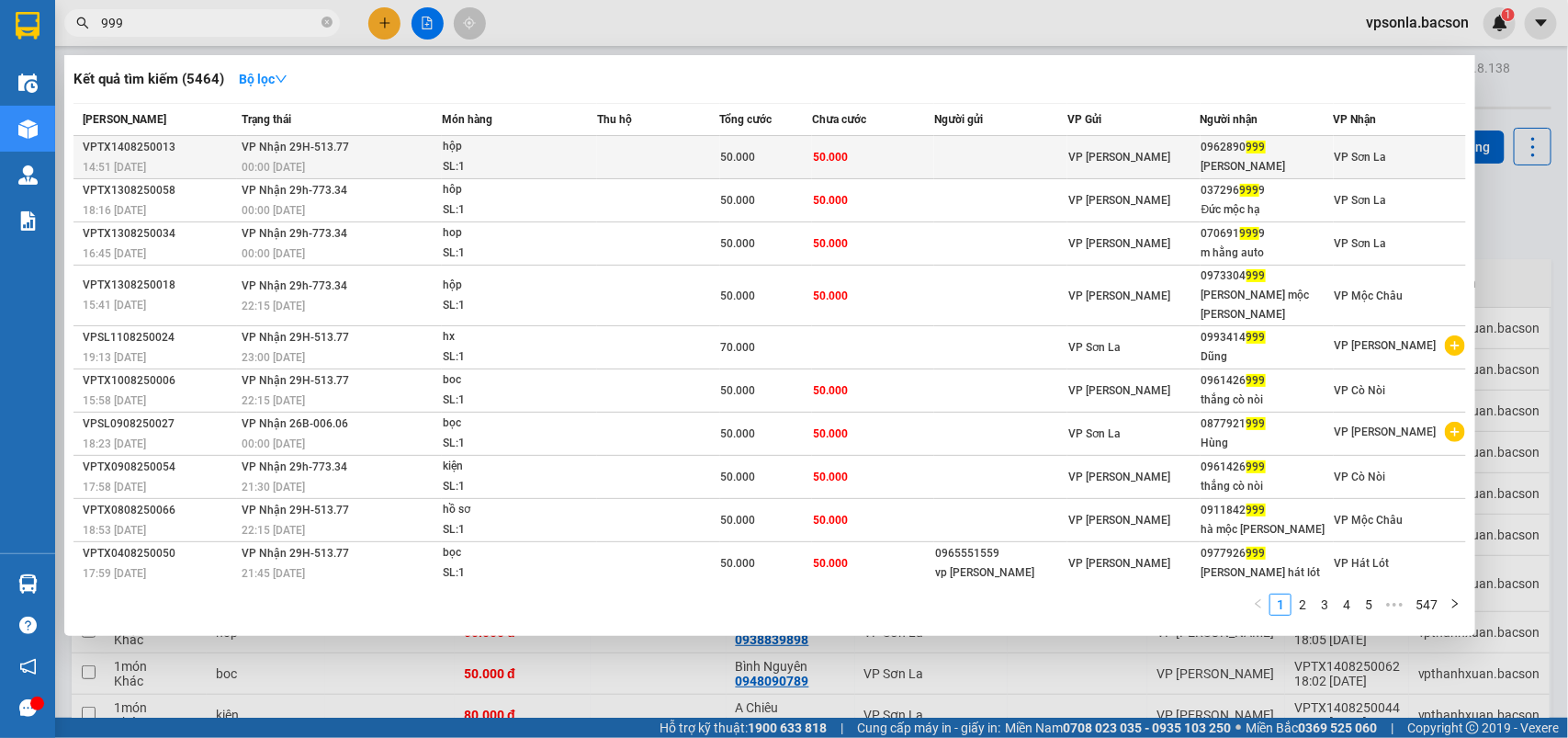
click at [1177, 158] on div "VP [PERSON_NAME]" at bounding box center [1134, 157] width 131 height 20
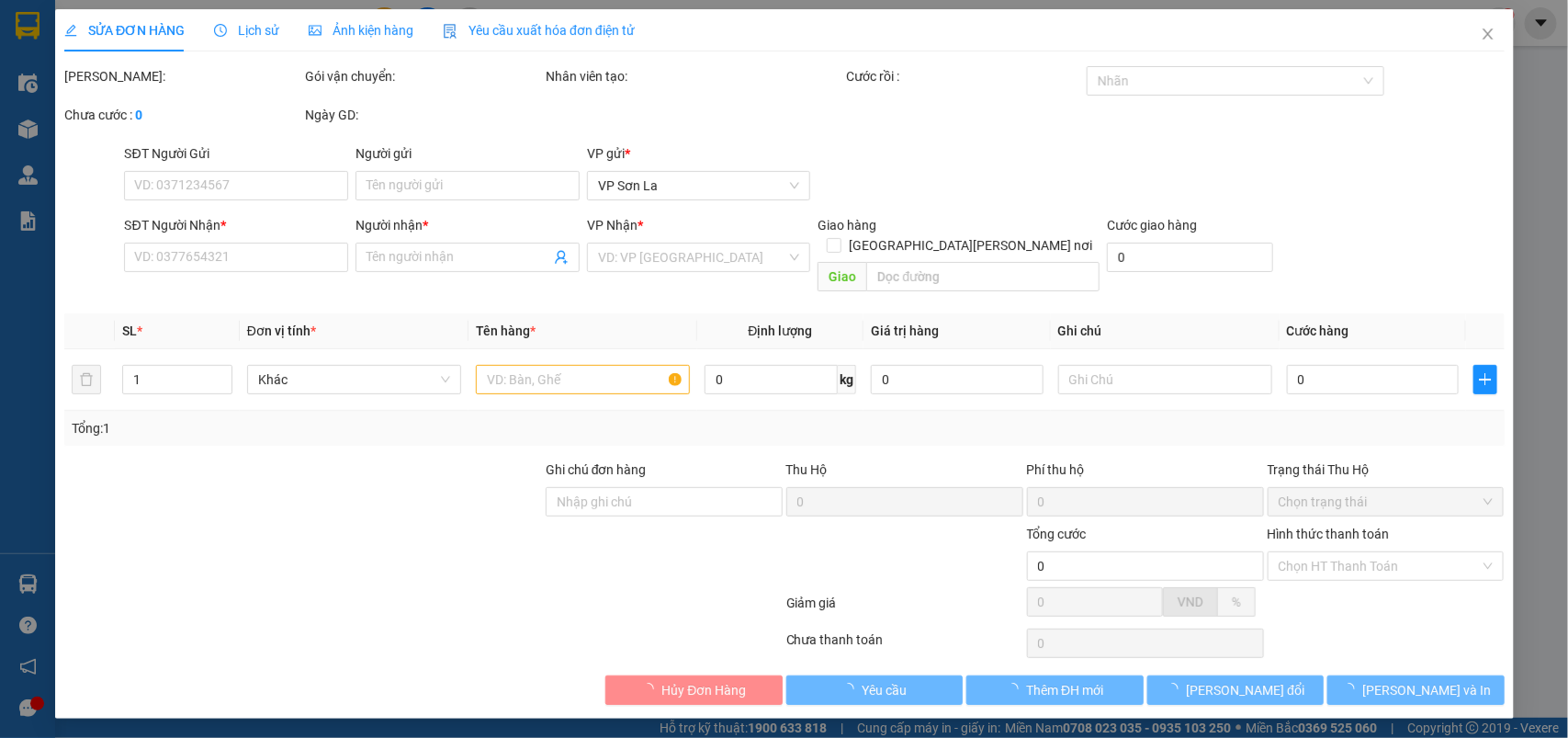
type input "0962890999"
type input "Duy Lương"
type input "50.000"
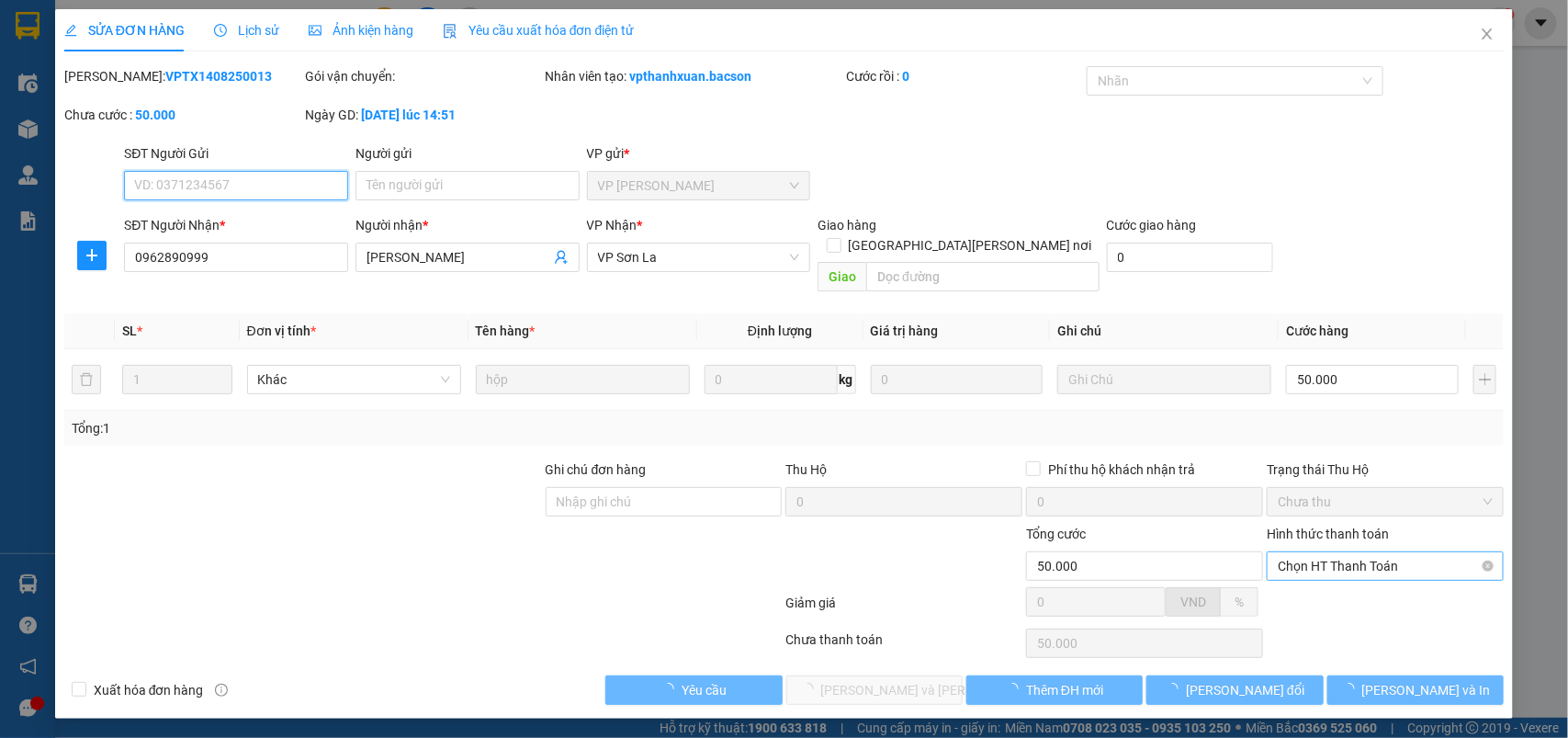
click at [1305, 553] on span "Chọn HT Thanh Toán" at bounding box center [1385, 567] width 215 height 28
click at [1306, 579] on div "Tại văn phòng" at bounding box center [1386, 583] width 215 height 20
type input "0"
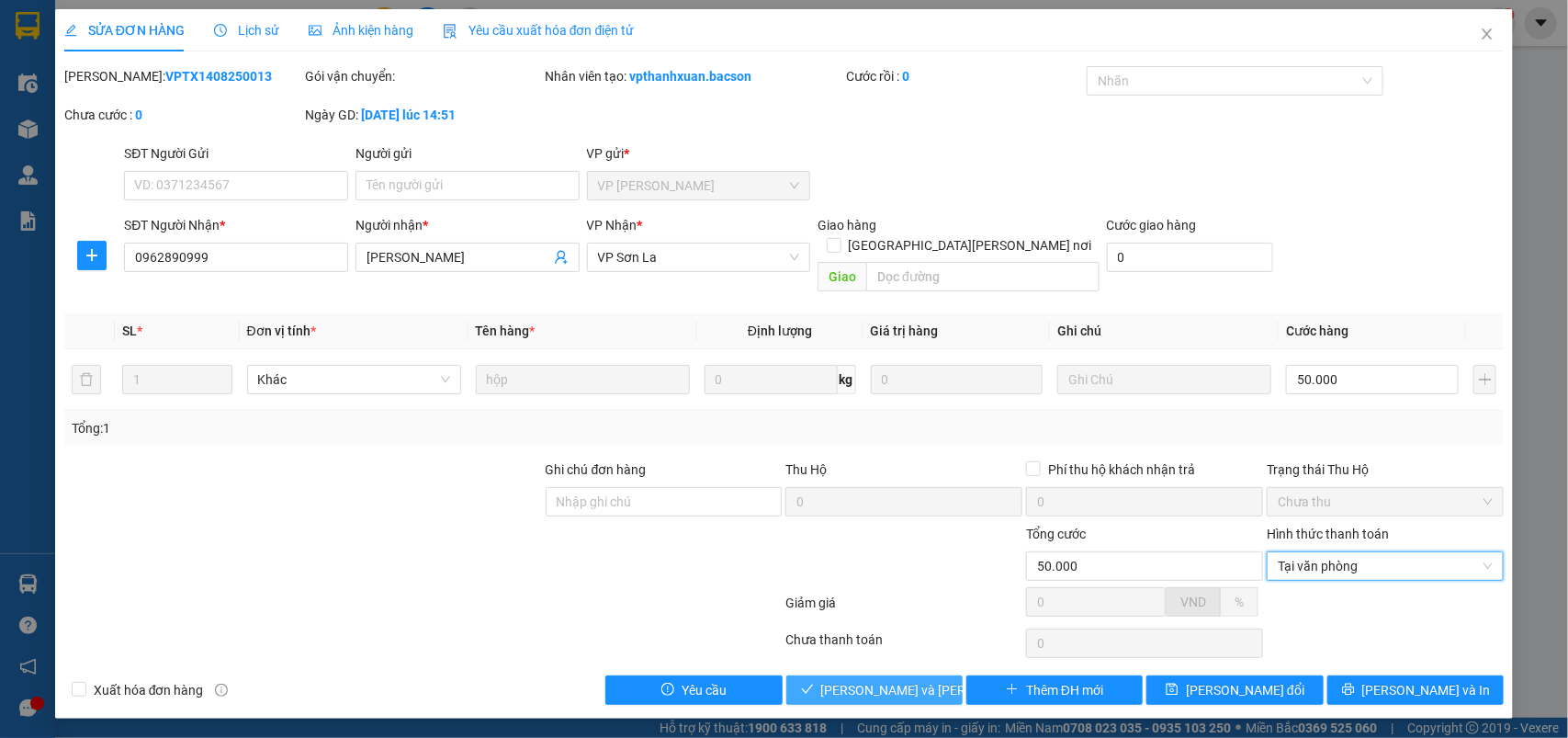
click at [836, 680] on span "[PERSON_NAME] và Giao hàng" at bounding box center [946, 690] width 248 height 20
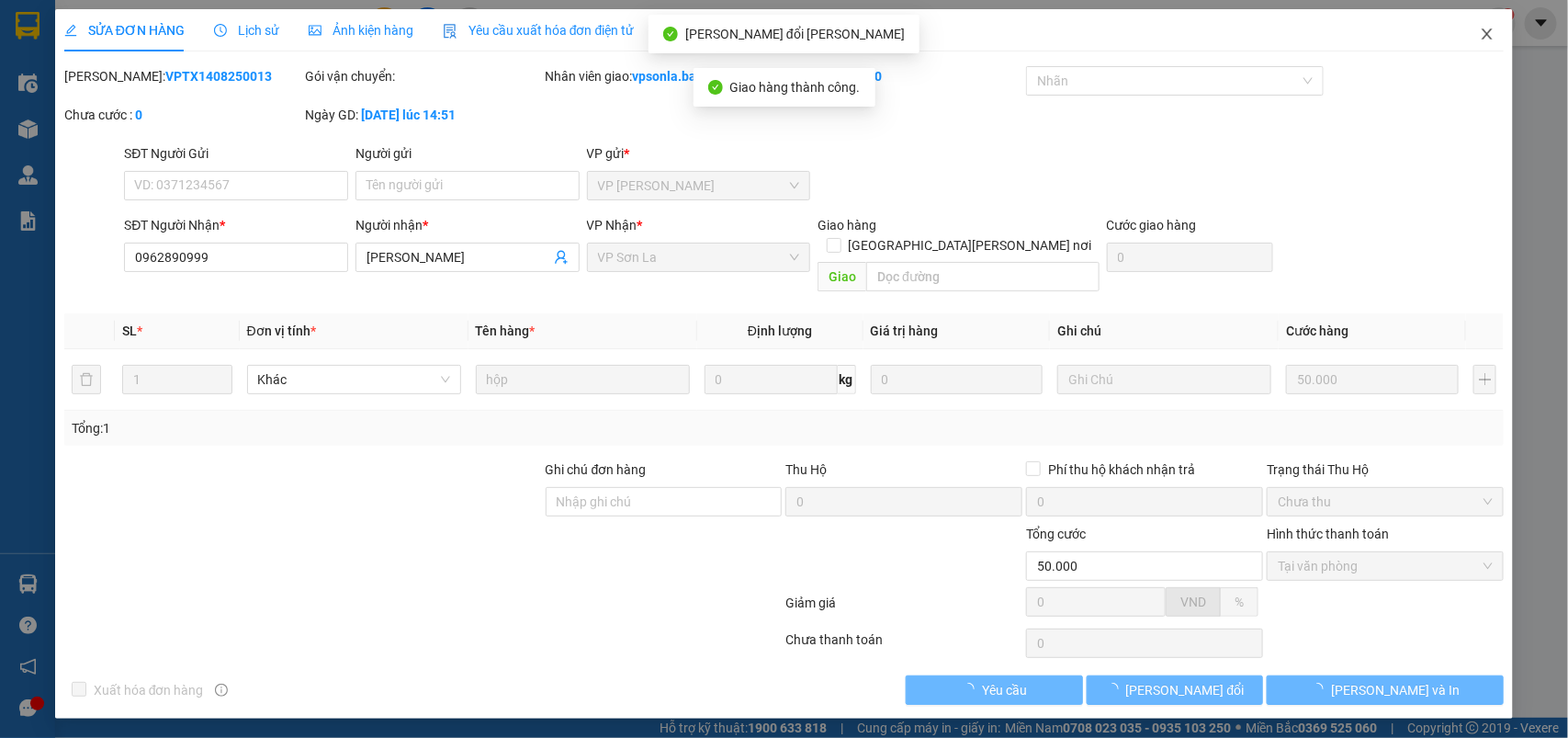
click at [1486, 27] on icon "close" at bounding box center [1488, 34] width 15 height 15
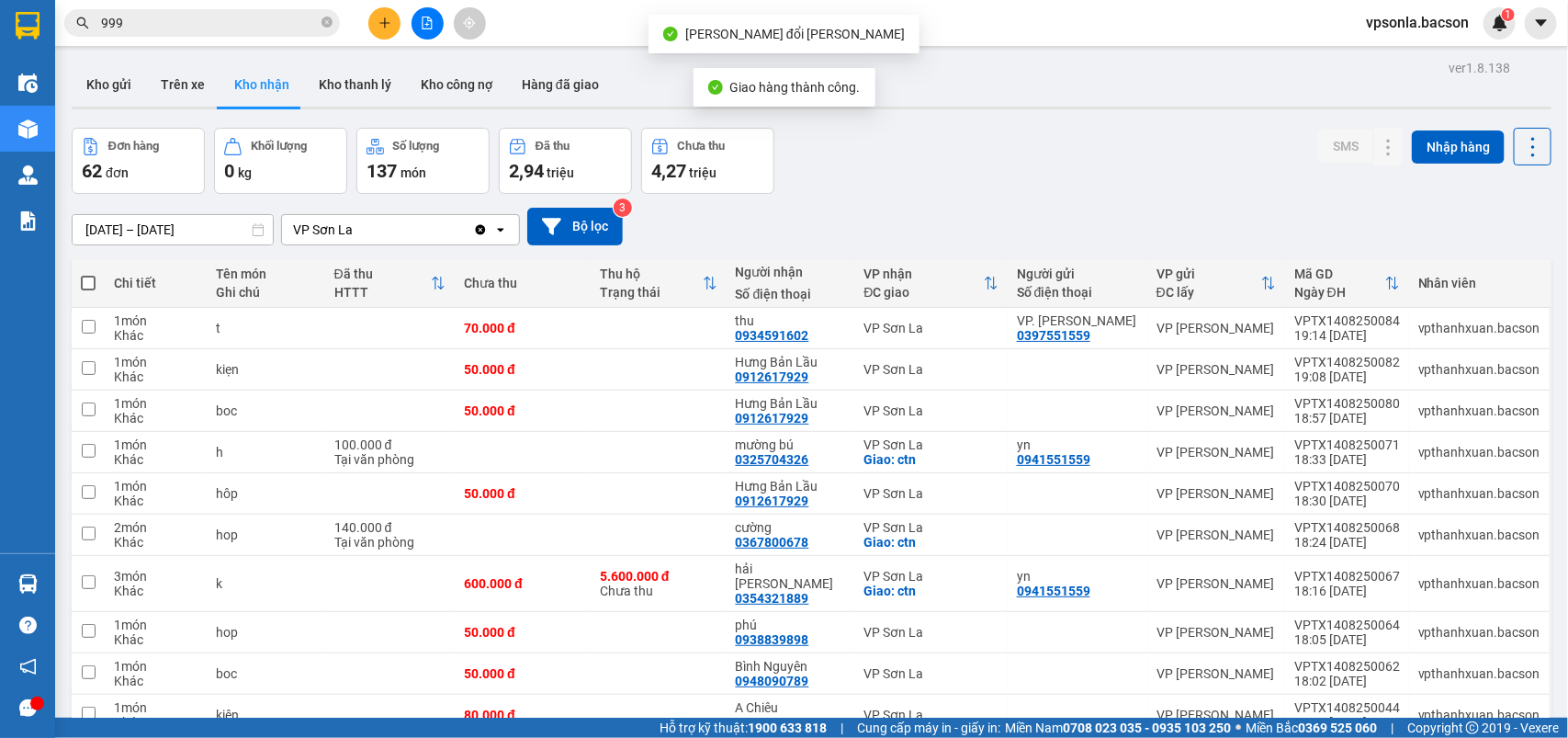
click at [210, 24] on input "999" at bounding box center [209, 23] width 217 height 20
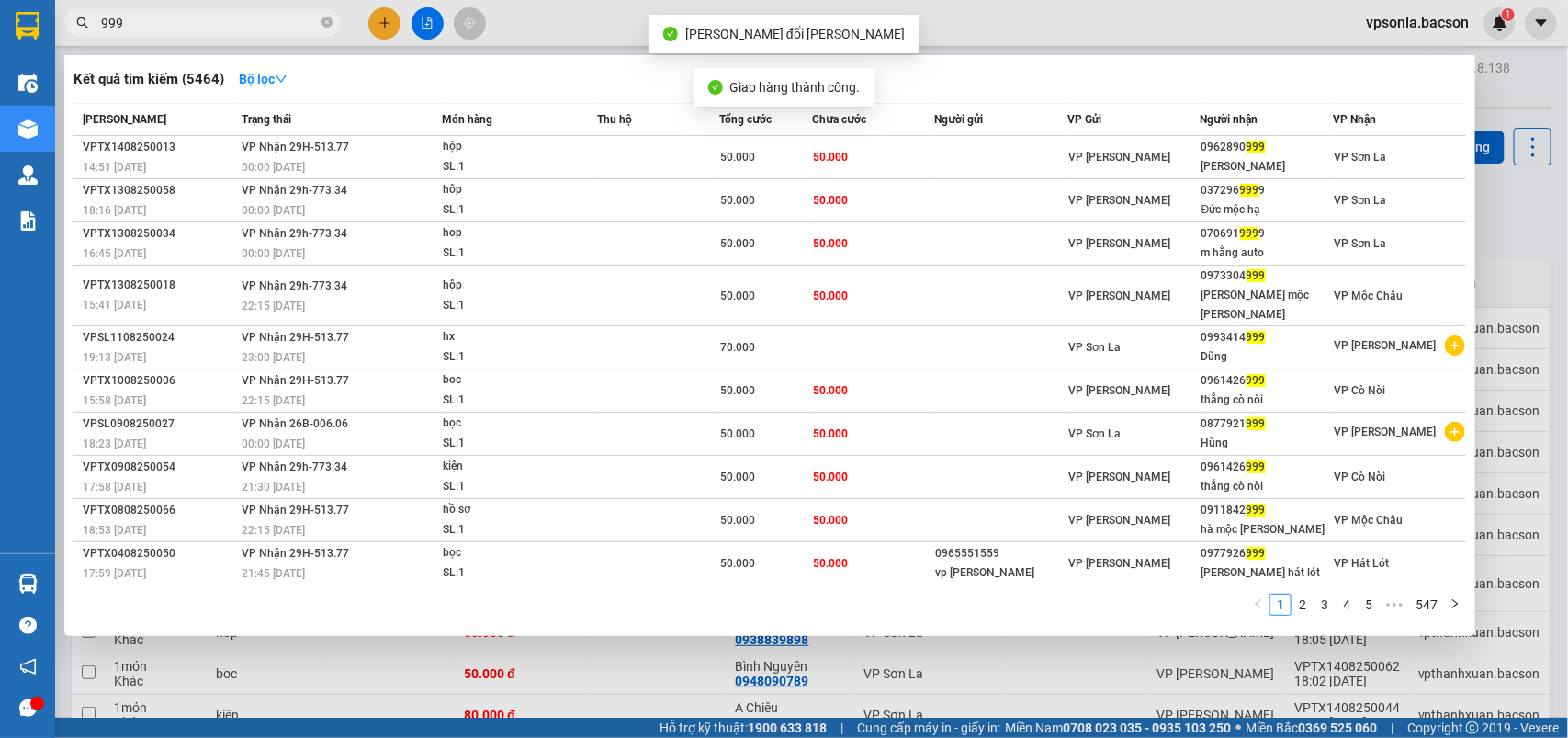
click at [210, 24] on input "999" at bounding box center [209, 23] width 217 height 20
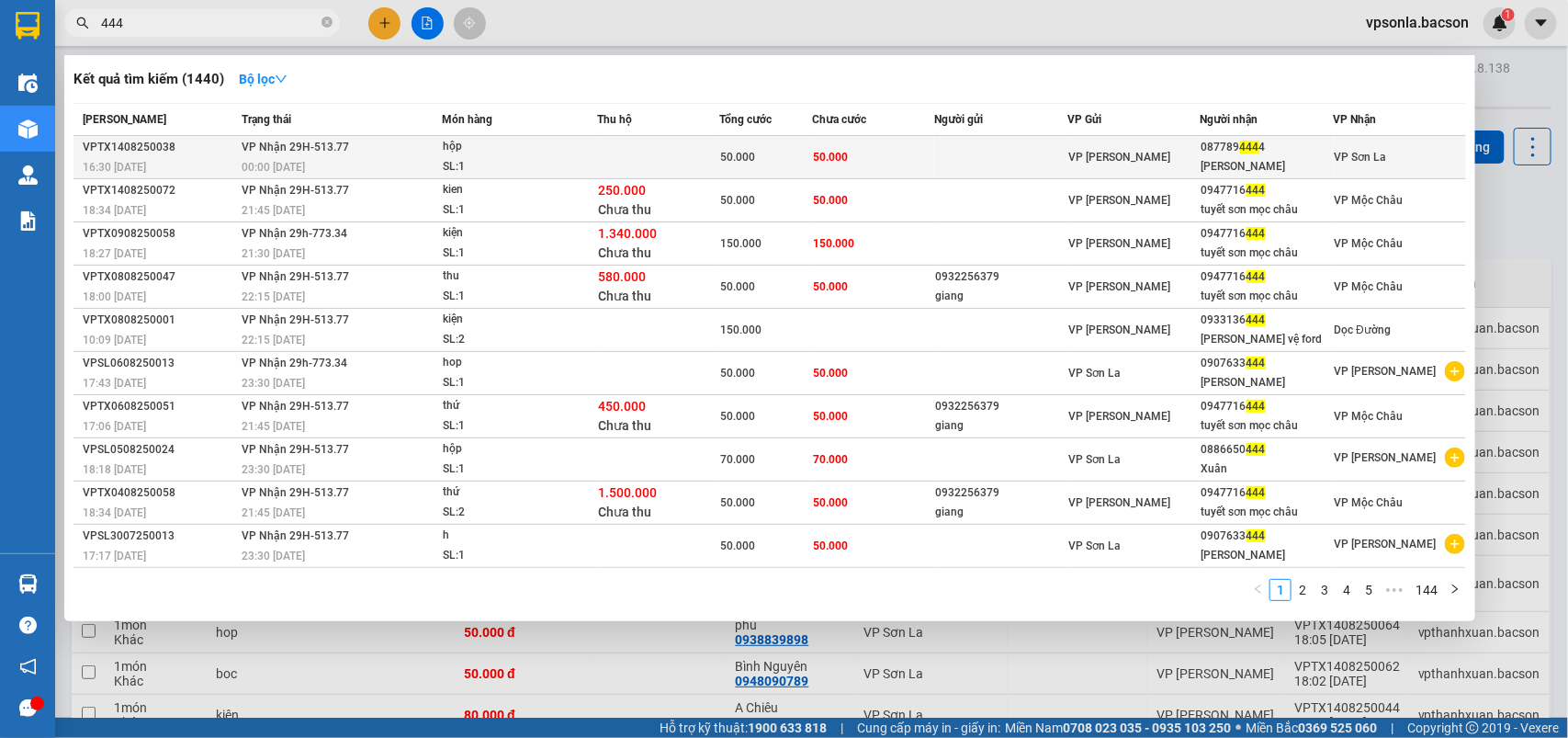
type input "444"
click at [1255, 157] on div "087789 444 4" at bounding box center [1267, 147] width 131 height 20
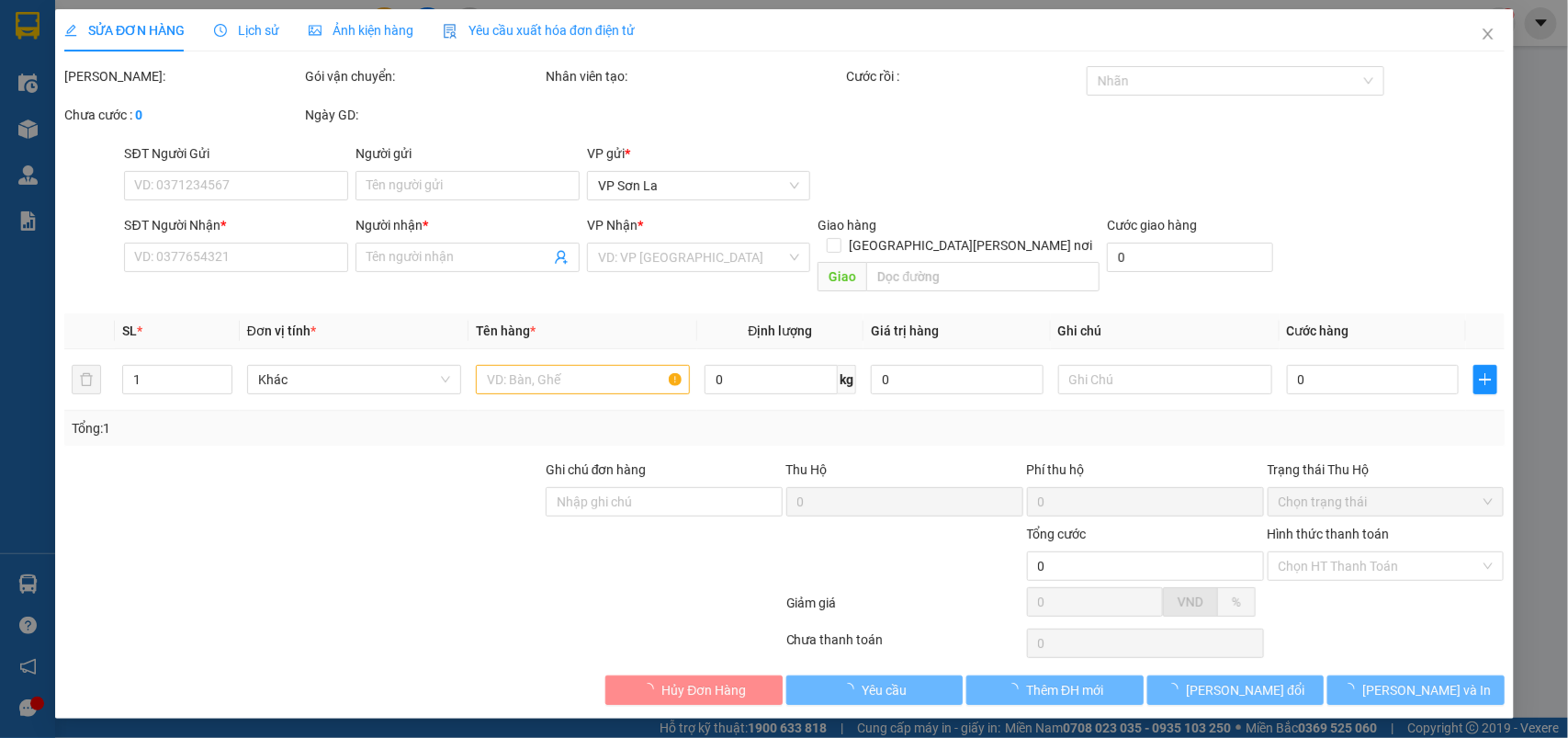
type input "0877894444"
type input "Đức Bin"
type input "50.000"
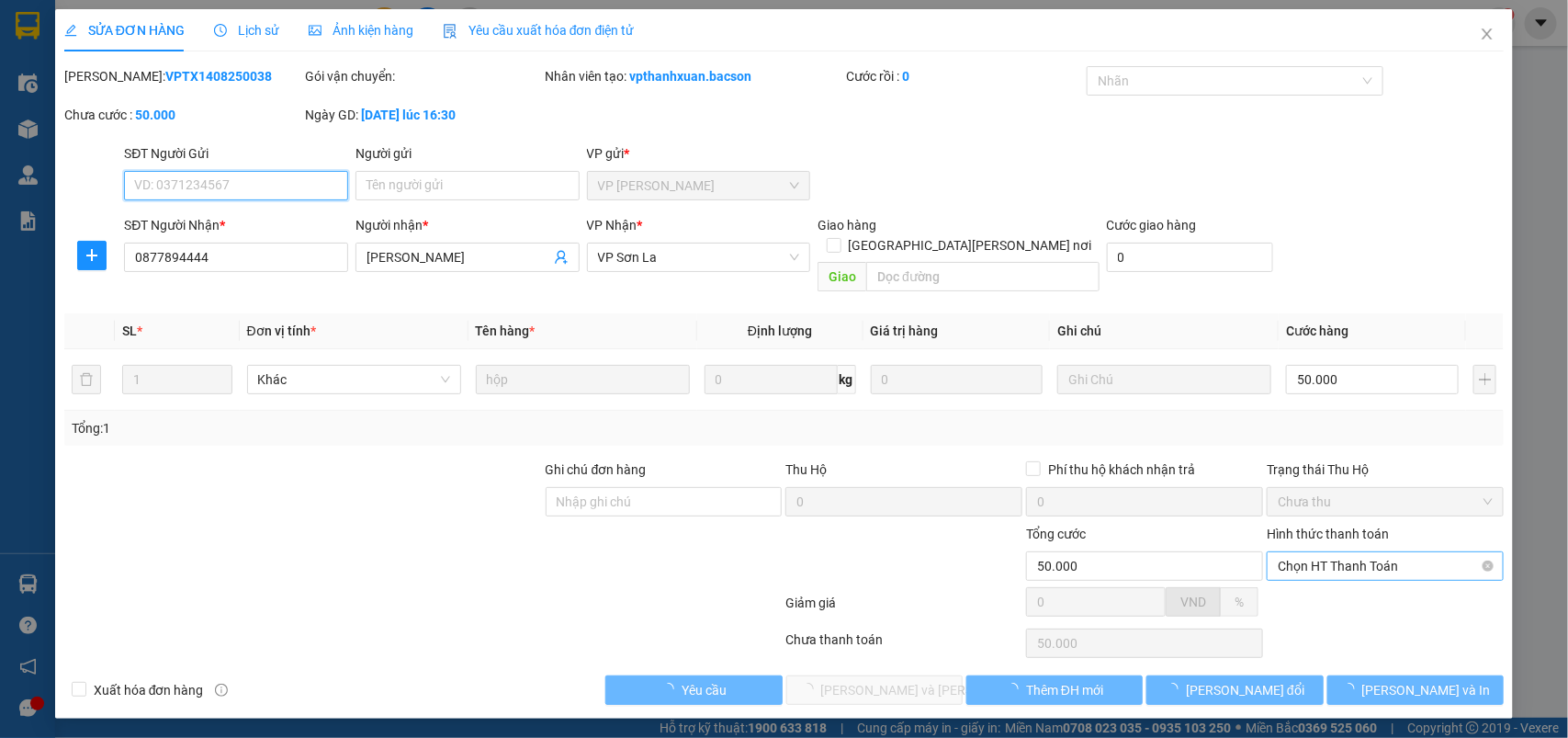
click at [1343, 553] on span "Chọn HT Thanh Toán" at bounding box center [1385, 567] width 215 height 28
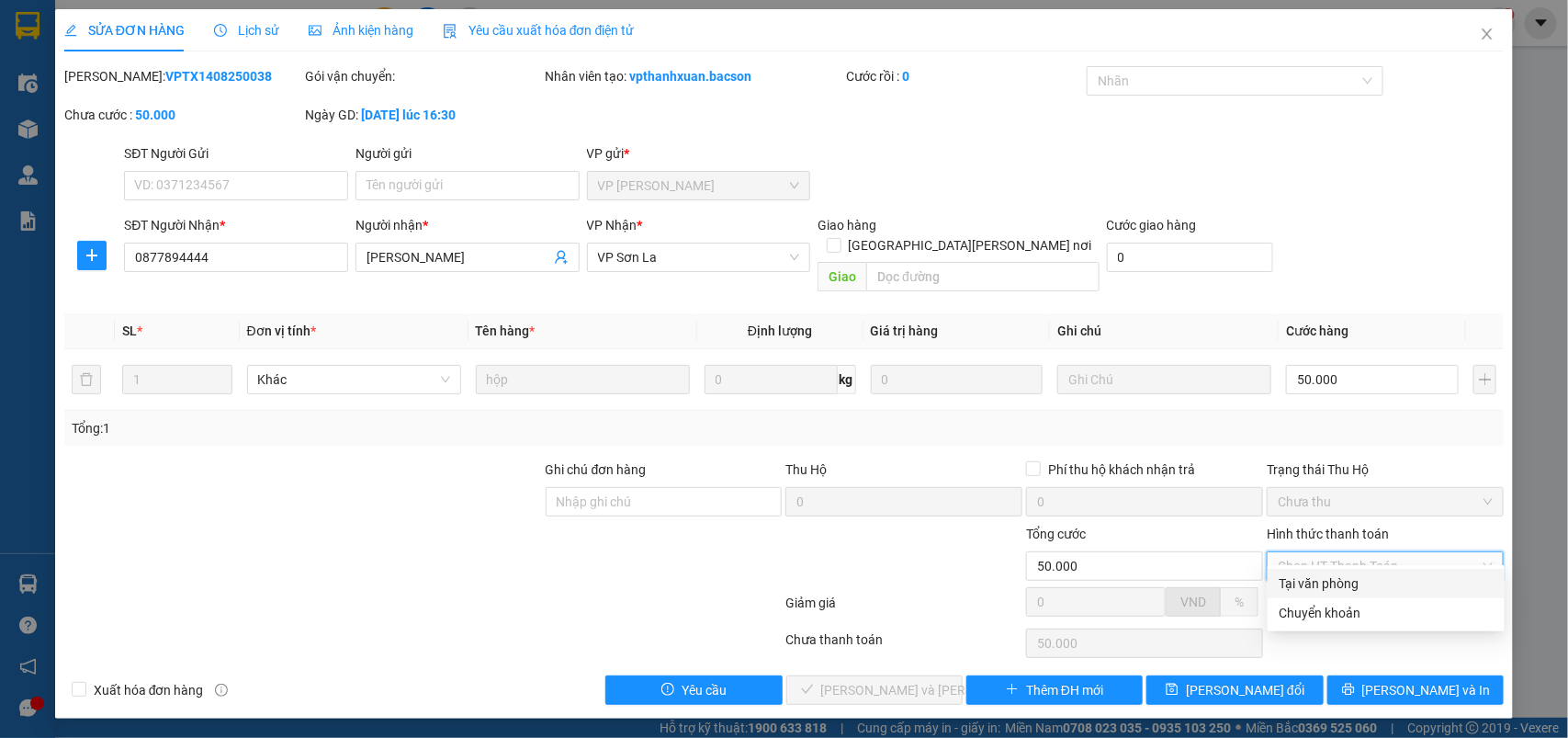
click at [1307, 579] on div "Tại văn phòng" at bounding box center [1386, 583] width 215 height 20
type input "0"
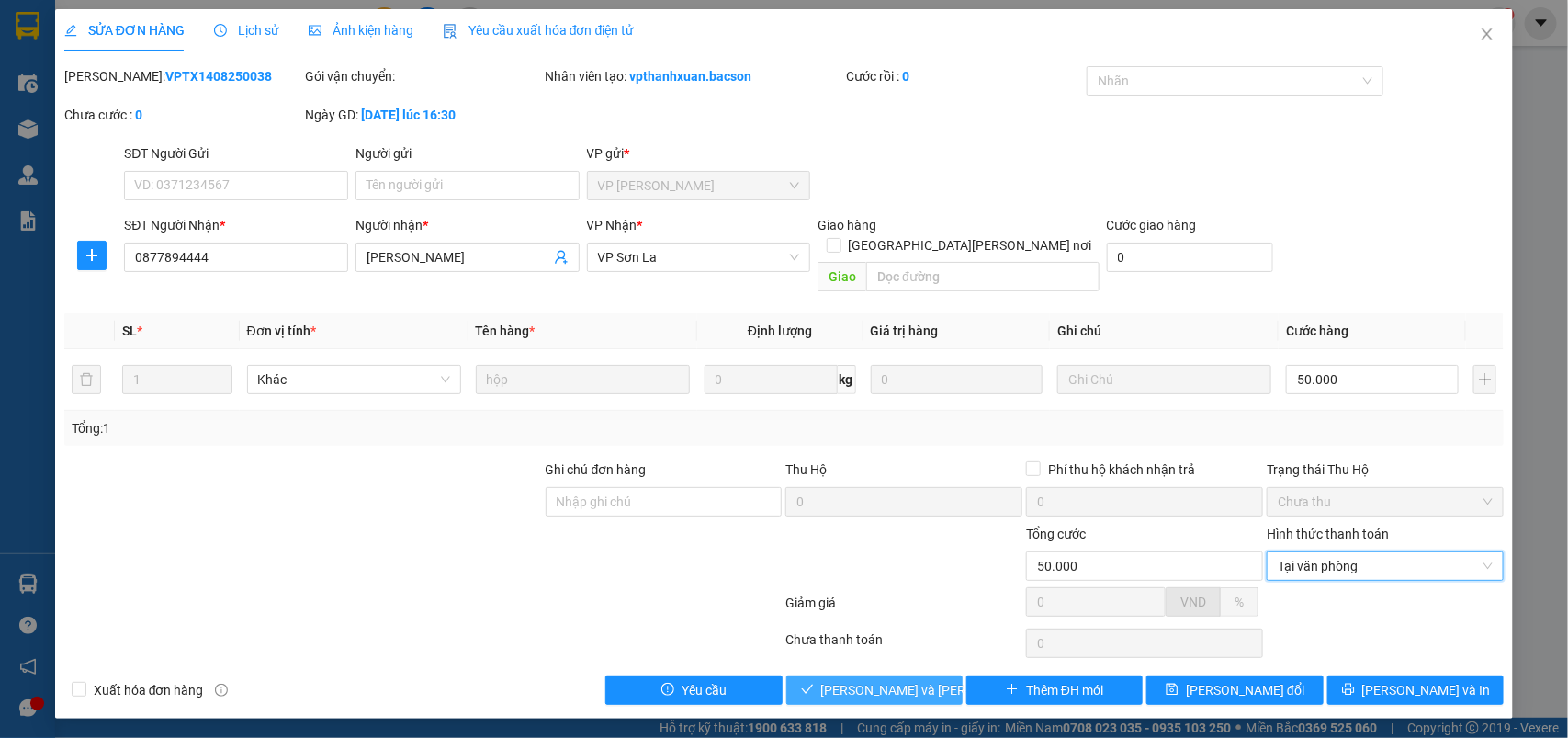
click at [876, 680] on span "[PERSON_NAME] và Giao hàng" at bounding box center [946, 690] width 248 height 20
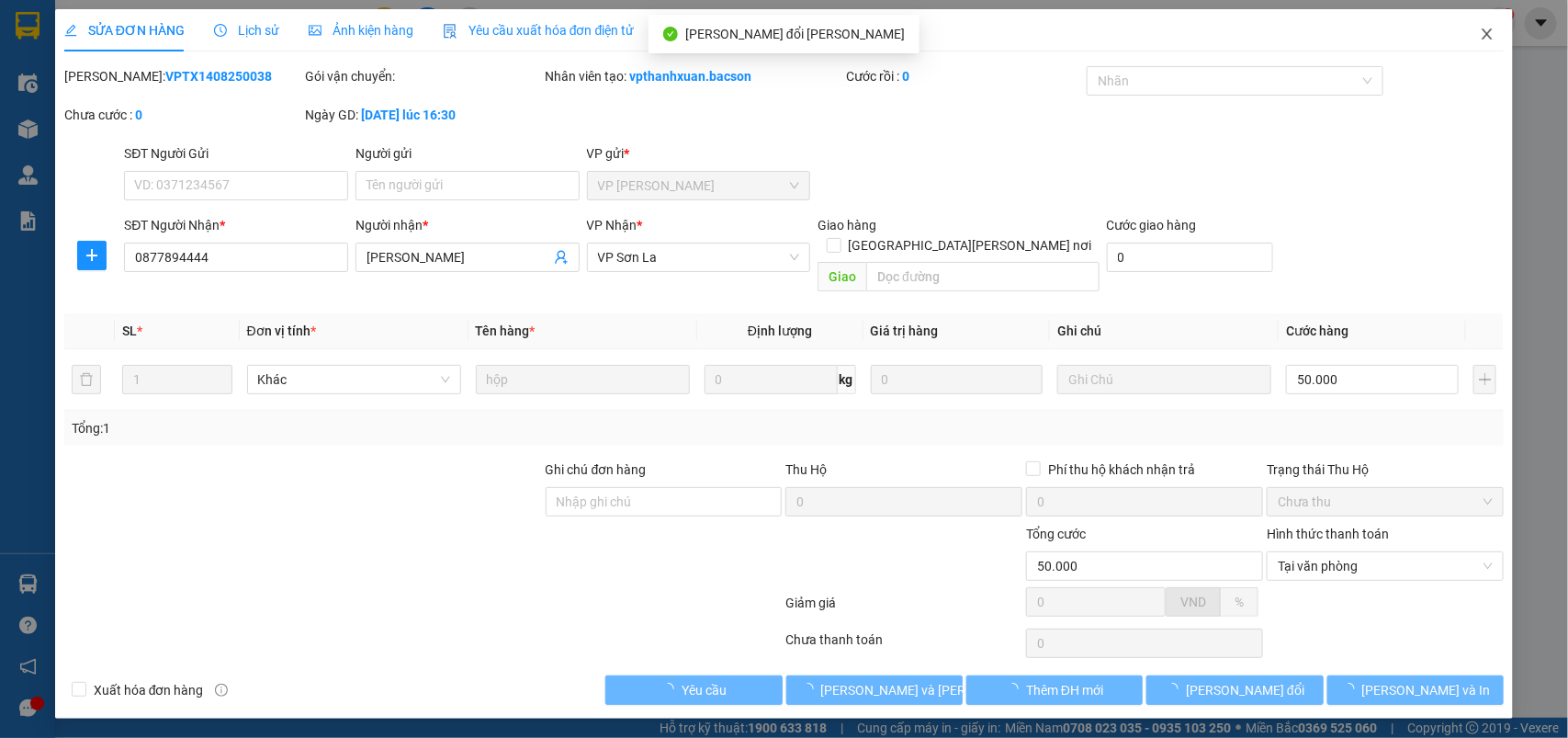
click at [1486, 34] on icon "close" at bounding box center [1487, 34] width 10 height 11
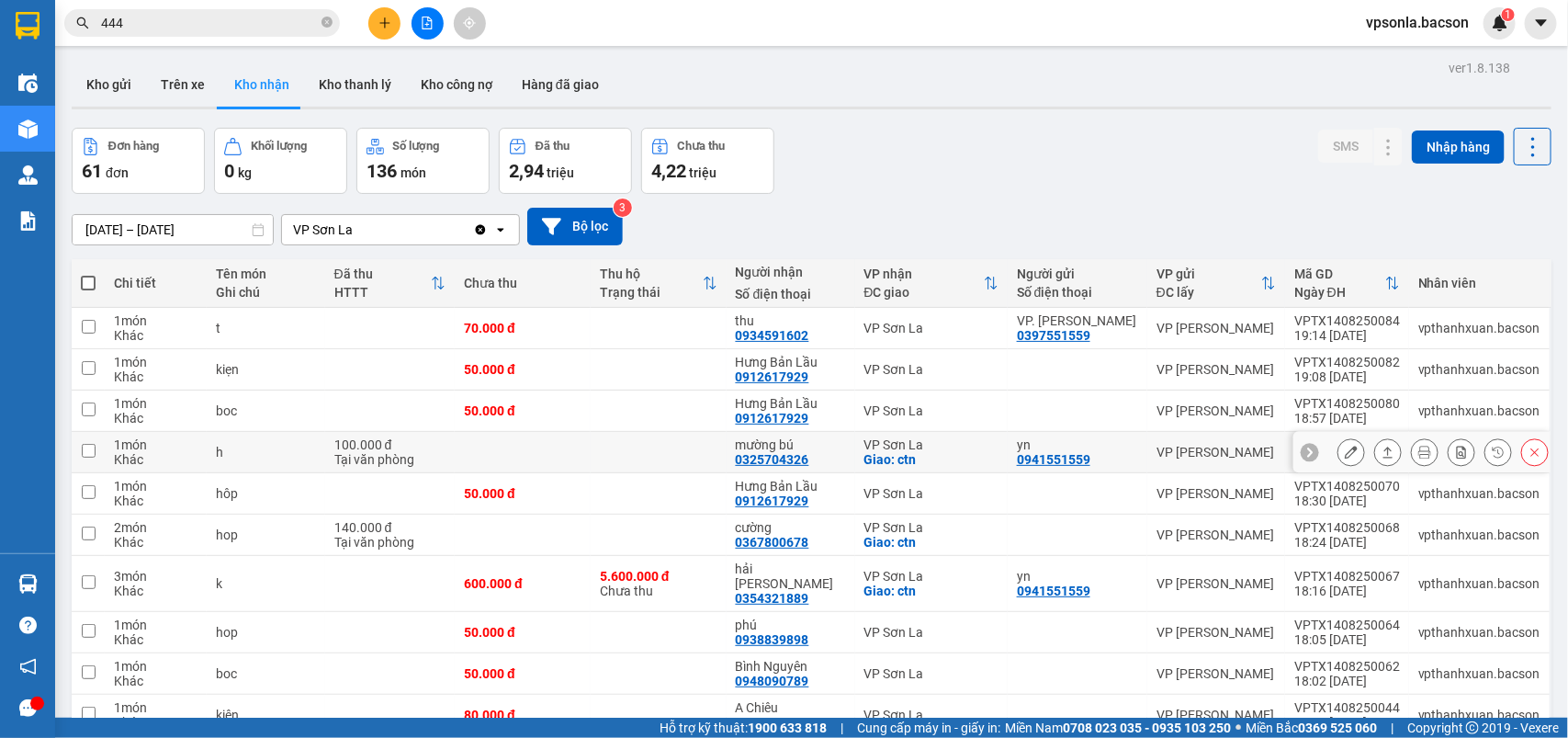
scroll to position [85, 0]
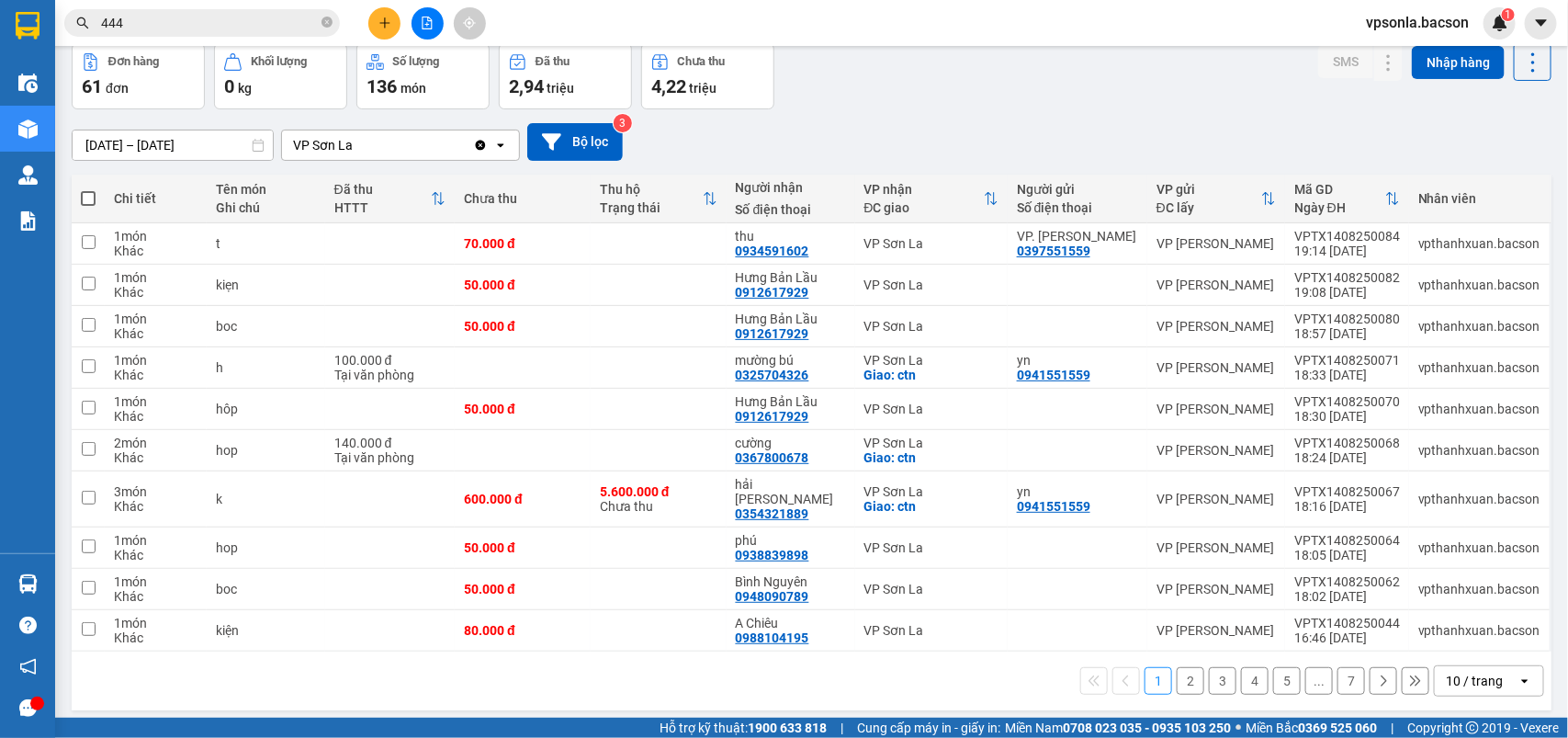
click at [1459, 672] on div "10 / trang" at bounding box center [1474, 681] width 57 height 19
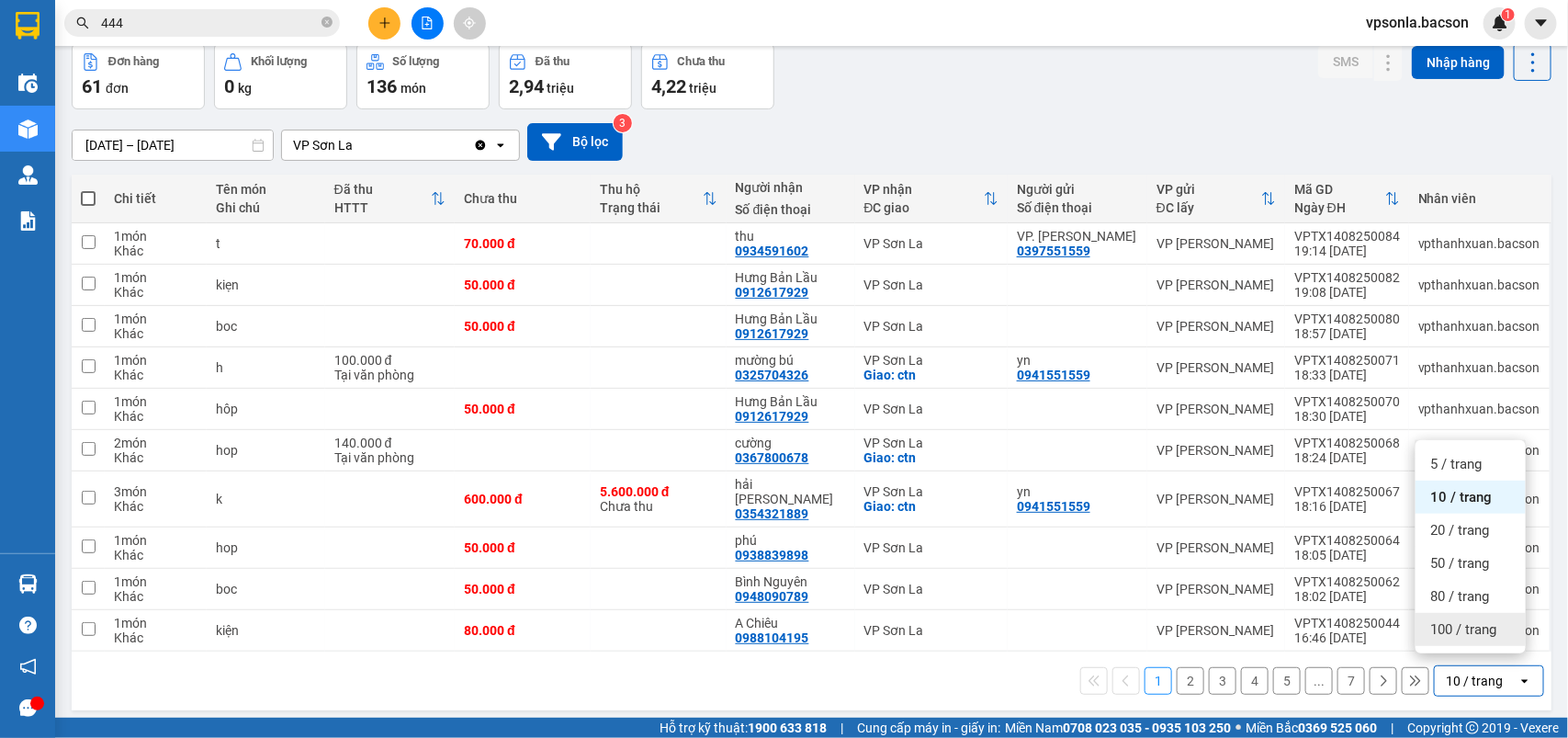
click at [1459, 627] on span "100 / trang" at bounding box center [1463, 630] width 66 height 19
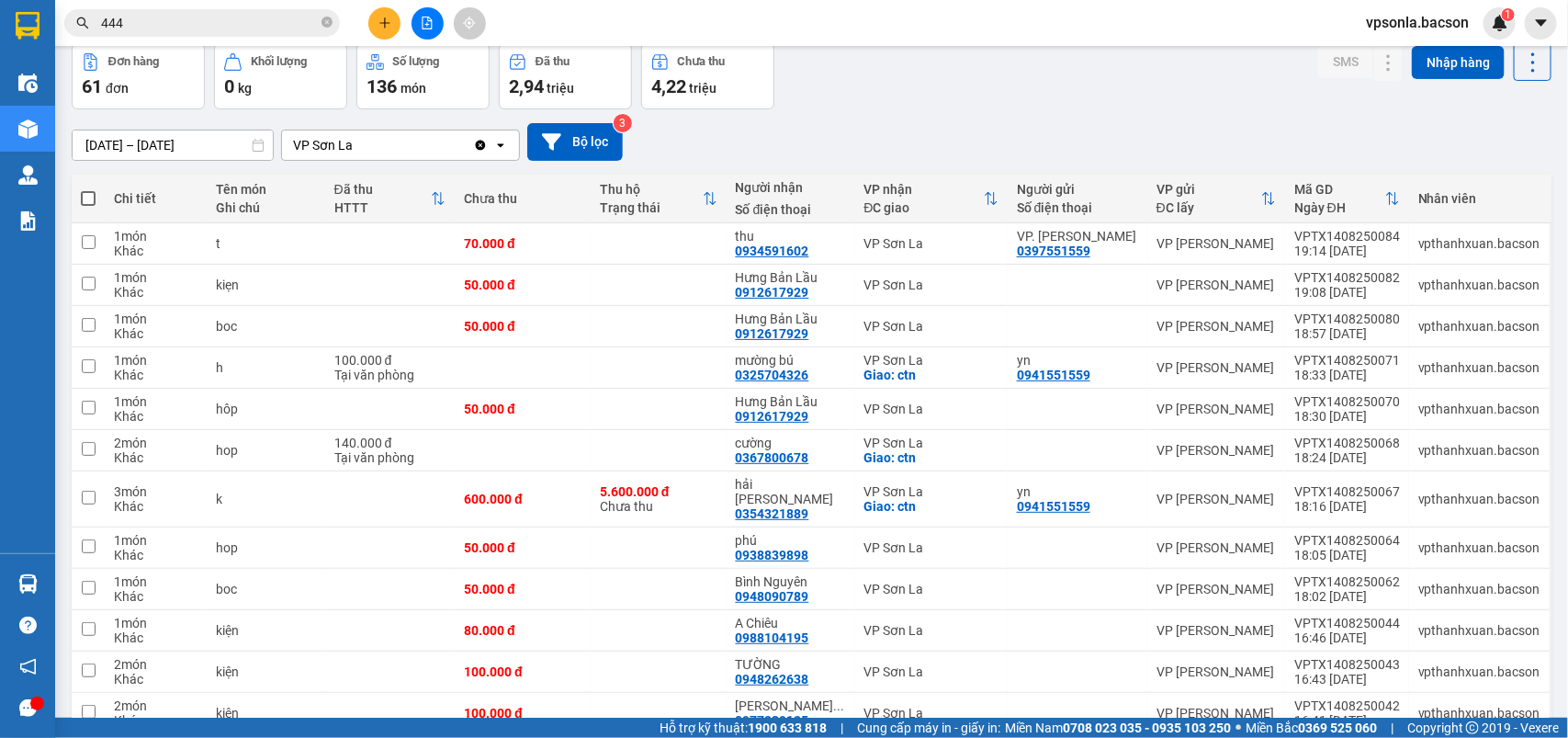
click at [196, 19] on input "444" at bounding box center [209, 23] width 217 height 20
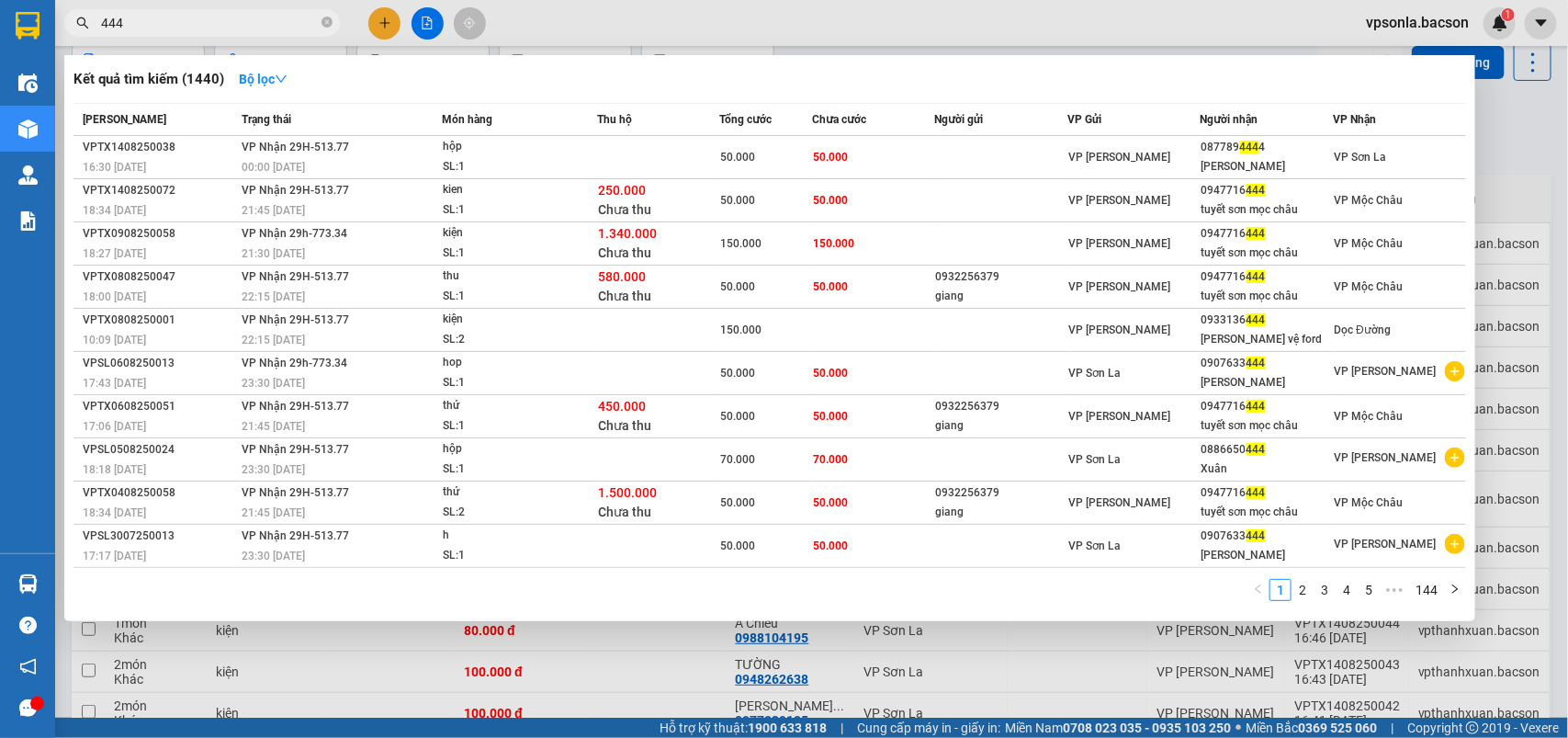
click at [196, 19] on input "444" at bounding box center [209, 23] width 217 height 20
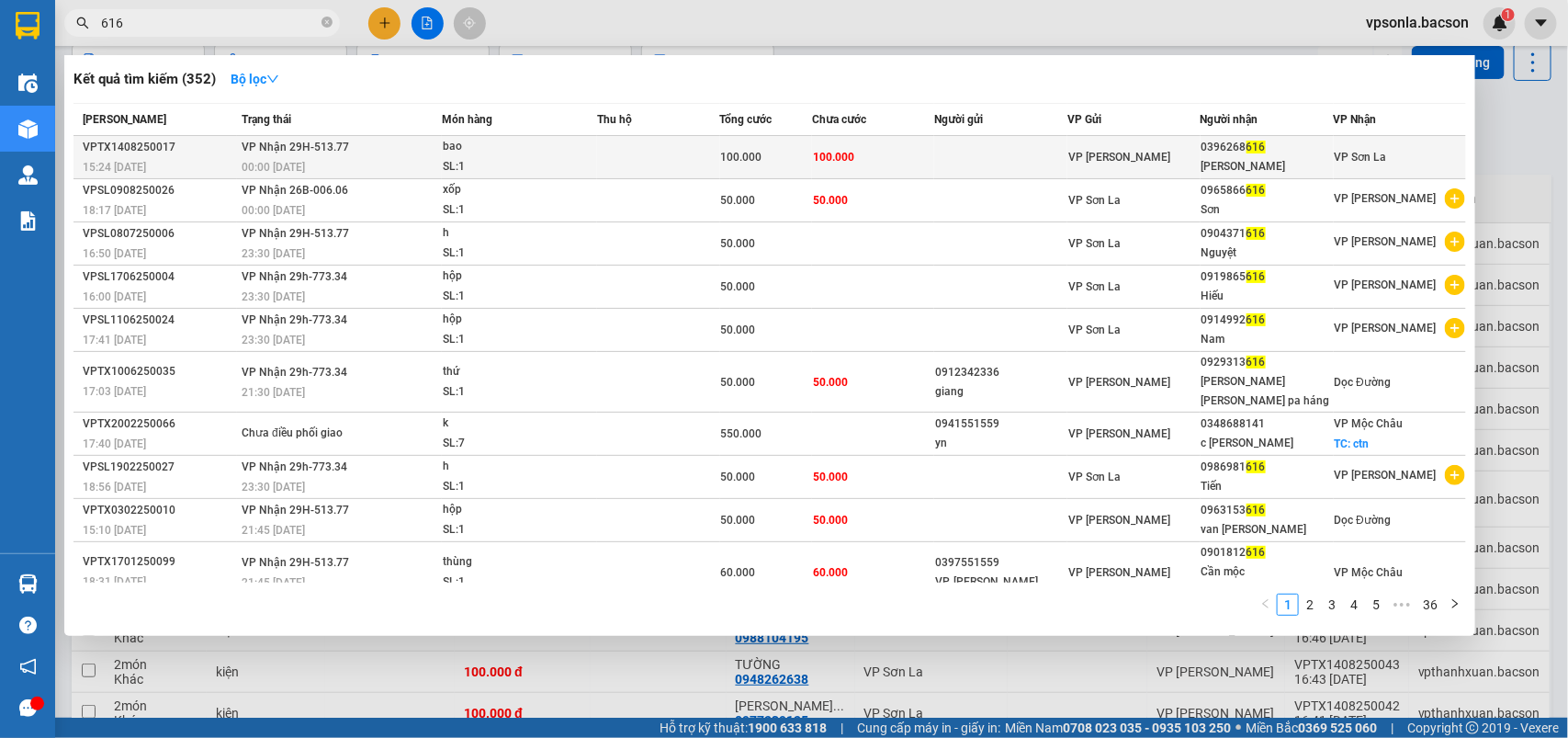
type input "616"
click at [1297, 141] on div "0396268 616" at bounding box center [1267, 147] width 131 height 20
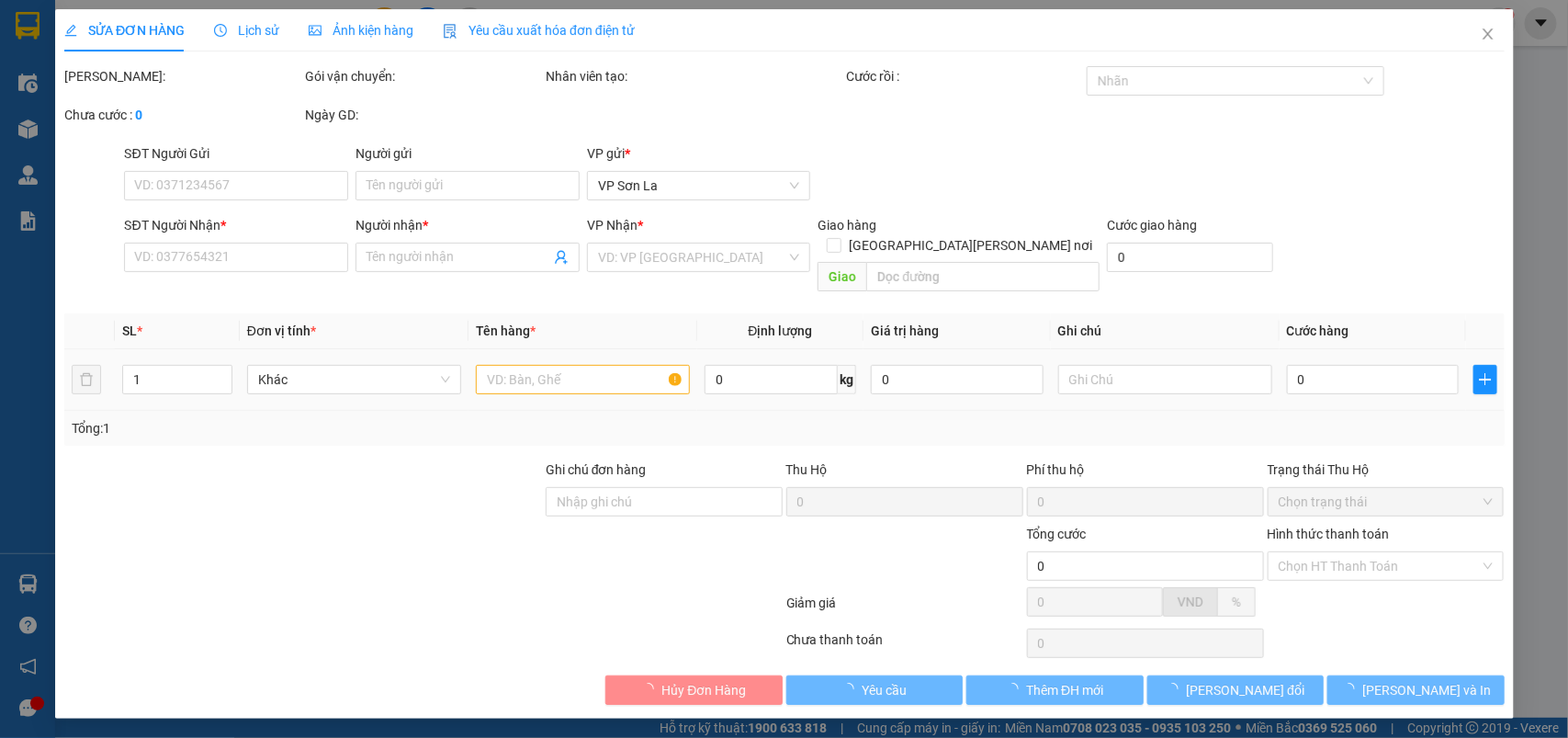
type input "0396268616"
type input "Quỳnh linh"
type input "100.000"
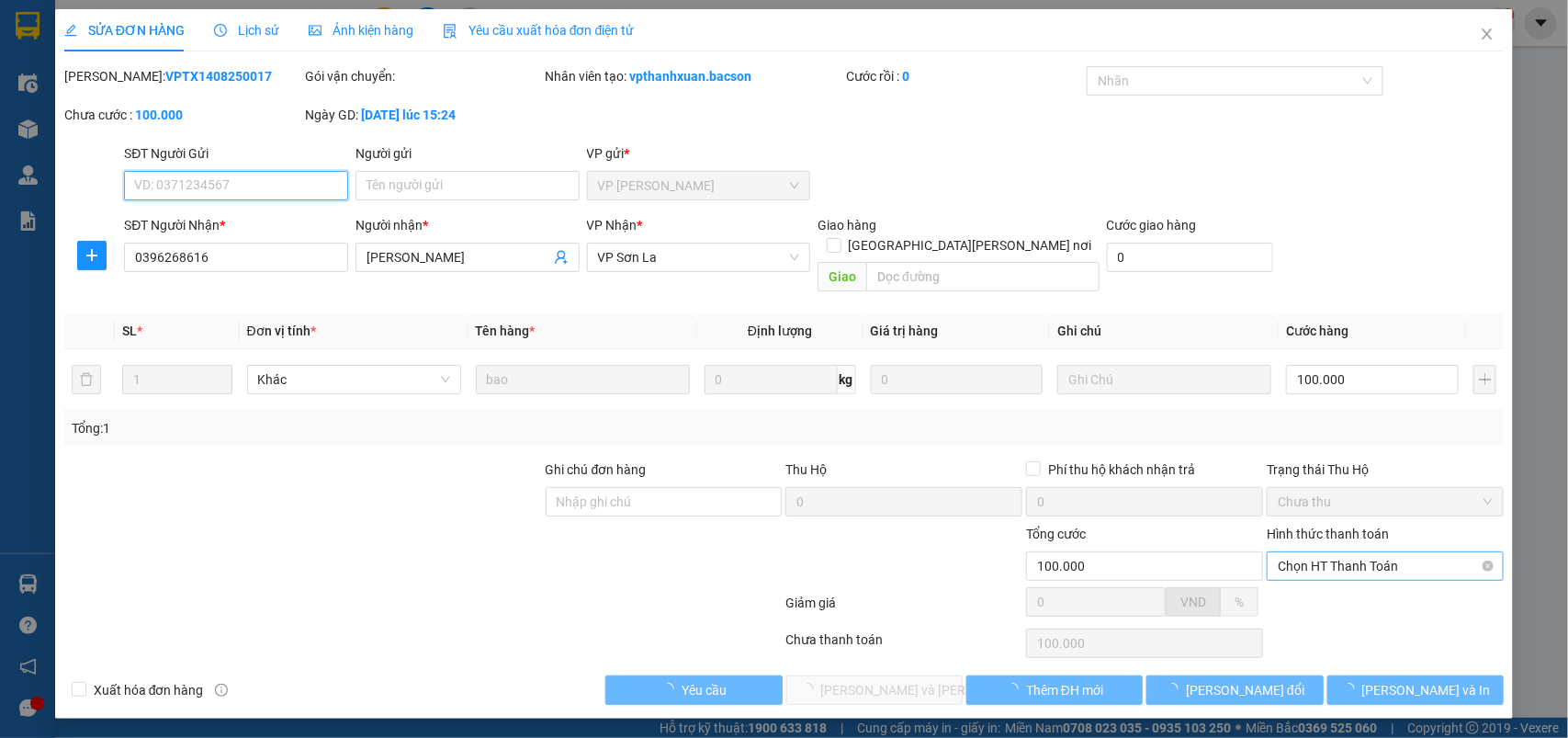
click at [1329, 553] on span "Chọn HT Thanh Toán" at bounding box center [1385, 567] width 215 height 28
click at [1316, 593] on div at bounding box center [1385, 608] width 240 height 33
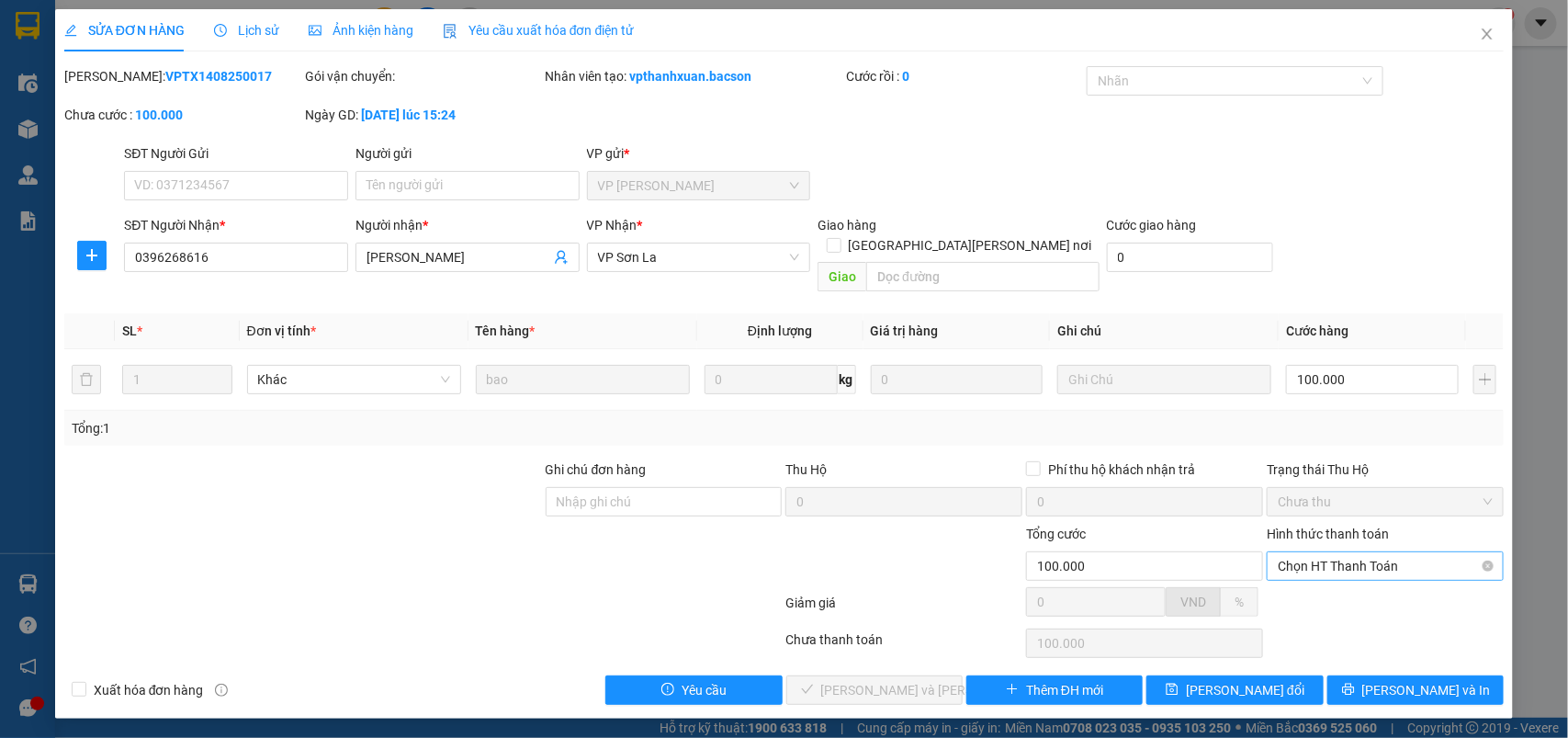
click at [1364, 556] on span "Chọn HT Thanh Toán" at bounding box center [1385, 567] width 215 height 28
click at [1355, 575] on div "Tại văn phòng" at bounding box center [1386, 583] width 215 height 20
type input "0"
click at [857, 680] on span "[PERSON_NAME] và Giao hàng" at bounding box center [946, 690] width 248 height 20
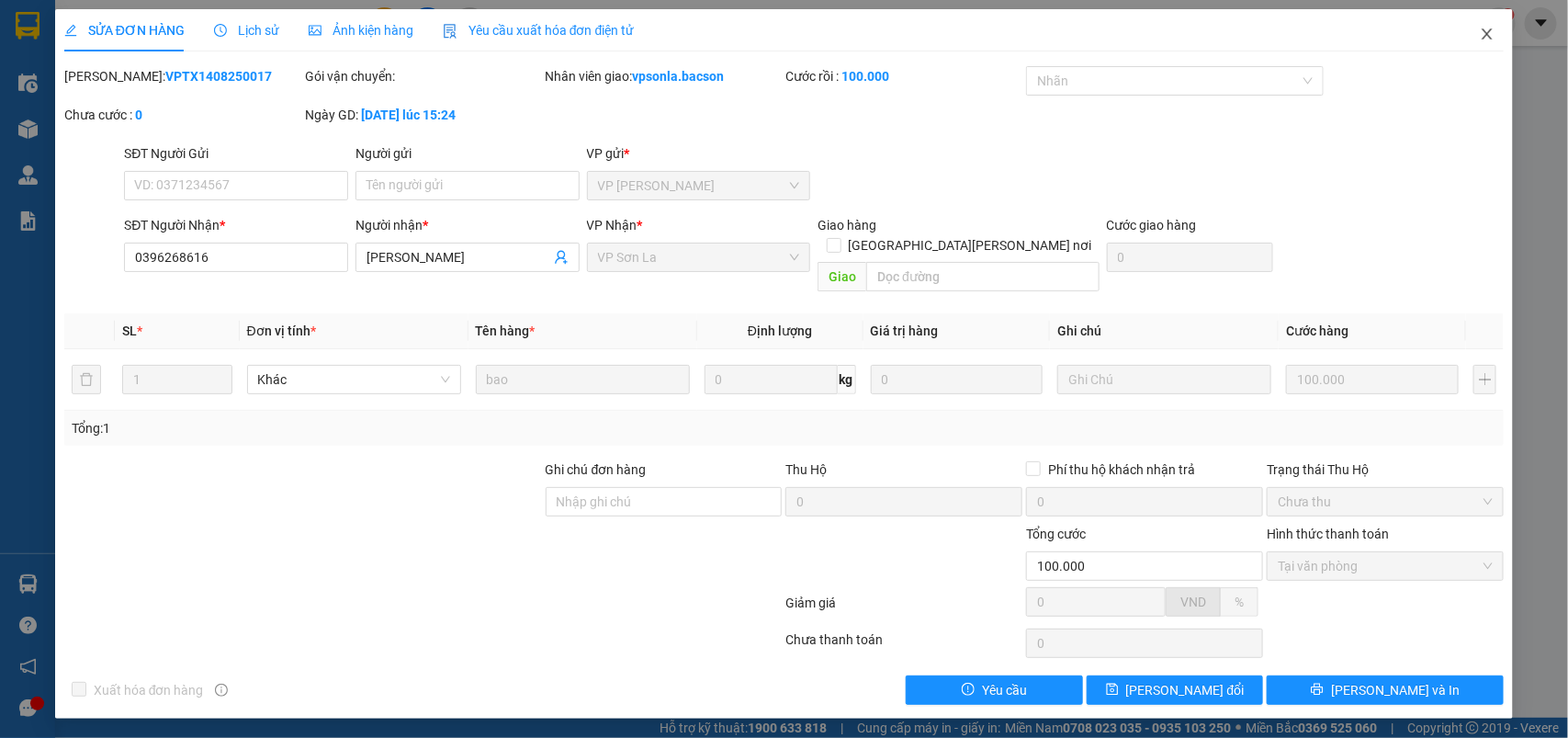
click at [1493, 30] on icon "close" at bounding box center [1487, 34] width 10 height 11
click at [1478, 38] on div "Kết quả tìm kiếm ( 352 ) Bộ lọc Mã ĐH Trạng thái Món hàng Thu hộ Tổng cước Chưa…" at bounding box center [784, 22] width 1568 height 46
click at [1484, 34] on div "vpsonla.bacson 1" at bounding box center [1433, 23] width 165 height 33
click at [1485, 33] on div "vpsonla.bacson 1" at bounding box center [1433, 23] width 165 height 33
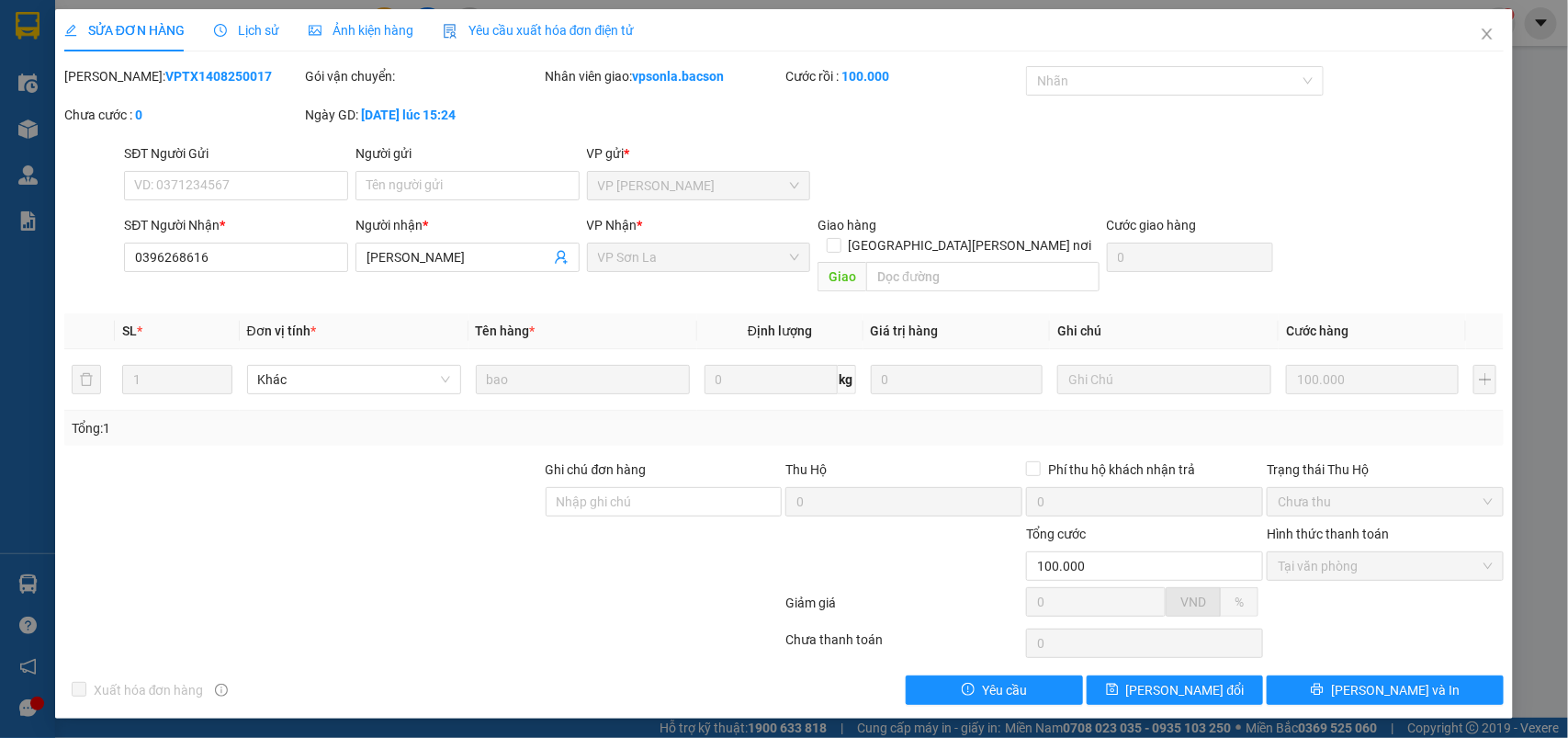
click at [1493, 36] on div "1" at bounding box center [1499, 23] width 33 height 33
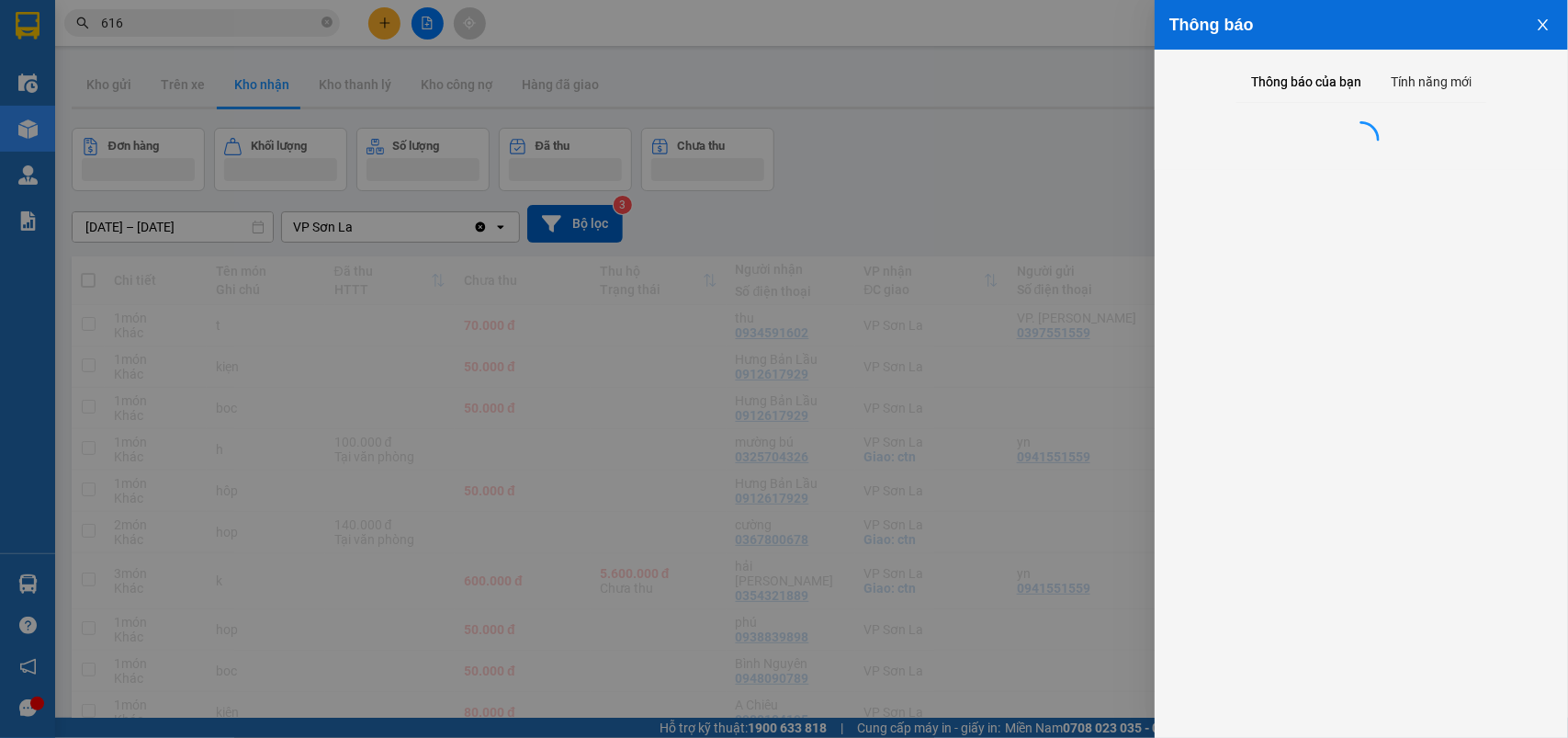
click at [1491, 36] on div at bounding box center [784, 369] width 1568 height 738
click at [1491, 36] on body "Kết quả tìm kiếm ( 352 ) Bộ lọc Mã ĐH Trạng thái Món hàng Thu hộ Tổng cước Chưa…" at bounding box center [784, 369] width 1568 height 738
click at [1491, 36] on div "1" at bounding box center [1499, 23] width 33 height 33
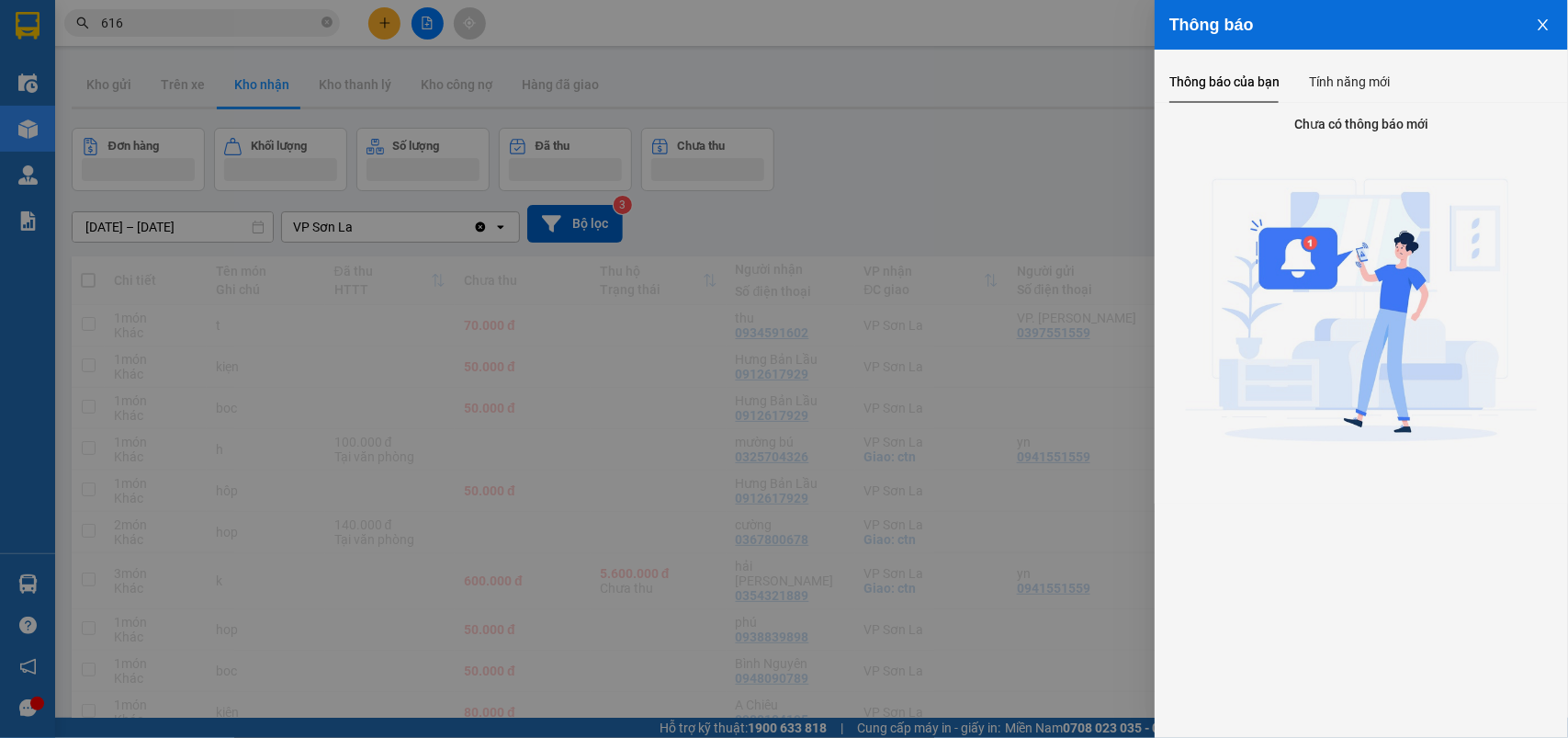
click at [208, 60] on div at bounding box center [784, 369] width 1568 height 738
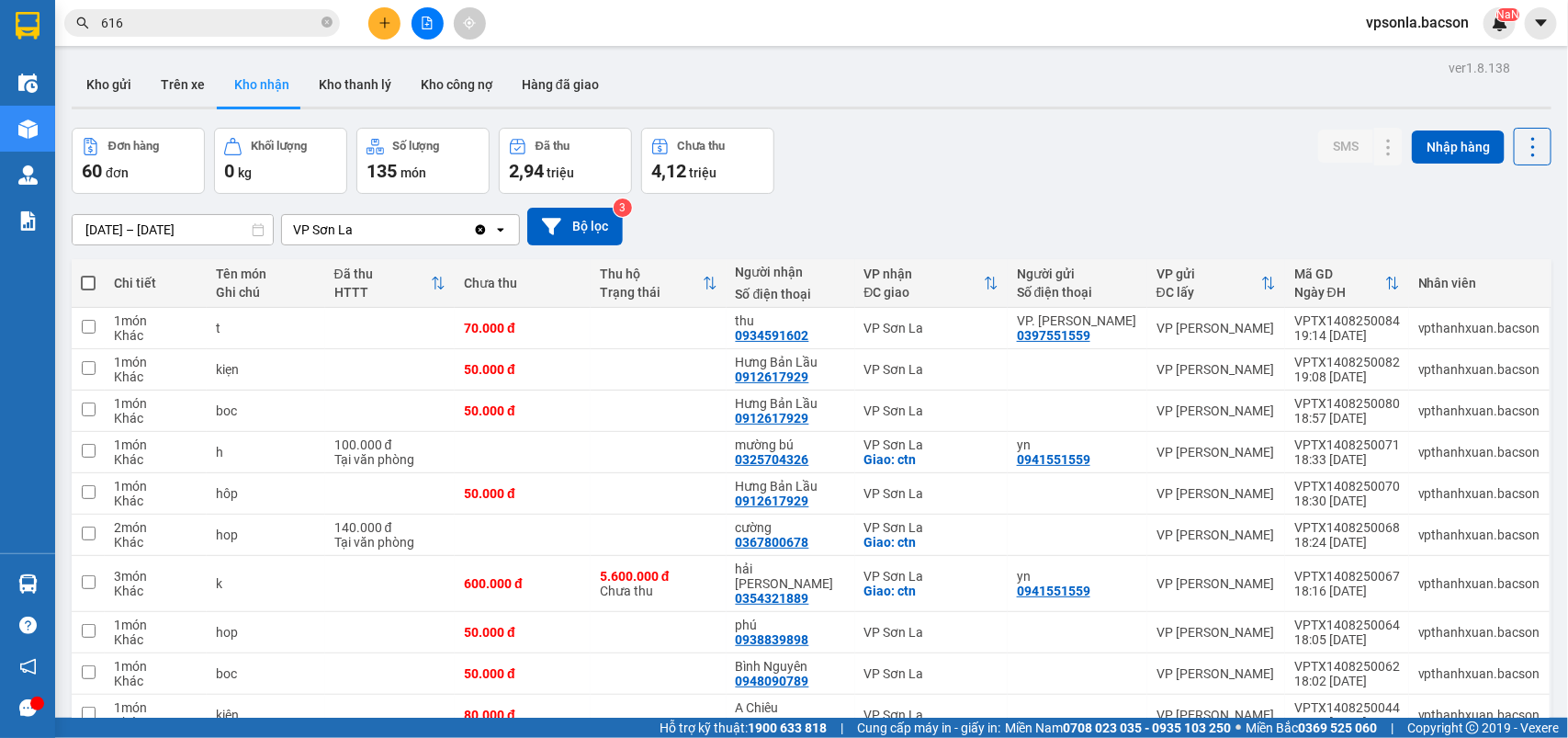
click at [136, 24] on body "Kết quả tìm kiếm ( 352 ) Bộ lọc Mã ĐH Trạng thái Món hàng Thu hộ Tổng cước Chưa…" at bounding box center [784, 369] width 1568 height 738
click at [136, 24] on input "616" at bounding box center [209, 23] width 217 height 20
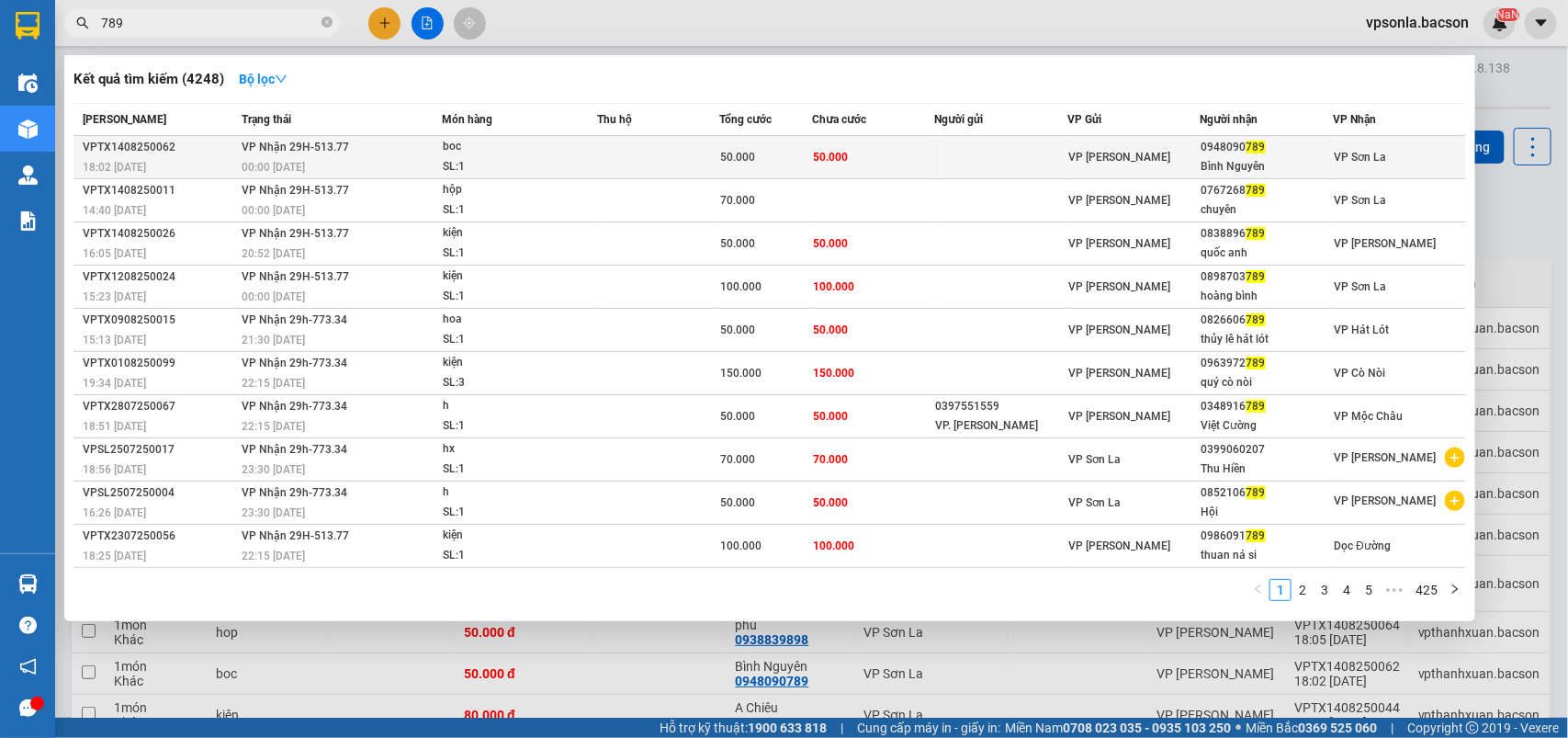
type input "789"
click at [1177, 150] on div "VP [PERSON_NAME]" at bounding box center [1134, 157] width 131 height 20
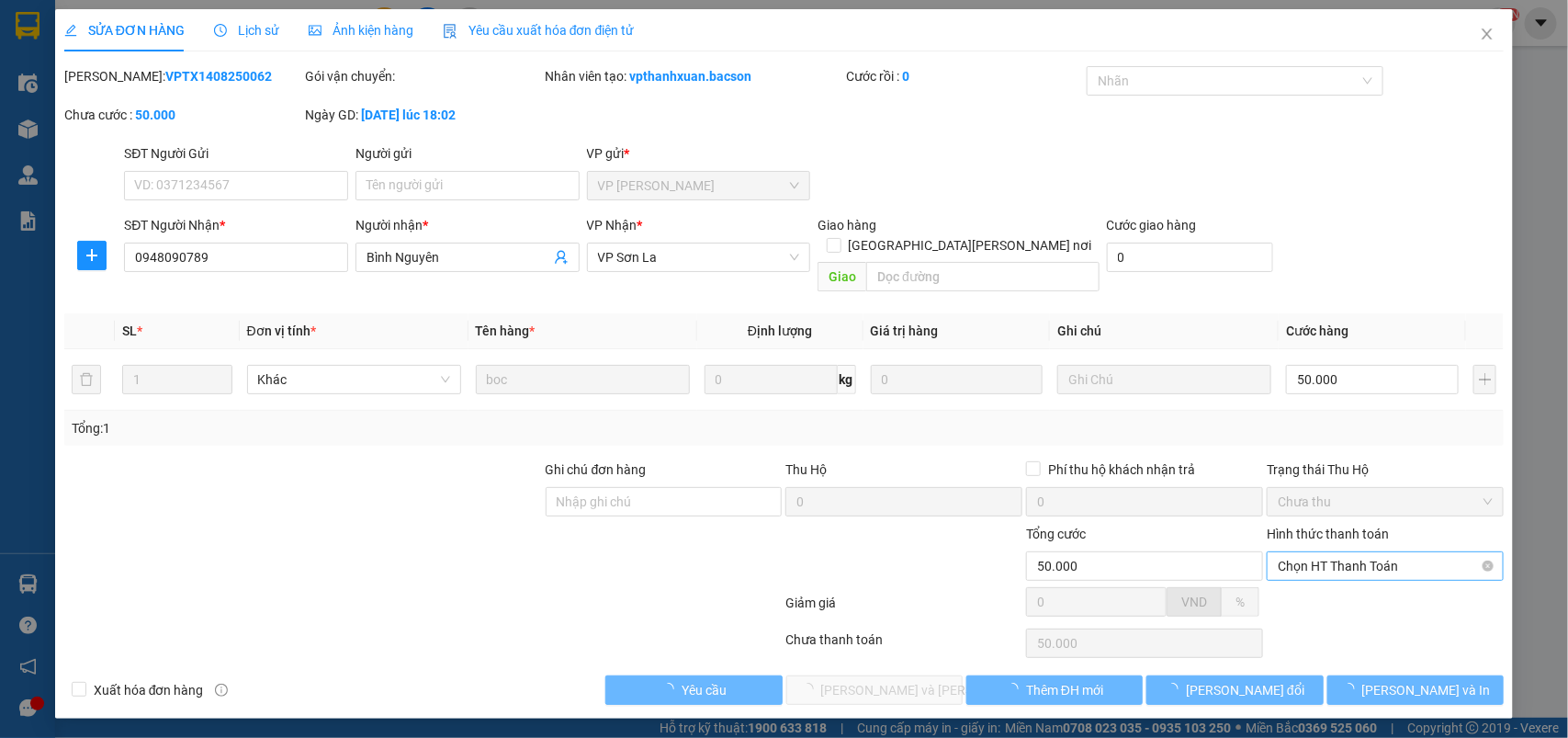
type input "0948090789"
type input "Bình Nguyên"
type input "50.000"
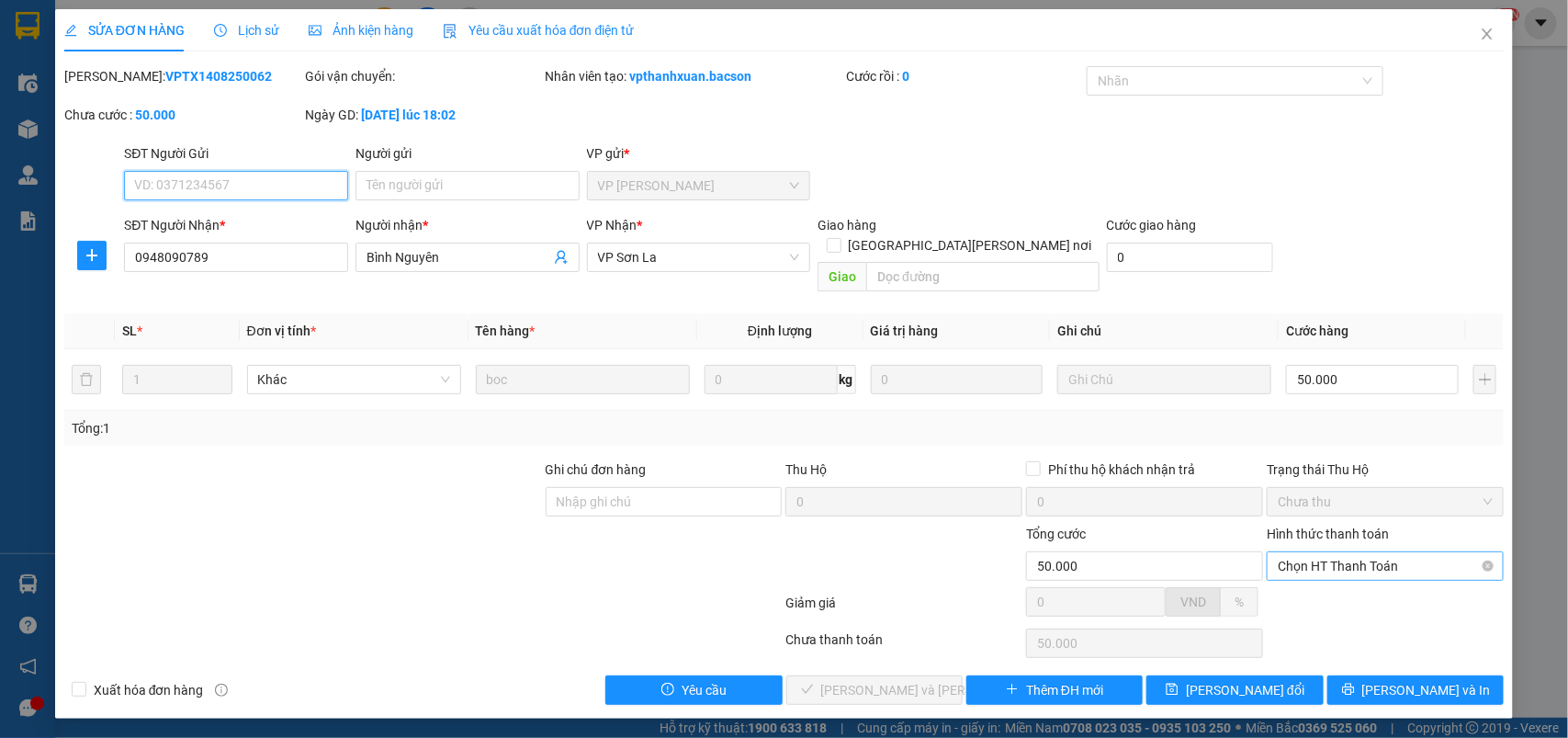
click at [1300, 553] on span "Chọn HT Thanh Toán" at bounding box center [1385, 567] width 215 height 28
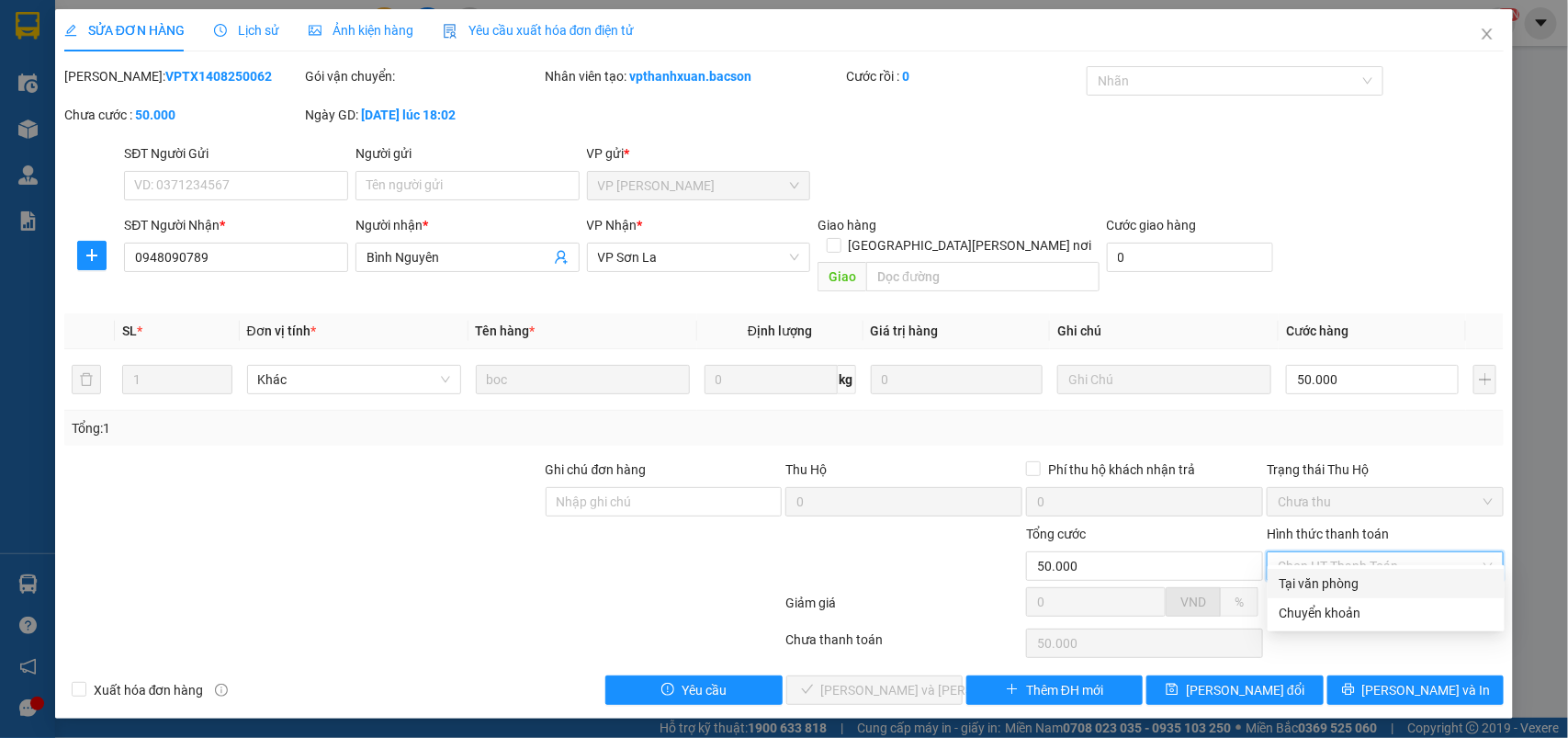
click at [1305, 570] on div "Tại văn phòng" at bounding box center [1386, 583] width 237 height 30
type input "0"
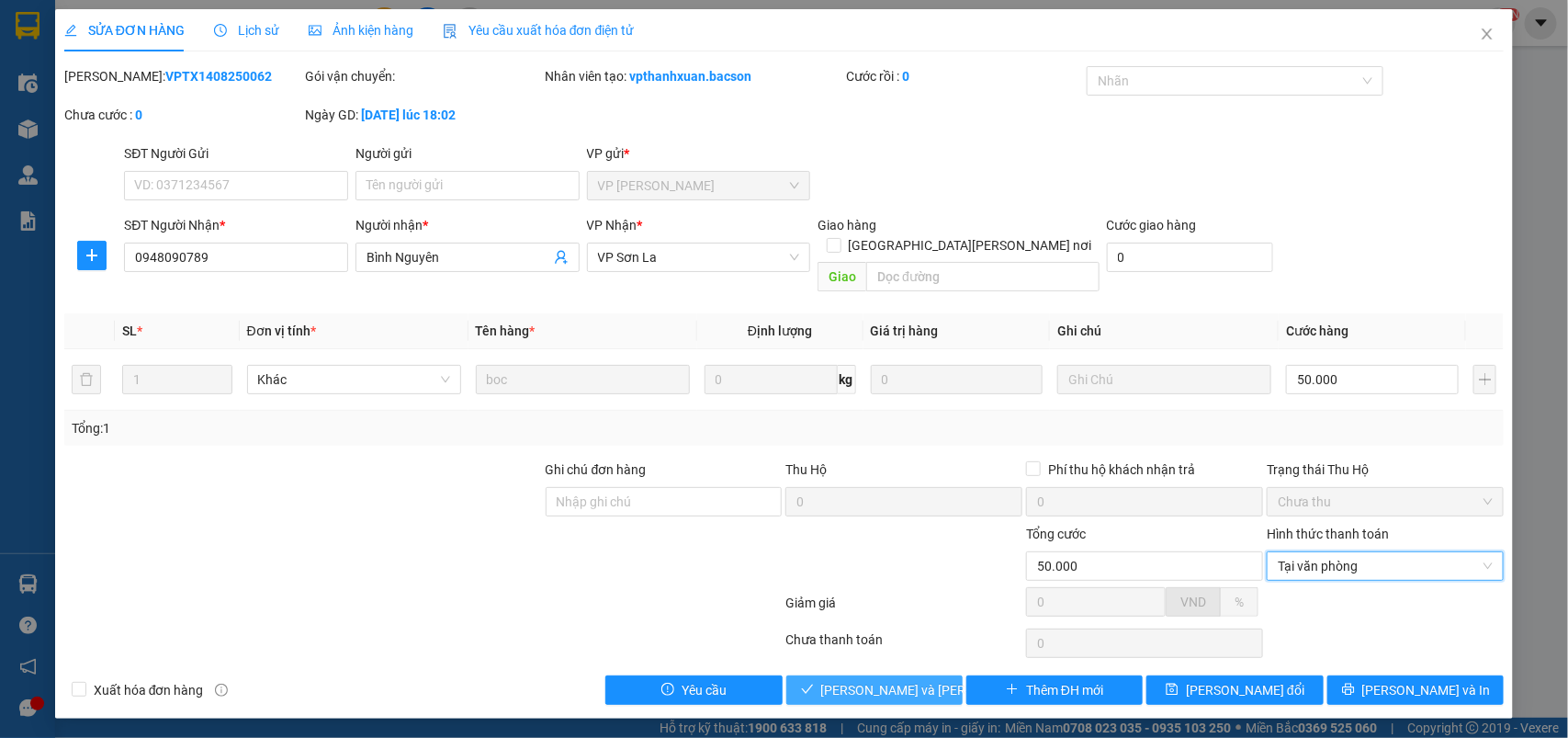
click at [831, 677] on button "[PERSON_NAME] và Giao hàng" at bounding box center [874, 690] width 176 height 30
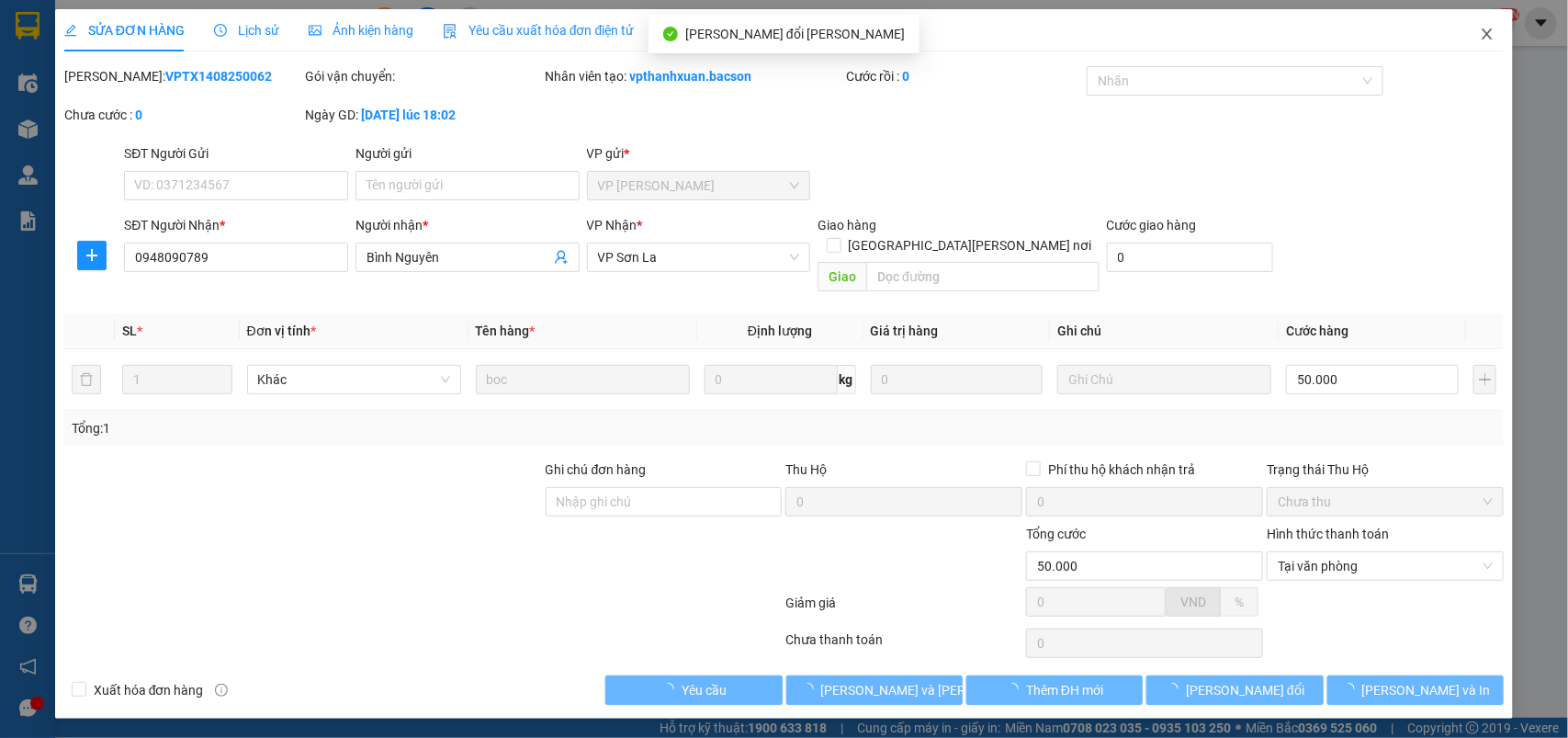
click at [1483, 31] on icon "close" at bounding box center [1488, 34] width 15 height 15
click at [1483, 31] on span "vpsonla.bacson" at bounding box center [1417, 22] width 132 height 23
click at [1488, 36] on div "vpsonla.bacson NaN" at bounding box center [1433, 23] width 165 height 33
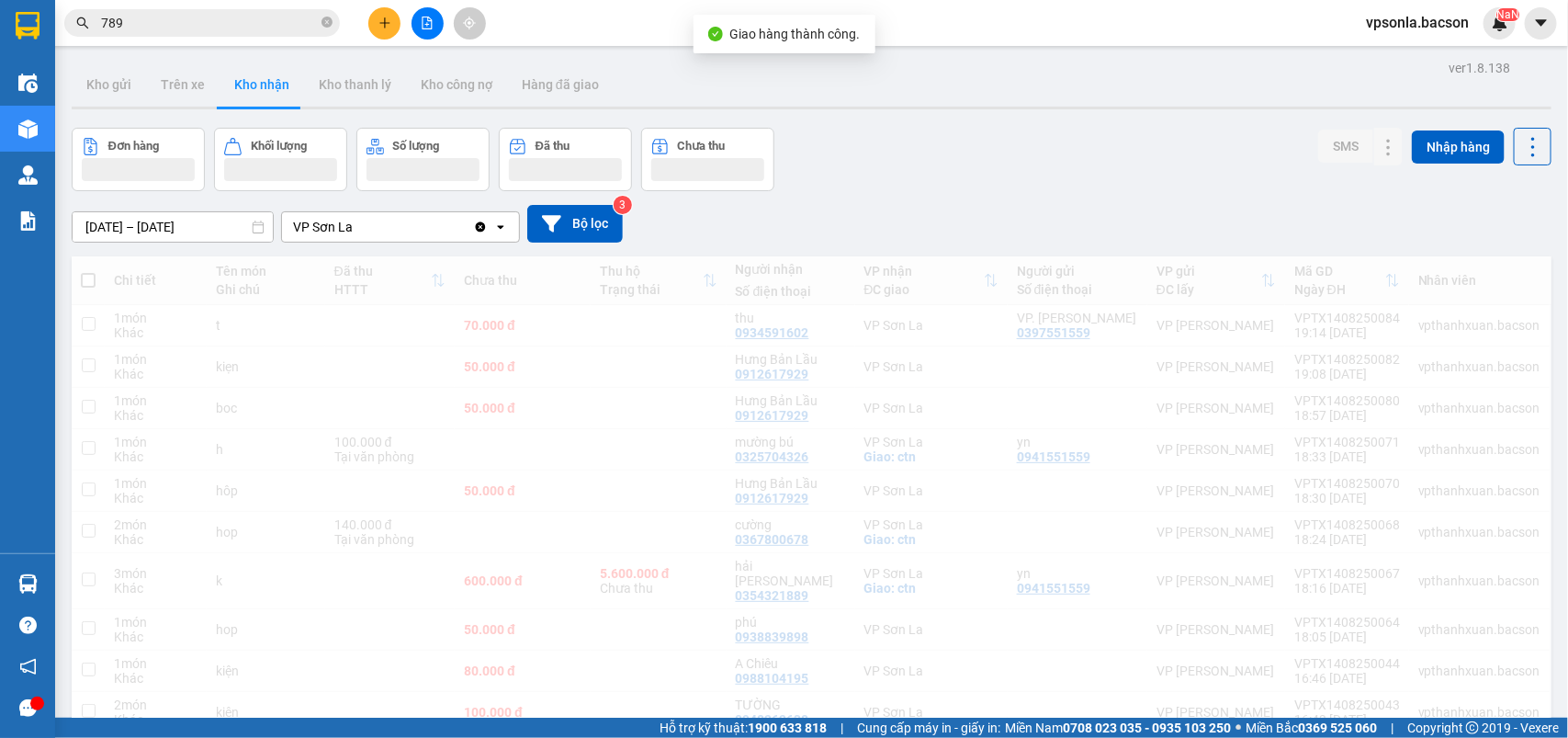
click at [189, 24] on input "789" at bounding box center [209, 23] width 217 height 20
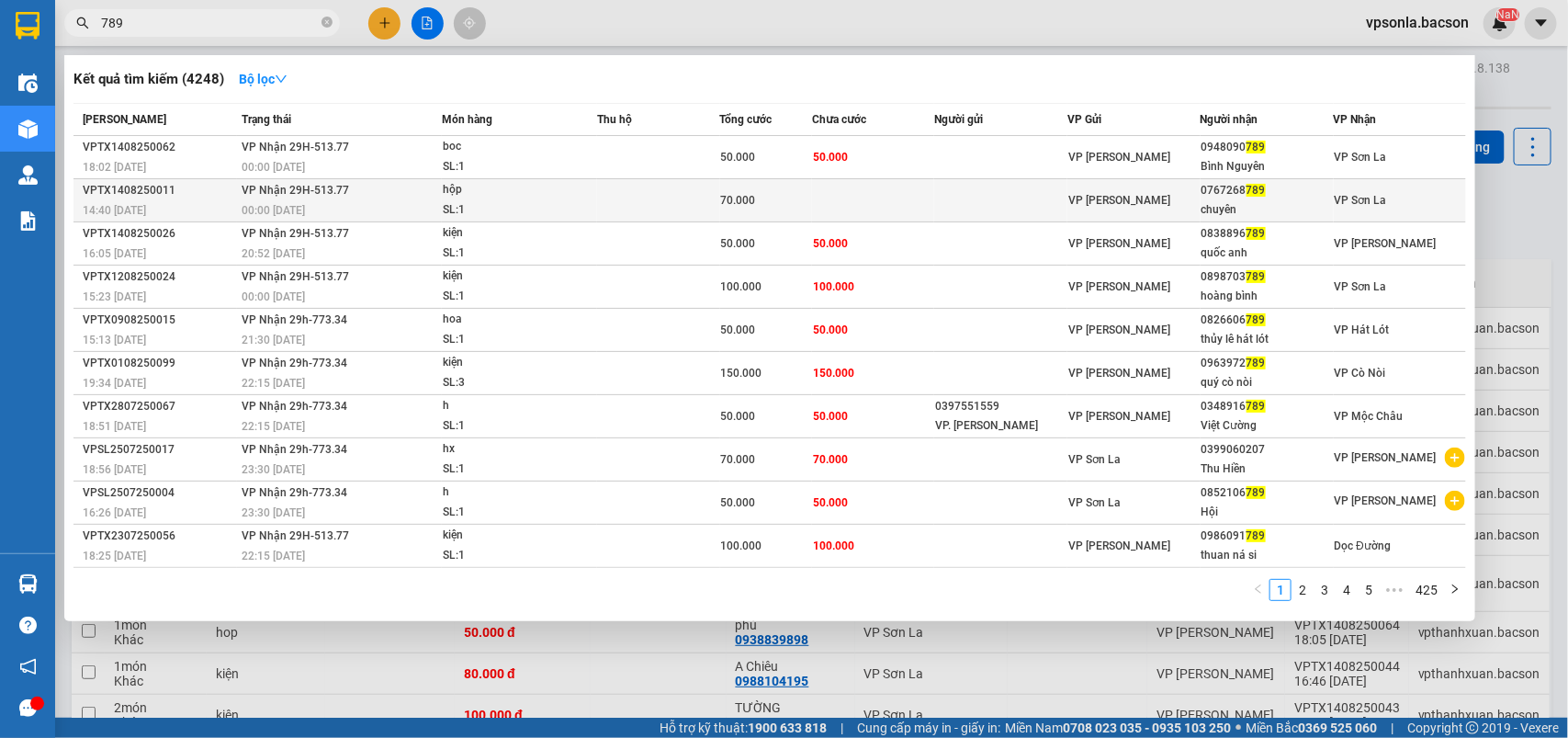
click at [1259, 189] on span "789" at bounding box center [1256, 190] width 20 height 13
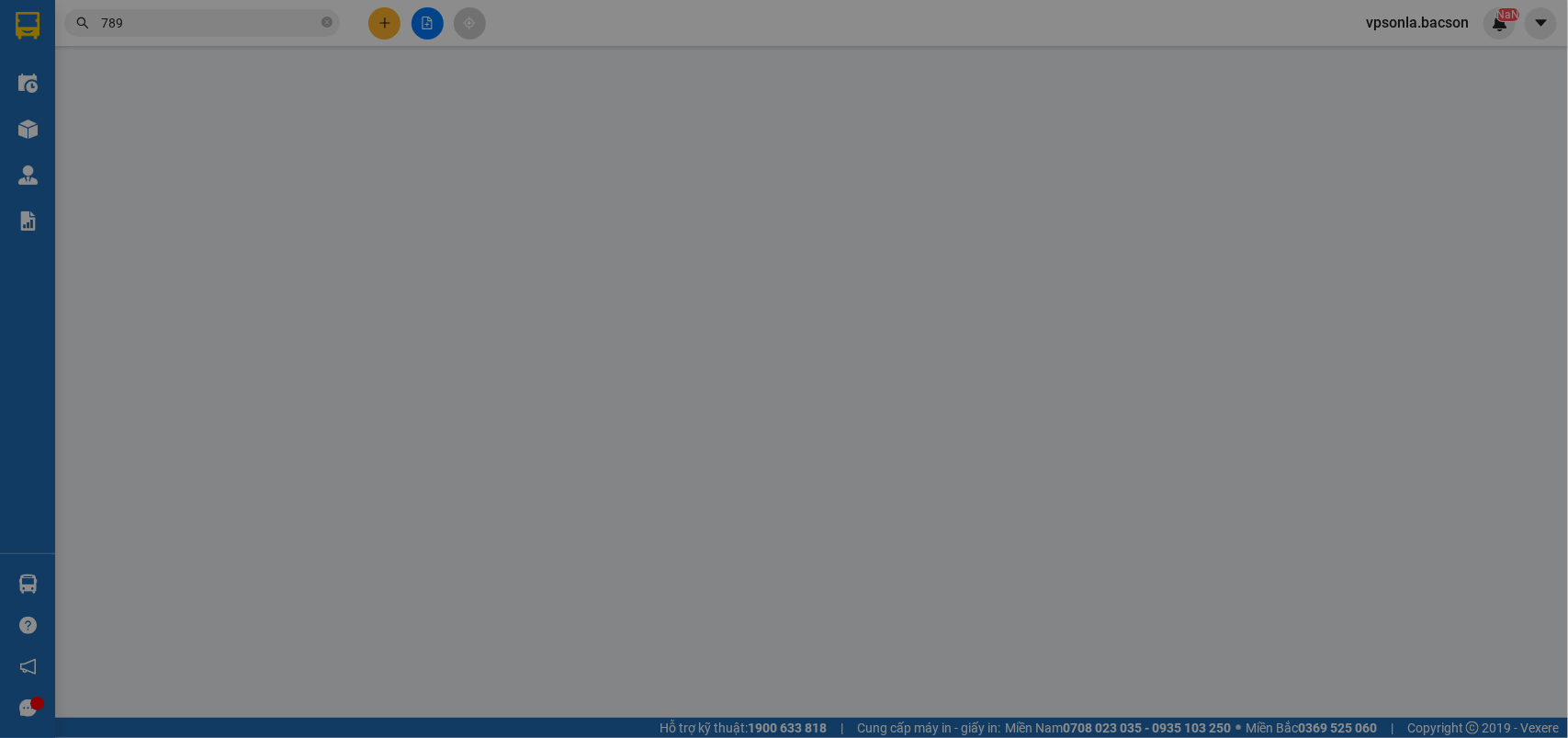
type input "0767268789"
type input "chuyên"
type input "70.000"
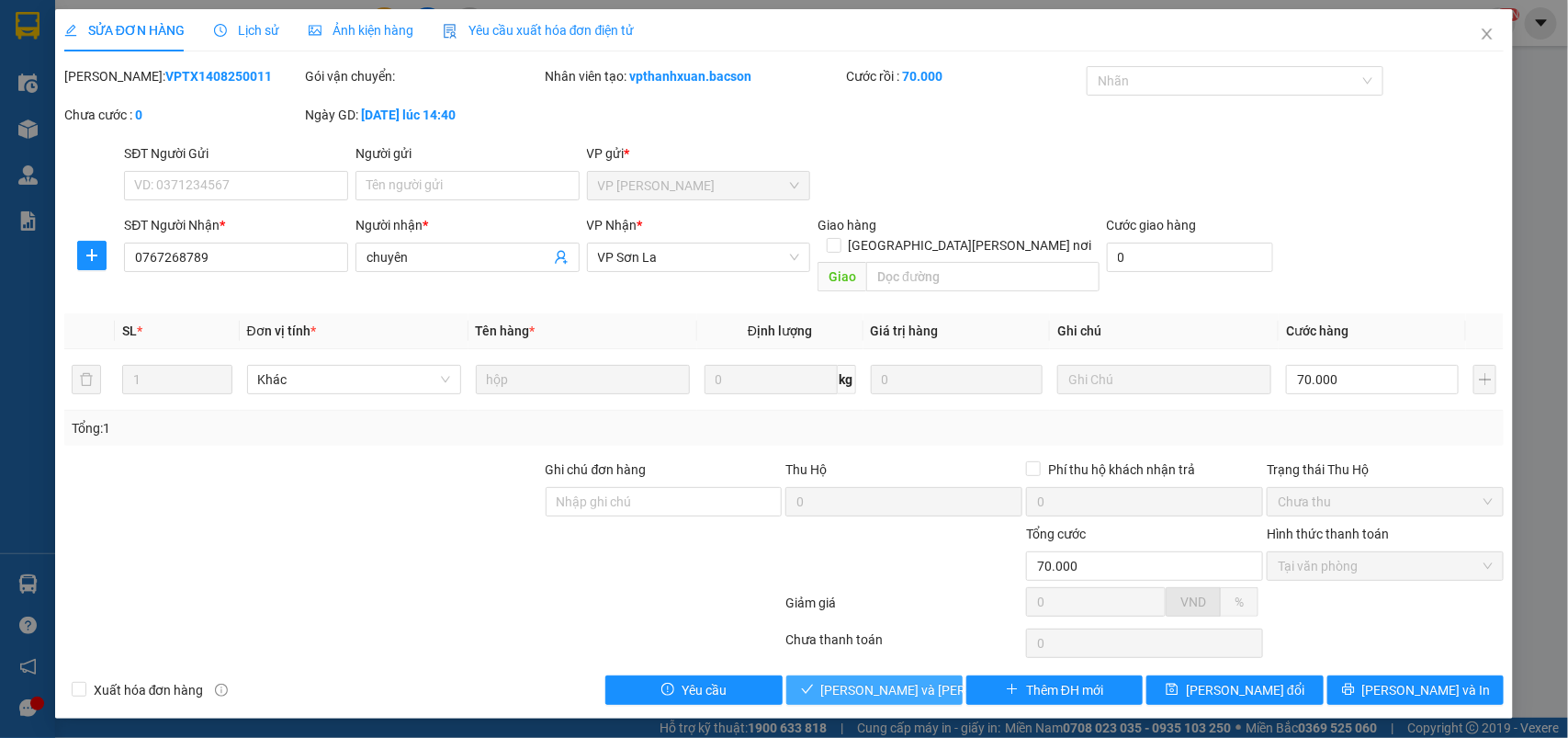
click at [869, 680] on span "[PERSON_NAME] và Giao hàng" at bounding box center [946, 690] width 248 height 20
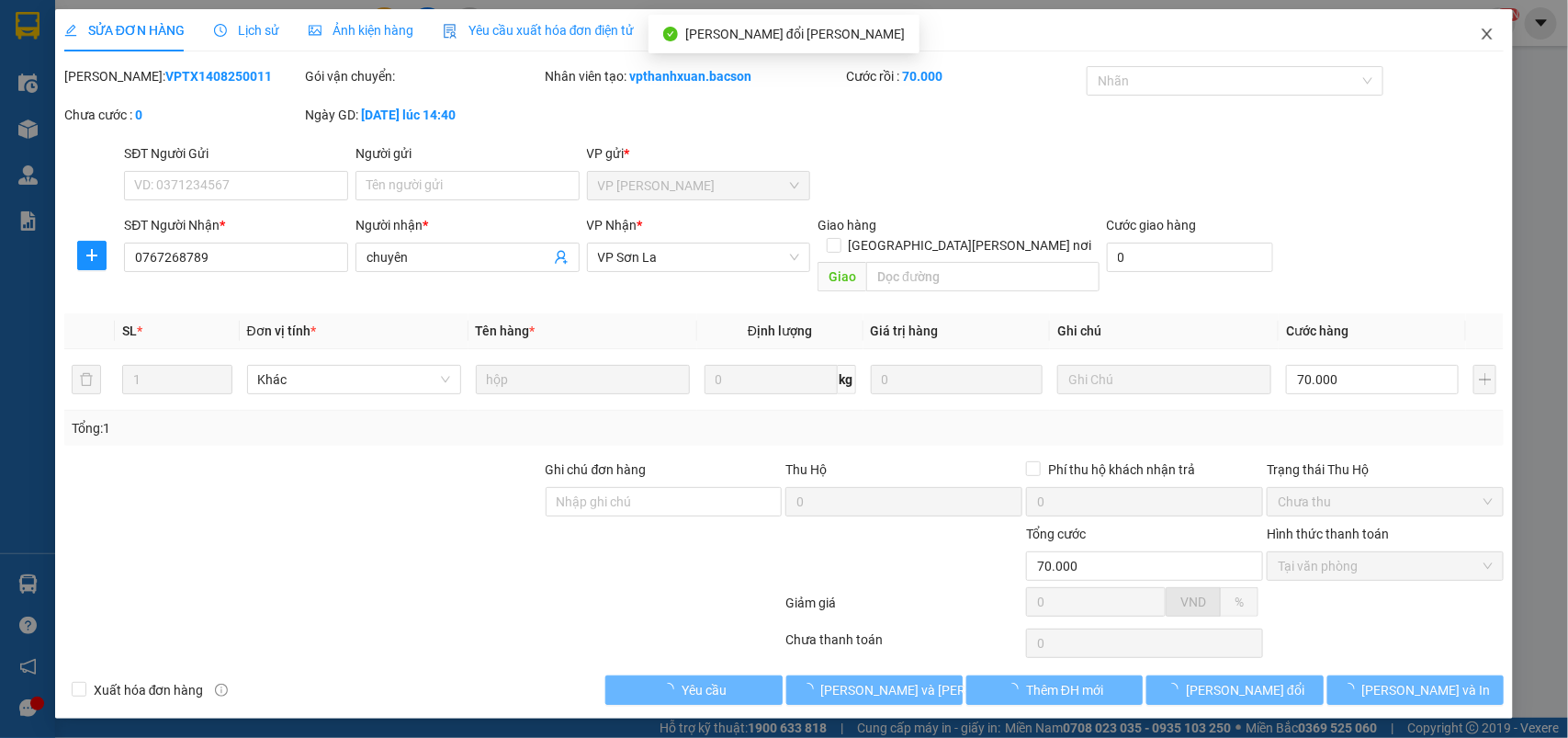
click at [1485, 27] on icon "close" at bounding box center [1488, 34] width 15 height 15
click at [1484, 33] on div "vpsonla.bacson NaN" at bounding box center [1433, 23] width 165 height 33
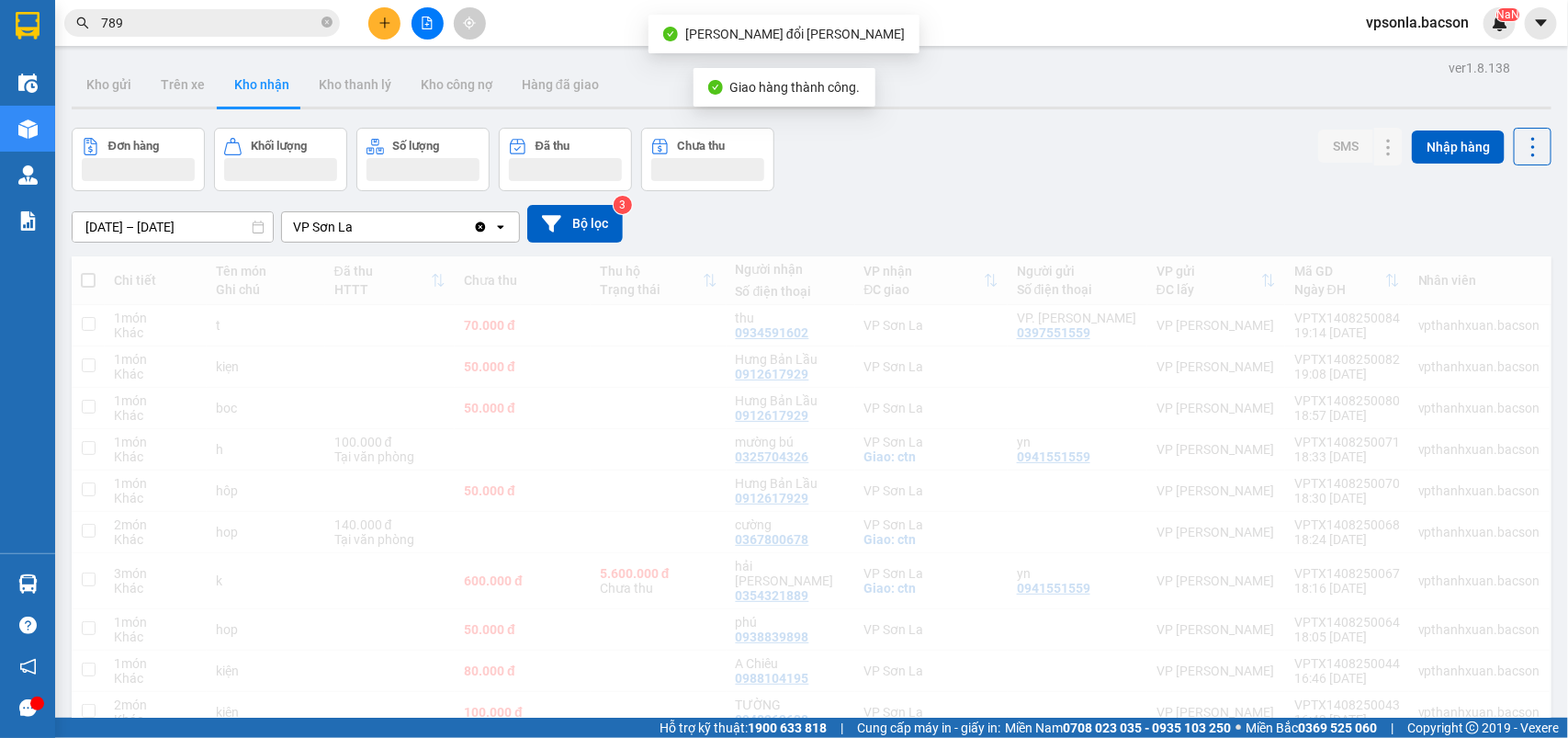
click at [1484, 33] on div "vpsonla.bacson NaN" at bounding box center [1433, 23] width 165 height 33
click at [208, 30] on input "789" at bounding box center [209, 23] width 217 height 20
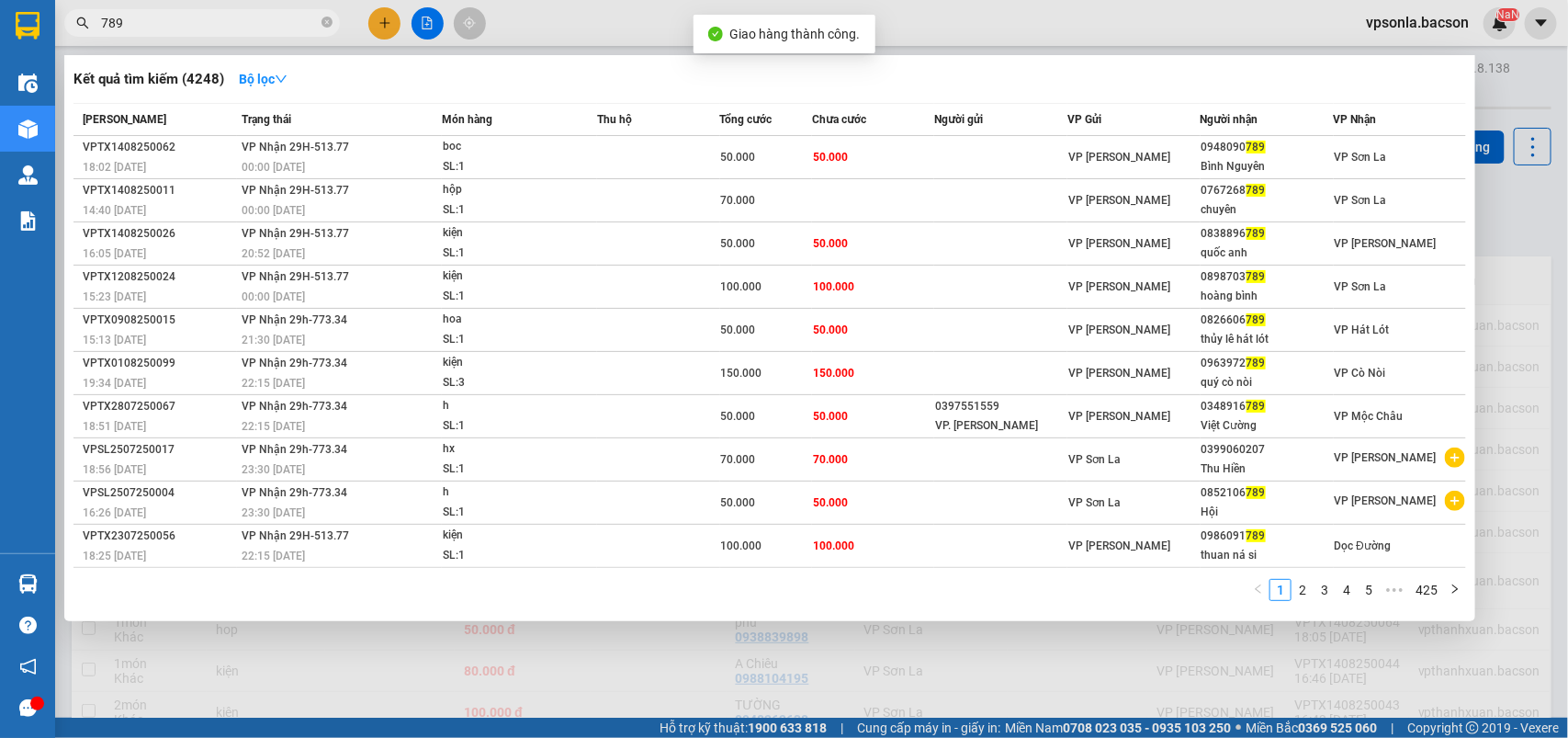
click at [208, 24] on input "789" at bounding box center [209, 23] width 217 height 20
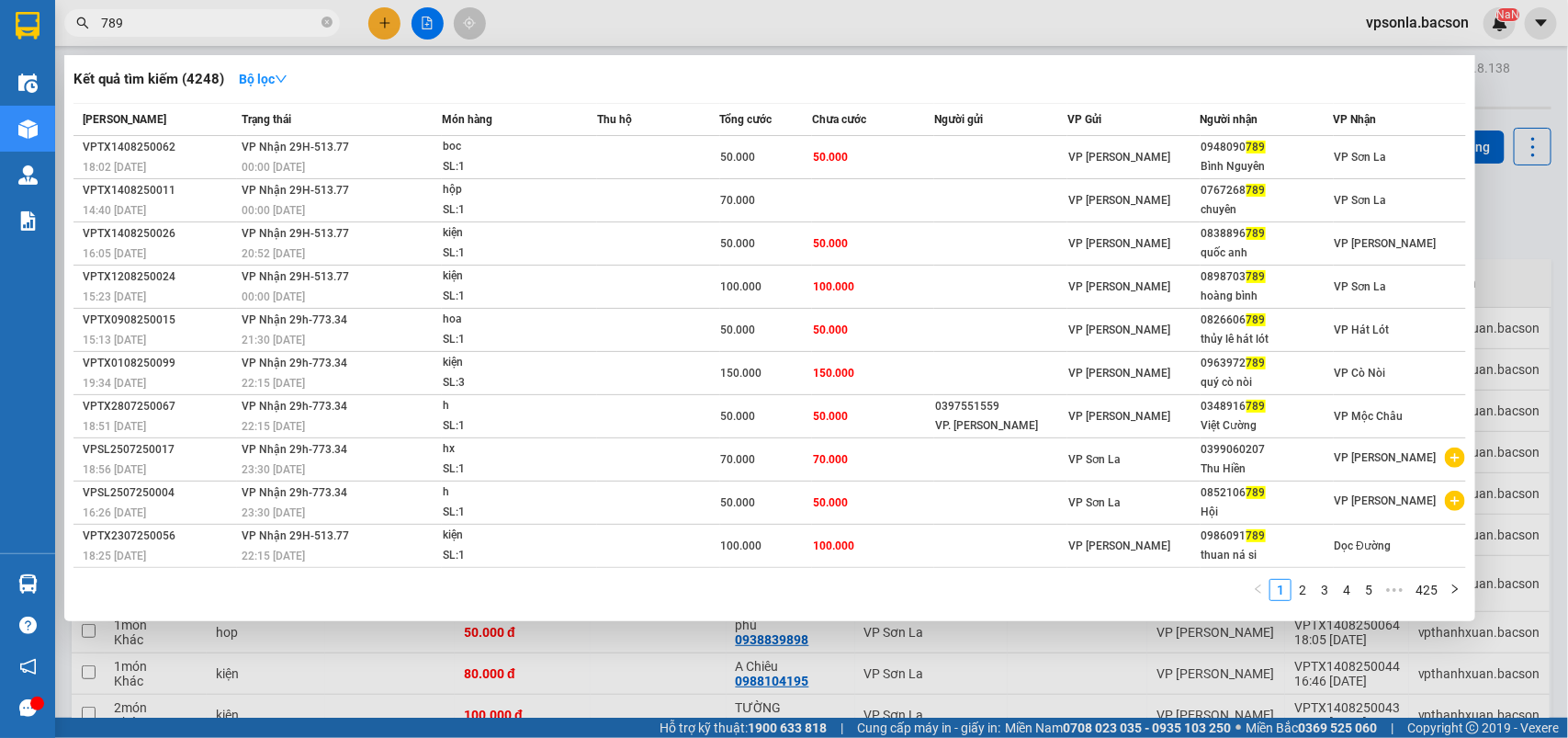
click at [208, 24] on input "789" at bounding box center [209, 23] width 217 height 20
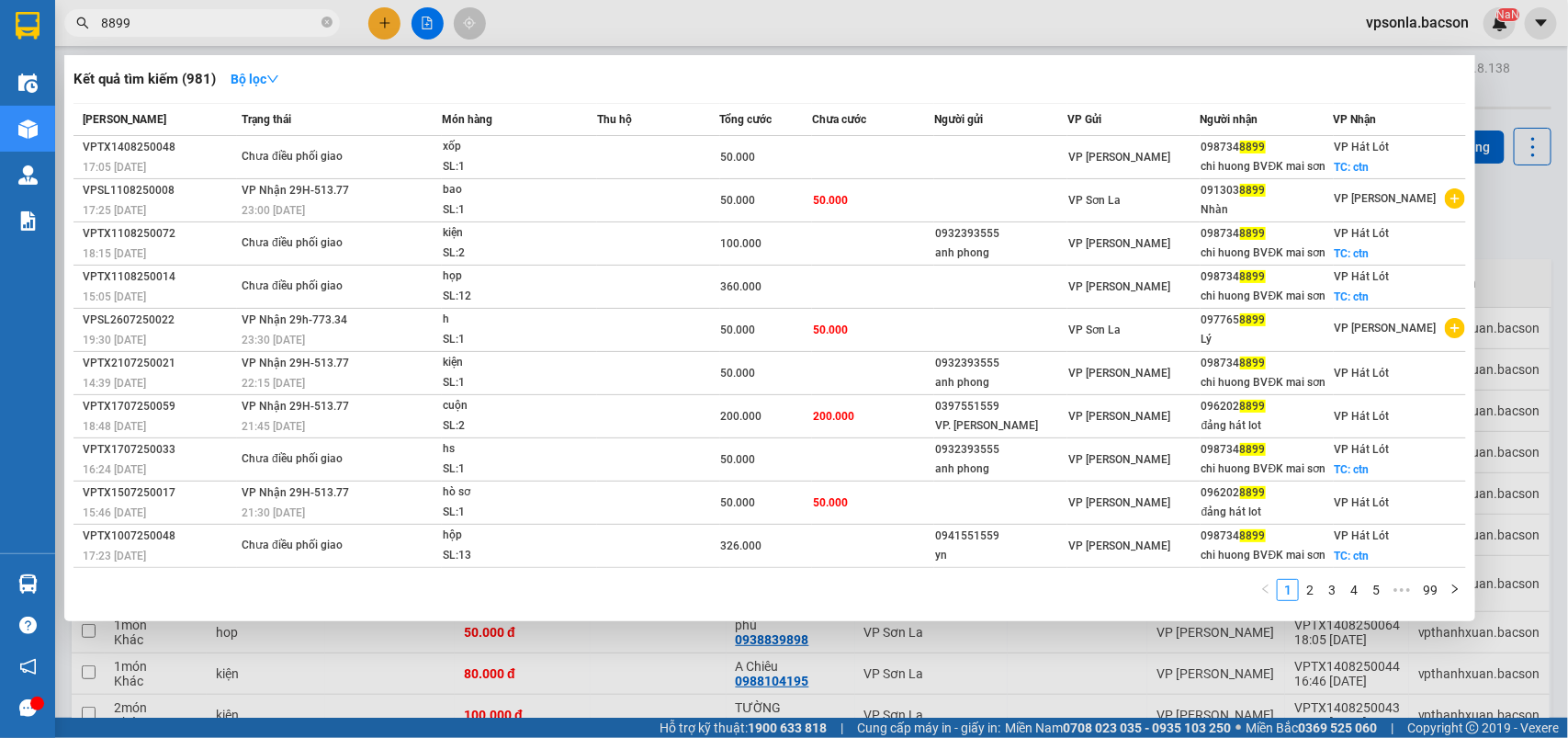
click at [205, 28] on input "8899" at bounding box center [209, 23] width 217 height 20
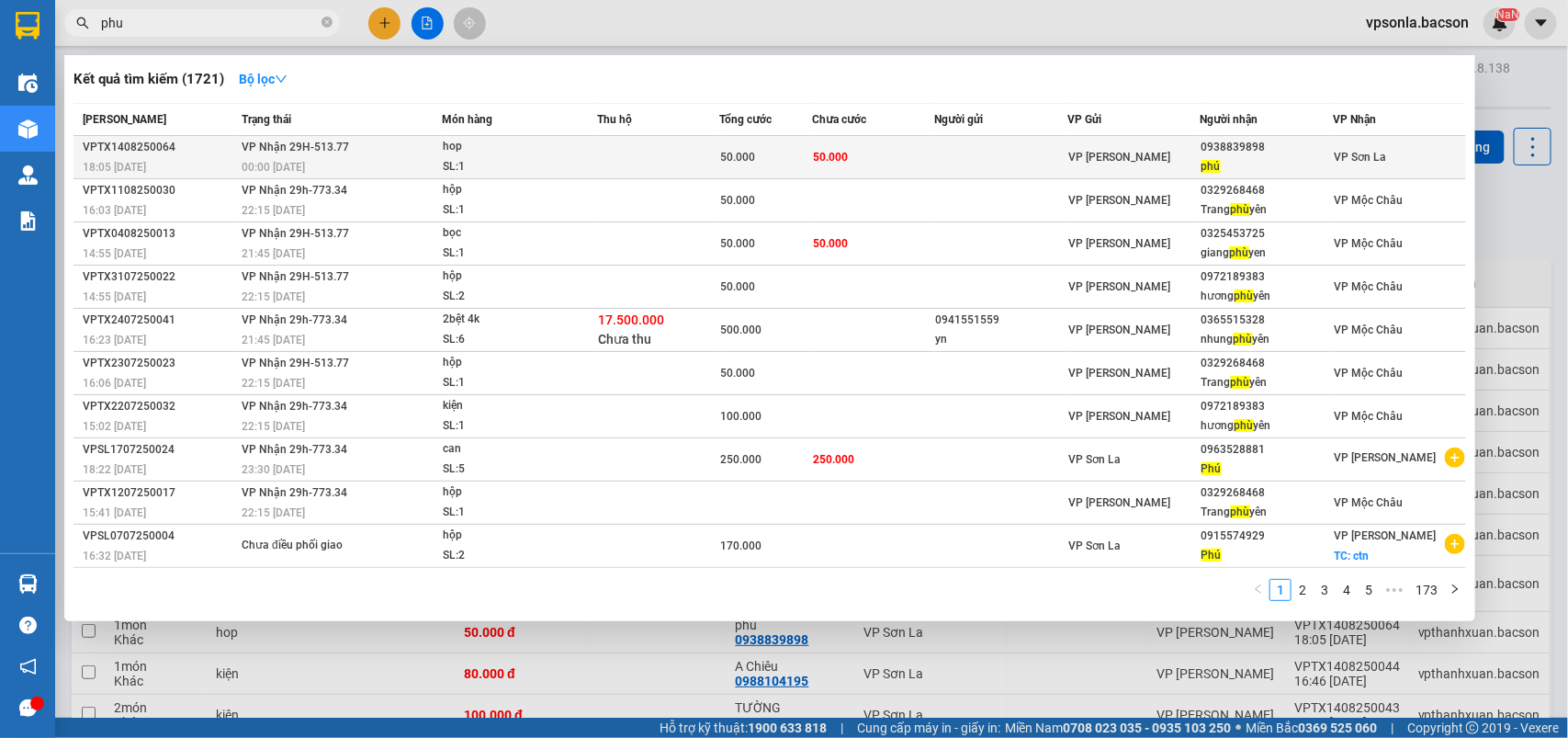
type input "phu"
click at [1279, 148] on div "0938839898" at bounding box center [1267, 147] width 131 height 20
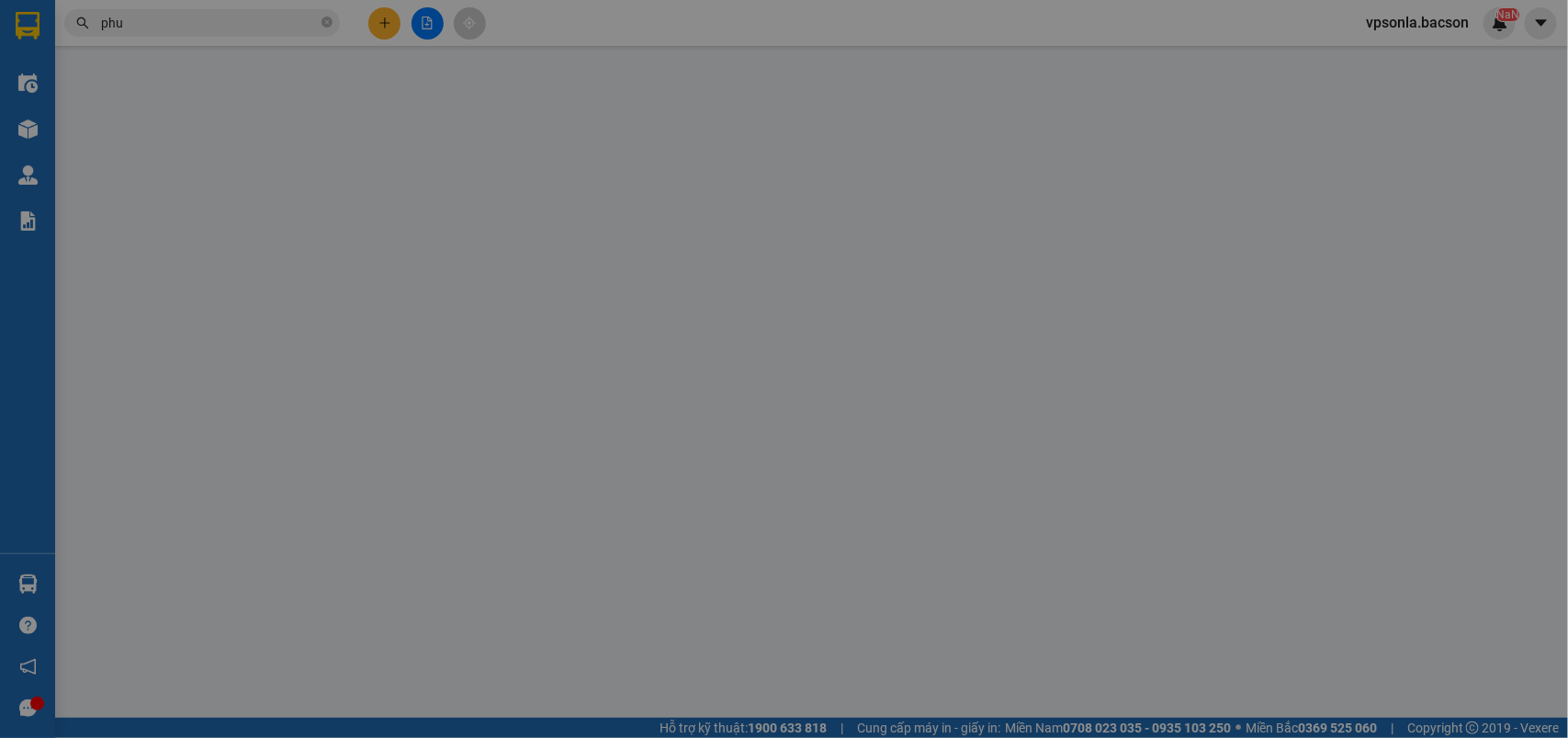
type input "0938839898"
type input "phú"
type input "50.000"
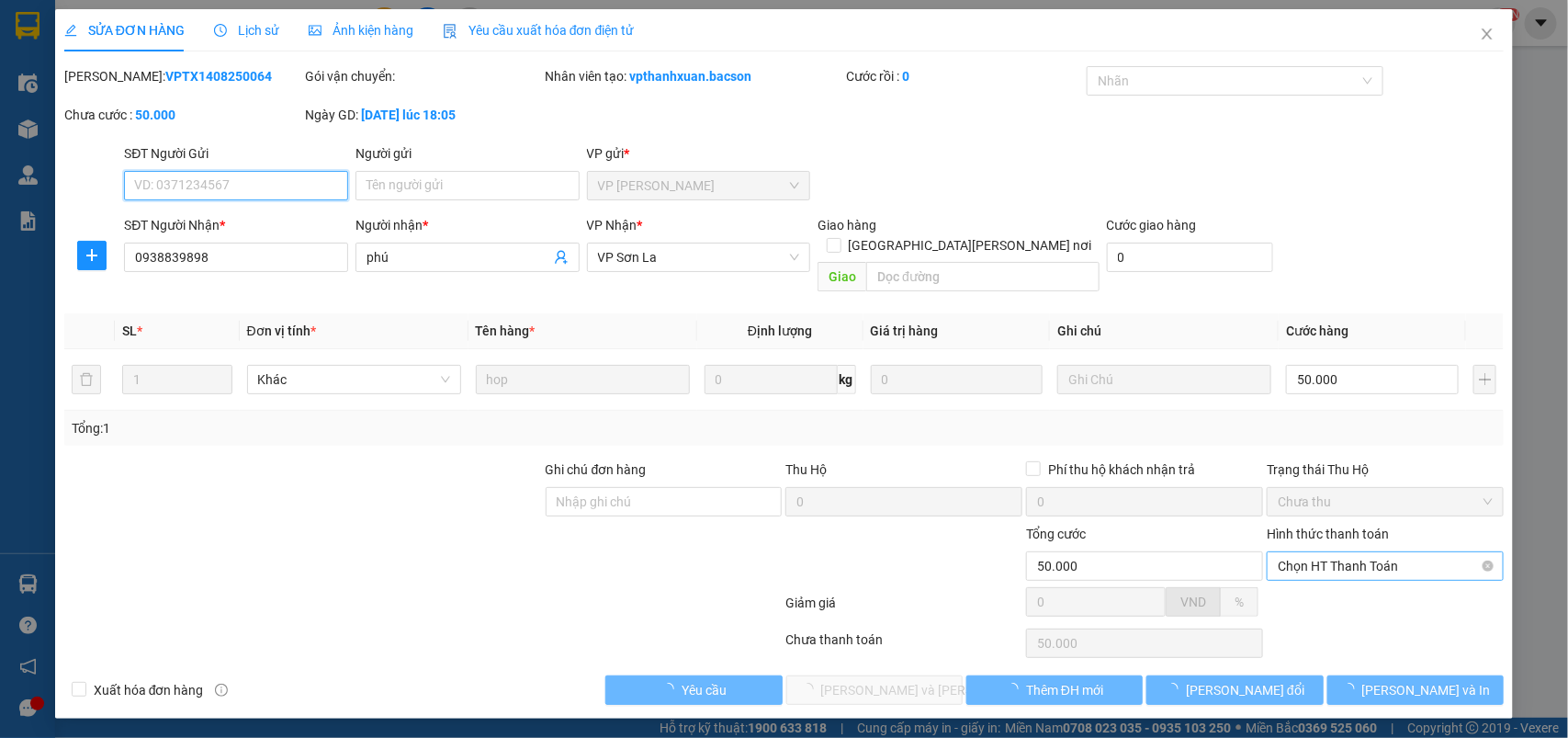
click at [1332, 554] on span "Chọn HT Thanh Toán" at bounding box center [1385, 567] width 215 height 28
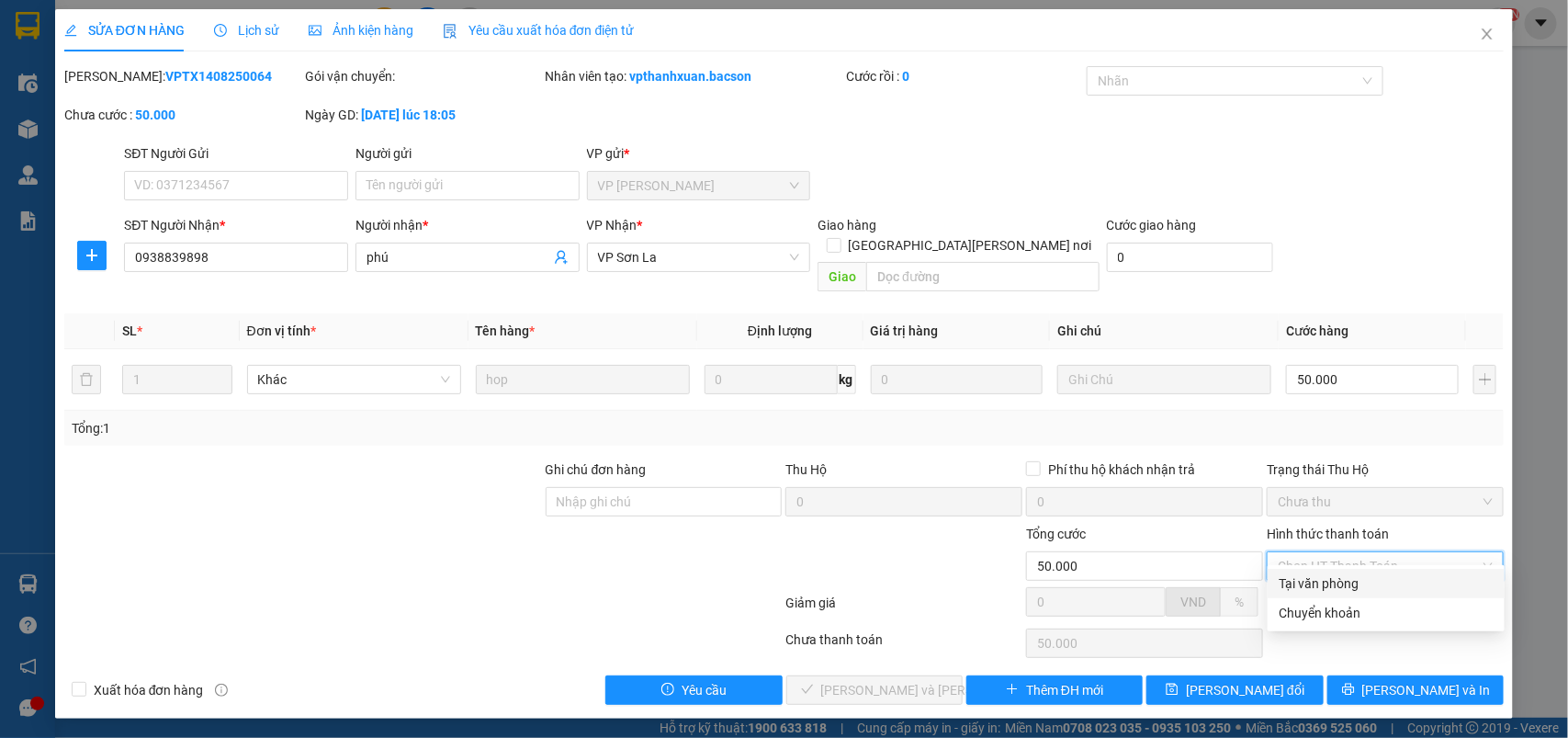
click at [1306, 580] on div "Tại văn phòng" at bounding box center [1386, 583] width 215 height 20
type input "0"
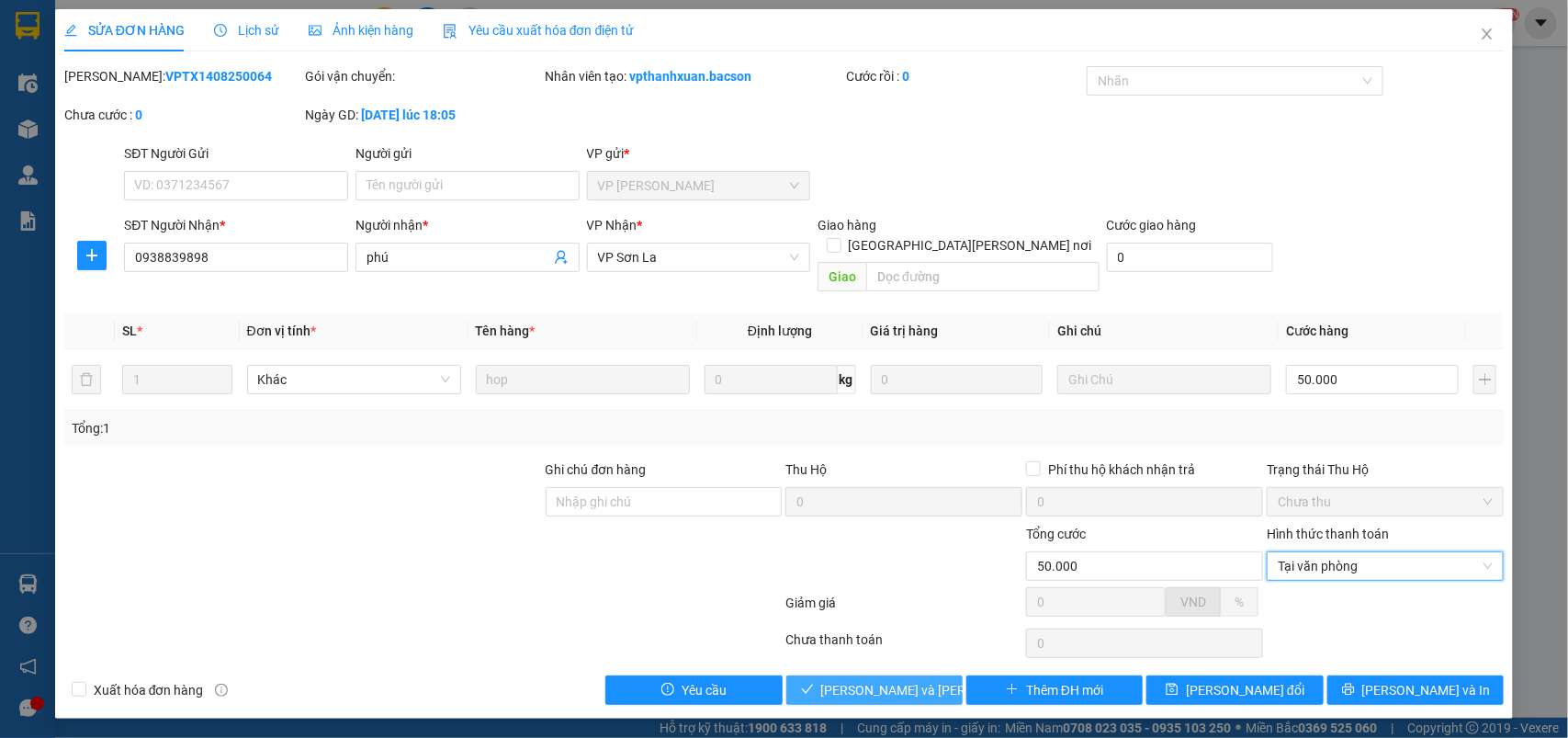
click at [893, 680] on span "[PERSON_NAME] và Giao hàng" at bounding box center [946, 690] width 248 height 20
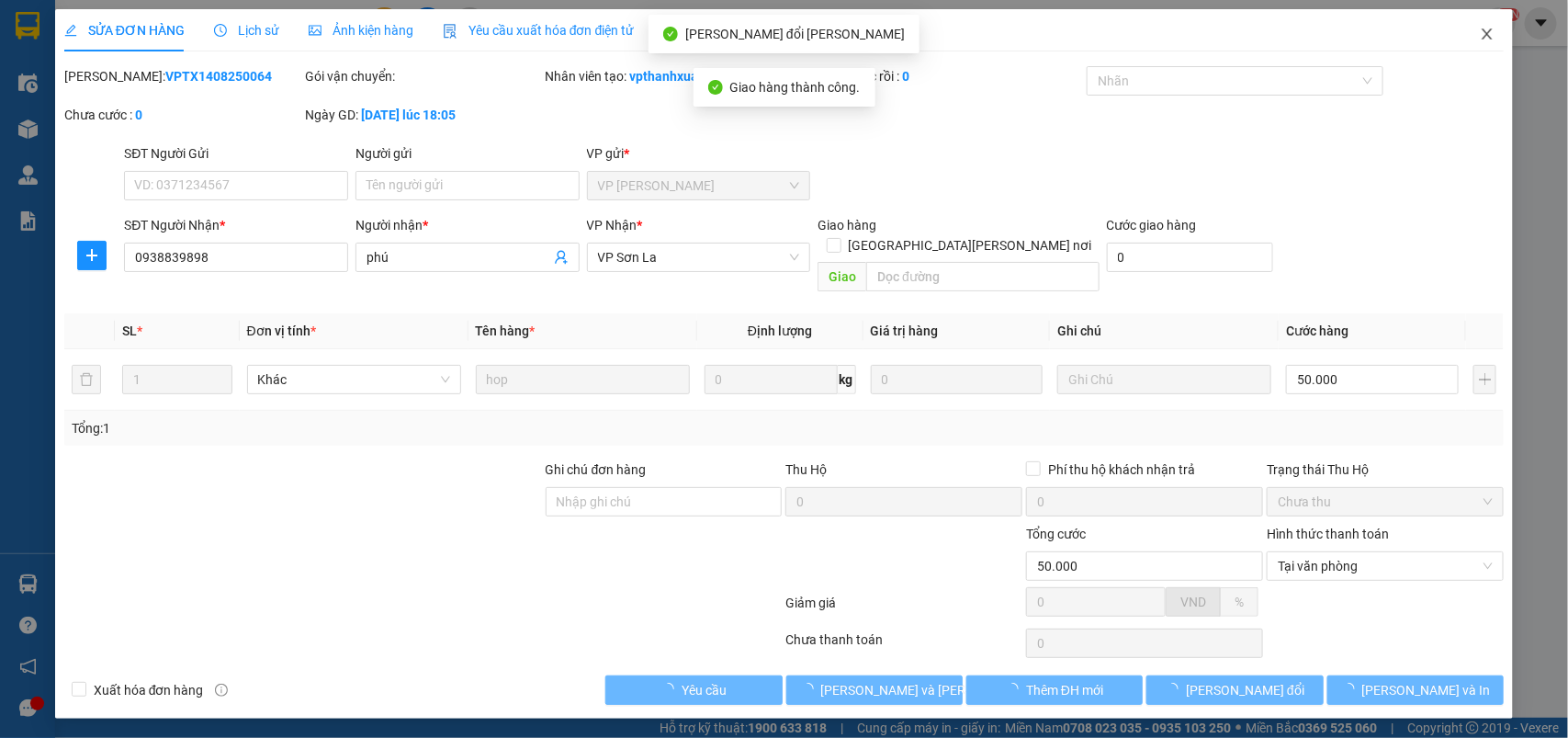
click at [1493, 34] on icon "close" at bounding box center [1488, 34] width 15 height 15
click at [1491, 33] on div "NaN" at bounding box center [1499, 23] width 33 height 33
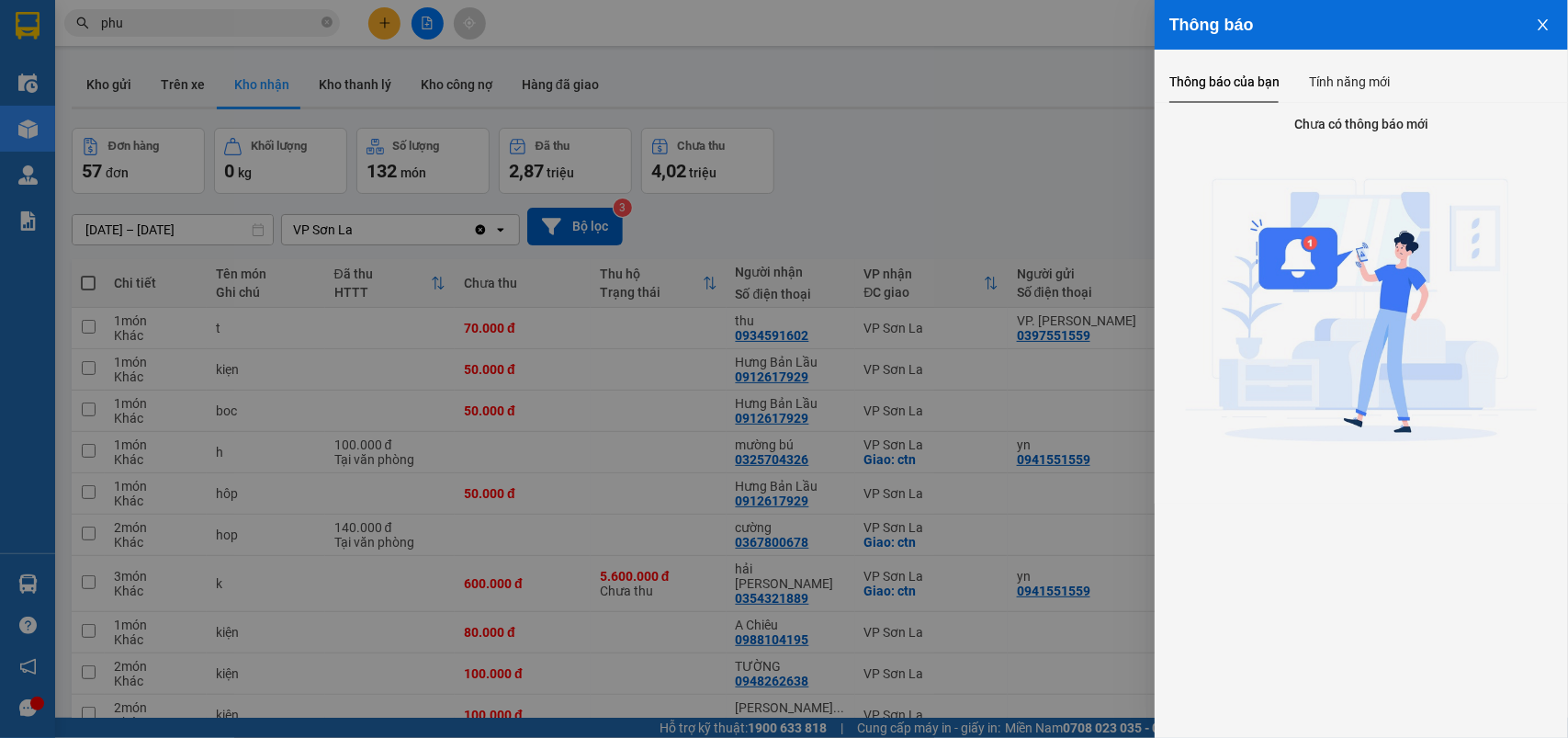
click at [191, 24] on div at bounding box center [784, 369] width 1568 height 738
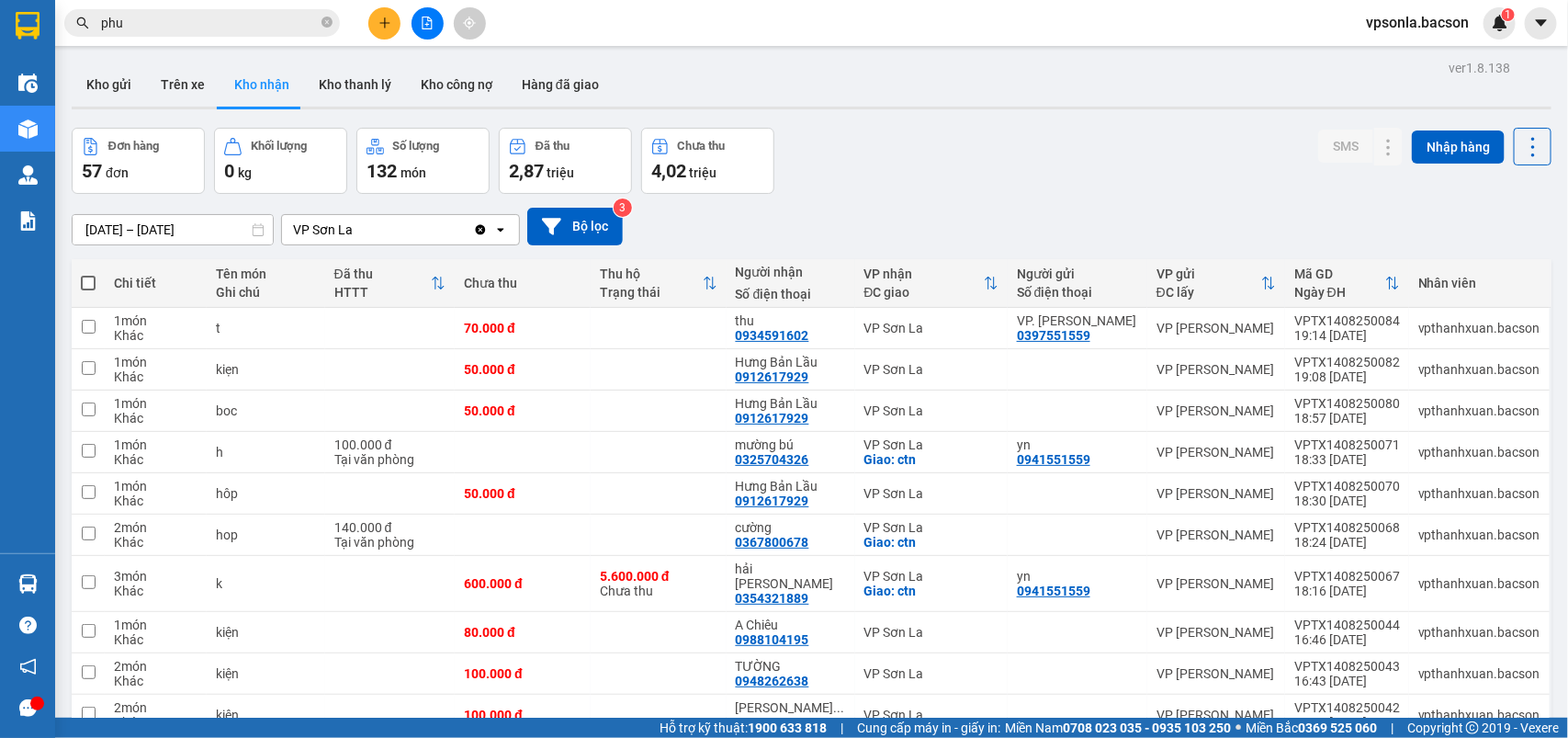
click at [1567, 24] on div "Thông báo Thông báo của bạn Tính năng mới Chưa có thông báo mới" at bounding box center [1568, 369] width 0 height 738
click at [191, 24] on body "Kết quả tìm kiếm ( 1721 ) Bộ lọc Mã ĐH Trạng thái Món hàng Thu hộ Tổng cước Chư…" at bounding box center [784, 369] width 1568 height 738
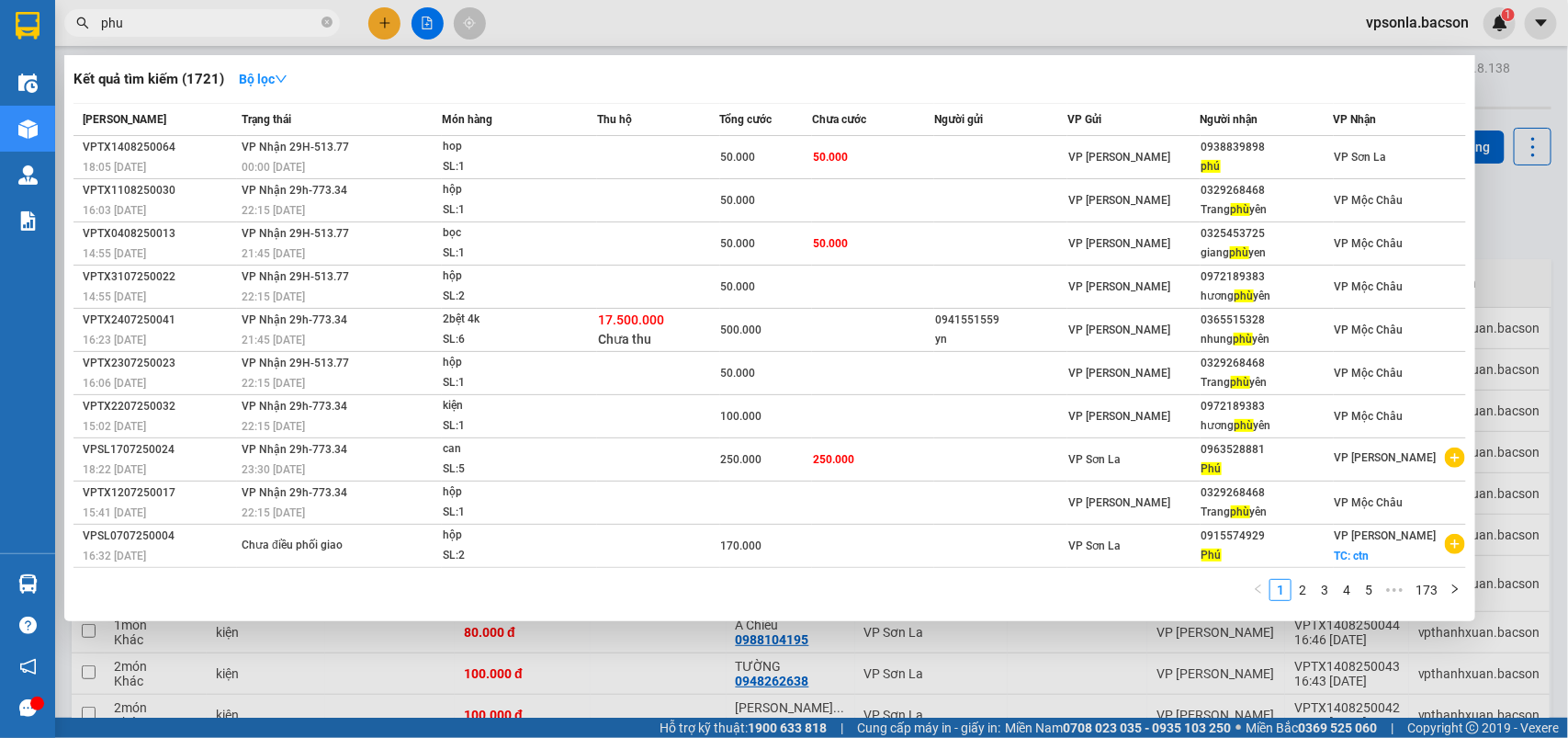
click at [191, 24] on input "phu" at bounding box center [209, 23] width 217 height 20
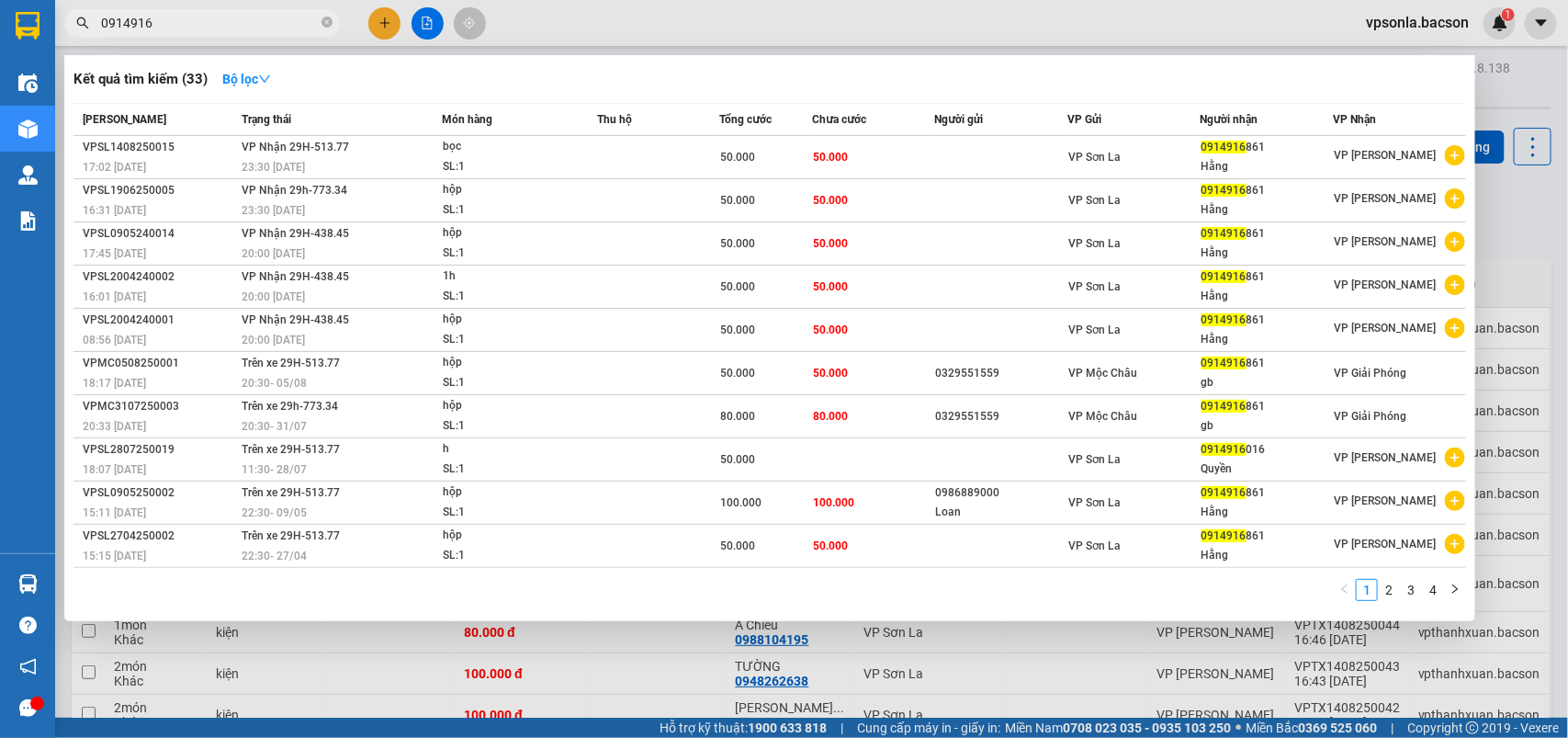
click at [268, 20] on input "0914916" at bounding box center [209, 23] width 217 height 20
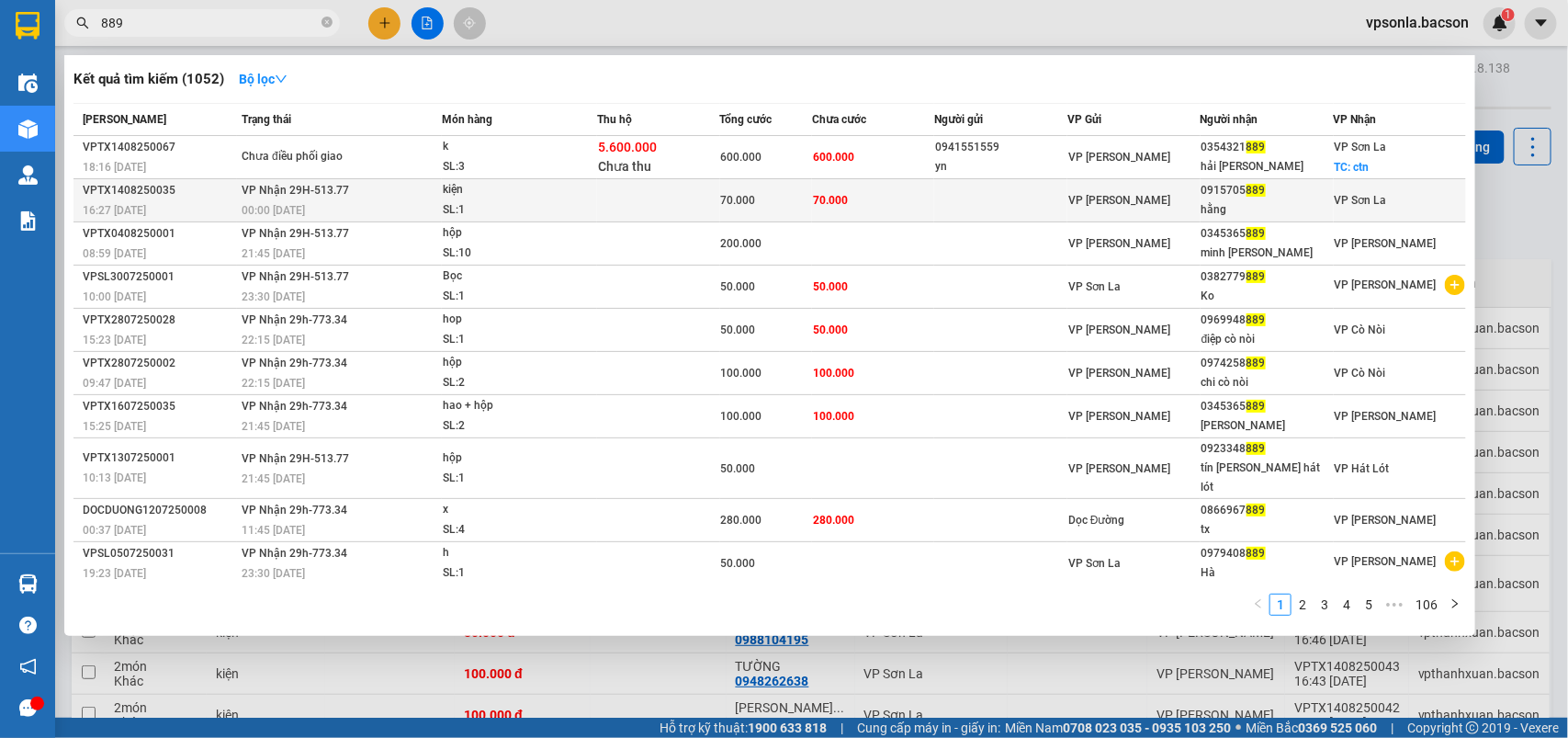
type input "889"
click at [1181, 194] on div "VP [PERSON_NAME]" at bounding box center [1134, 200] width 131 height 20
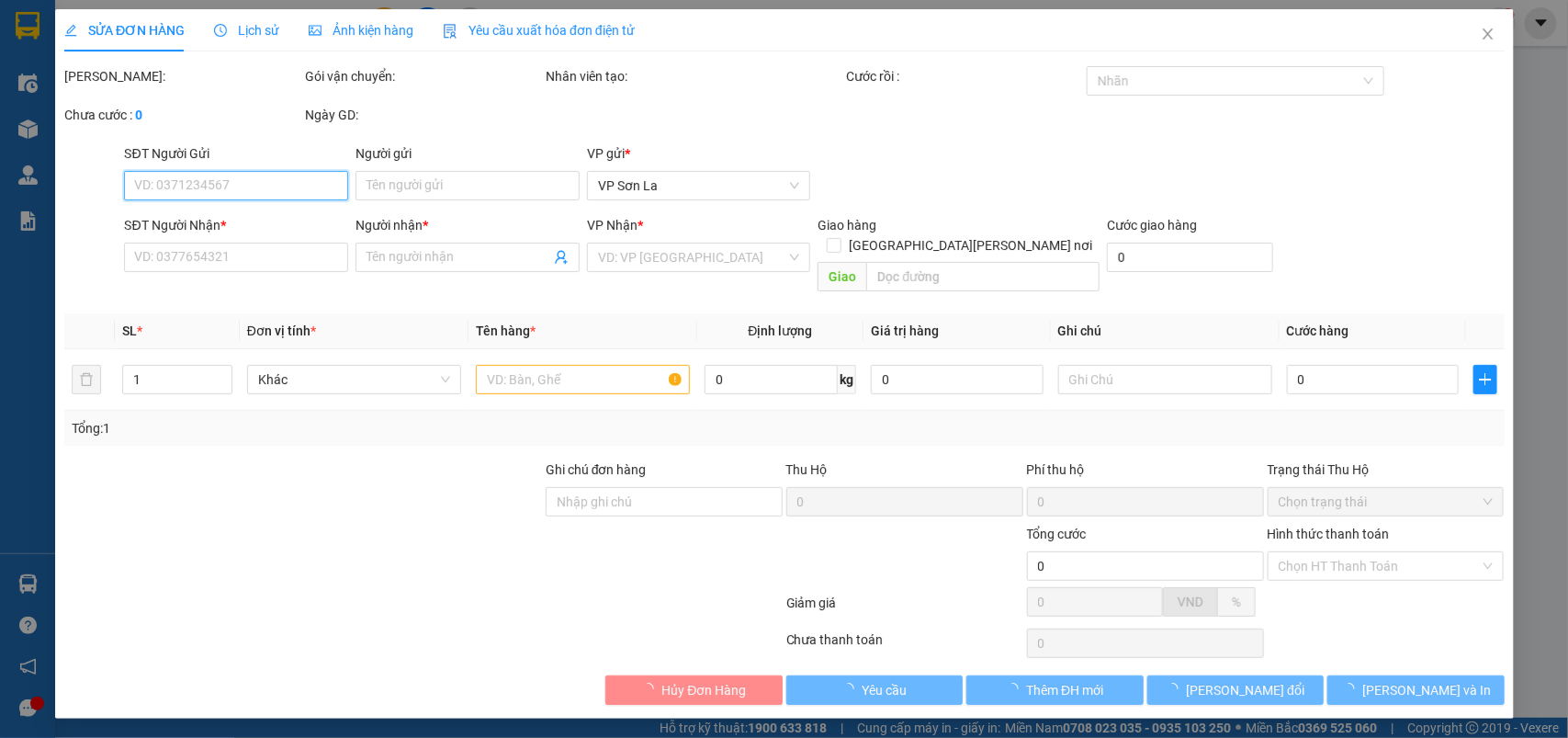
type input "0915705889"
type input "hằng"
type input "70.000"
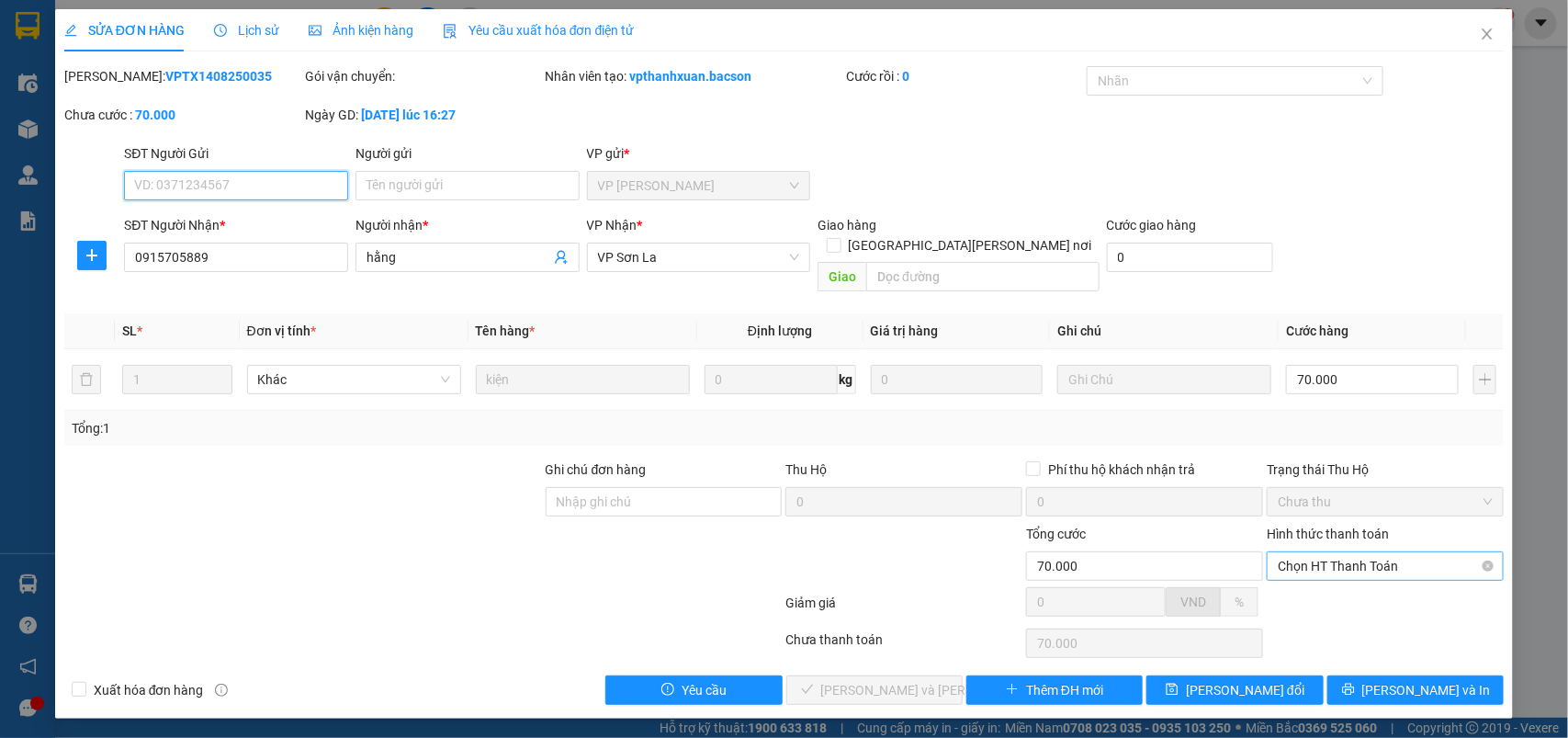
click at [1328, 553] on span "Chọn HT Thanh Toán" at bounding box center [1385, 567] width 215 height 28
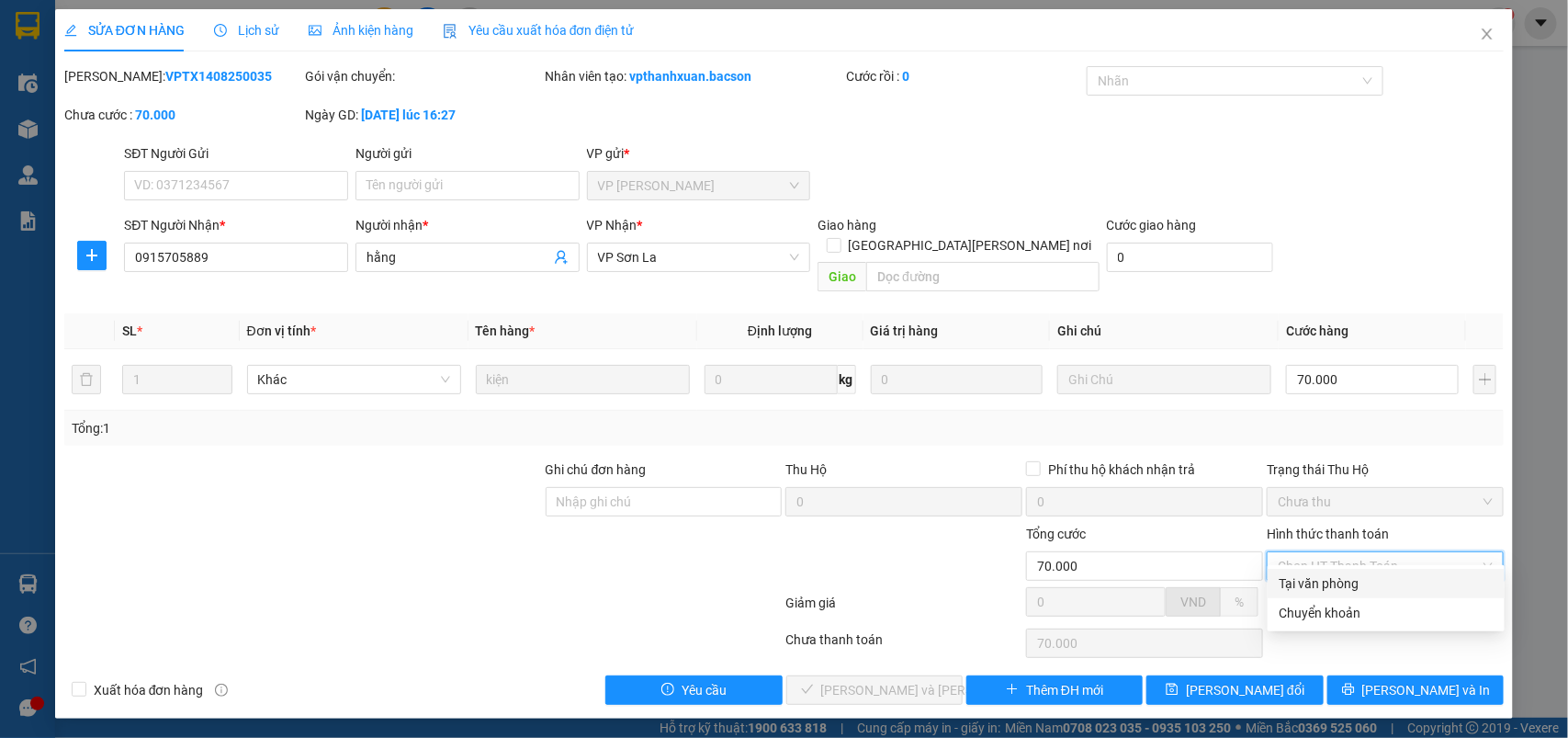
drag, startPoint x: 1316, startPoint y: 584, endPoint x: 1062, endPoint y: 594, distance: 254.2
click at [1315, 584] on div "Tại văn phòng" at bounding box center [1386, 583] width 215 height 20
type input "0"
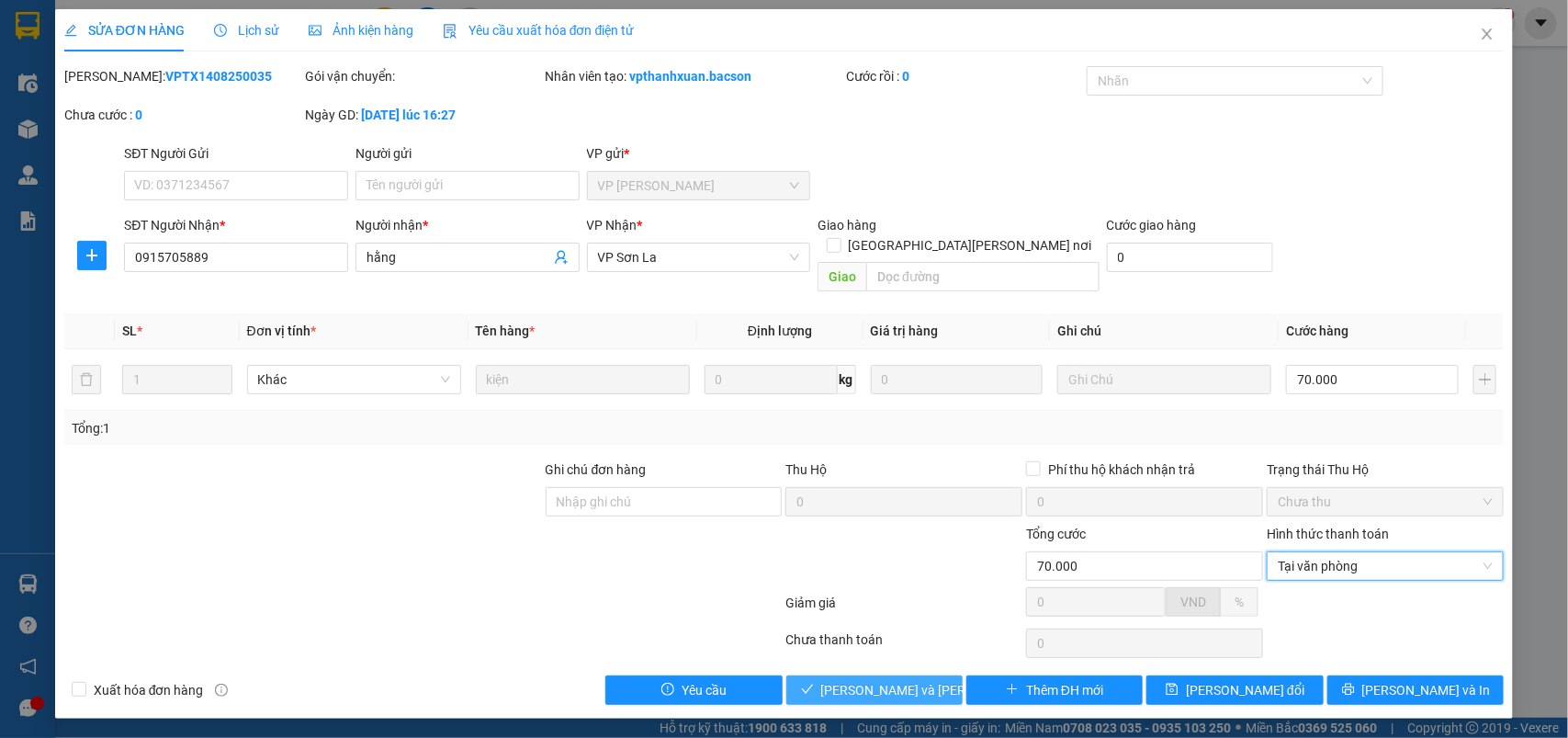
click at [861, 680] on span "[PERSON_NAME] và Giao hàng" at bounding box center [946, 690] width 248 height 20
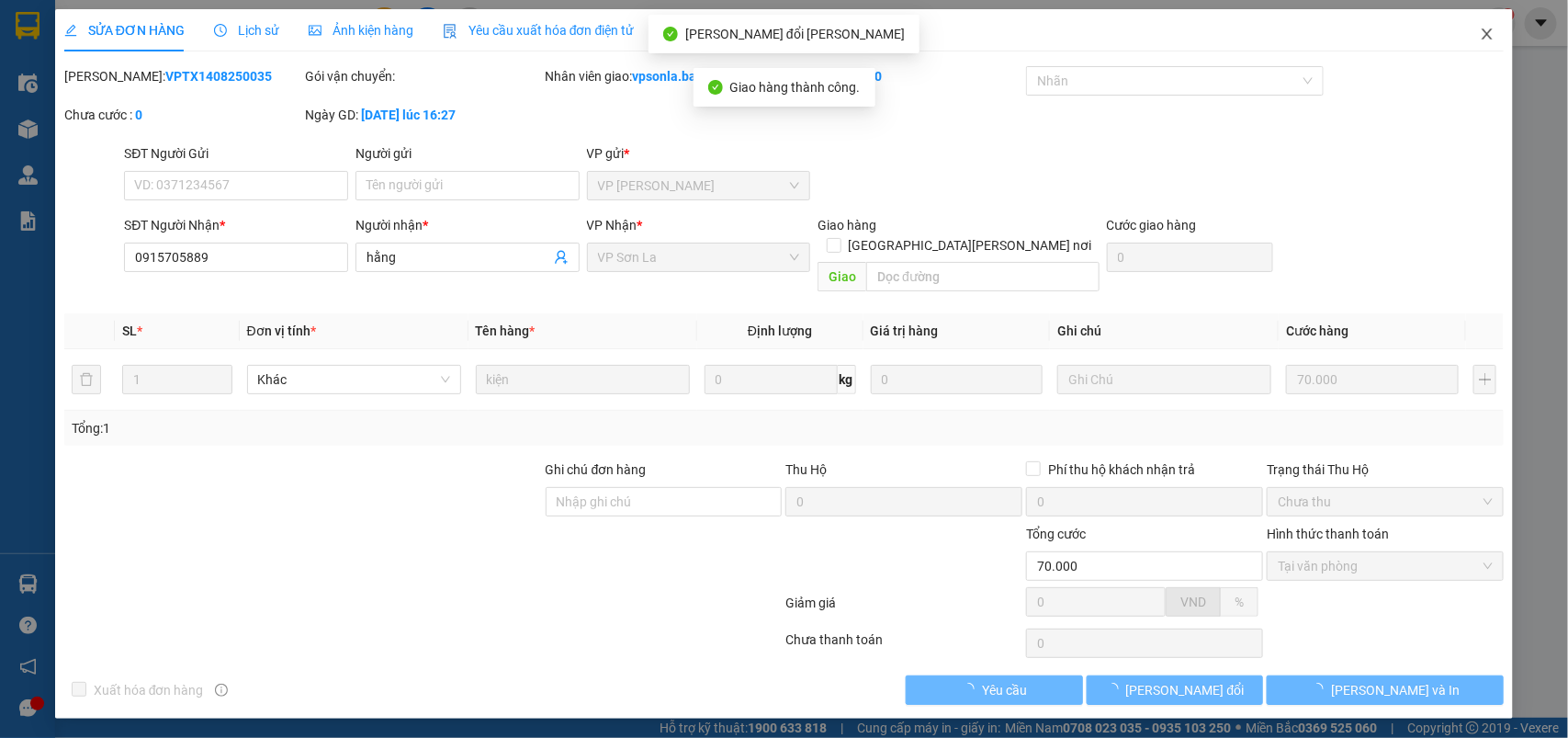
click at [1484, 31] on icon "close" at bounding box center [1487, 34] width 10 height 11
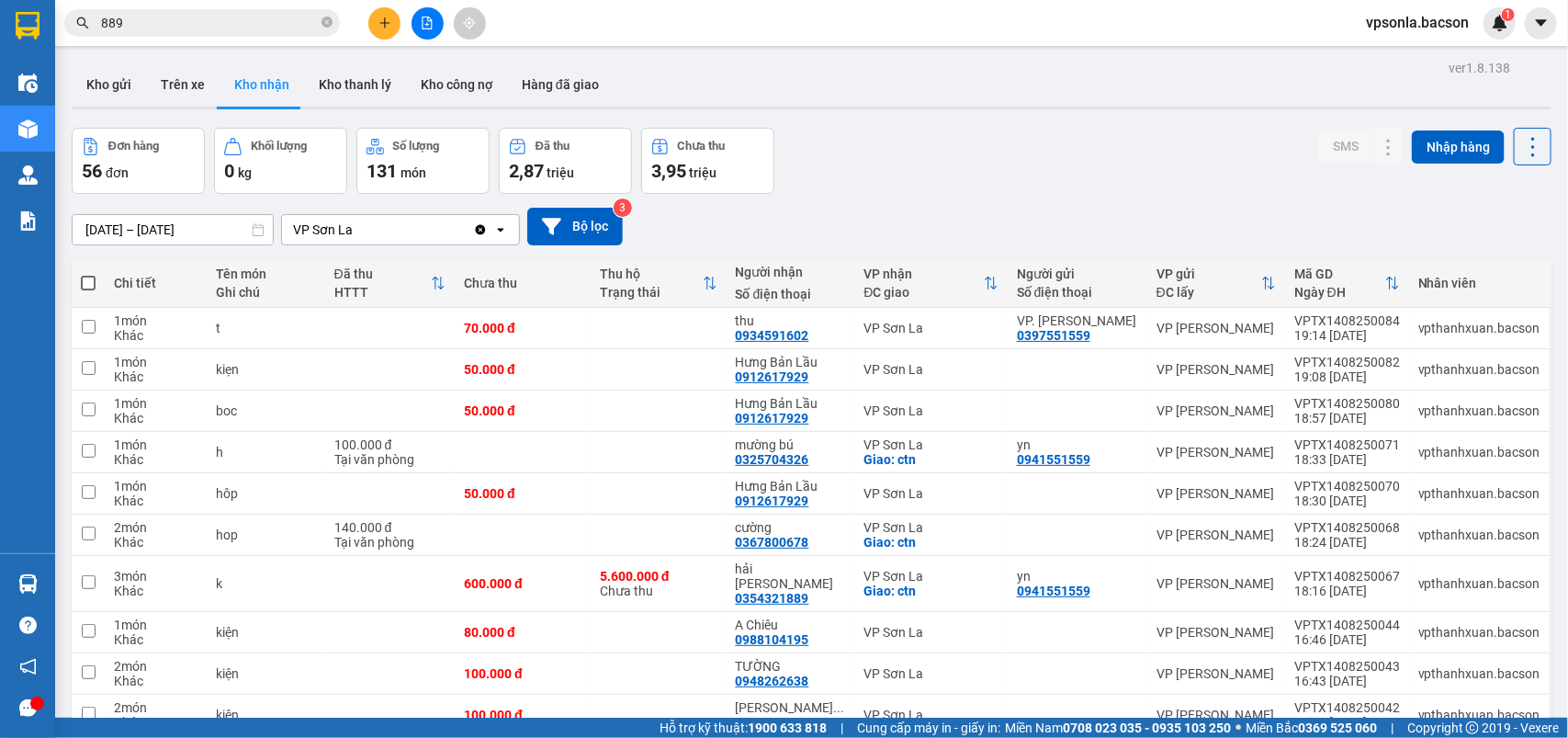
click at [218, 24] on input "889" at bounding box center [209, 23] width 217 height 20
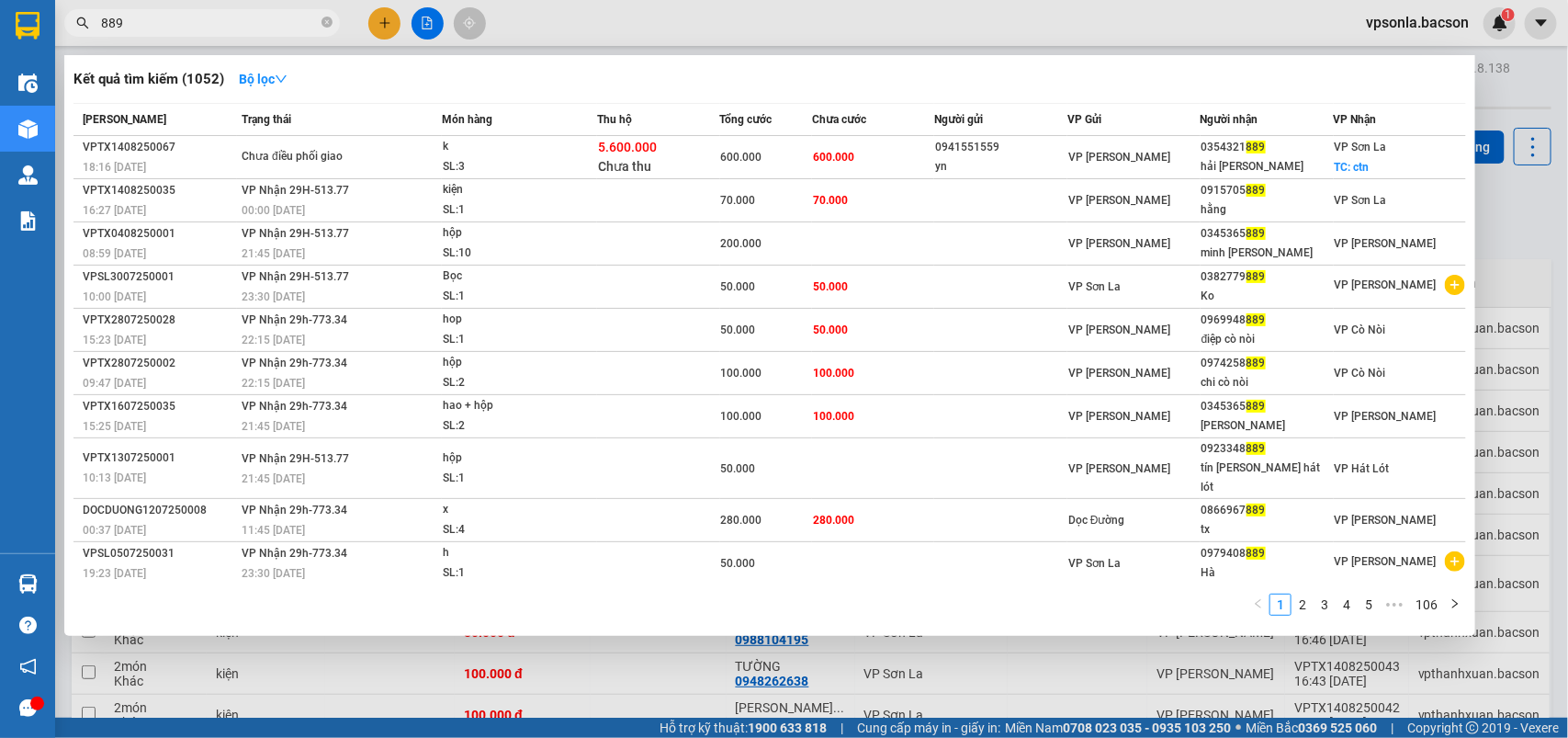
click at [219, 21] on input "889" at bounding box center [209, 23] width 217 height 20
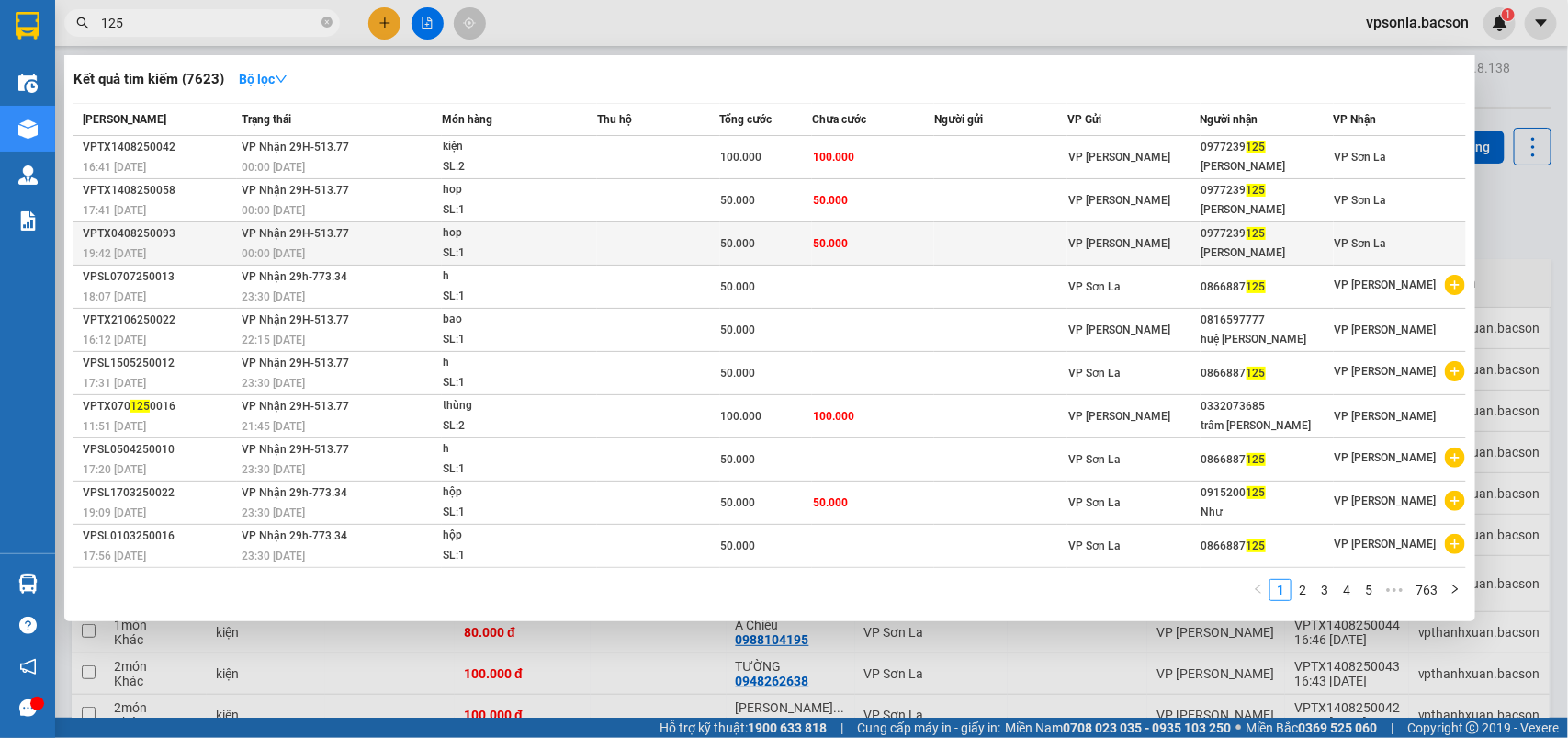
type input "125"
click at [1150, 230] on td "VP [PERSON_NAME]" at bounding box center [1134, 244] width 133 height 43
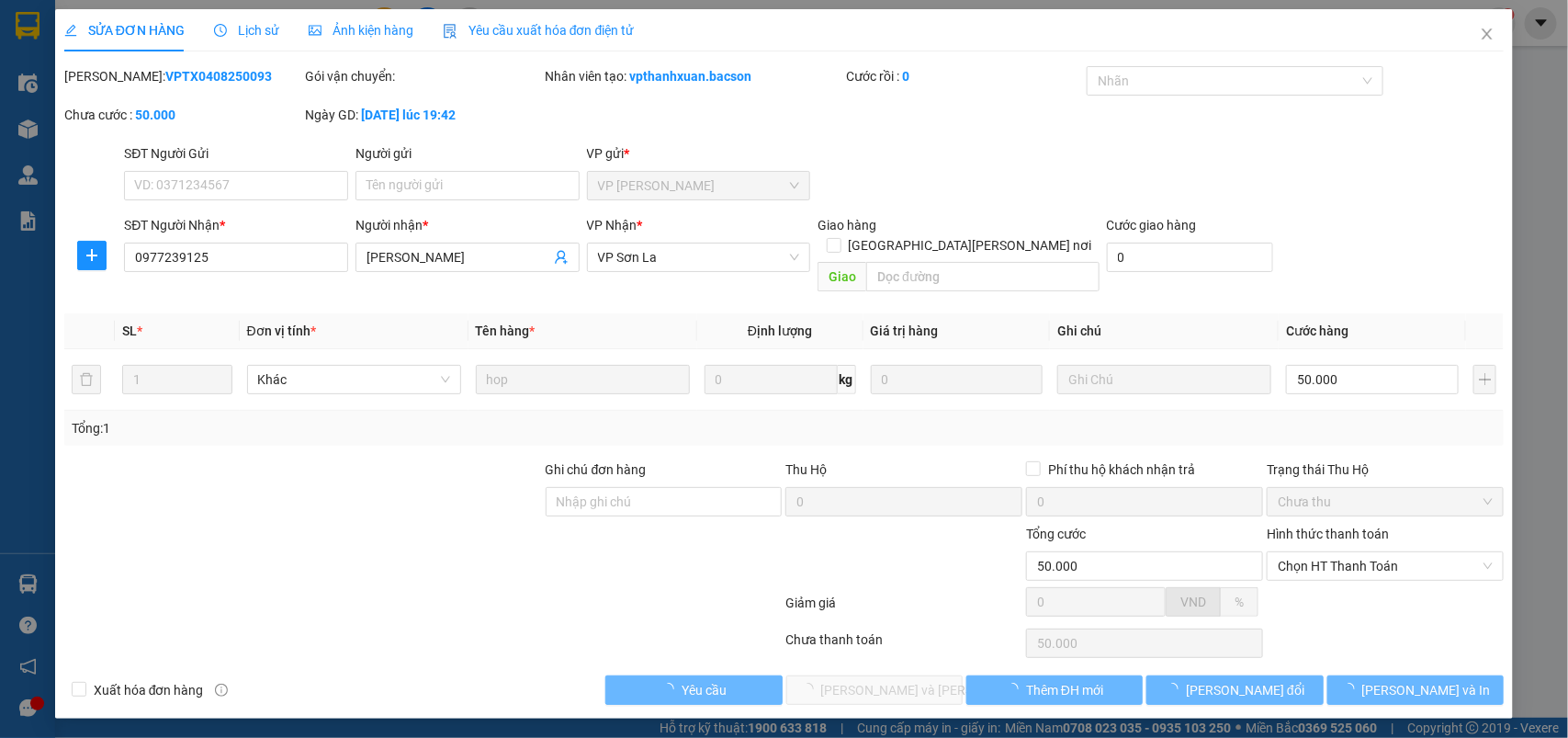
click at [1338, 554] on span "Chọn HT Thanh Toán" at bounding box center [1385, 567] width 215 height 28
type input "0977239125"
type input "Hiền quang thắng"
type input "50.000"
click at [1316, 593] on div at bounding box center [1385, 608] width 240 height 33
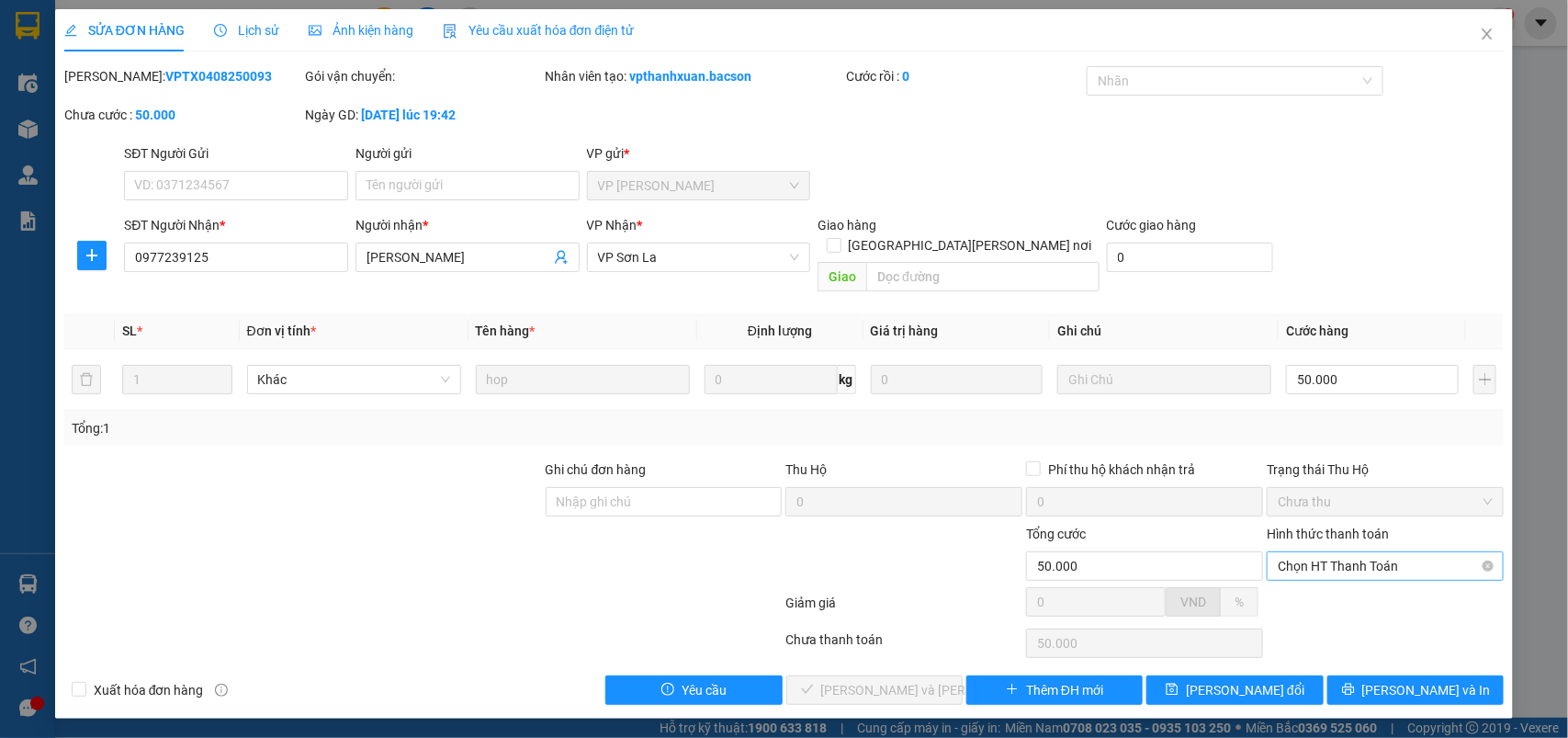
click at [1315, 554] on span "Chọn HT Thanh Toán" at bounding box center [1385, 567] width 215 height 28
click at [1293, 588] on div "Tại văn phòng" at bounding box center [1386, 583] width 215 height 20
type input "0"
click at [934, 680] on span "[PERSON_NAME] và Giao hàng" at bounding box center [946, 690] width 248 height 20
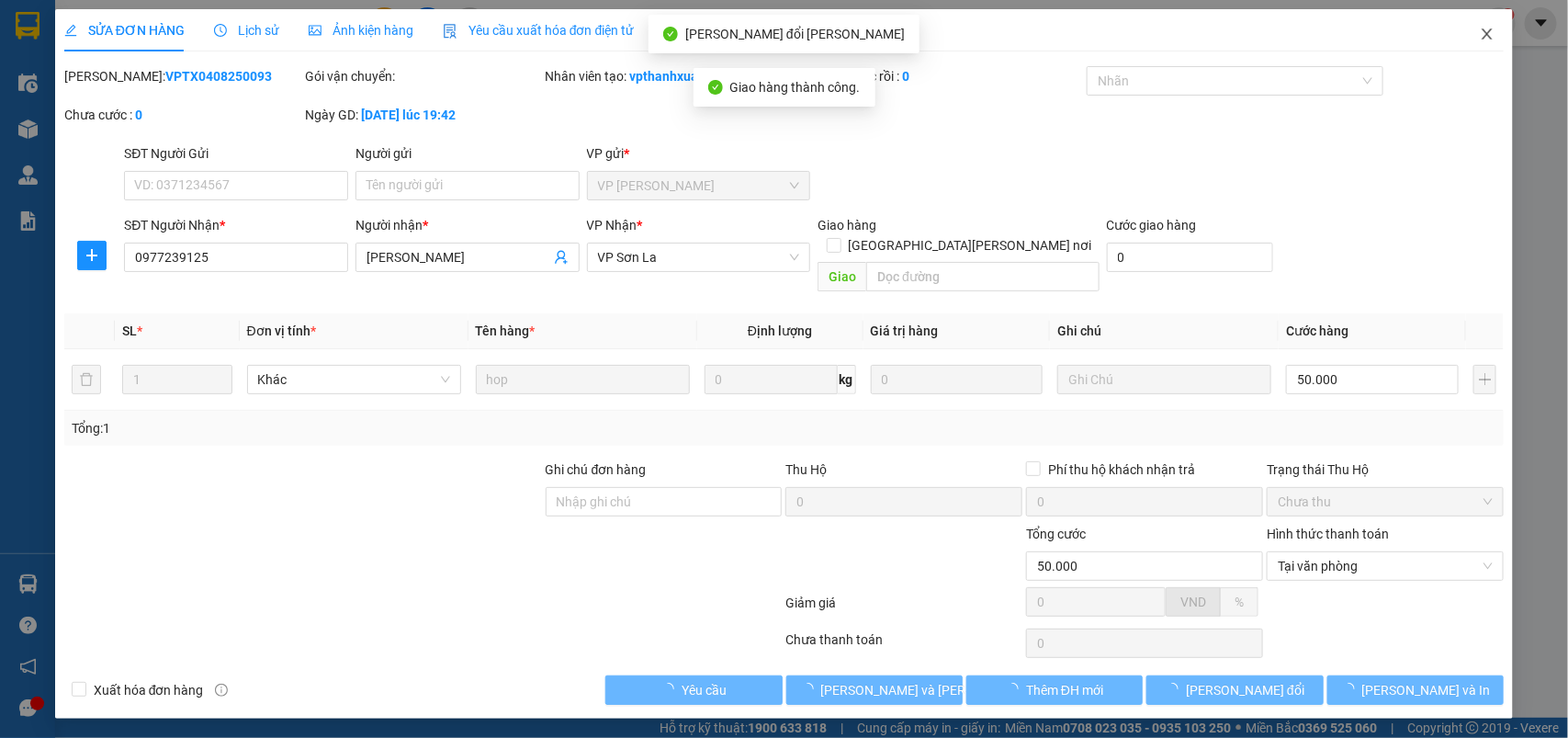
click at [1489, 30] on icon "close" at bounding box center [1488, 34] width 15 height 15
click at [1483, 26] on div "1" at bounding box center [1499, 23] width 33 height 33
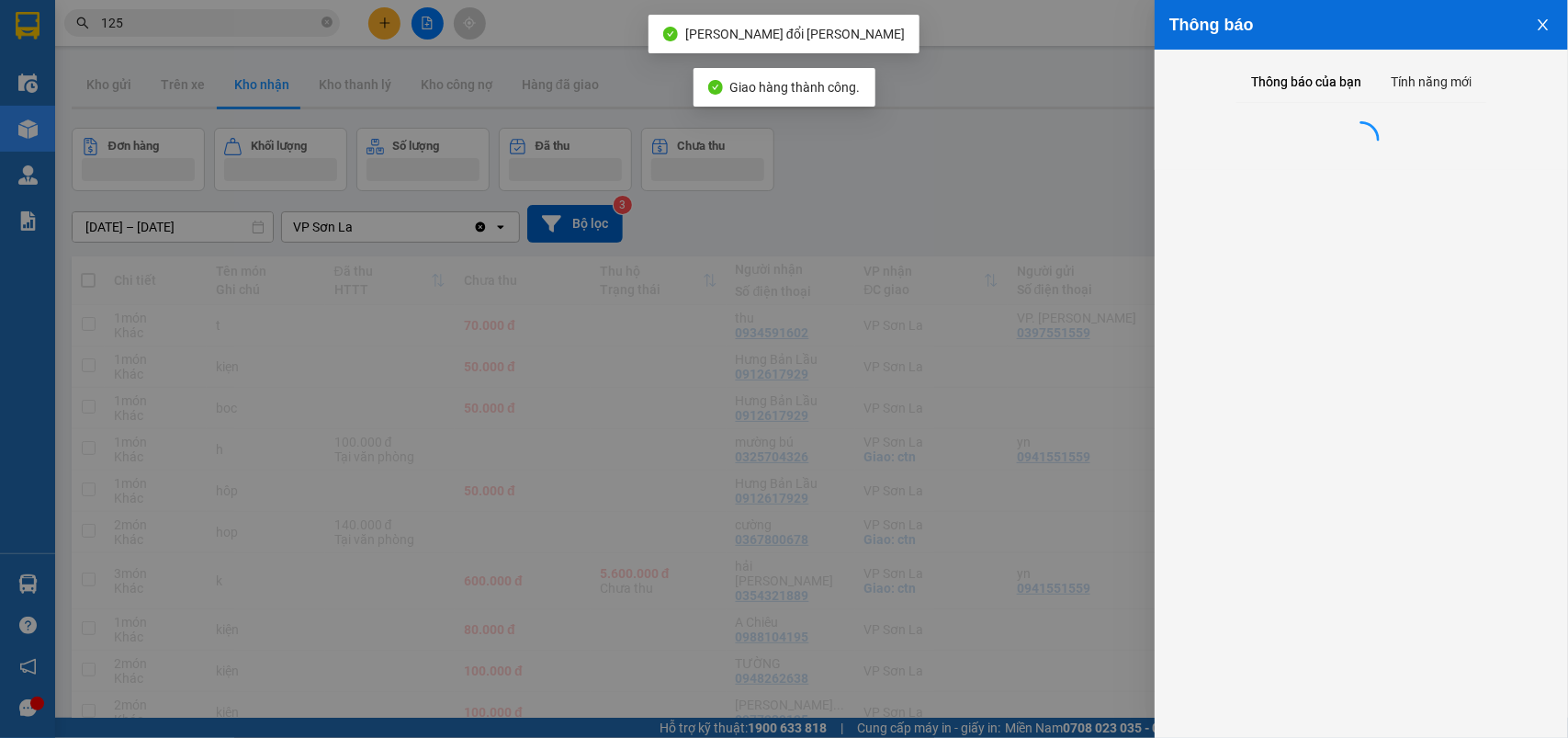
click at [170, 17] on div at bounding box center [784, 369] width 1568 height 738
click at [170, 17] on input "125" at bounding box center [209, 23] width 217 height 20
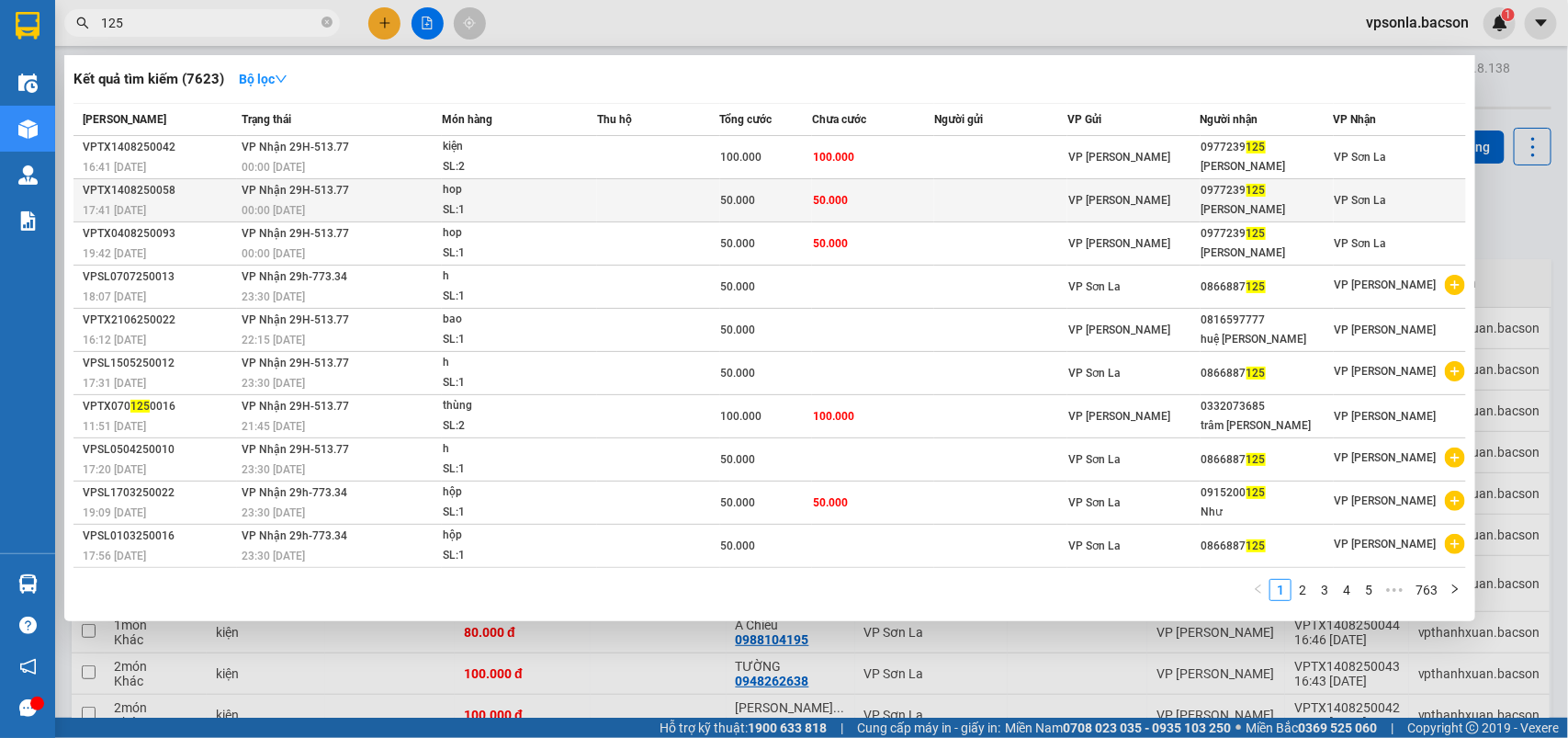
click at [1254, 195] on span "125" at bounding box center [1256, 190] width 20 height 13
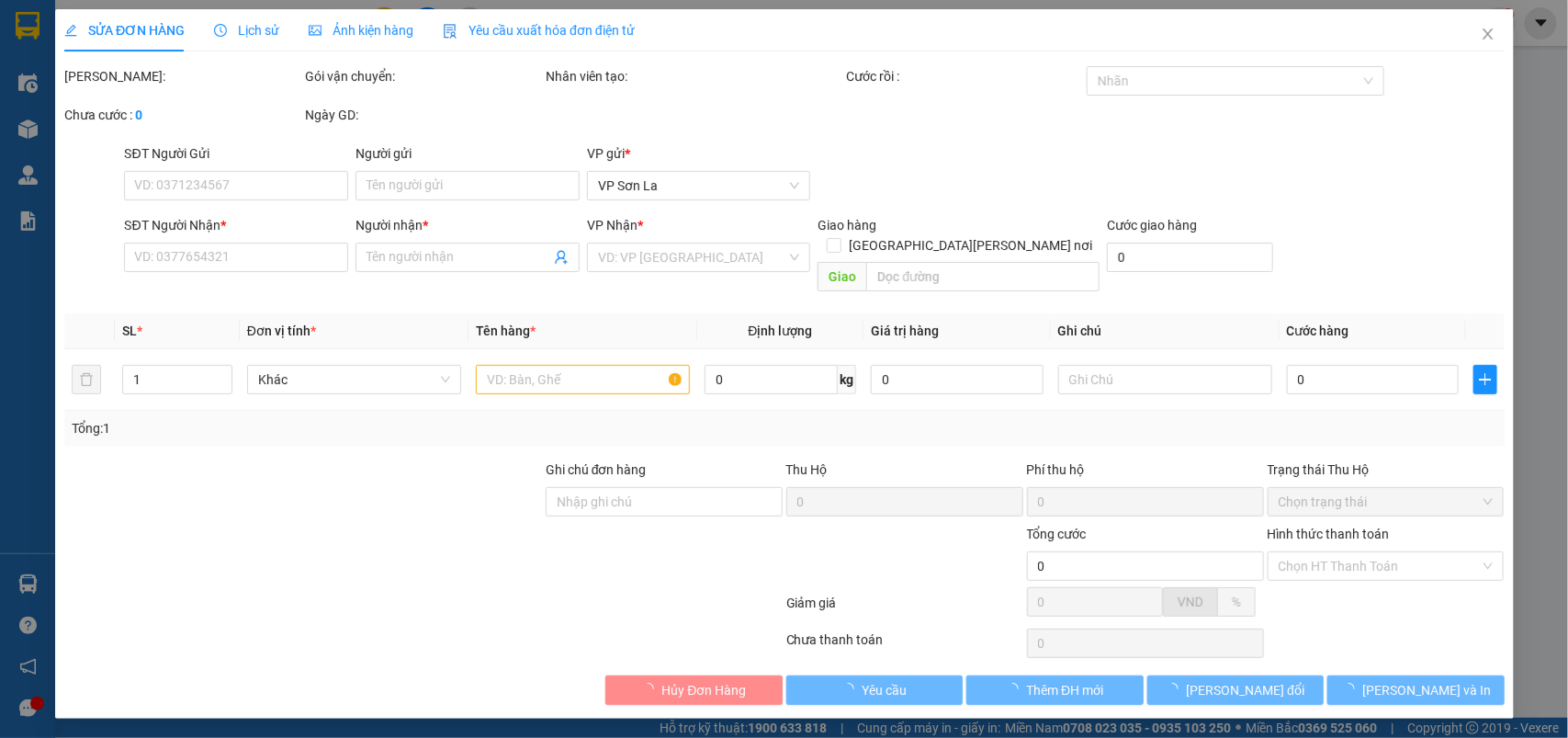
type input "0977239125"
type input "Hiền quang thắng"
type input "50.000"
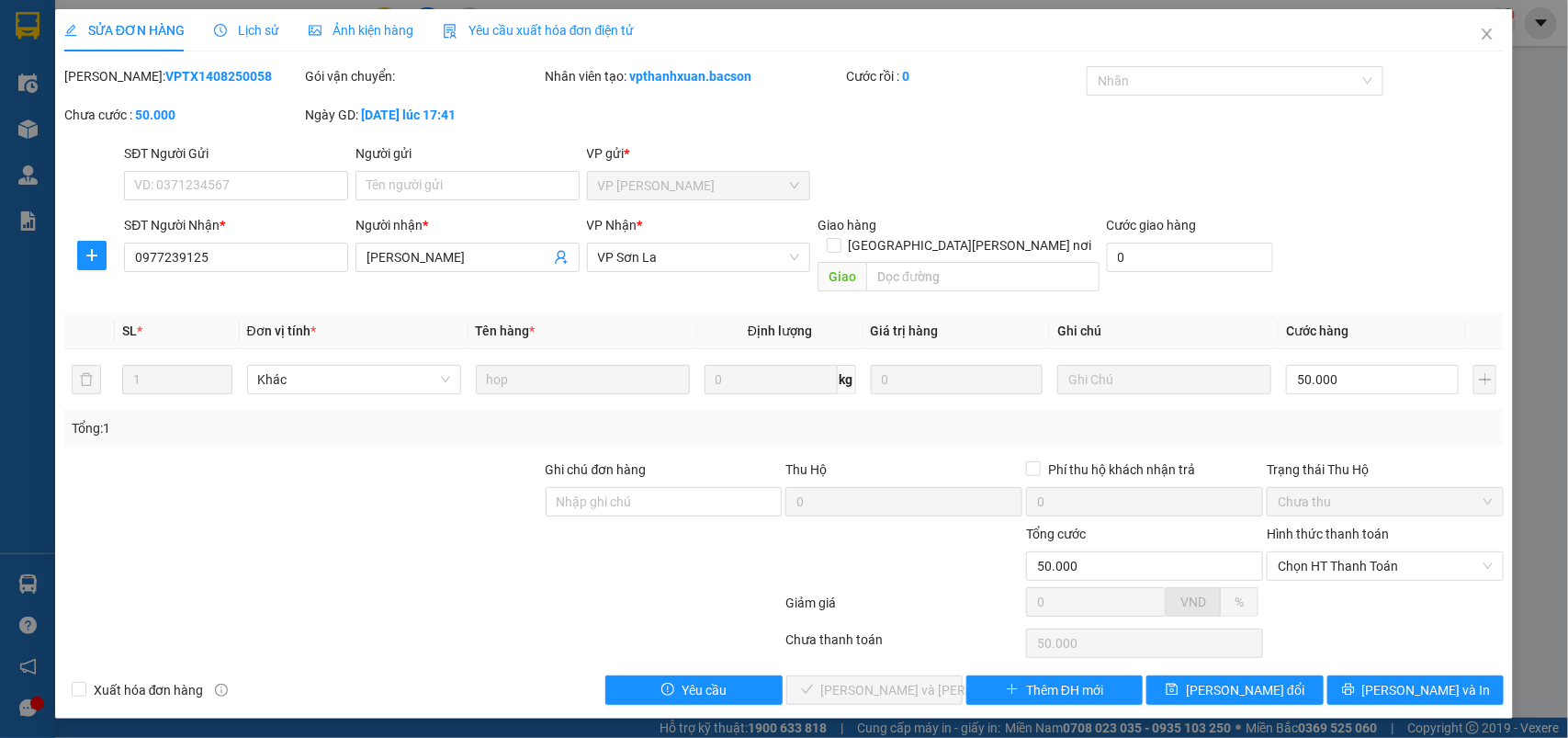
click at [1298, 524] on div "Hình thức thanh toán" at bounding box center [1385, 538] width 237 height 28
click at [1301, 553] on span "Chọn HT Thanh Toán" at bounding box center [1385, 567] width 215 height 28
click at [1301, 567] on div "Total Paid Fee 0 Total UnPaid Fee 50.000 Cash Collection Total Fee Mã ĐH: VPTX1…" at bounding box center [784, 385] width 1440 height 638
click at [1332, 553] on span "Chọn HT Thanh Toán" at bounding box center [1385, 567] width 215 height 28
click at [1316, 573] on div "Tại văn phòng" at bounding box center [1386, 583] width 215 height 20
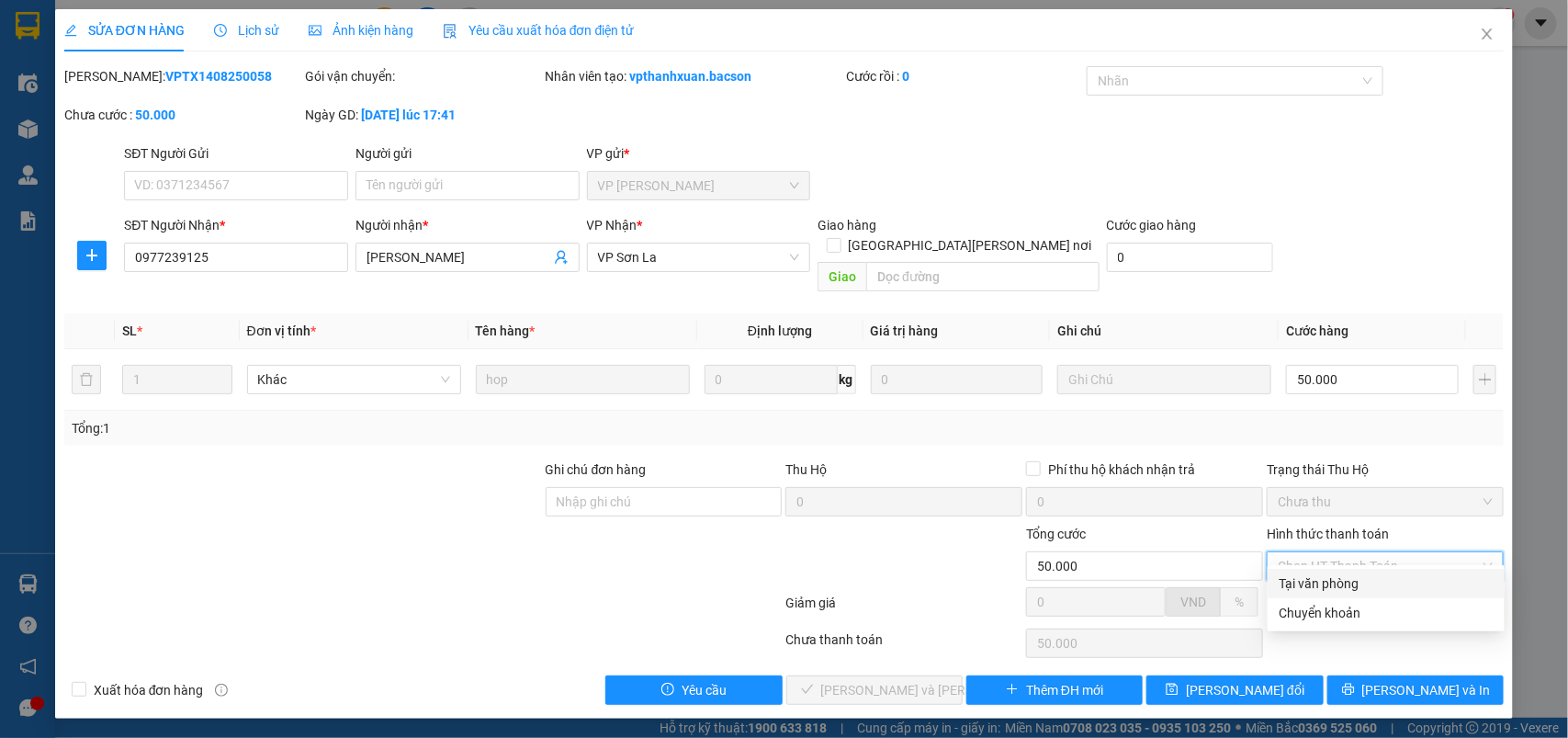
type input "0"
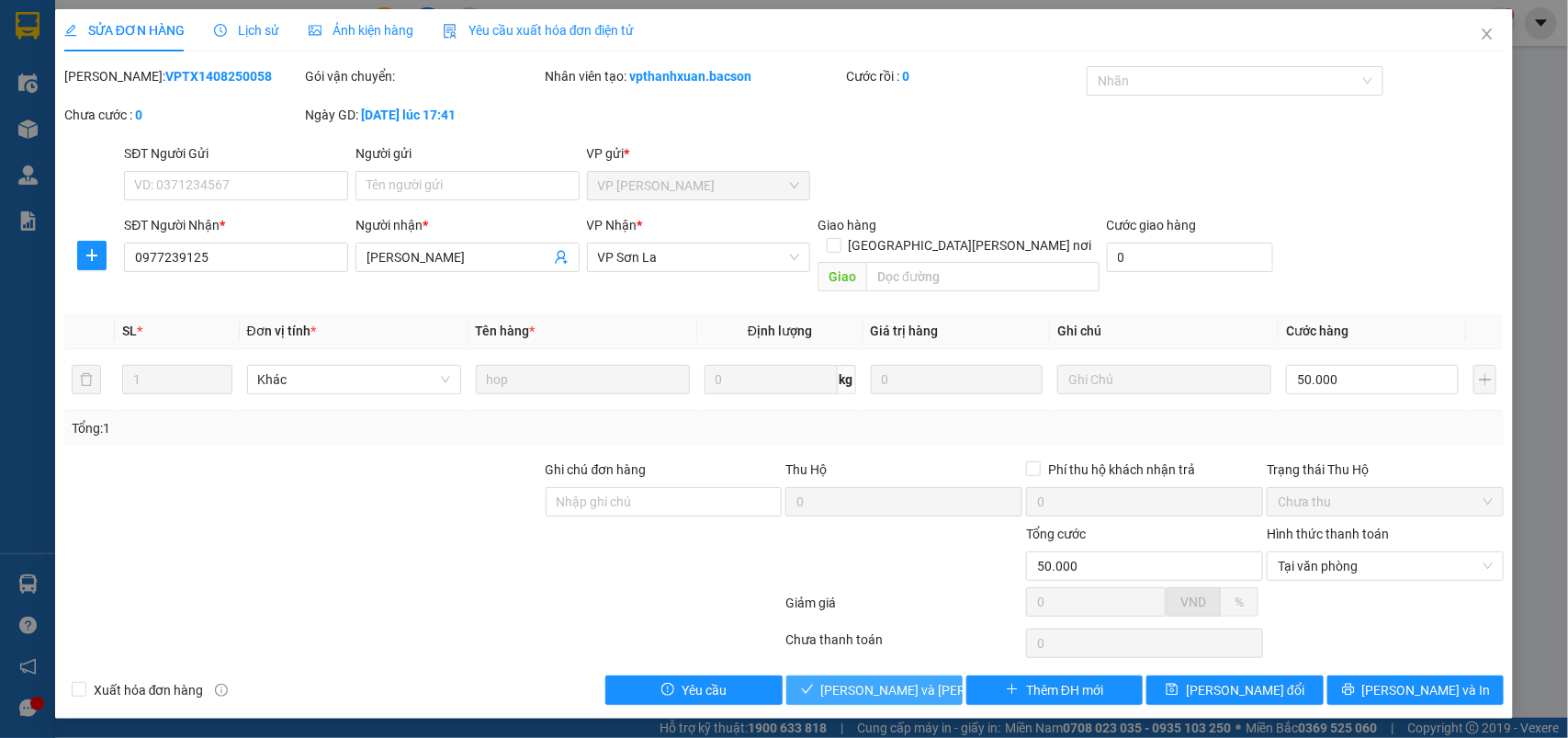
click at [814, 683] on icon "check" at bounding box center [808, 690] width 13 height 13
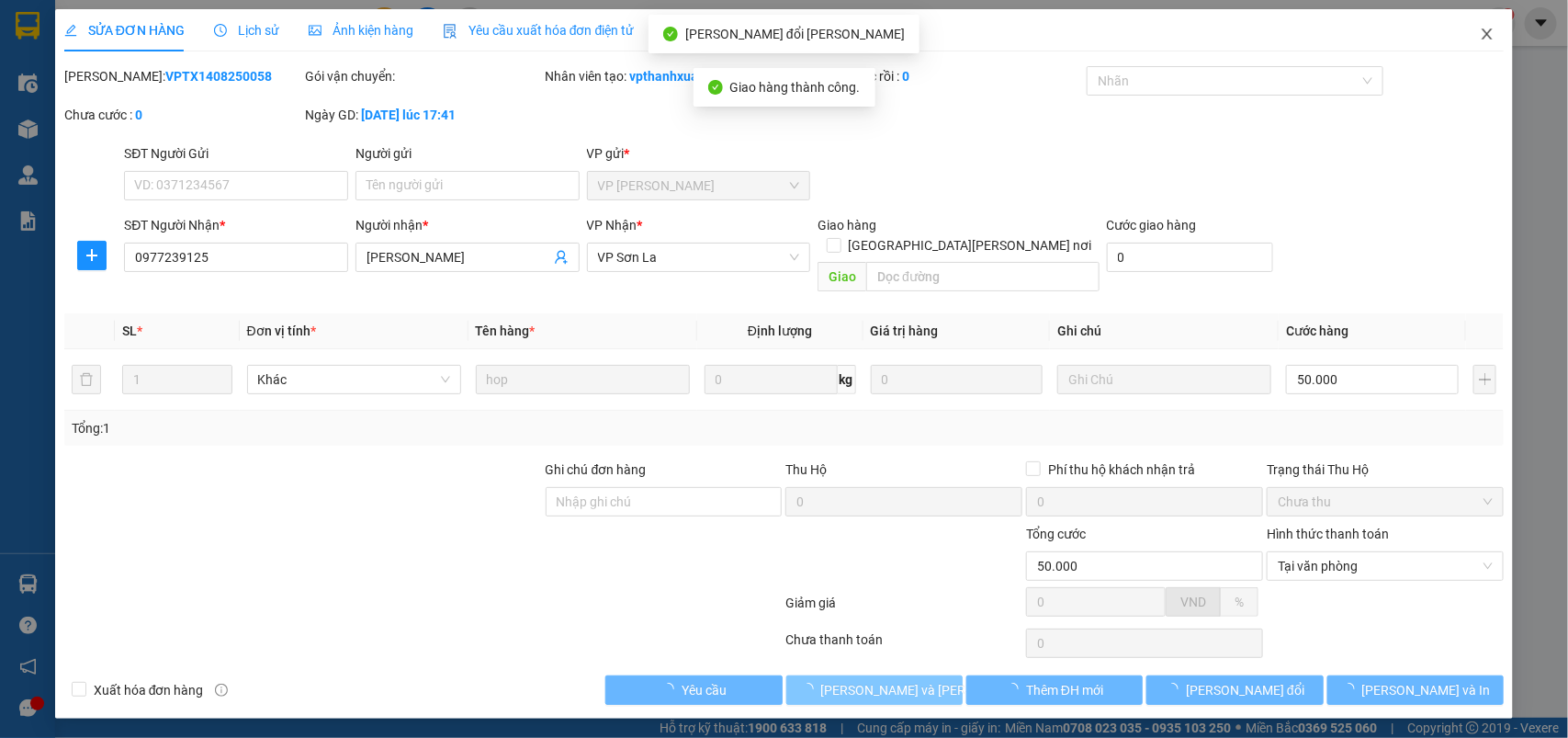
click at [1489, 31] on icon "close" at bounding box center [1488, 34] width 15 height 15
click at [1489, 31] on div "1" at bounding box center [1499, 23] width 33 height 33
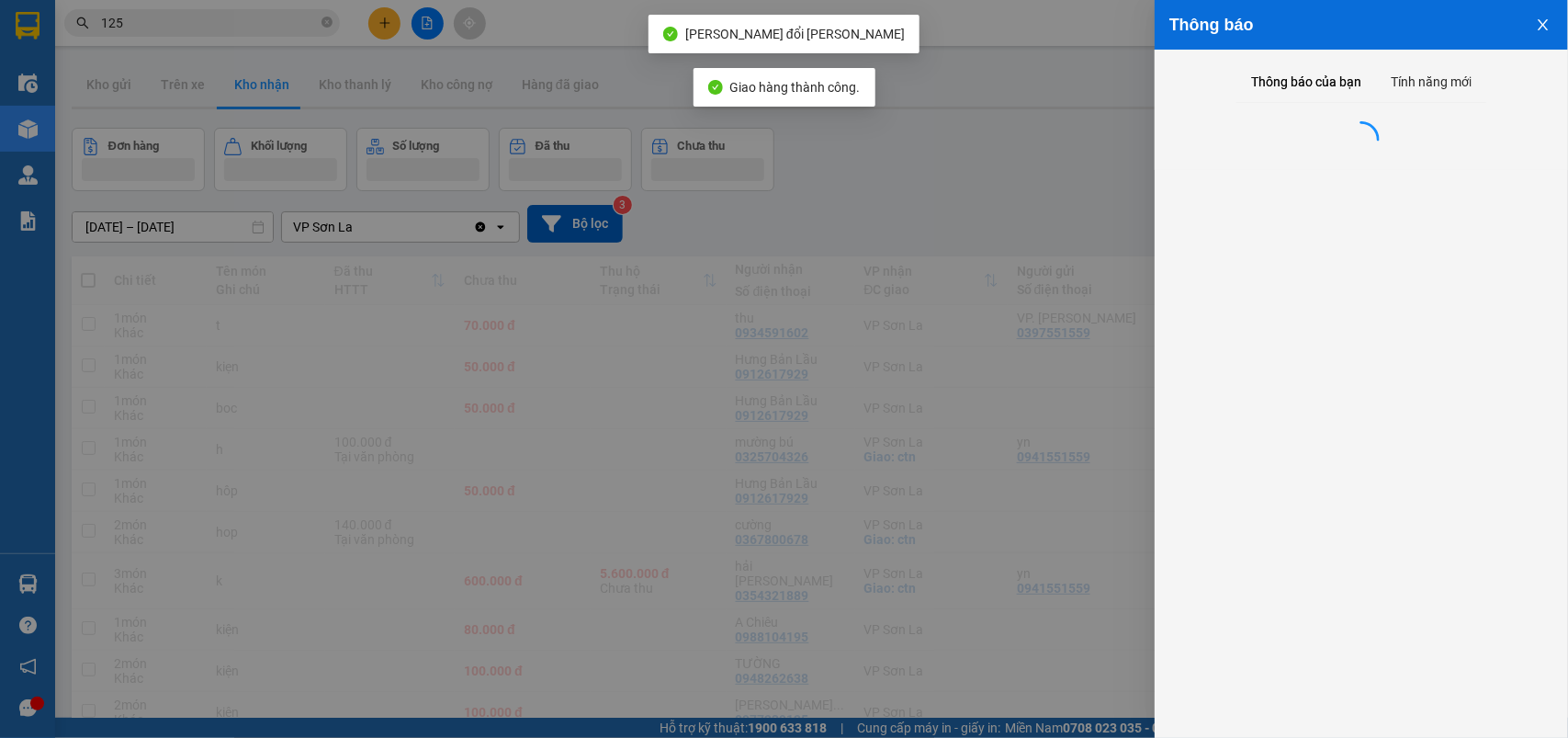
click at [1489, 31] on div at bounding box center [784, 369] width 1568 height 738
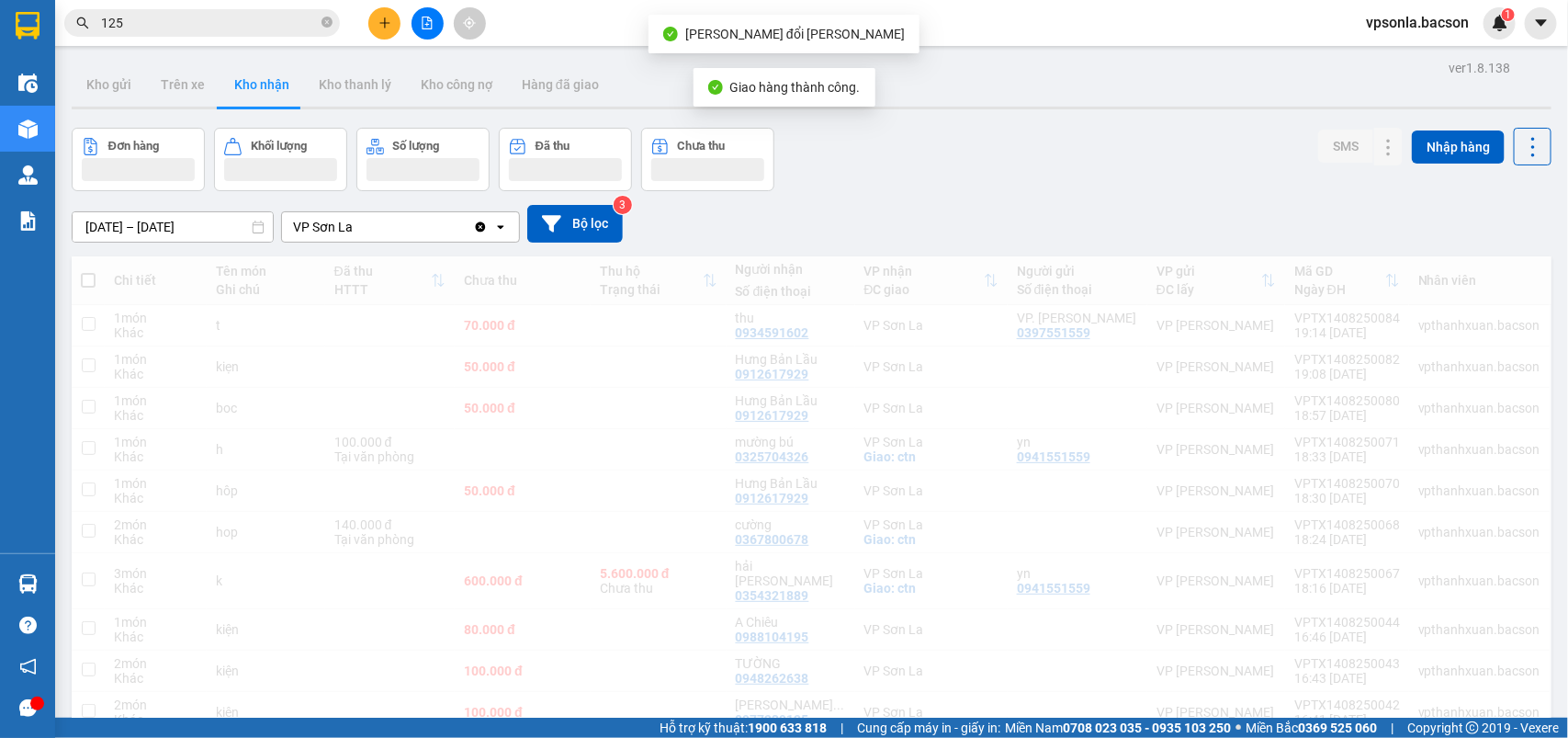
click at [681, 92] on div "Kho gửi Trên xe Kho nhận Kho thanh lý Kho công nợ Hàng đã giao" at bounding box center [811, 87] width 1480 height 48
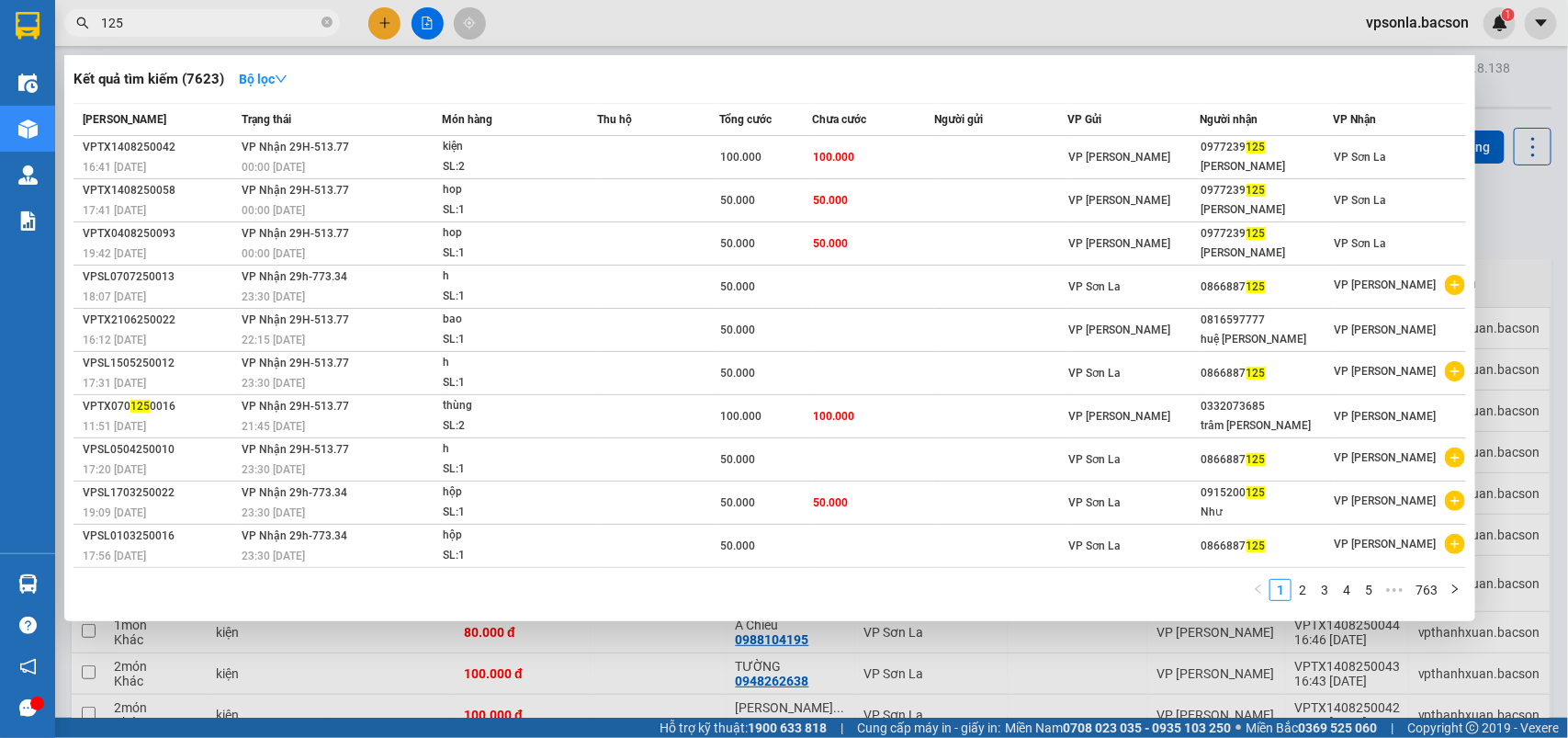
click at [131, 16] on input "125" at bounding box center [209, 23] width 217 height 20
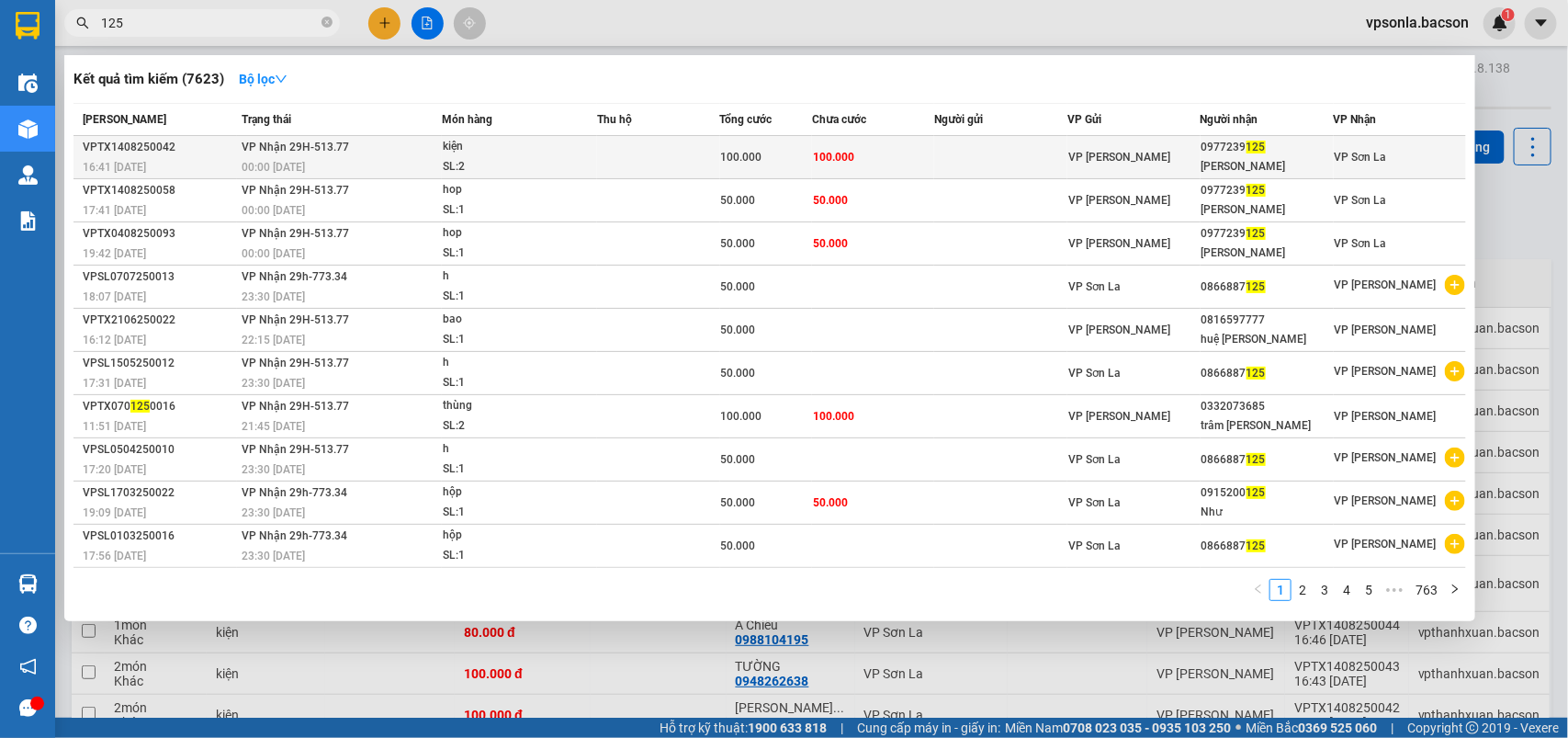
click at [1119, 158] on span "VP [PERSON_NAME]" at bounding box center [1119, 157] width 102 height 13
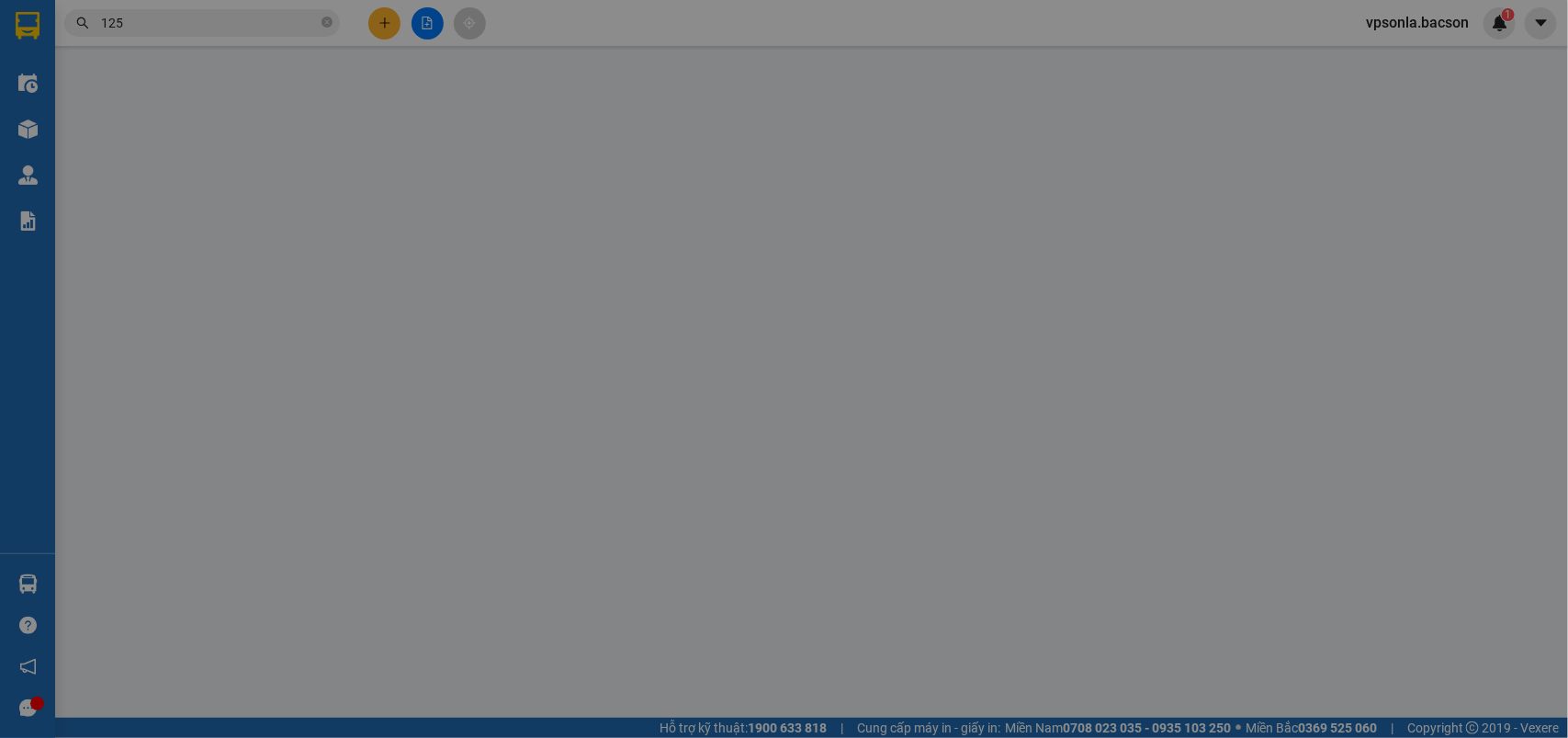
type input "0977239125"
type input "Hiền quang thắng"
type input "100.000"
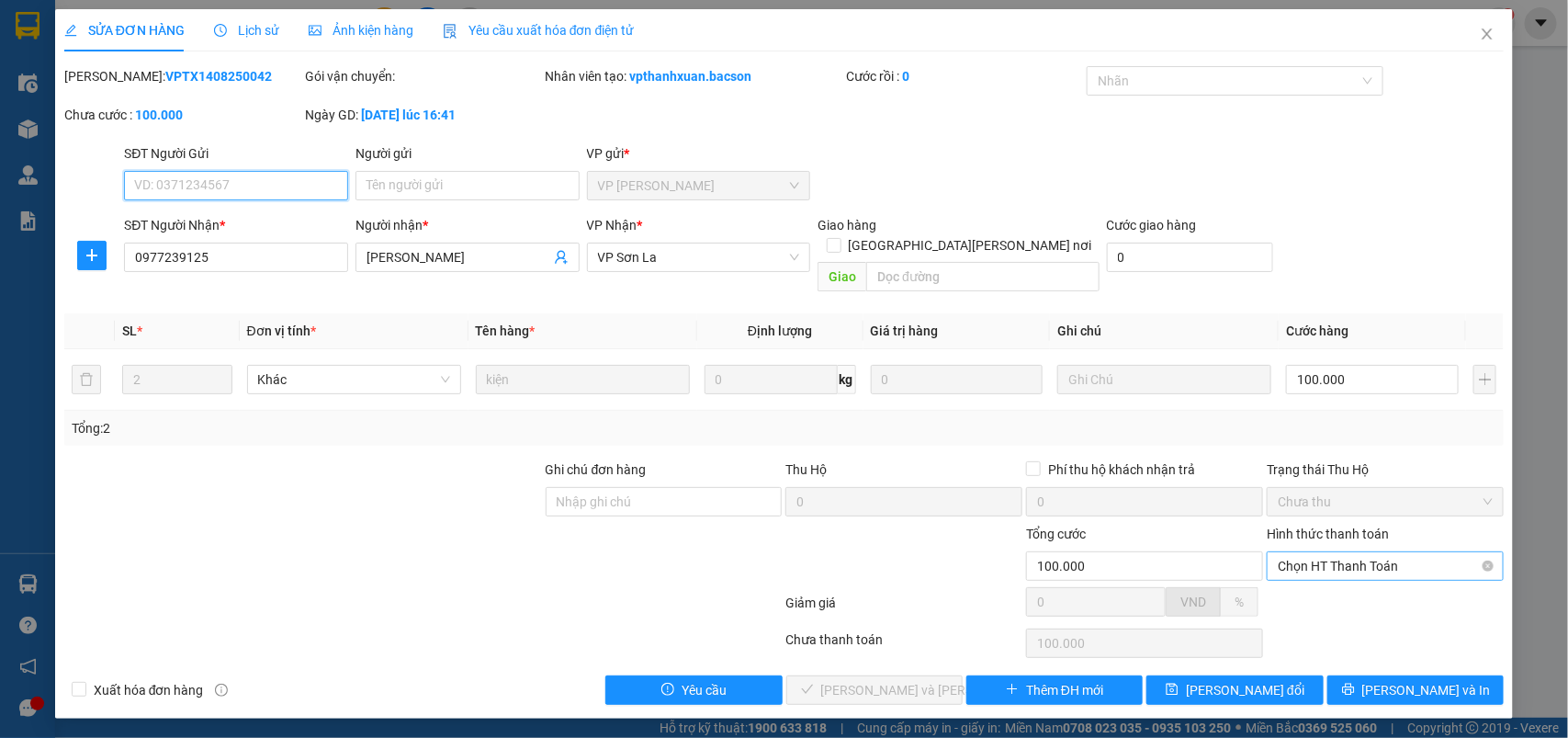
click at [1316, 553] on span "Chọn HT Thanh Toán" at bounding box center [1385, 567] width 215 height 28
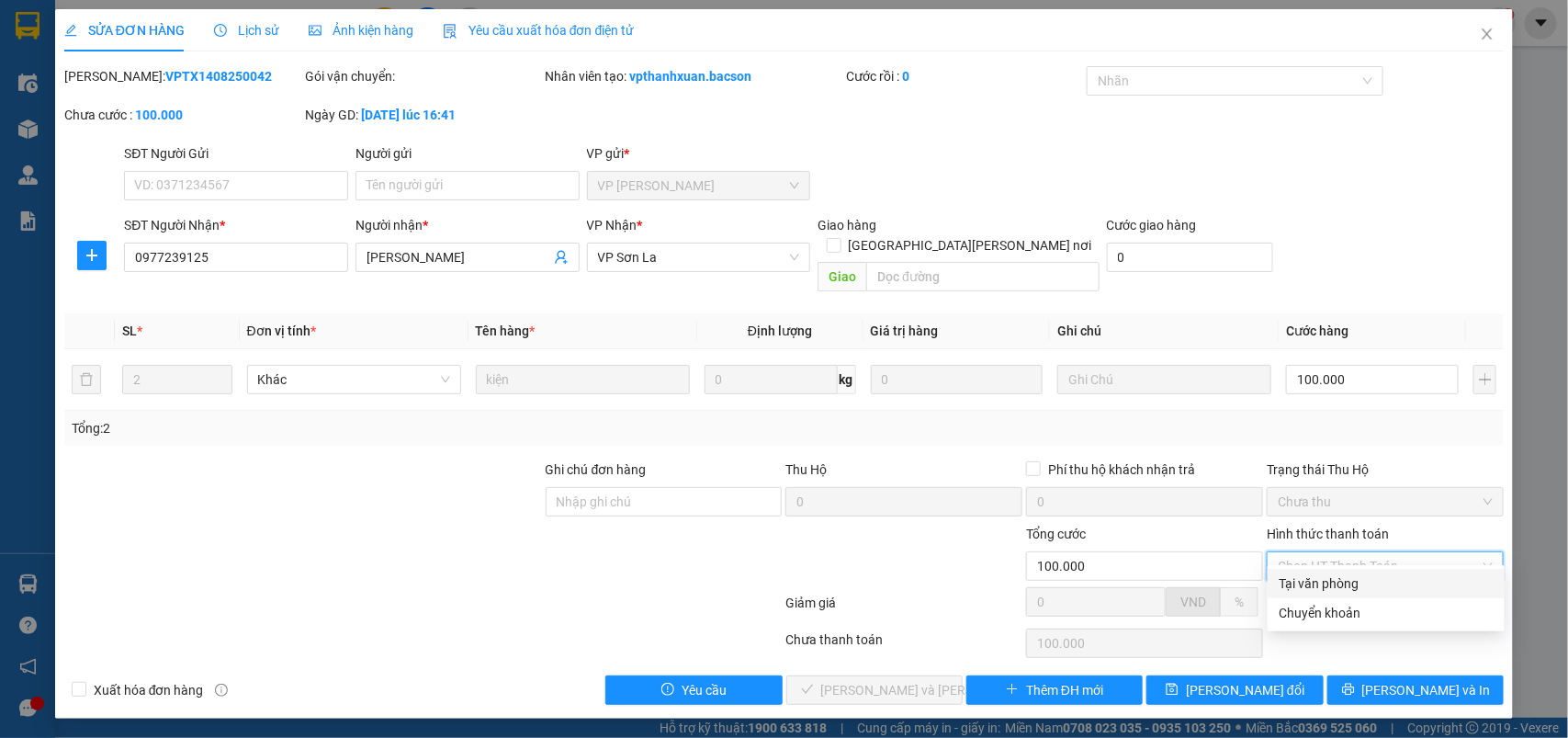
click at [1305, 581] on div "Tại văn phòng" at bounding box center [1386, 583] width 215 height 20
type input "0"
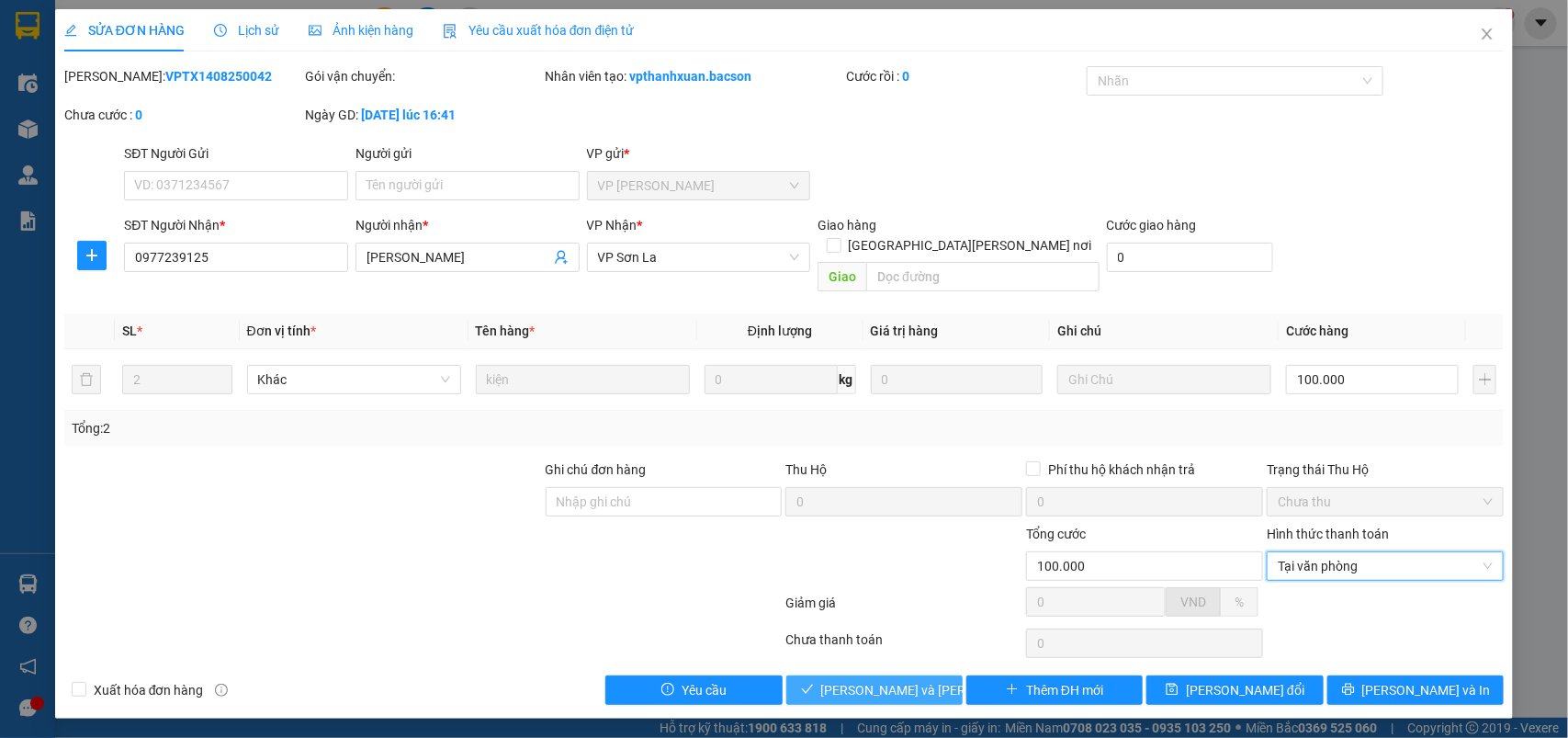
click at [945, 676] on button "[PERSON_NAME] và Giao hàng" at bounding box center [874, 690] width 176 height 30
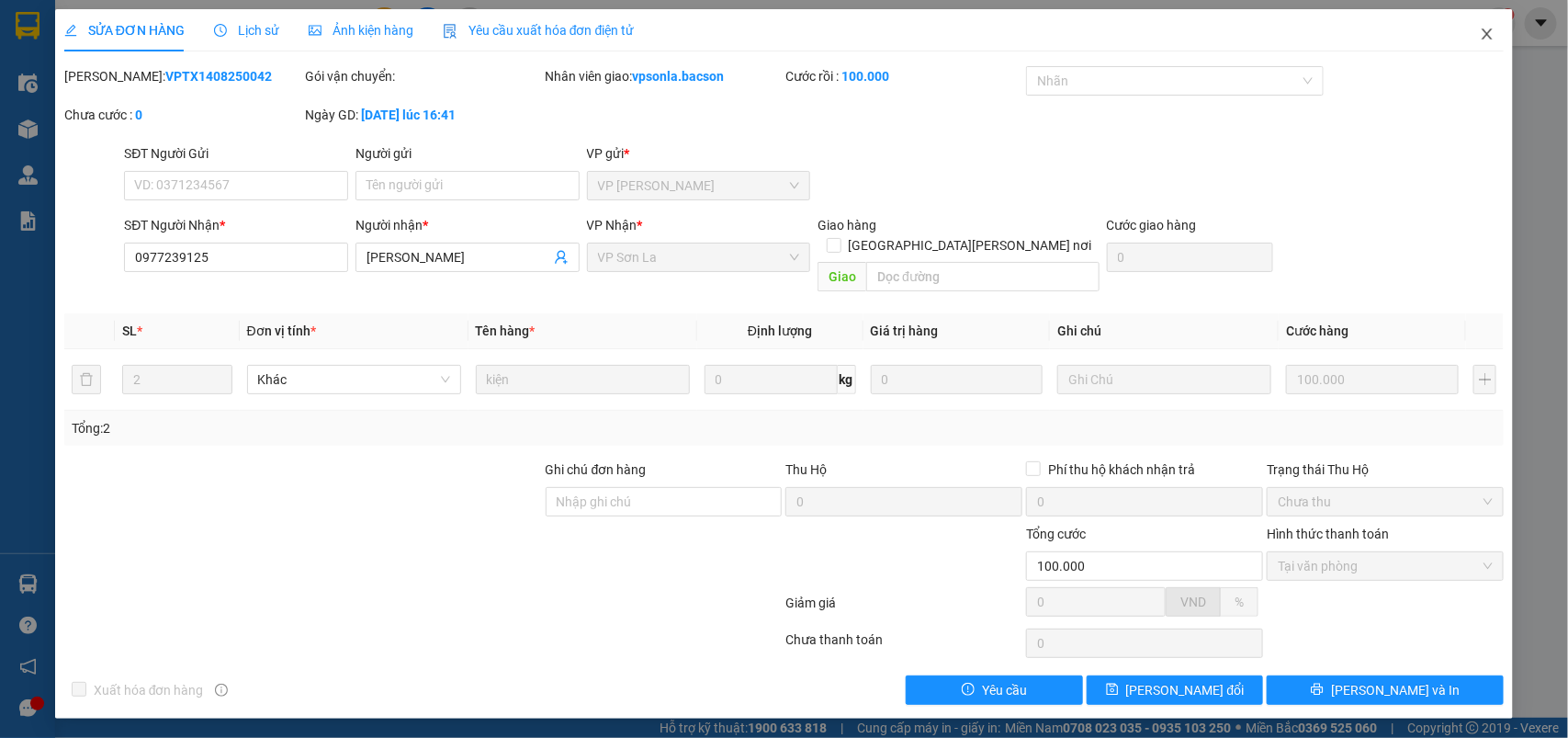
click at [1485, 43] on span "Close" at bounding box center [1487, 34] width 51 height 51
click at [1483, 31] on span "vpsonla.bacson" at bounding box center [1417, 22] width 132 height 23
click at [1489, 33] on div "1" at bounding box center [1499, 23] width 33 height 33
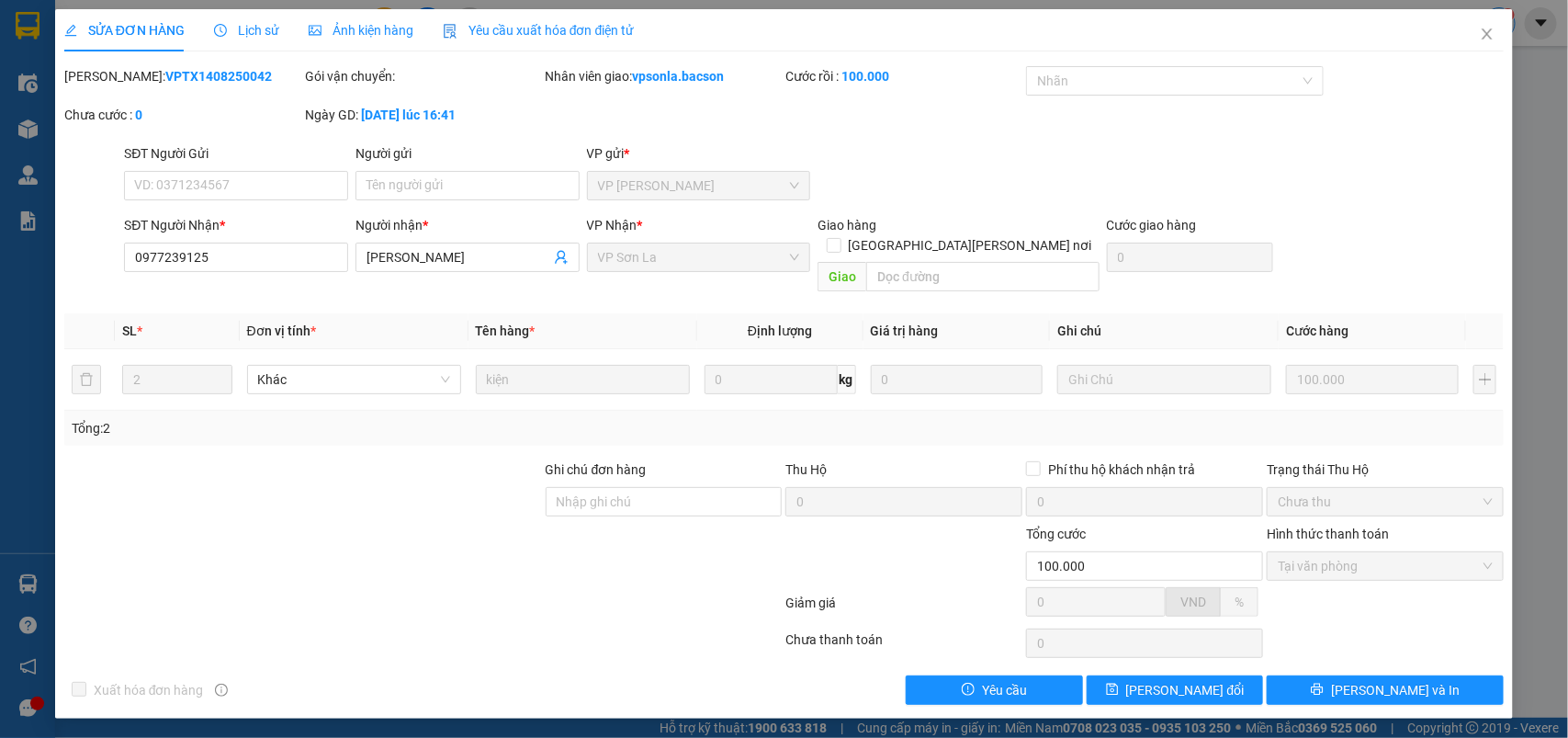
click at [1489, 33] on body "Kết quả tìm kiếm ( 7623 ) Bộ lọc Mã ĐH Trạng thái Món hàng Thu hộ Tổng cước Chư…" at bounding box center [784, 369] width 1568 height 738
click at [1567, 0] on div at bounding box center [1568, 0] width 0 height 0
click at [1567, 33] on div "Thông báo Thông báo của bạn Tính năng mới Chưa có thông báo mới" at bounding box center [1568, 369] width 0 height 738
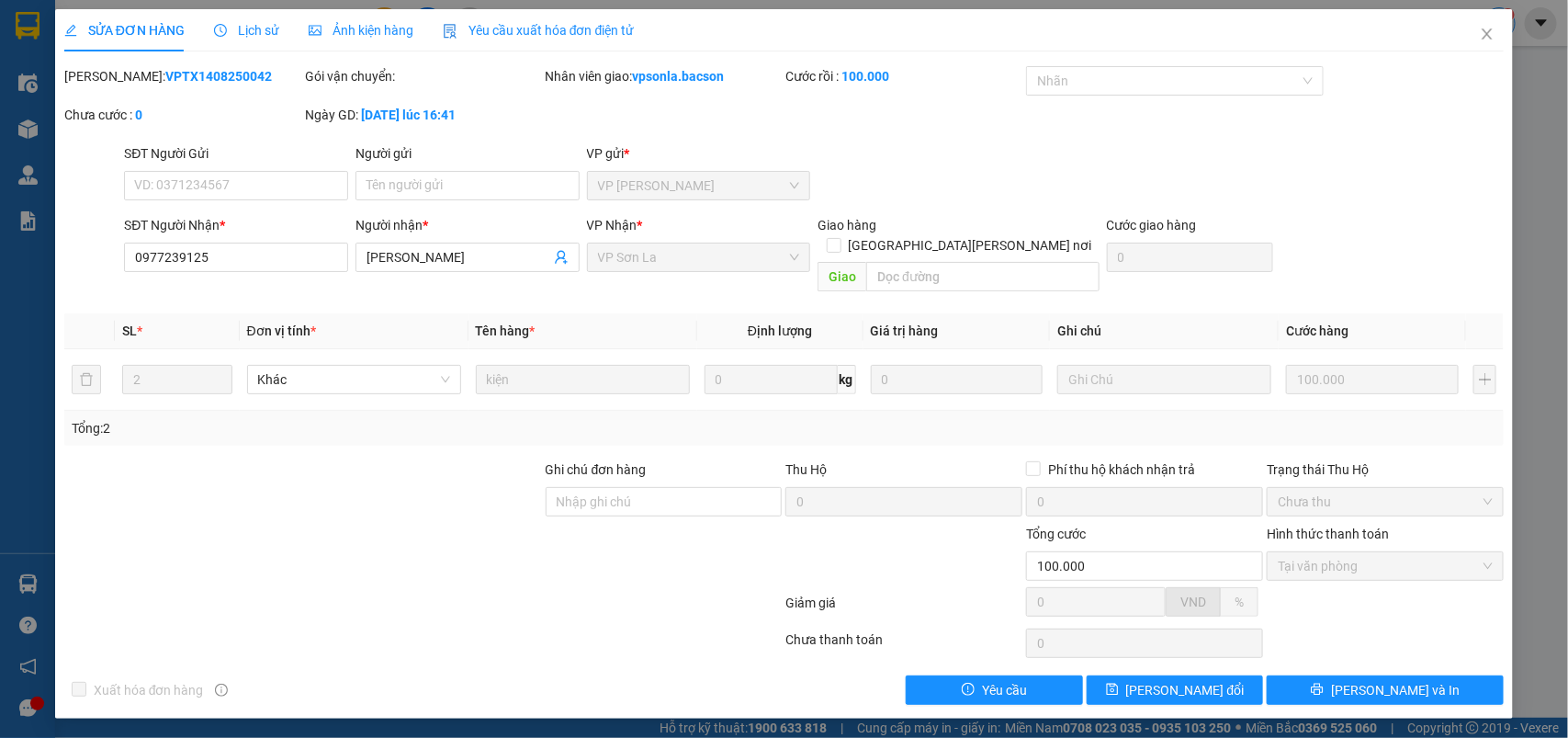
click at [1567, 33] on div "Thông báo Thông báo của bạn Tính năng mới Chưa có thông báo mới" at bounding box center [1568, 369] width 0 height 738
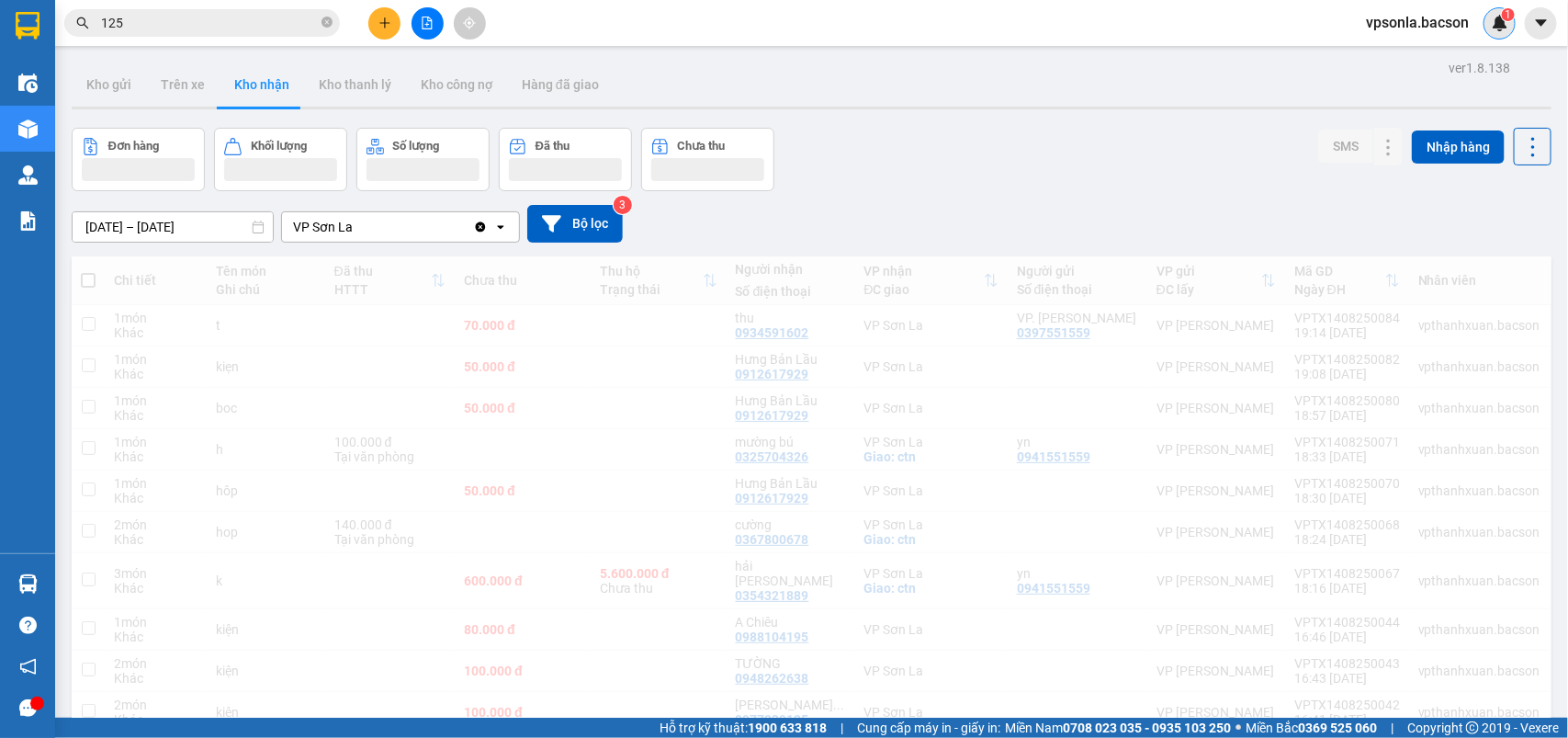
click at [1567, 33] on div "Thông báo Thông báo của bạn Tính năng mới" at bounding box center [1568, 369] width 0 height 738
click at [199, 24] on input "125" at bounding box center [209, 23] width 217 height 20
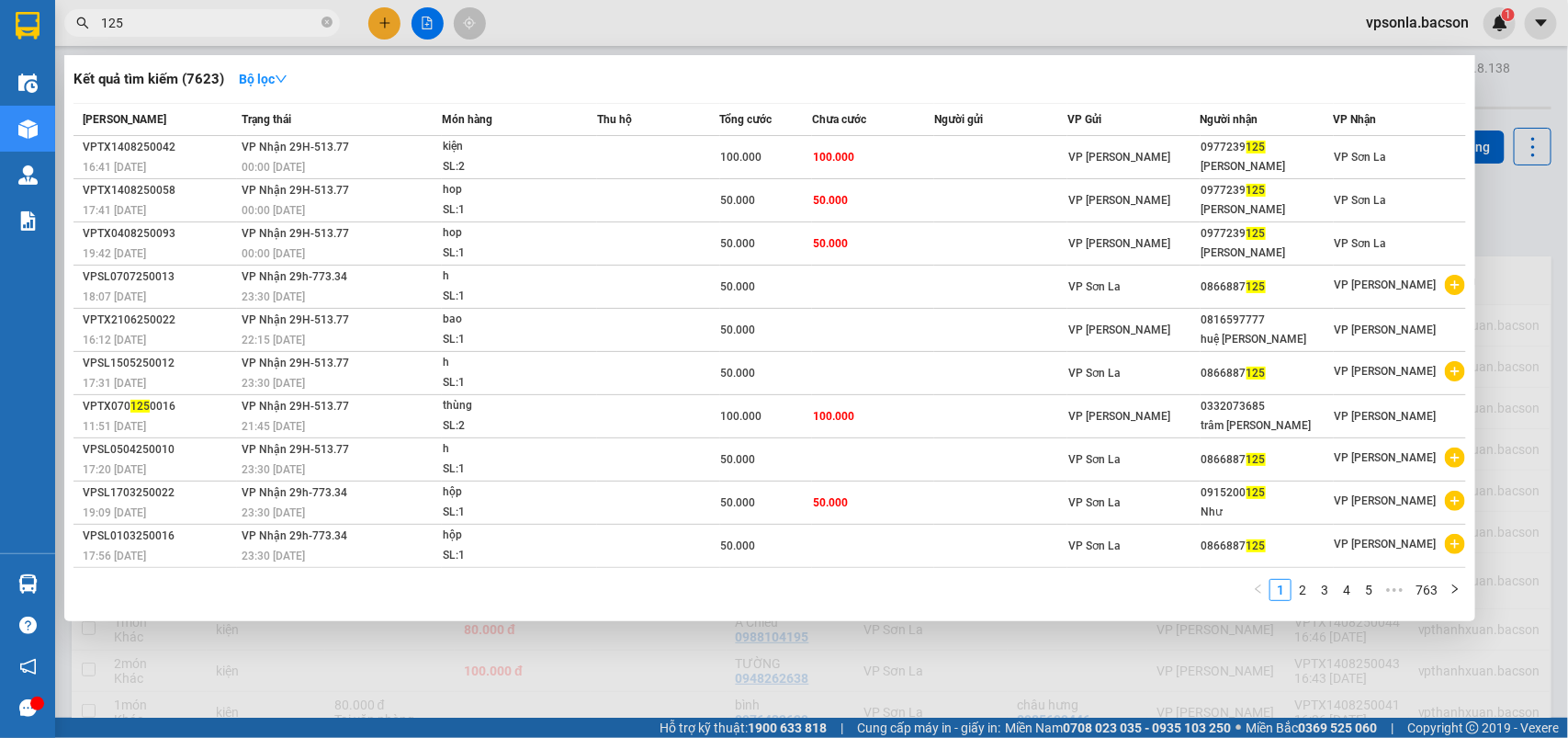
click at [199, 24] on input "125" at bounding box center [209, 23] width 217 height 20
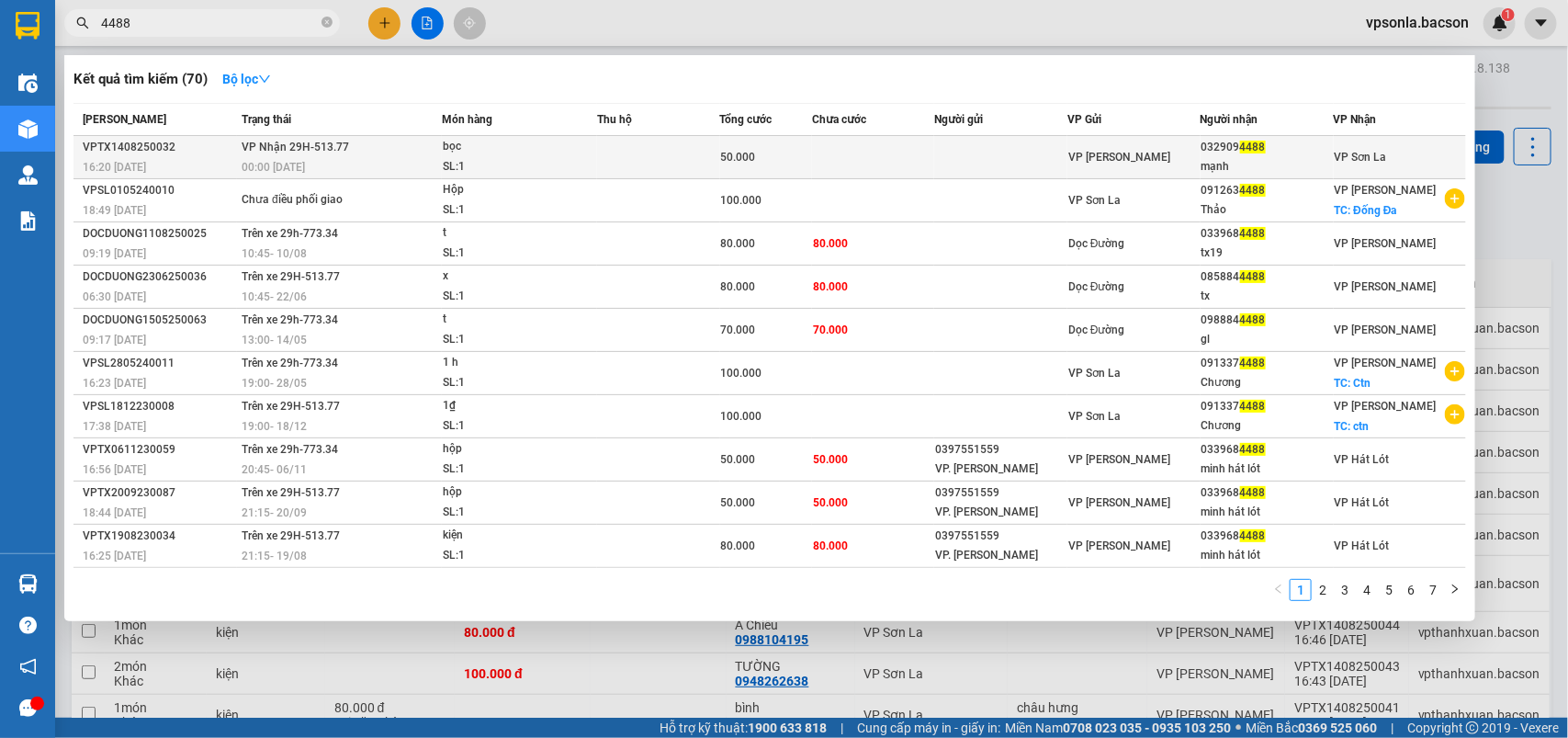
type input "4488"
click at [1215, 161] on div "mạnh" at bounding box center [1267, 167] width 131 height 20
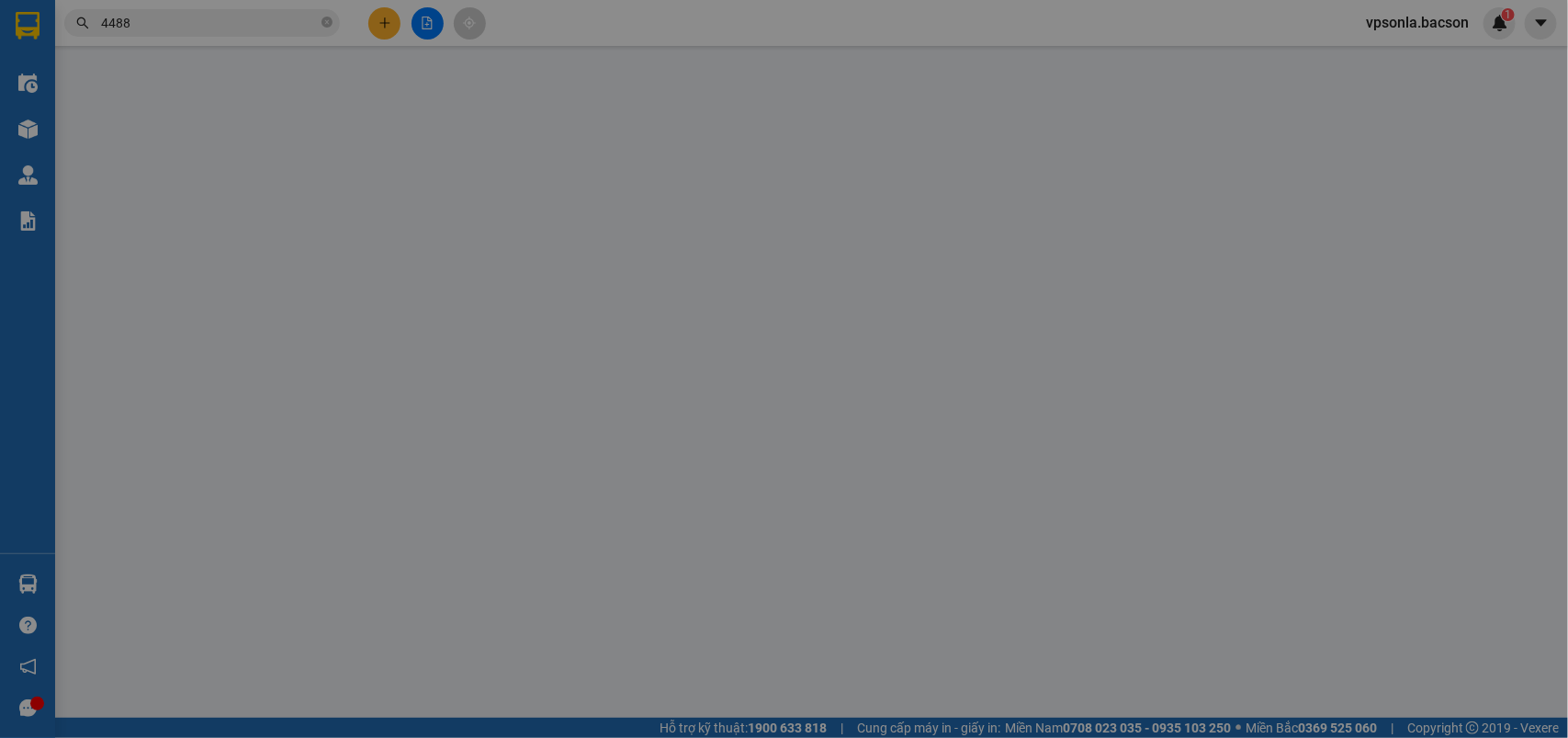
type input "0329094488"
type input "mạnh"
type input "50.000"
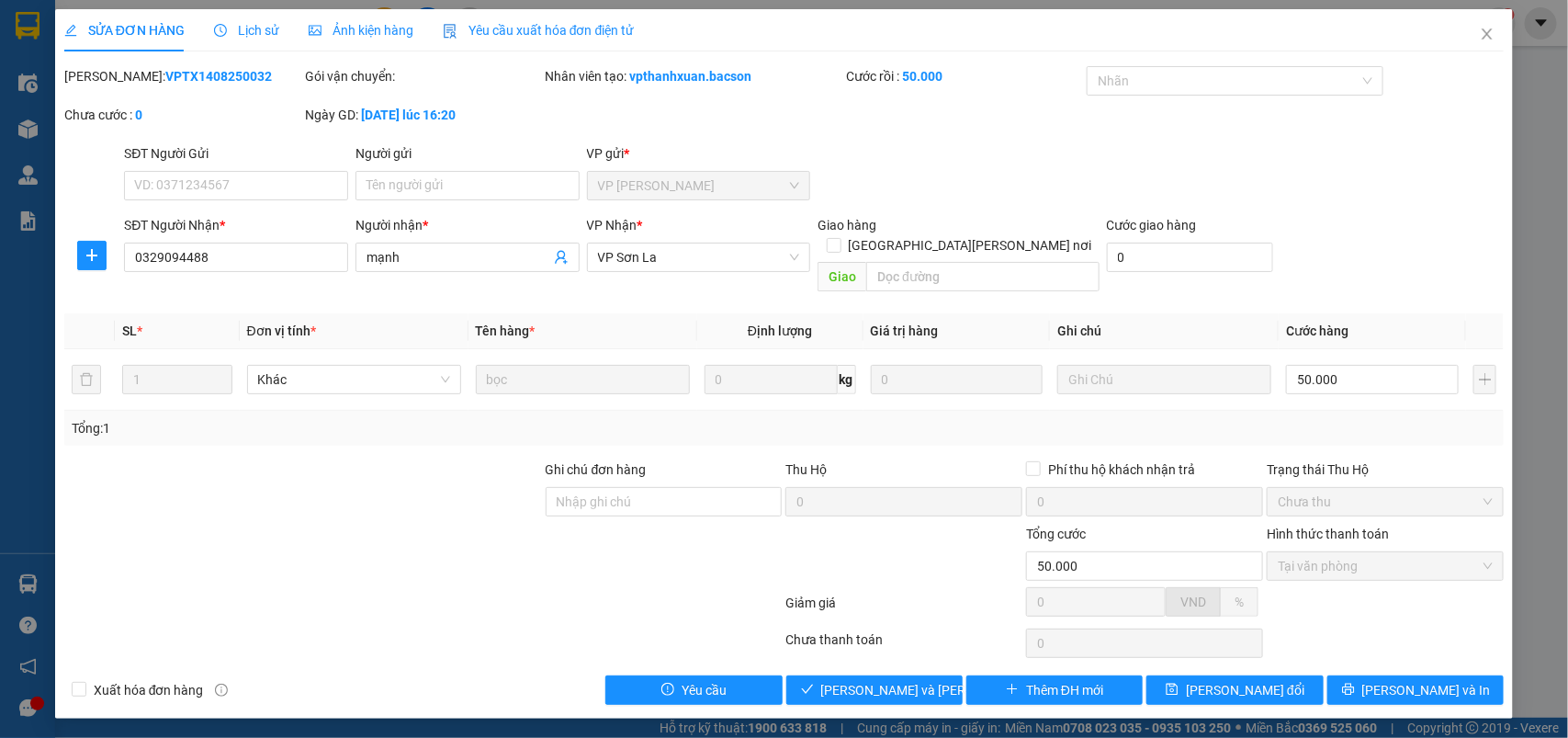
click at [838, 690] on div "SỬA ĐƠN HÀNG Lịch sử Ảnh kiện hàng Yêu cầu xuất hóa đơn điện tử Total Paid Fee …" at bounding box center [784, 363] width 1459 height 709
drag, startPoint x: 847, startPoint y: 678, endPoint x: 869, endPoint y: 664, distance: 26.1
click at [848, 680] on span "[PERSON_NAME] và Giao hàng" at bounding box center [946, 690] width 248 height 20
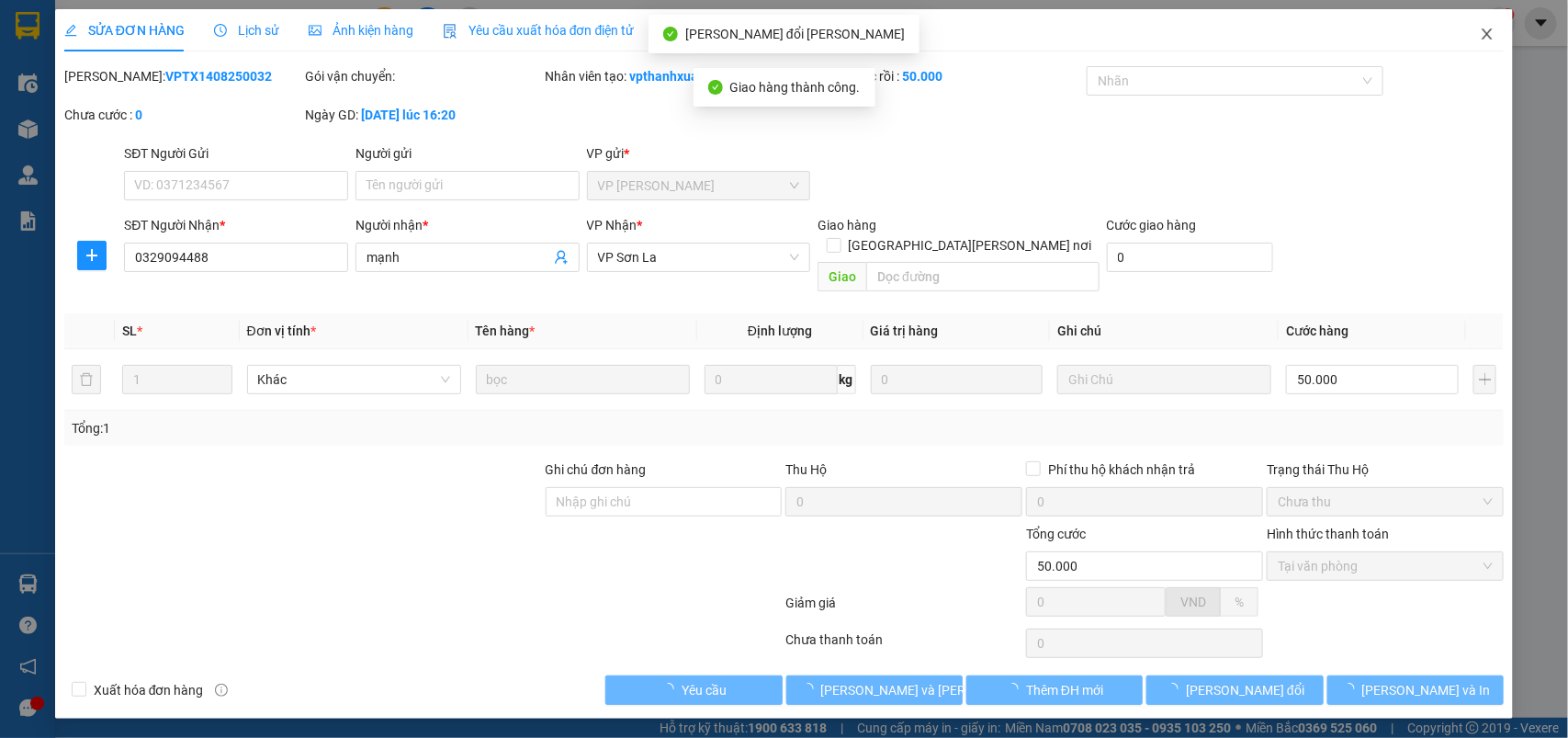
click at [1485, 30] on icon "close" at bounding box center [1488, 34] width 15 height 15
click at [1485, 30] on div "1" at bounding box center [1499, 23] width 33 height 33
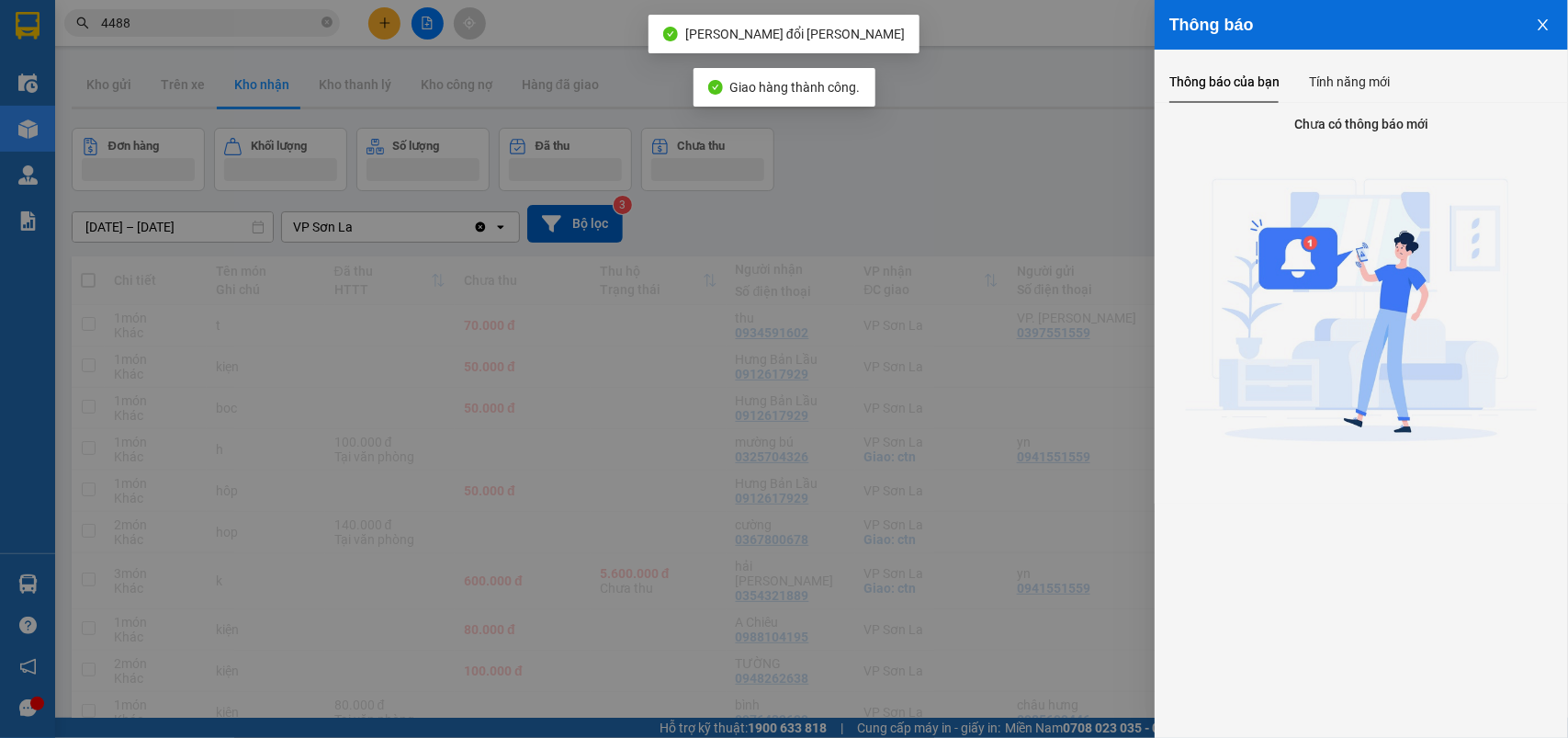
click at [951, 210] on div at bounding box center [784, 369] width 1568 height 738
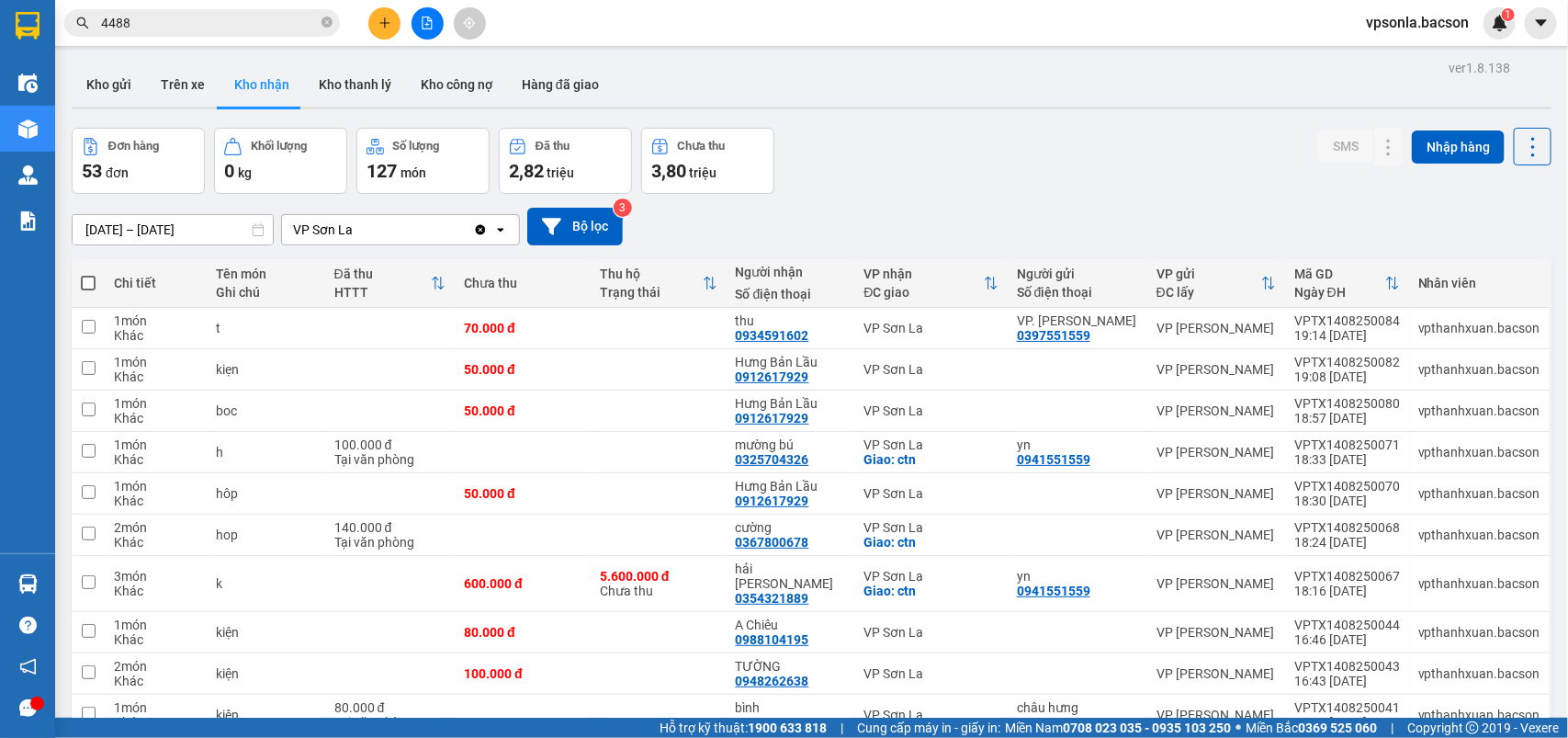
click at [141, 13] on input "4488" at bounding box center [209, 23] width 217 height 20
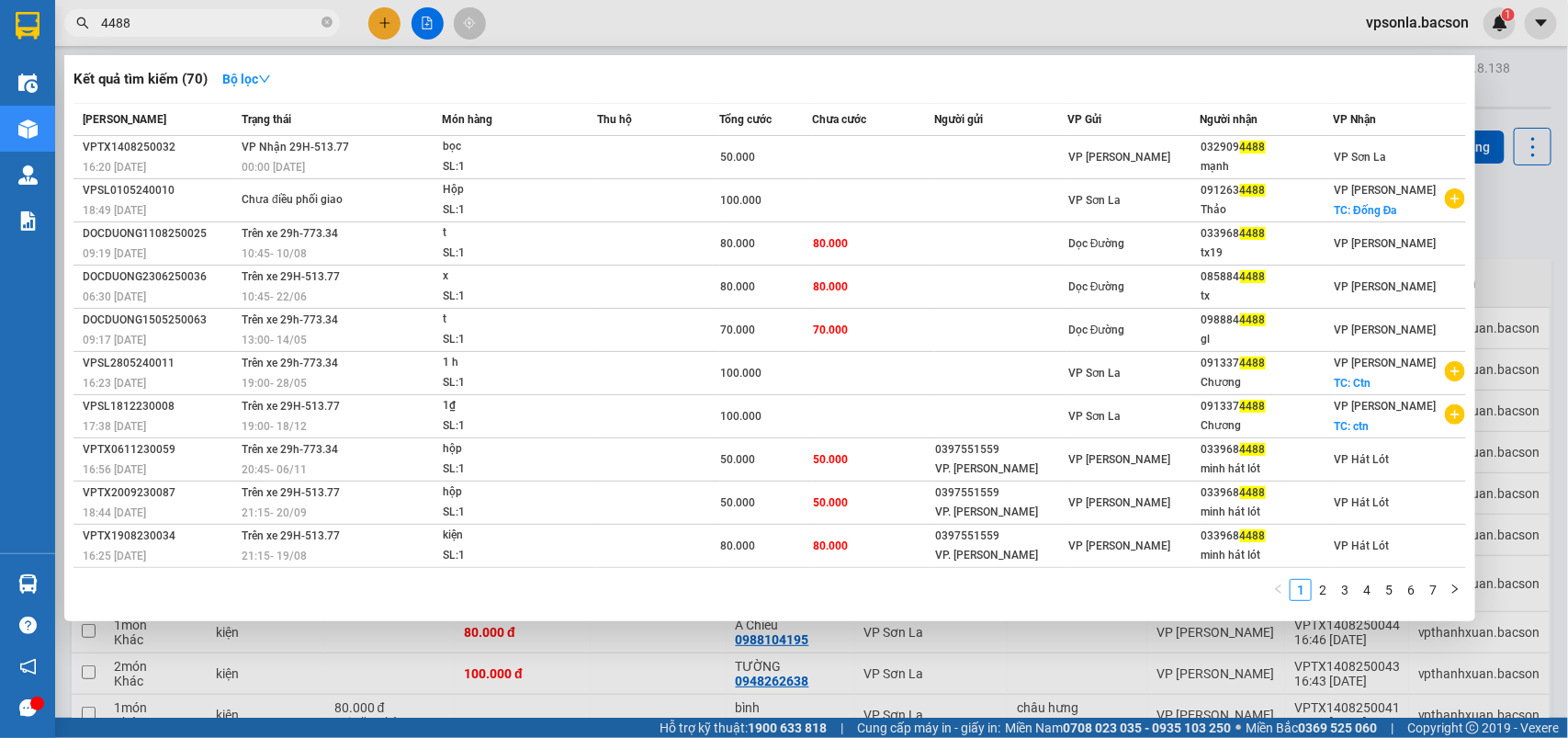
click at [141, 13] on input "4488" at bounding box center [209, 23] width 217 height 20
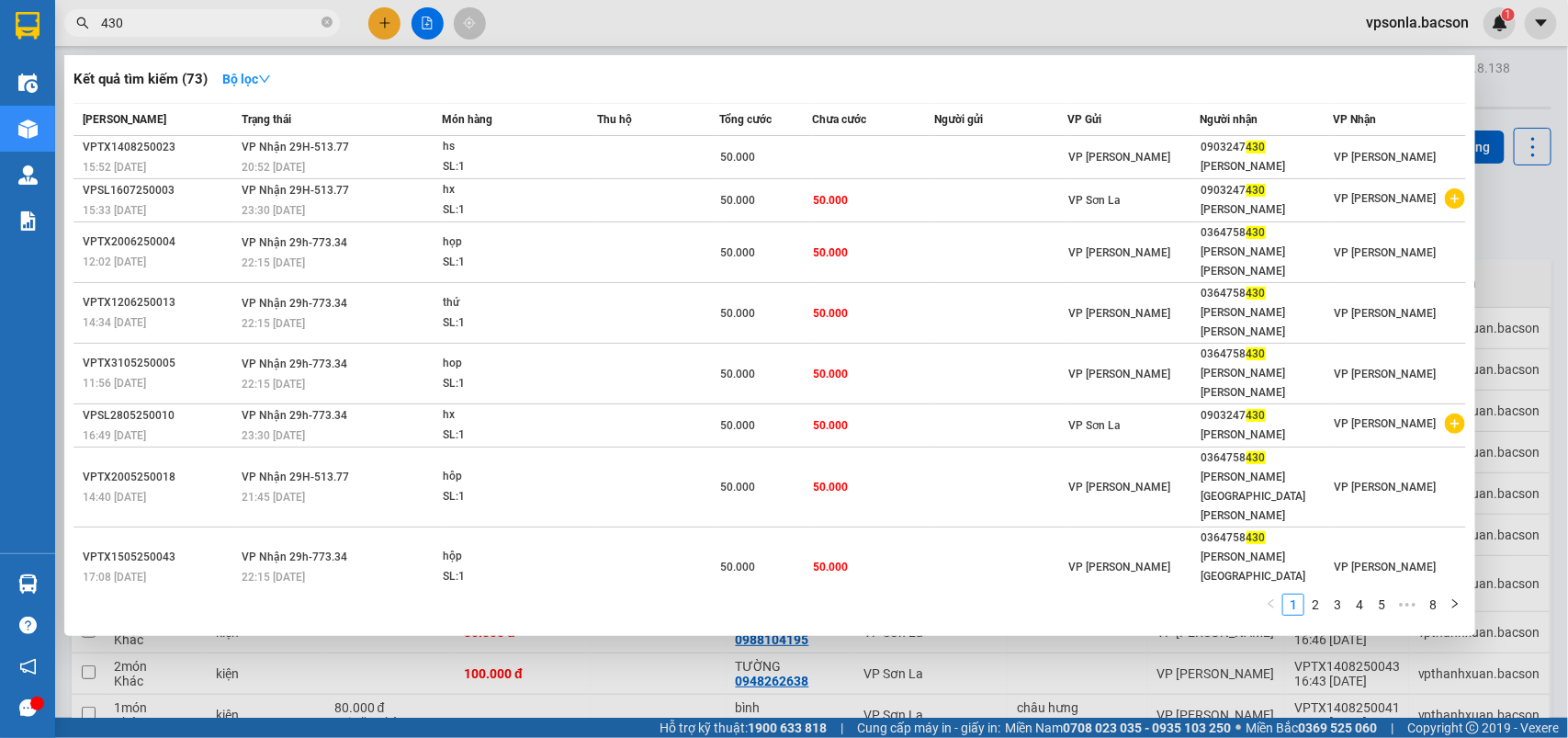
click at [125, 10] on span "430" at bounding box center [202, 23] width 276 height 28
click at [125, 17] on input "430" at bounding box center [209, 23] width 217 height 20
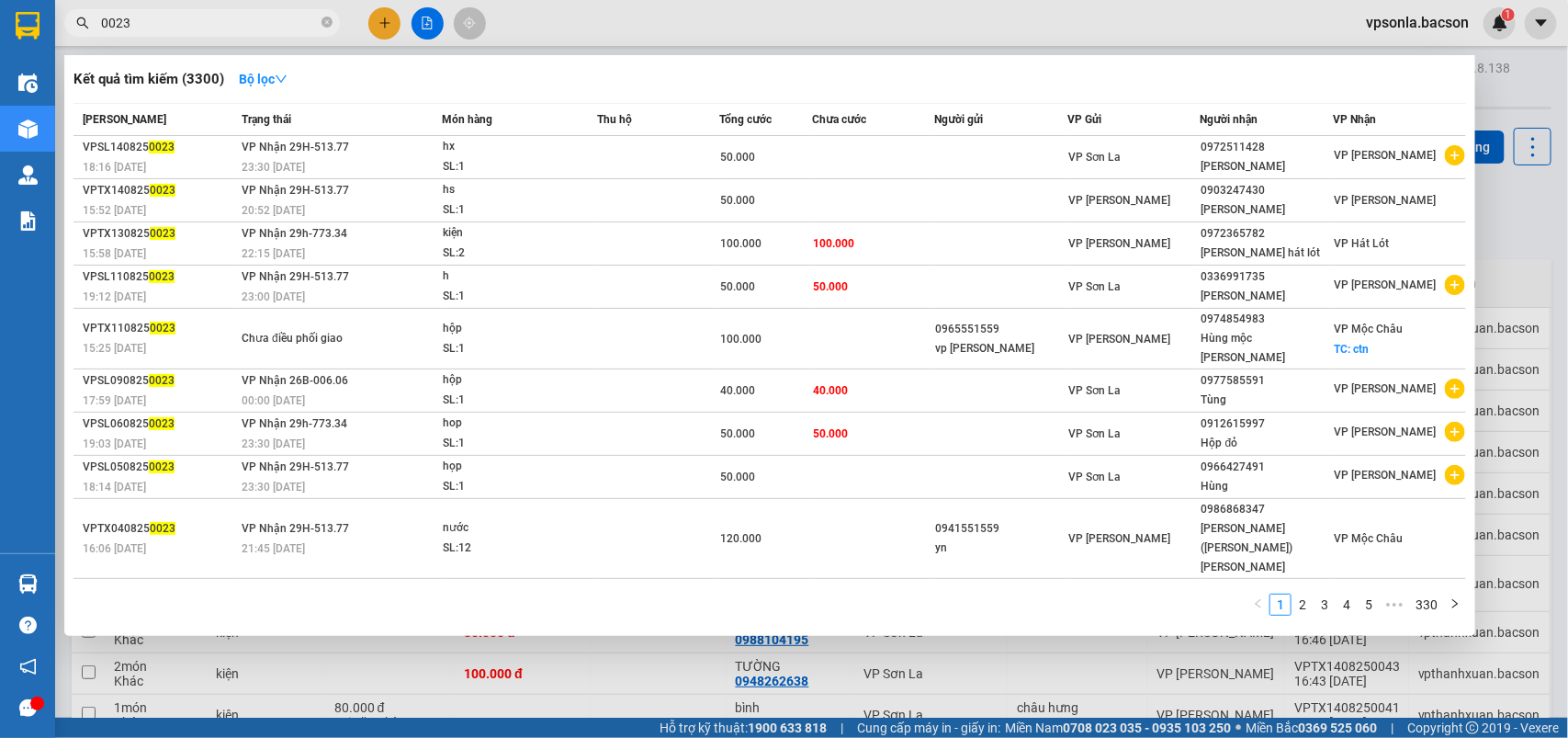
click at [1486, 207] on div at bounding box center [784, 369] width 1568 height 738
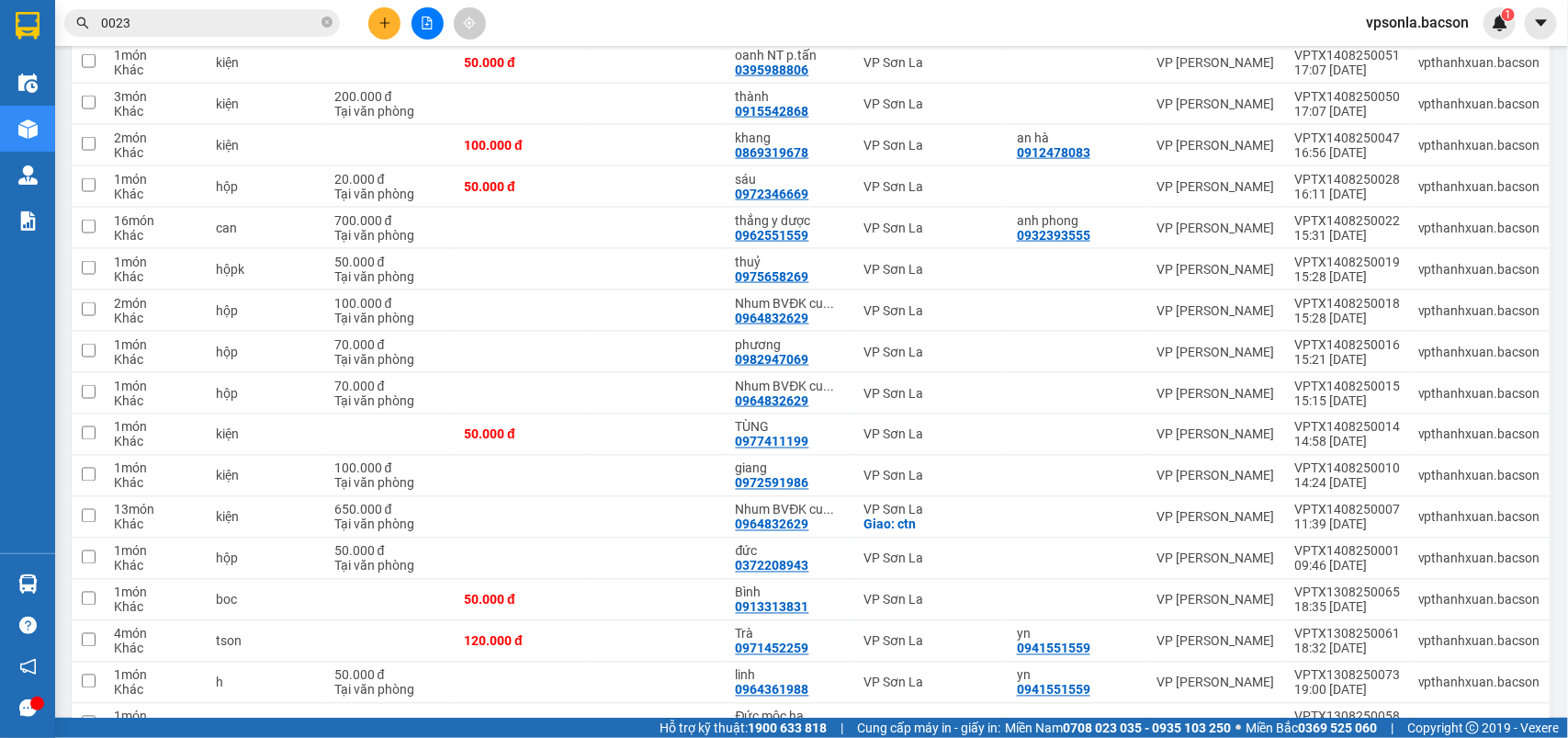
scroll to position [1033, 0]
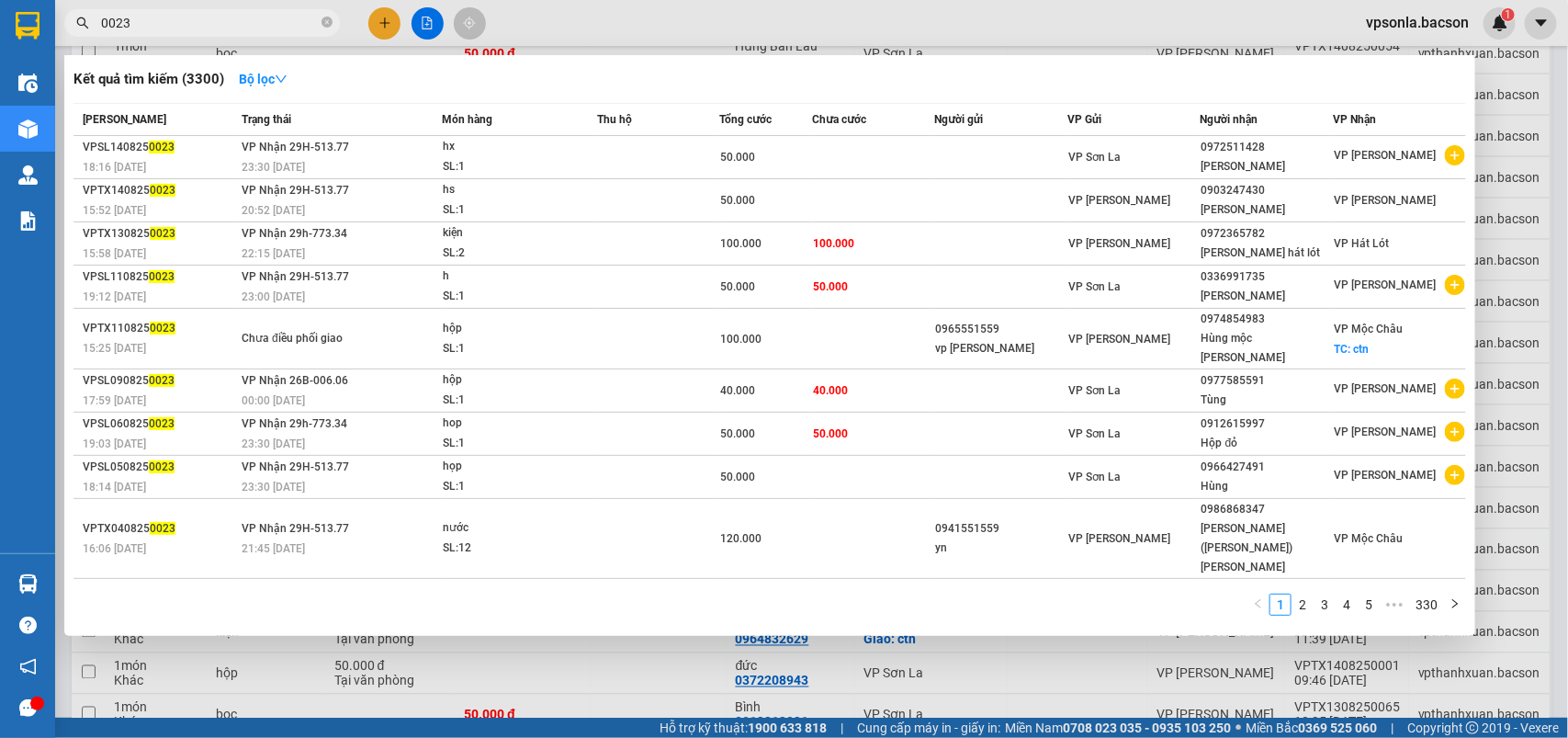
click at [175, 23] on input "0023" at bounding box center [209, 23] width 217 height 20
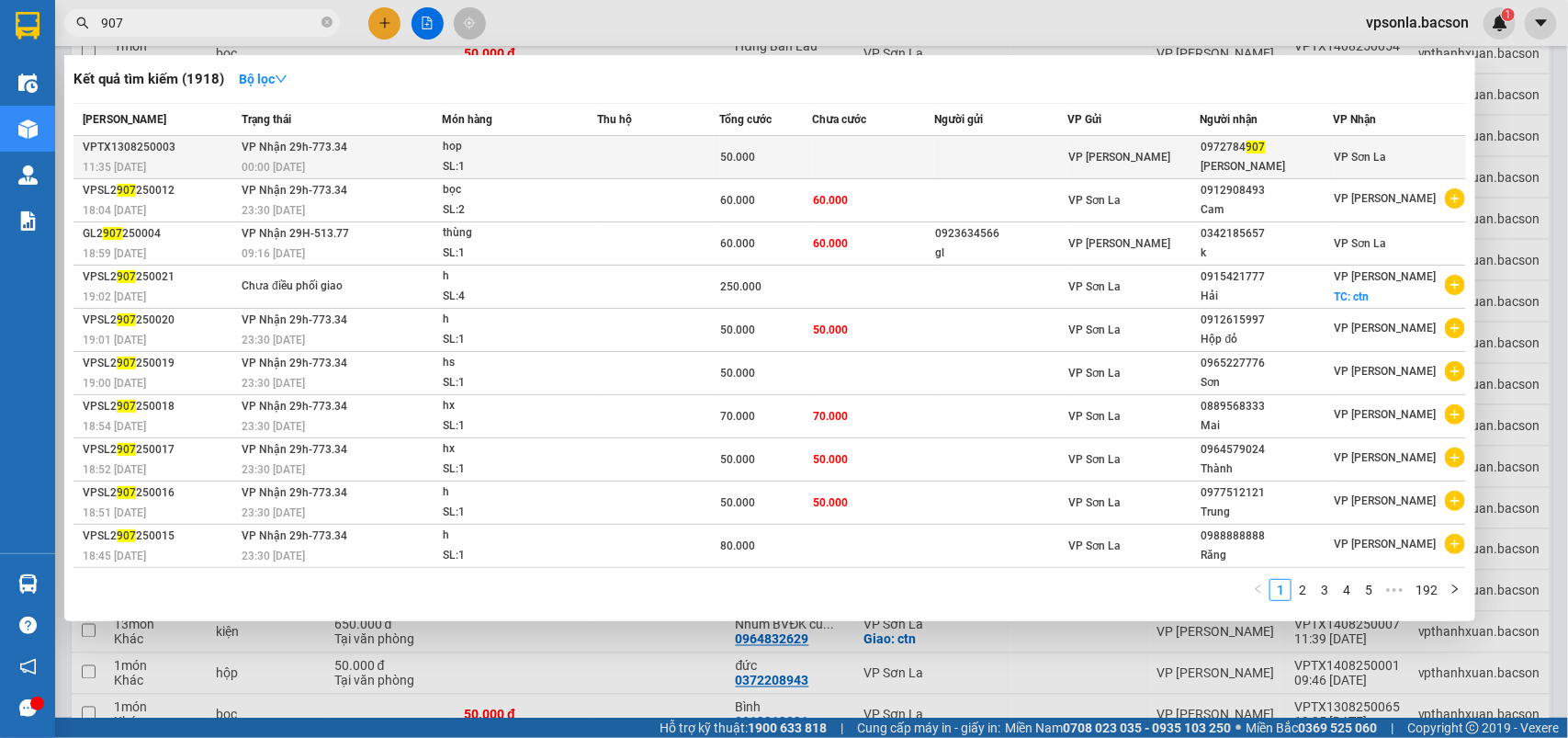
type input "907"
click at [1130, 151] on span "VP [PERSON_NAME]" at bounding box center [1119, 157] width 102 height 13
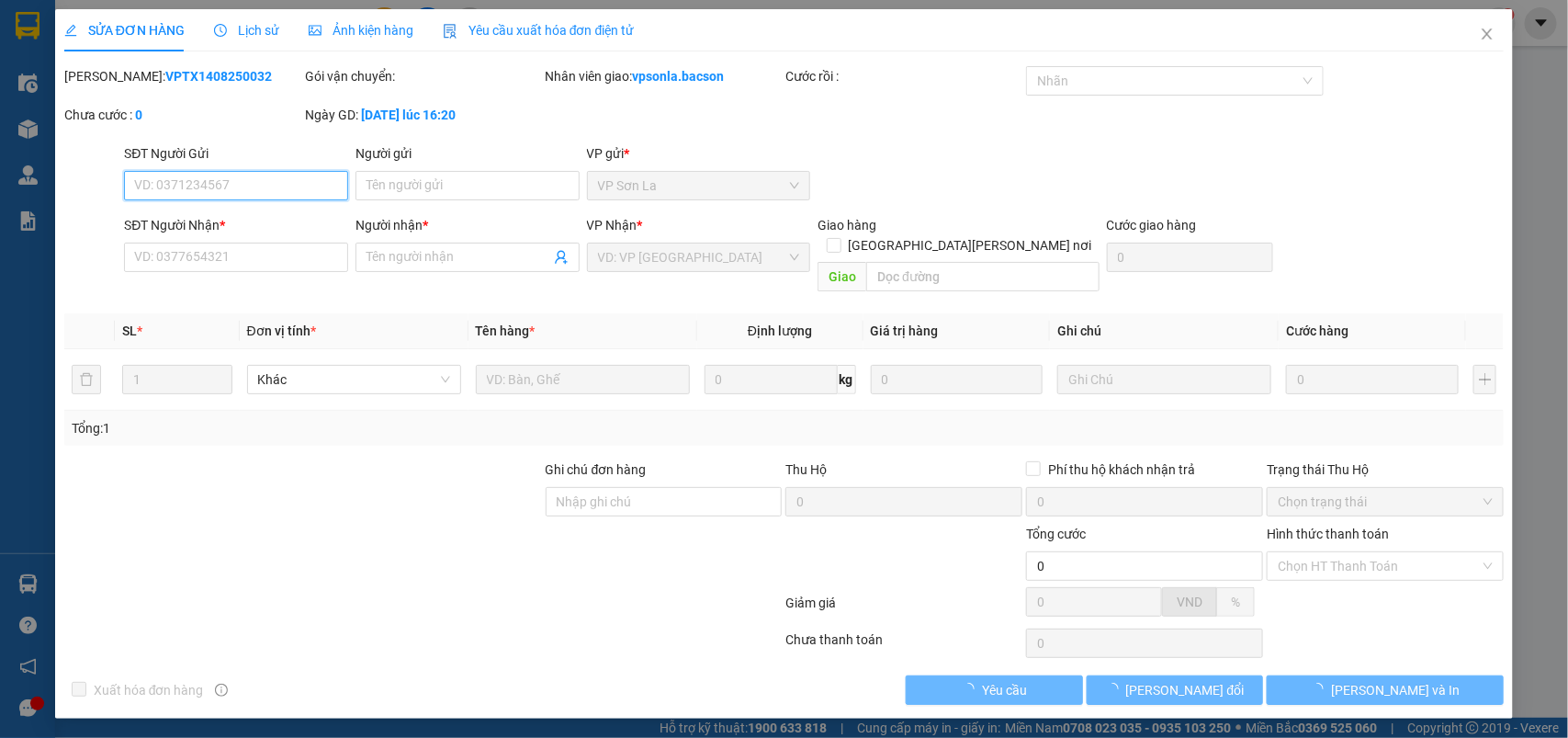
type input "0972784907"
type input "[PERSON_NAME]"
type input "50.000"
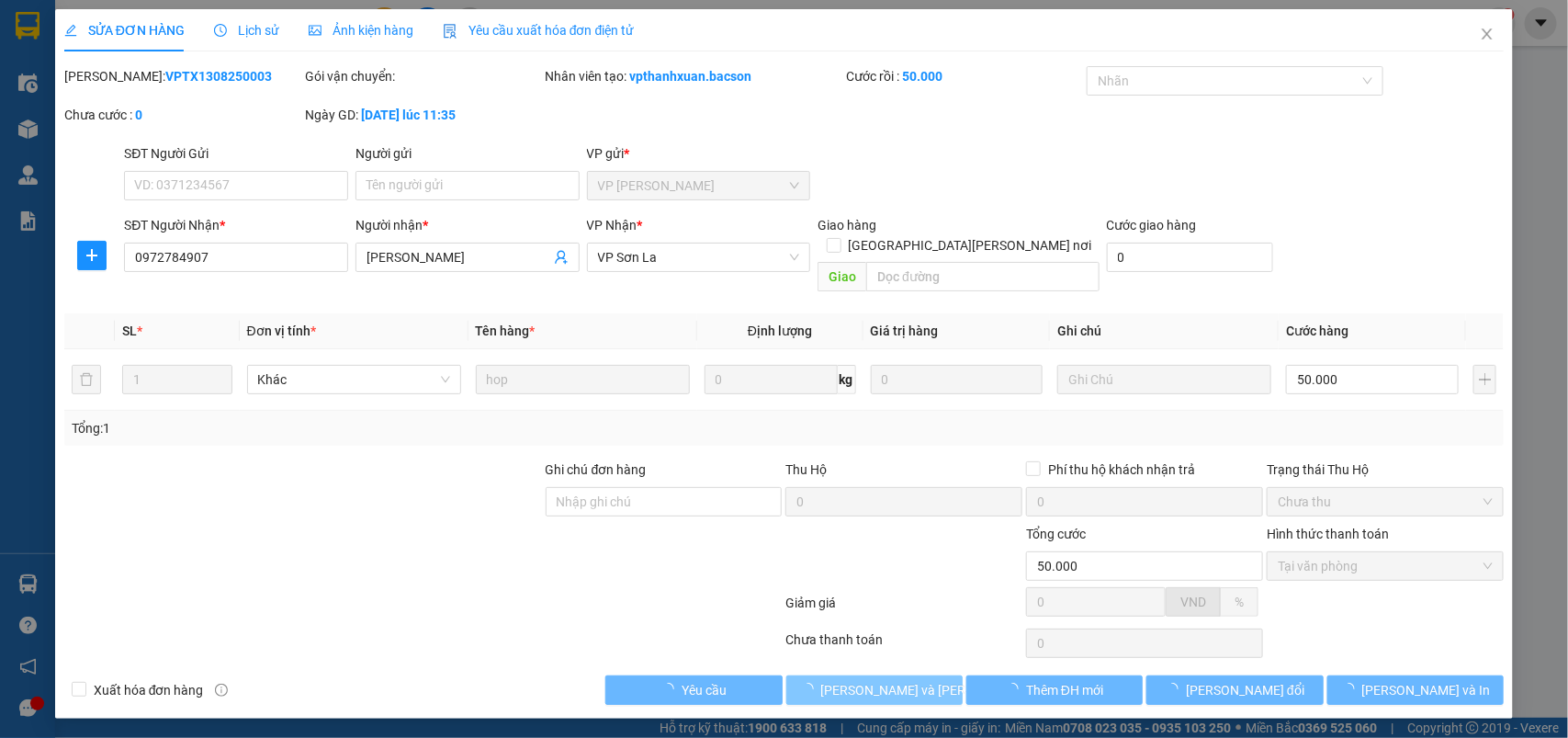
click at [792, 676] on button "[PERSON_NAME] và Giao hàng" at bounding box center [874, 690] width 176 height 30
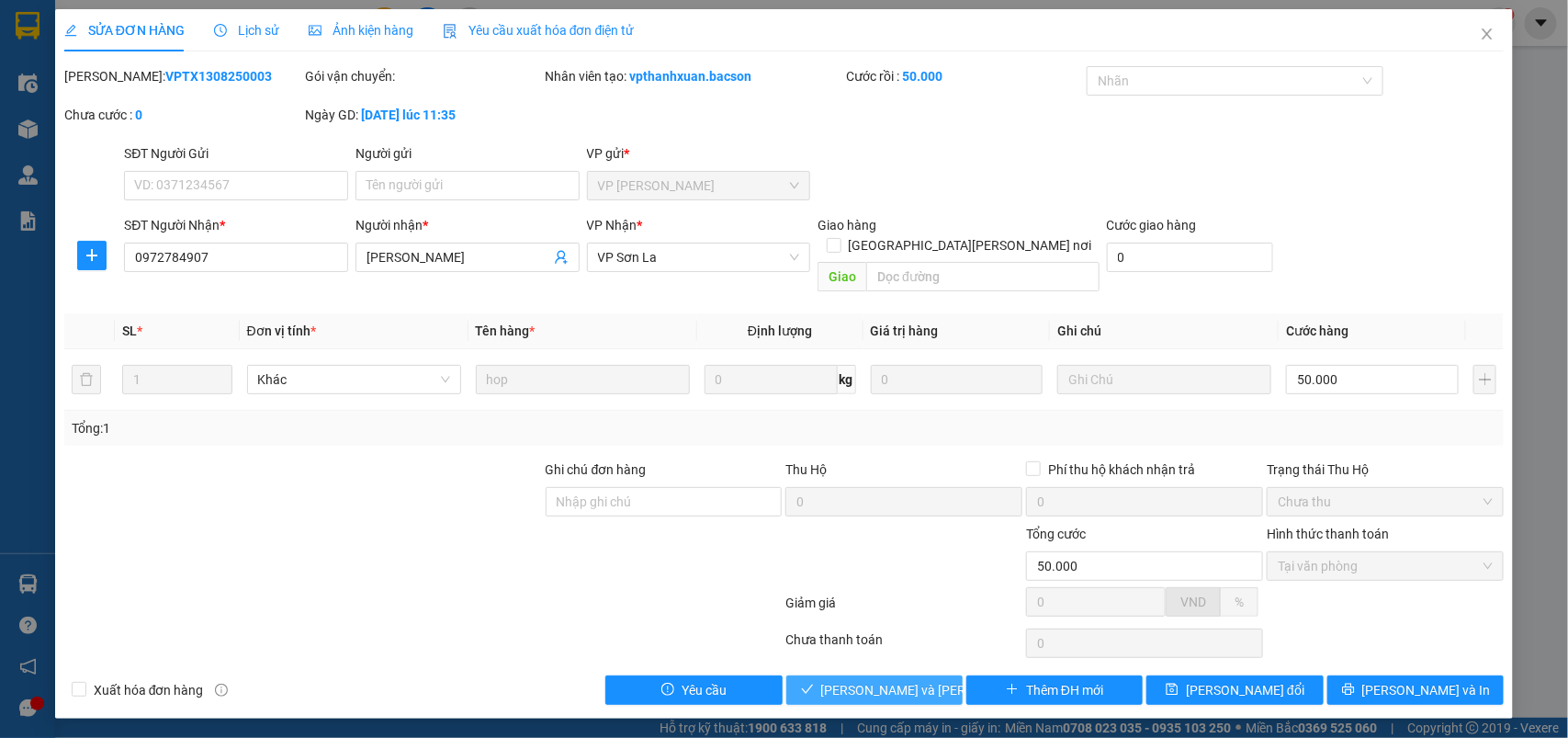
click at [814, 683] on icon "check" at bounding box center [808, 690] width 13 height 13
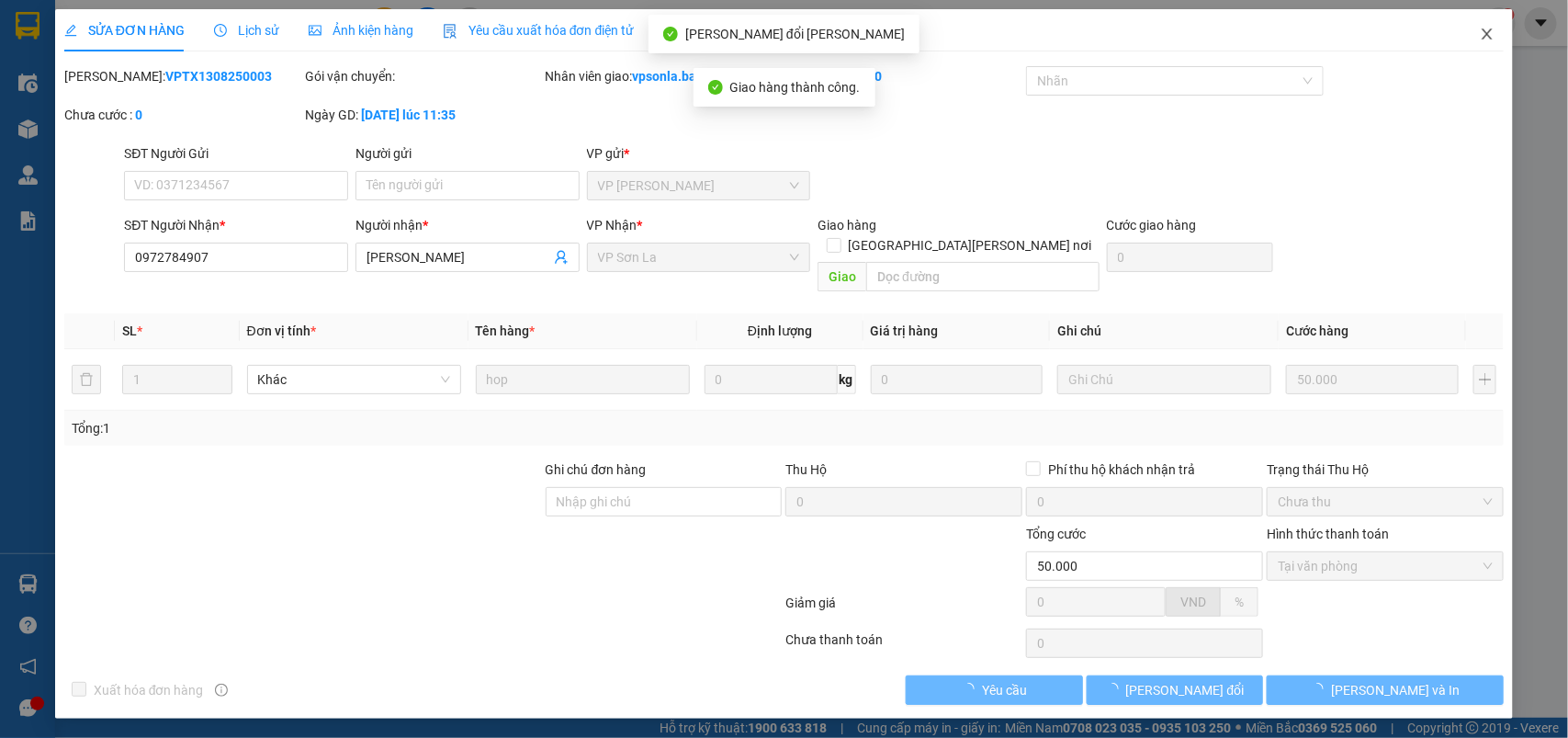
click at [1489, 30] on icon "close" at bounding box center [1488, 34] width 15 height 15
click at [1489, 30] on div "1" at bounding box center [1499, 23] width 33 height 33
click at [1489, 30] on body "Kết quả tìm kiếm ( 1918 ) Bộ lọc Mã ĐH Trạng thái Món hàng Thu hộ Tổng cước Chư…" at bounding box center [784, 369] width 1568 height 738
click at [1567, 0] on div at bounding box center [1568, 0] width 0 height 0
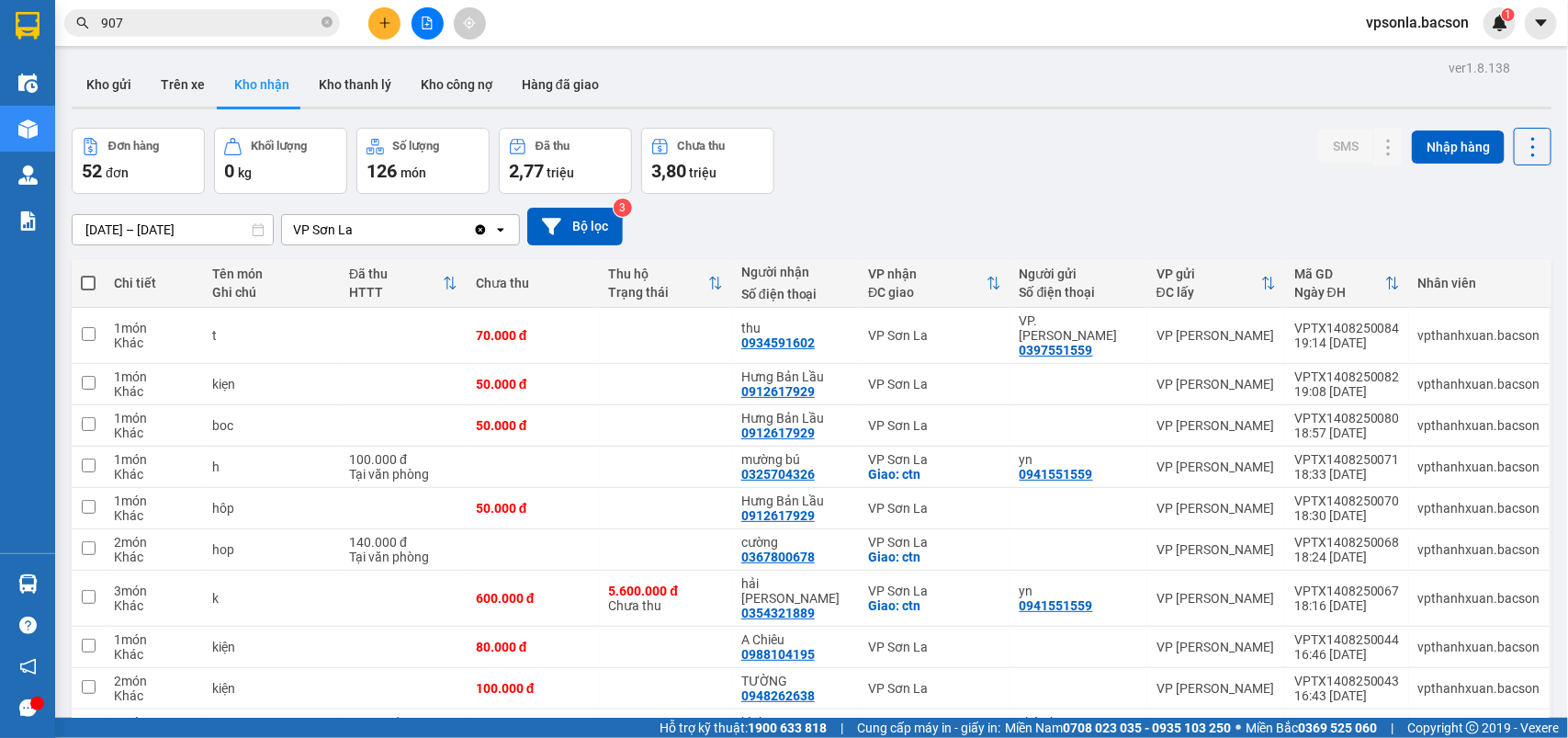
click at [130, 38] on div "Kết quả tìm kiếm ( 1918 ) Bộ lọc Mã ĐH Trạng thái Món hàng Thu hộ Tổng cước Chư…" at bounding box center [784, 22] width 1568 height 46
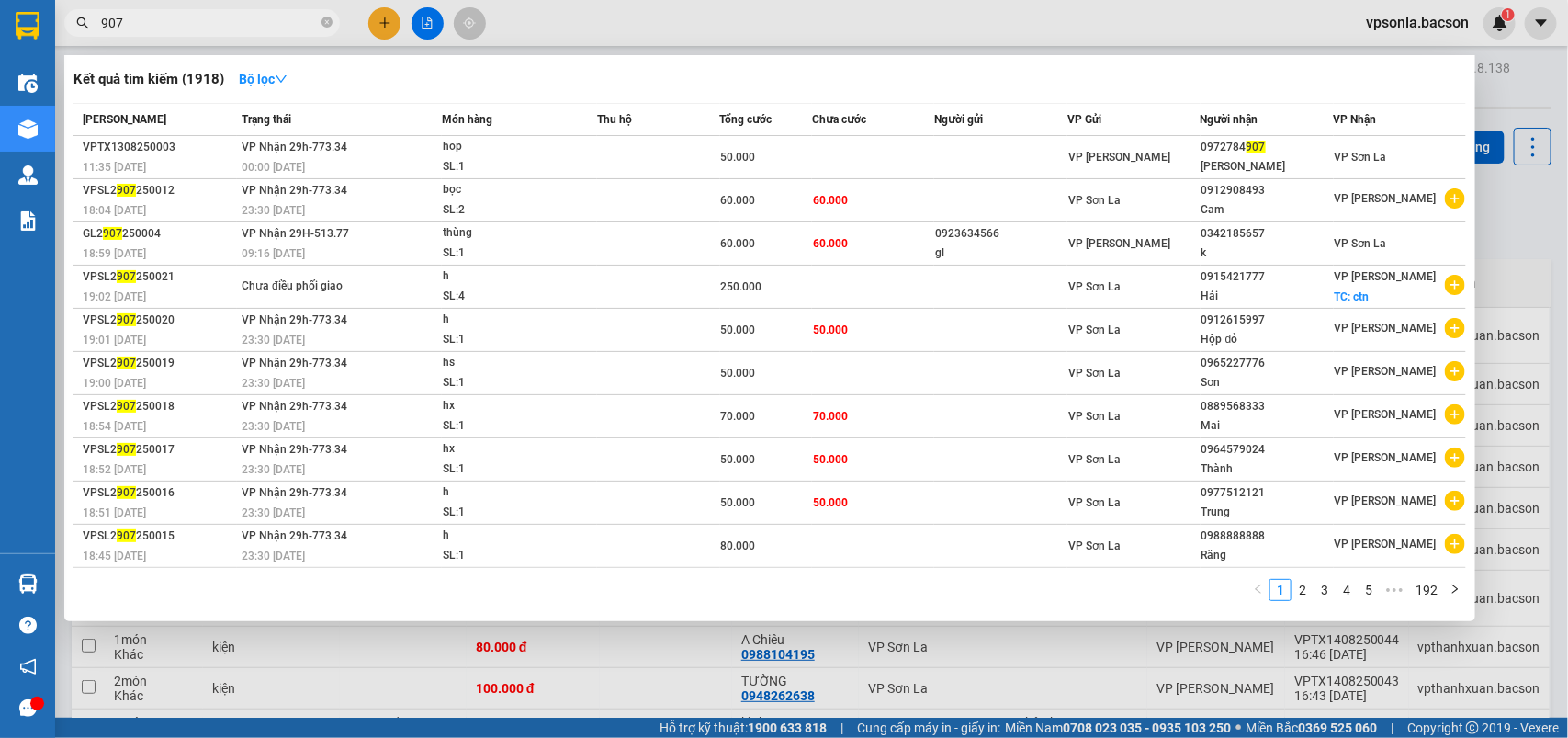
click at [141, 25] on input "907" at bounding box center [209, 23] width 217 height 20
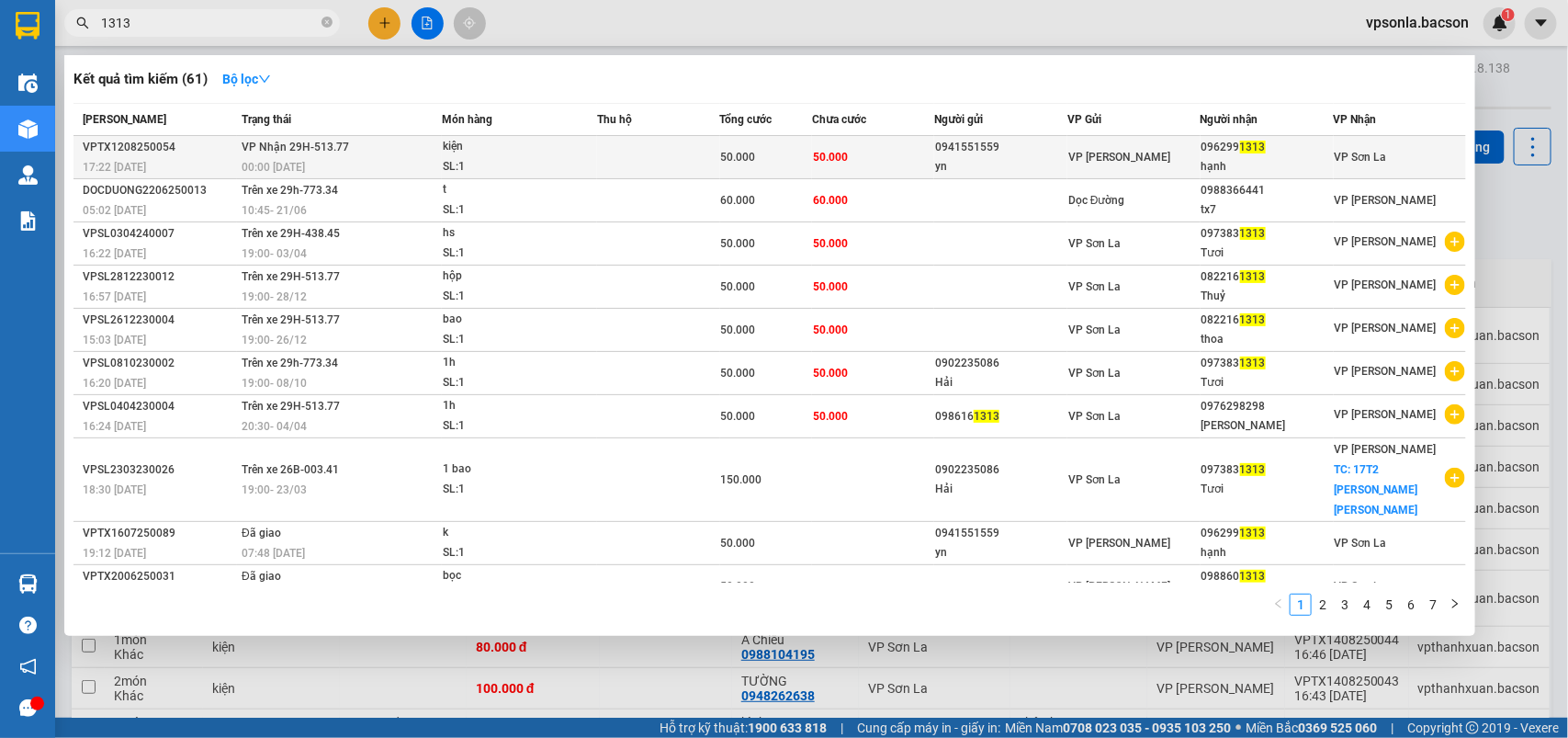
type input "1313"
click at [1166, 148] on div "VP [PERSON_NAME]" at bounding box center [1134, 157] width 131 height 20
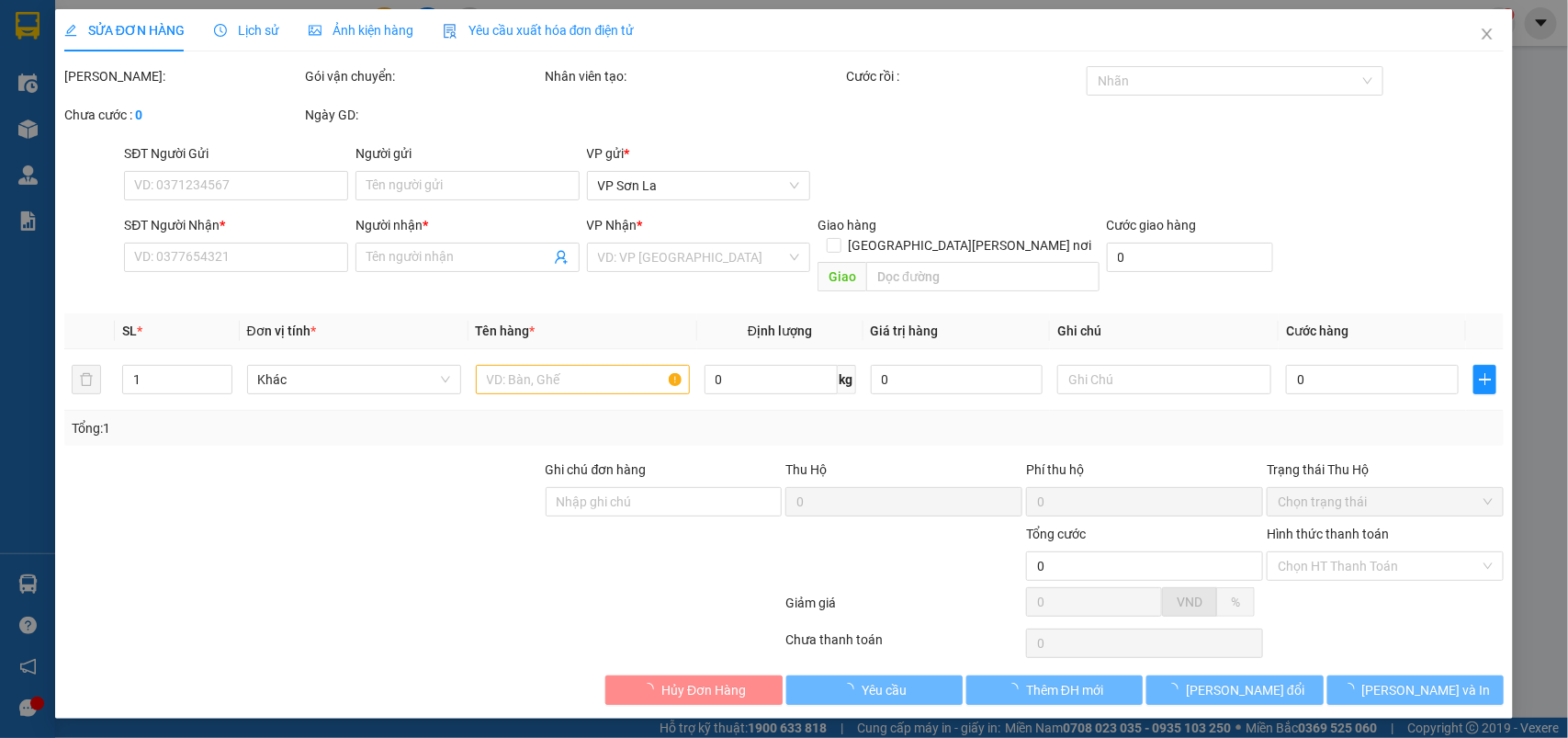
type input "0941551559"
type input "yn"
type input "0962991313"
type input "hạnh"
type input "50.000"
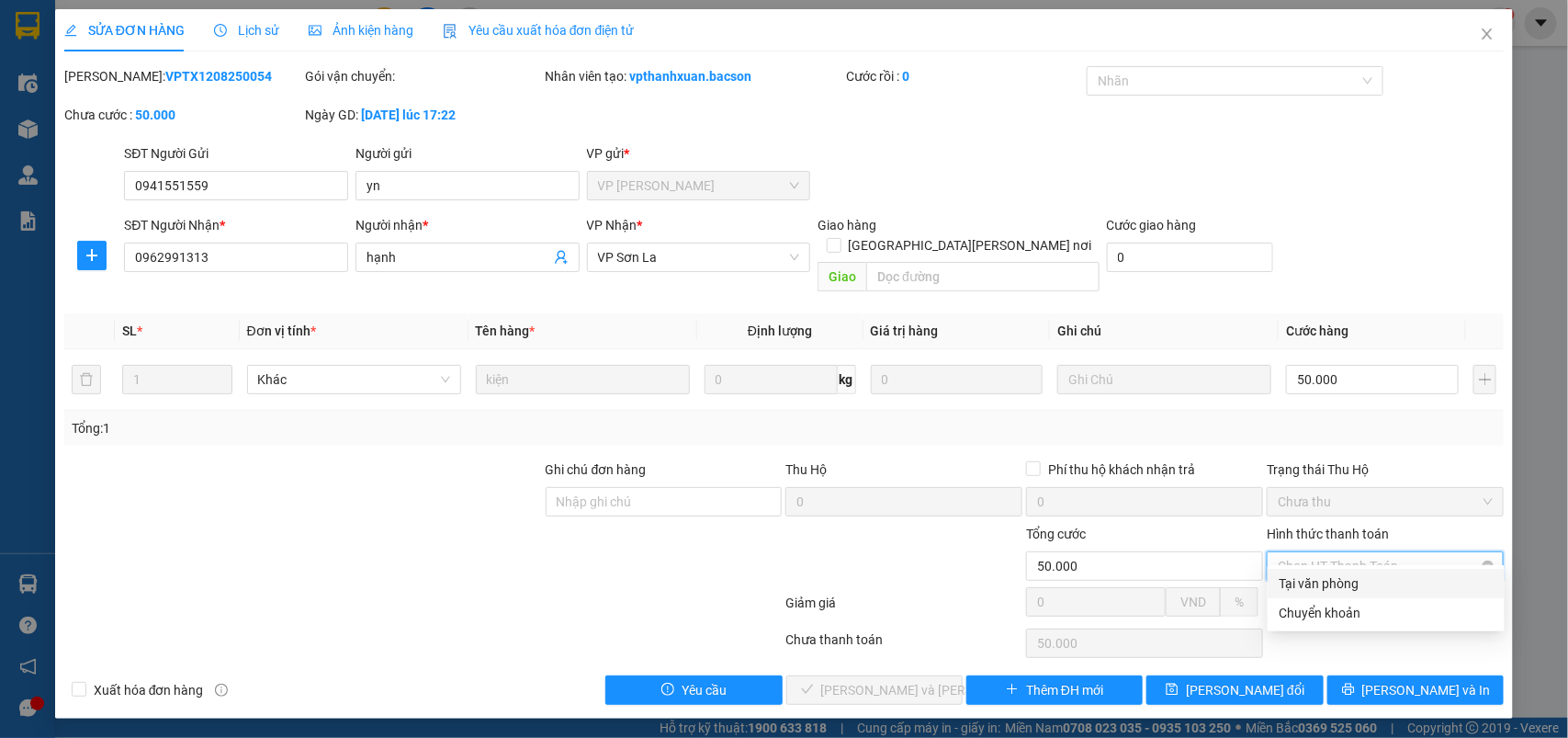
click at [1319, 559] on span "Chọn HT Thanh Toán" at bounding box center [1385, 567] width 215 height 28
drag, startPoint x: 1315, startPoint y: 579, endPoint x: 1070, endPoint y: 614, distance: 247.5
click at [1314, 581] on div "Tại văn phòng" at bounding box center [1386, 583] width 215 height 20
type input "0"
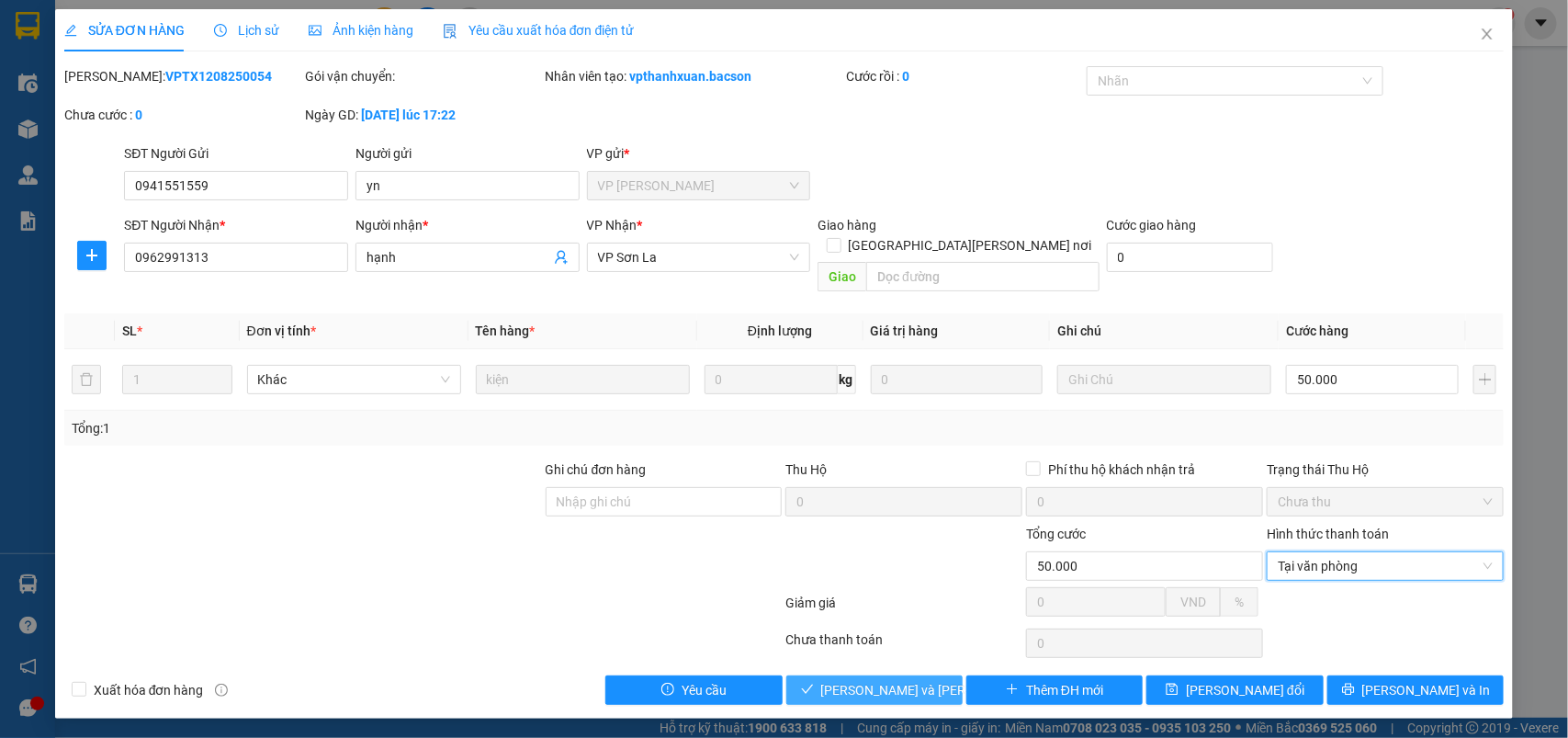
click at [811, 678] on button "[PERSON_NAME] và Giao hàng" at bounding box center [874, 690] width 176 height 30
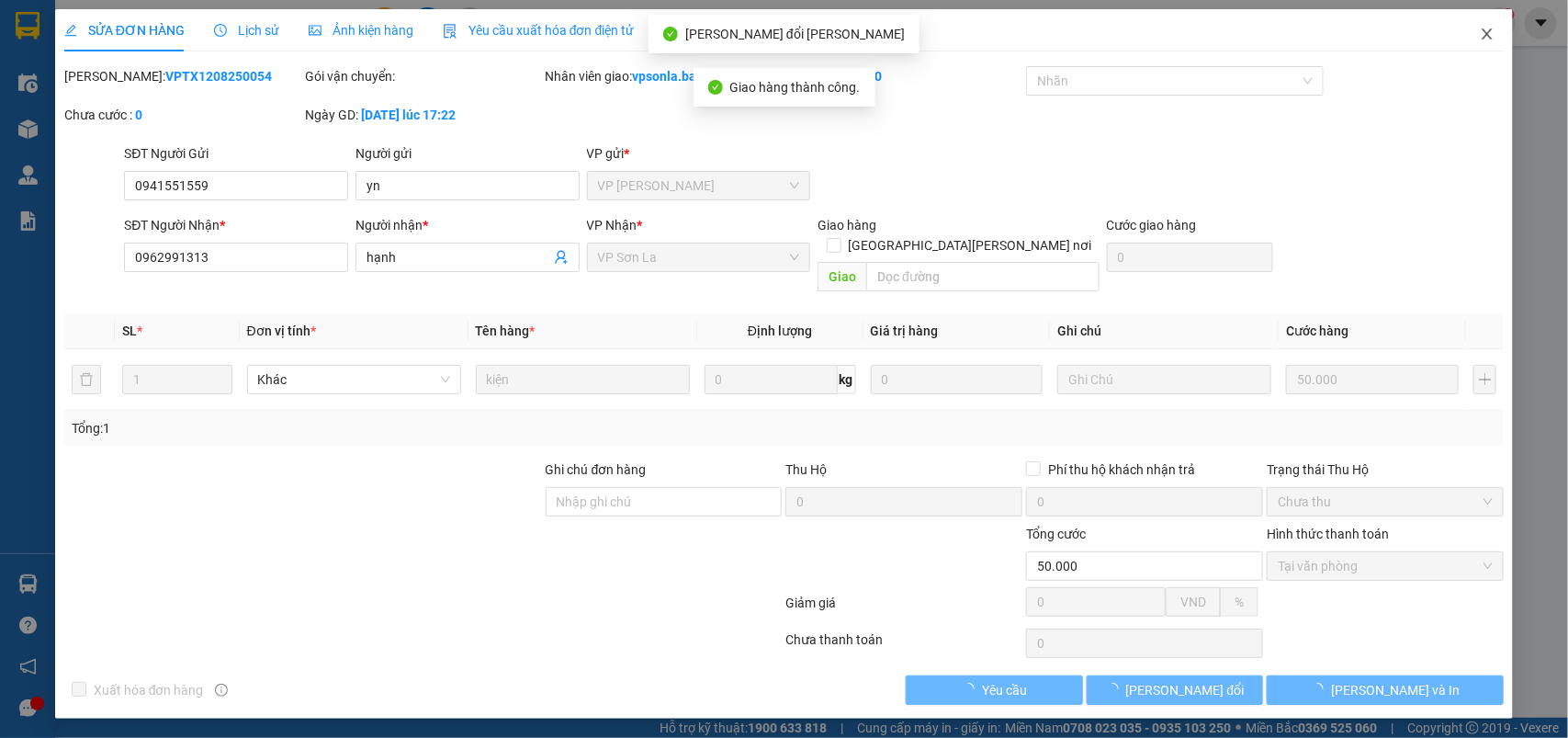
click at [1491, 33] on icon "close" at bounding box center [1488, 34] width 15 height 15
click at [1491, 33] on div "1" at bounding box center [1499, 23] width 33 height 33
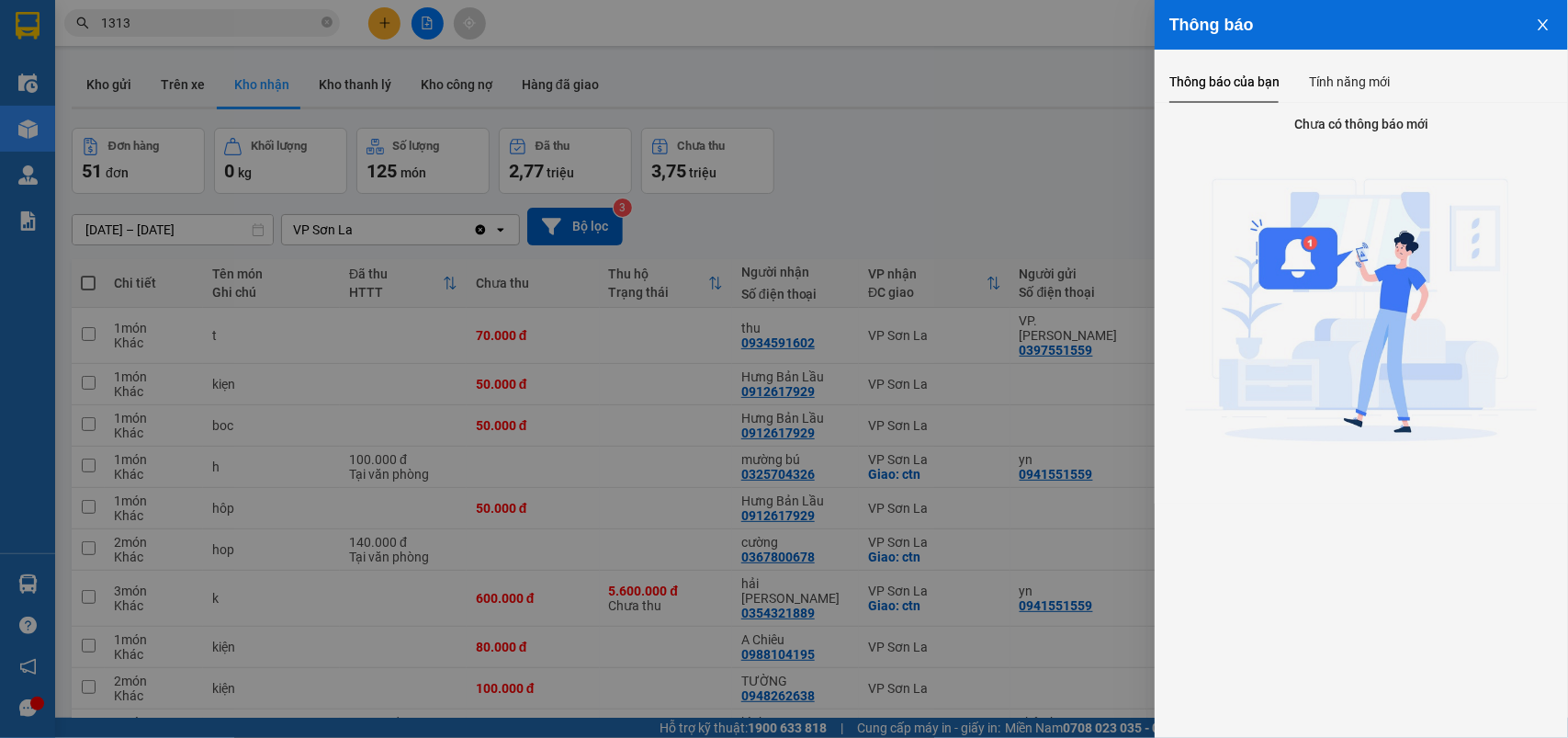
click at [204, 16] on div at bounding box center [784, 369] width 1568 height 738
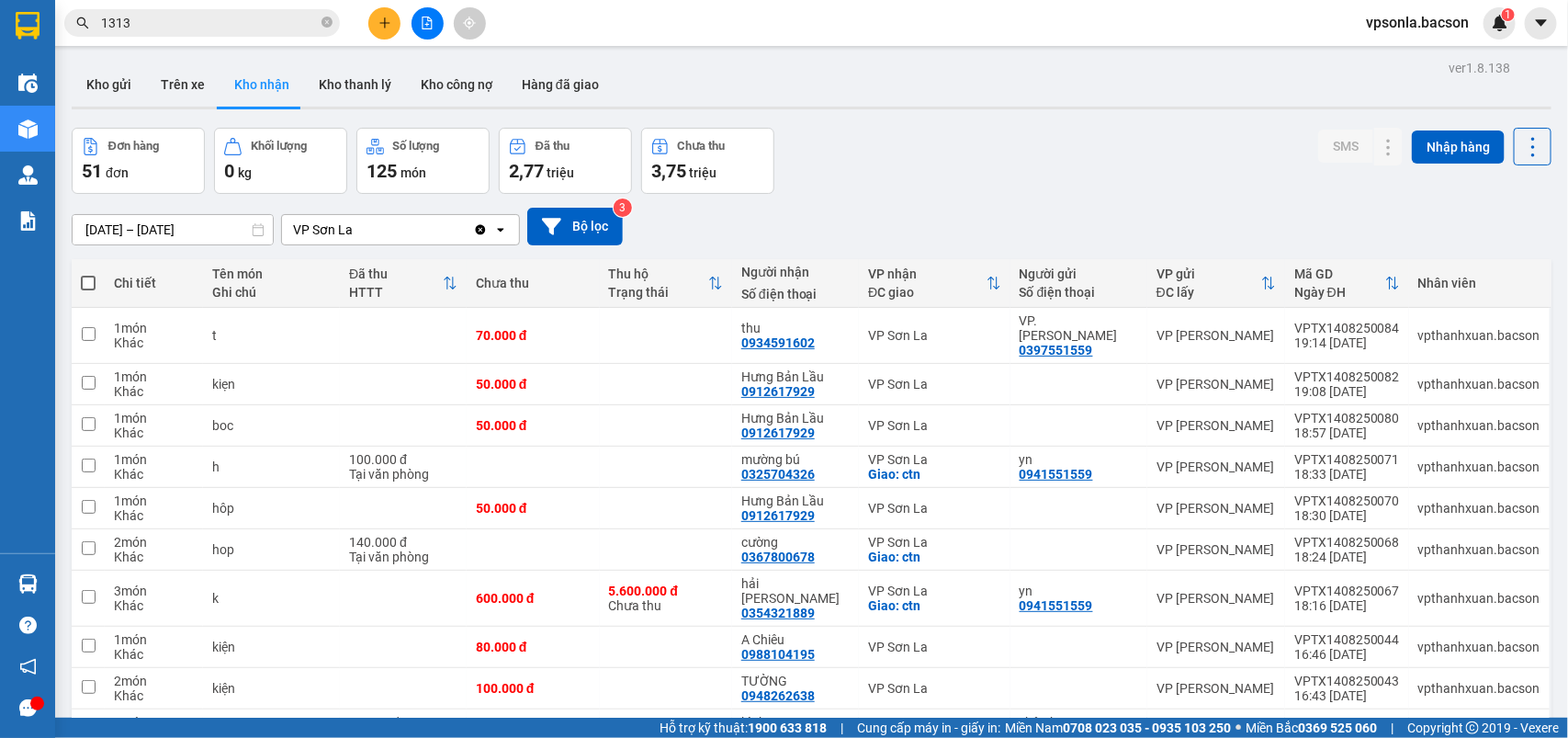
click at [1567, 16] on div "Thông báo Thông báo của bạn Tính năng mới Chưa có thông báo mới" at bounding box center [1568, 369] width 0 height 738
click at [203, 24] on input "1313" at bounding box center [209, 23] width 217 height 20
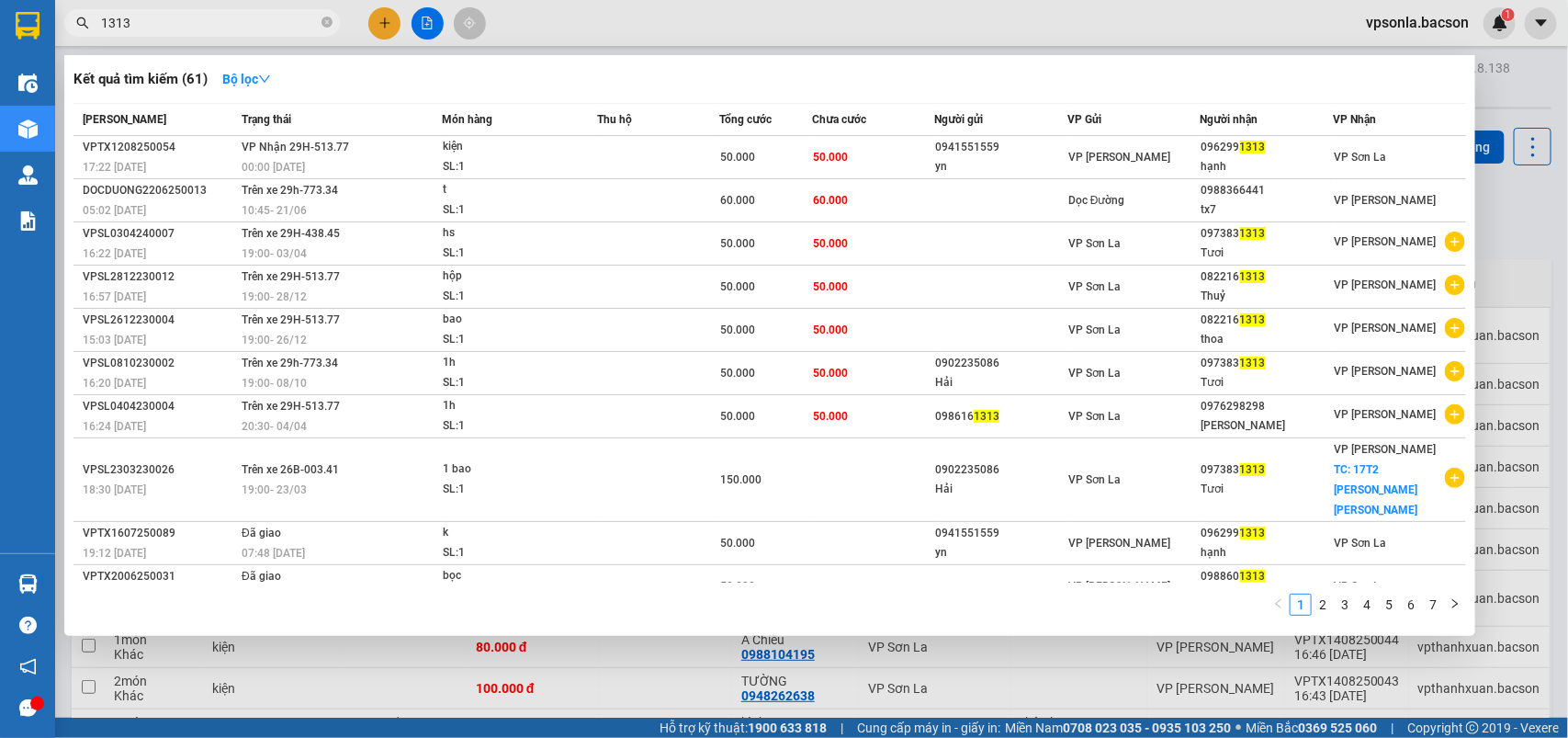
click at [203, 24] on input "1313" at bounding box center [209, 23] width 217 height 20
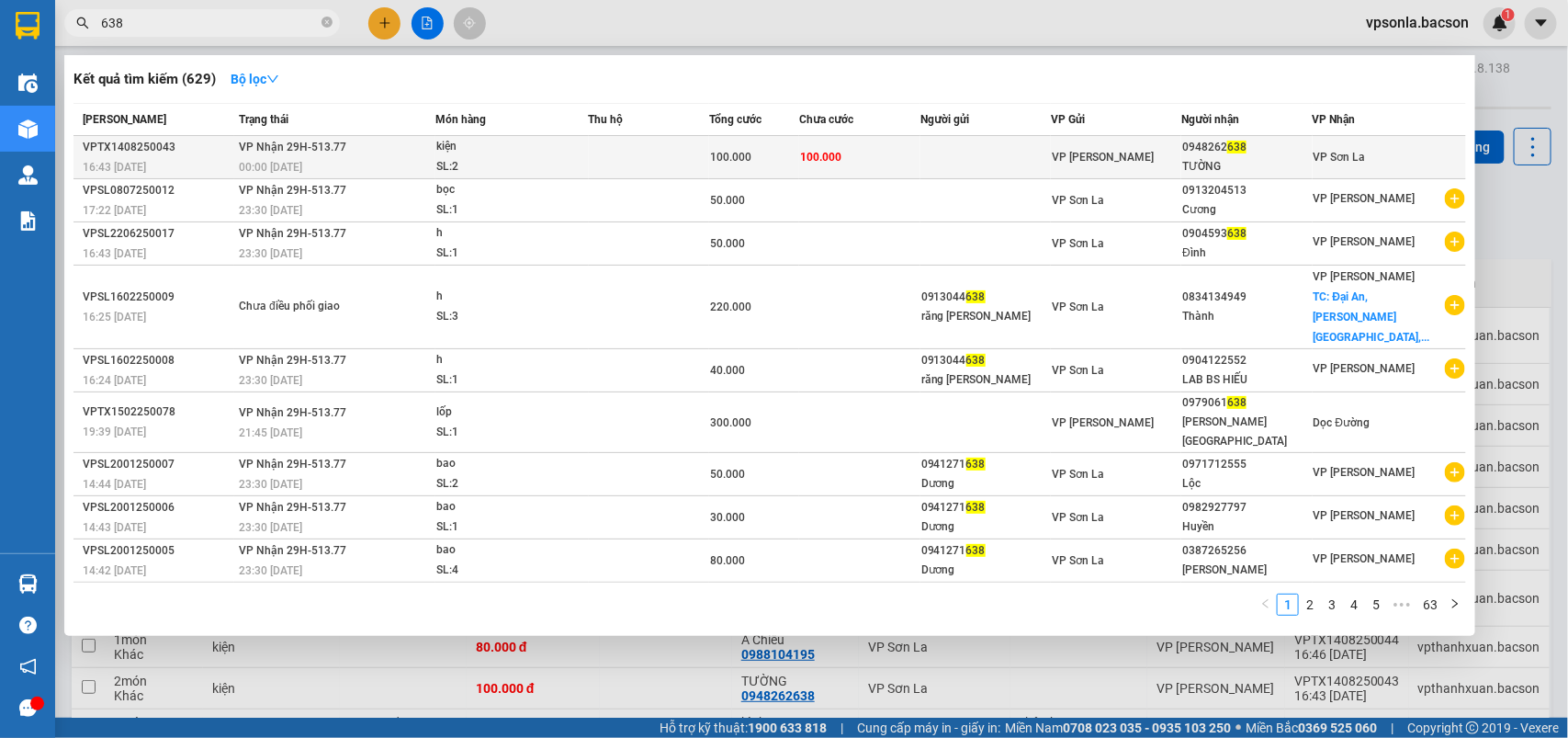
type input "638"
click at [1247, 148] on span "638" at bounding box center [1236, 147] width 20 height 13
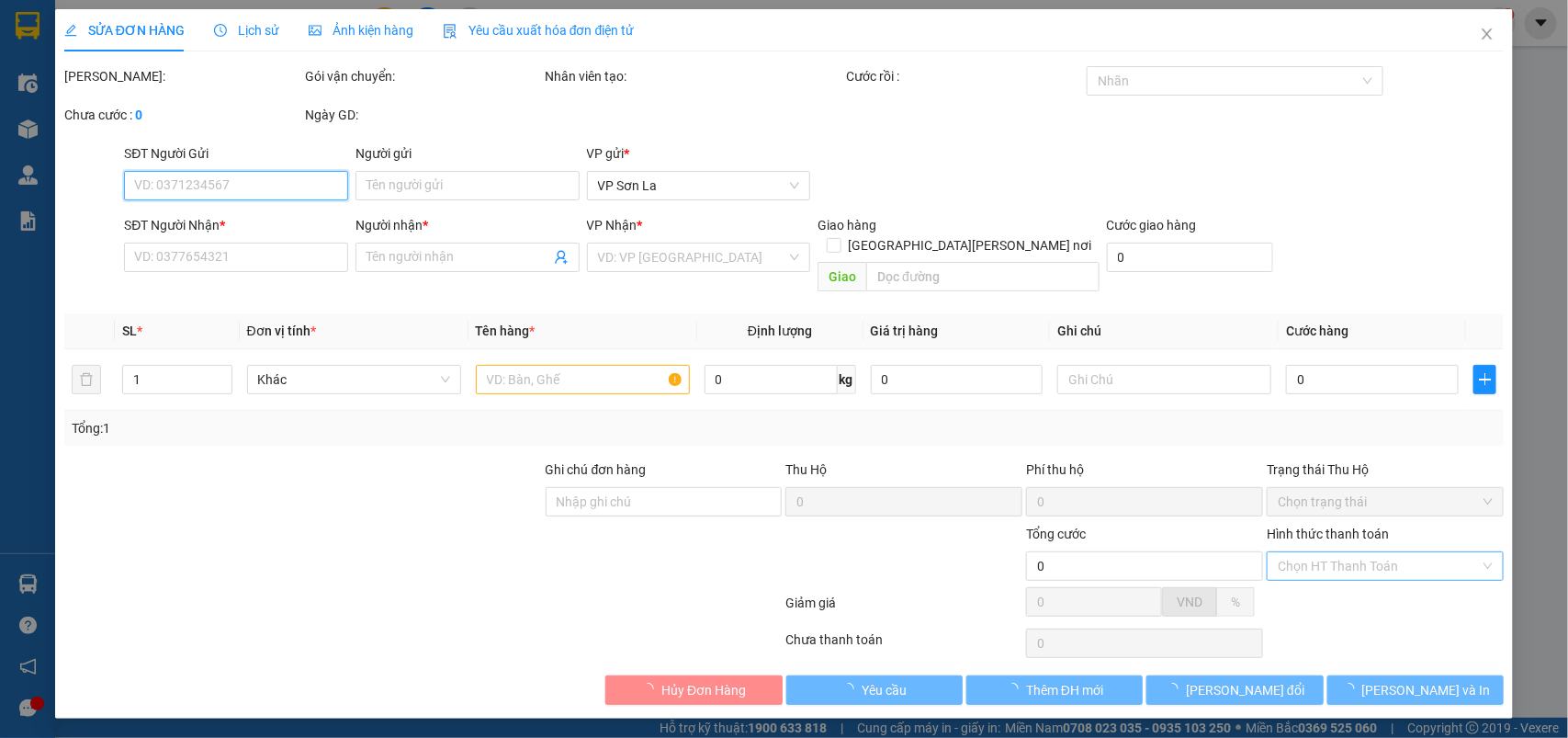
type input "0948262638"
type input "TƯỜNG"
type input "100.000"
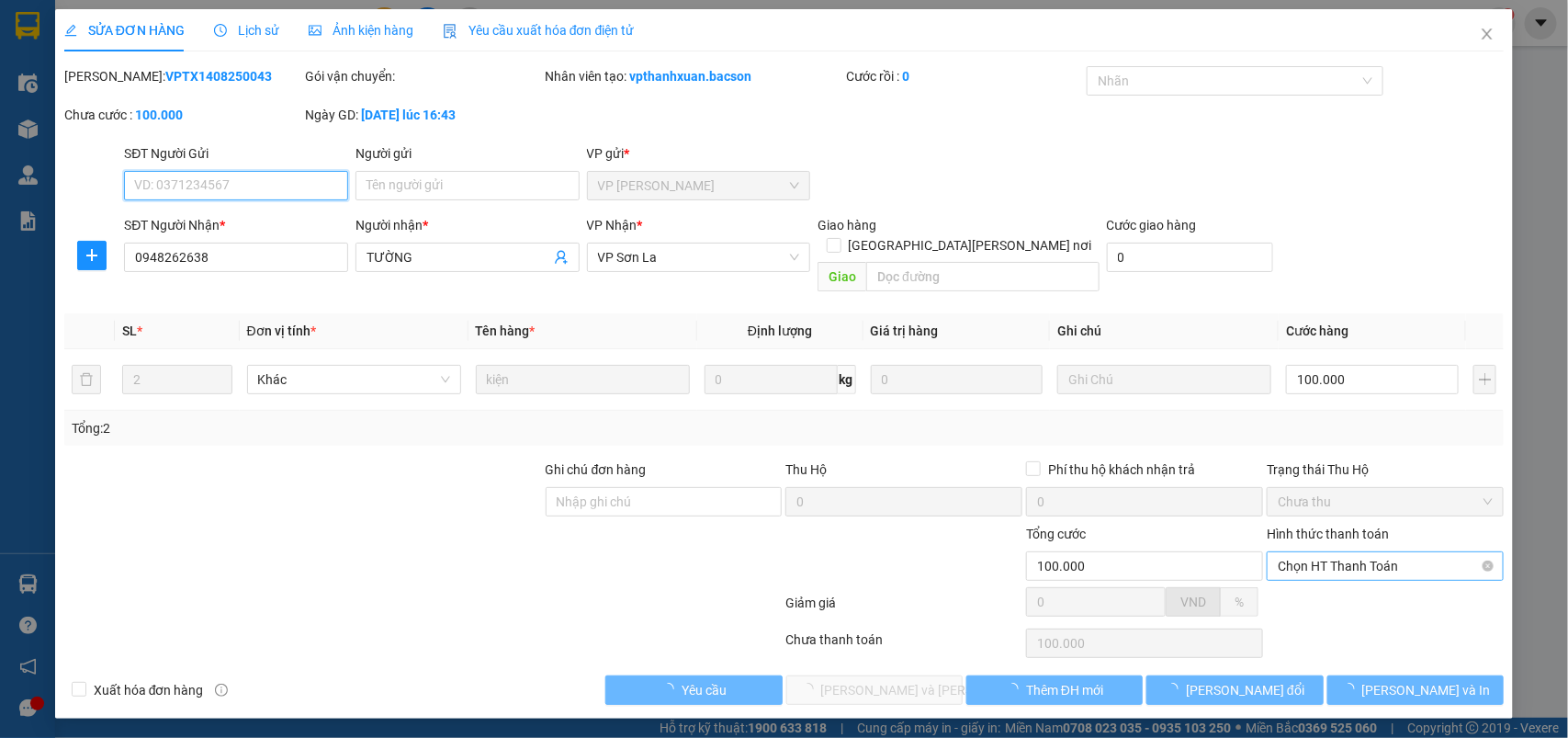
click at [1296, 553] on span "Chọn HT Thanh Toán" at bounding box center [1385, 567] width 215 height 28
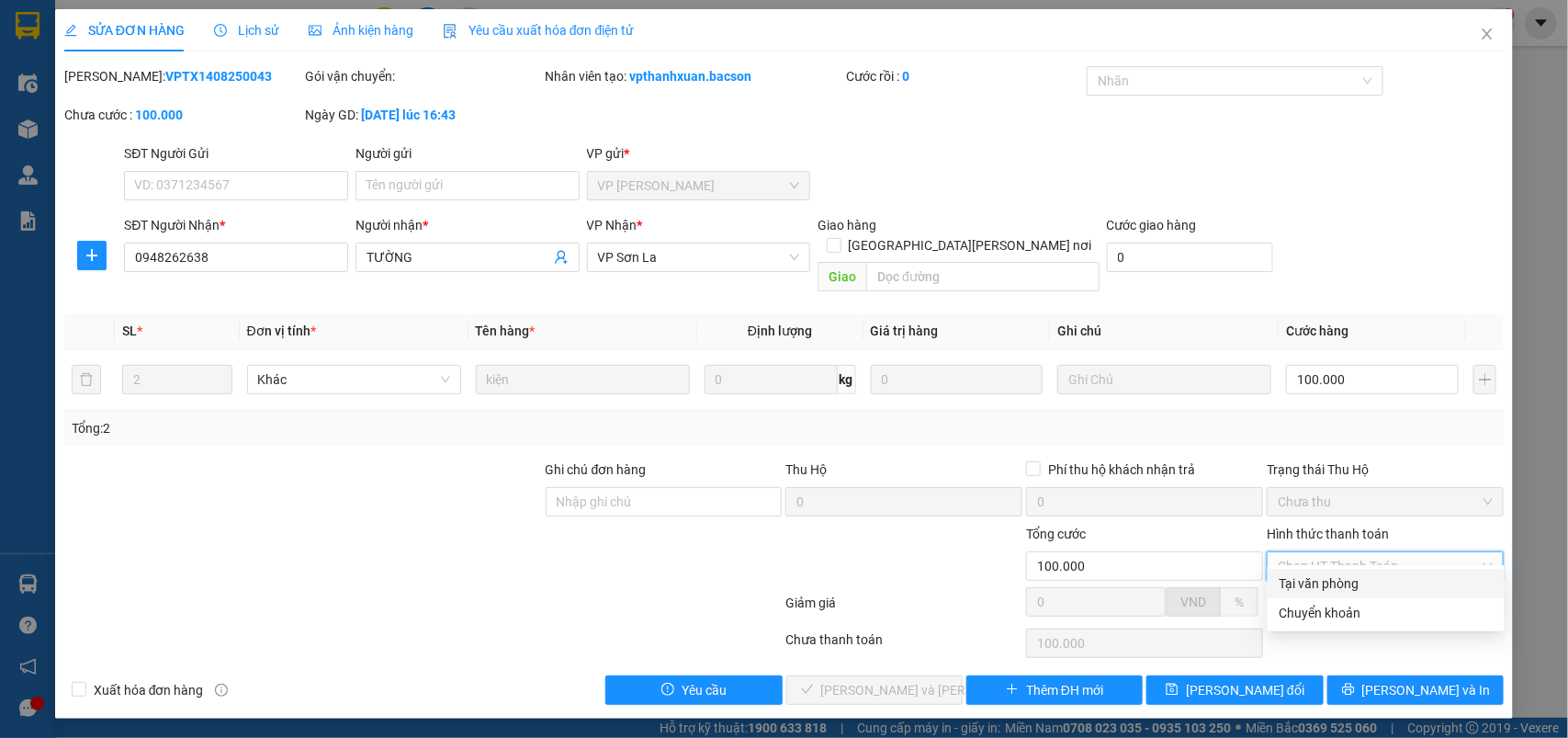
drag, startPoint x: 1301, startPoint y: 581, endPoint x: 884, endPoint y: 654, distance: 423.3
click at [1301, 585] on div "Tại văn phòng" at bounding box center [1386, 583] width 215 height 20
type input "0"
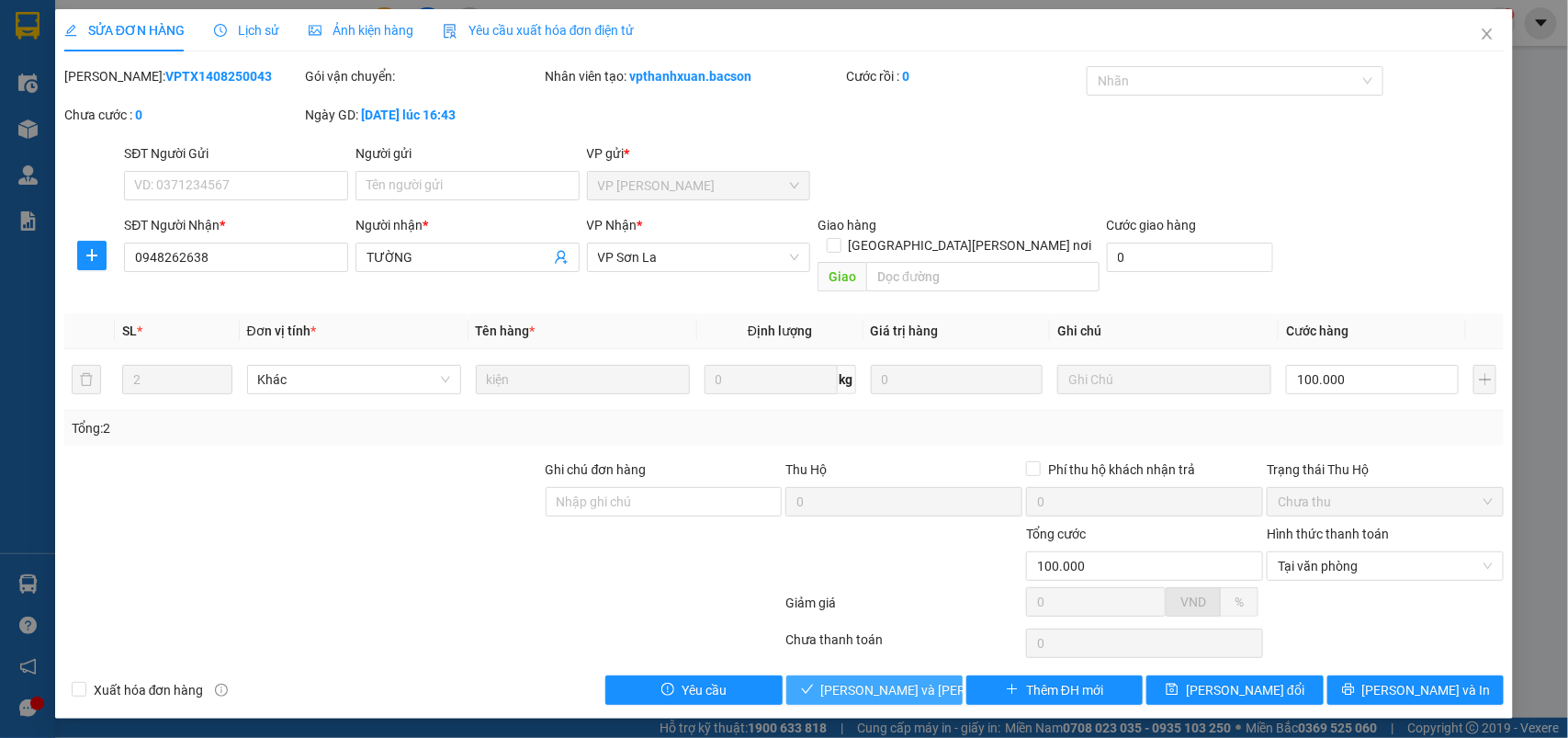
click at [880, 676] on button "[PERSON_NAME] và Giao hàng" at bounding box center [874, 690] width 176 height 30
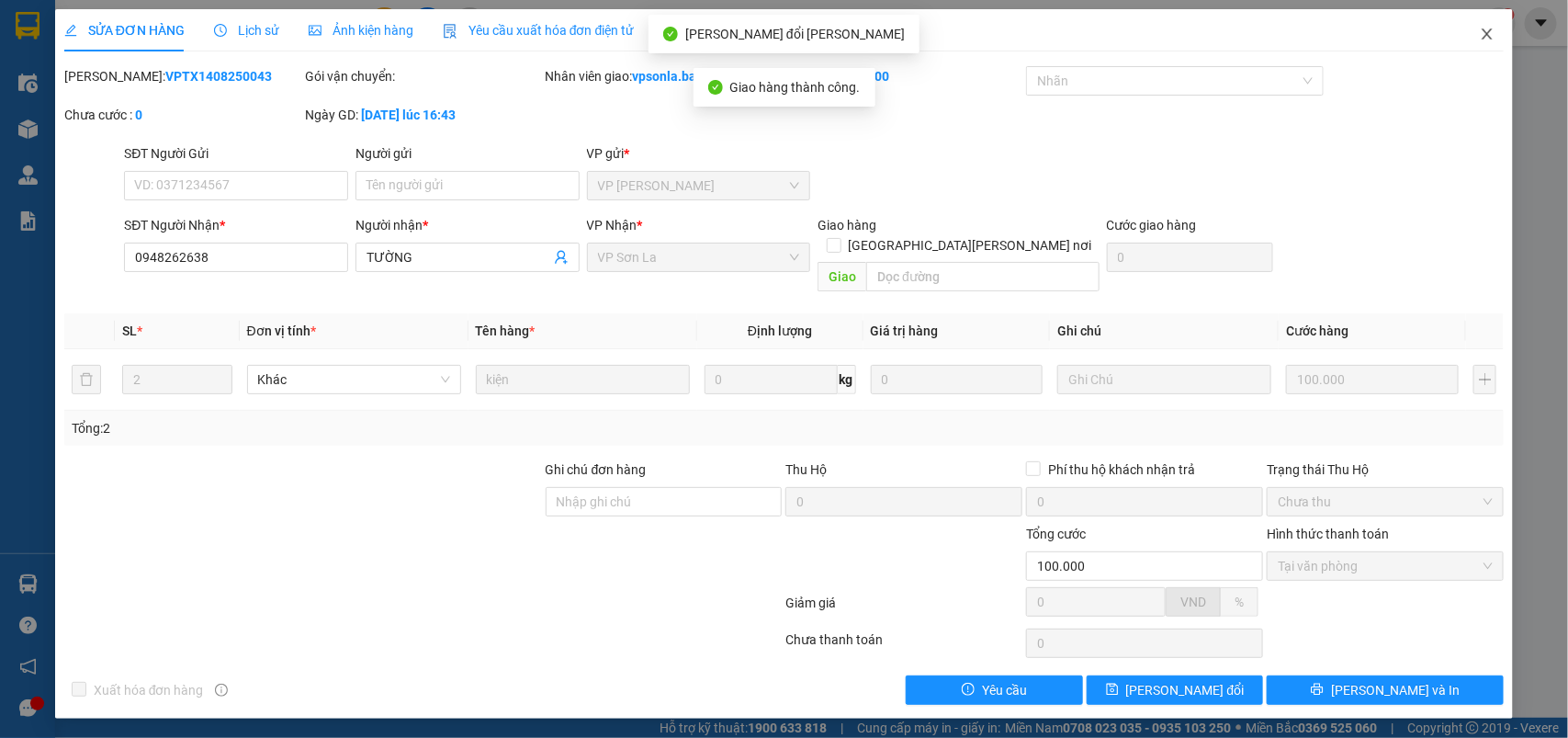
click at [1490, 36] on icon "close" at bounding box center [1487, 34] width 10 height 11
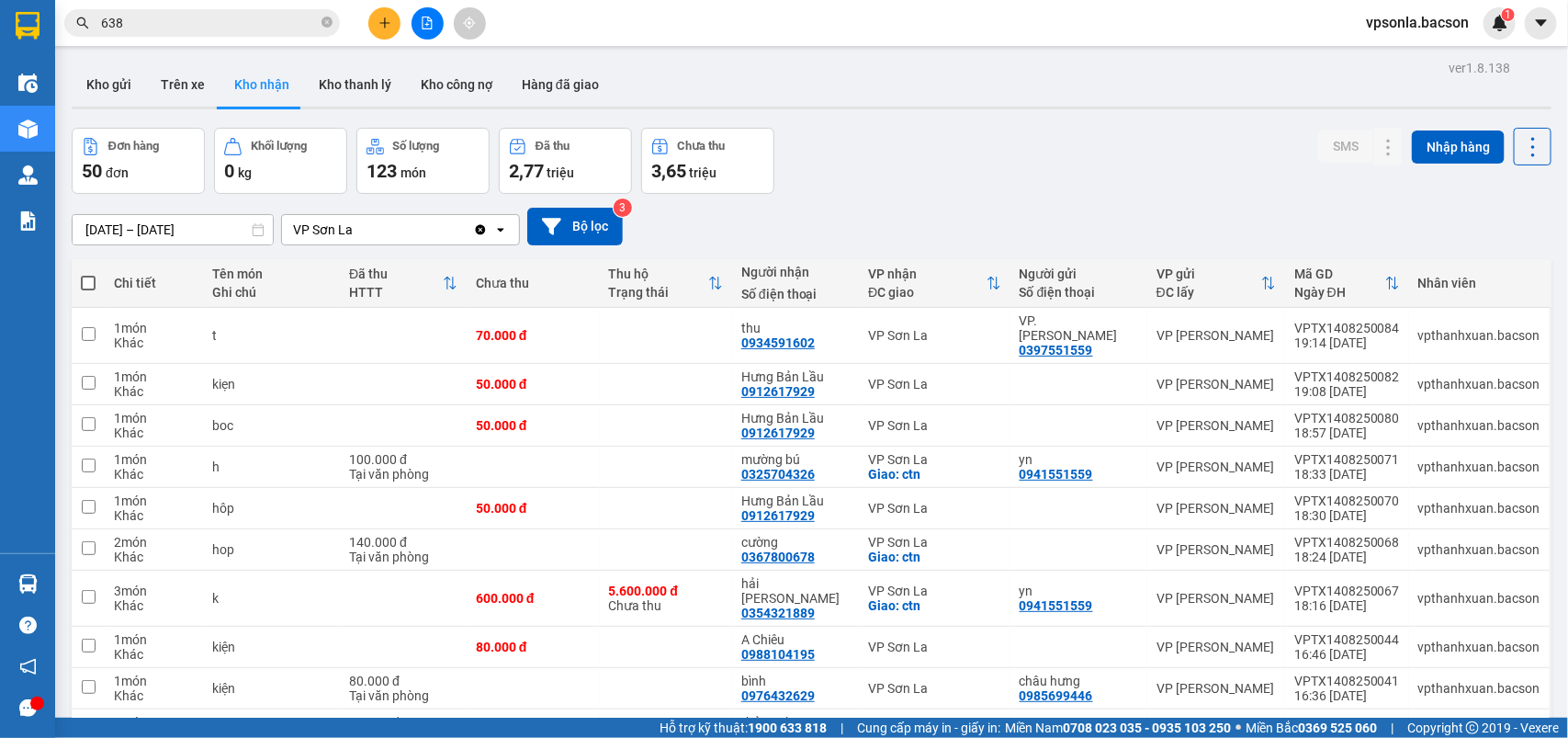
click at [223, 17] on input "638" at bounding box center [209, 23] width 217 height 20
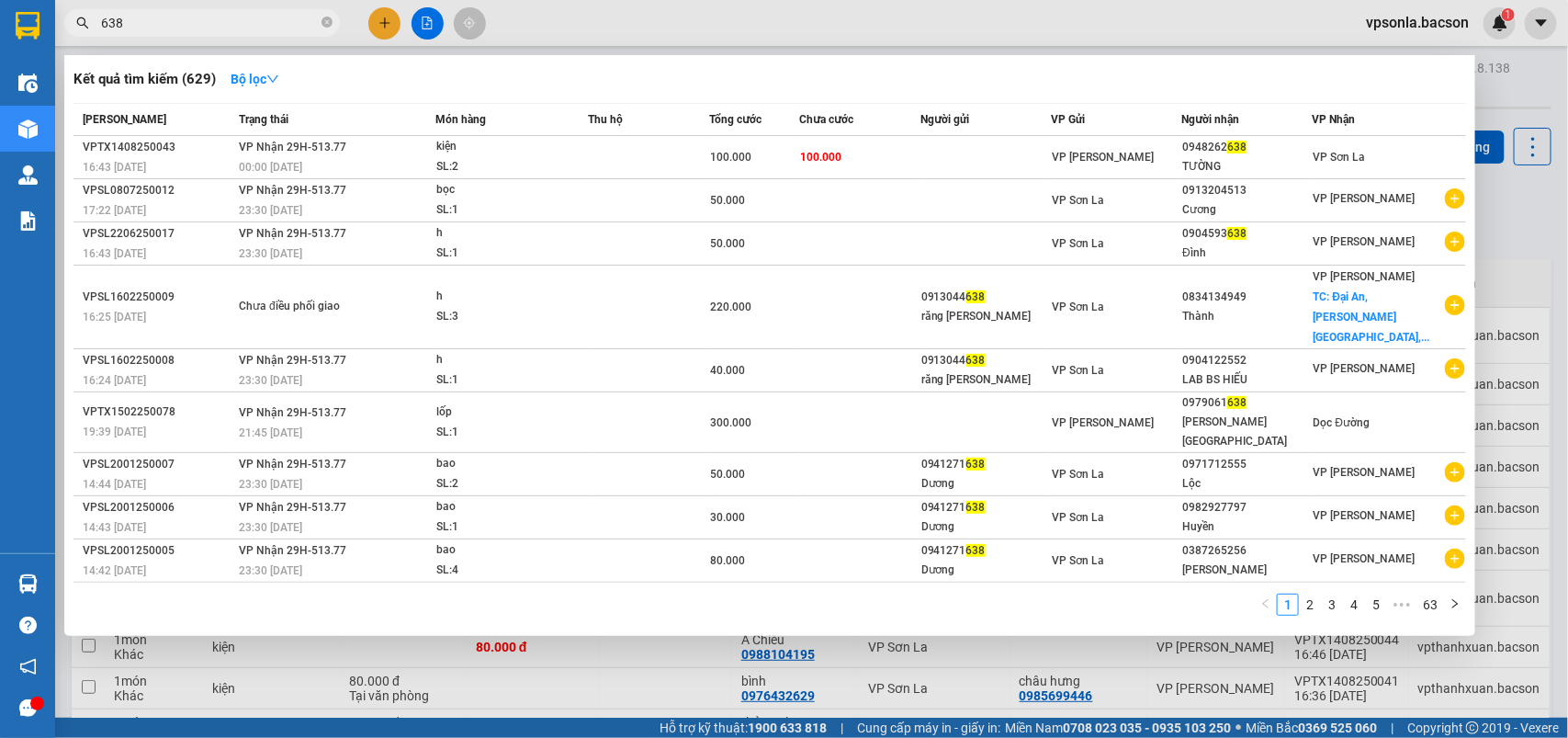
click at [223, 17] on input "638" at bounding box center [209, 23] width 217 height 20
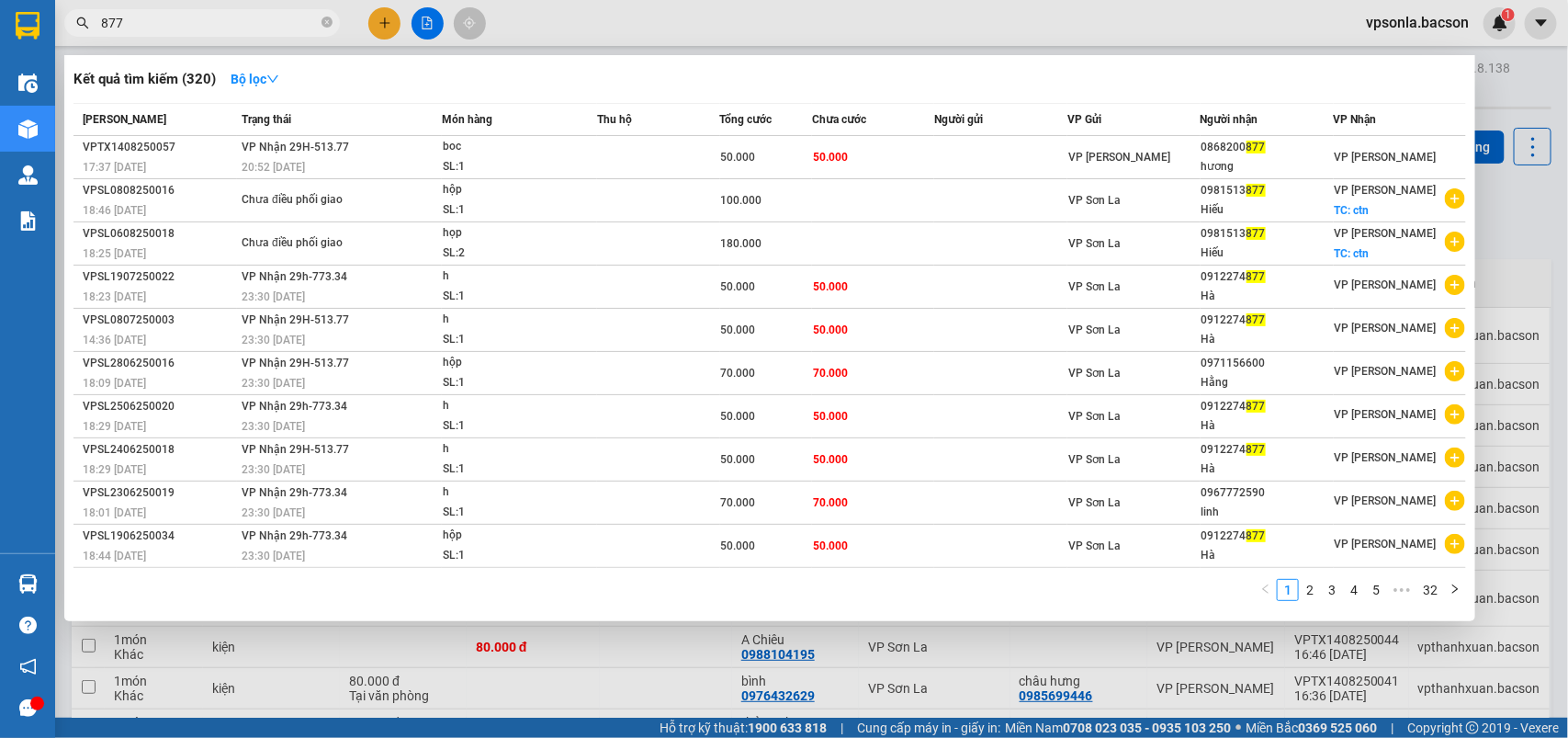
click at [116, 20] on input "877" at bounding box center [209, 23] width 217 height 20
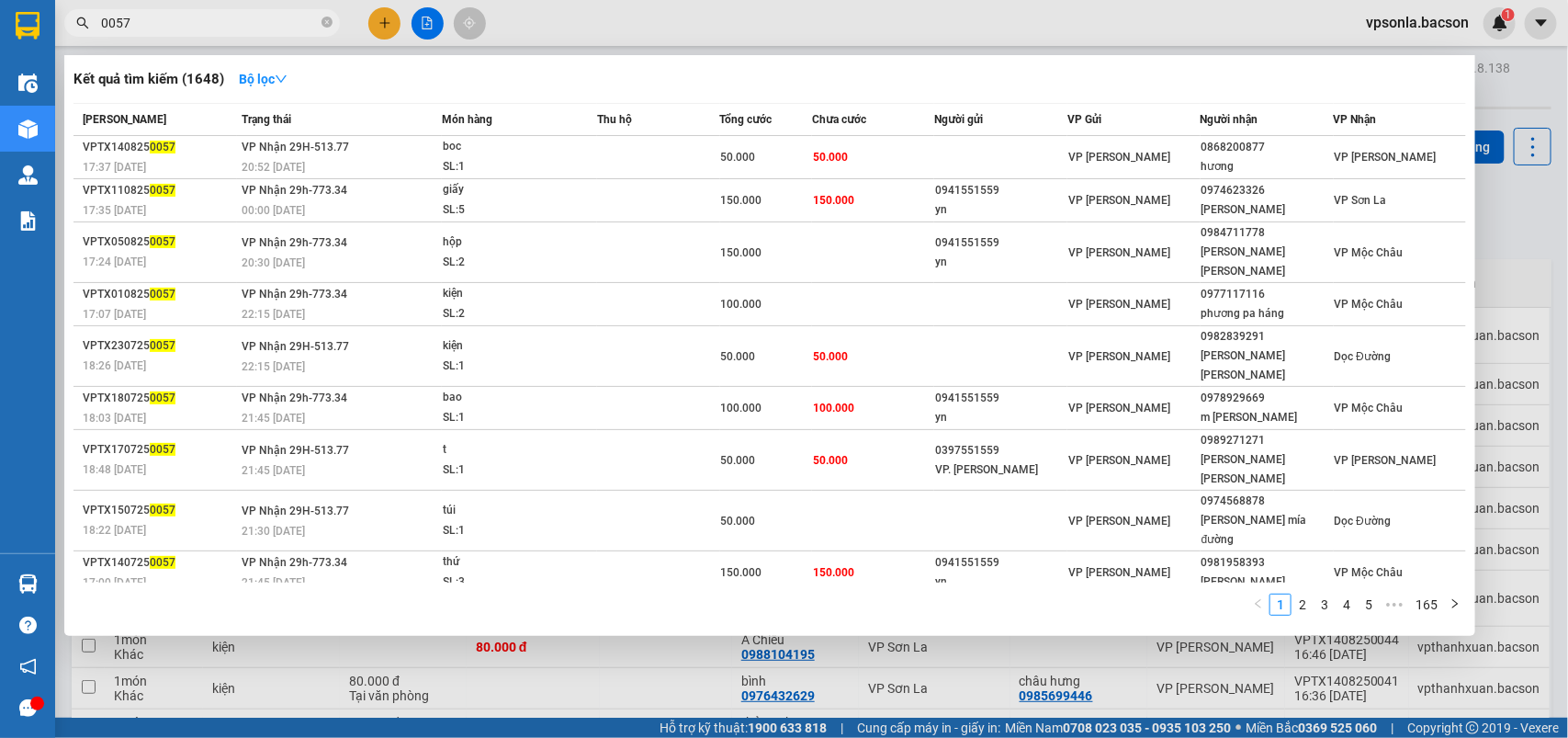
type input "0057"
